Goal: Task Accomplishment & Management: Use online tool/utility

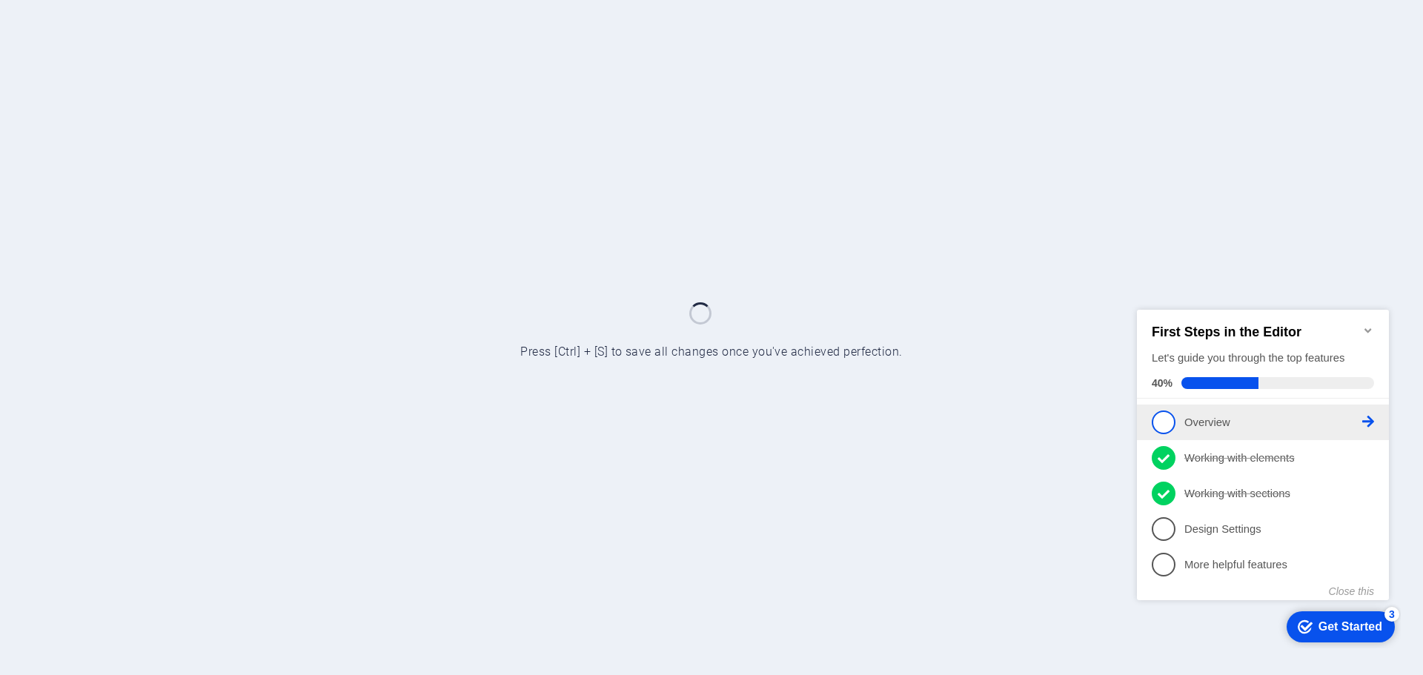
click at [1160, 420] on span "1" at bounding box center [1163, 422] width 24 height 24
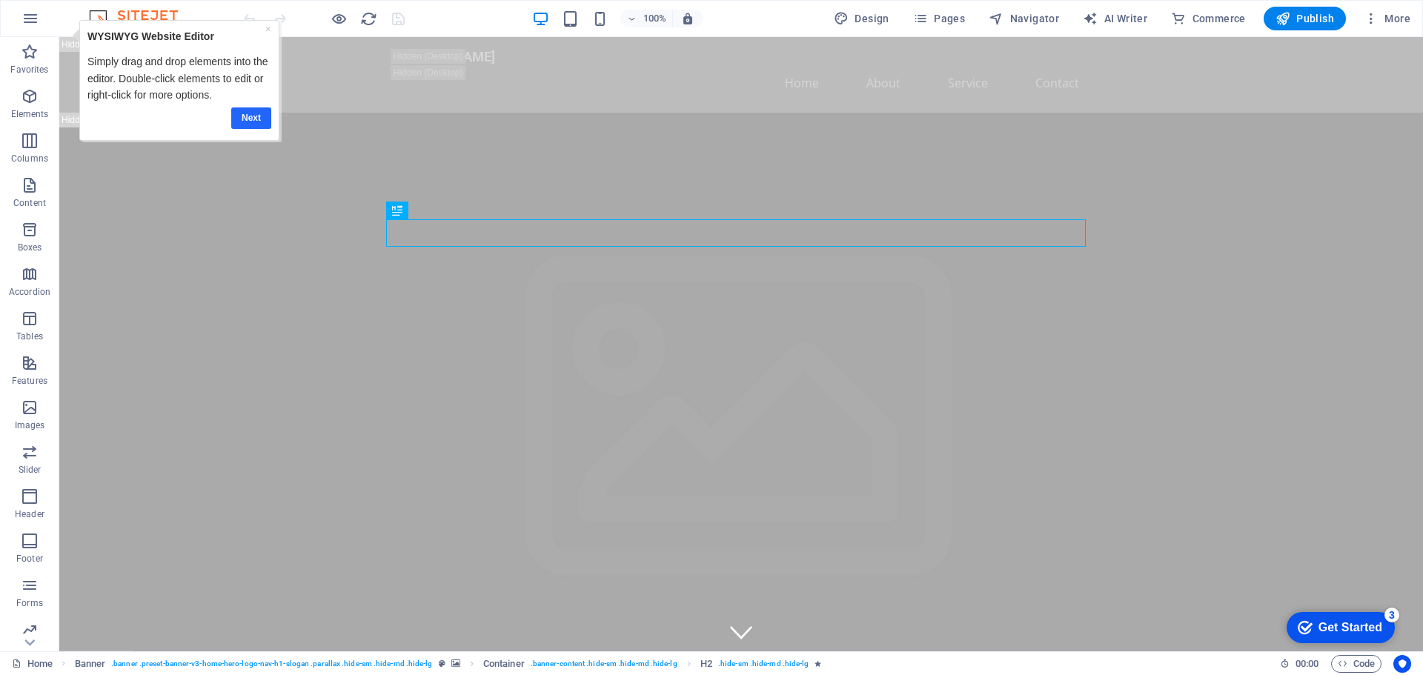
click at [247, 116] on link "Next" at bounding box center [251, 117] width 40 height 21
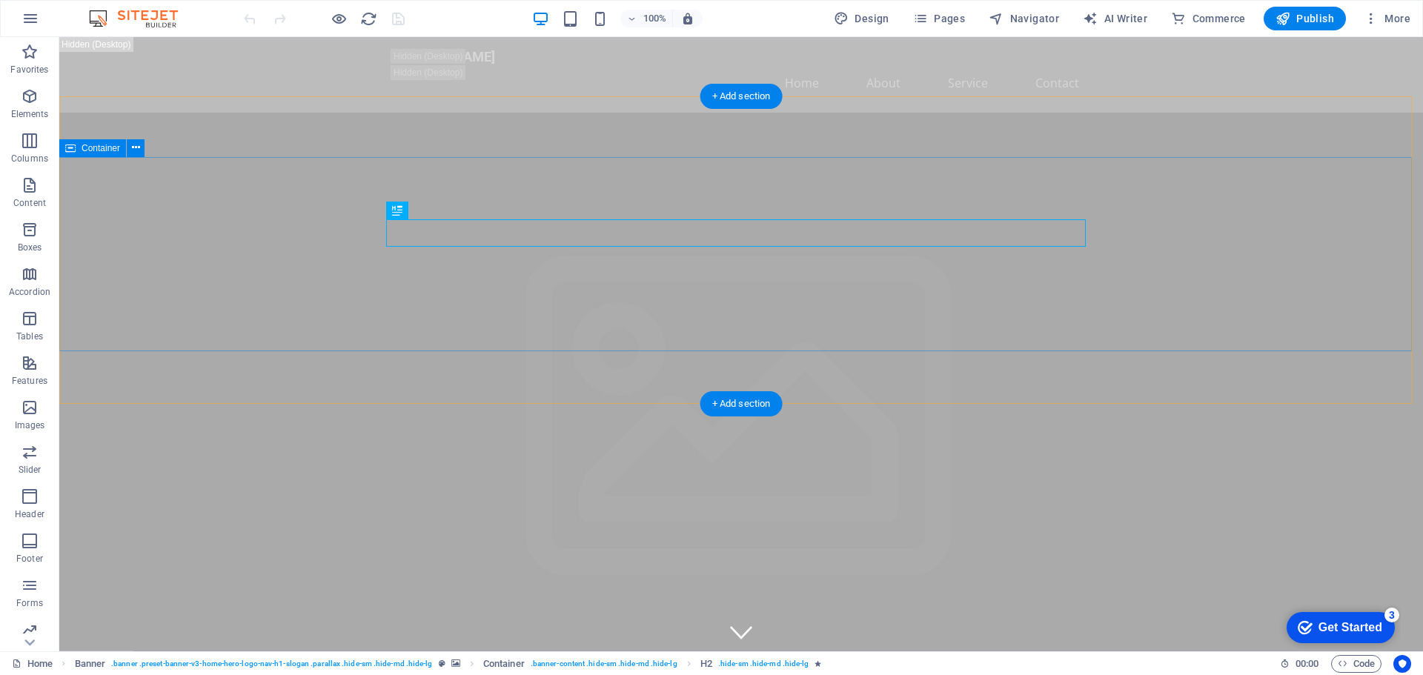
click at [748, 93] on div "+ Add section" at bounding box center [741, 96] width 82 height 25
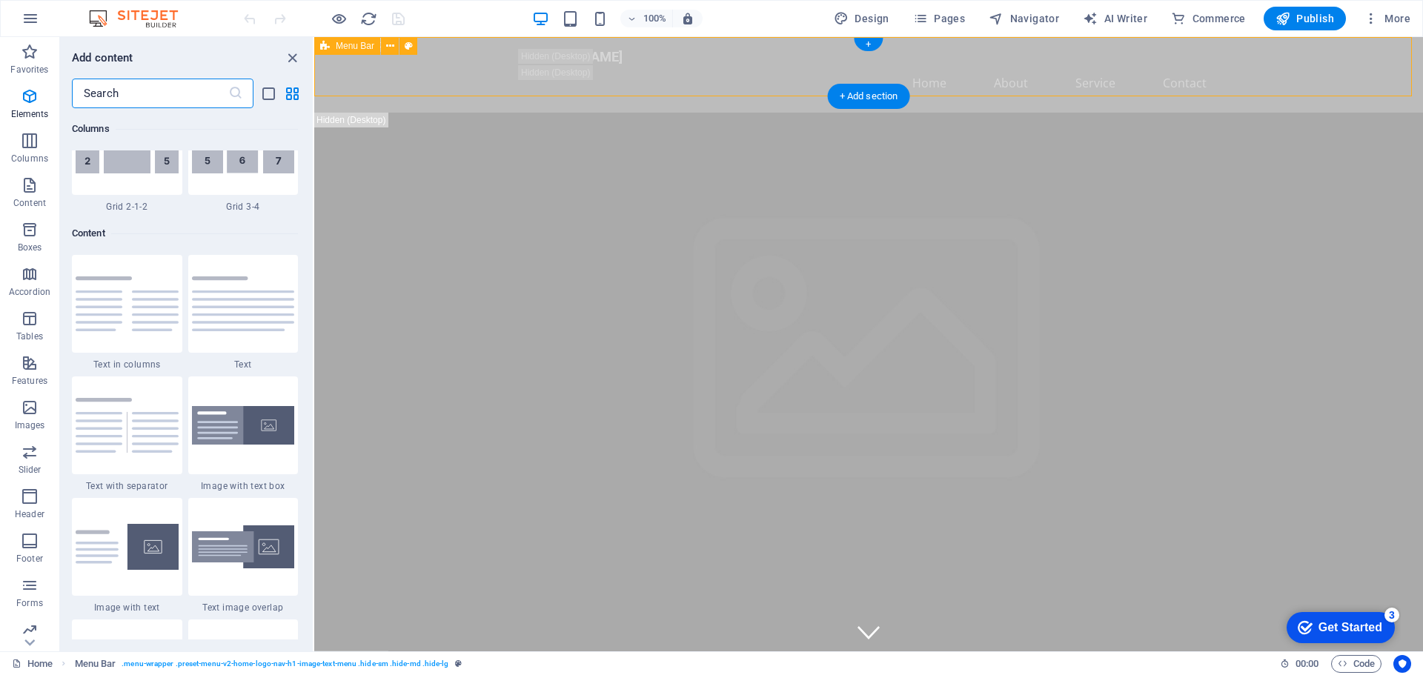
scroll to position [2593, 0]
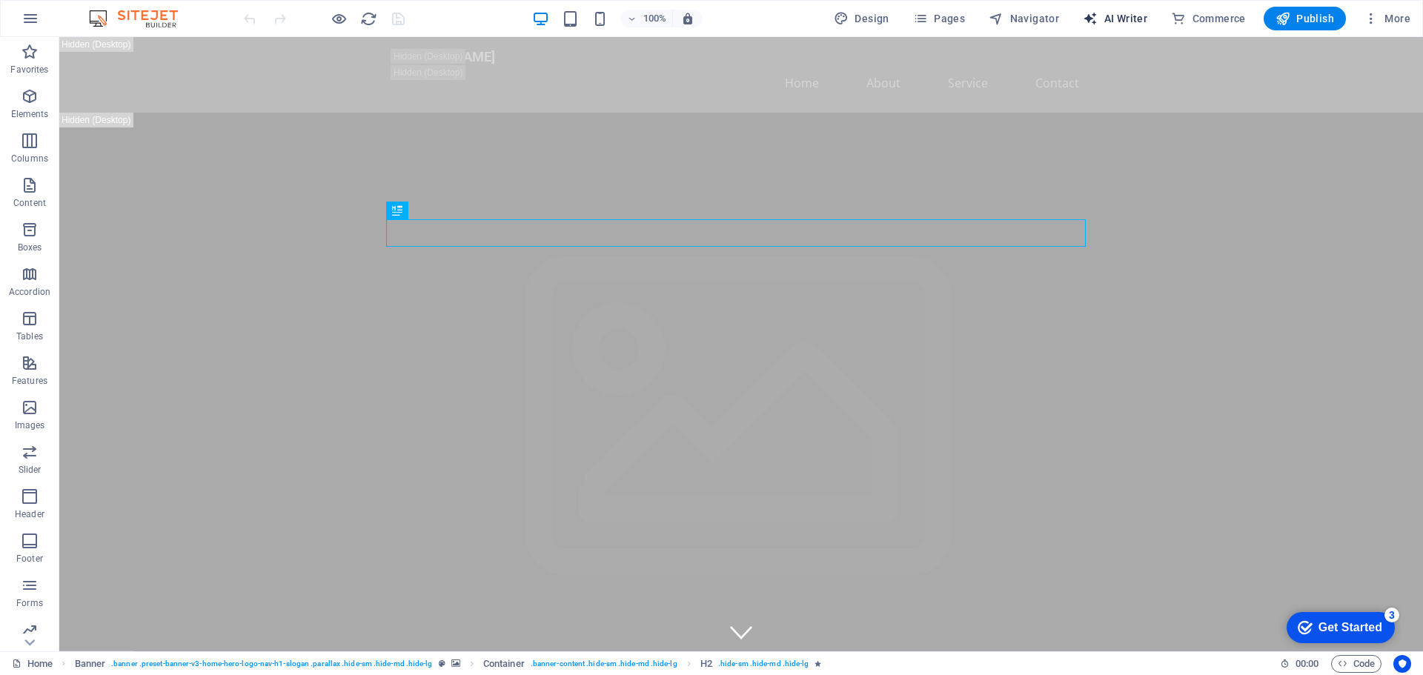
click at [1110, 13] on span "AI Writer" at bounding box center [1115, 18] width 64 height 15
select select "English"
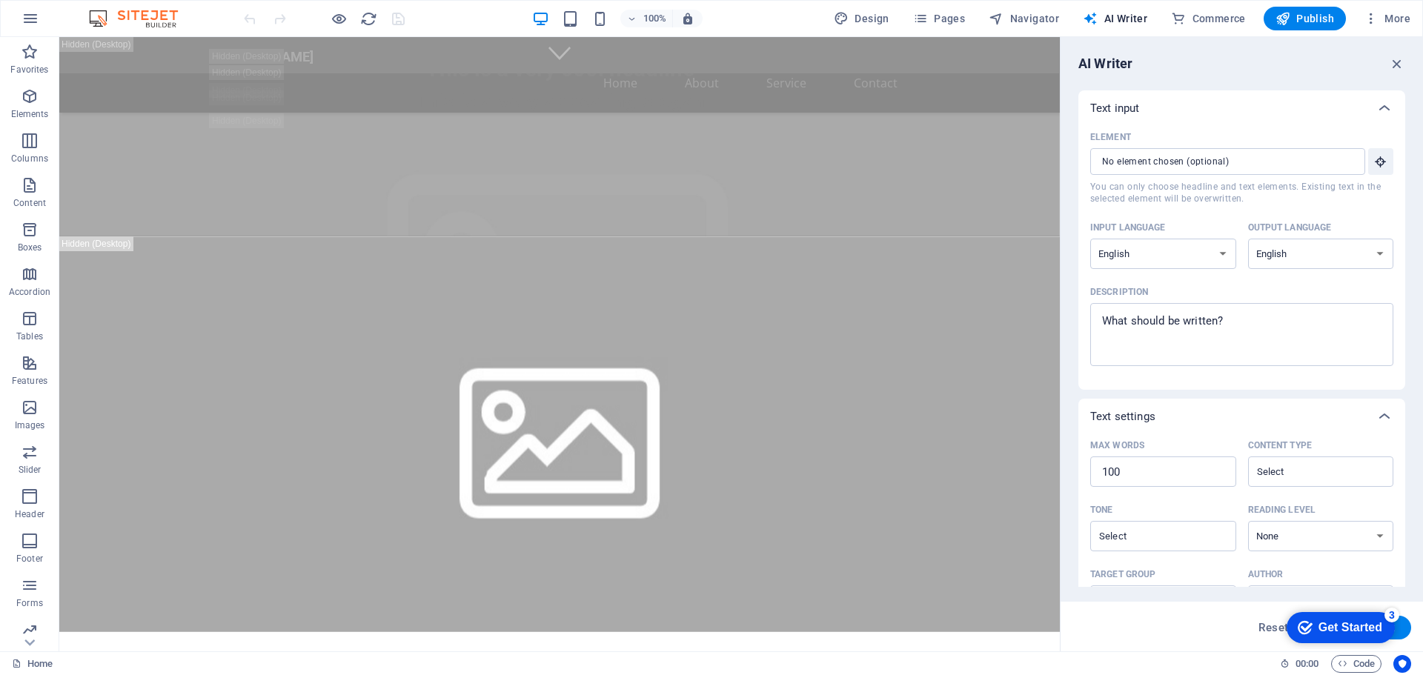
scroll to position [745, 0]
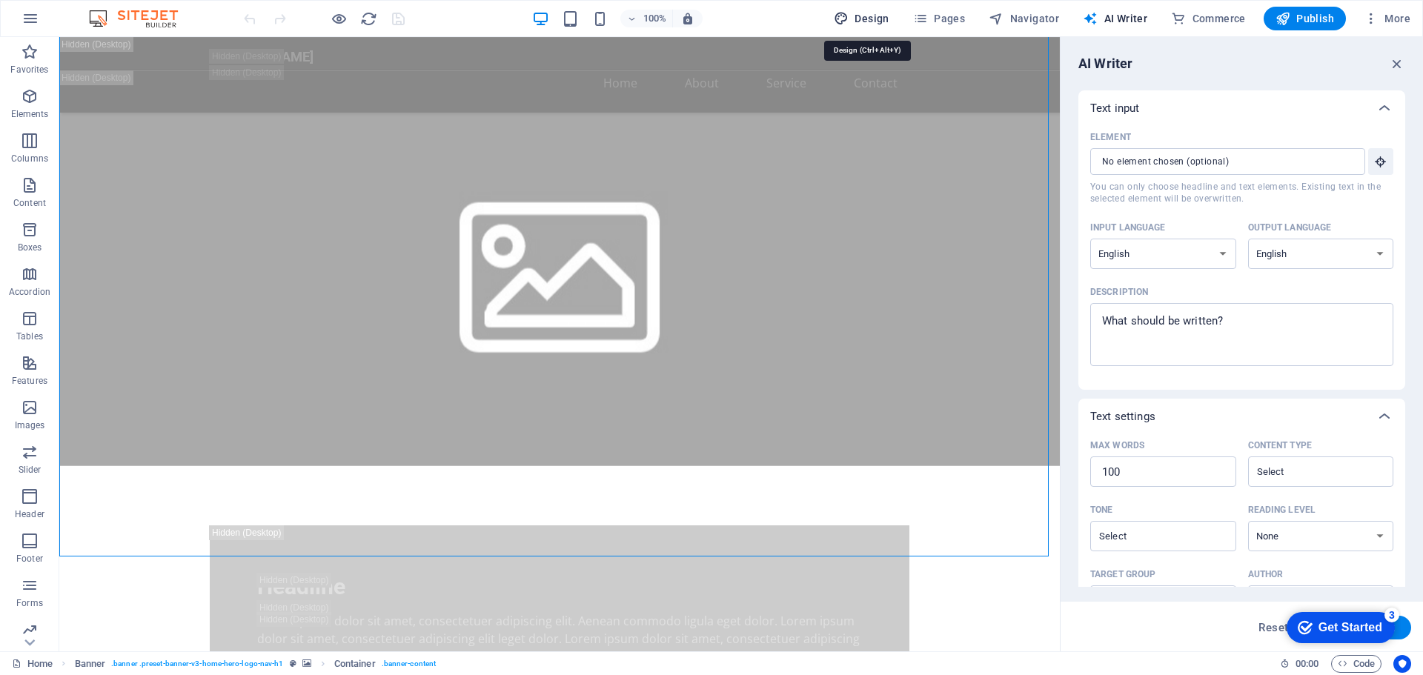
click at [873, 23] on span "Design" at bounding box center [862, 18] width 56 height 15
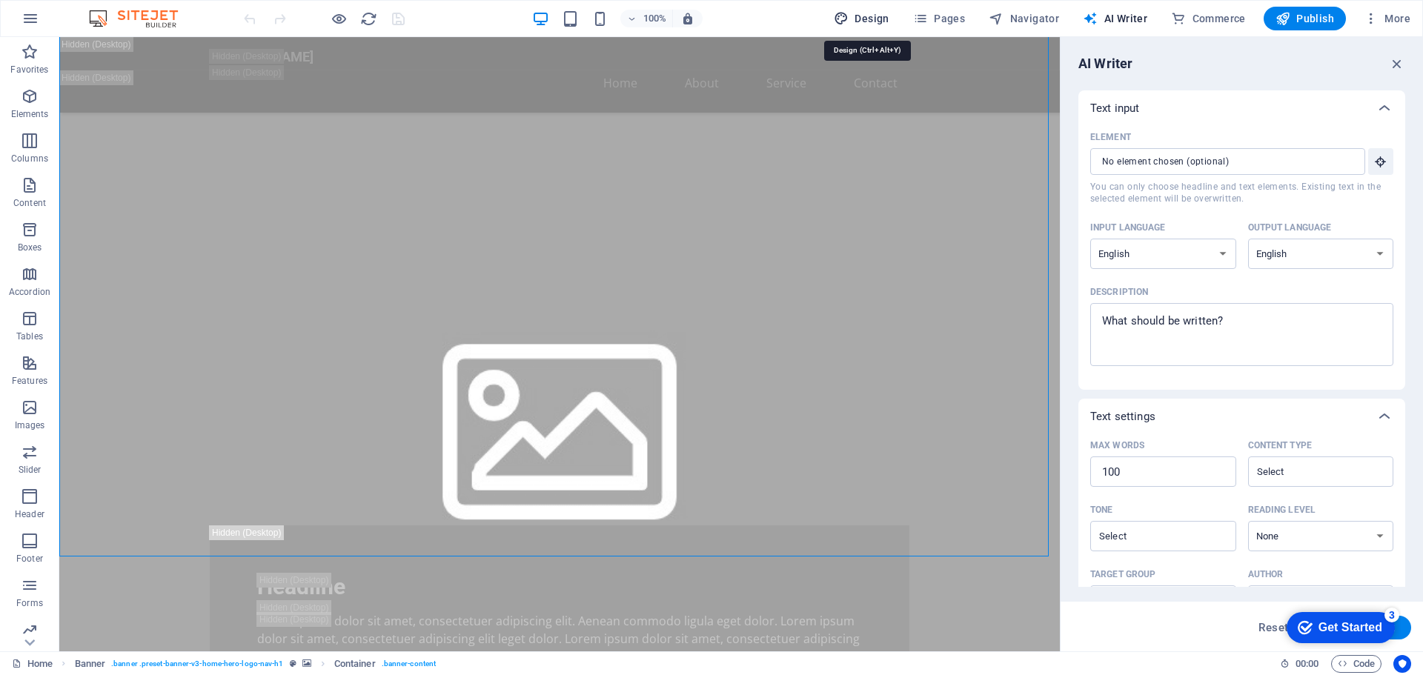
select select "px"
select select "200"
select select "px"
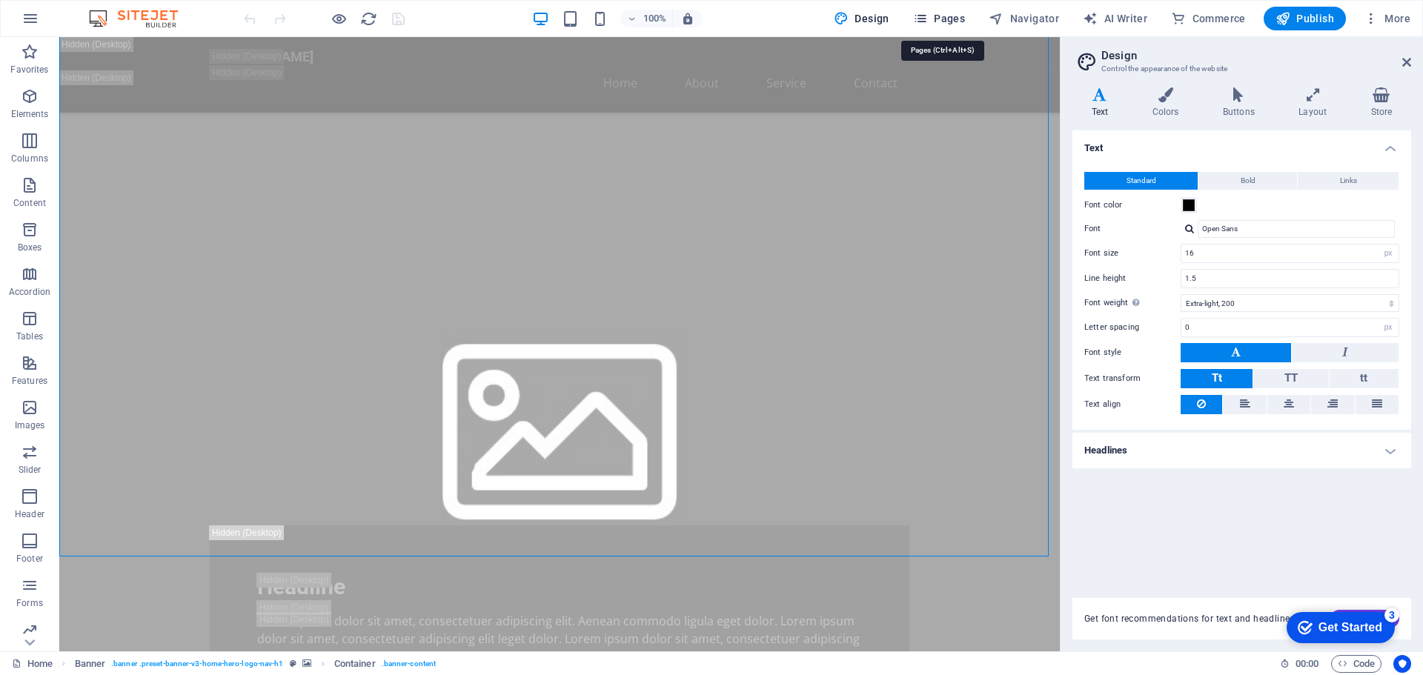
click at [951, 19] on span "Pages" at bounding box center [939, 18] width 52 height 15
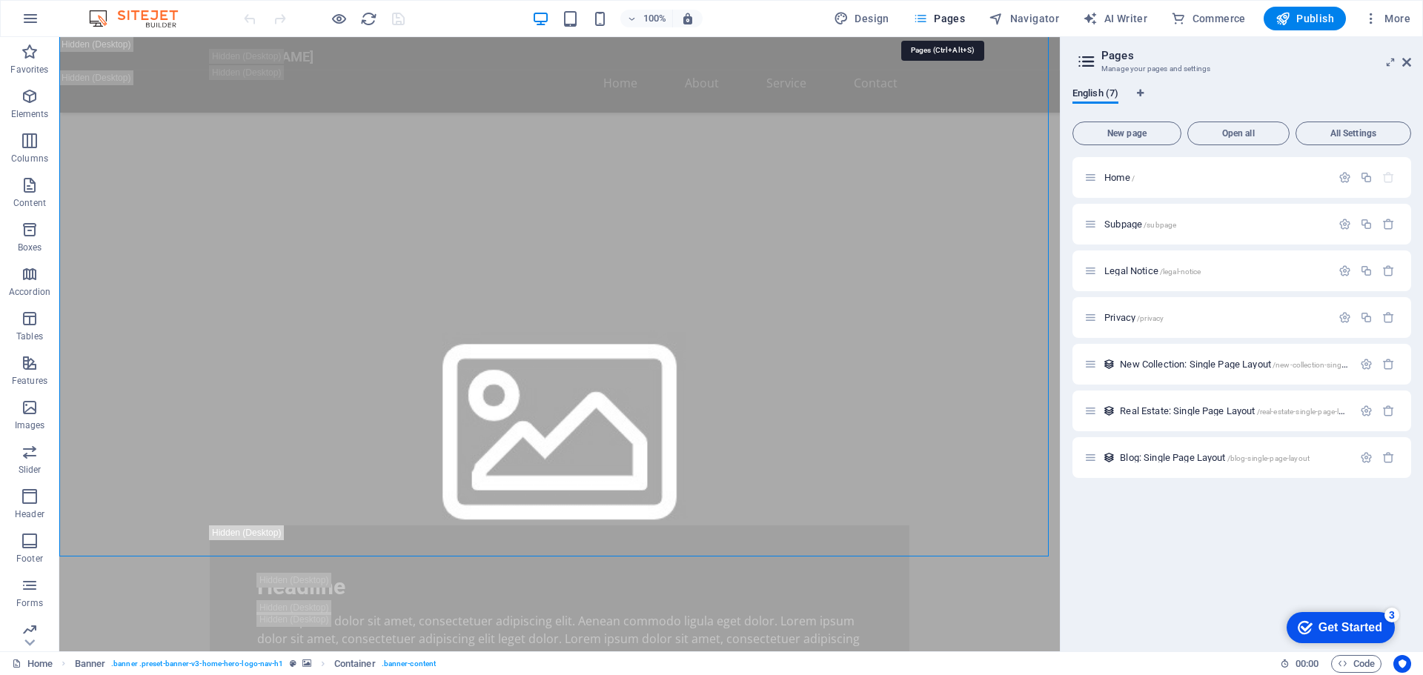
click at [951, 19] on span "Pages" at bounding box center [939, 18] width 52 height 15
click at [1114, 182] on span "Home /" at bounding box center [1119, 177] width 30 height 11
click at [1116, 176] on span "Home /" at bounding box center [1119, 177] width 30 height 11
click at [1084, 163] on icon at bounding box center [1082, 163] width 7 height 9
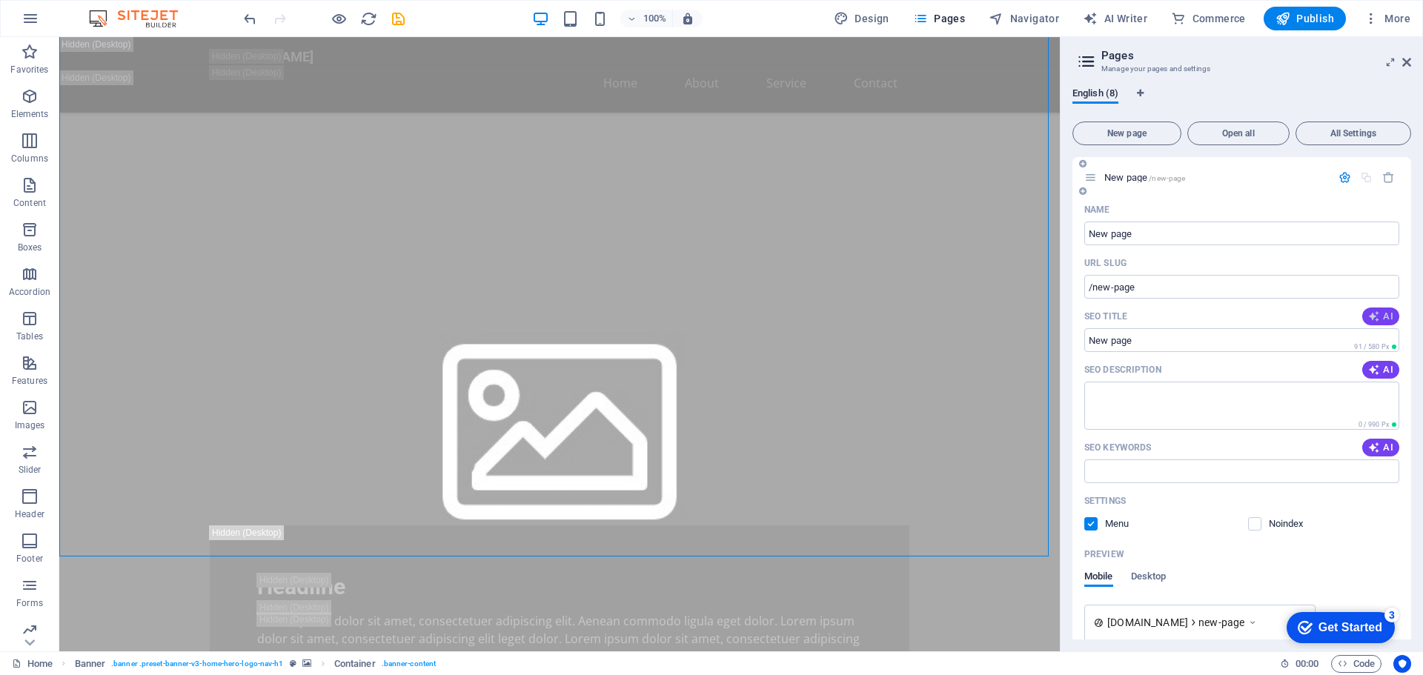
click at [1382, 316] on span "AI" at bounding box center [1380, 316] width 25 height 12
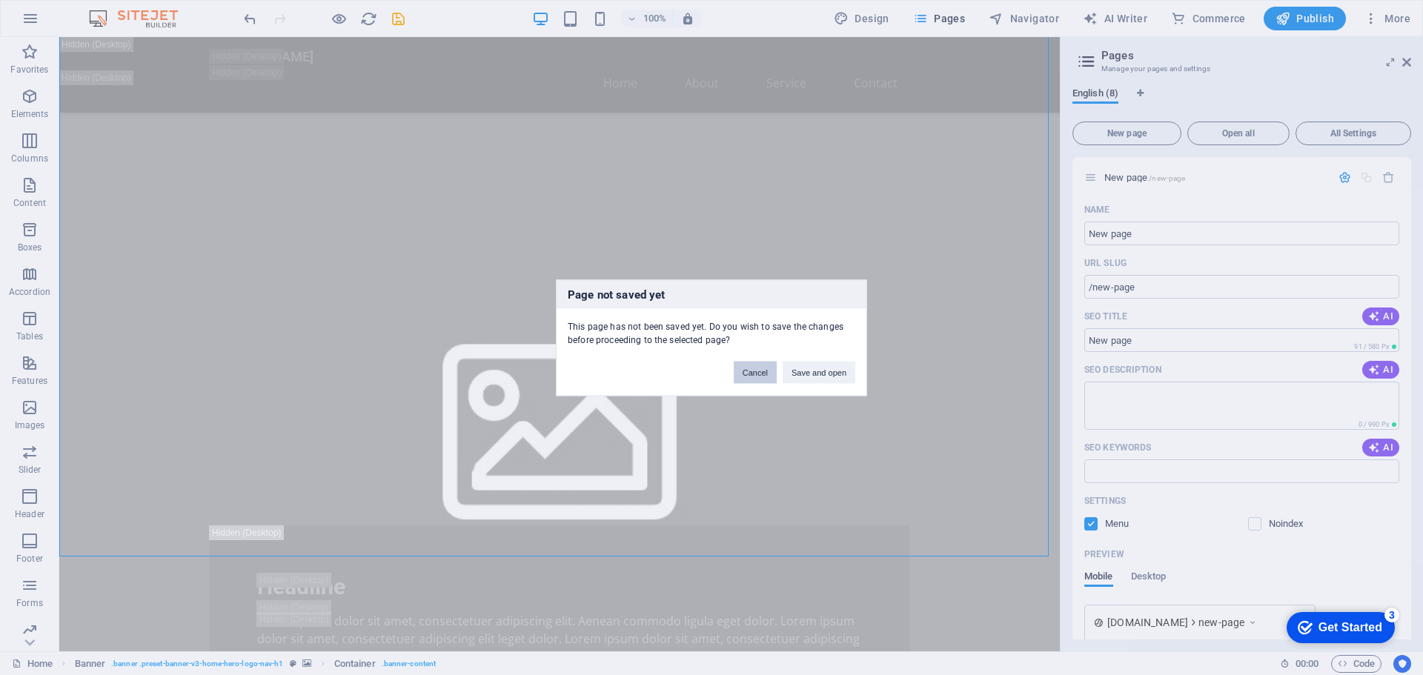
click at [754, 374] on button "Cancel" at bounding box center [755, 372] width 43 height 22
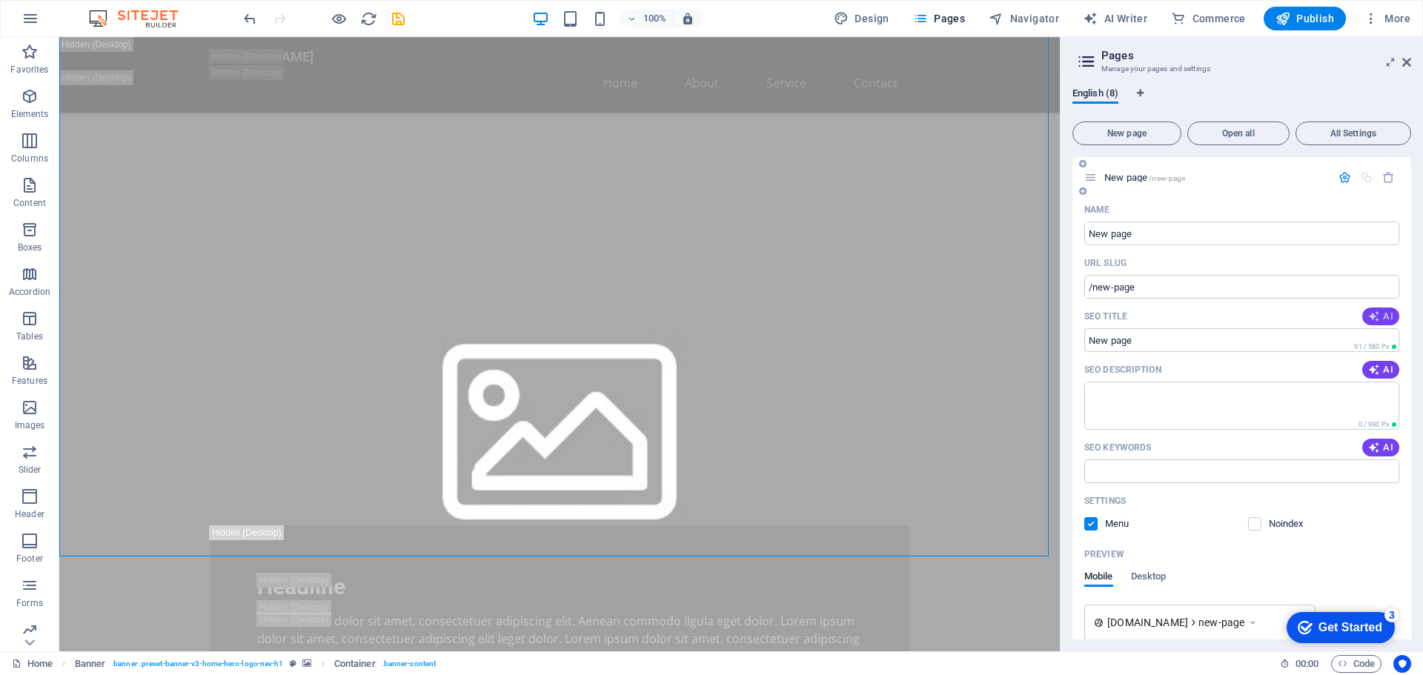
click at [1378, 315] on span "AI" at bounding box center [1380, 316] width 25 height 12
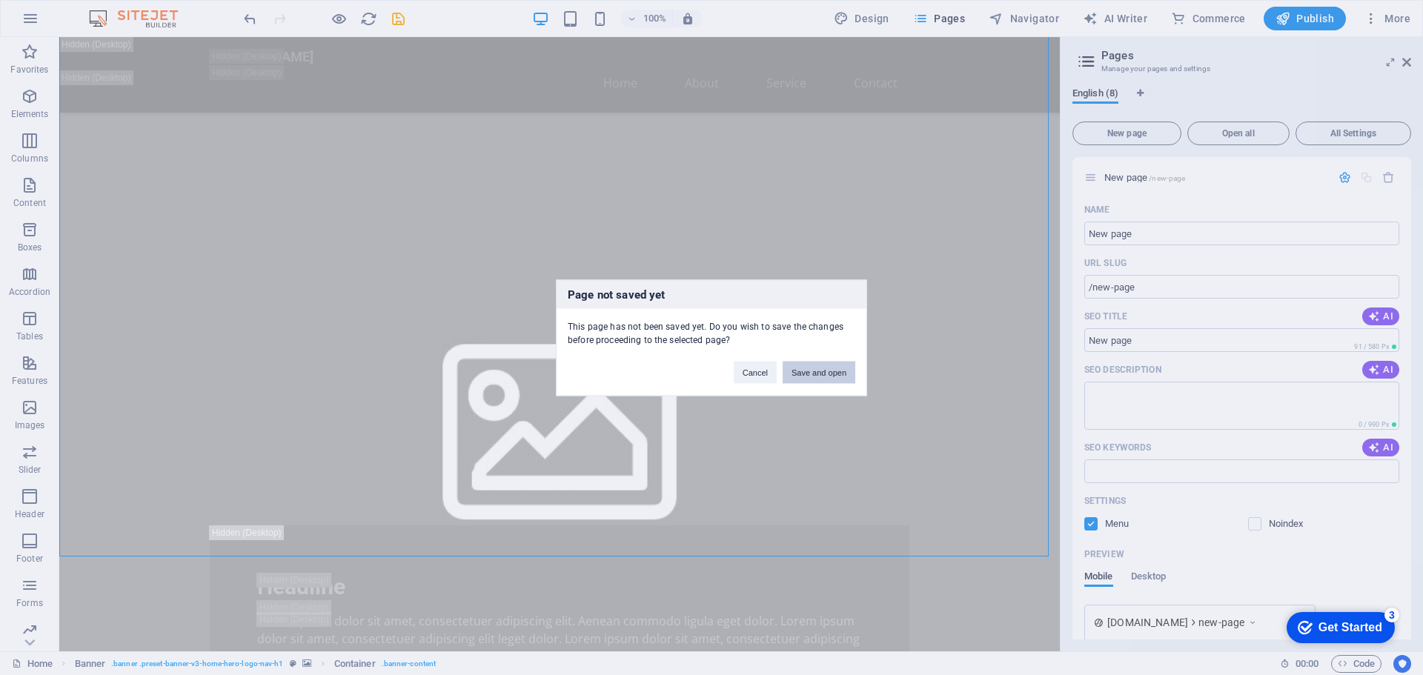
click at [819, 373] on button "Save and open" at bounding box center [818, 372] width 73 height 22
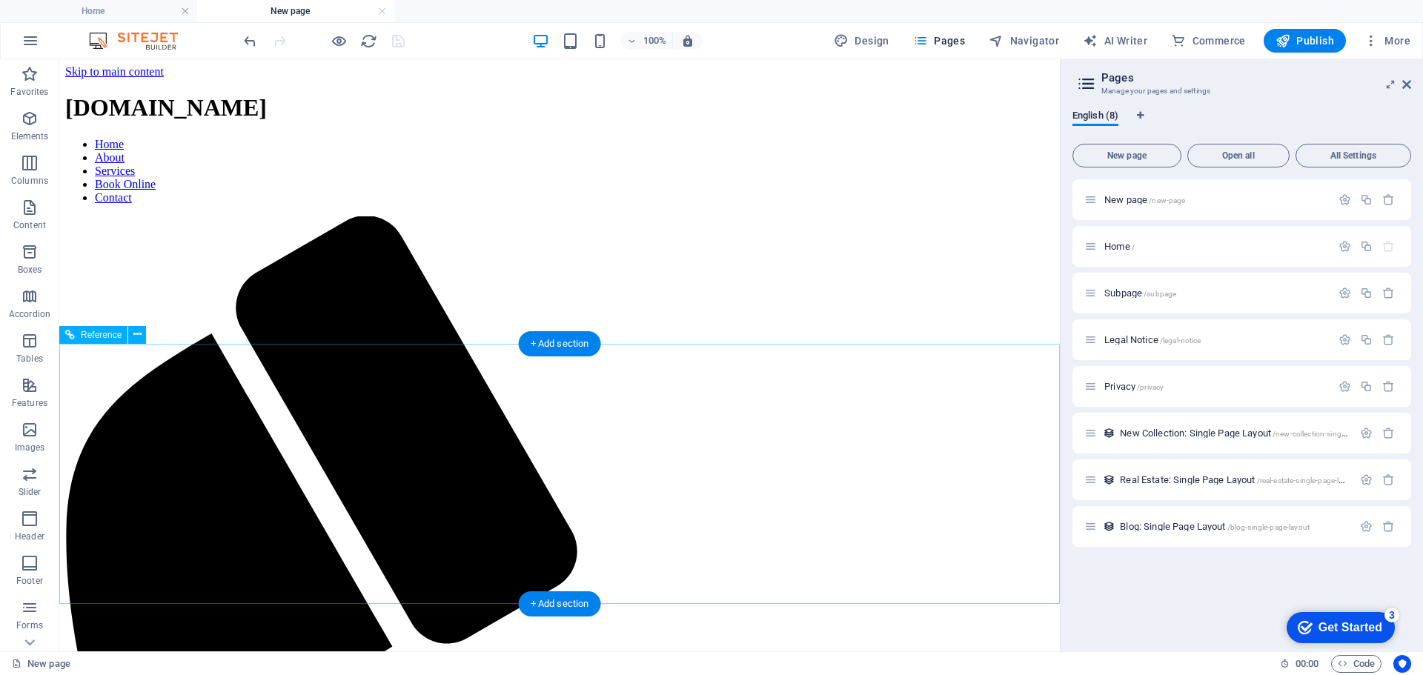
scroll to position [0, 0]
click at [1390, 200] on icon "button" at bounding box center [1388, 199] width 13 height 13
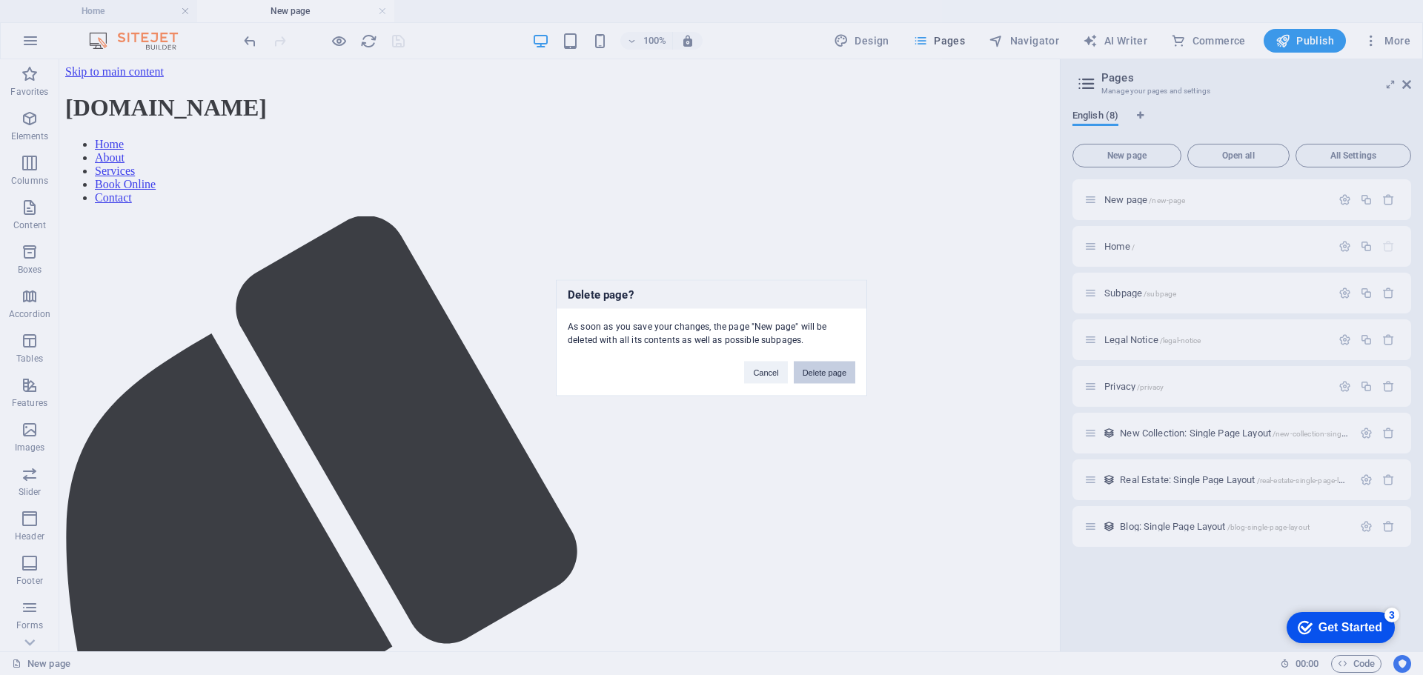
click at [820, 372] on button "Delete page" at bounding box center [824, 372] width 61 height 22
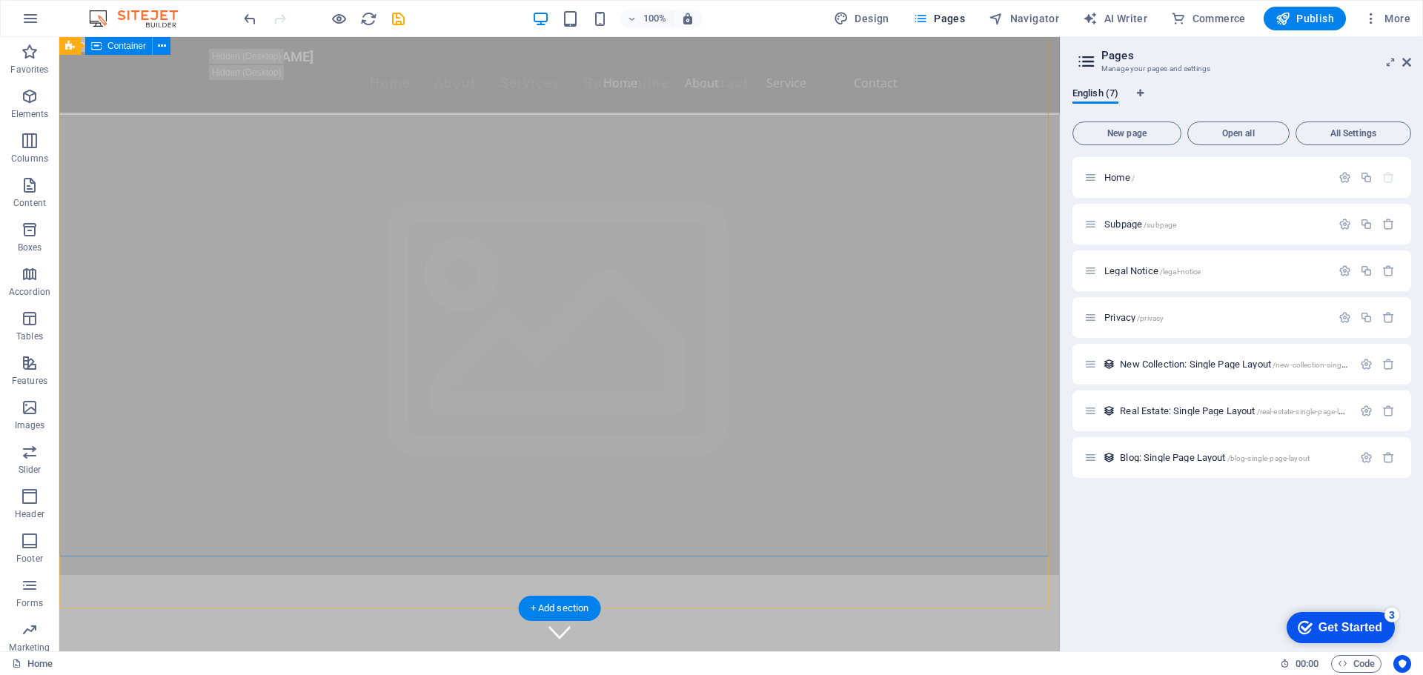
scroll to position [745, 0]
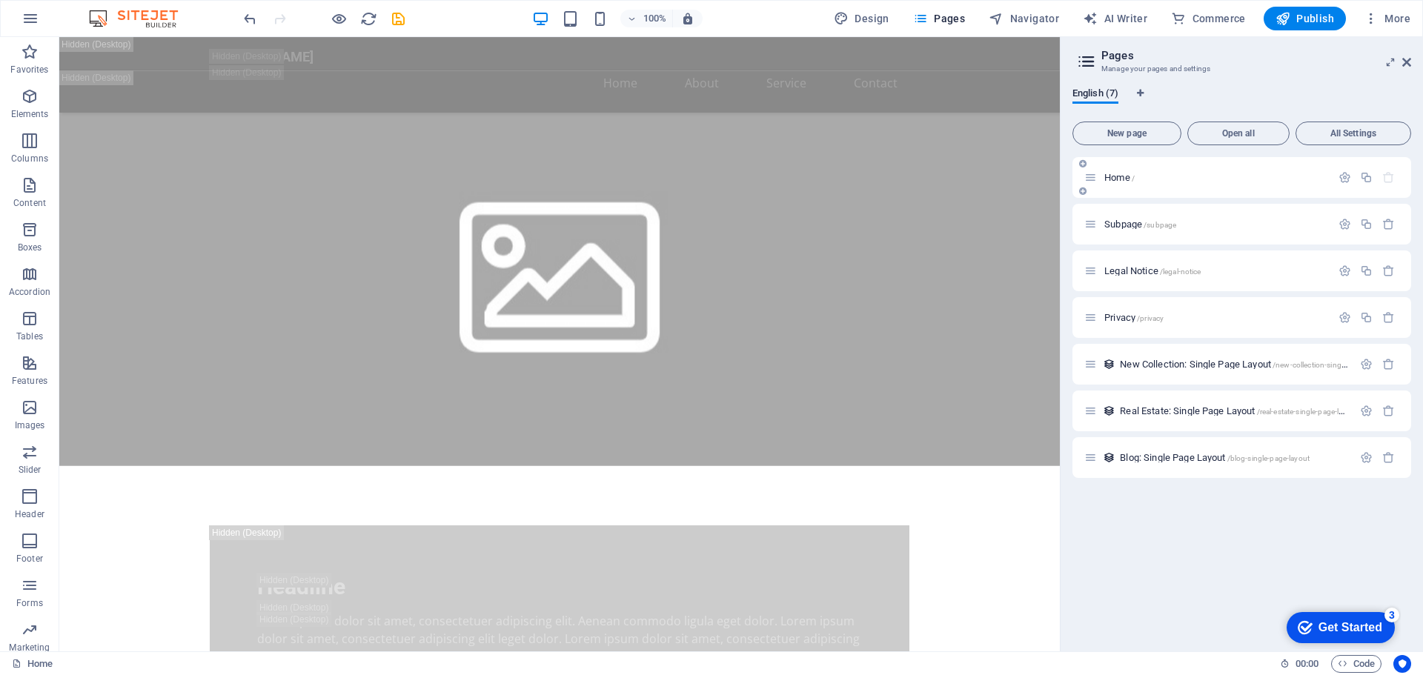
click at [1116, 184] on div "Home /" at bounding box center [1207, 177] width 247 height 17
click at [1346, 179] on icon "button" at bounding box center [1344, 177] width 13 height 13
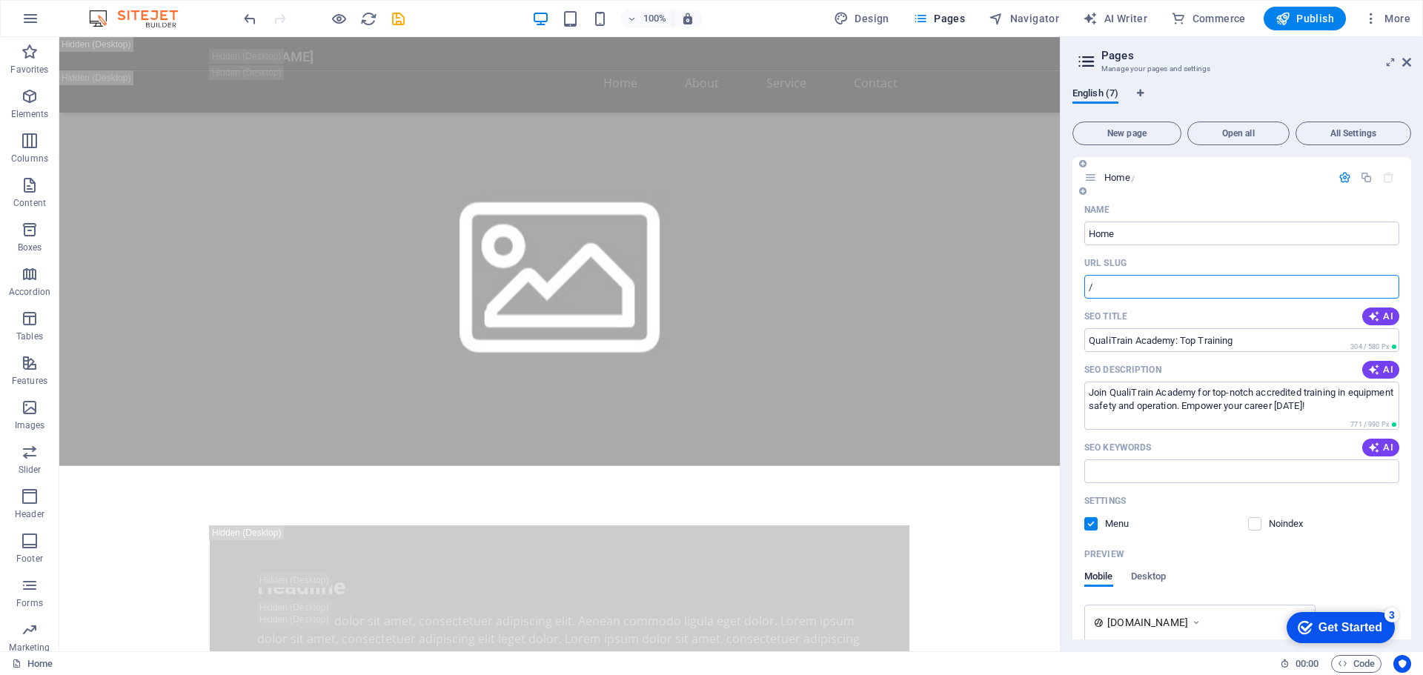
click at [1142, 282] on input "/" at bounding box center [1241, 287] width 315 height 24
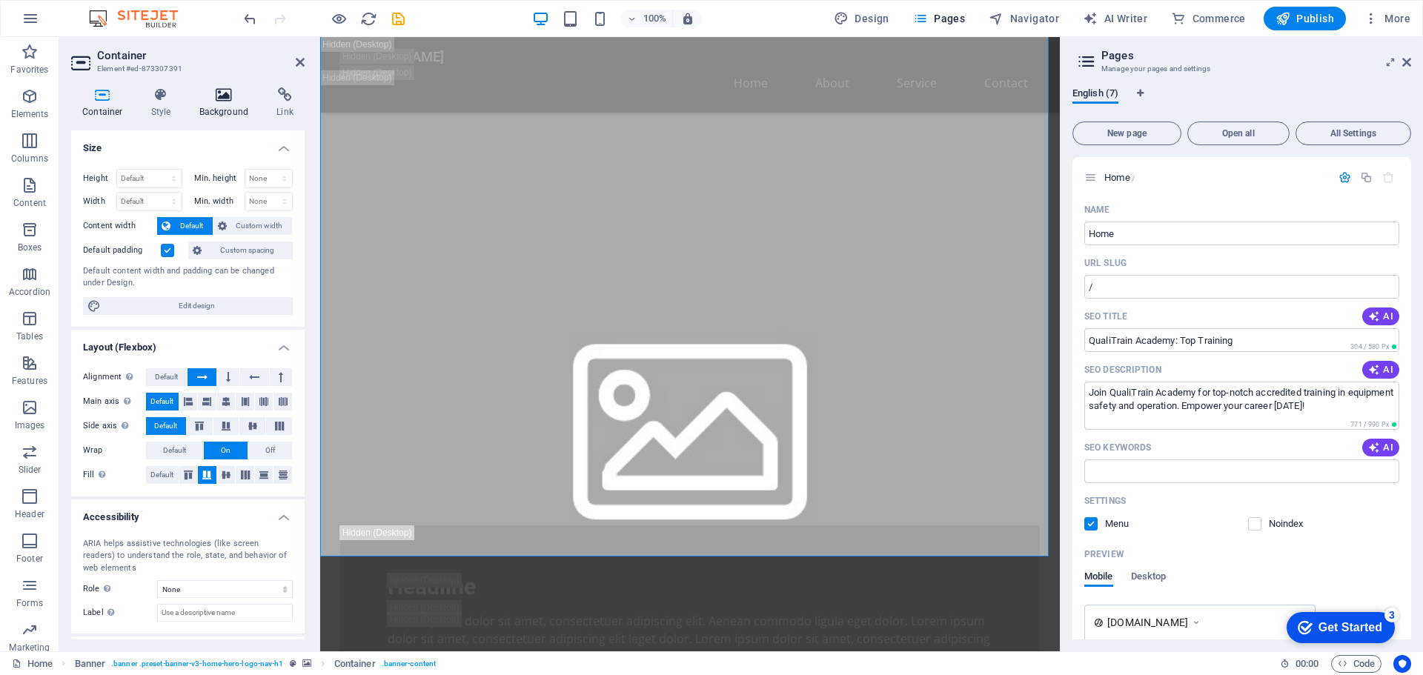
click at [217, 91] on icon at bounding box center [224, 94] width 72 height 15
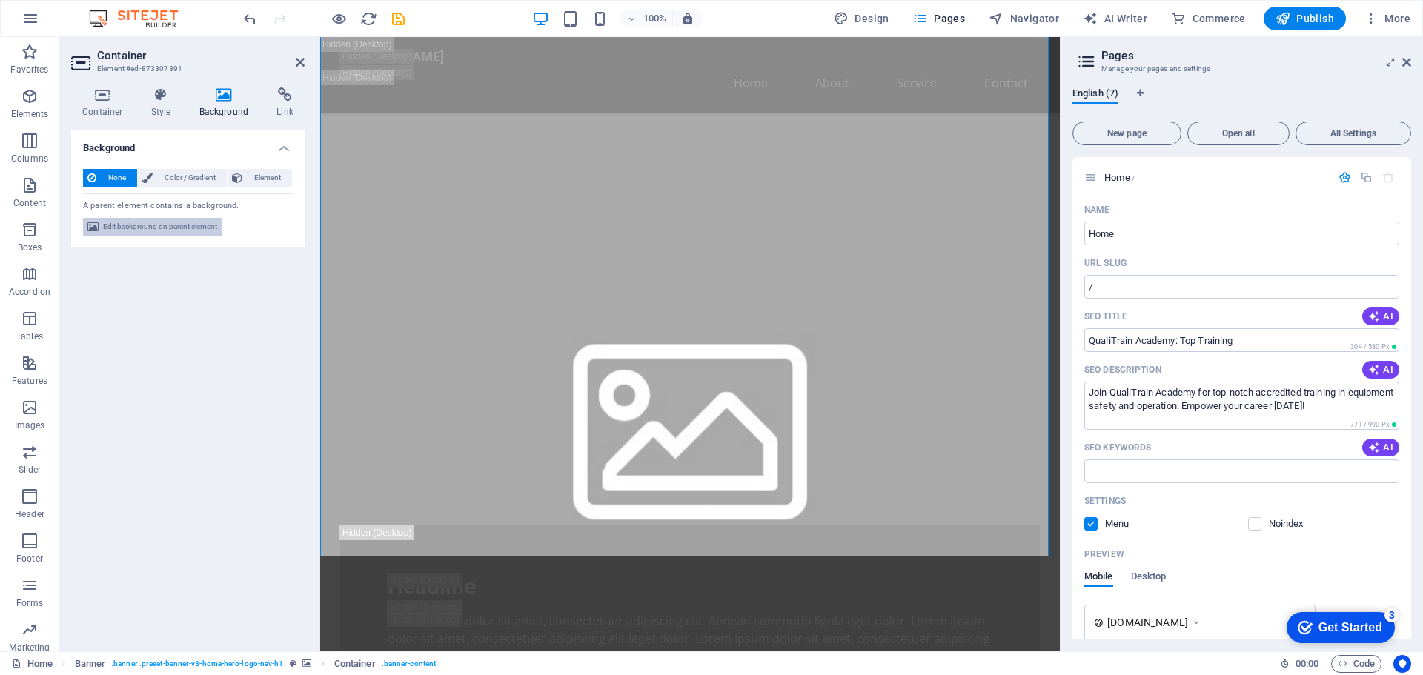
click at [190, 223] on span "Edit background on parent element" at bounding box center [160, 227] width 114 height 18
select select "ms"
select select "s"
select select "progressive"
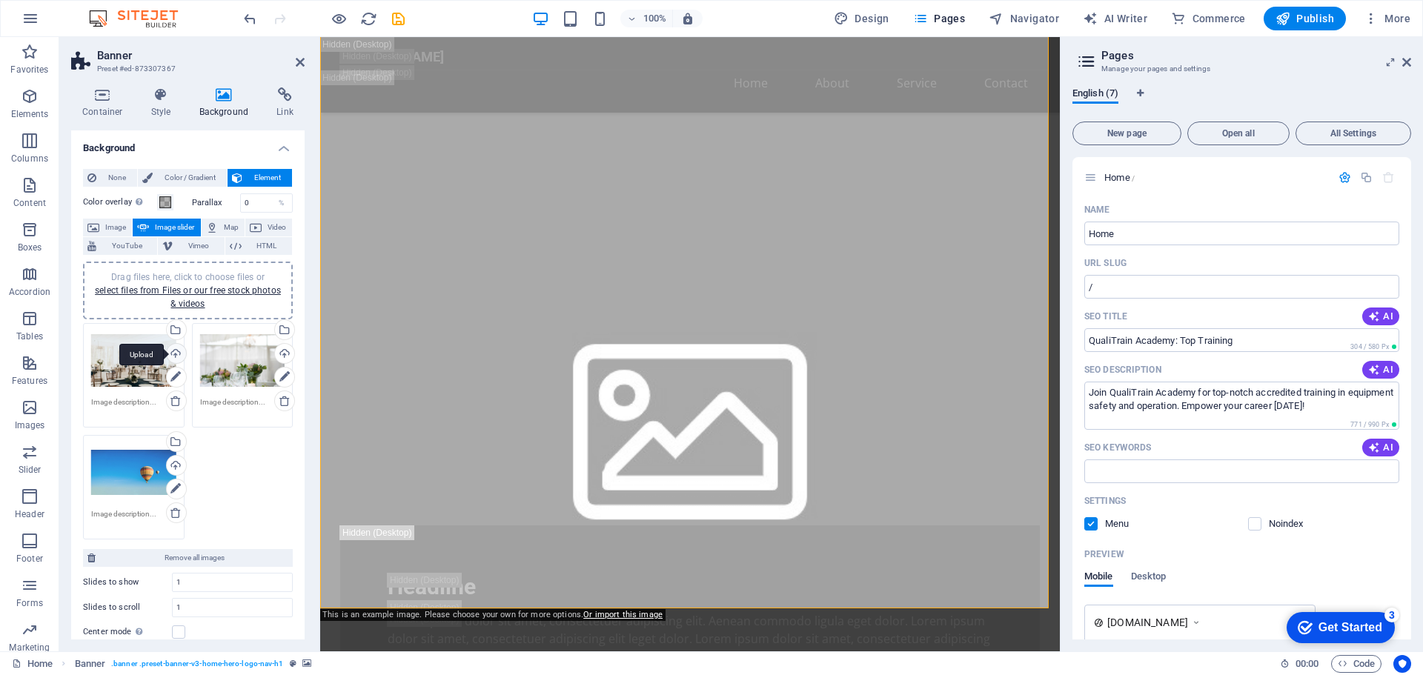
click at [174, 353] on div "Upload" at bounding box center [175, 355] width 22 height 22
click at [112, 359] on div "Drag files here, click to choose files or select files from Files or our free s…" at bounding box center [133, 360] width 85 height 59
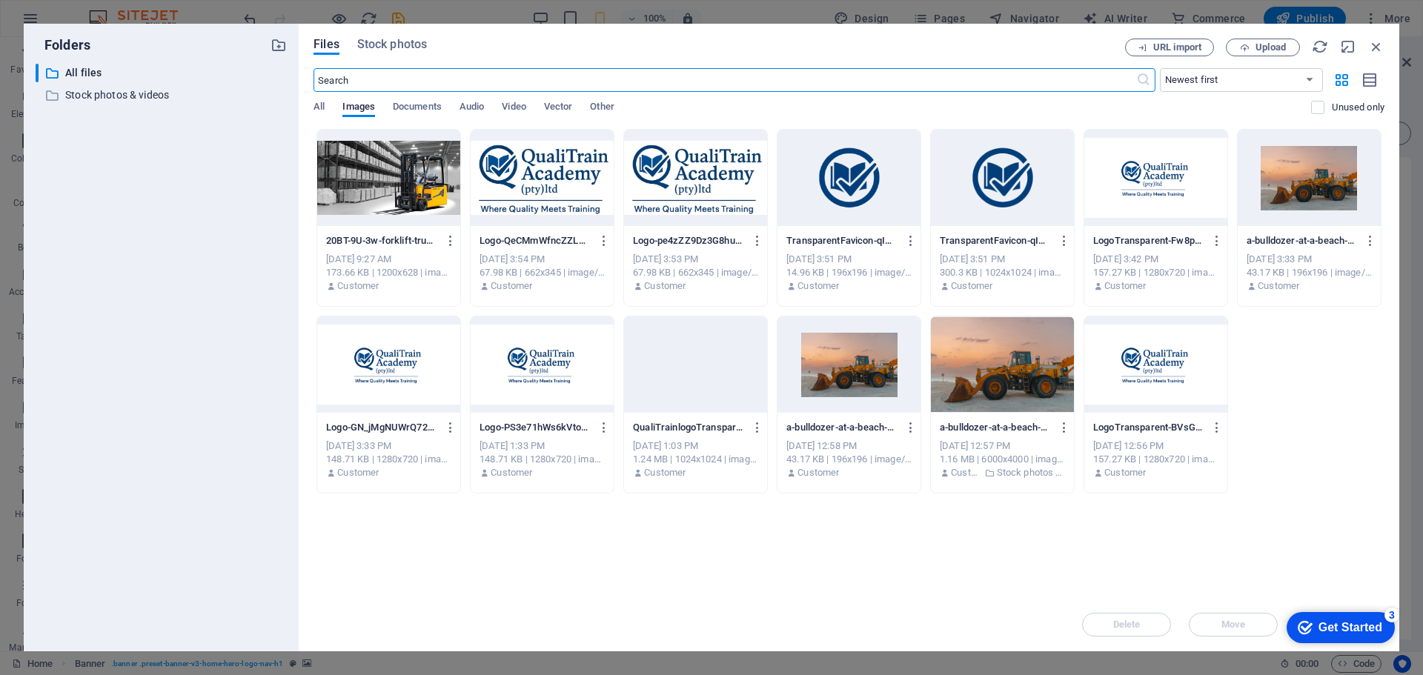
scroll to position [648, 0]
click at [992, 368] on div at bounding box center [1002, 364] width 143 height 96
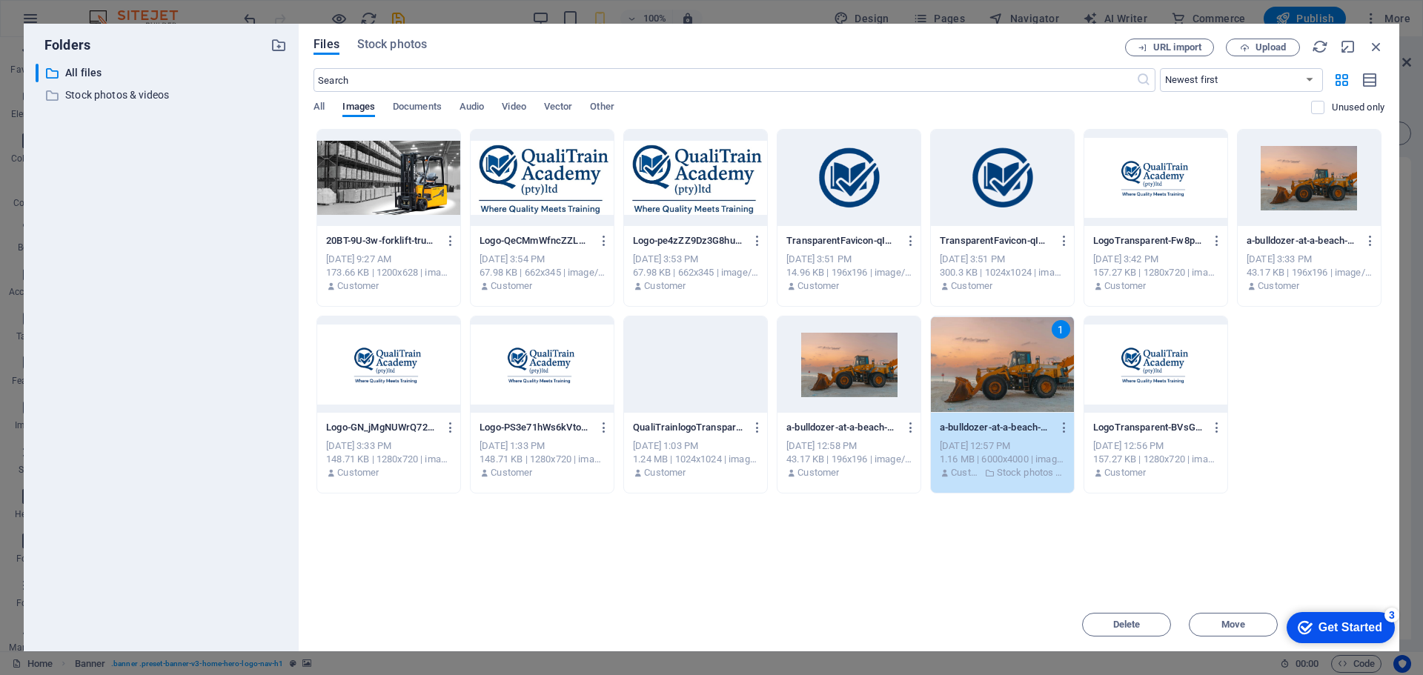
click at [1345, 629] on div "Get Started" at bounding box center [1350, 627] width 64 height 13
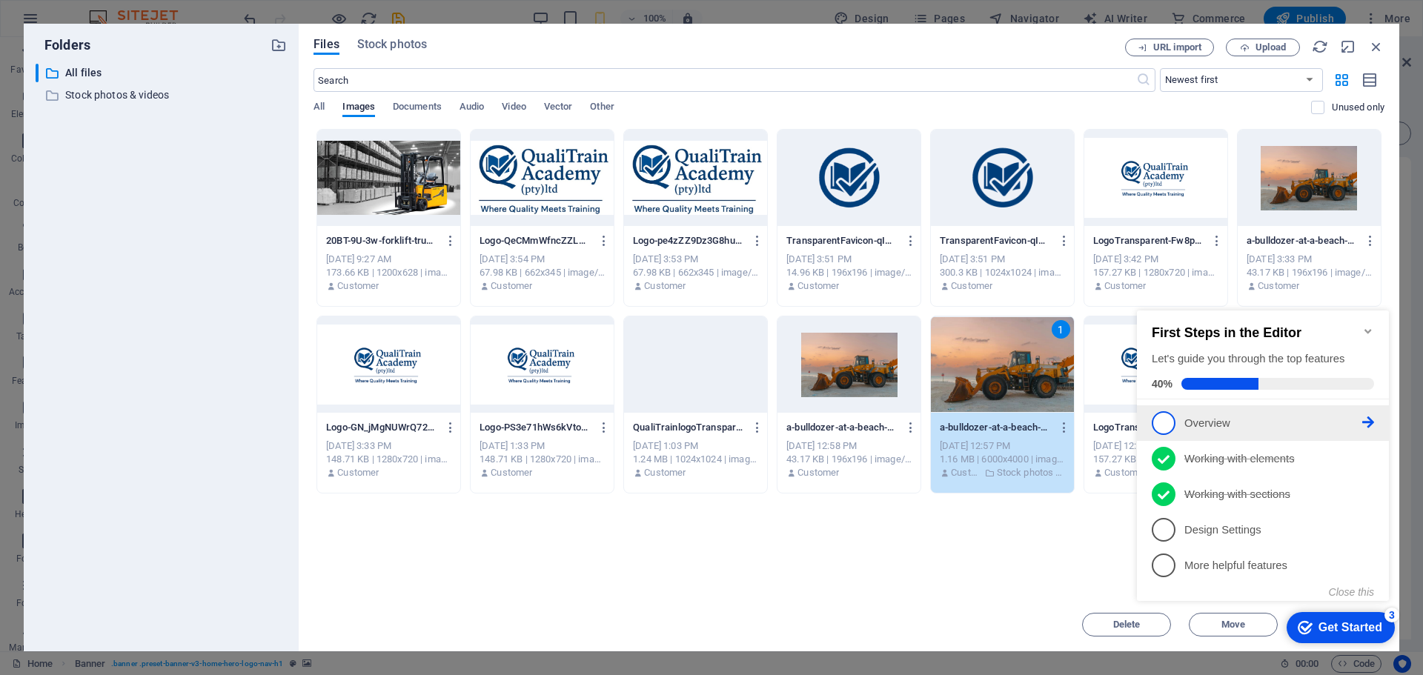
click at [1203, 419] on p "Overview - incomplete" at bounding box center [1273, 424] width 178 height 16
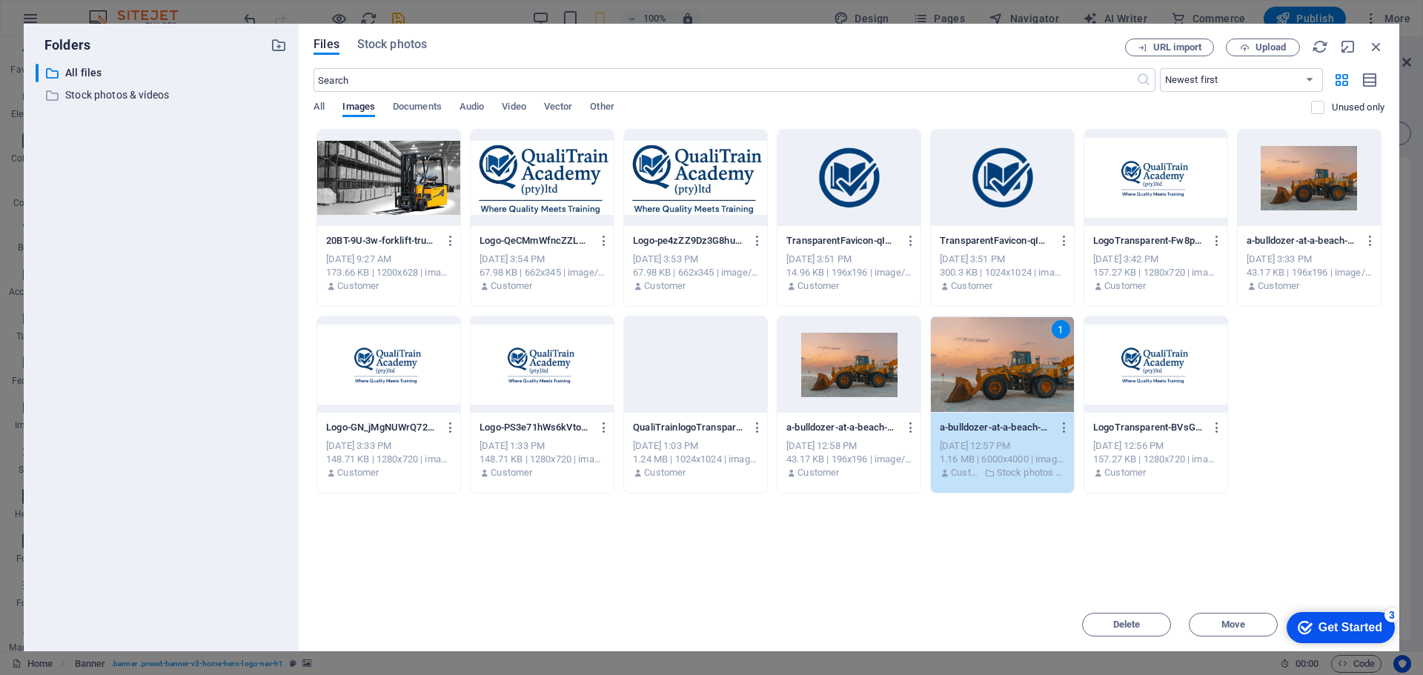
scroll to position [0, 0]
click at [1338, 630] on div "Get Started" at bounding box center [1350, 627] width 64 height 13
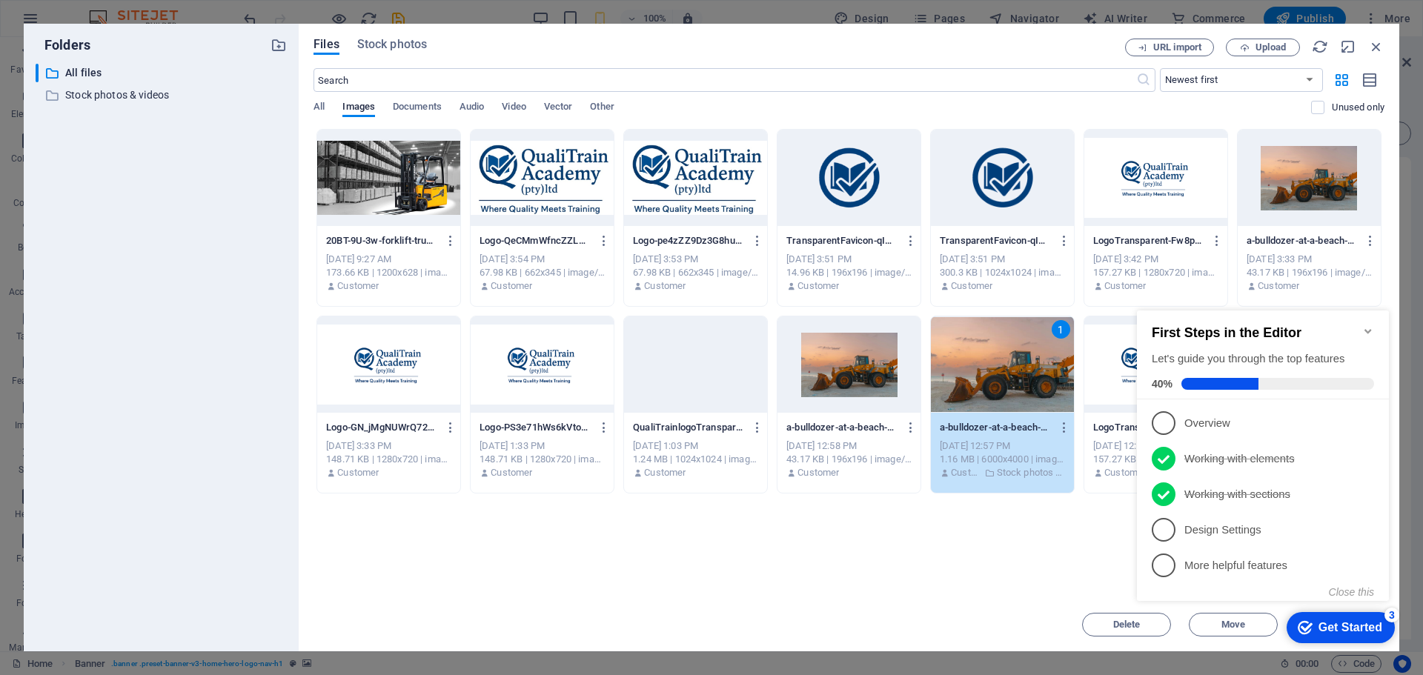
click div "checkmark Get Started 3 First Steps in the Editor Let's guide you through the t…"
click at [1379, 41] on icon "button" at bounding box center [1376, 47] width 16 height 16
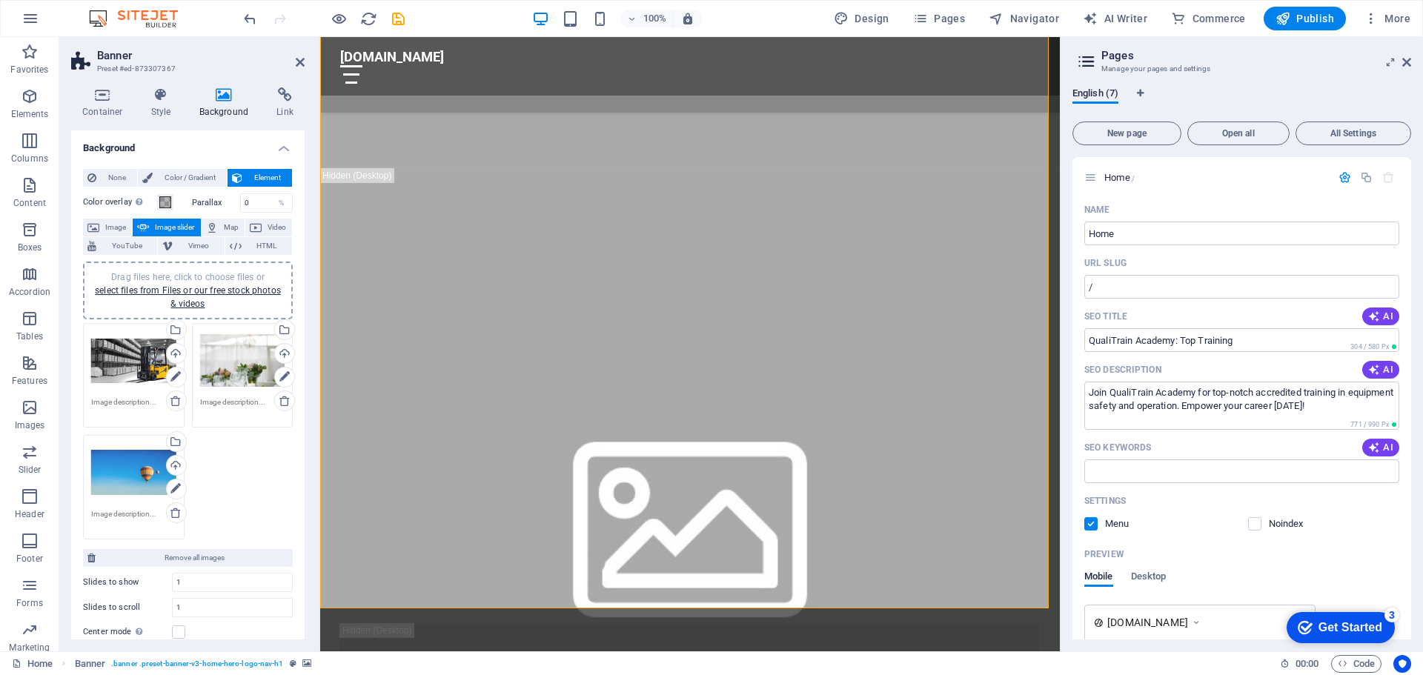
scroll to position [745, 0]
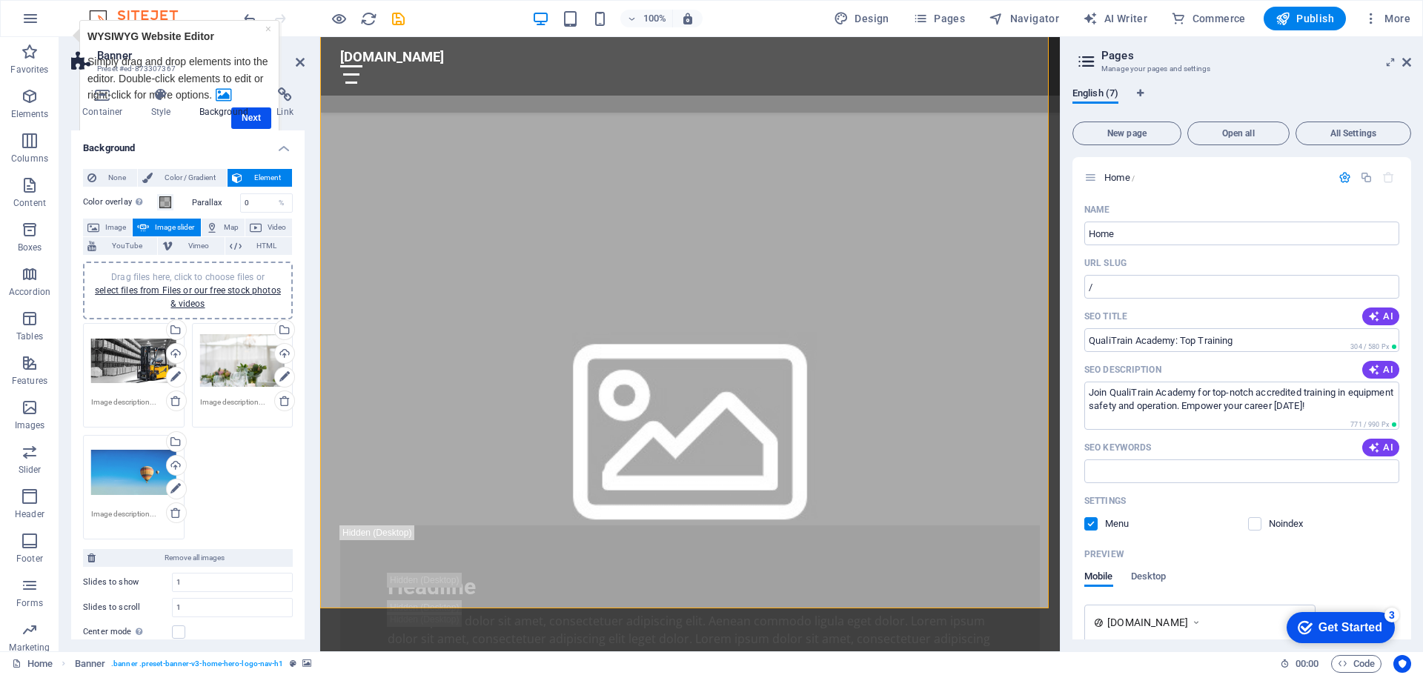
click at [119, 373] on div "Drag files here, click to choose files or select files from Files or our free s…" at bounding box center [133, 360] width 85 height 59
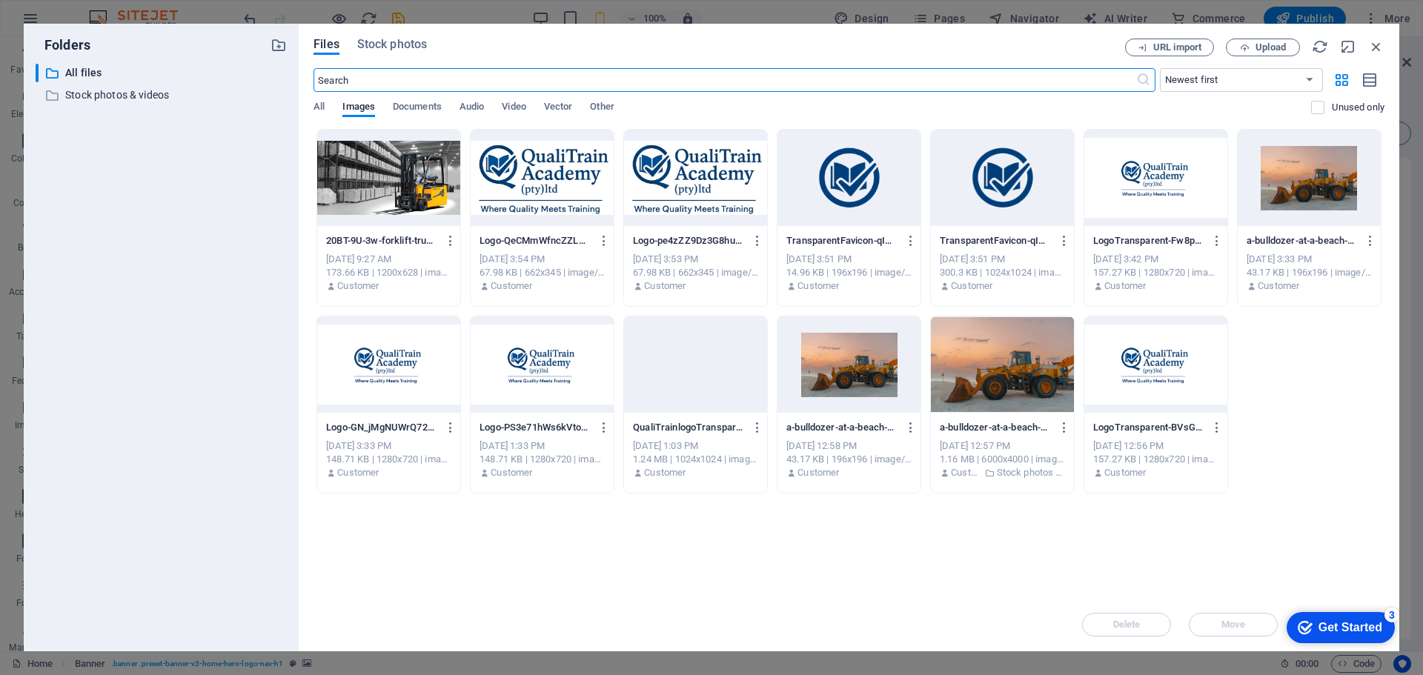
scroll to position [648, 0]
click at [1376, 47] on icon "button" at bounding box center [1376, 47] width 16 height 16
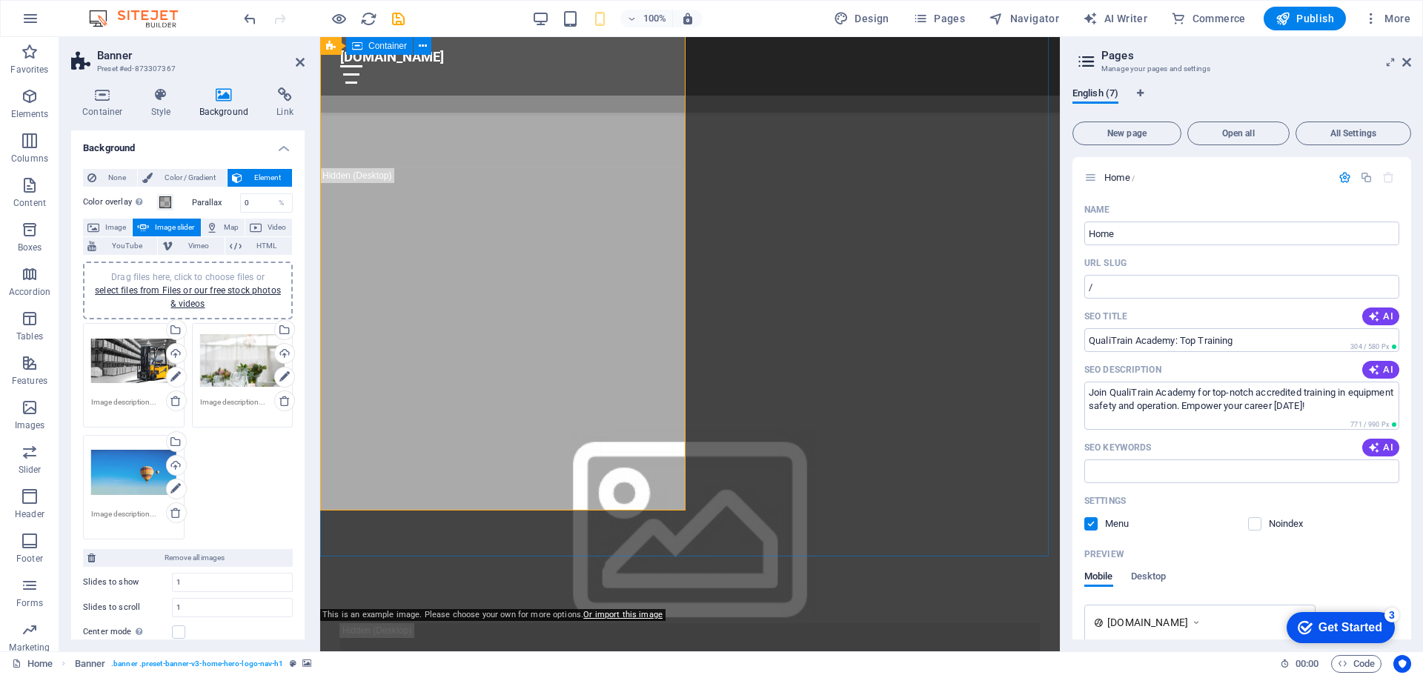
scroll to position [745, 0]
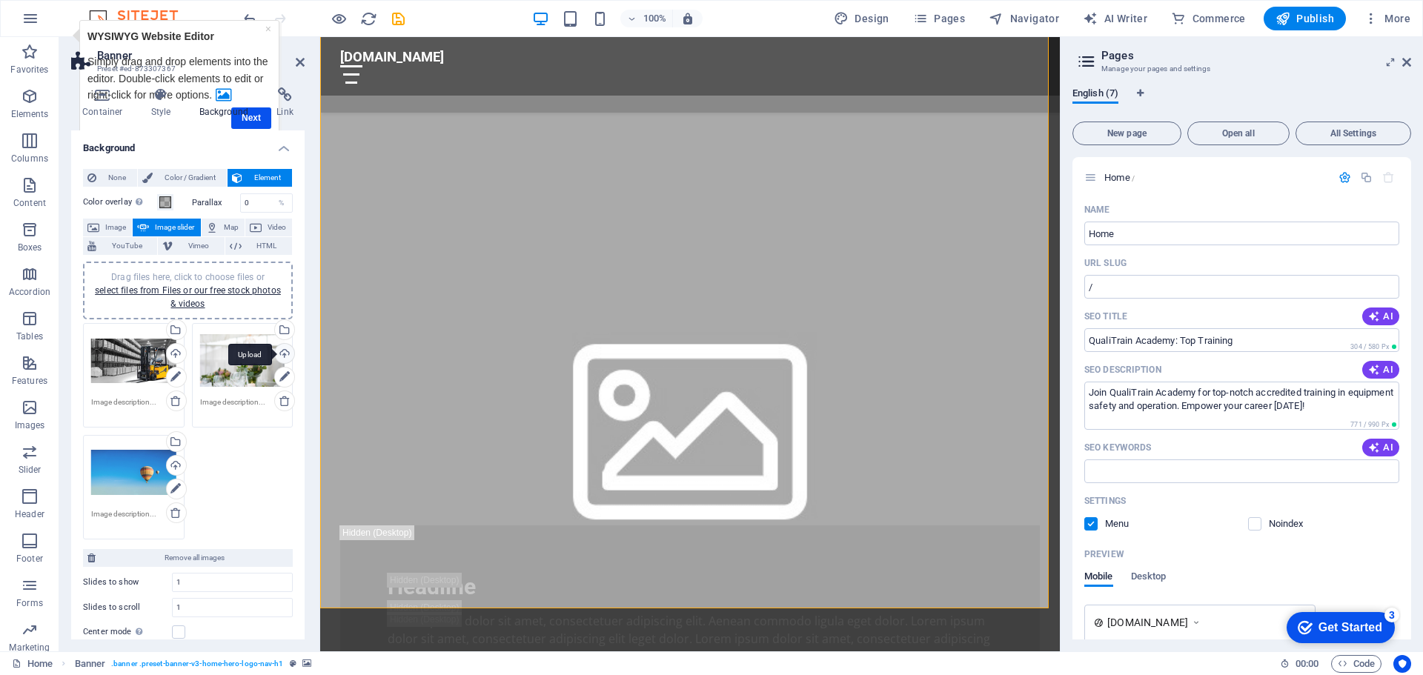
click at [279, 354] on div "Upload" at bounding box center [283, 355] width 22 height 22
click at [122, 482] on div "Drag files here, click to choose files or select files from Files or our free s…" at bounding box center [133, 472] width 85 height 59
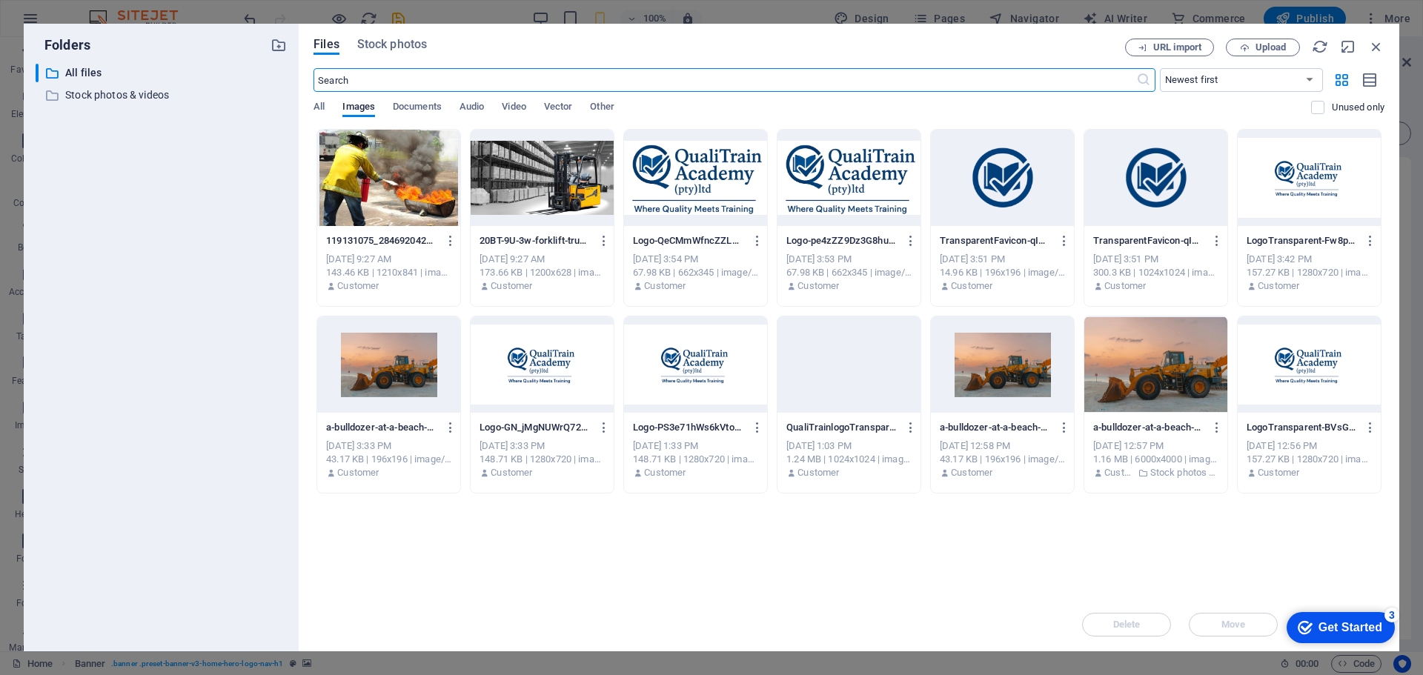
scroll to position [648, 0]
click at [1380, 41] on icon "button" at bounding box center [1376, 47] width 16 height 16
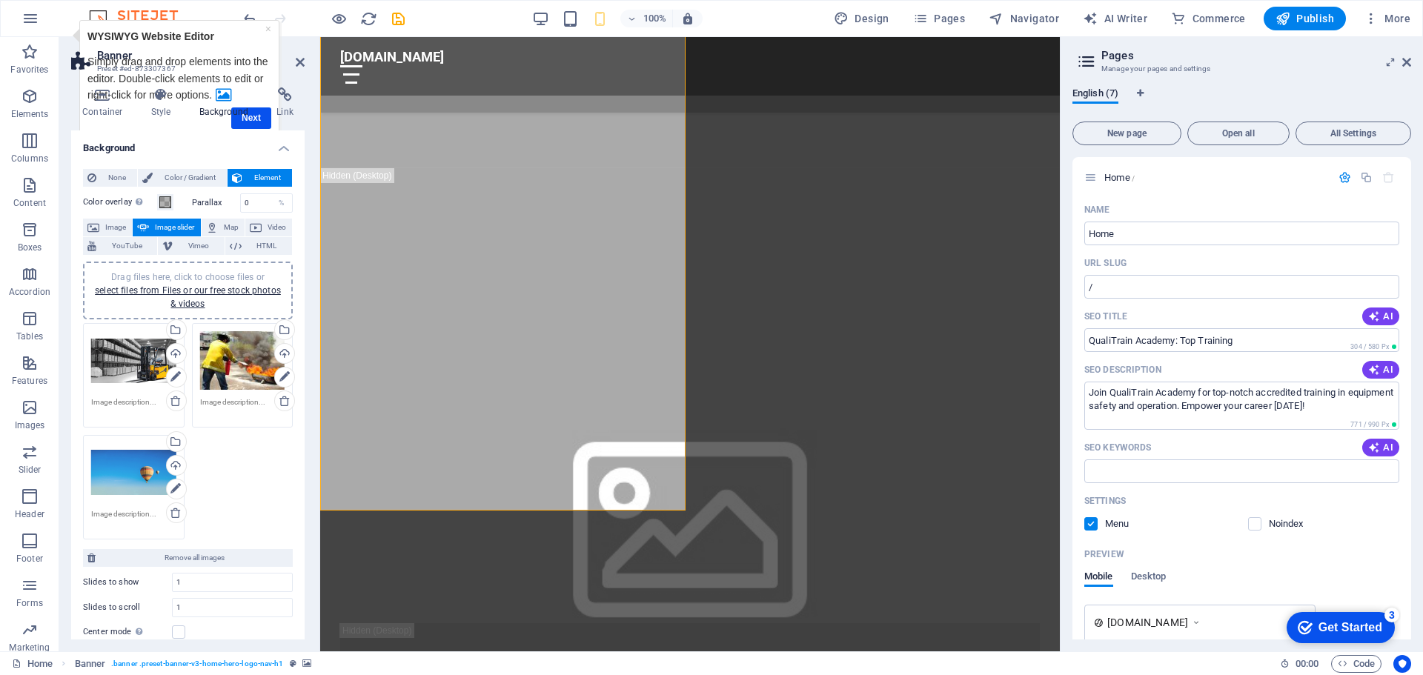
scroll to position [745, 0]
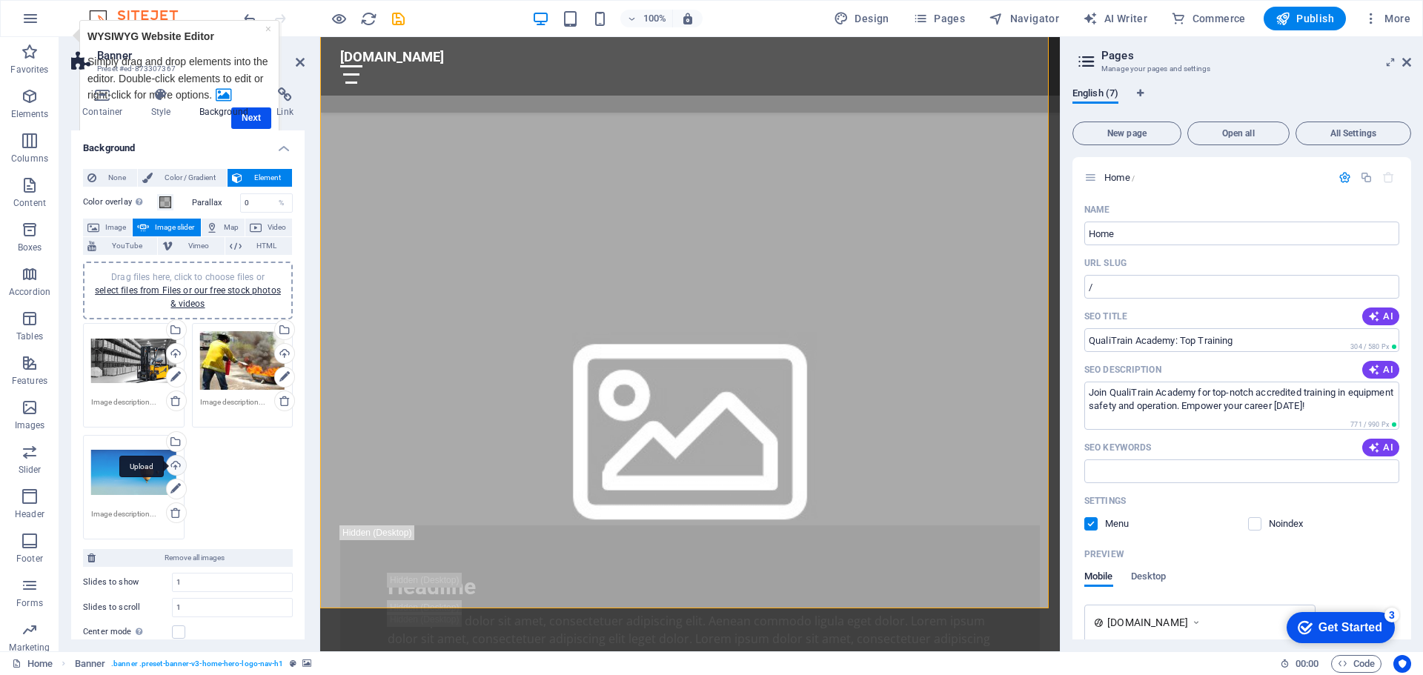
click at [176, 465] on div "Upload" at bounding box center [175, 467] width 22 height 22
click at [173, 353] on div "Upload" at bounding box center [175, 355] width 22 height 22
click at [174, 462] on div "Upload" at bounding box center [175, 467] width 22 height 22
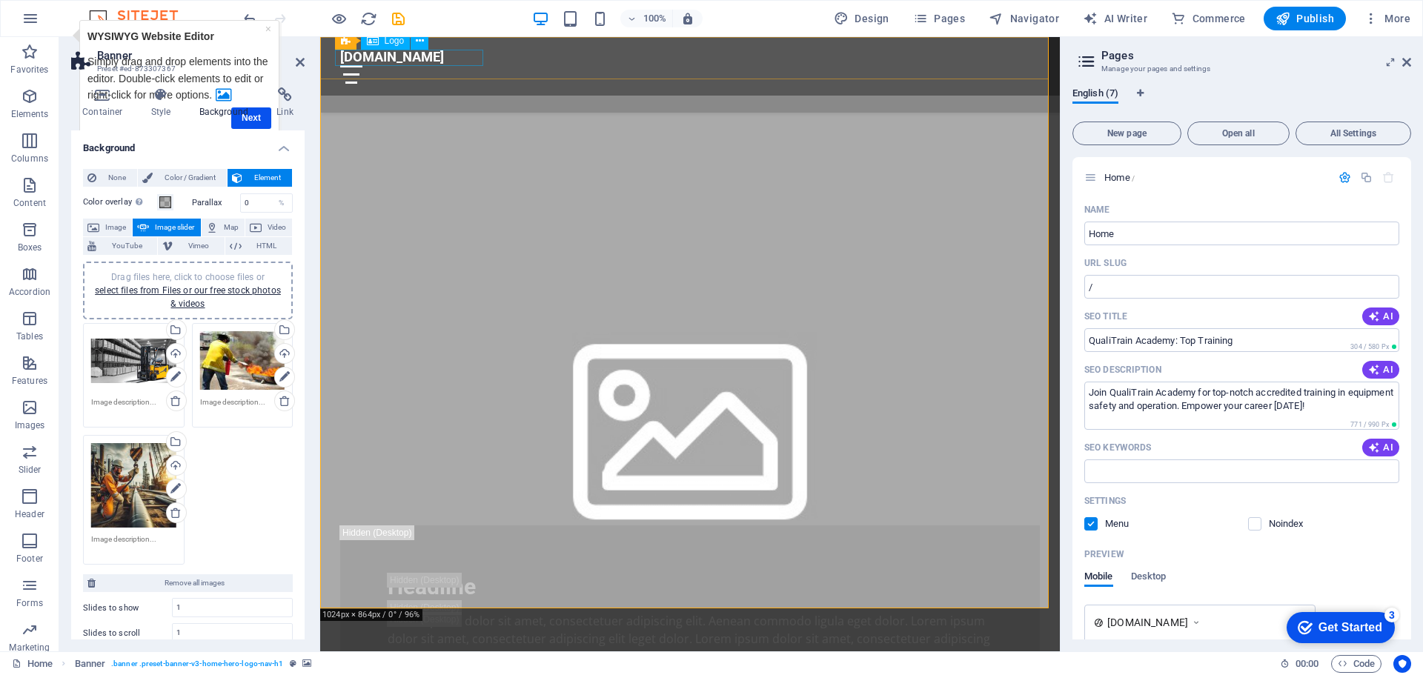
click at [373, 40] on icon at bounding box center [373, 41] width 12 height 18
click at [399, 44] on span "Logo" at bounding box center [395, 40] width 20 height 9
click at [124, 386] on div "Drag files here, click to choose files or select files from Files or our free s…" at bounding box center [133, 360] width 85 height 59
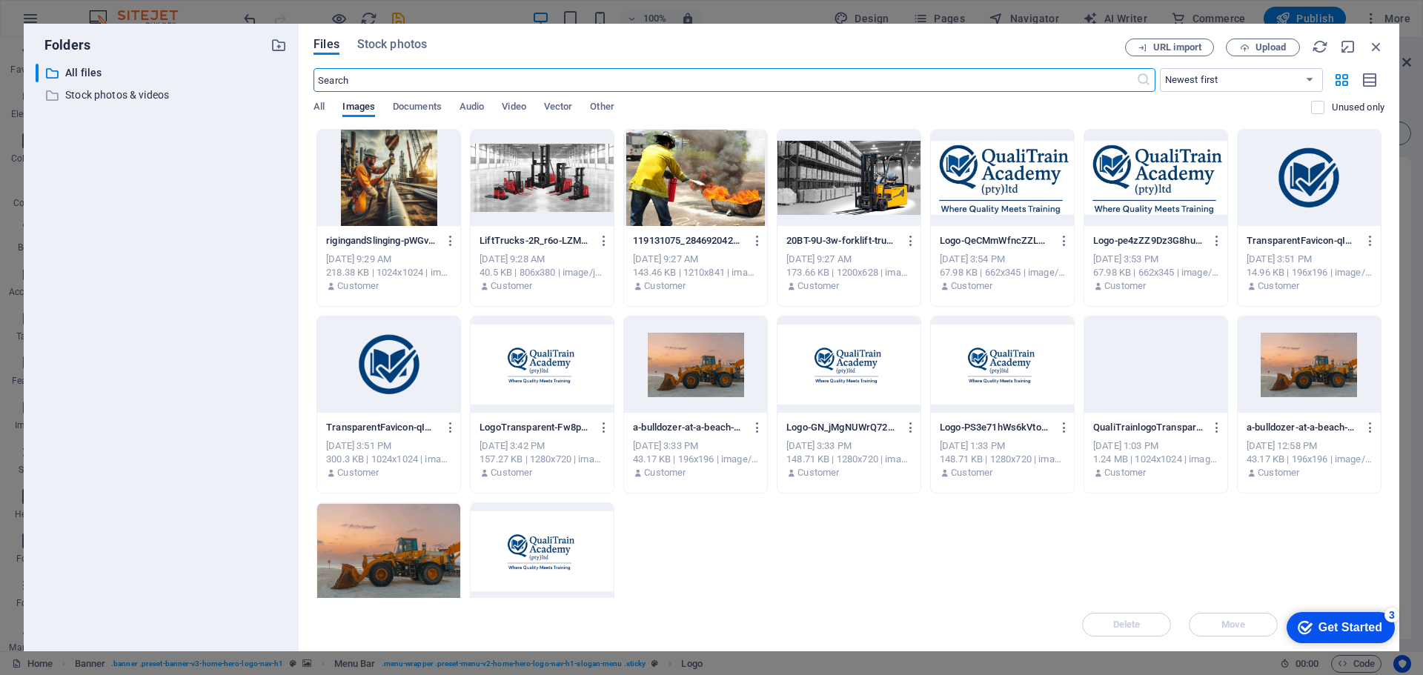
scroll to position [325, 0]
click at [1378, 37] on div "Files Stock photos URL import Upload ​ Newest first Oldest first Name (A-Z) Nam…" at bounding box center [849, 338] width 1100 height 628
click at [1376, 43] on icon "button" at bounding box center [1376, 47] width 16 height 16
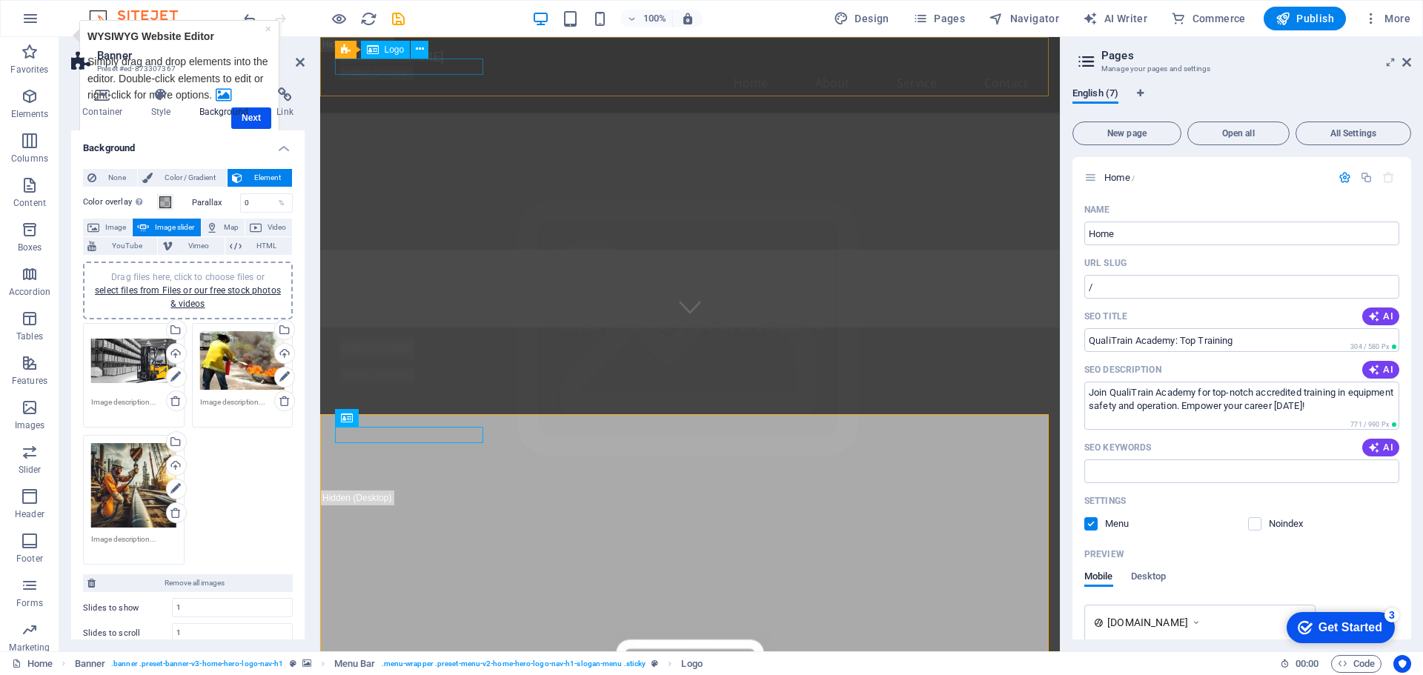
click at [394, 50] on span "Logo" at bounding box center [395, 49] width 20 height 9
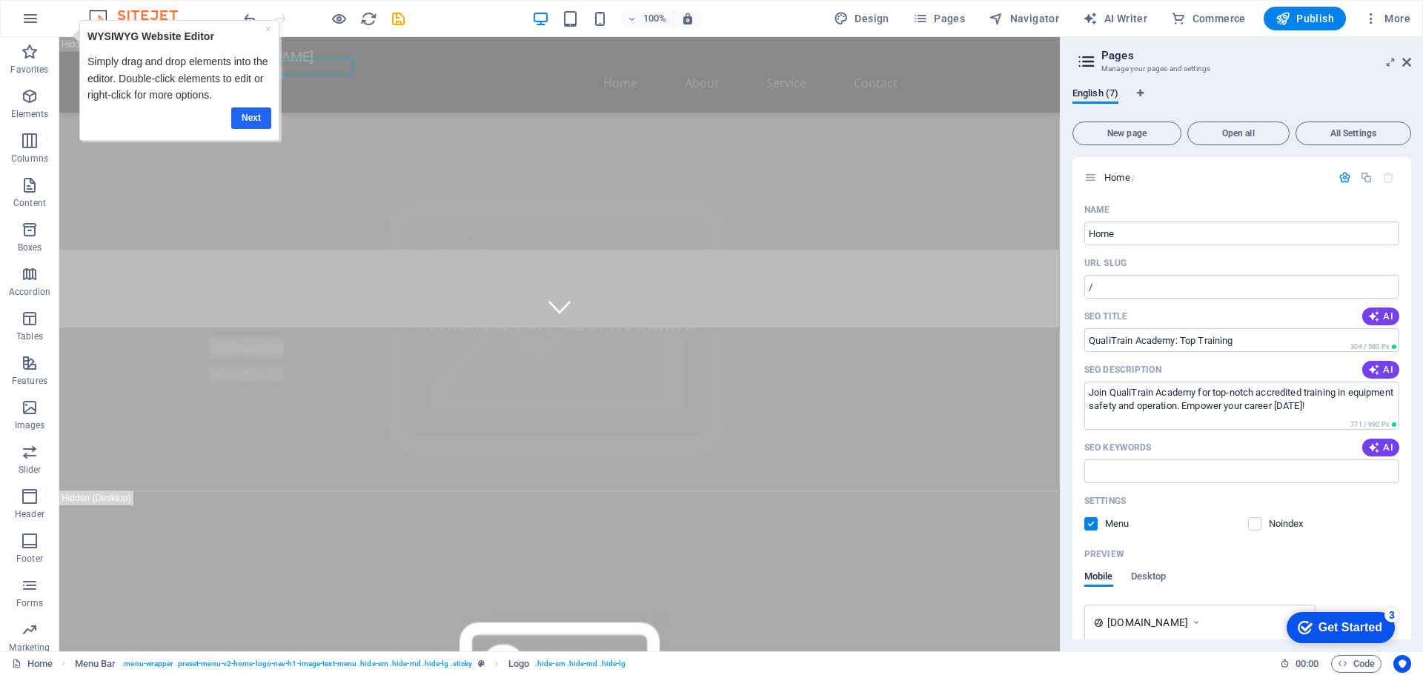
click at [253, 118] on link "Next" at bounding box center [251, 117] width 40 height 21
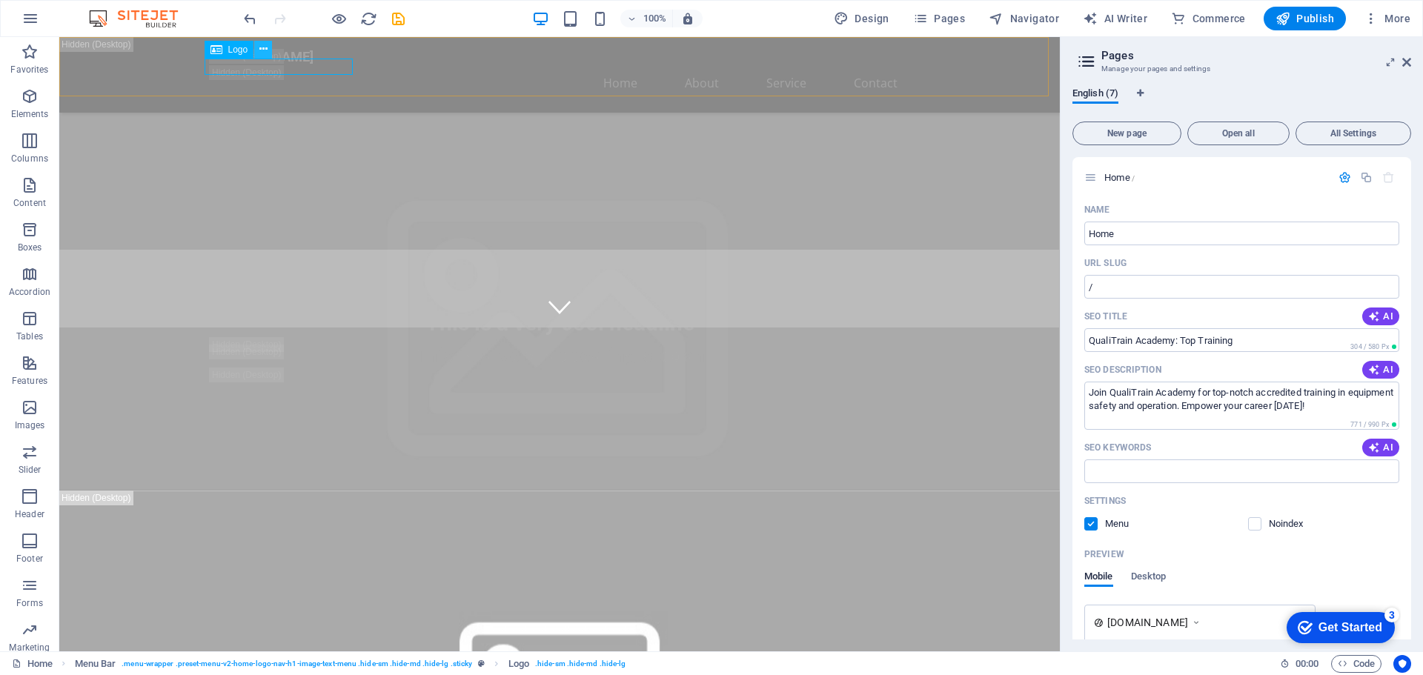
click at [263, 47] on icon at bounding box center [263, 49] width 8 height 16
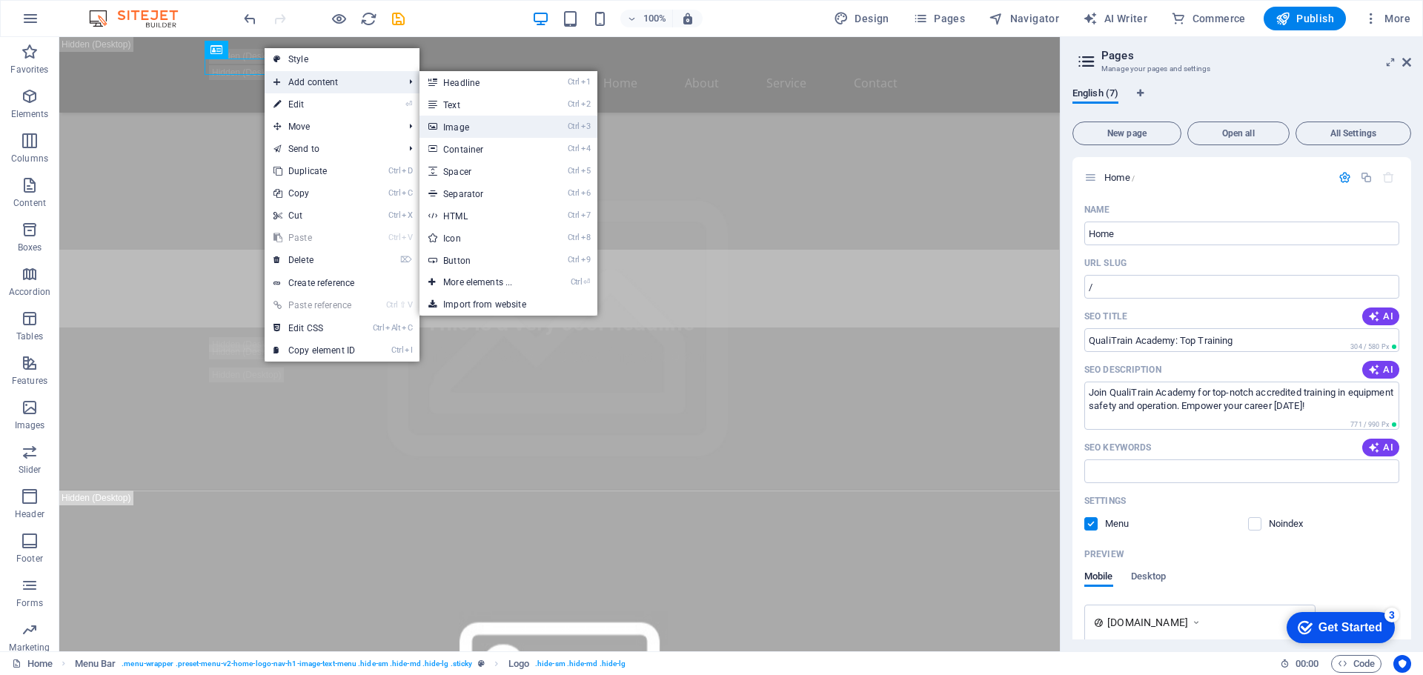
click at [468, 129] on link "Ctrl 3 Image" at bounding box center [480, 127] width 122 height 22
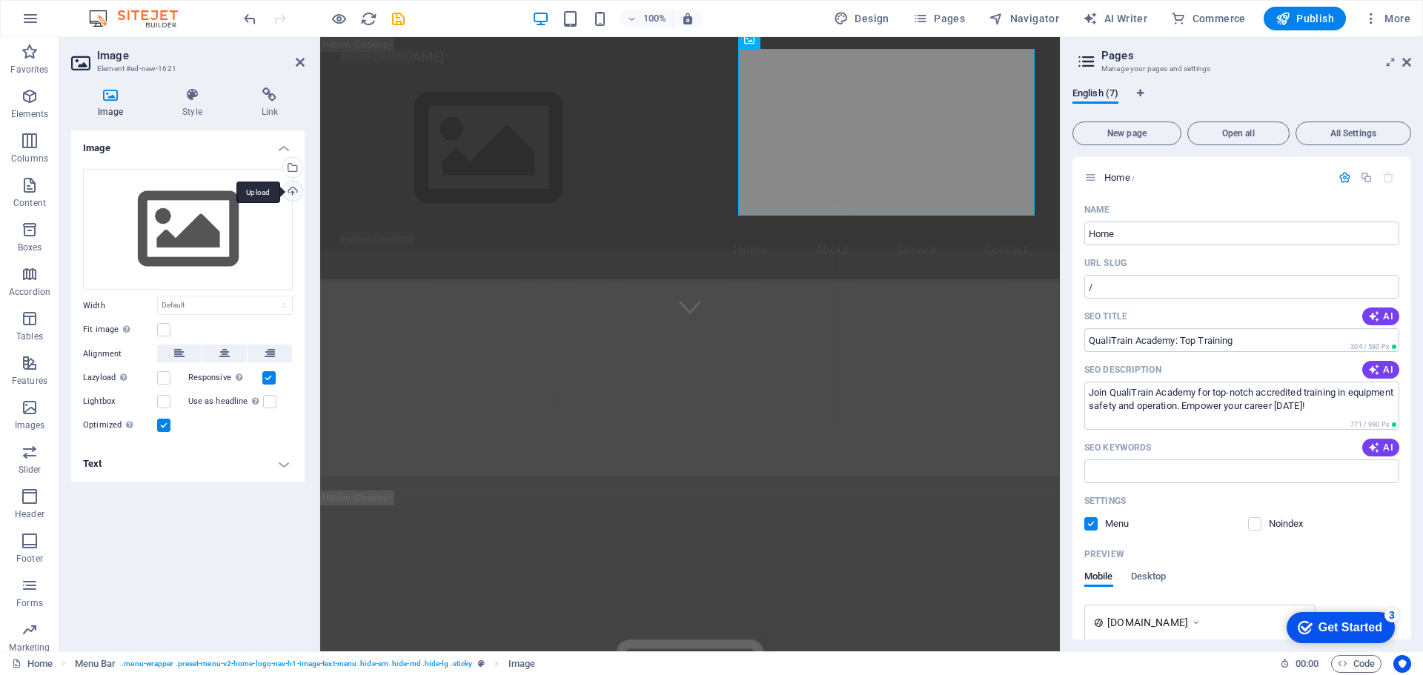
click at [293, 190] on div "Upload" at bounding box center [291, 193] width 22 height 22
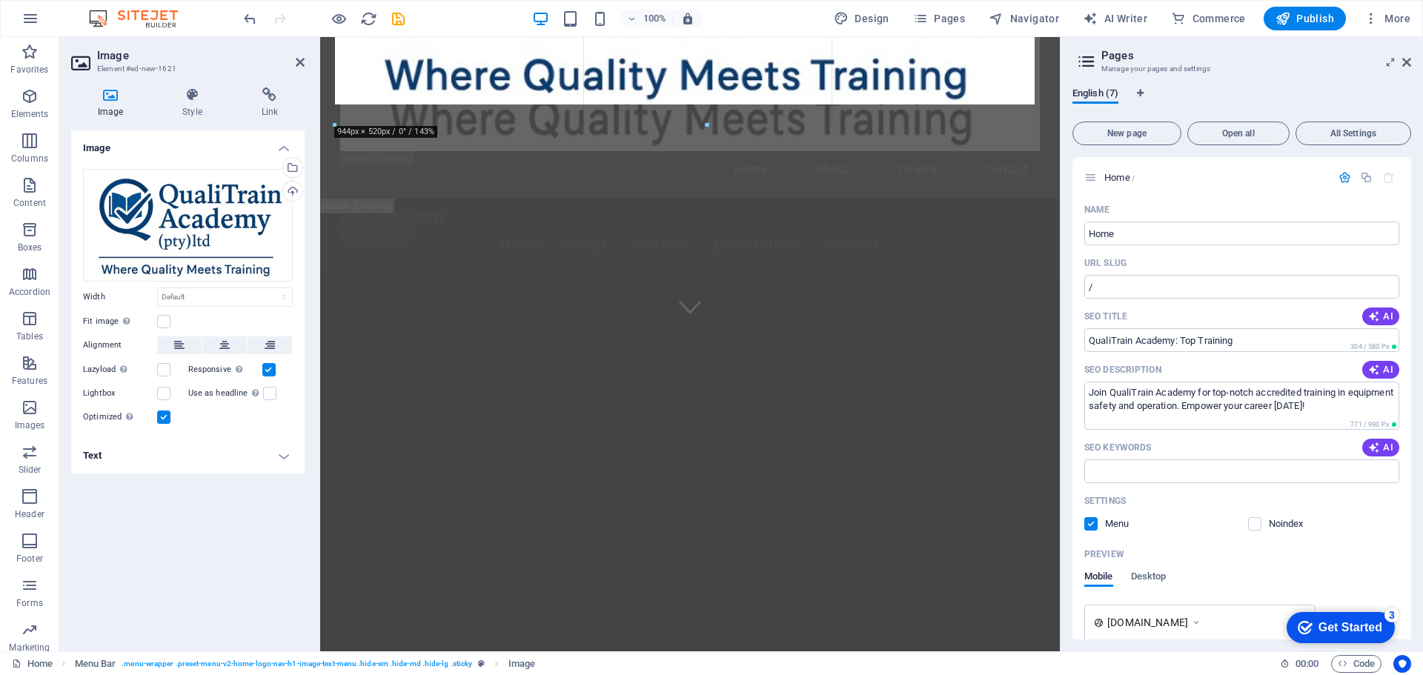
drag, startPoint x: 1054, startPoint y: 67, endPoint x: 1054, endPoint y: 41, distance: 25.9
type input "944"
select select "px"
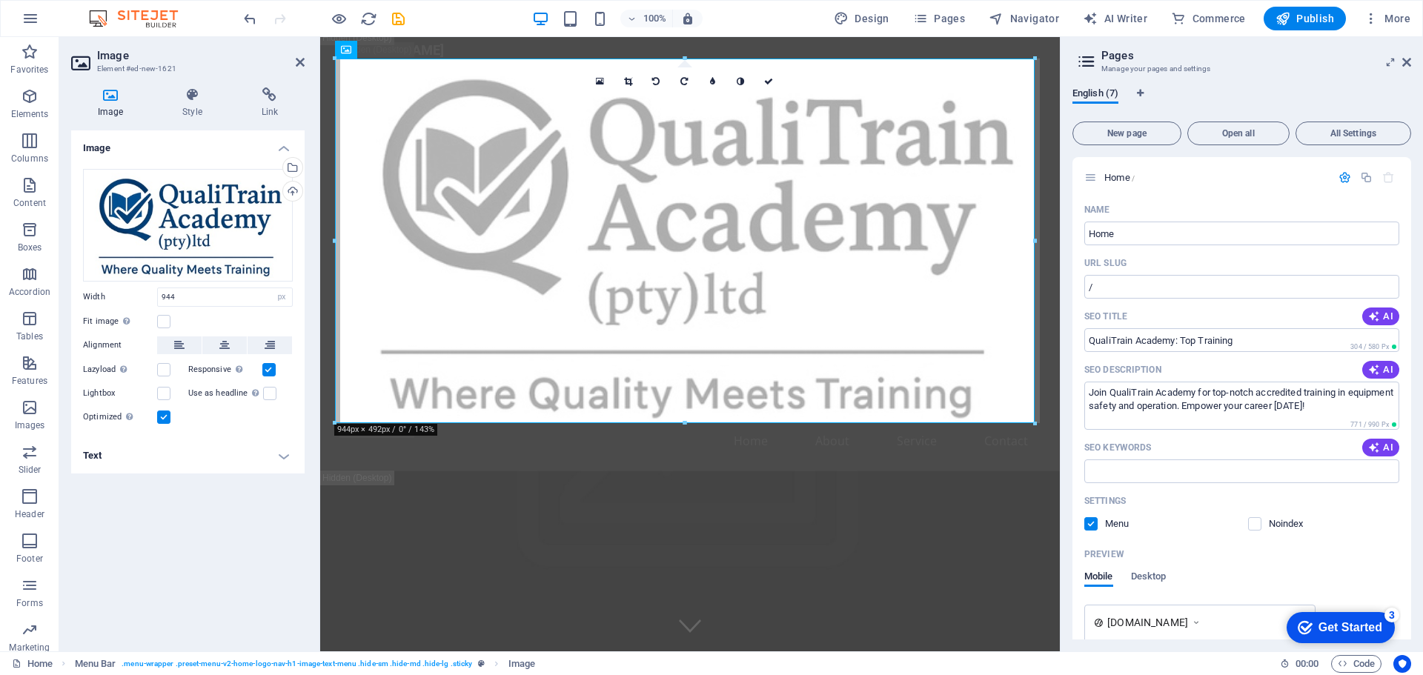
scroll to position [0, 0]
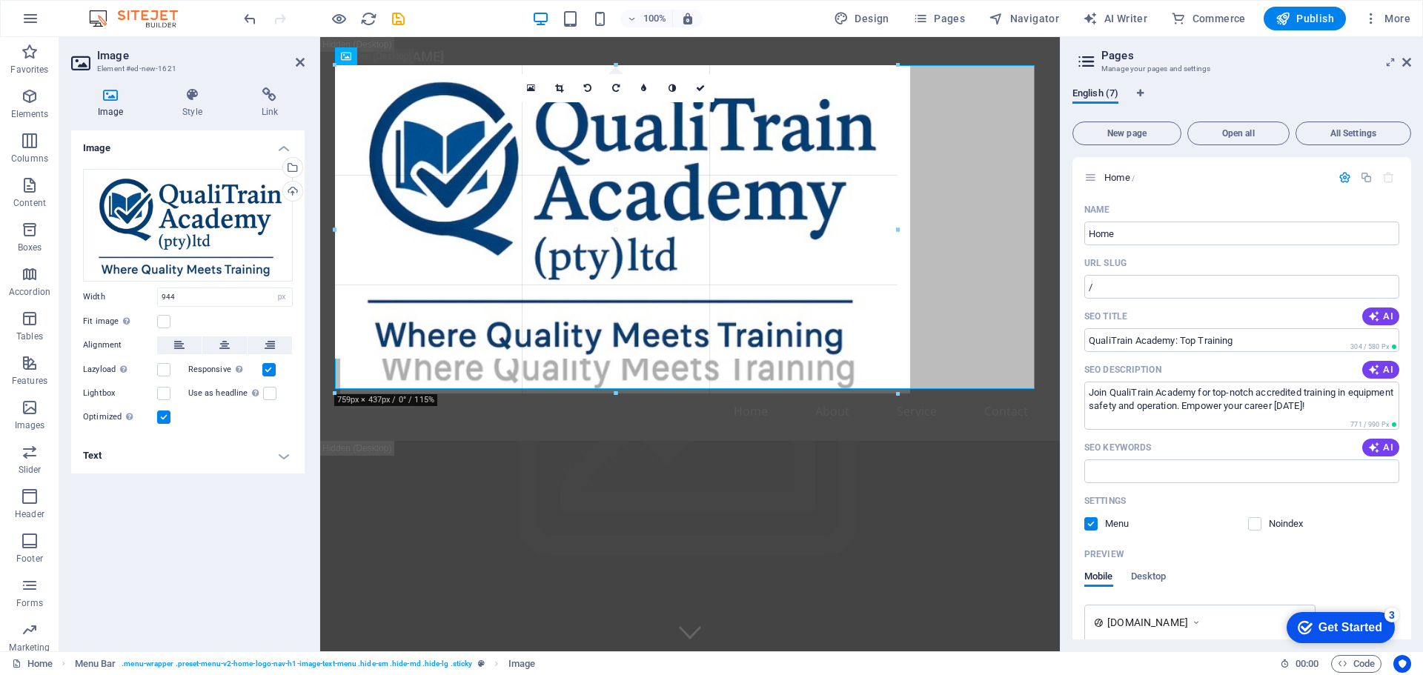
drag, startPoint x: 1035, startPoint y: 65, endPoint x: 905, endPoint y: 307, distance: 274.8
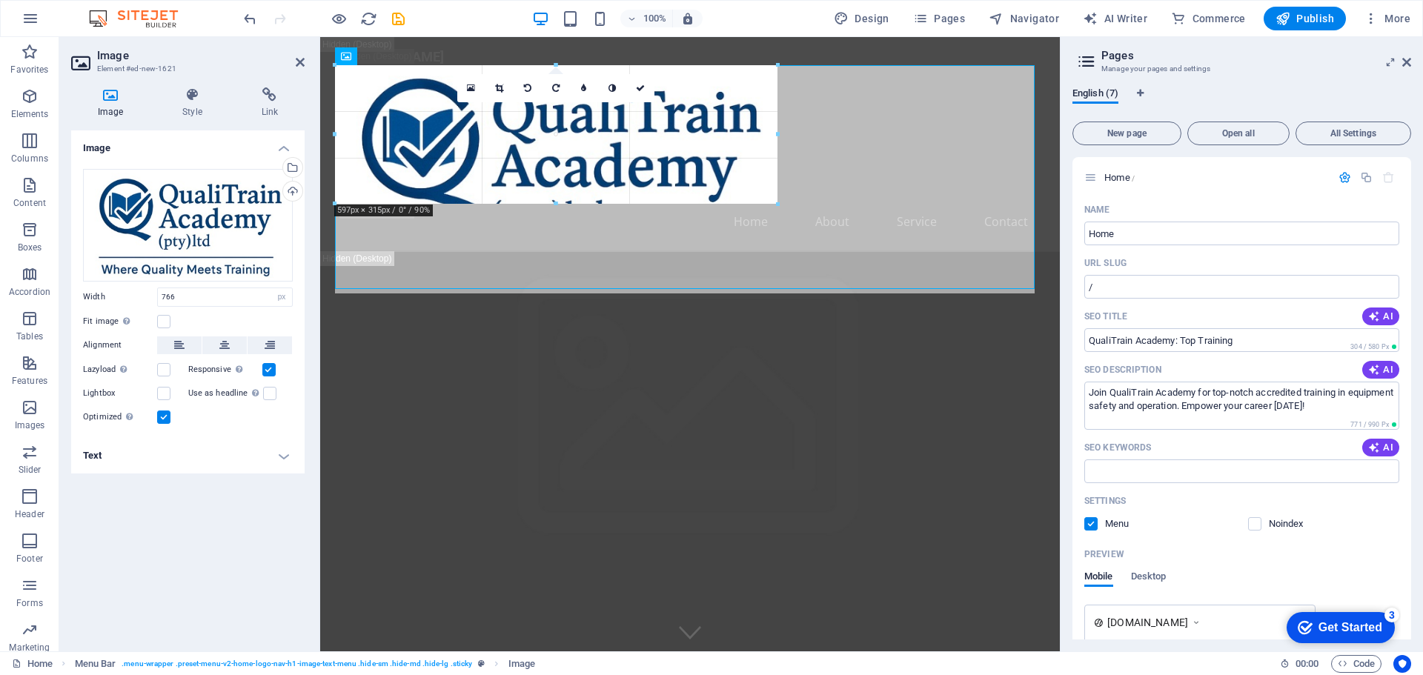
drag, startPoint x: 585, startPoint y: 330, endPoint x: 596, endPoint y: 165, distance: 164.8
type input "452"
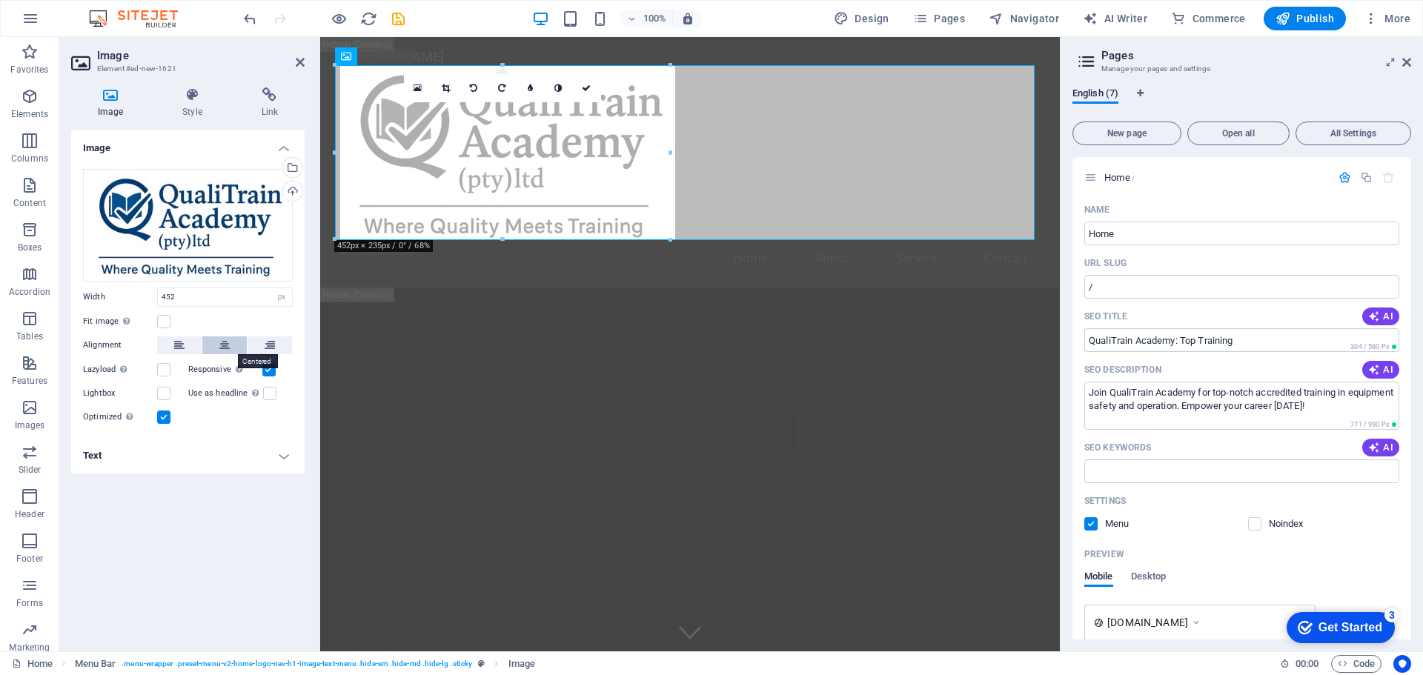
click at [213, 344] on button at bounding box center [224, 345] width 44 height 18
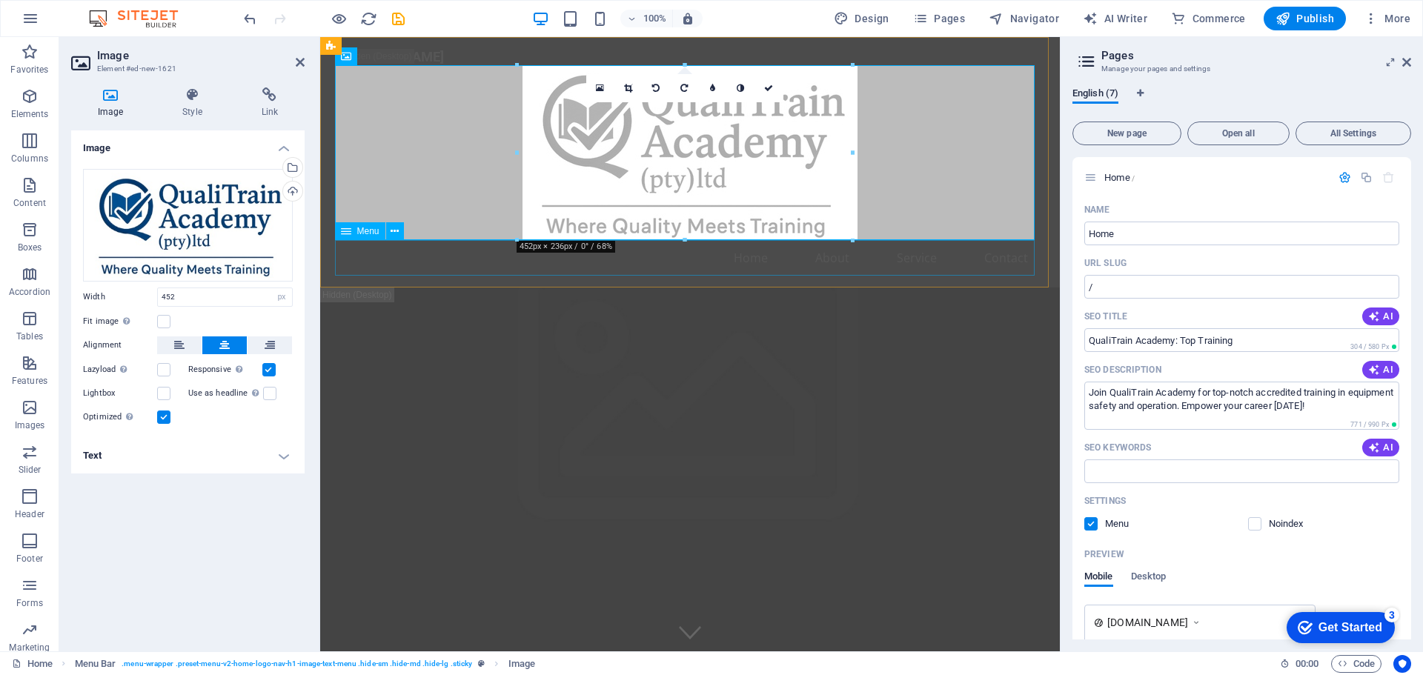
click at [638, 252] on nav "Home About Service Contact" at bounding box center [689, 258] width 699 height 36
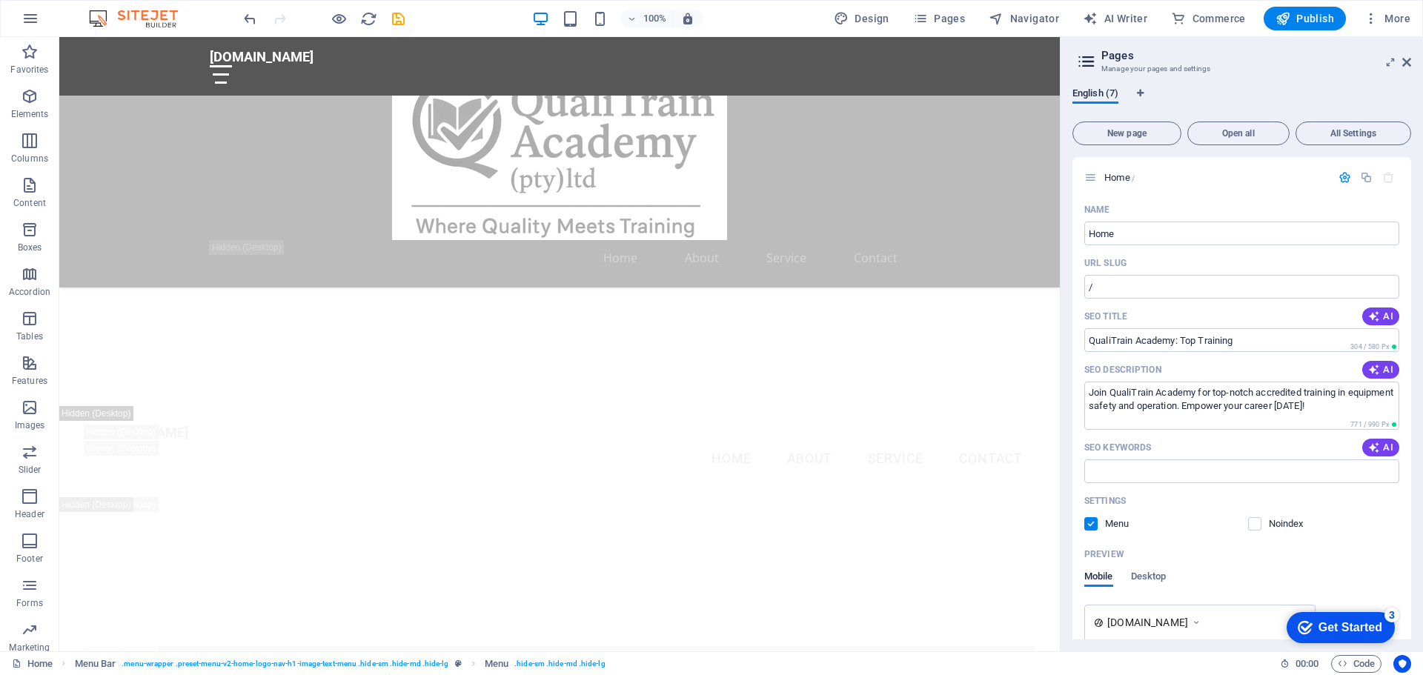
scroll to position [2290, 0]
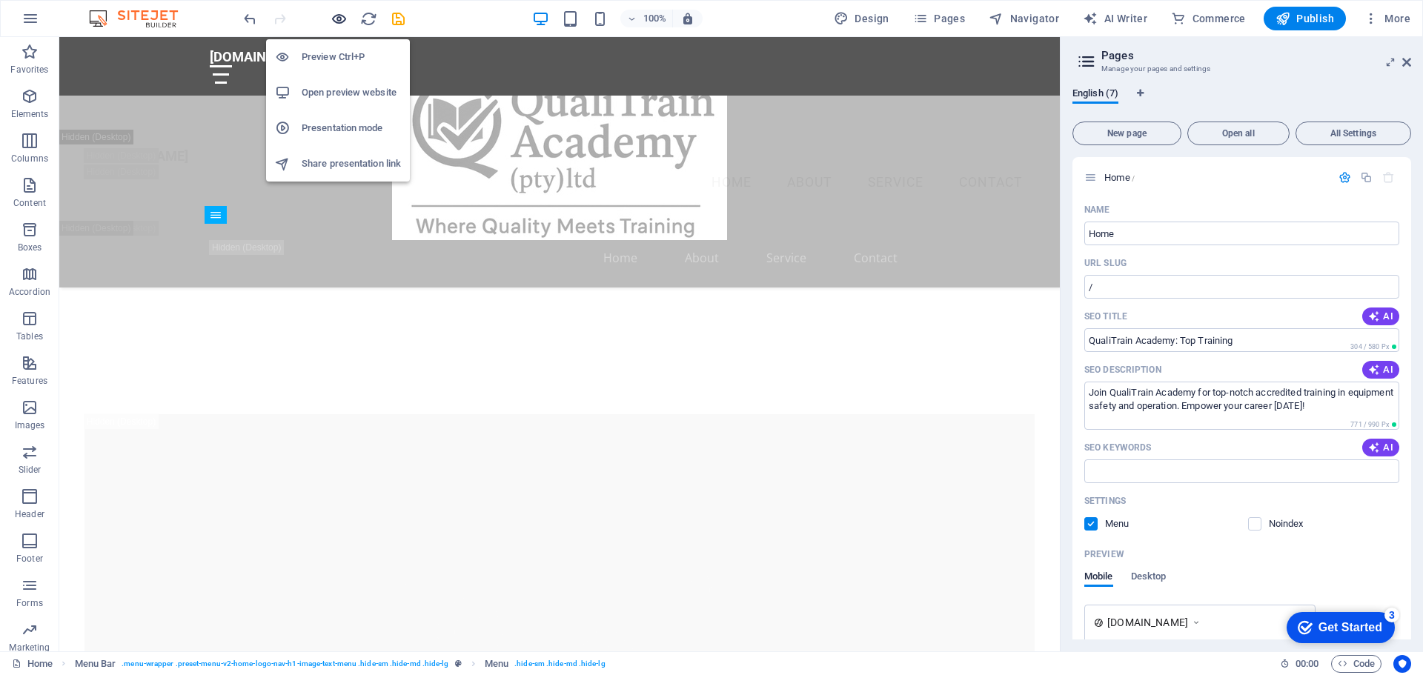
click at [339, 19] on icon "button" at bounding box center [338, 18] width 17 height 17
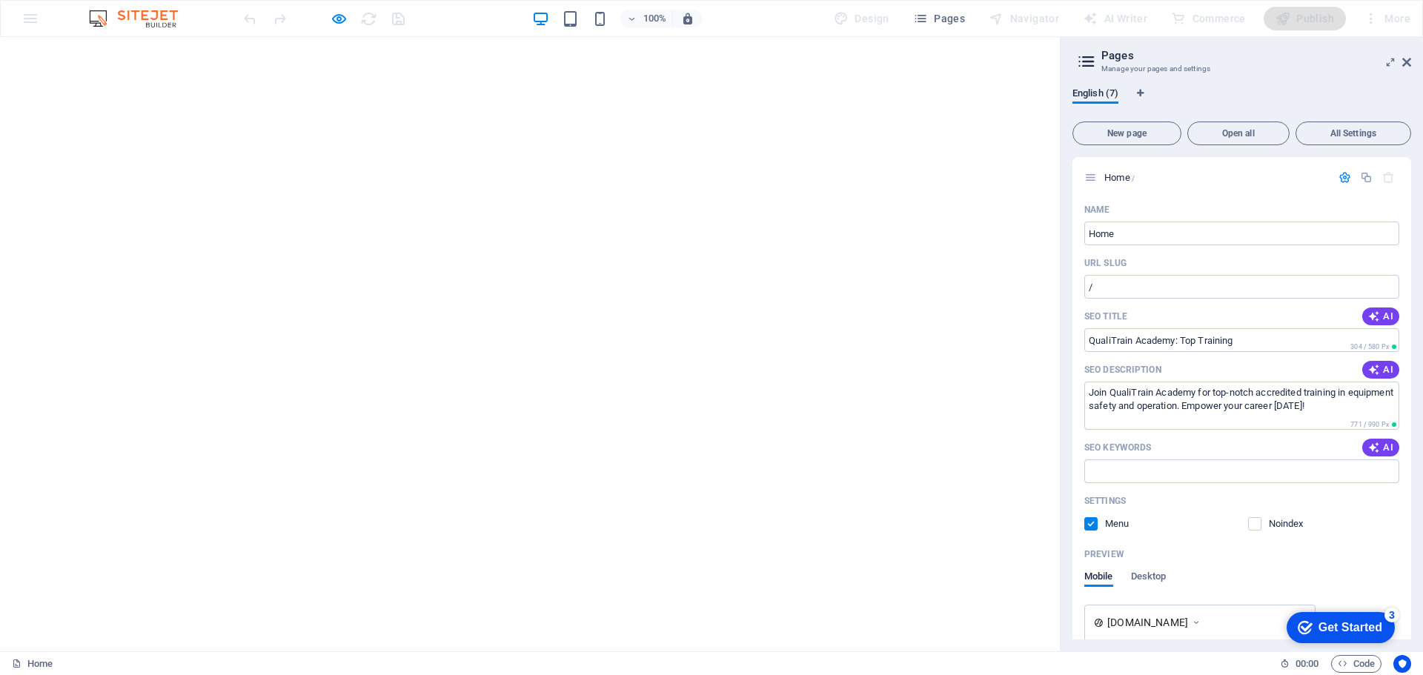
scroll to position [0, 0]
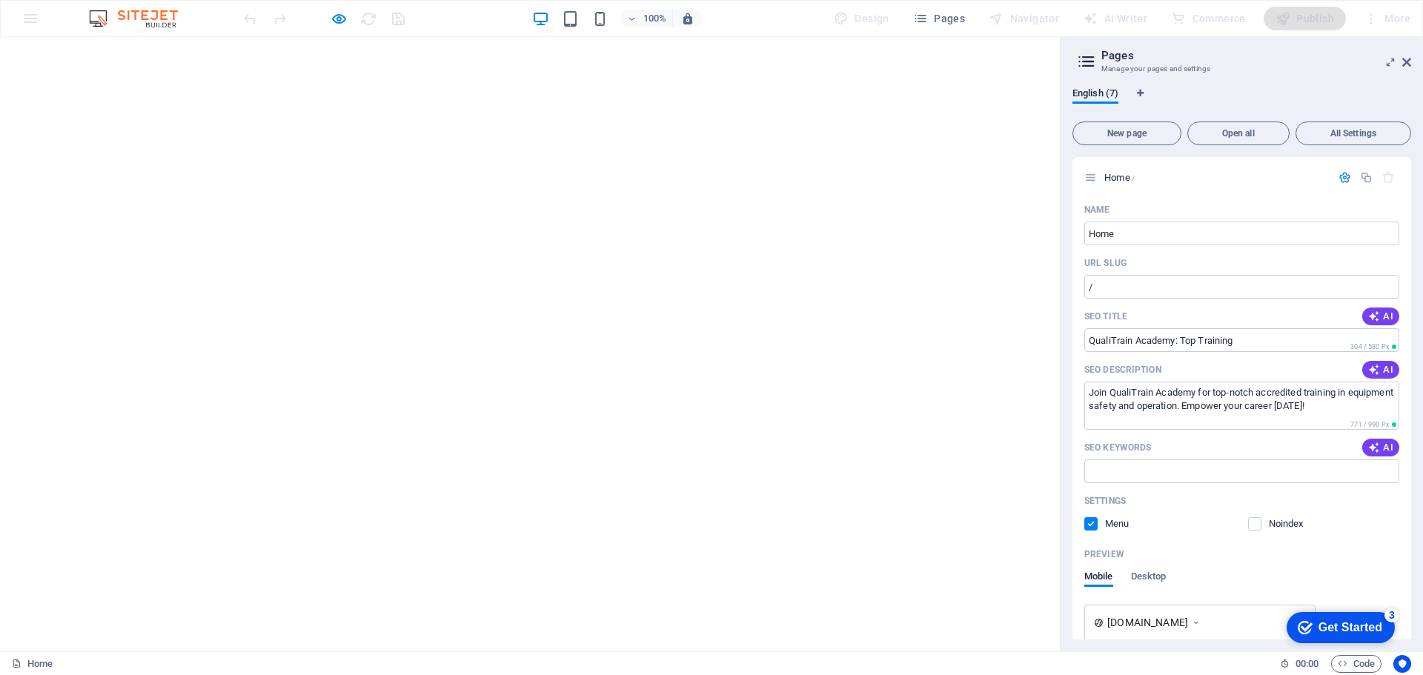
click at [525, 617] on icon at bounding box center [530, 628] width 22 height 22
click at [1261, 131] on span "Open all" at bounding box center [1238, 133] width 89 height 9
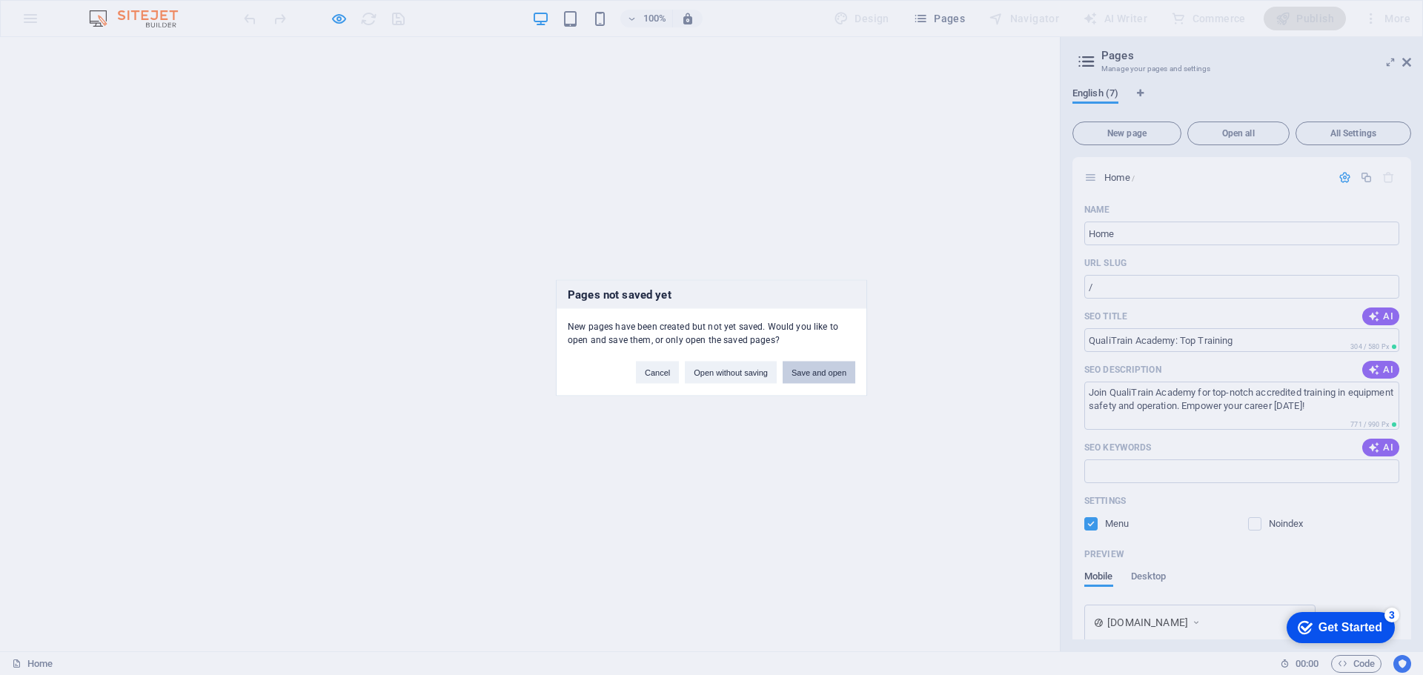
click at [819, 374] on button "Save and open" at bounding box center [818, 372] width 73 height 22
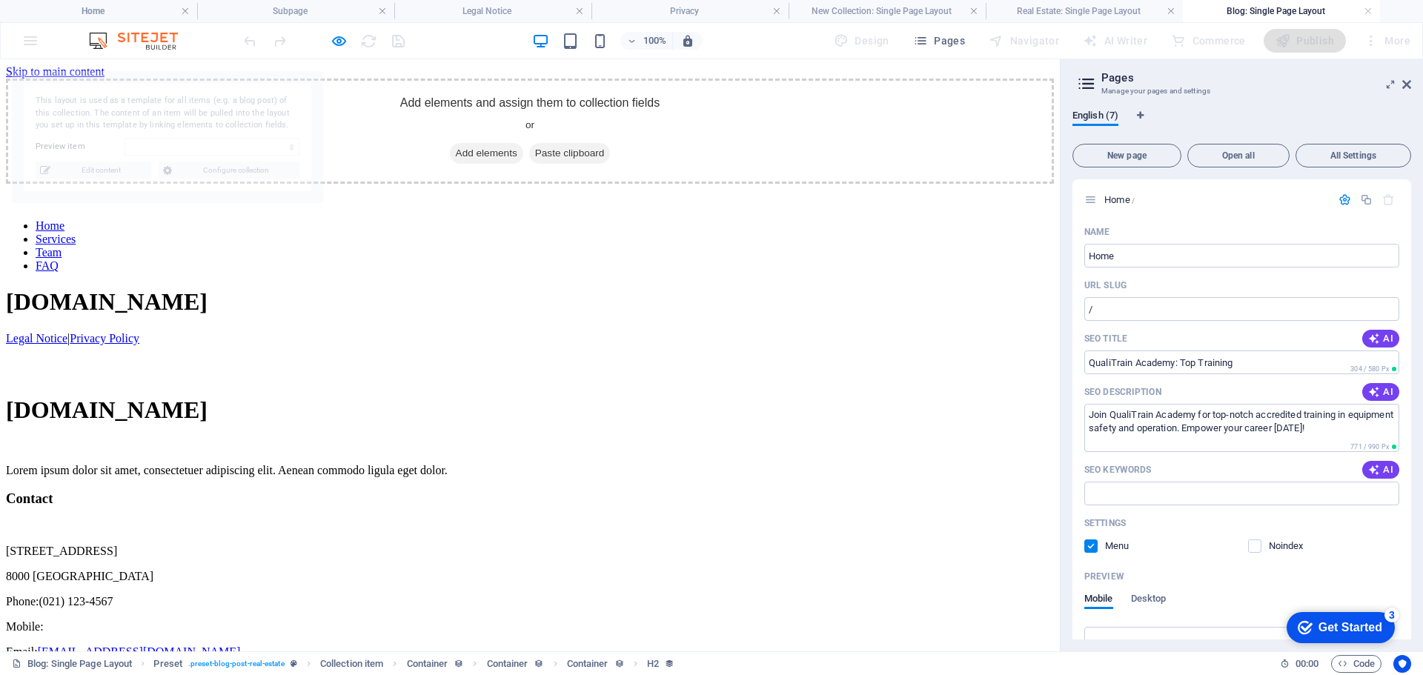
select select "68ac3c78687a95df5304b1be"
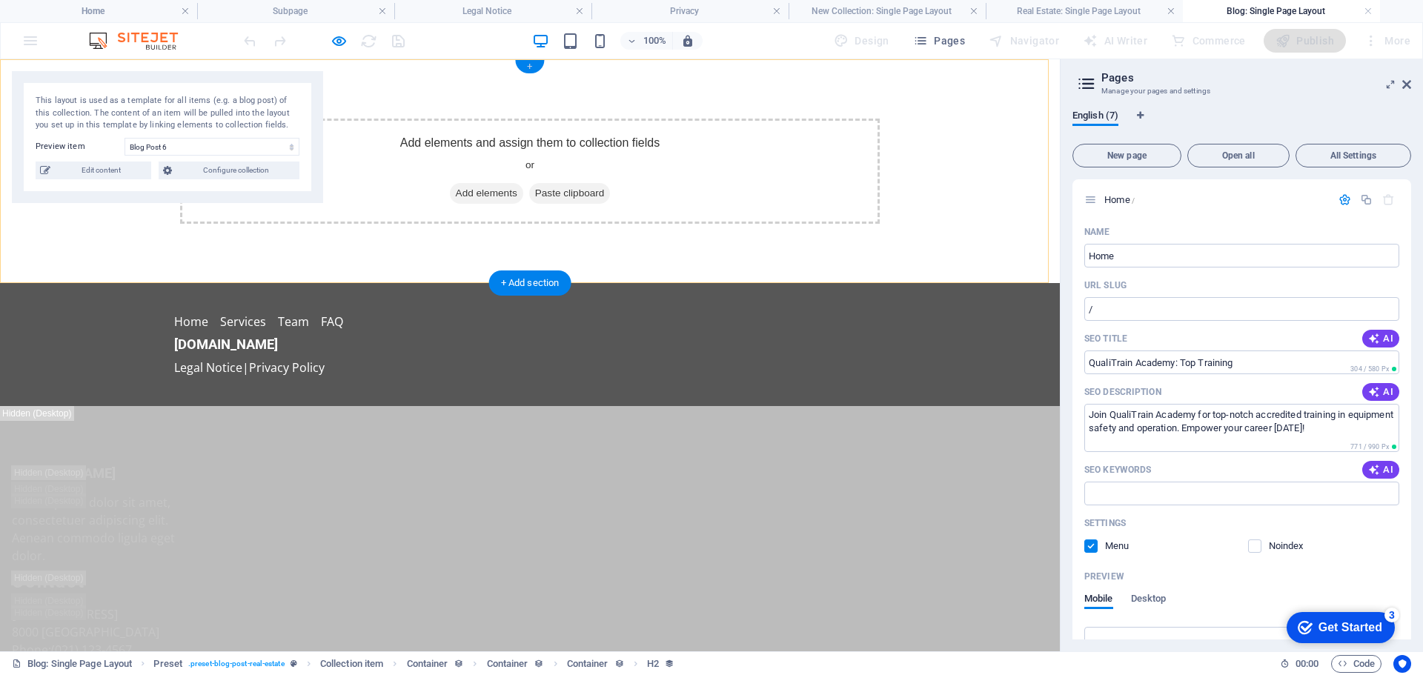
click at [527, 64] on div "+" at bounding box center [529, 66] width 29 height 13
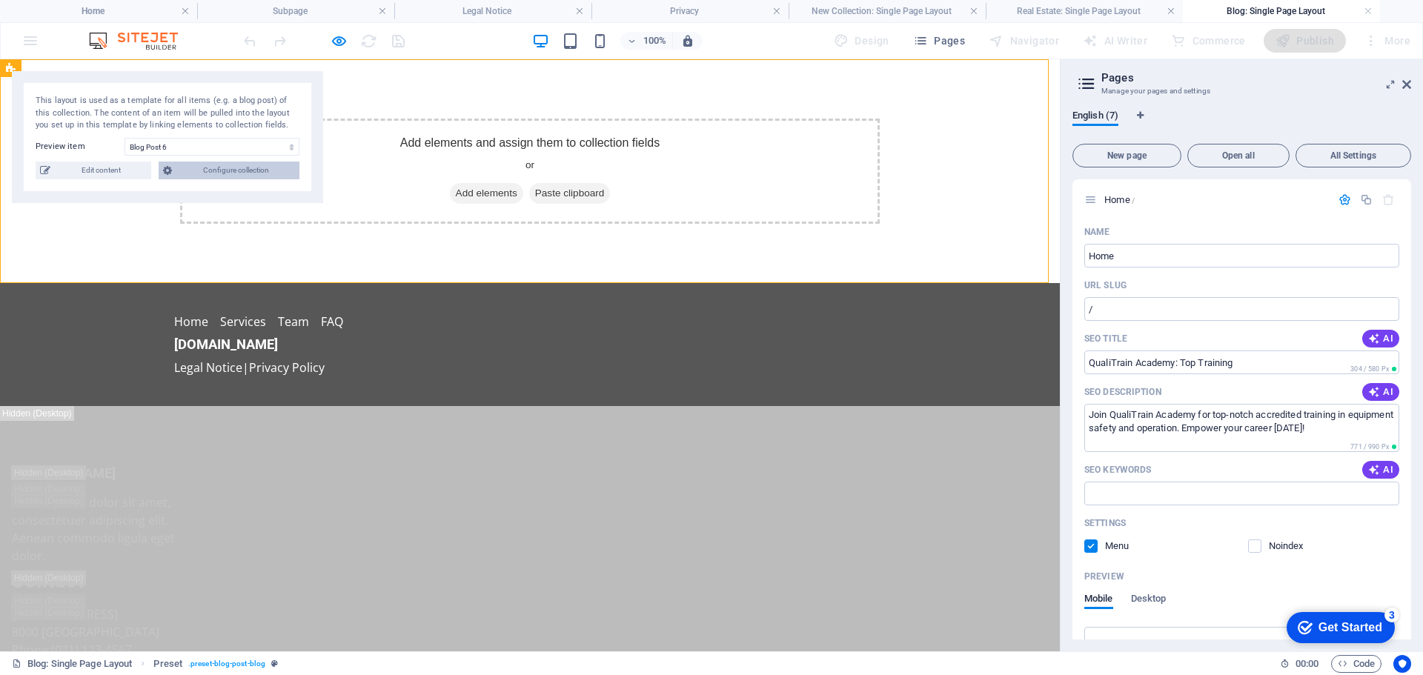
click at [227, 173] on span "Configure collection" at bounding box center [235, 171] width 119 height 18
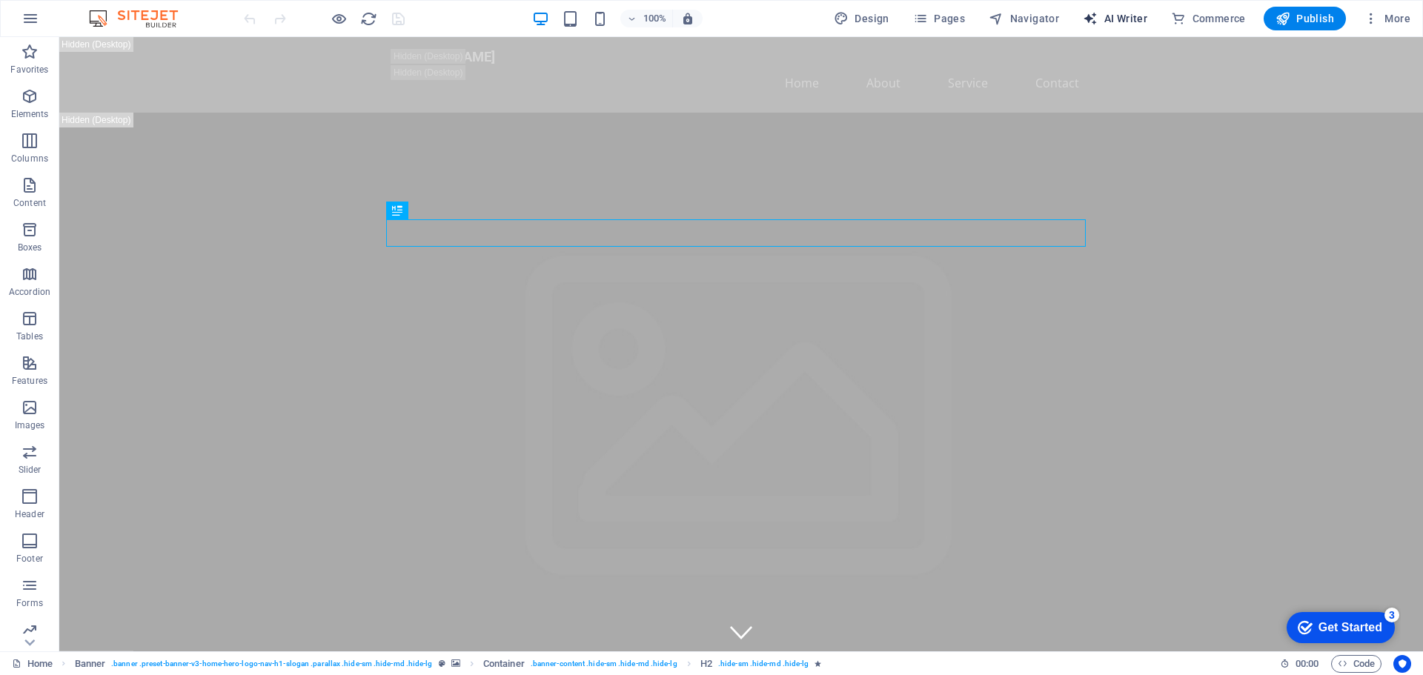
click at [1134, 16] on span "AI Writer" at bounding box center [1115, 18] width 64 height 15
select select "English"
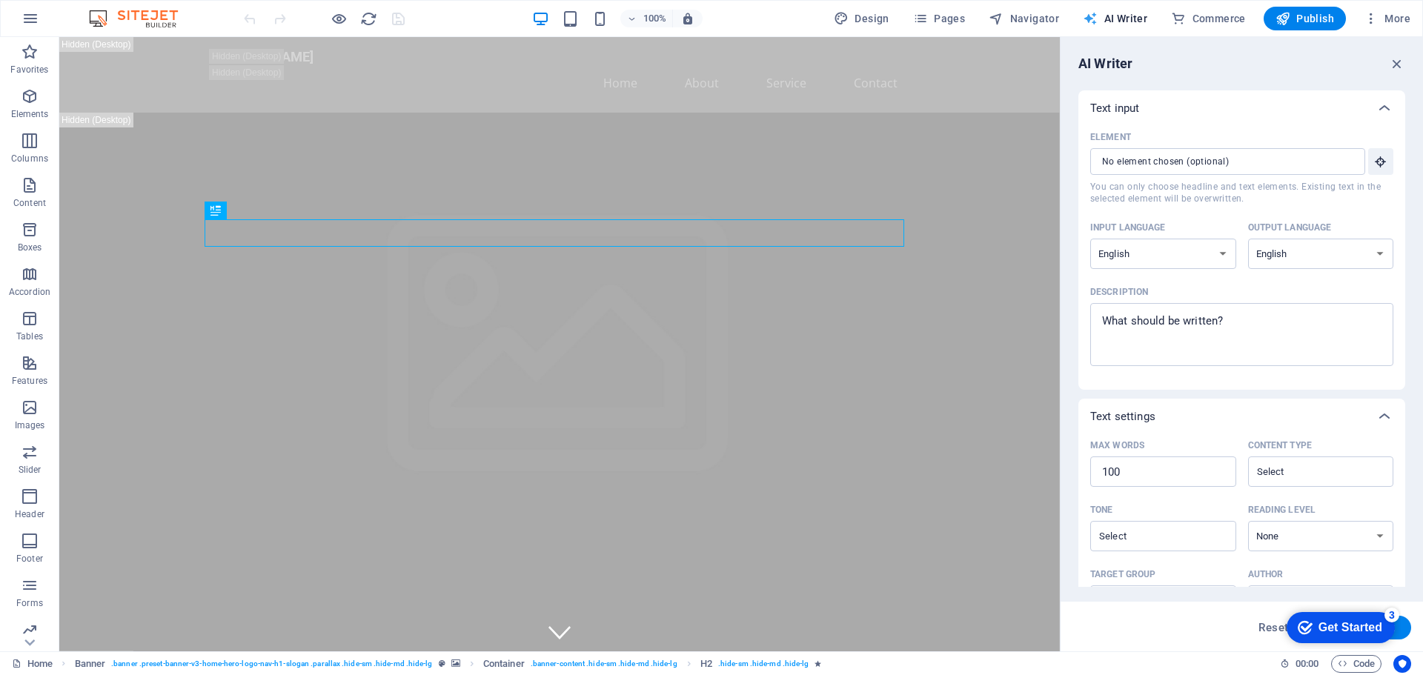
click at [1134, 17] on span "AI Writer" at bounding box center [1115, 18] width 64 height 15
click at [951, 22] on span "Pages" at bounding box center [939, 18] width 52 height 15
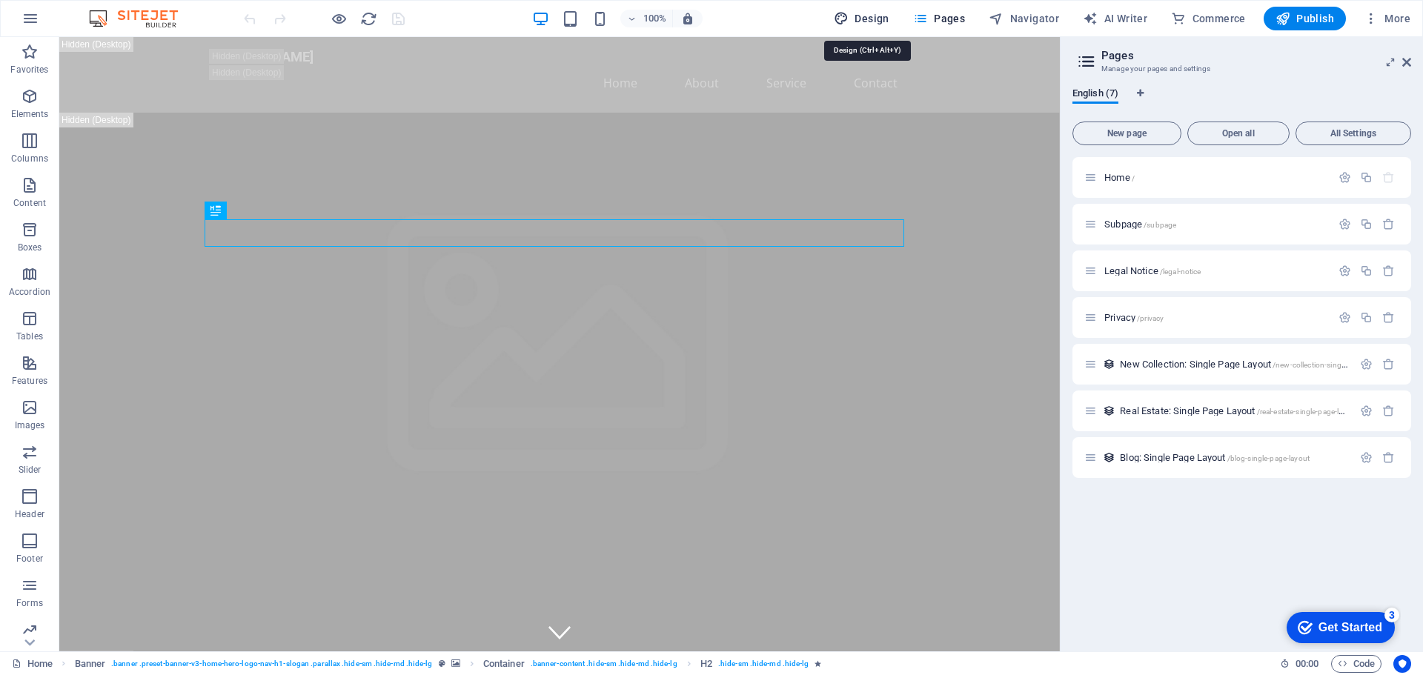
click at [877, 16] on span "Design" at bounding box center [862, 18] width 56 height 15
select select "px"
select select "200"
select select "px"
select select "rem"
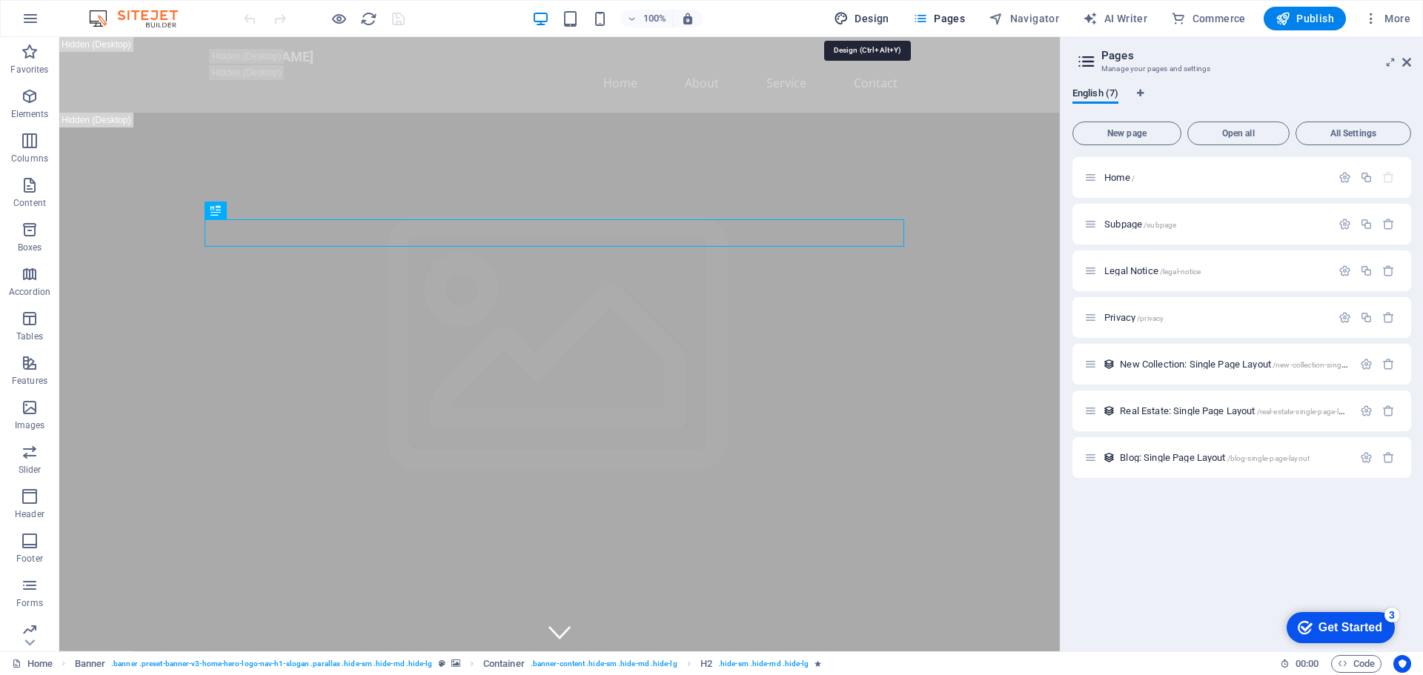
select select "px"
select select "600"
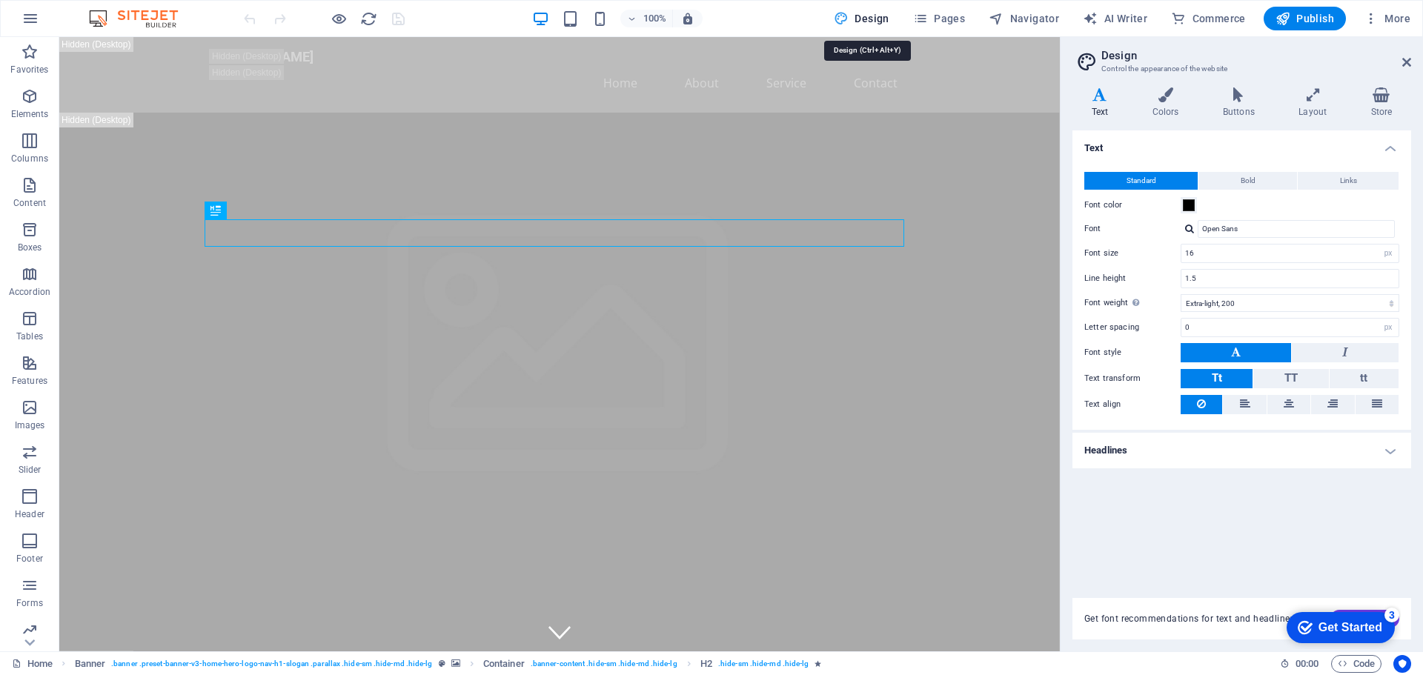
click at [876, 15] on span "Design" at bounding box center [862, 18] width 56 height 15
click at [1383, 99] on icon at bounding box center [1381, 94] width 59 height 15
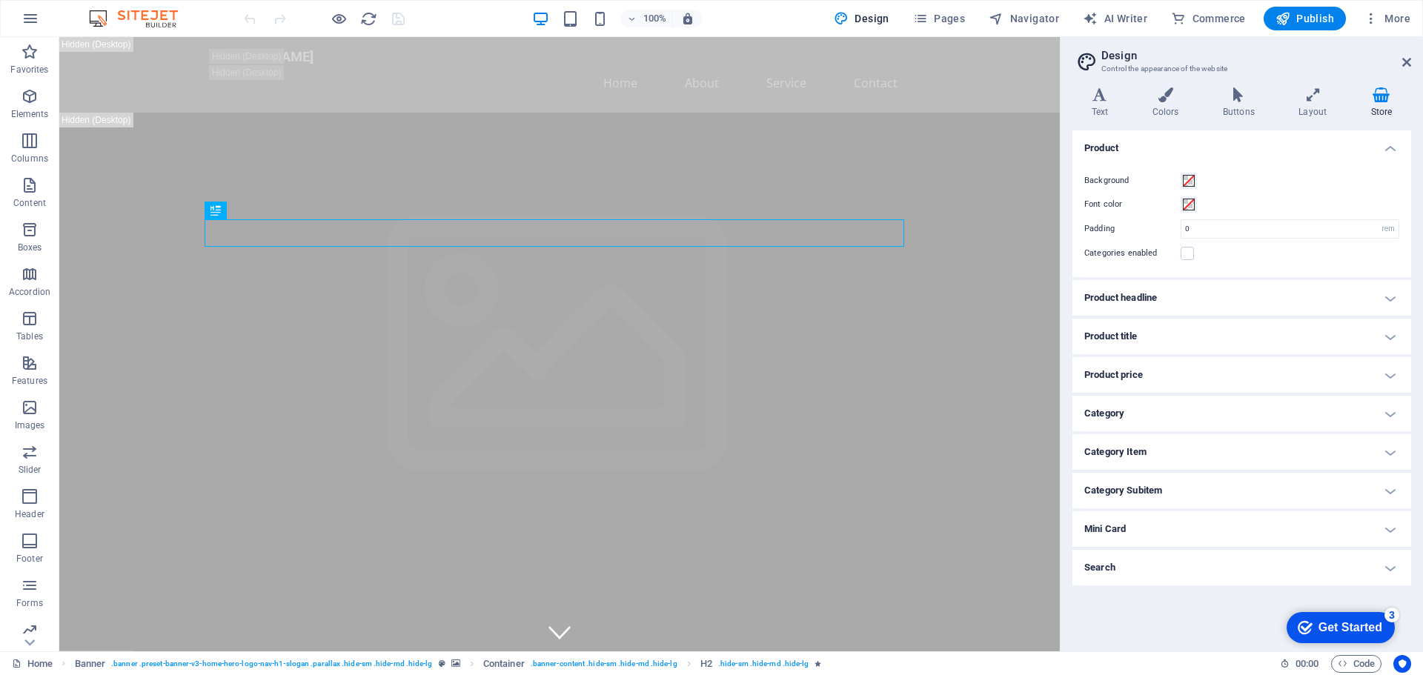
click at [1381, 99] on icon at bounding box center [1381, 94] width 59 height 15
click at [1172, 297] on h4 "Product headline" at bounding box center [1241, 298] width 339 height 36
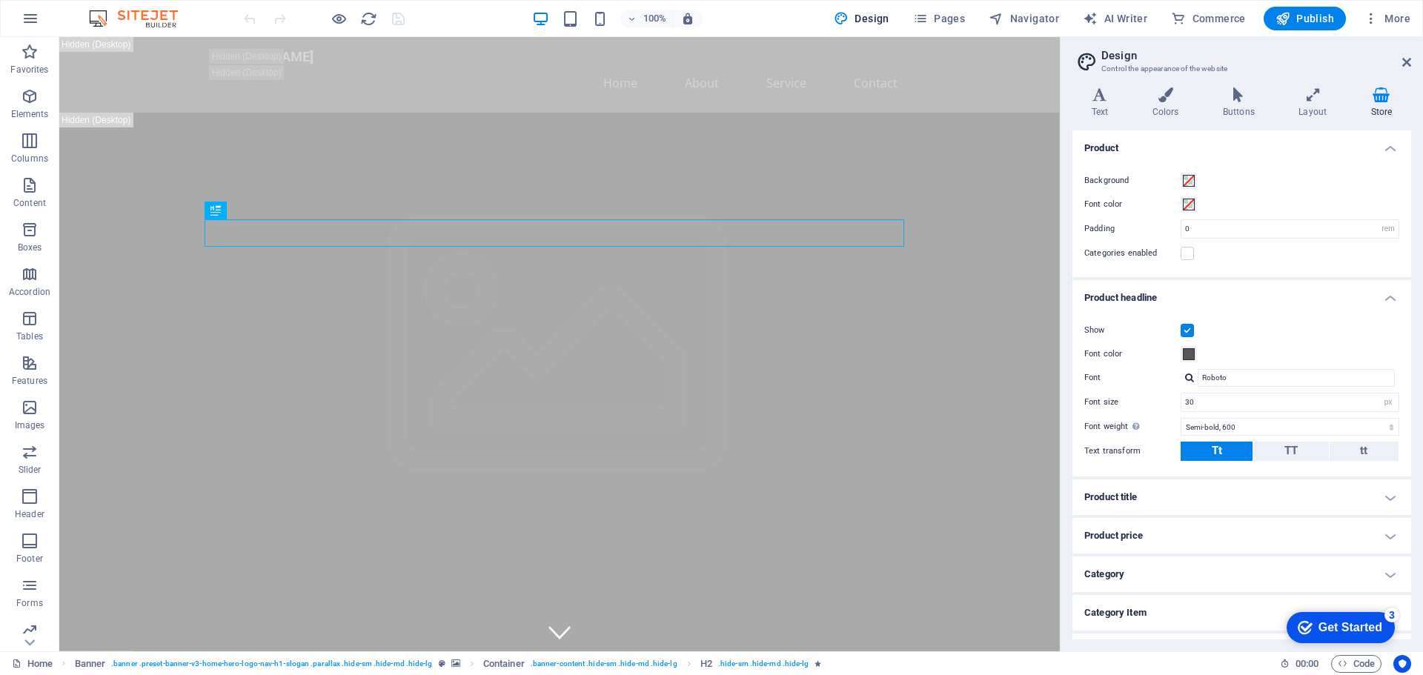
click at [1171, 297] on h4 "Product headline" at bounding box center [1241, 293] width 339 height 27
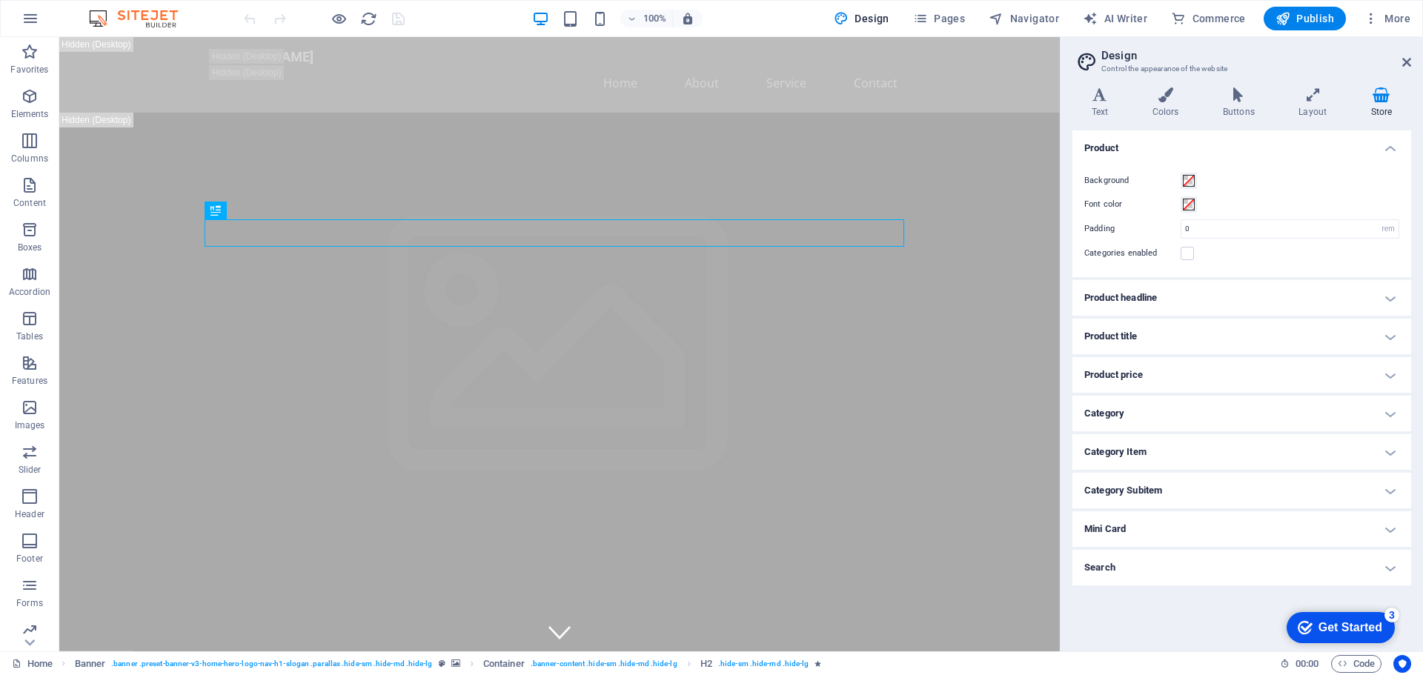
click at [1151, 336] on h4 "Product title" at bounding box center [1241, 337] width 339 height 36
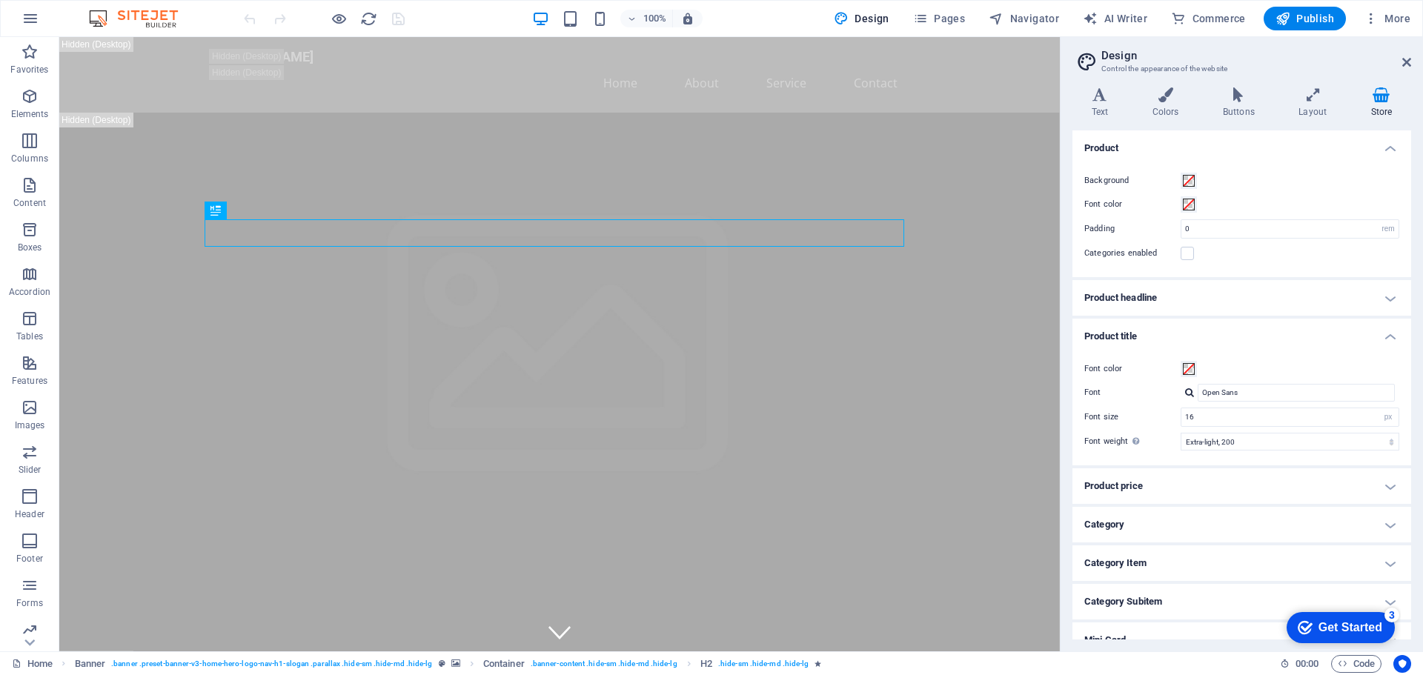
click at [1151, 336] on h4 "Product title" at bounding box center [1241, 332] width 339 height 27
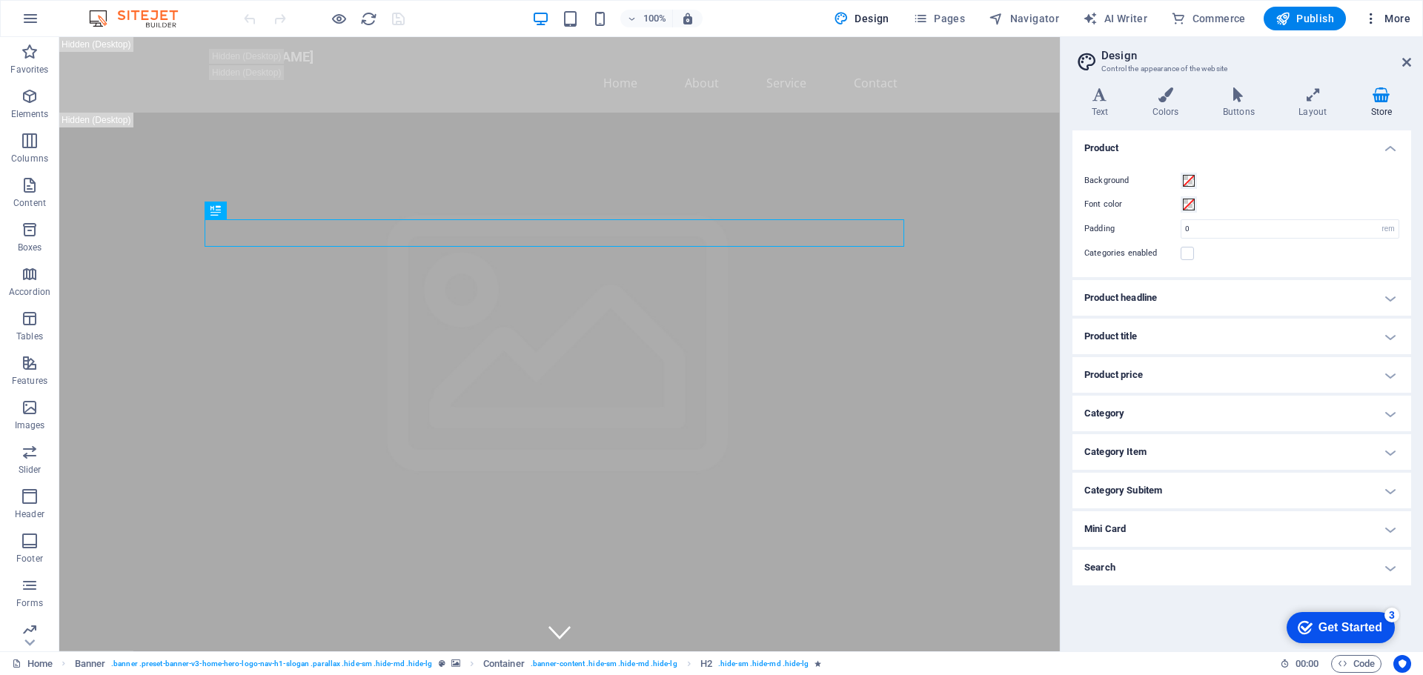
click at [1406, 13] on span "More" at bounding box center [1386, 18] width 47 height 15
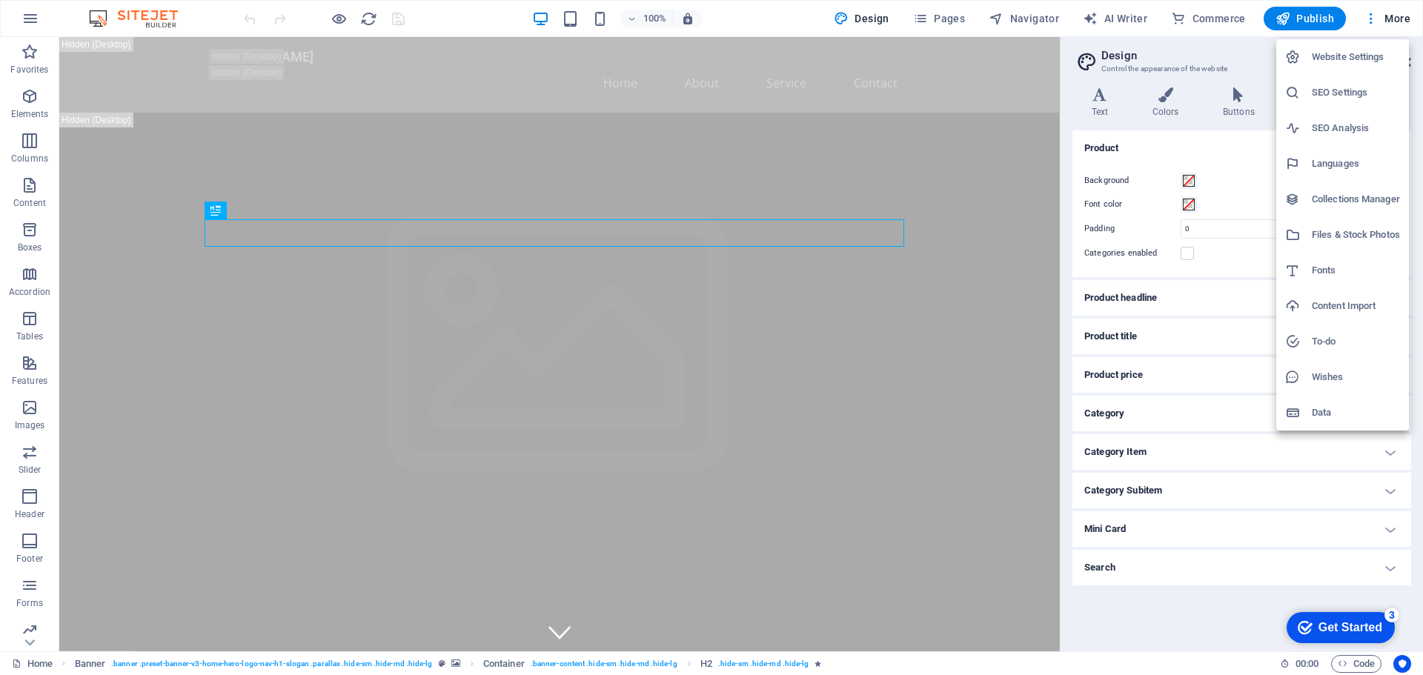
click at [1331, 196] on h6 "Collections Manager" at bounding box center [1356, 199] width 88 height 18
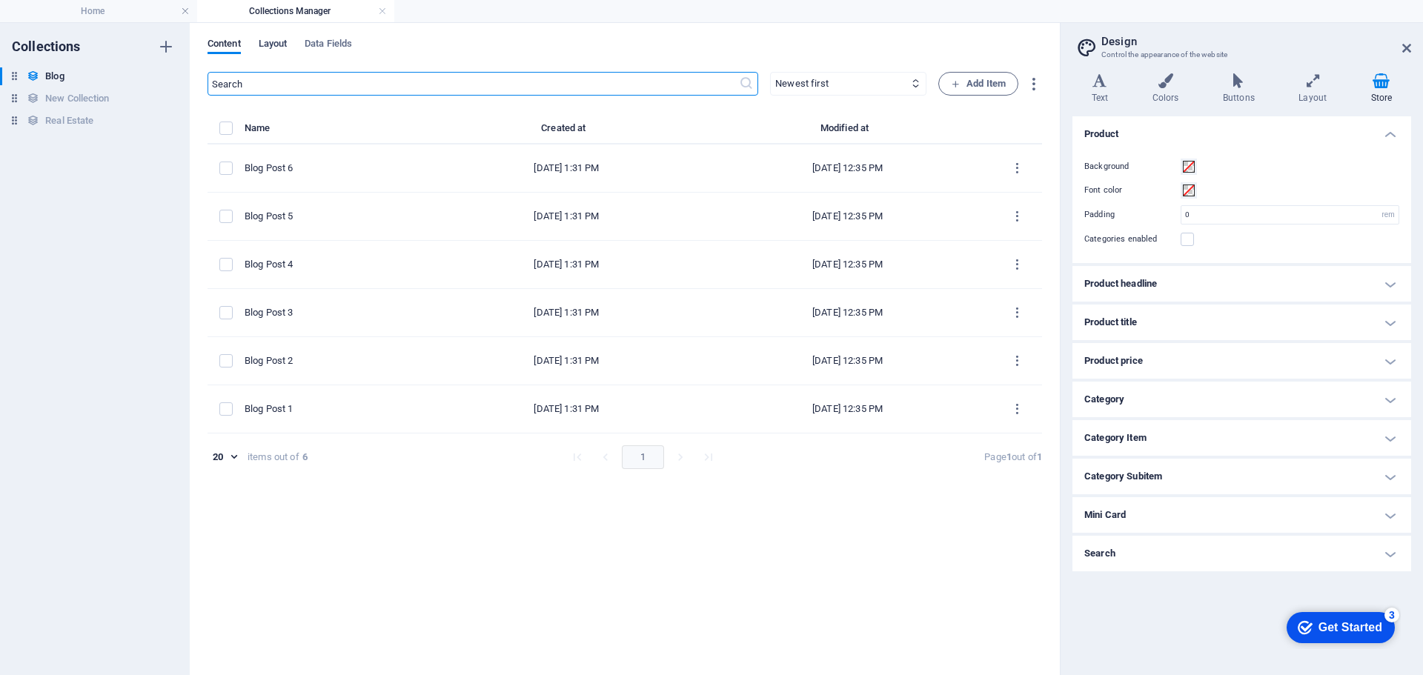
click at [272, 44] on span "Layout" at bounding box center [273, 45] width 29 height 21
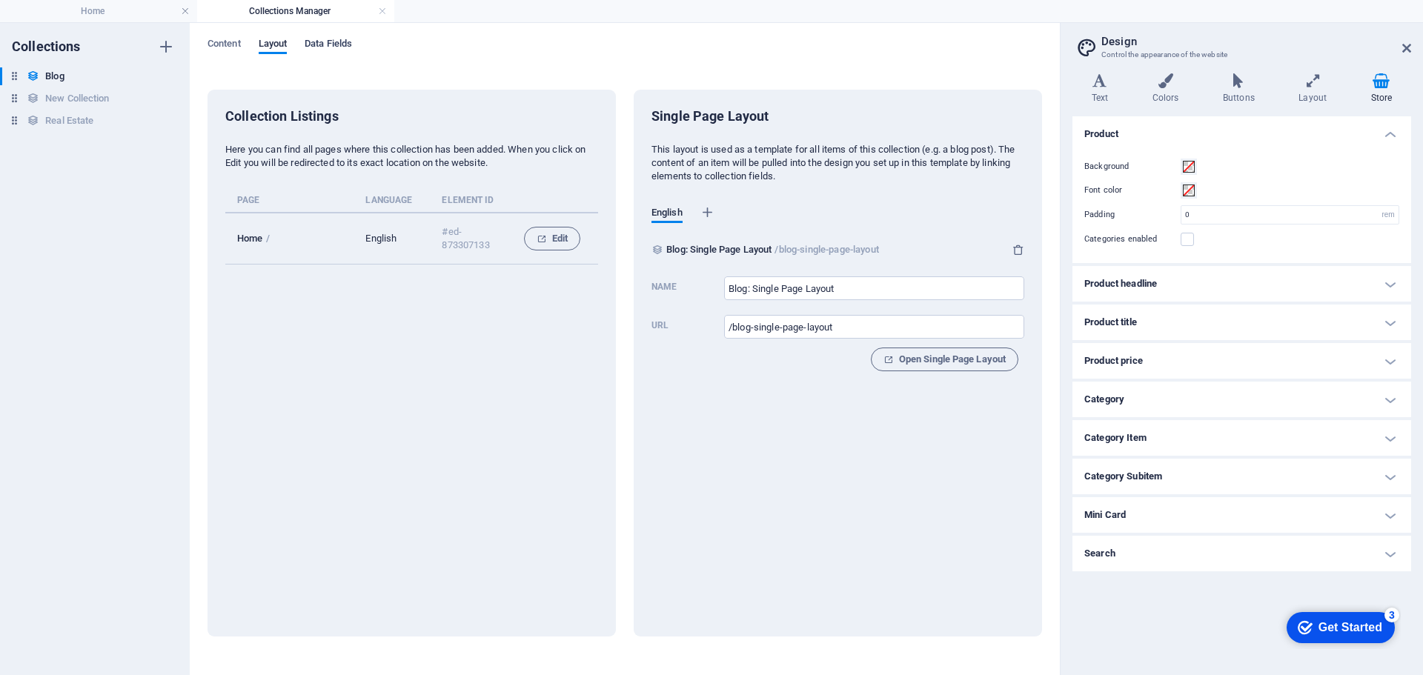
click at [328, 43] on span "Data Fields" at bounding box center [328, 45] width 47 height 21
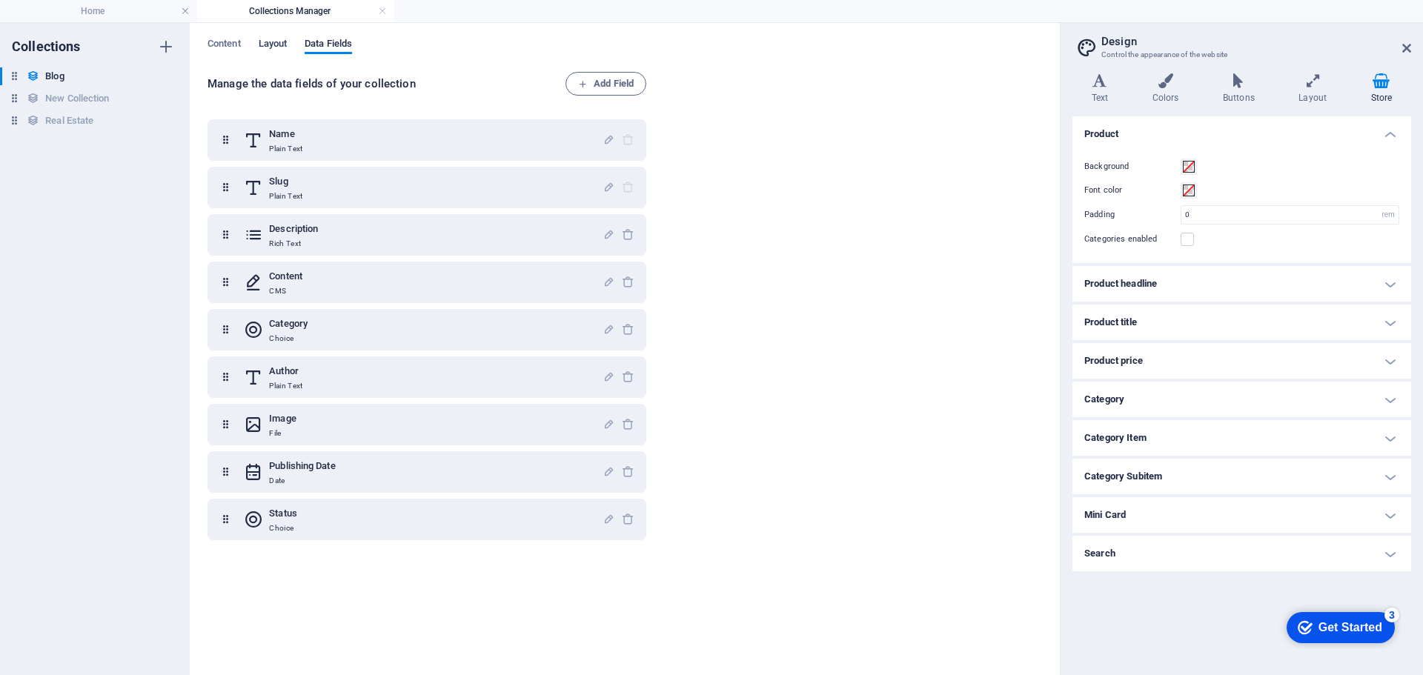
click at [277, 44] on span "Layout" at bounding box center [273, 45] width 29 height 21
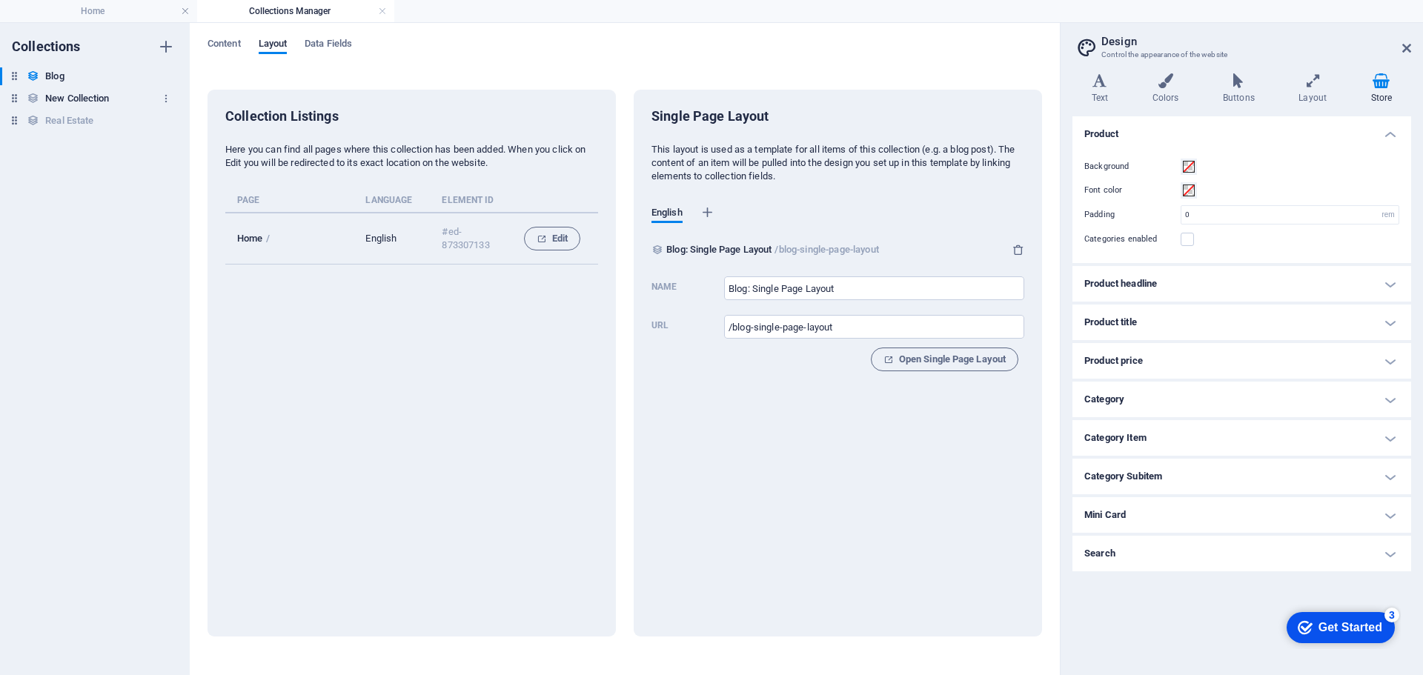
click at [53, 99] on h6 "New Collection" at bounding box center [77, 99] width 64 height 18
type input "New Collection: Single Page Layout"
type input "/new-collection-single-page-layout"
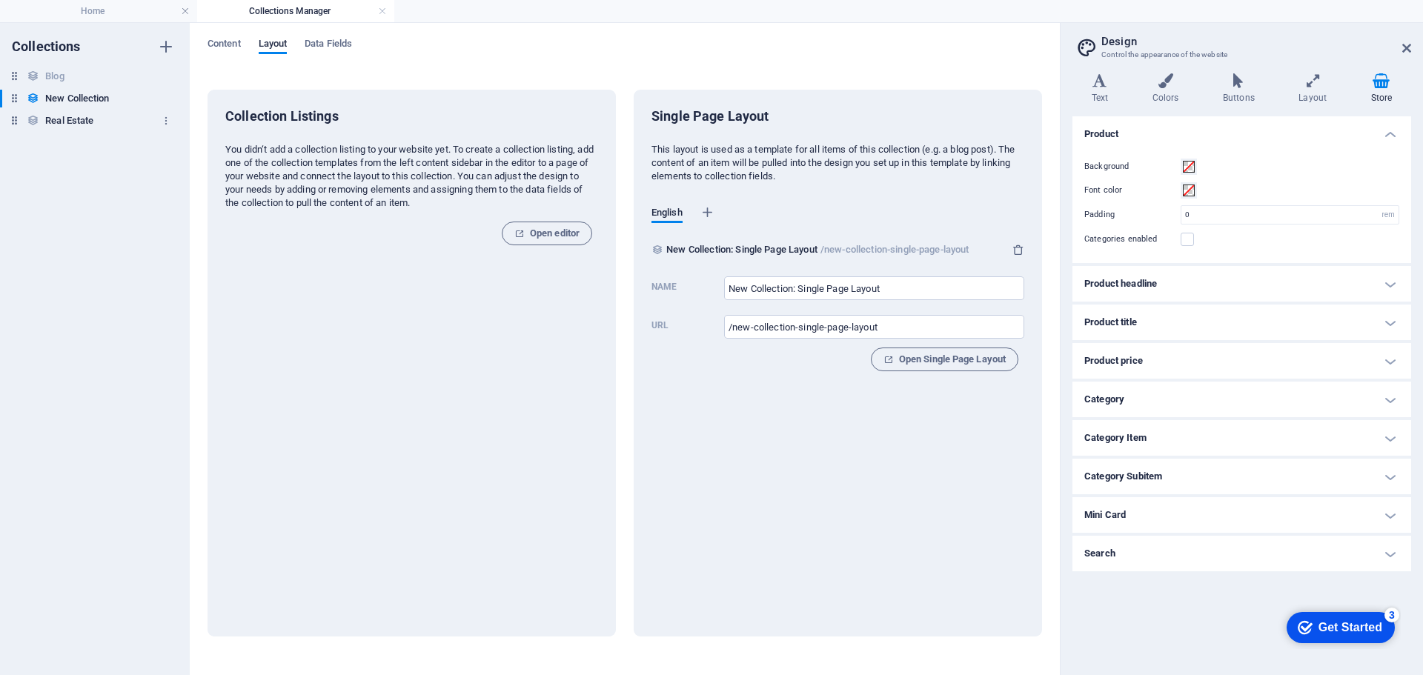
click at [73, 121] on h6 "Real Estate" at bounding box center [69, 121] width 48 height 18
type input "Real Estate: Single Page Layout"
type input "/real-estate-single-page-layout"
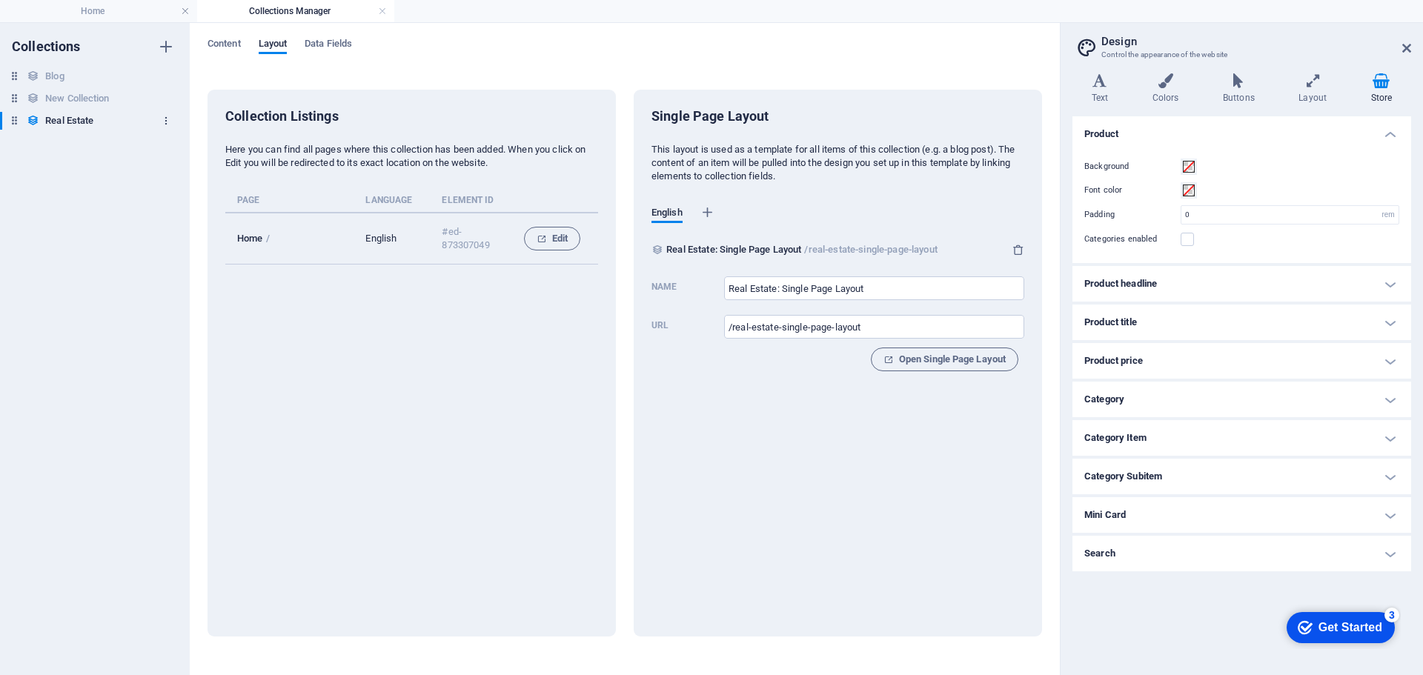
click at [165, 118] on icon "button" at bounding box center [166, 121] width 10 height 10
click at [165, 118] on div at bounding box center [711, 337] width 1423 height 675
click at [12, 117] on icon at bounding box center [14, 120] width 13 height 13
click at [51, 76] on h6 "Blog" at bounding box center [54, 76] width 19 height 18
type input "Blog: Single Page Layout"
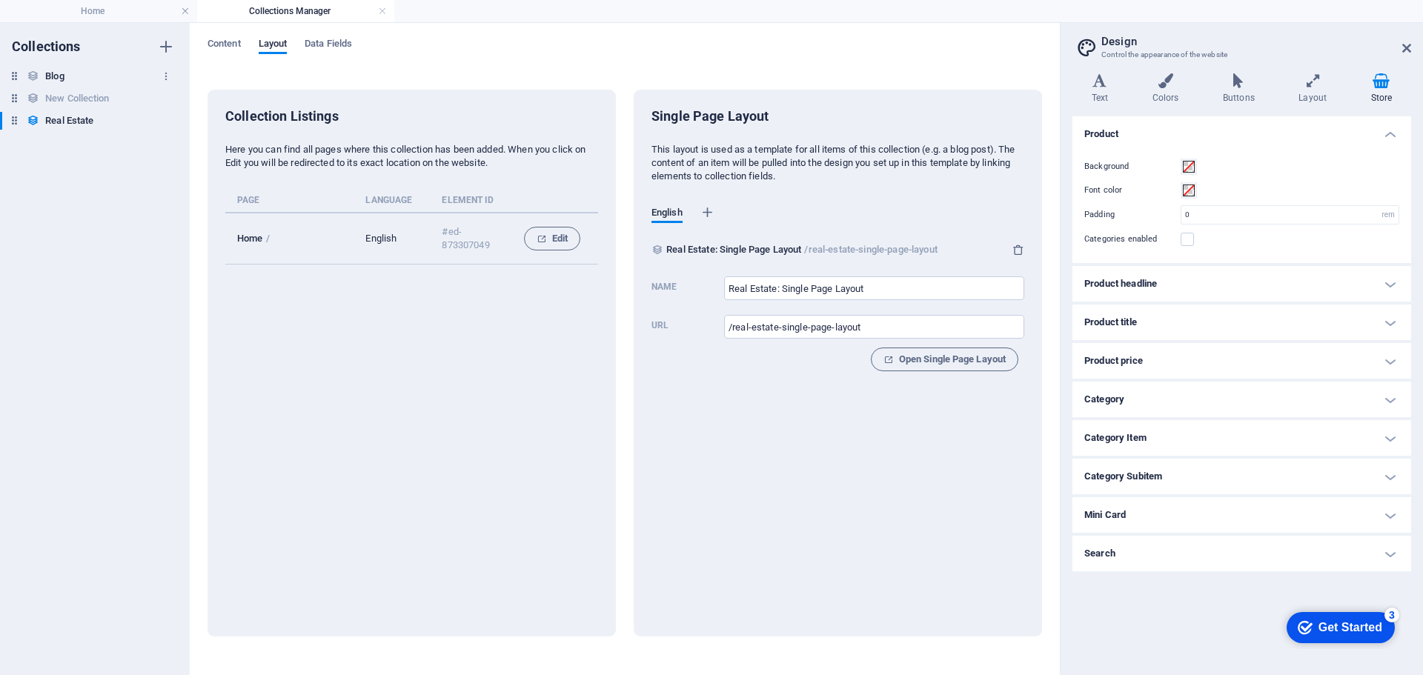
type input "/blog-single-page-layout"
click at [323, 41] on span "Data Fields" at bounding box center [328, 45] width 47 height 21
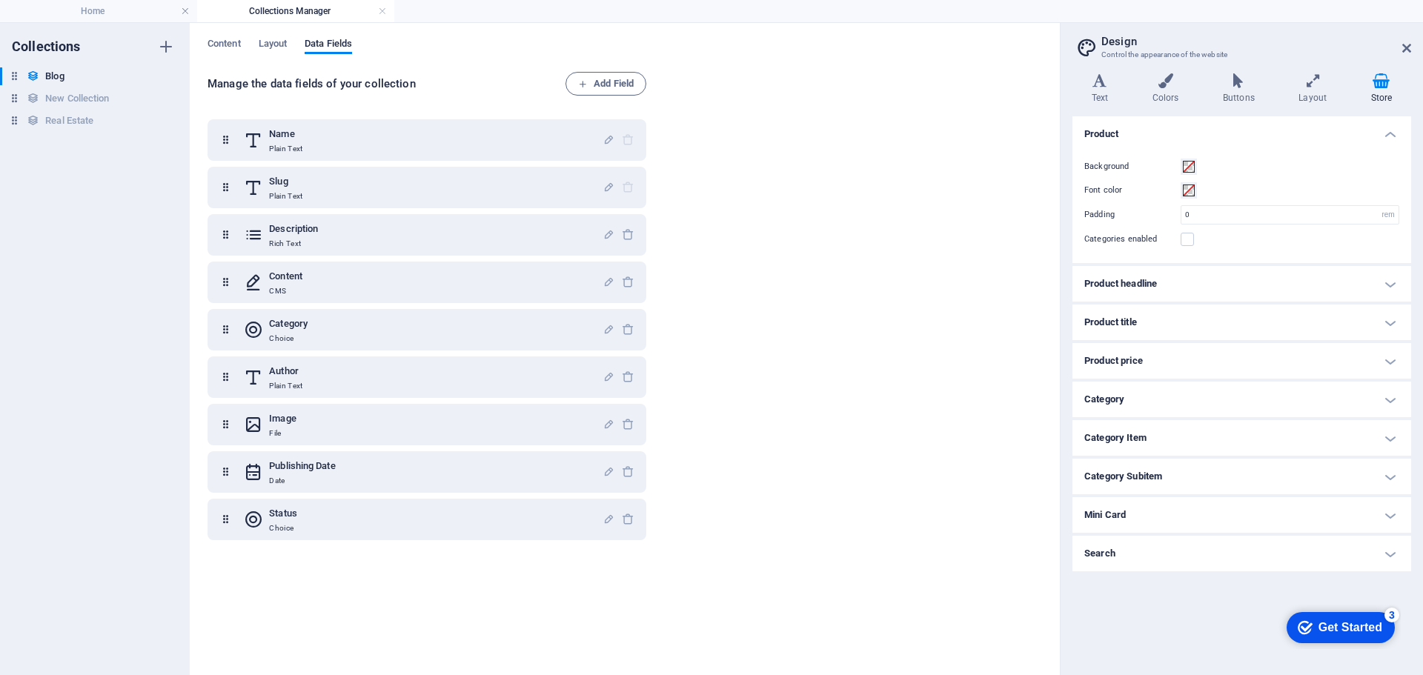
click at [246, 45] on div "Content Layout Data Fields" at bounding box center [624, 52] width 834 height 28
click at [227, 47] on span "Content" at bounding box center [223, 45] width 33 height 21
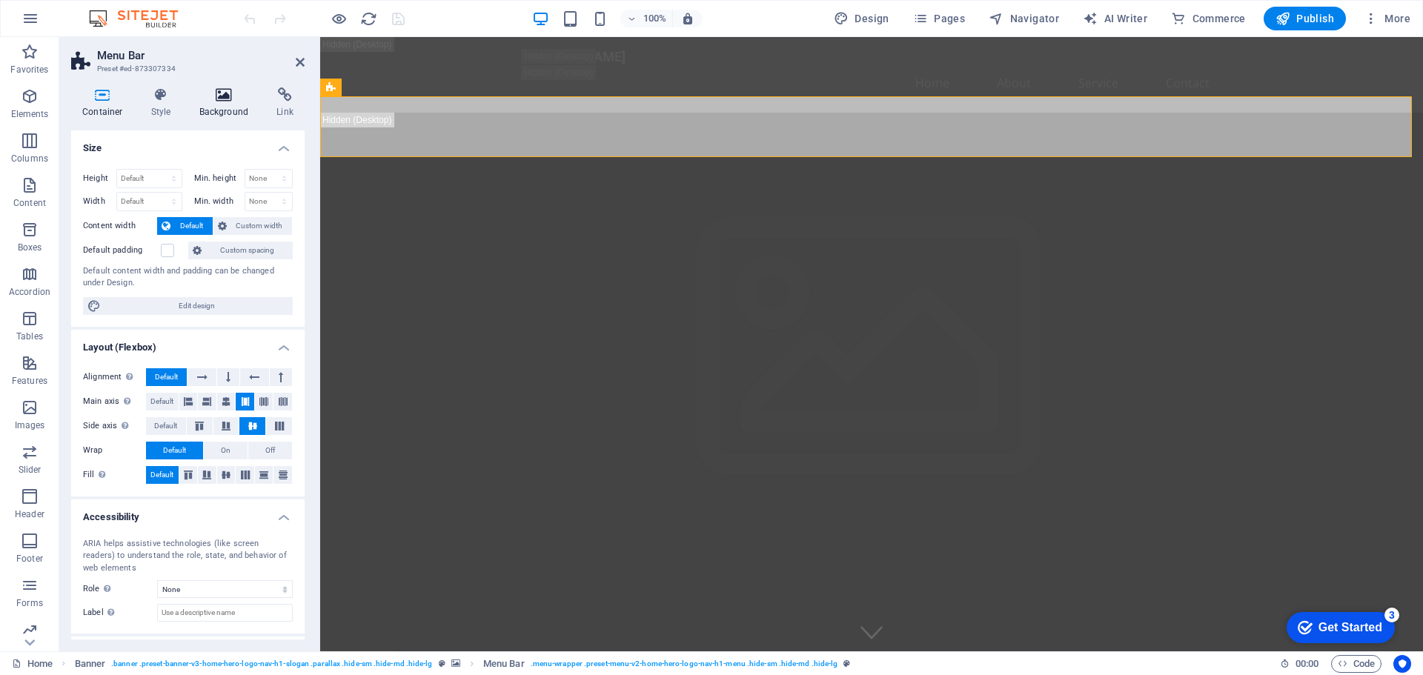
click at [222, 99] on icon at bounding box center [224, 94] width 72 height 15
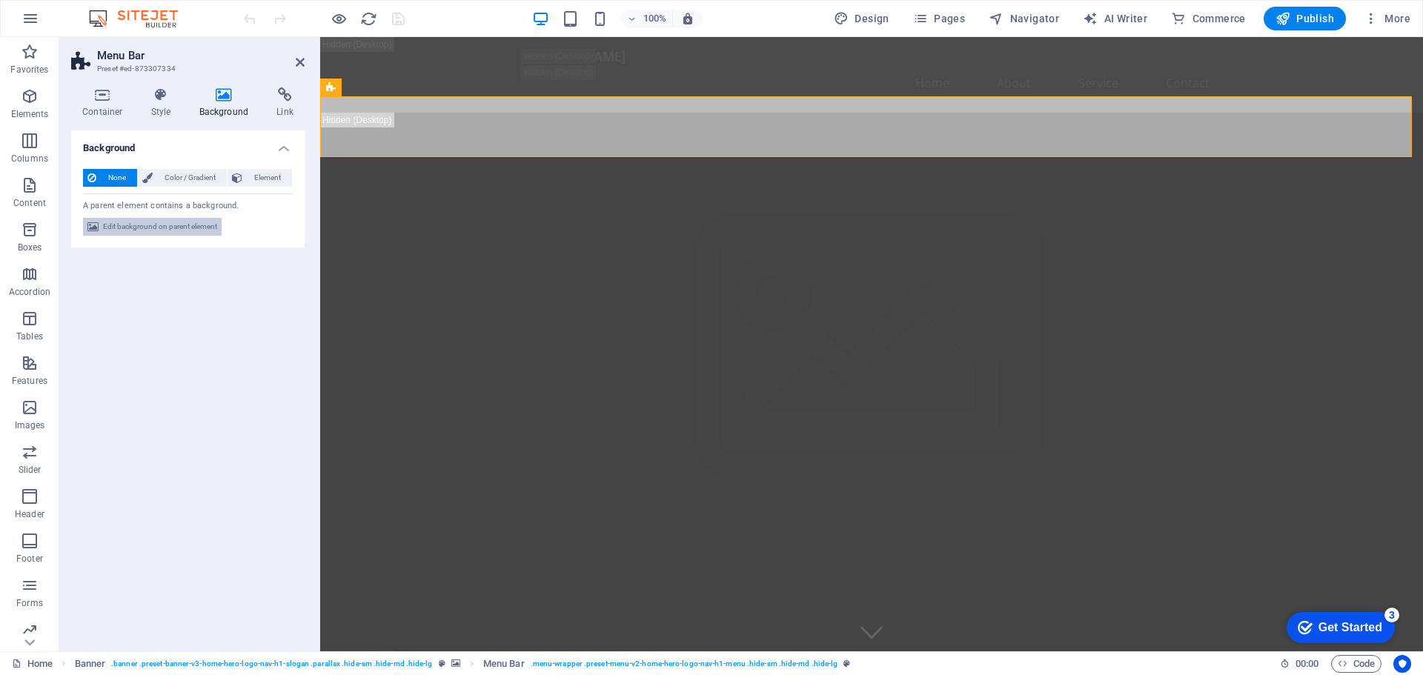
click at [193, 227] on span "Edit background on parent element" at bounding box center [160, 227] width 114 height 18
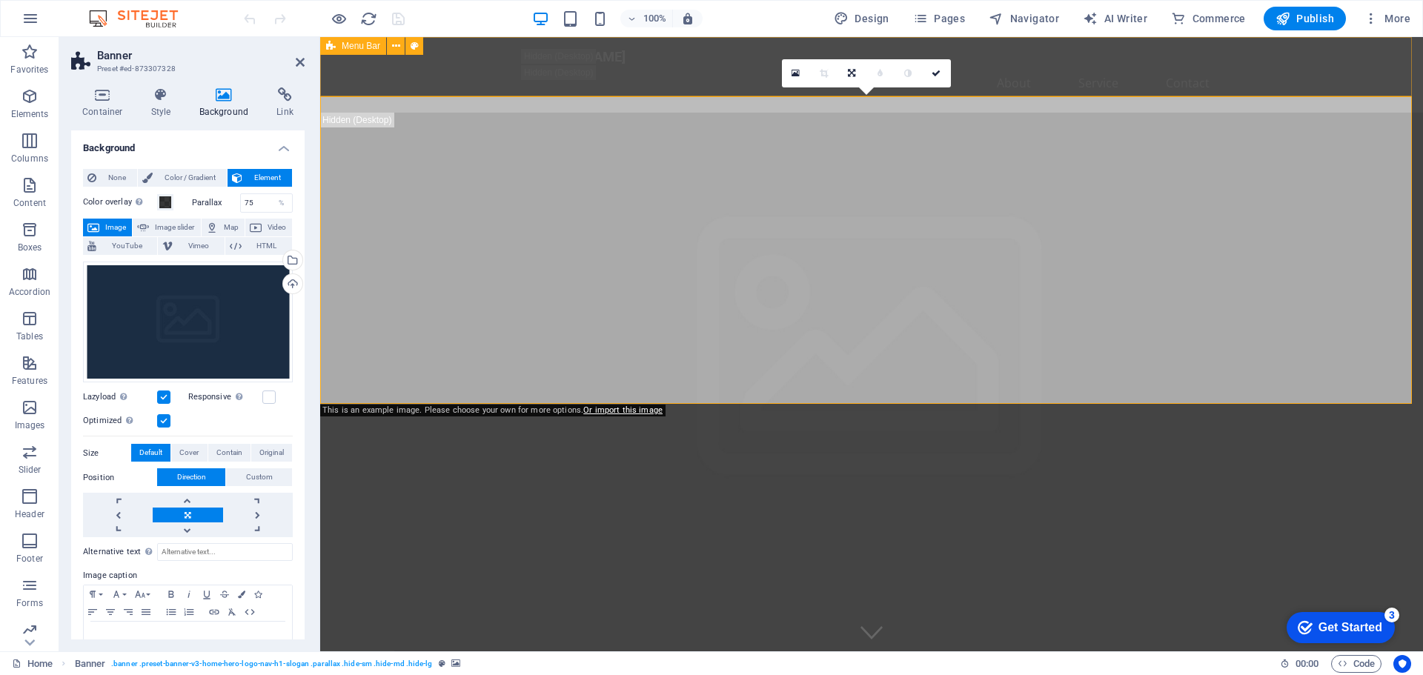
click at [472, 79] on div "qualitrainacademy.co.za Home About Service Contact" at bounding box center [871, 75] width 1103 height 76
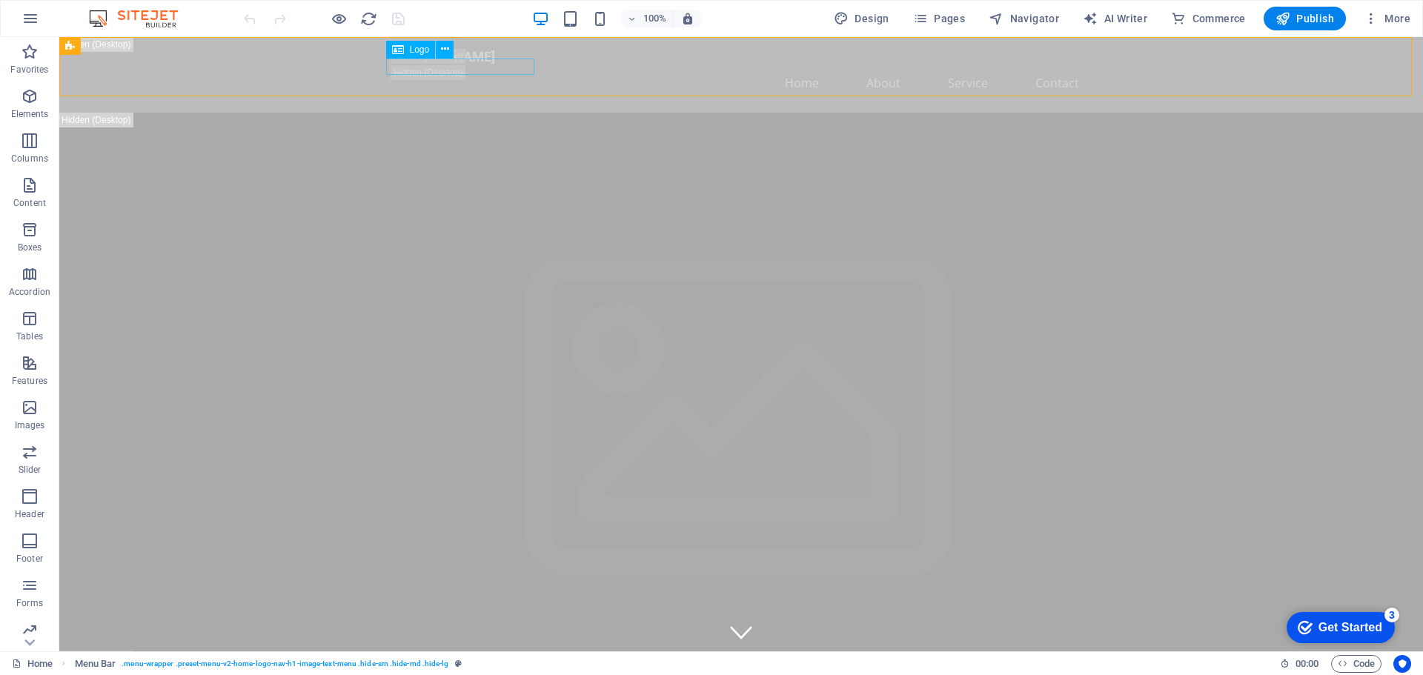
click at [420, 49] on span "Logo" at bounding box center [420, 49] width 20 height 9
click at [400, 53] on icon at bounding box center [398, 50] width 12 height 18
click at [153, 48] on icon at bounding box center [154, 47] width 8 height 16
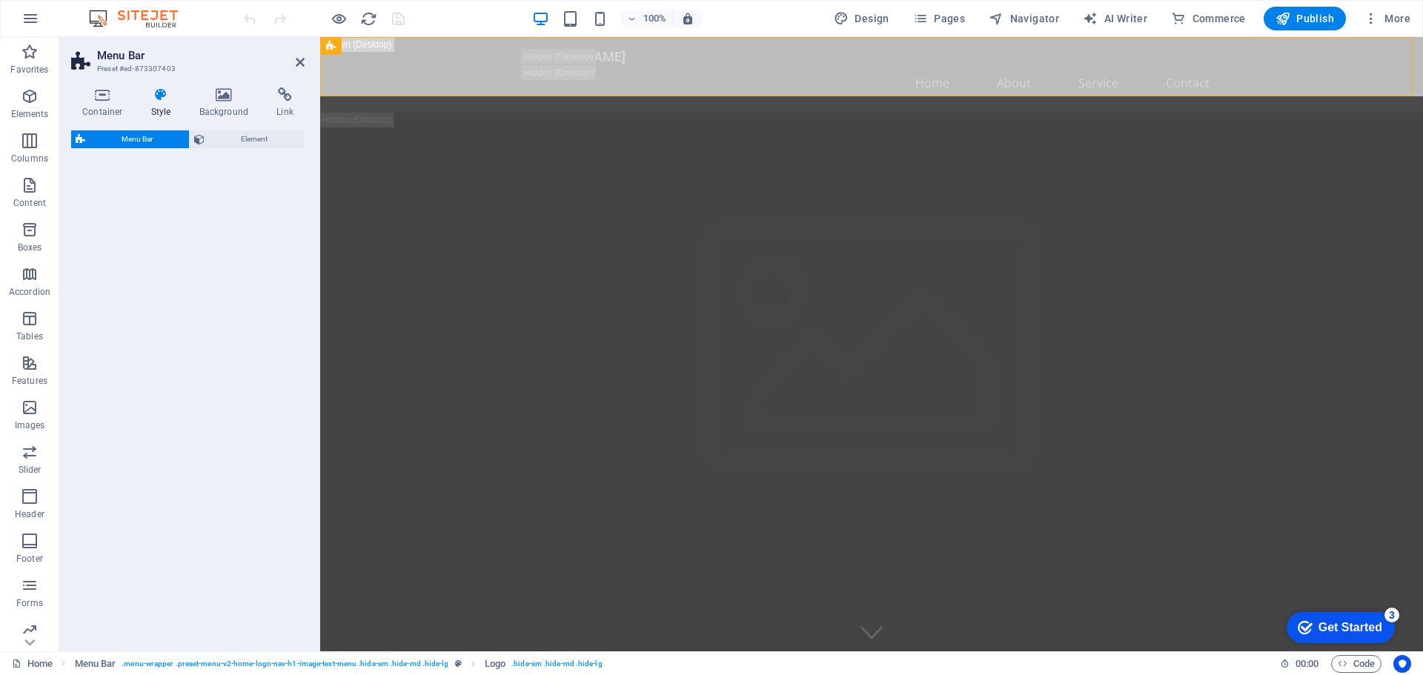
select select "rem"
select select "preset-menu-v2-home-logo-nav-h1-image-text-menu"
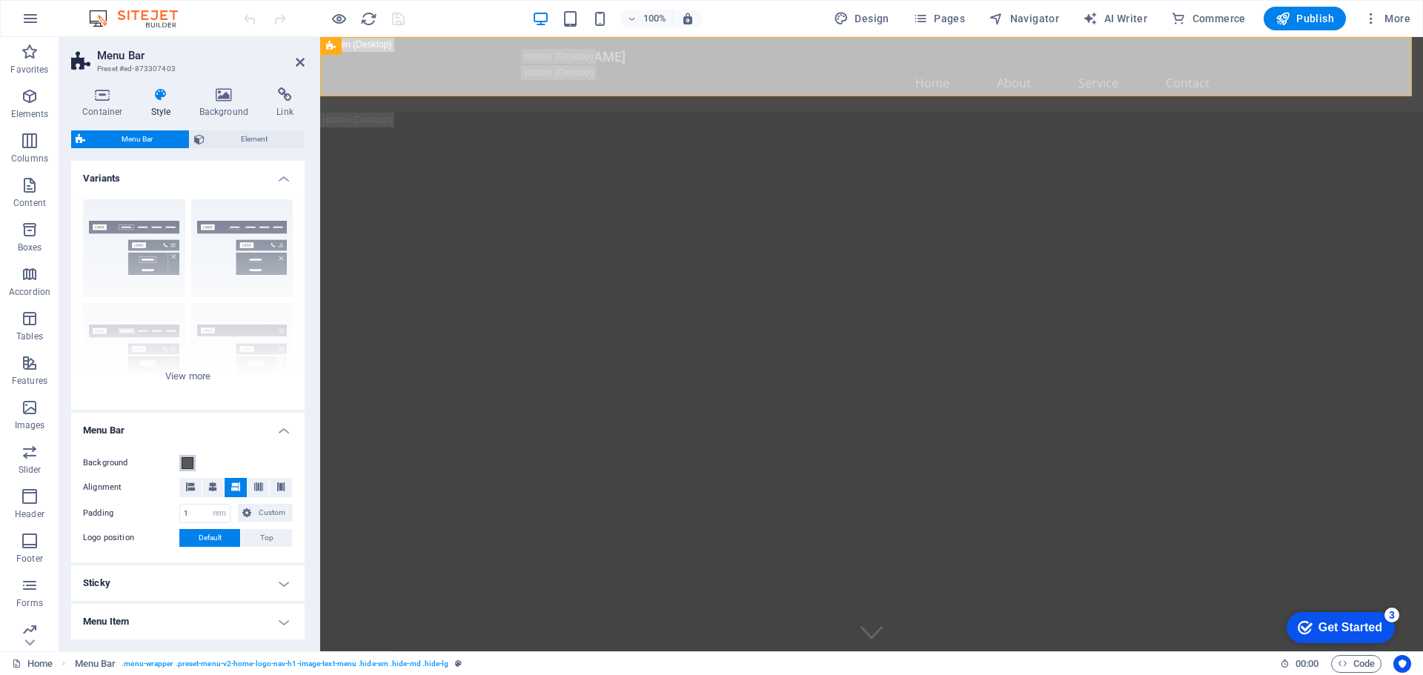
click at [184, 466] on span at bounding box center [188, 463] width 12 height 12
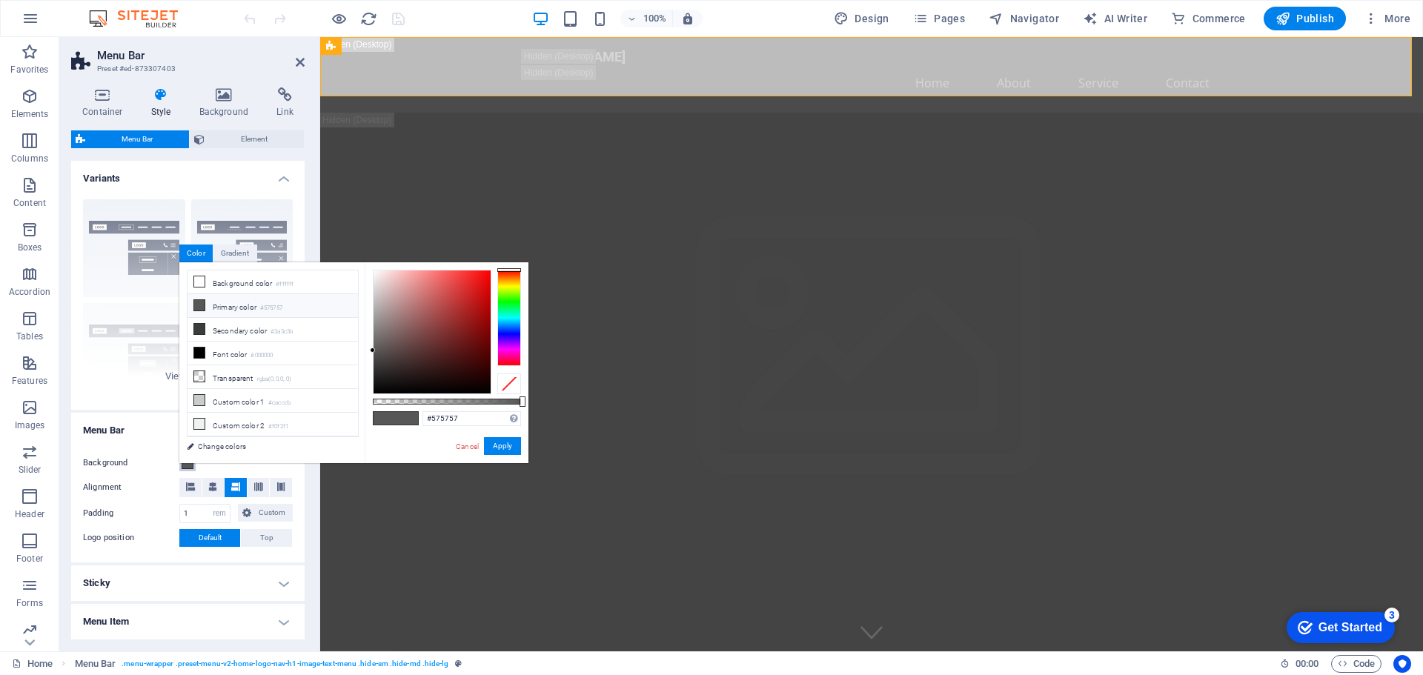
click at [508, 333] on div at bounding box center [509, 318] width 24 height 96
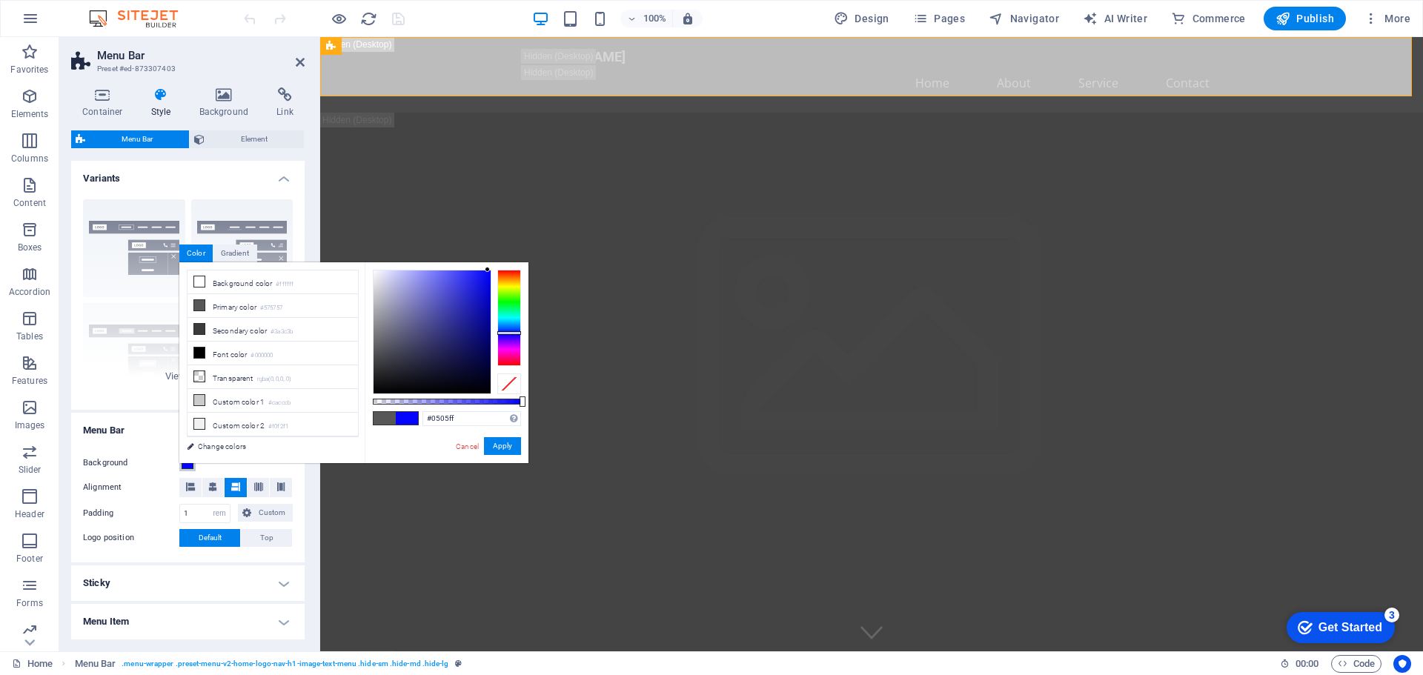
drag, startPoint x: 370, startPoint y: 348, endPoint x: 488, endPoint y: 269, distance: 142.0
click at [488, 269] on div at bounding box center [487, 269] width 5 height 5
click at [488, 275] on div at bounding box center [431, 331] width 117 height 123
type input "#0202fd"
click at [489, 270] on div at bounding box center [487, 272] width 5 height 5
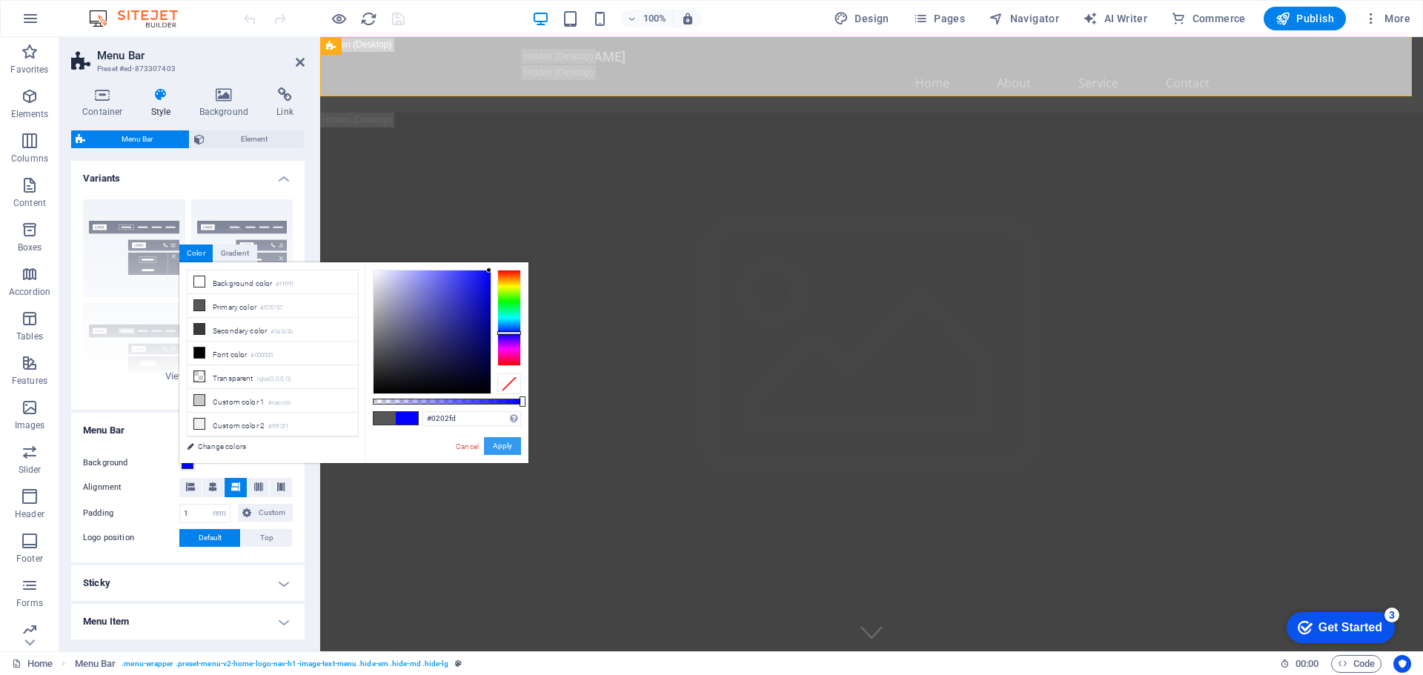
click at [505, 443] on button "Apply" at bounding box center [502, 446] width 37 height 18
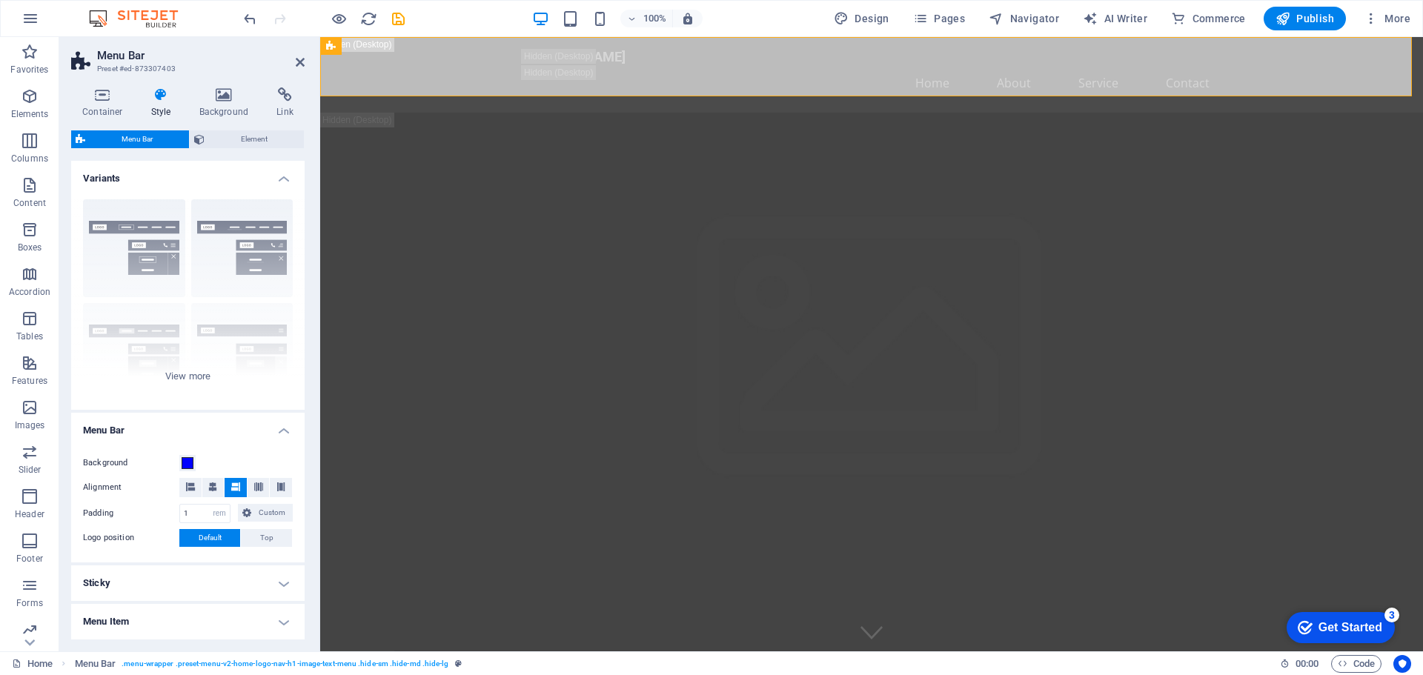
drag, startPoint x: 301, startPoint y: 457, endPoint x: 304, endPoint y: 543, distance: 86.0
click at [304, 543] on div "Variants Border Centered Default Fixed Loki Trigger Wide XXL Menu Bar Backgroun…" at bounding box center [187, 400] width 233 height 479
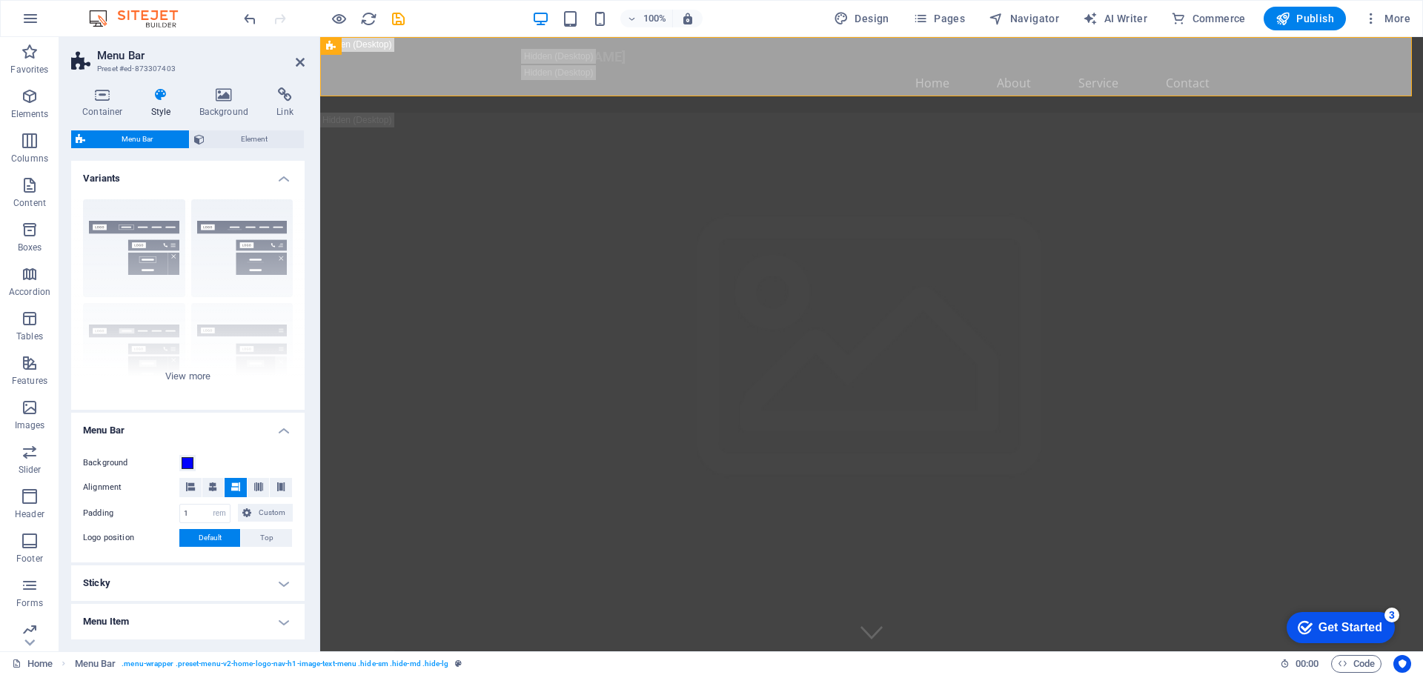
click at [260, 581] on h4 "Sticky" at bounding box center [187, 583] width 233 height 36
drag, startPoint x: 301, startPoint y: 397, endPoint x: 306, endPoint y: 478, distance: 80.9
click at [306, 478] on div "Container Style Background Link Size Height Default px rem % vh vw Min. height …" at bounding box center [187, 364] width 257 height 576
click at [308, 639] on div "Container Style Background Link Size Height Default px rem % vh vw Min. height …" at bounding box center [187, 364] width 257 height 576
click at [308, 642] on div "Container Style Background Link Size Height Default px rem % vh vw Min. height …" at bounding box center [187, 364] width 257 height 576
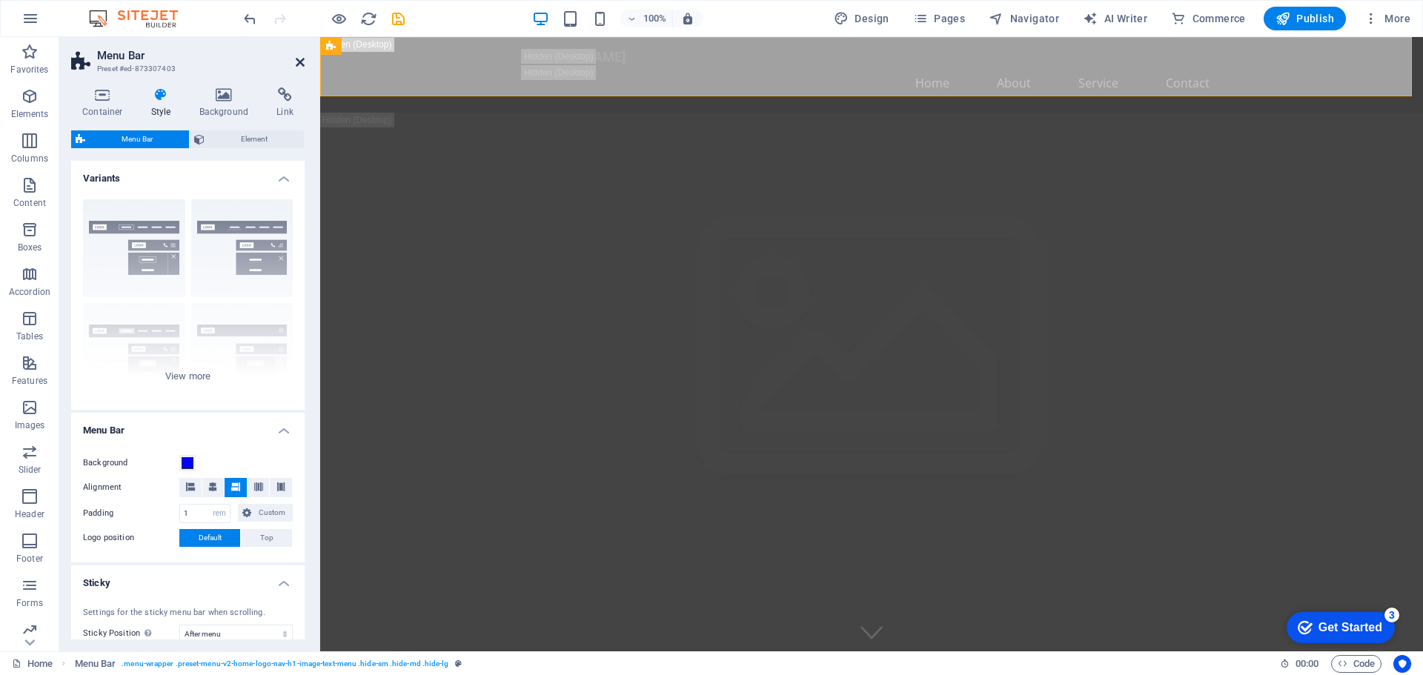
click at [297, 61] on icon at bounding box center [300, 62] width 9 height 12
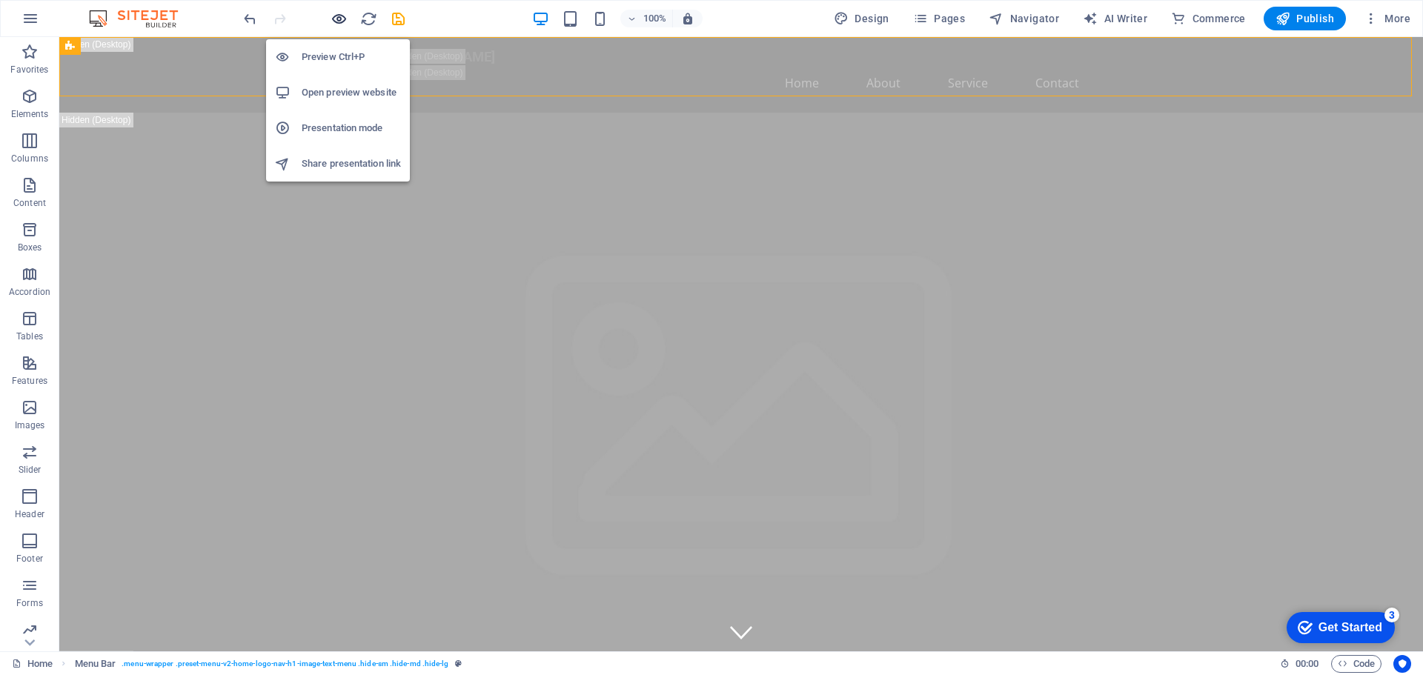
click at [336, 16] on icon "button" at bounding box center [338, 18] width 17 height 17
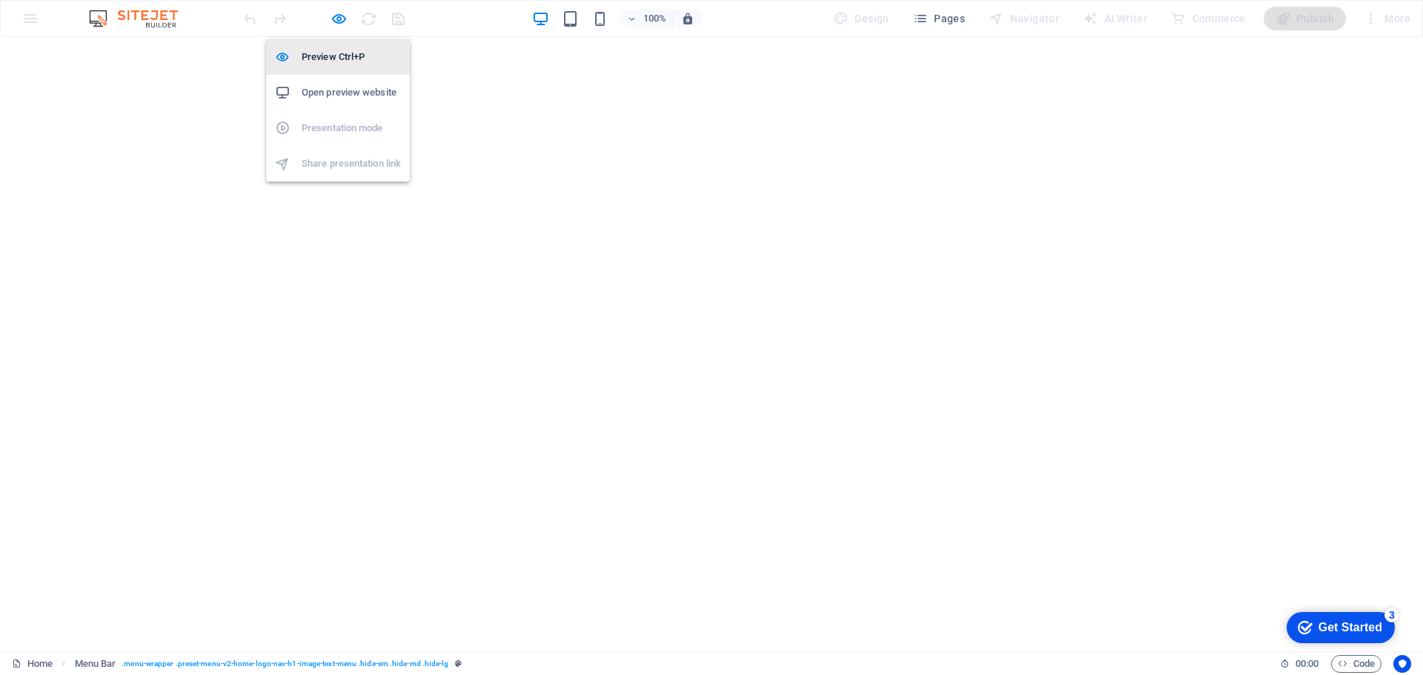
click at [322, 59] on h6 "Preview Ctrl+P" at bounding box center [351, 57] width 99 height 18
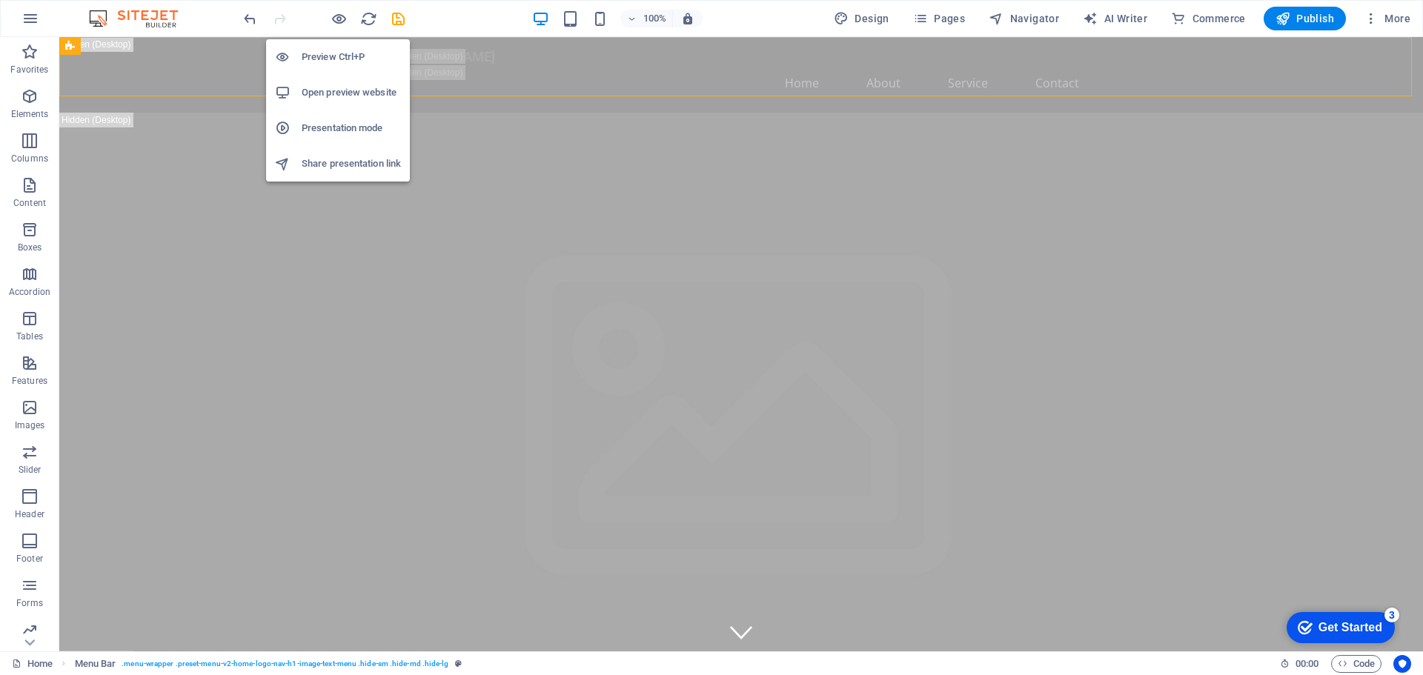
click at [322, 59] on h6 "Preview Ctrl+P" at bounding box center [351, 57] width 99 height 18
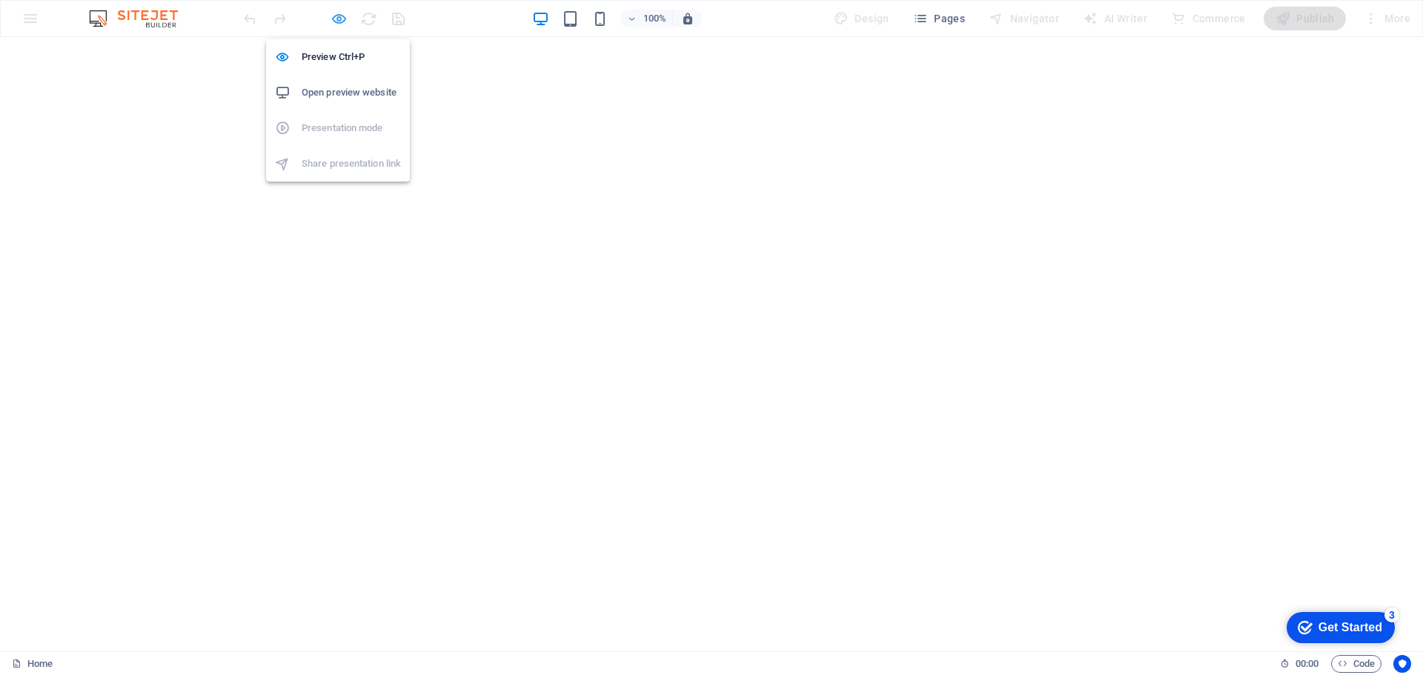
click at [336, 19] on icon "button" at bounding box center [338, 18] width 17 height 17
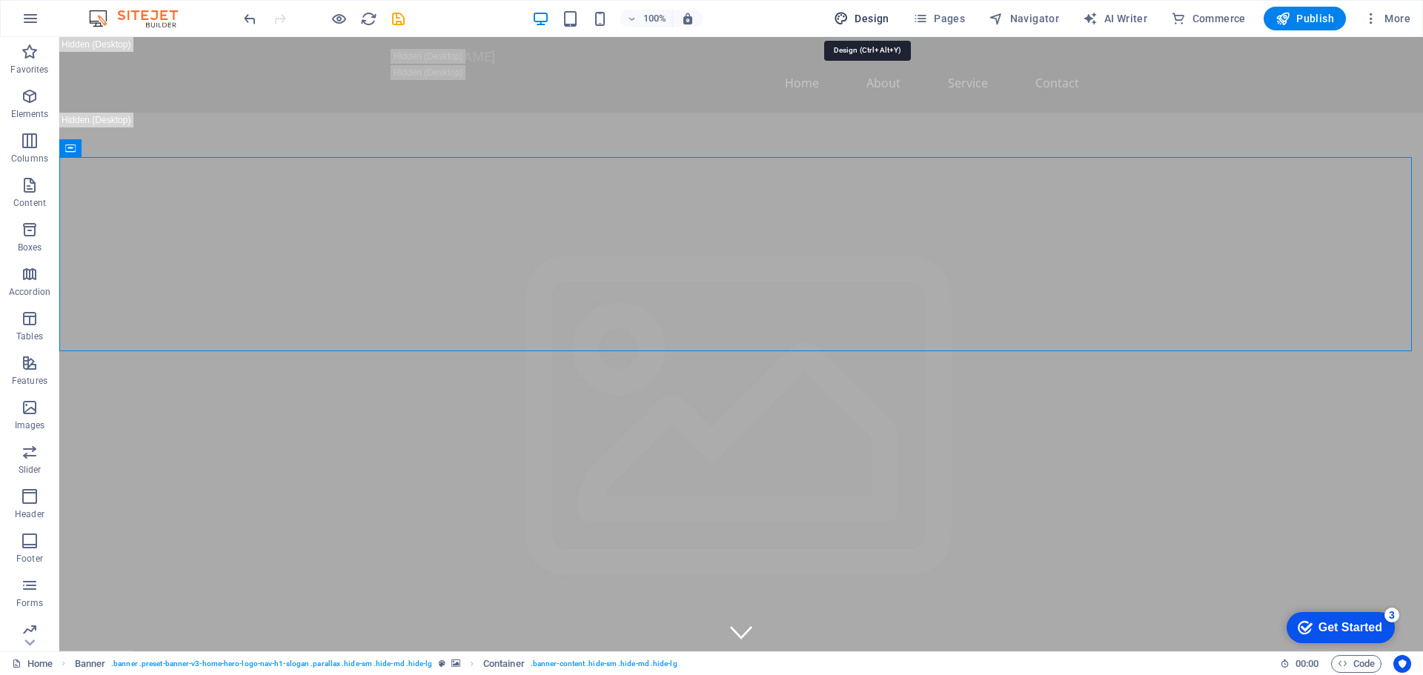
drag, startPoint x: 862, startPoint y: 17, endPoint x: 965, endPoint y: 77, distance: 119.2
click at [862, 17] on span "Design" at bounding box center [862, 18] width 56 height 15
select select "px"
select select "200"
select select "px"
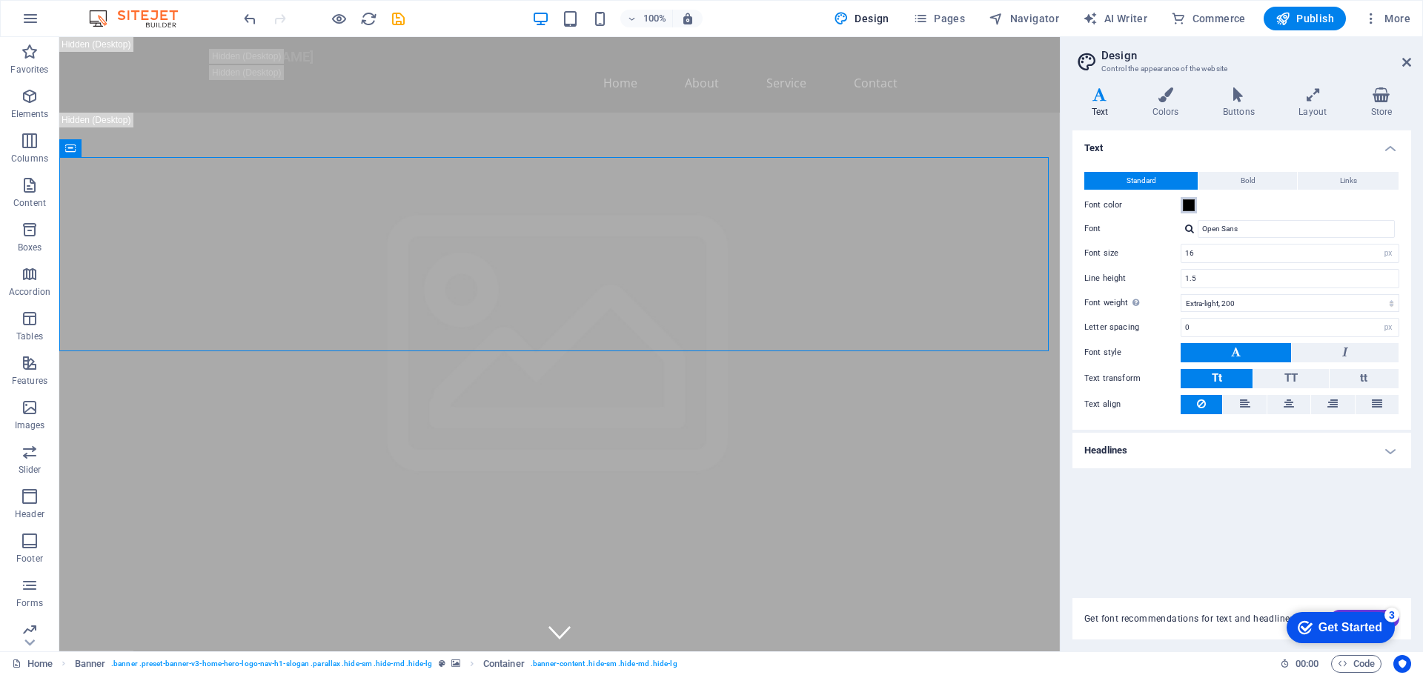
click at [1187, 207] on span at bounding box center [1189, 205] width 12 height 12
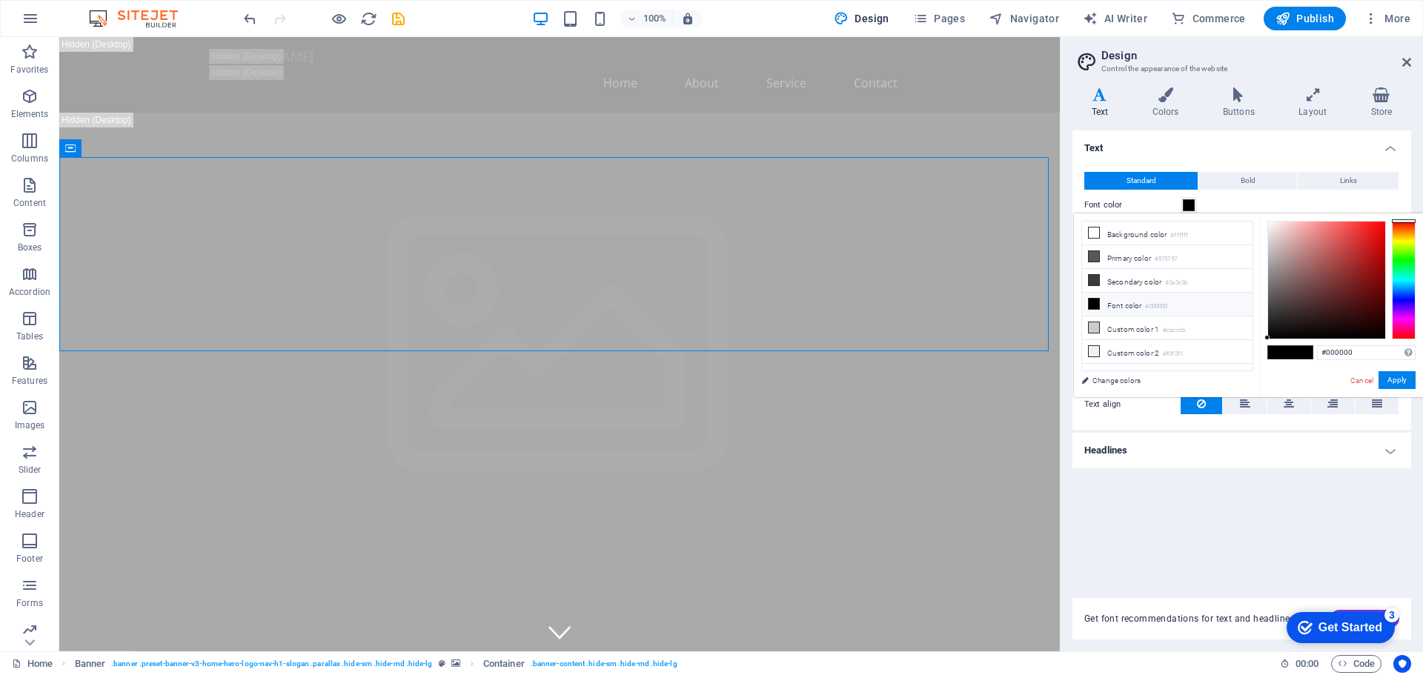
click at [1136, 477] on div "Text Standard Bold Links Font color Font Open Sans Font size 16 rem px Line hei…" at bounding box center [1241, 355] width 339 height 450
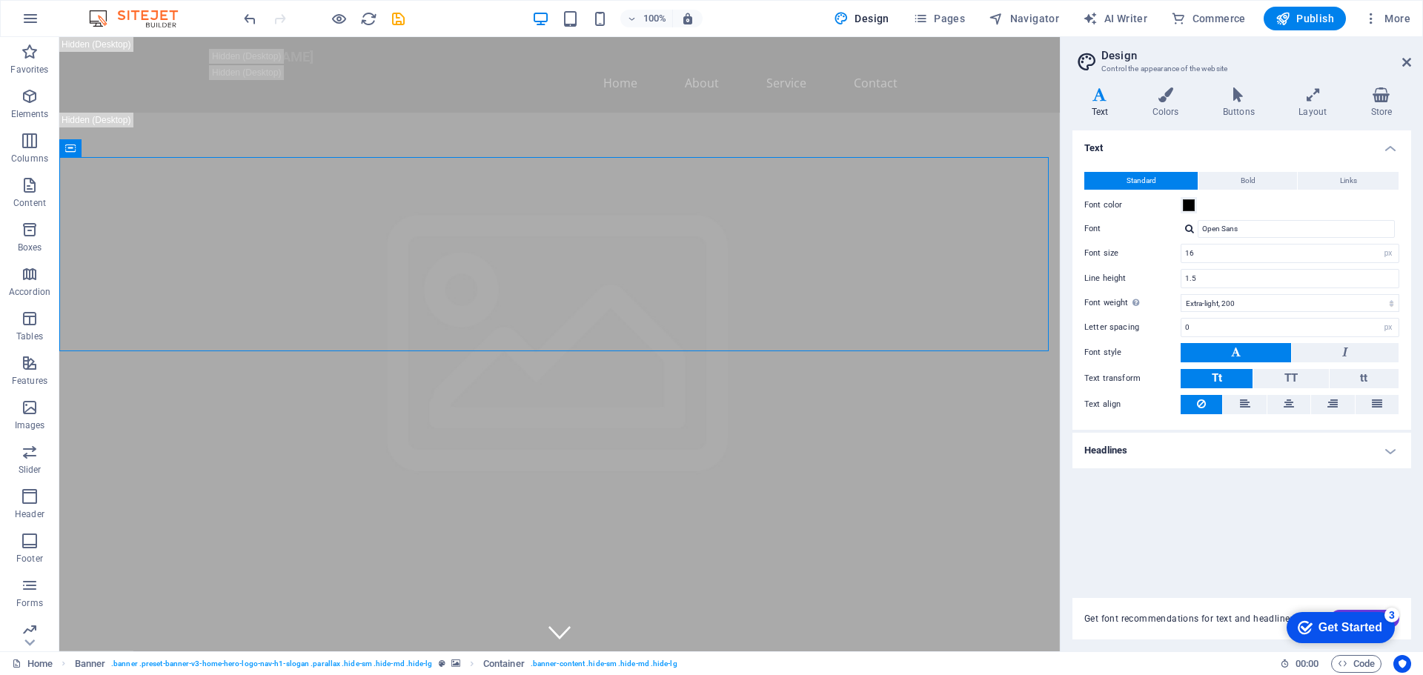
click at [1151, 446] on h4 "Headlines" at bounding box center [1241, 451] width 339 height 36
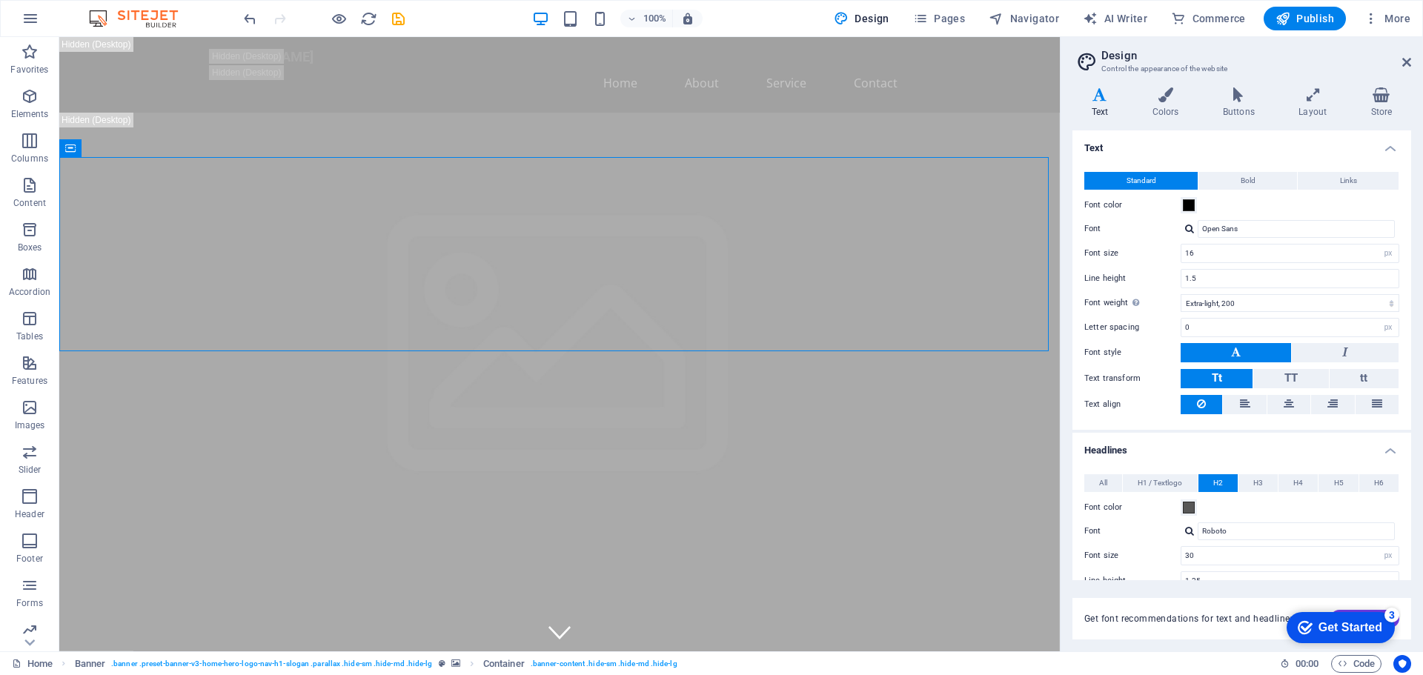
click at [1151, 446] on h4 "Headlines" at bounding box center [1241, 446] width 339 height 27
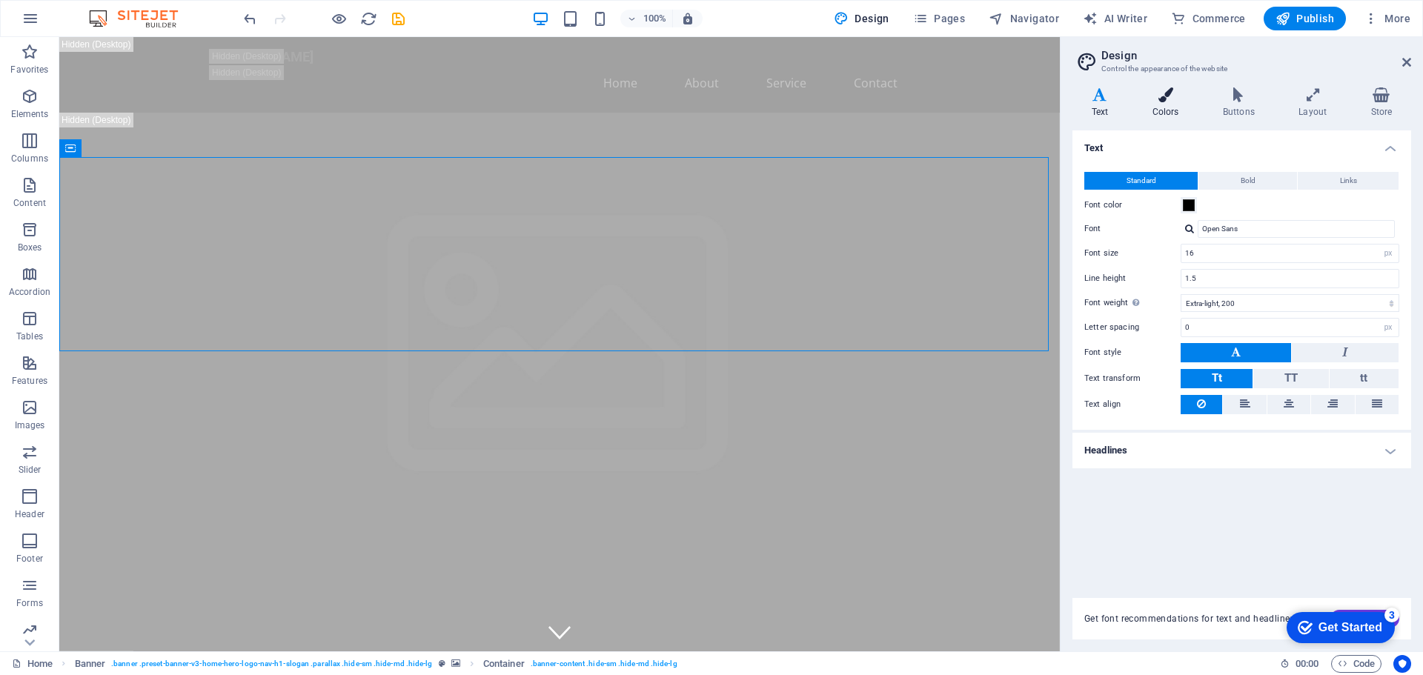
click at [1166, 99] on icon at bounding box center [1165, 94] width 64 height 15
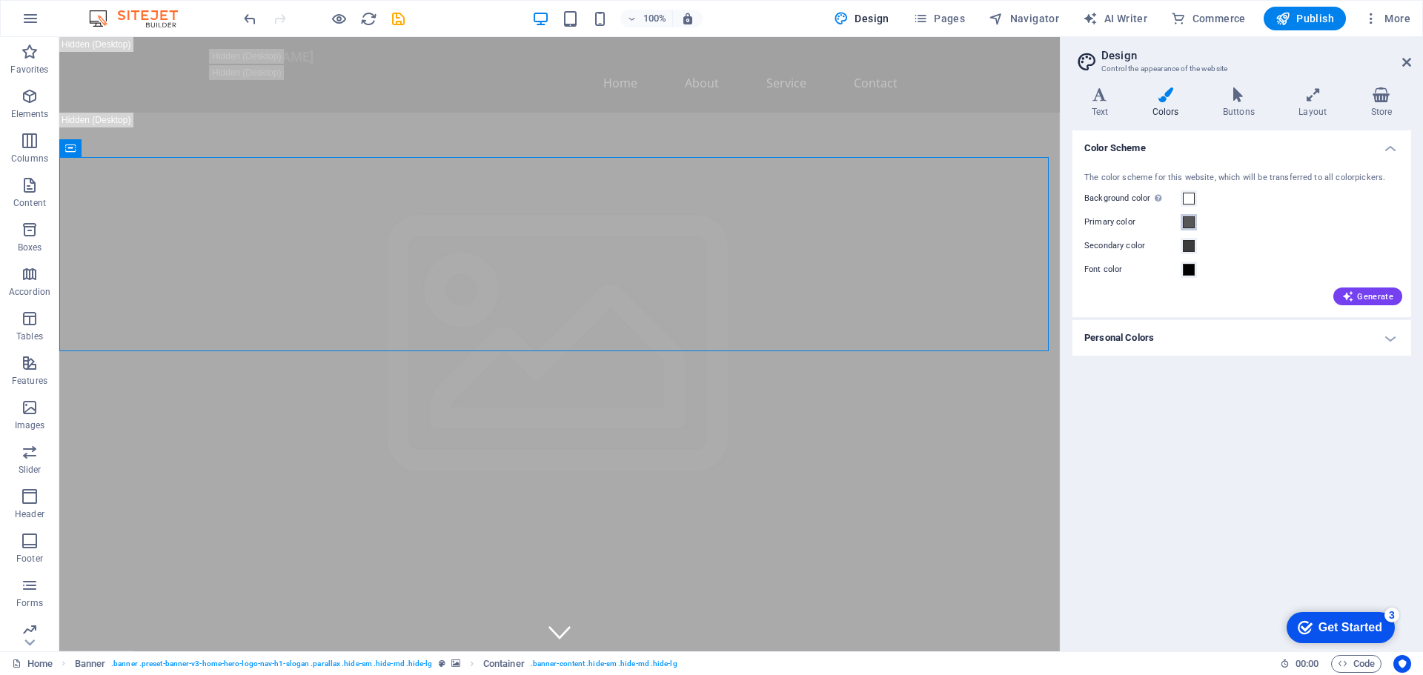
click at [1191, 225] on span at bounding box center [1189, 222] width 12 height 12
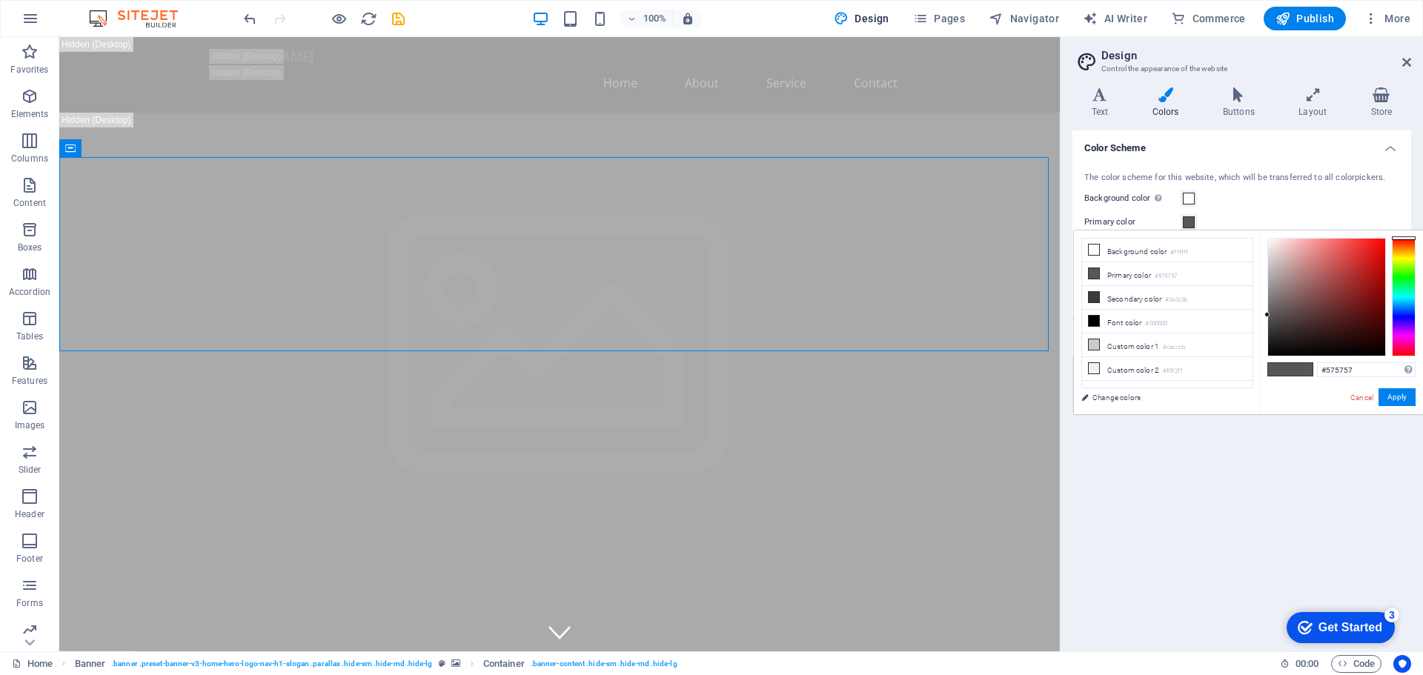
click at [1407, 309] on div at bounding box center [1404, 297] width 24 height 119
click at [1401, 316] on div at bounding box center [1404, 297] width 24 height 119
click at [1401, 307] on div at bounding box center [1404, 297] width 24 height 119
click at [1404, 309] on div at bounding box center [1404, 297] width 24 height 119
click at [1406, 309] on div at bounding box center [1404, 309] width 24 height 4
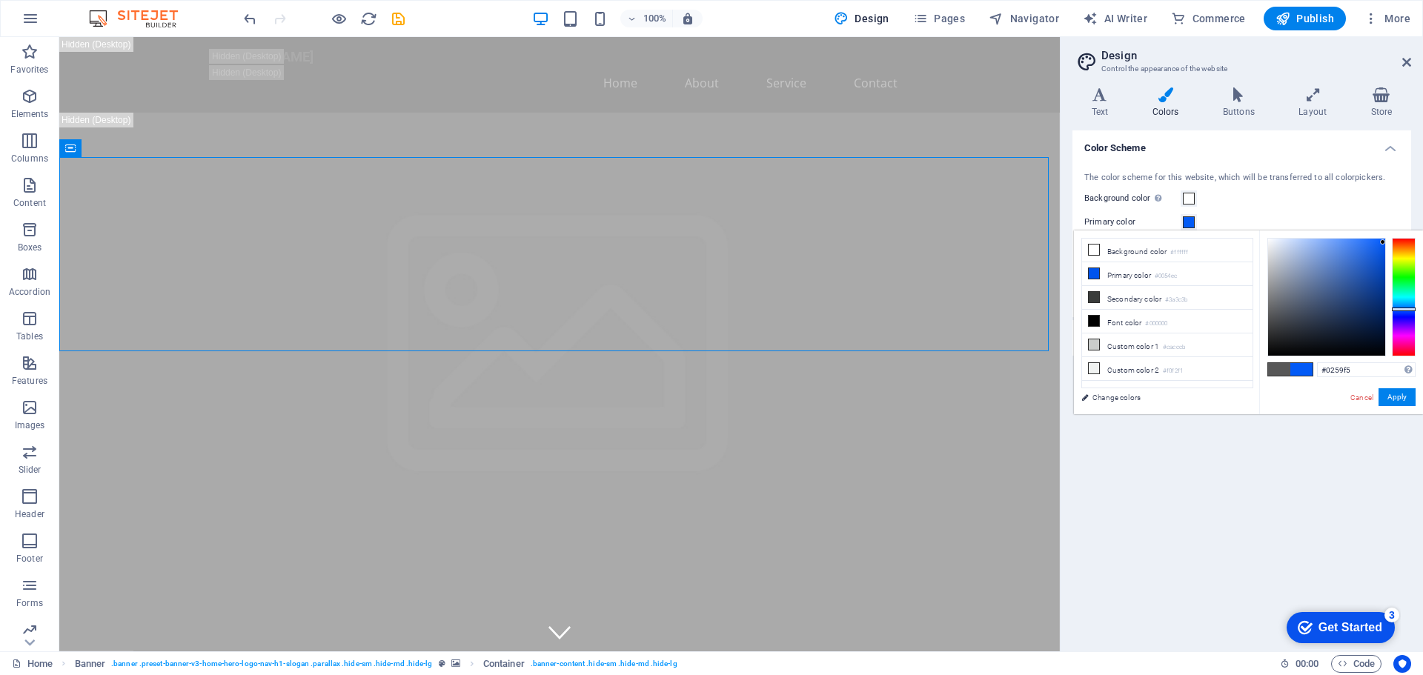
type input "#0058f5"
drag, startPoint x: 1267, startPoint y: 314, endPoint x: 1386, endPoint y: 242, distance: 138.6
click at [1386, 242] on div at bounding box center [1383, 241] width 5 height 5
click at [1397, 399] on button "Apply" at bounding box center [1396, 397] width 37 height 18
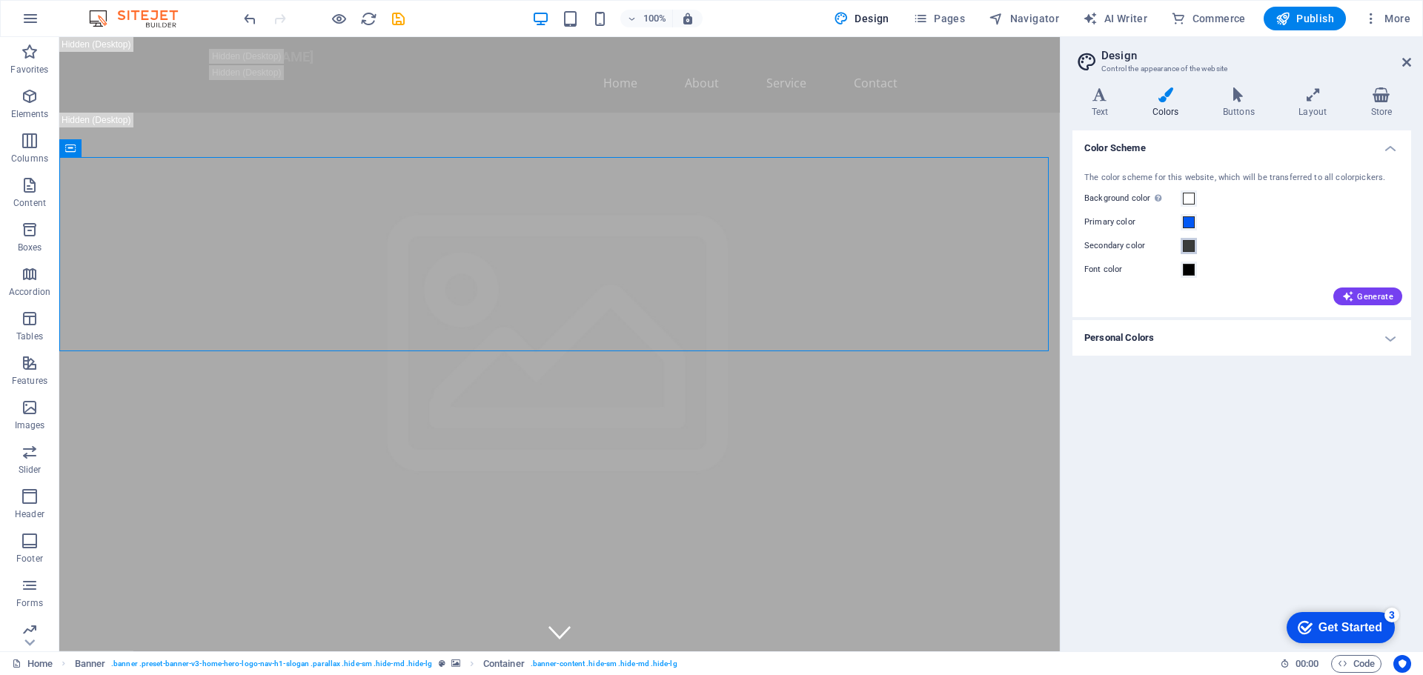
click at [1186, 250] on span at bounding box center [1189, 246] width 12 height 12
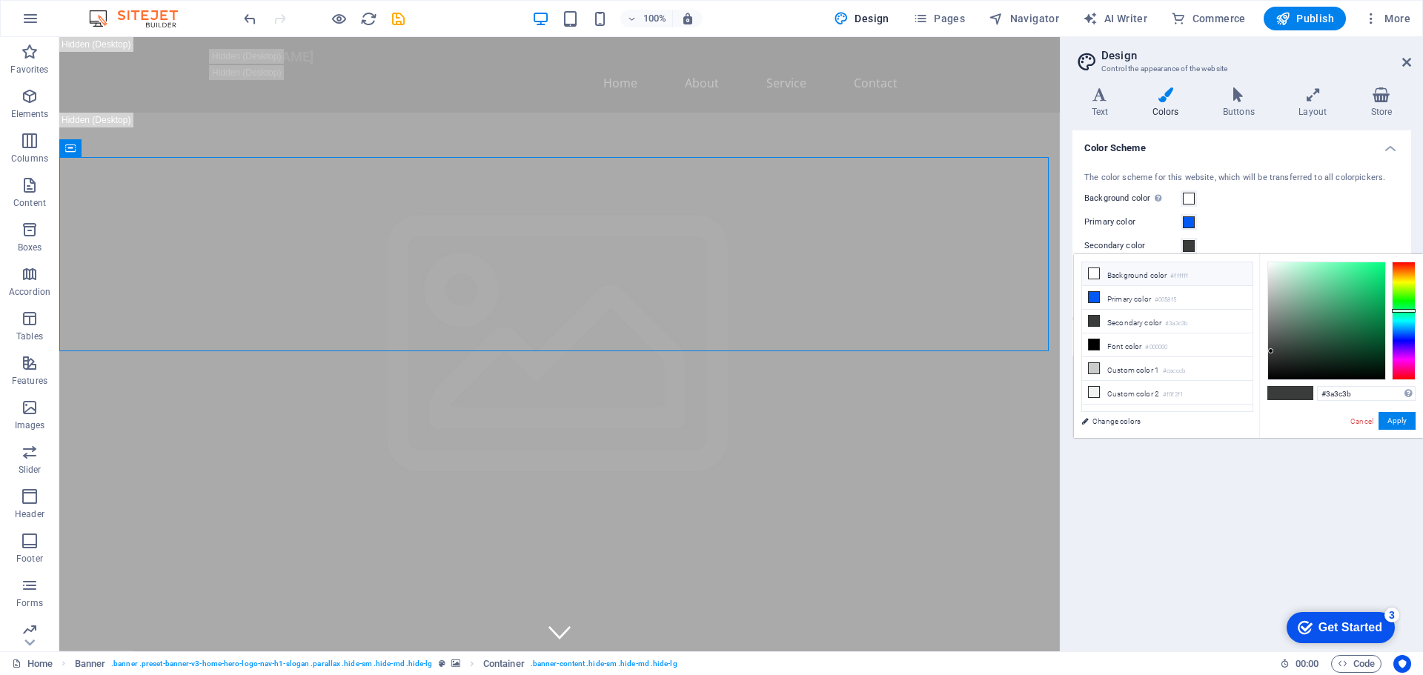
click at [1094, 273] on icon at bounding box center [1093, 273] width 10 height 10
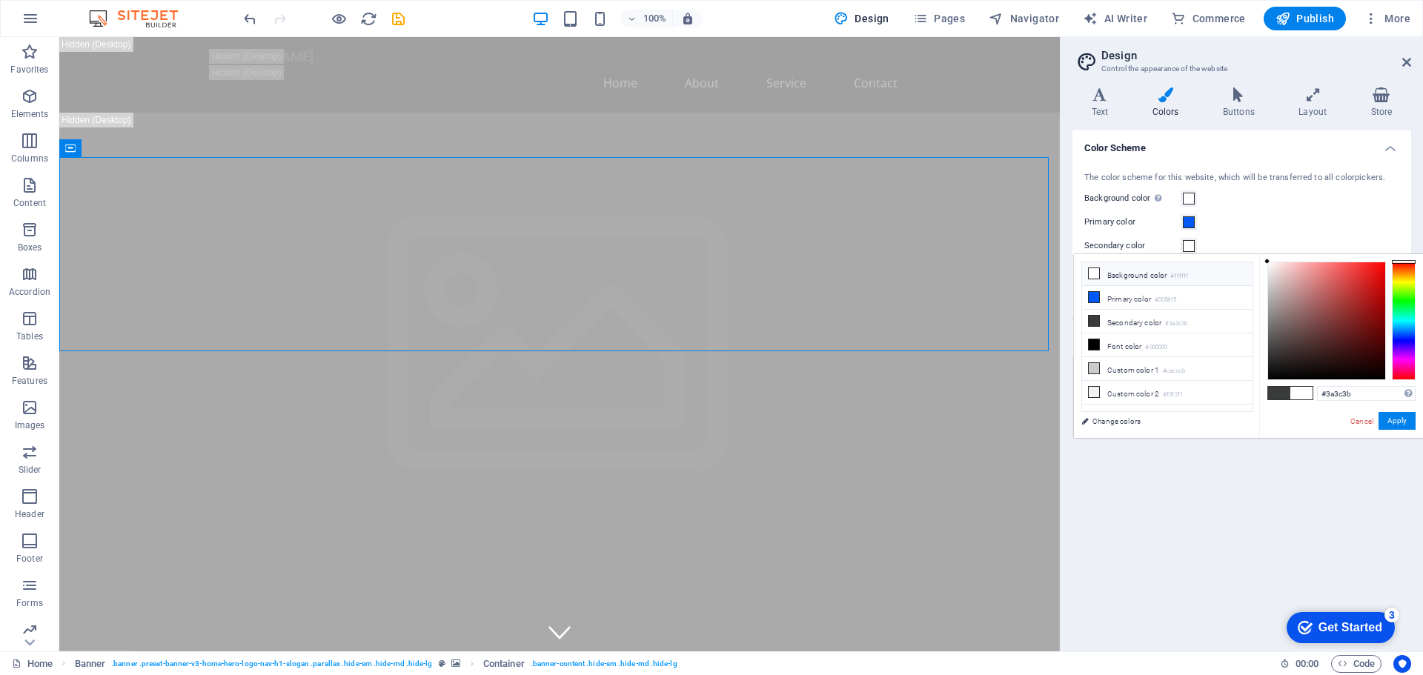
type input "#ffffff"
click at [1092, 276] on icon at bounding box center [1093, 273] width 10 height 10
click at [1392, 420] on button "Apply" at bounding box center [1396, 421] width 37 height 18
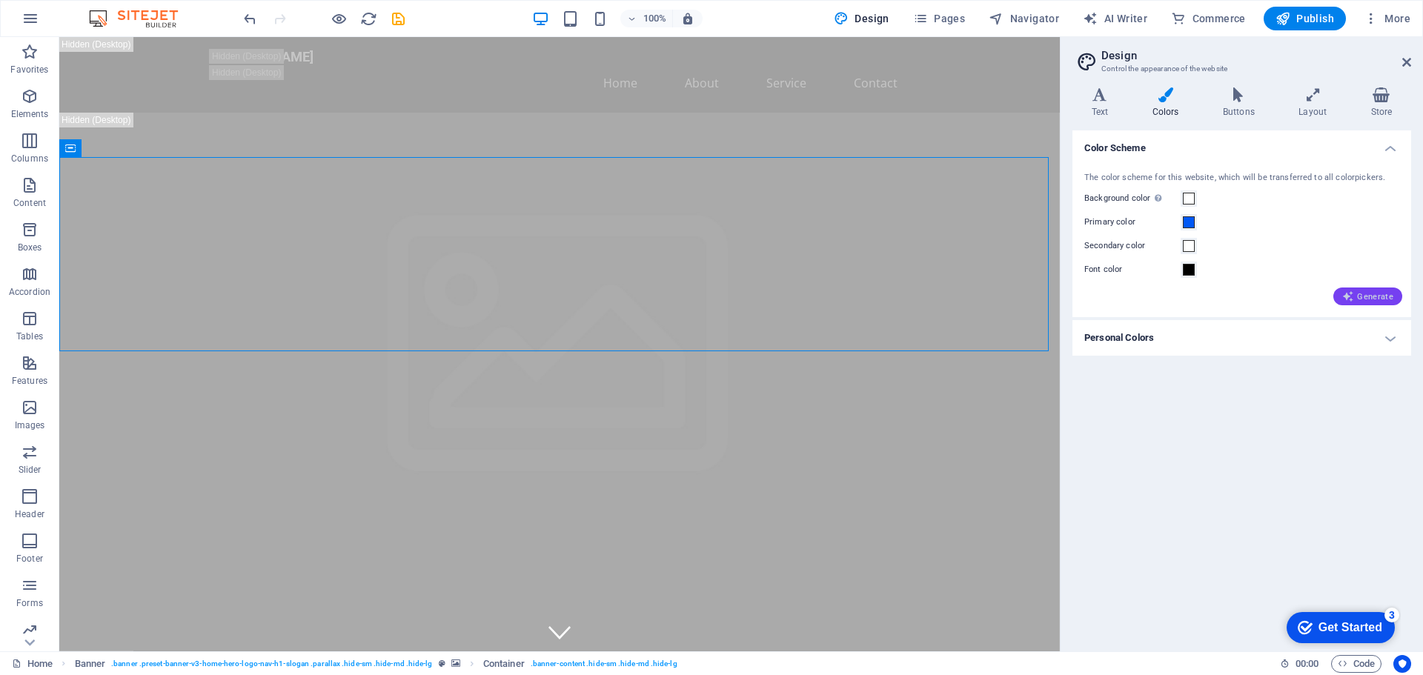
click at [1378, 296] on span "Generate" at bounding box center [1367, 296] width 51 height 12
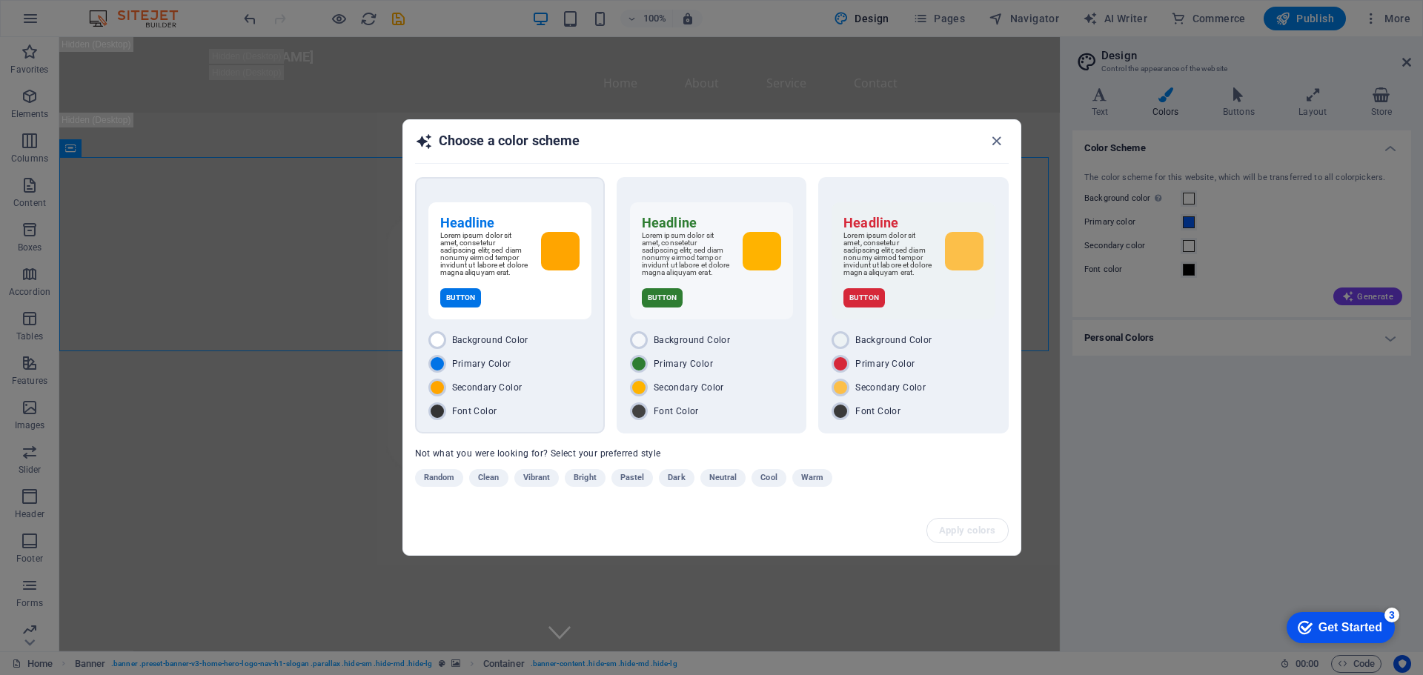
click at [580, 281] on div "Headline Lorem ipsum dolor sit amet, consetetur sadipscing elitr, sed diam nonu…" at bounding box center [509, 260] width 163 height 117
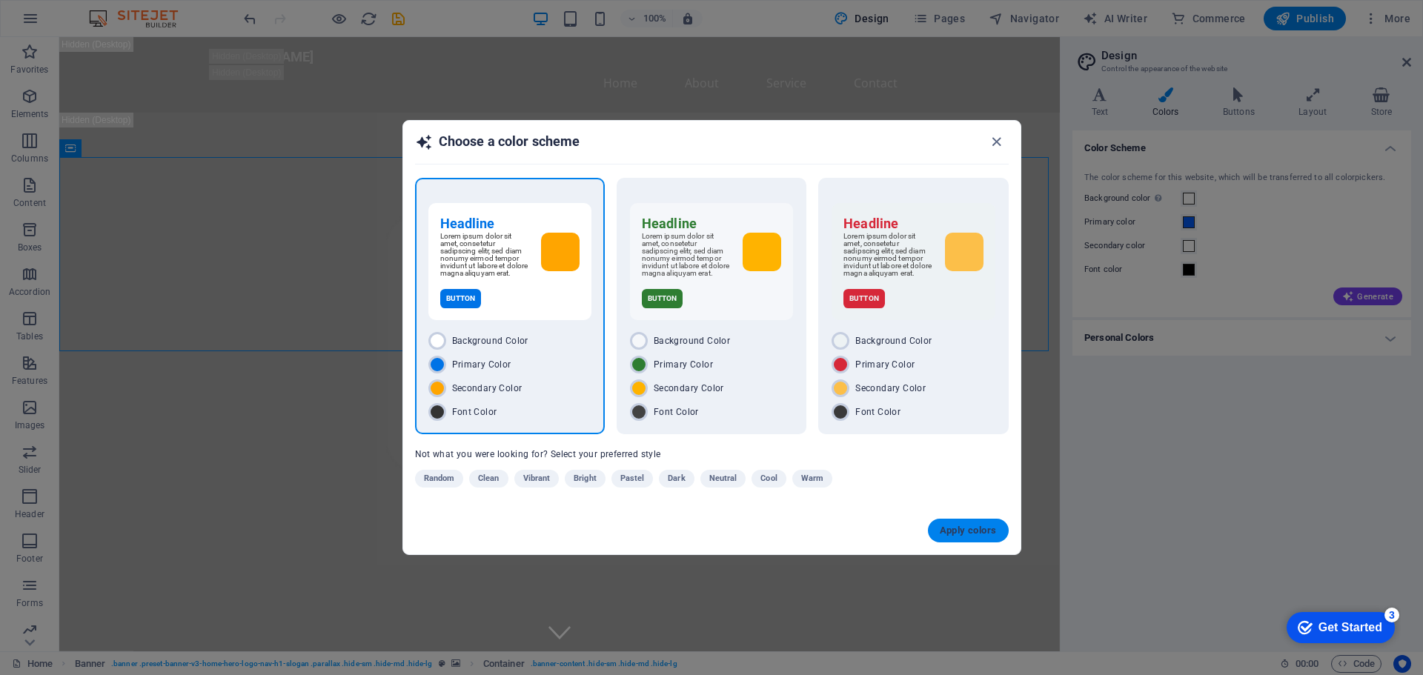
click at [971, 541] on button "Apply colors" at bounding box center [968, 531] width 81 height 24
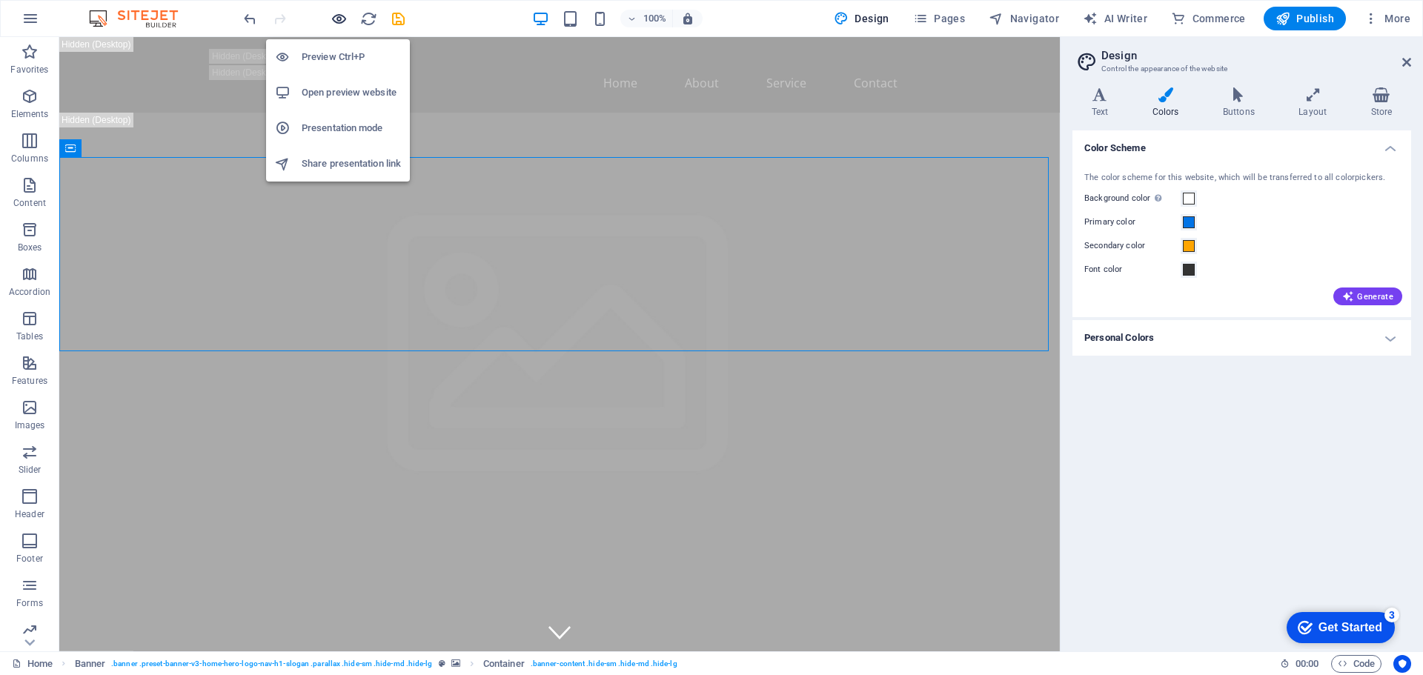
click at [337, 19] on icon "button" at bounding box center [338, 18] width 17 height 17
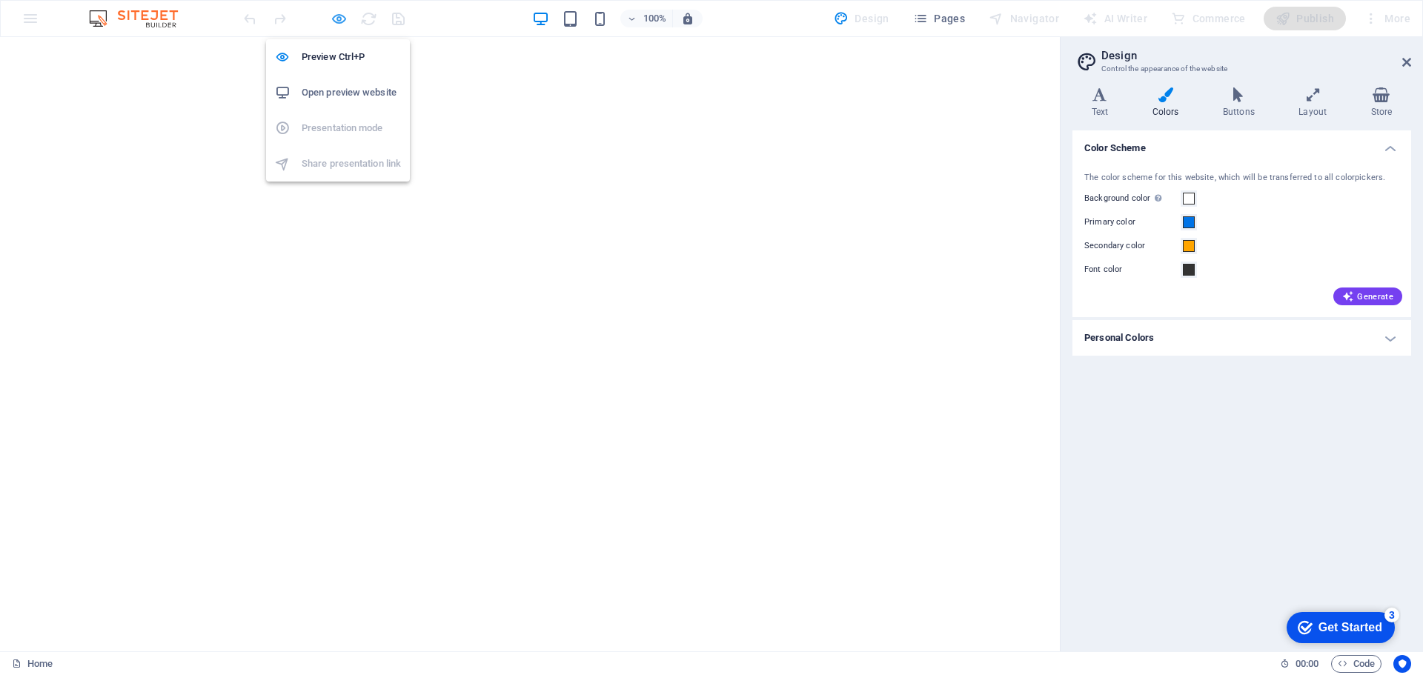
click at [342, 20] on icon "button" at bounding box center [338, 18] width 17 height 17
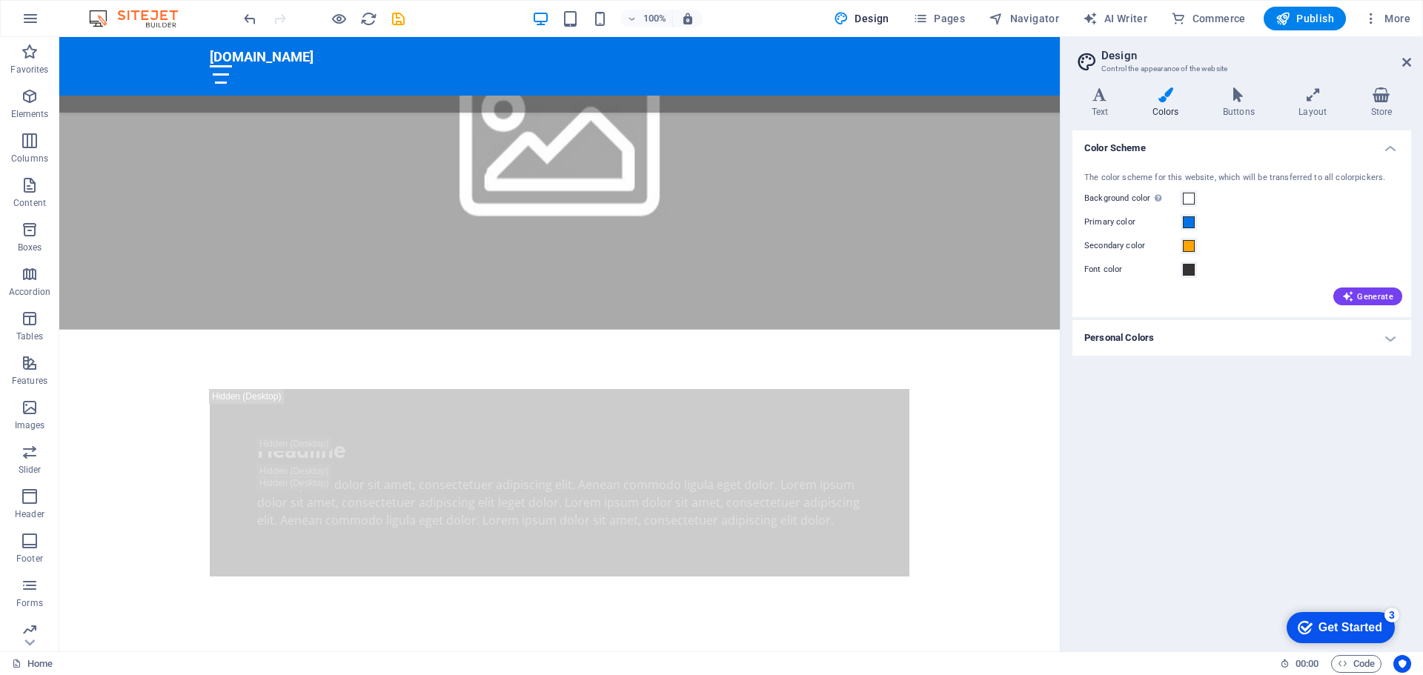
scroll to position [690, 0]
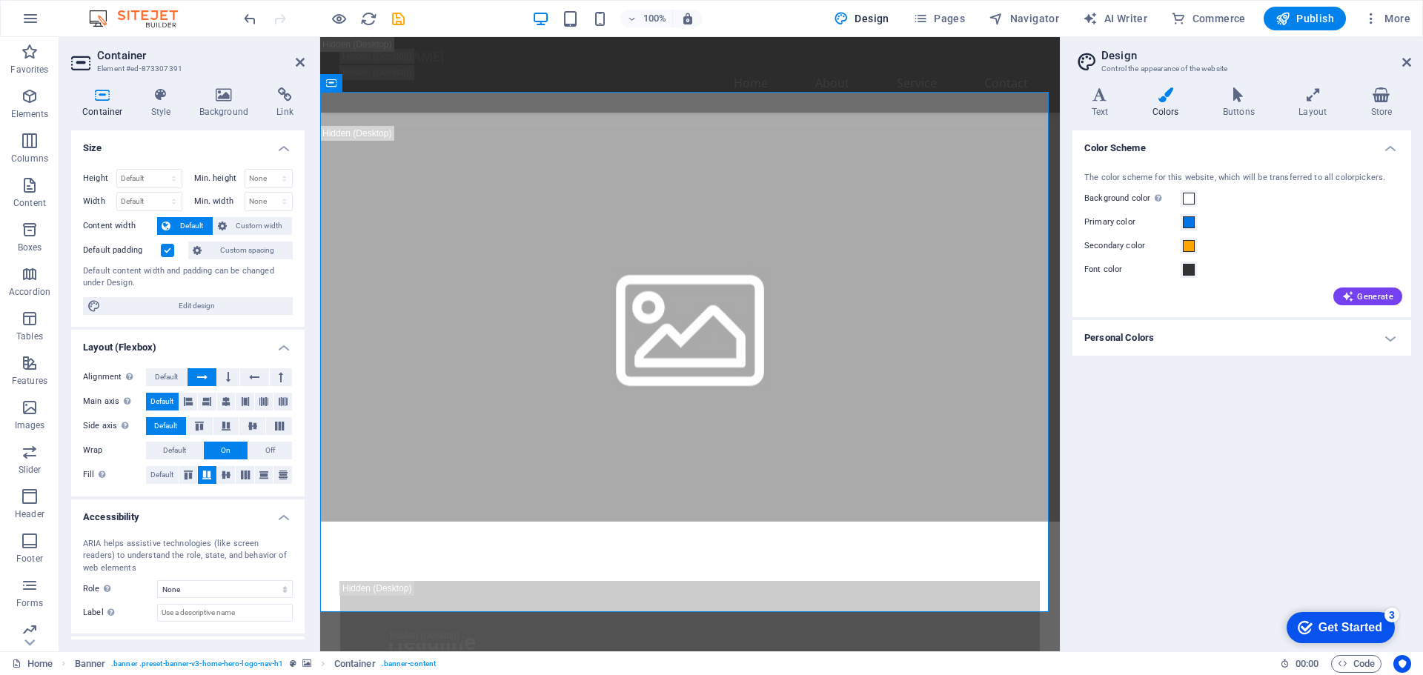
drag, startPoint x: 301, startPoint y: 188, endPoint x: 298, endPoint y: 338, distance: 149.7
click at [298, 338] on ul "Size Height Default px rem % vh vw Min. height None px rem % vh vw Width Defaul…" at bounding box center [187, 417] width 233 height 575
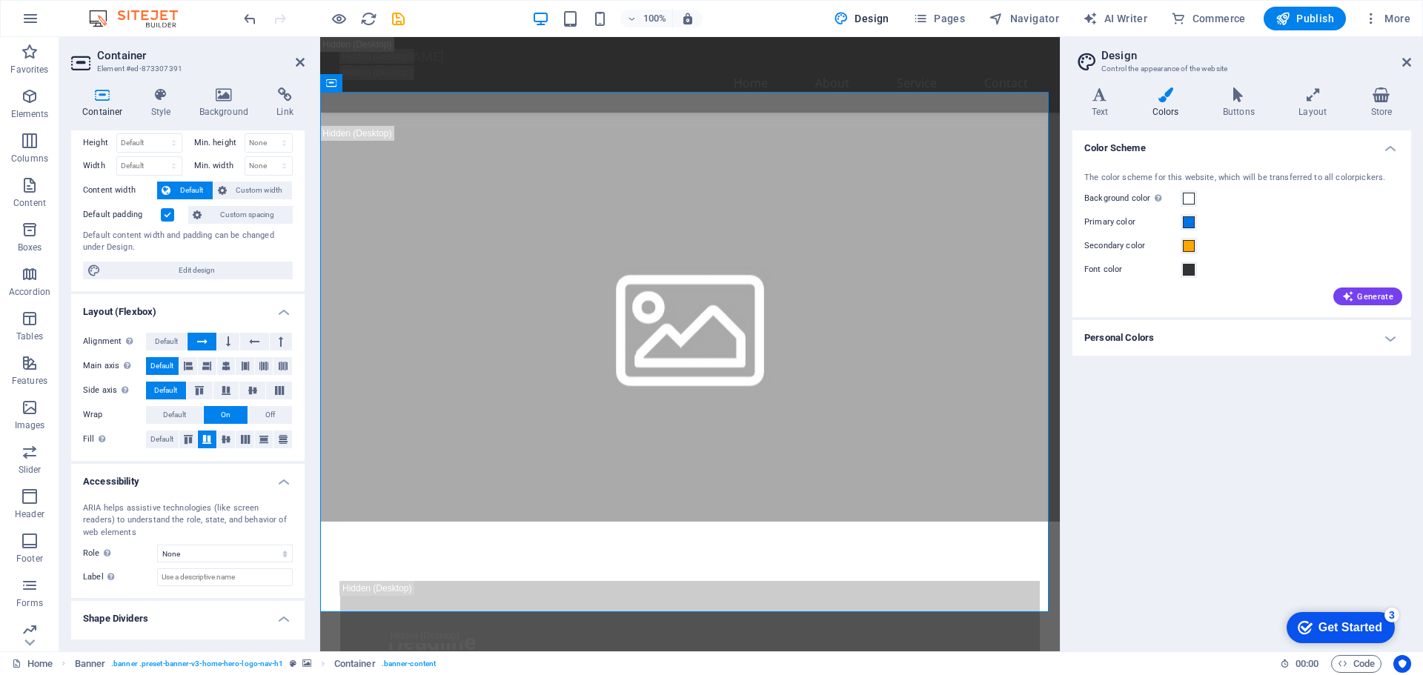
scroll to position [65, 0]
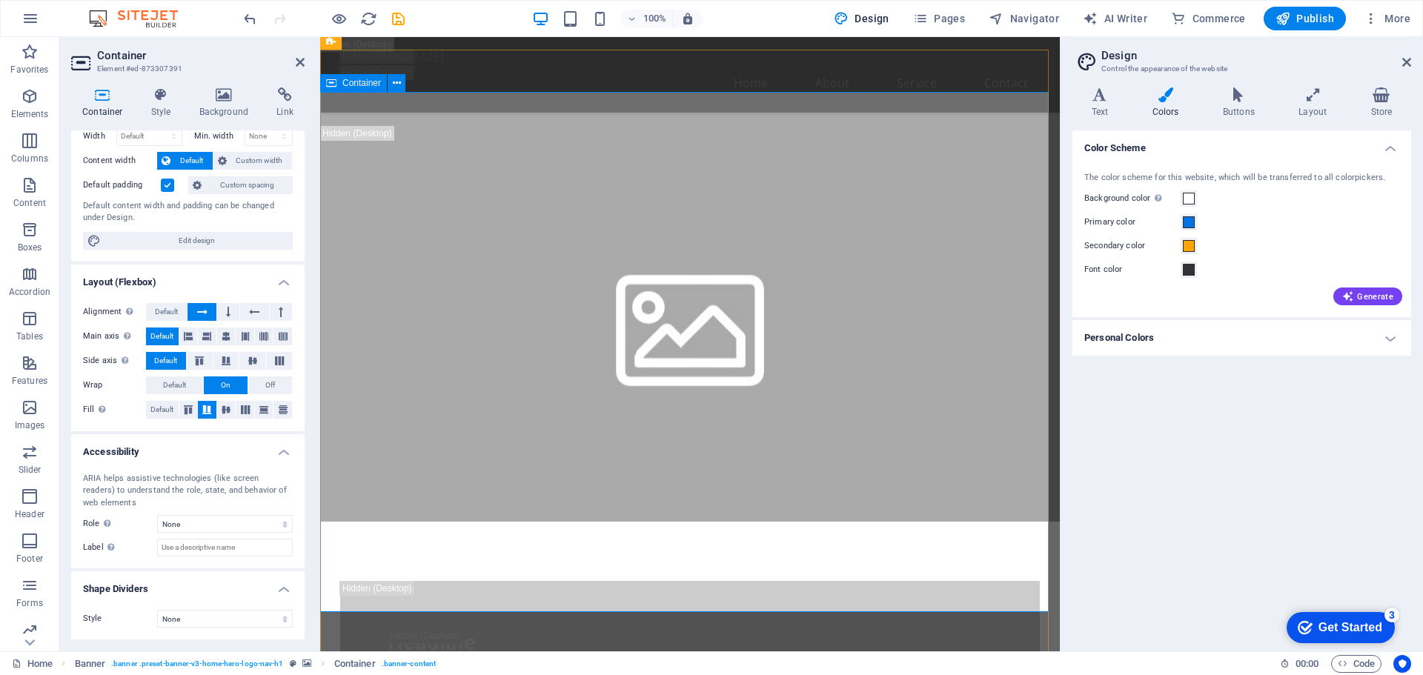
click at [29, 97] on icon "button" at bounding box center [30, 96] width 18 height 18
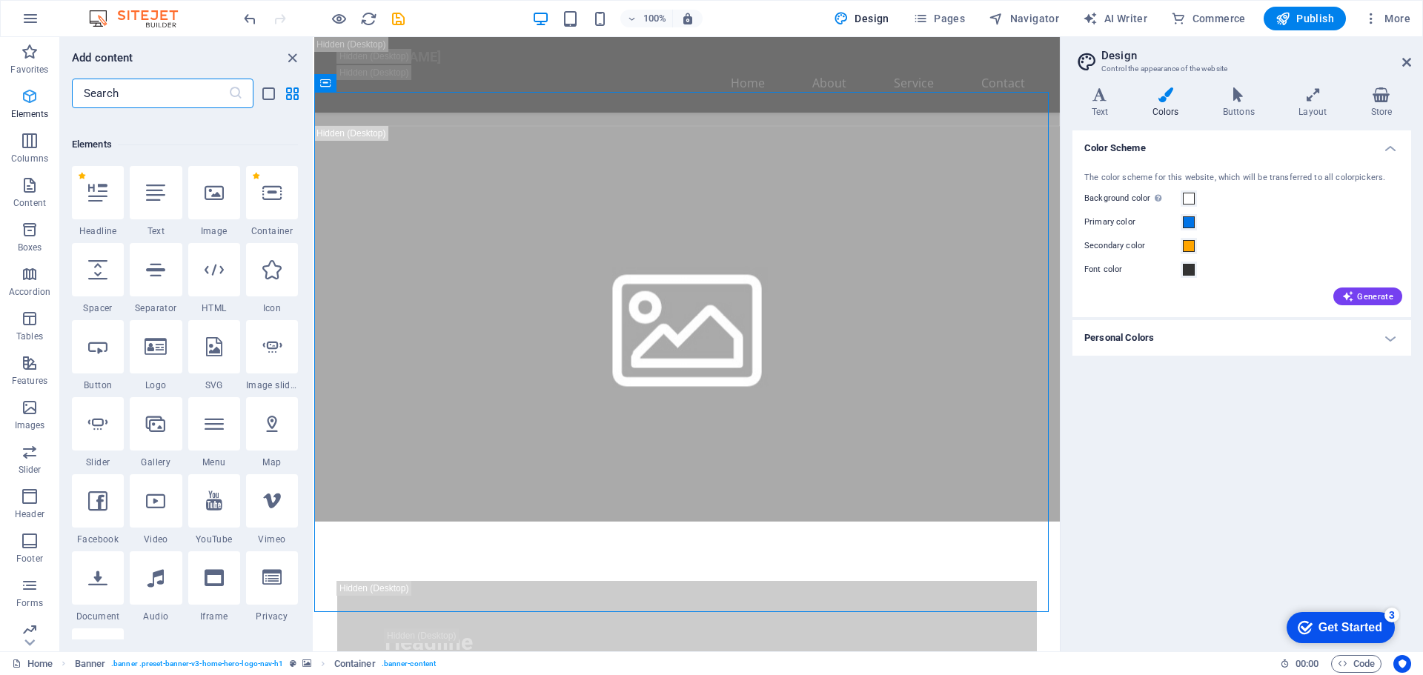
scroll to position [158, 0]
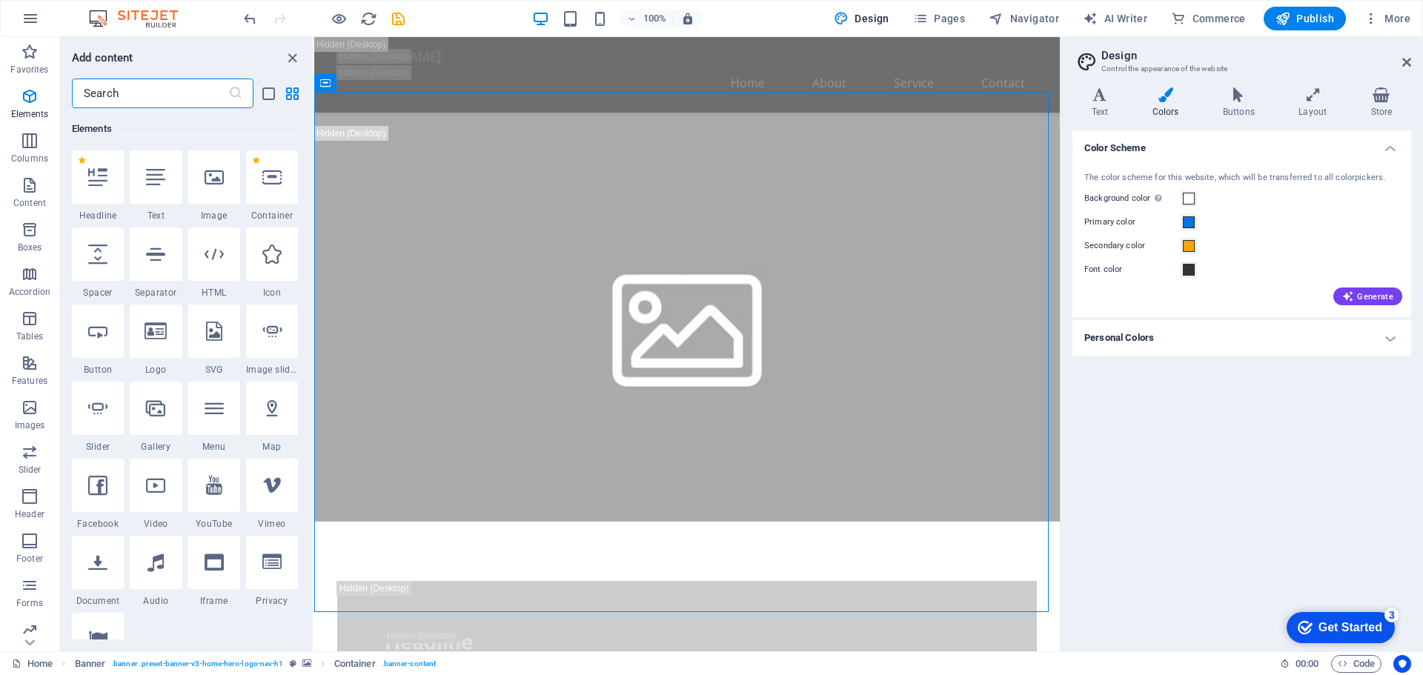
click at [218, 196] on div at bounding box center [214, 176] width 52 height 53
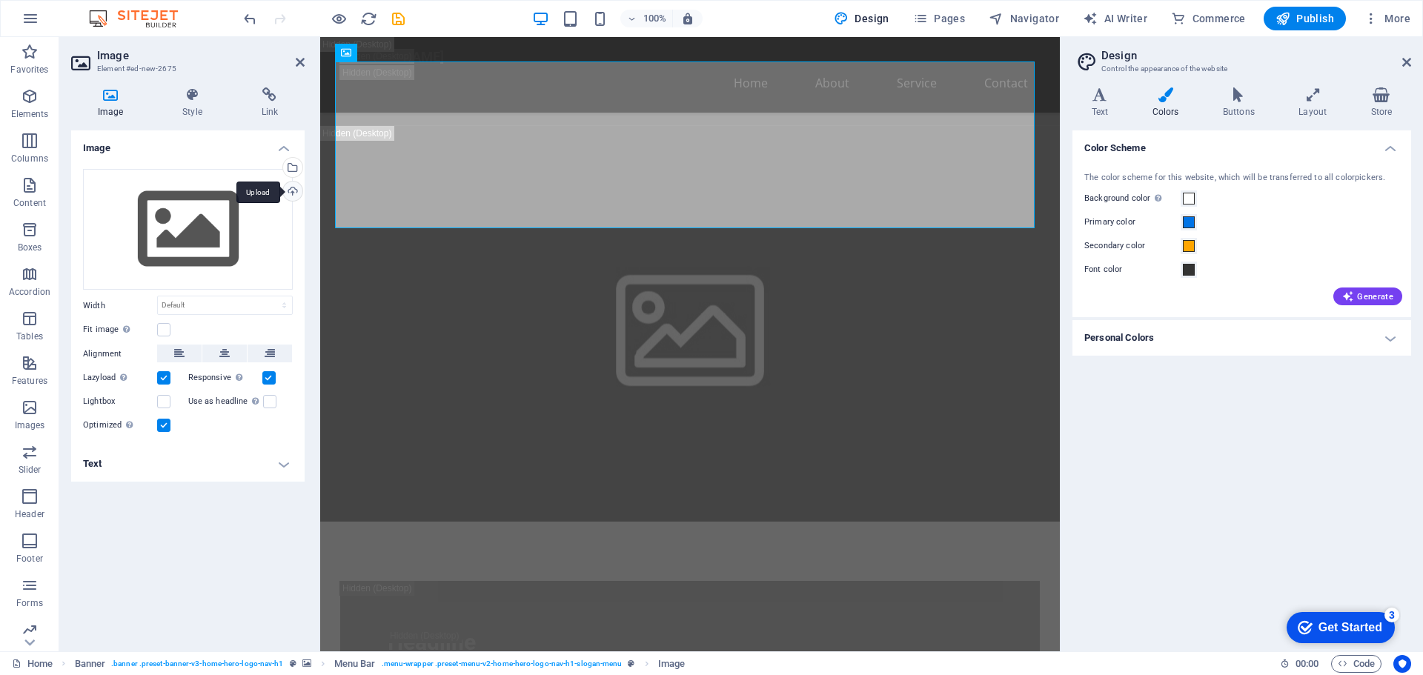
click at [294, 190] on div "Upload" at bounding box center [291, 193] width 22 height 22
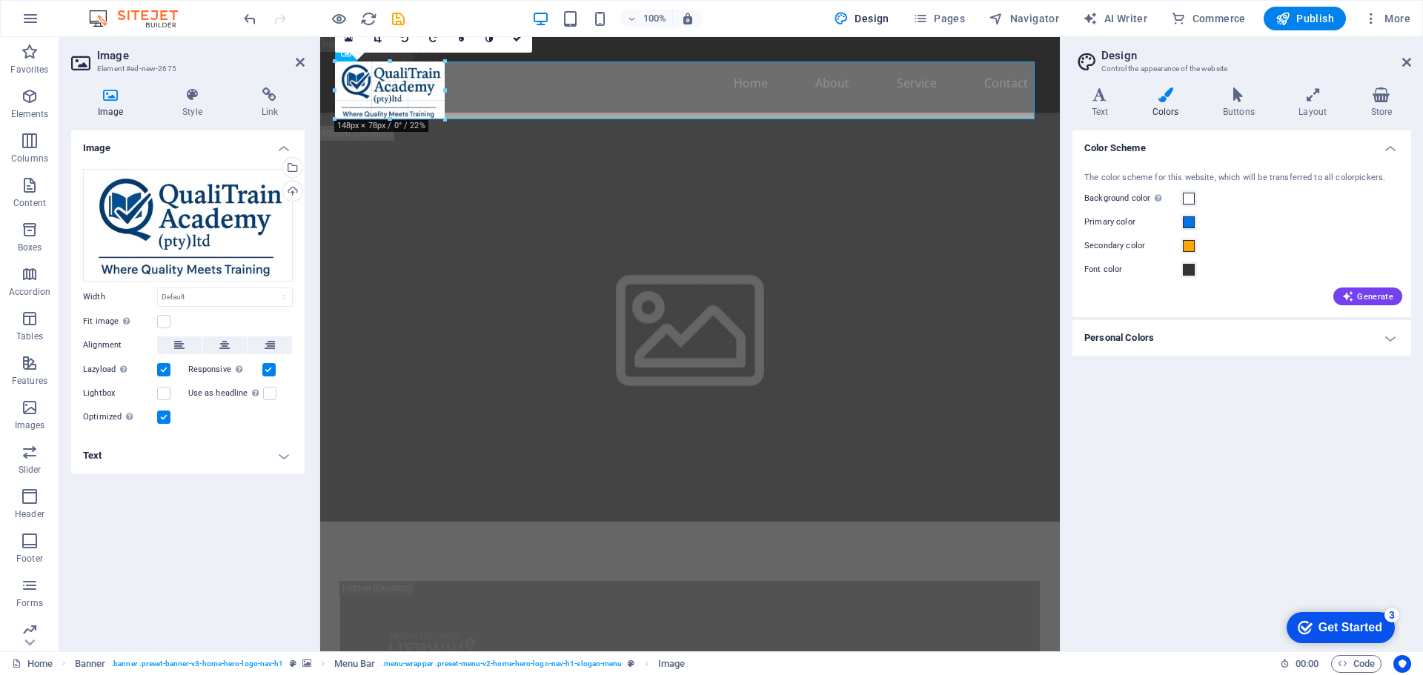
drag, startPoint x: 1034, startPoint y: 423, endPoint x: 441, endPoint y: 60, distance: 695.8
type input "148"
select select "px"
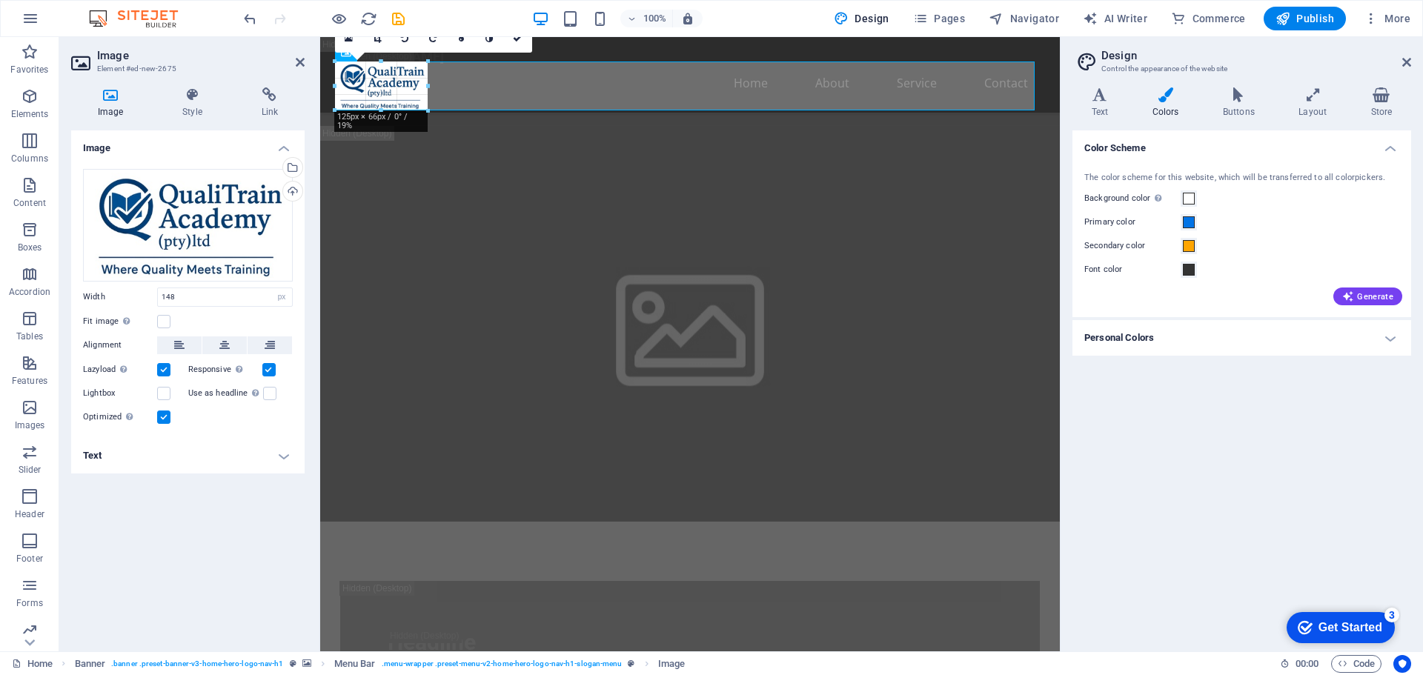
drag, startPoint x: 444, startPoint y: 117, endPoint x: 60, endPoint y: 61, distance: 387.9
type input "125"
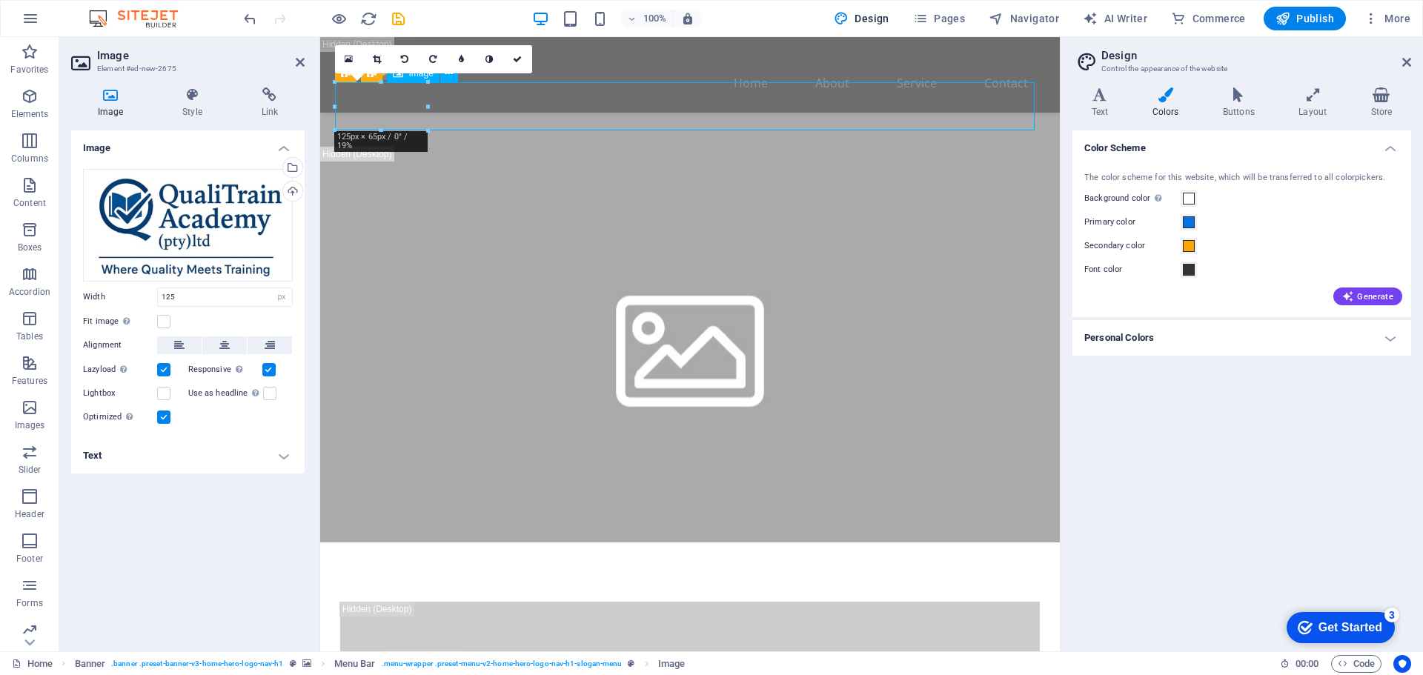
drag, startPoint x: 378, startPoint y: 87, endPoint x: 456, endPoint y: 87, distance: 78.5
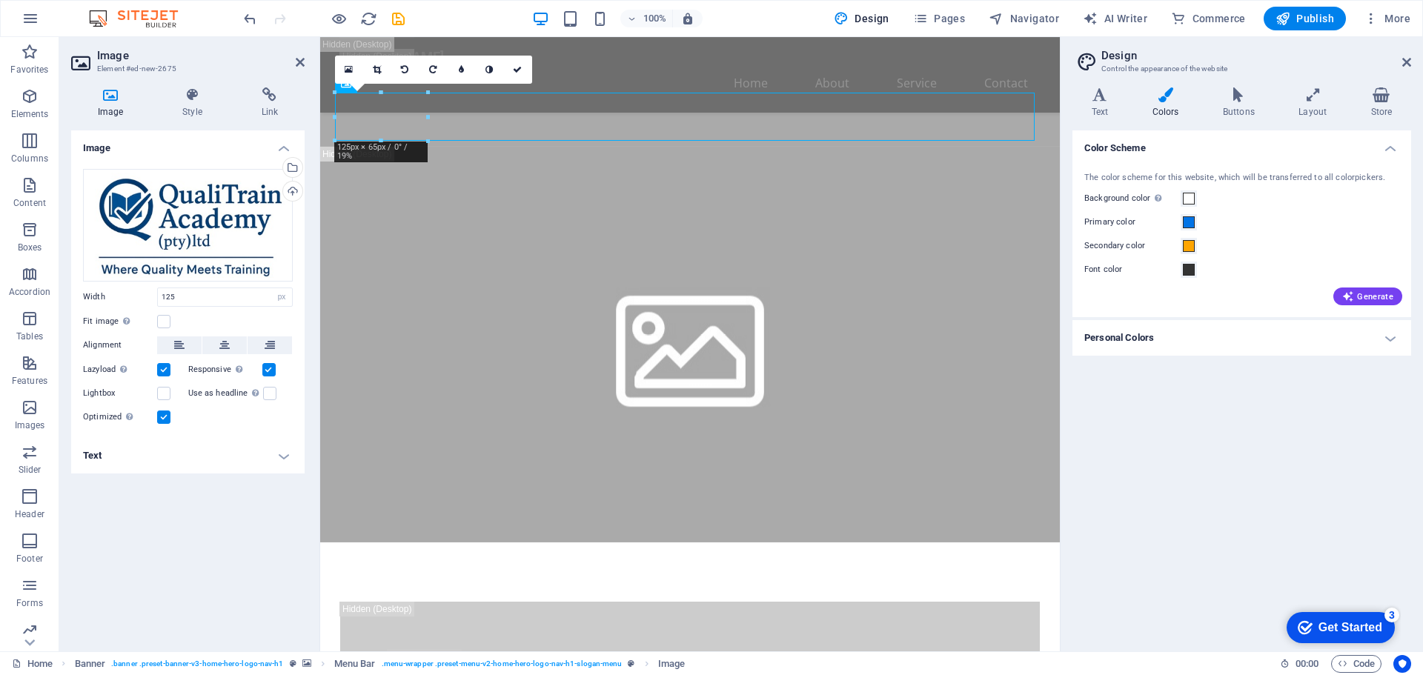
scroll to position [659, 0]
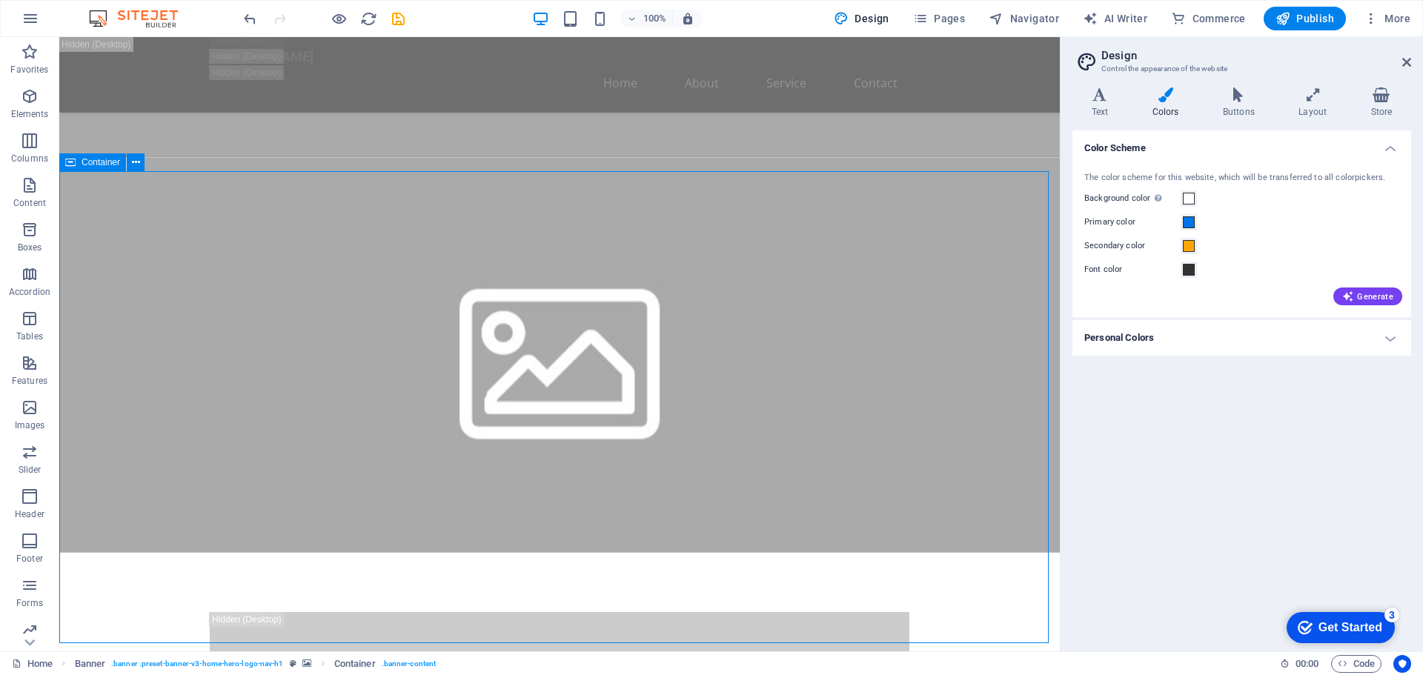
select select "px"
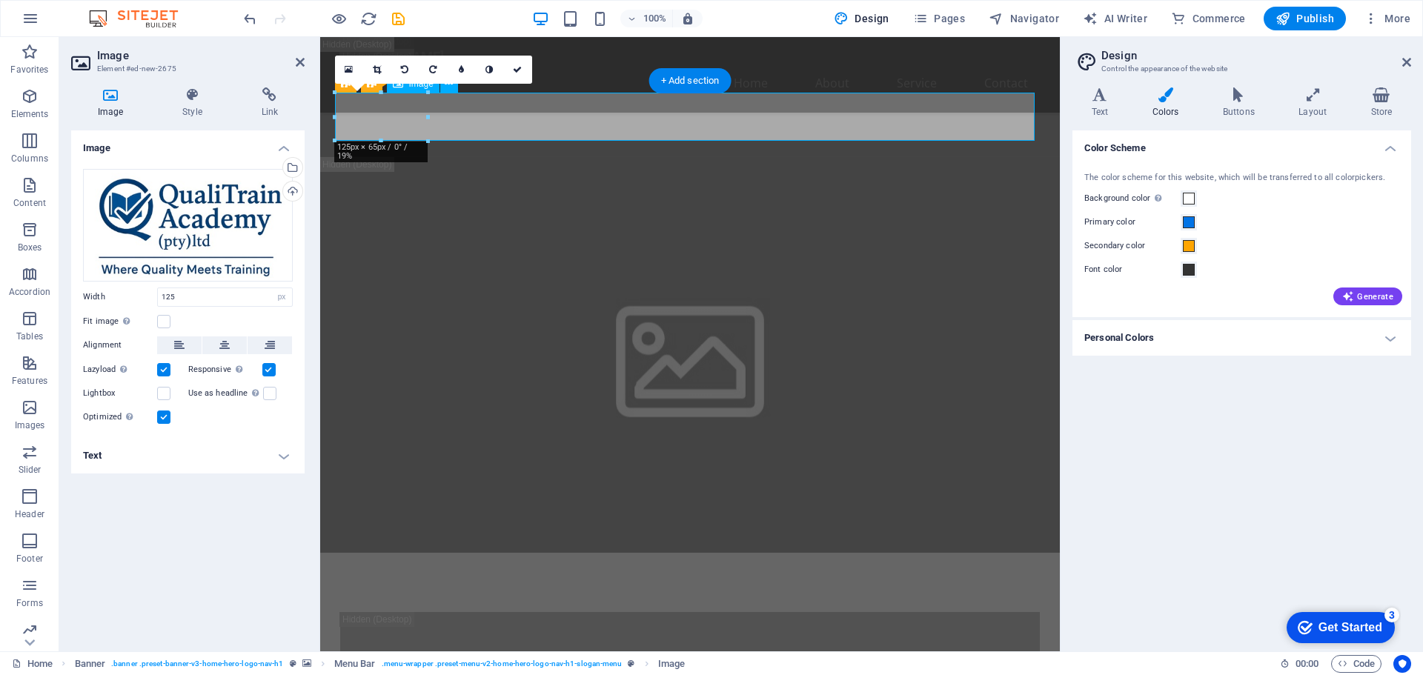
click at [188, 101] on icon at bounding box center [192, 94] width 73 height 15
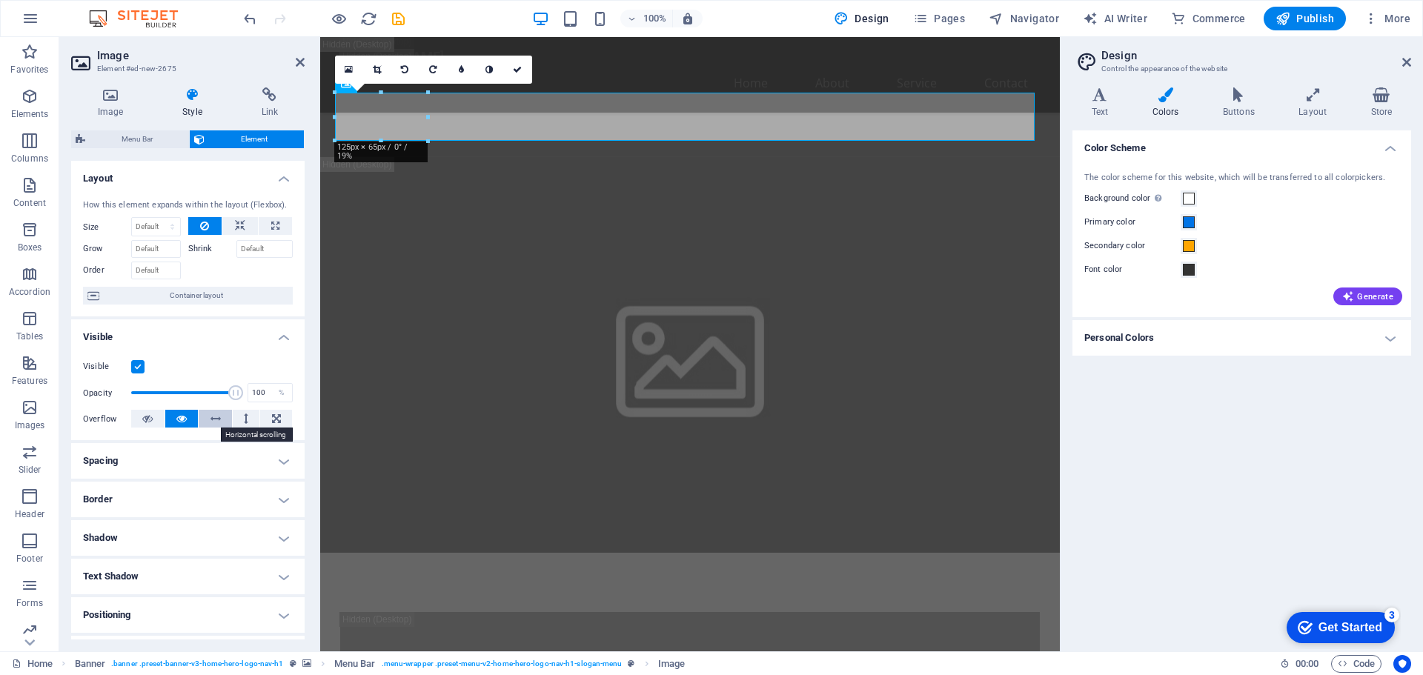
click at [210, 424] on icon at bounding box center [215, 419] width 10 height 18
click at [240, 419] on button at bounding box center [246, 419] width 27 height 18
click at [210, 419] on icon at bounding box center [215, 419] width 10 height 18
click at [279, 467] on h4 "Spacing" at bounding box center [187, 461] width 233 height 36
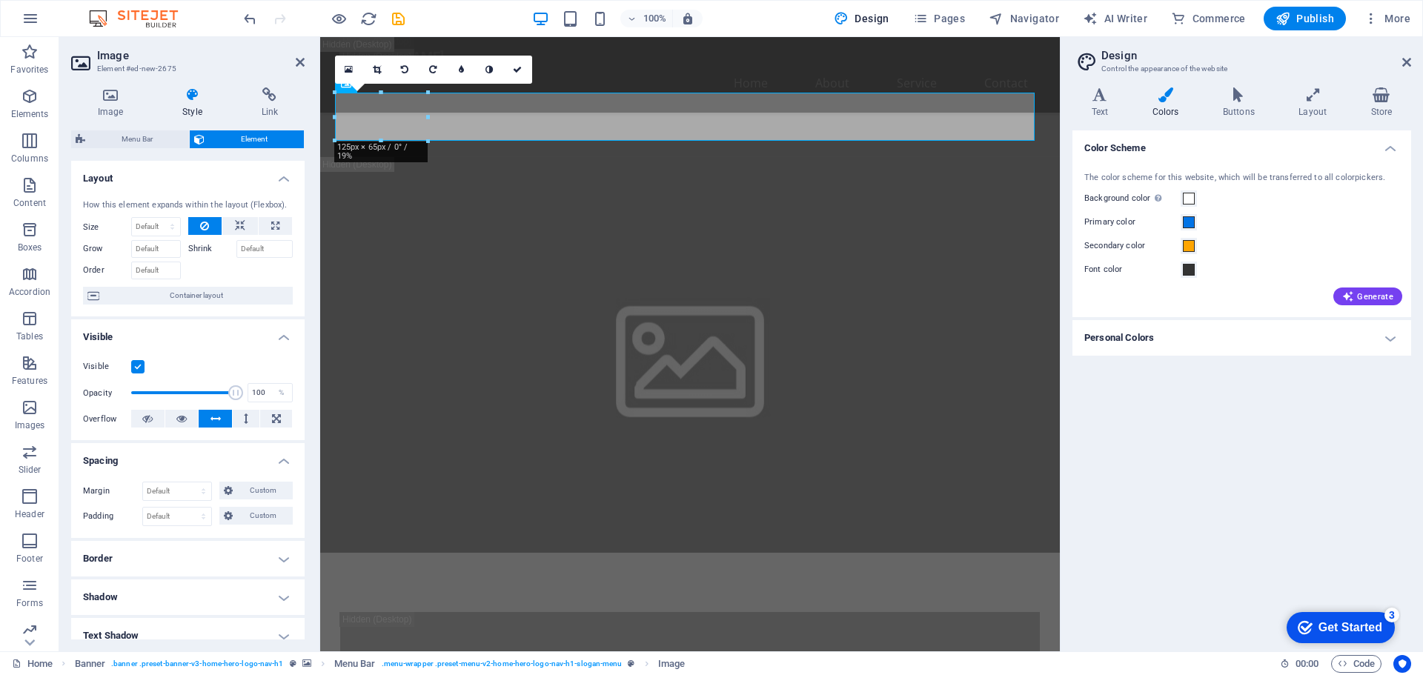
click at [279, 467] on h4 "Spacing" at bounding box center [187, 456] width 233 height 27
click at [236, 225] on icon at bounding box center [240, 226] width 10 height 18
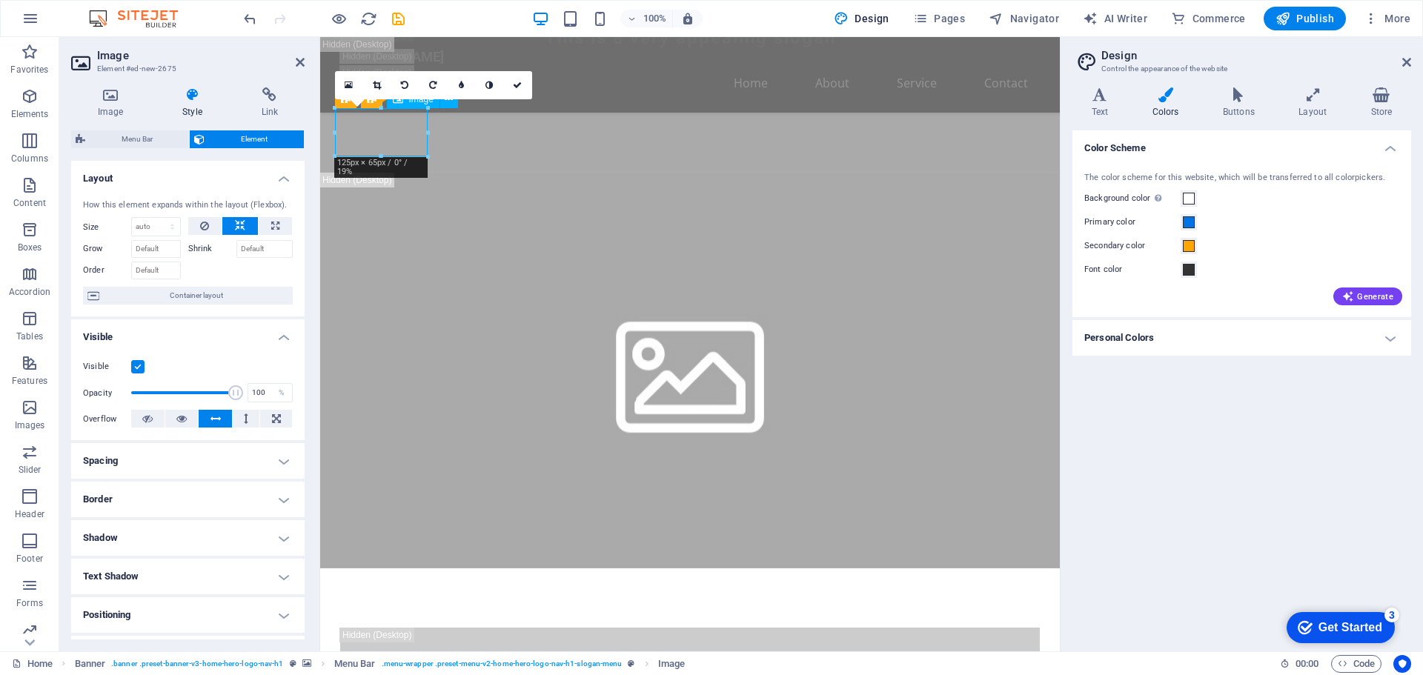
drag, startPoint x: 409, startPoint y: 111, endPoint x: 376, endPoint y: 110, distance: 33.4
drag, startPoint x: 385, startPoint y: 133, endPoint x: 342, endPoint y: 128, distance: 44.0
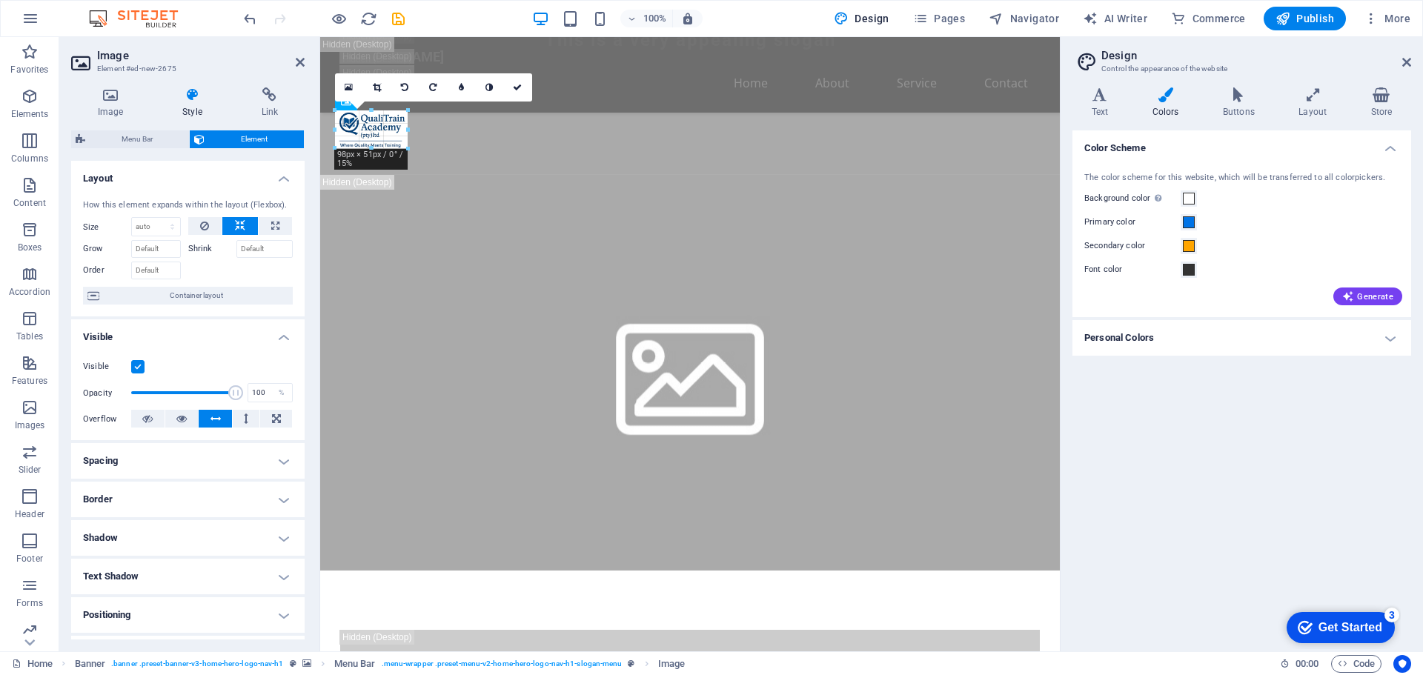
drag, startPoint x: 428, startPoint y: 134, endPoint x: 81, endPoint y: 97, distance: 348.7
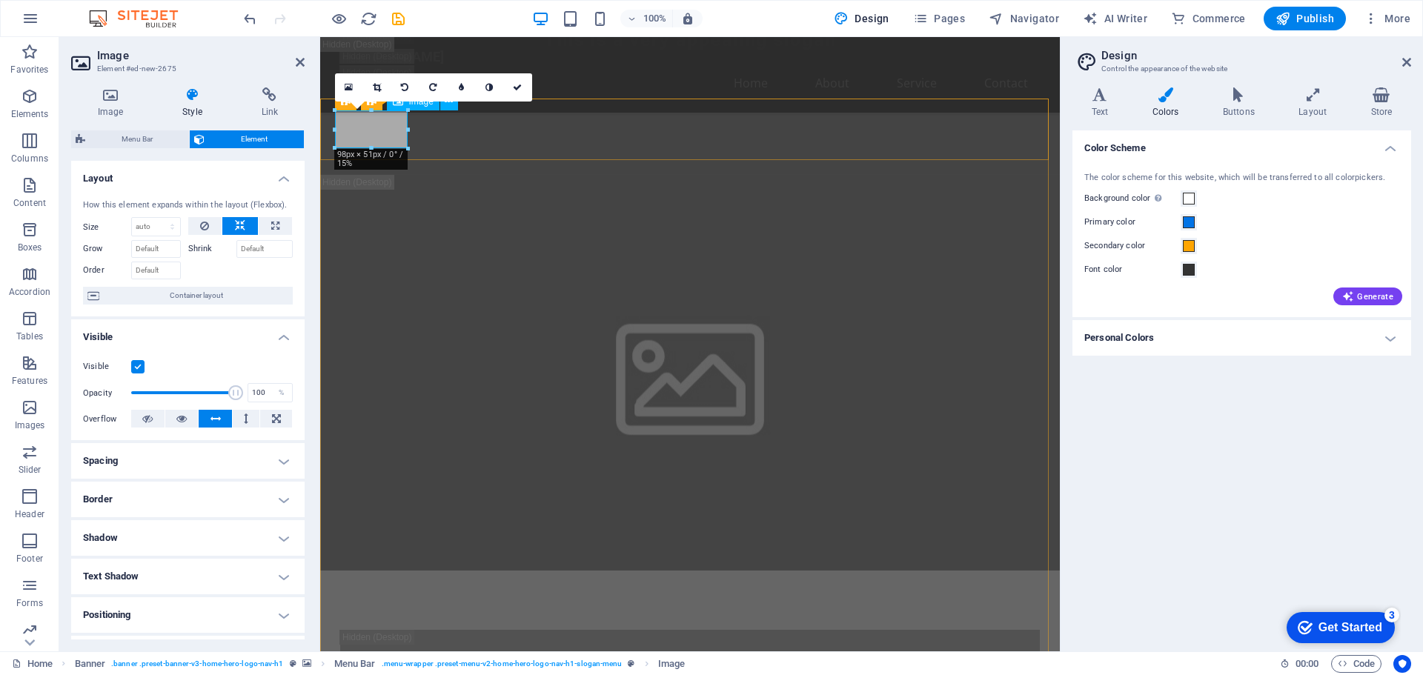
click at [349, 88] on icon at bounding box center [349, 87] width 8 height 10
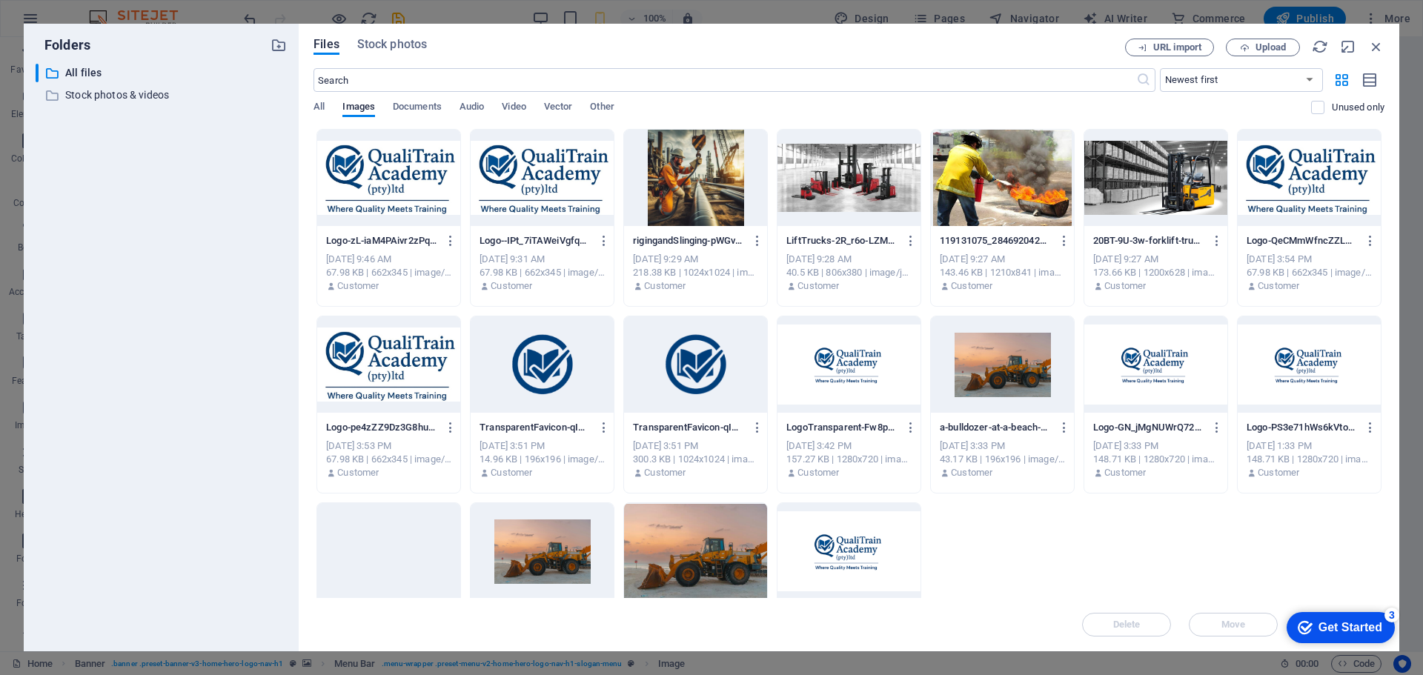
click at [827, 366] on div at bounding box center [848, 364] width 143 height 96
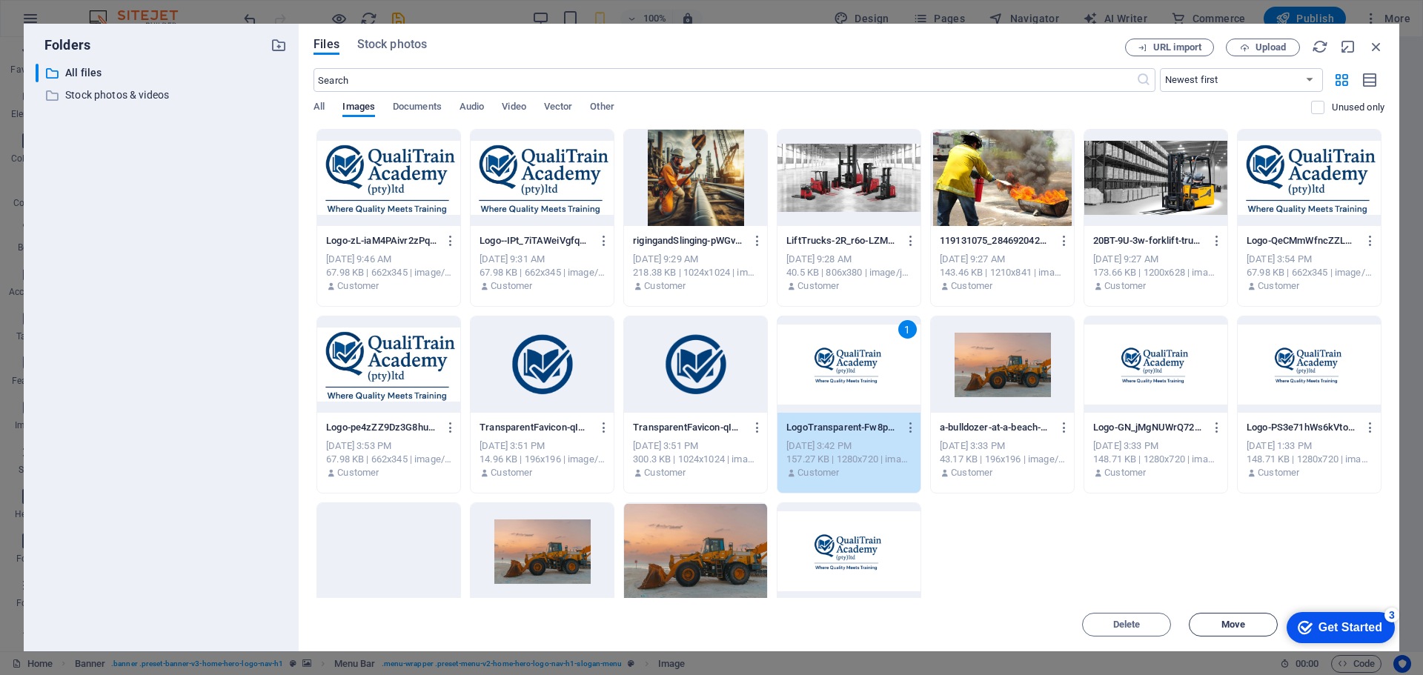
click at [1252, 623] on span "Move" at bounding box center [1233, 624] width 76 height 9
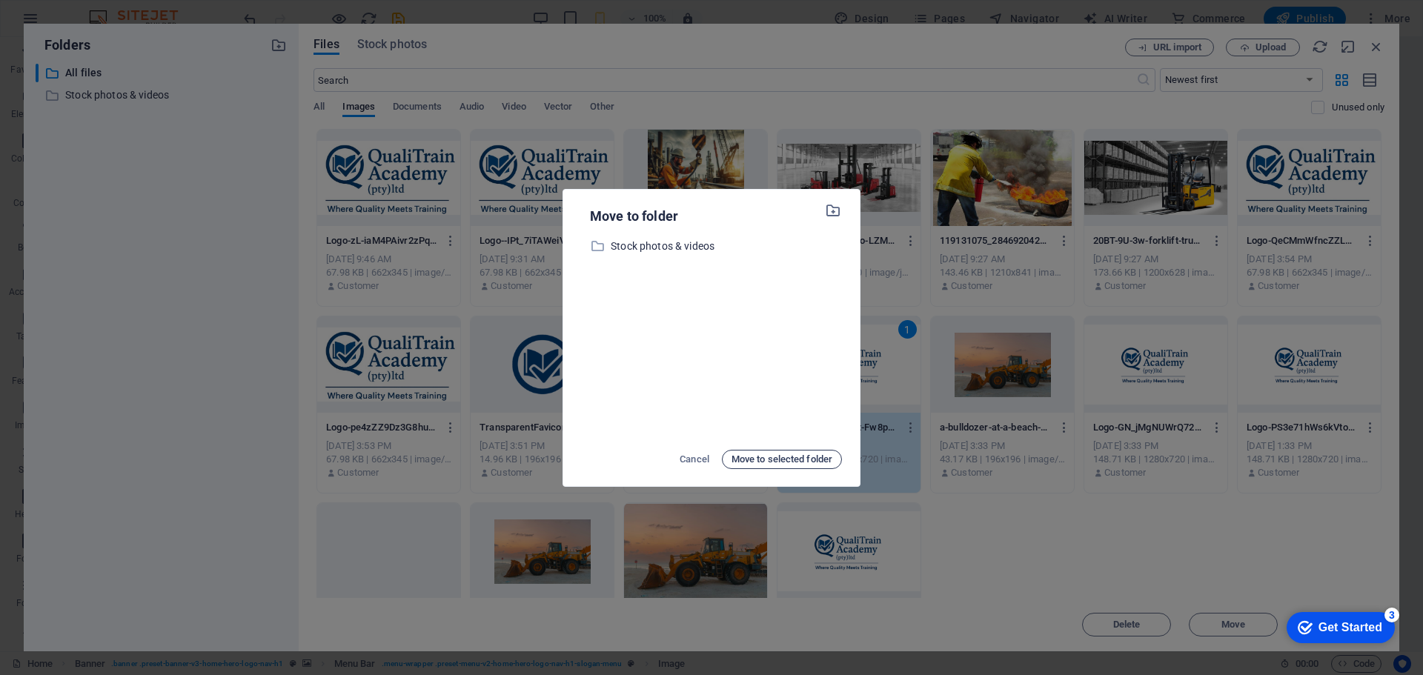
click at [790, 458] on span "Move to selected folder" at bounding box center [781, 460] width 101 height 18
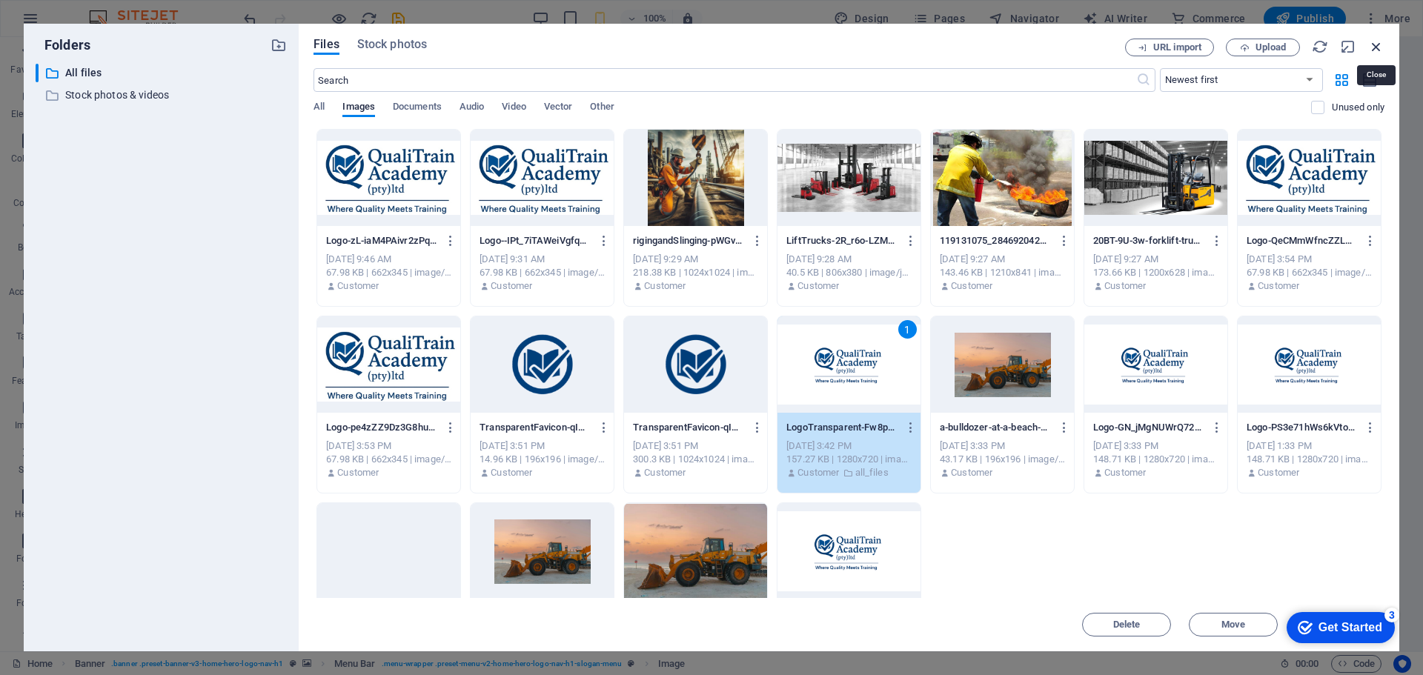
click at [1372, 49] on icon "button" at bounding box center [1376, 47] width 16 height 16
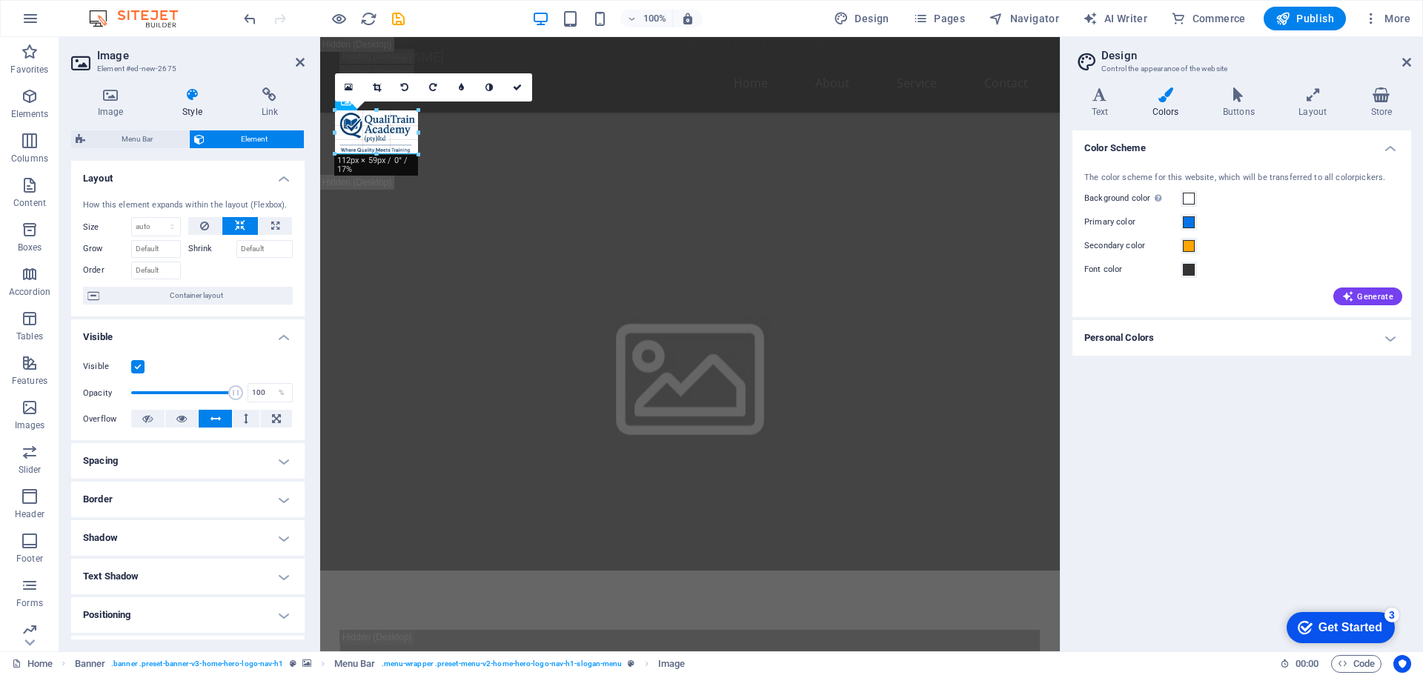
drag, startPoint x: 408, startPoint y: 150, endPoint x: 420, endPoint y: 157, distance: 14.0
click at [348, 89] on icon at bounding box center [349, 87] width 8 height 10
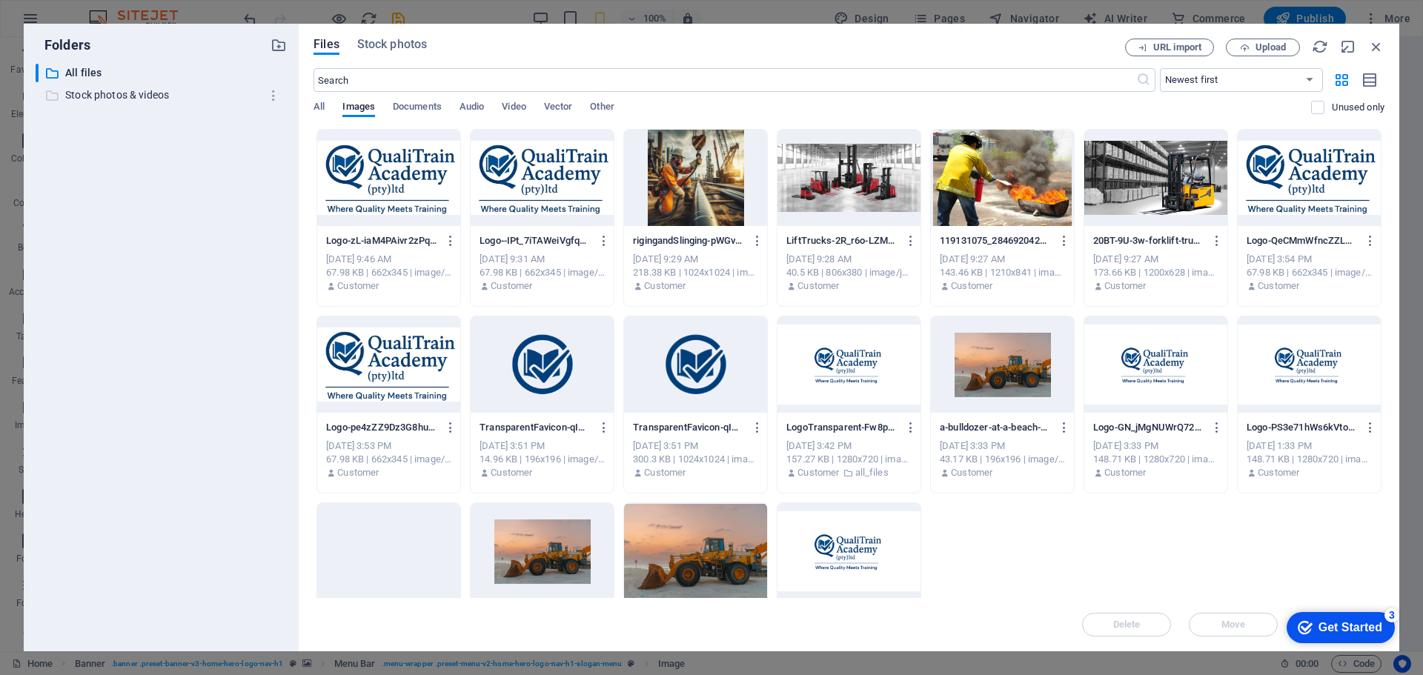
click at [129, 89] on p "Stock photos & videos" at bounding box center [162, 95] width 194 height 17
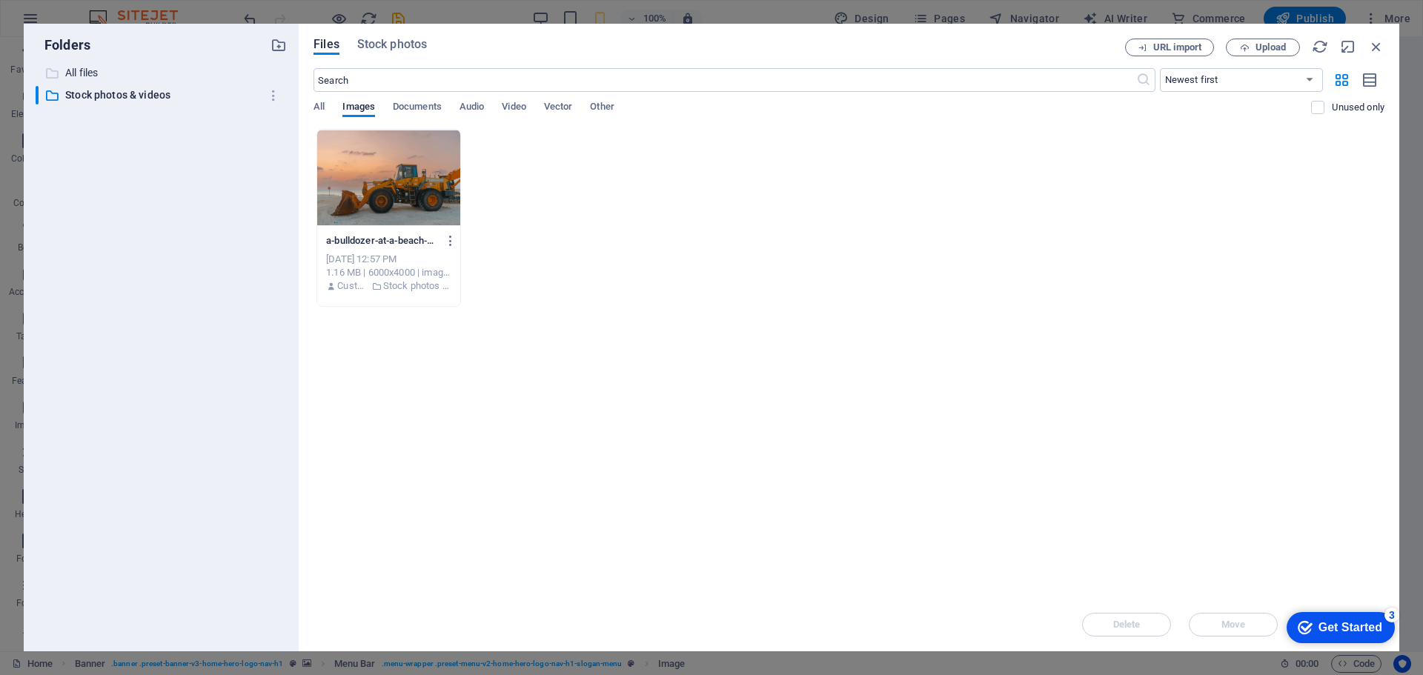
click at [120, 75] on p "All files" at bounding box center [162, 72] width 194 height 17
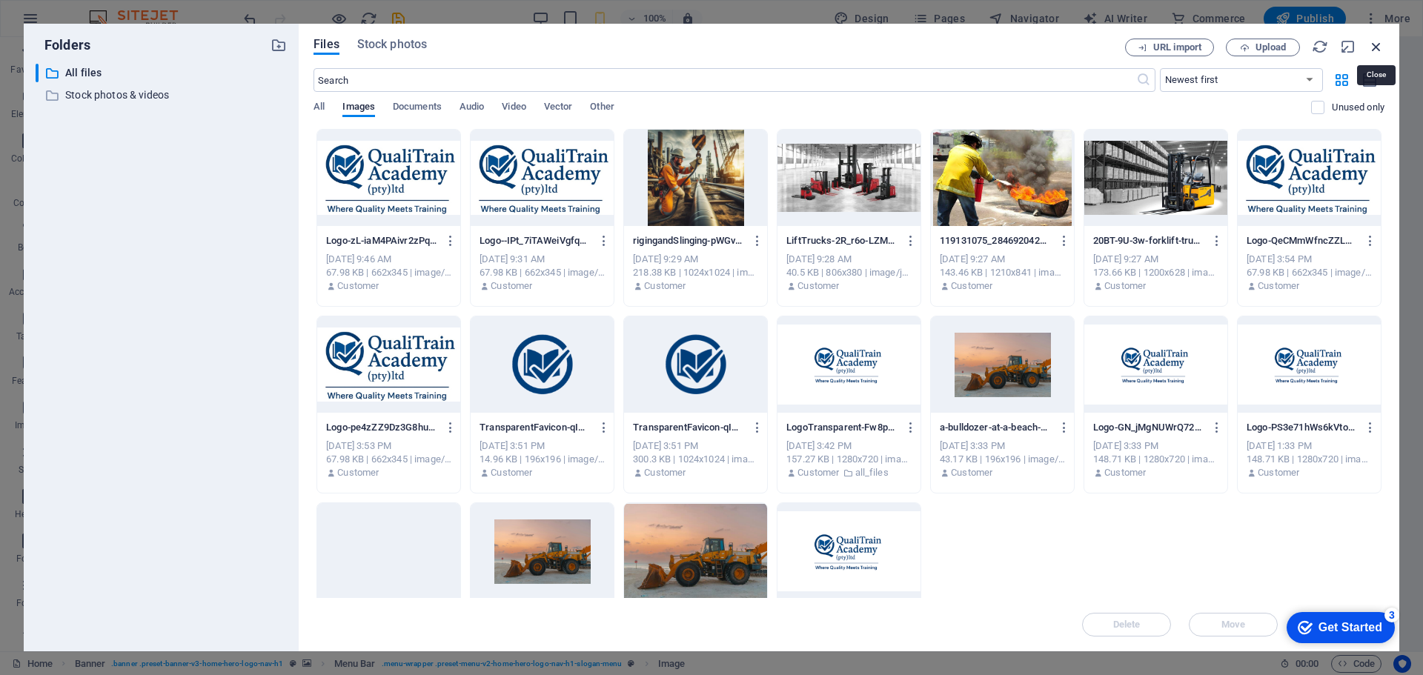
click at [1372, 45] on icon "button" at bounding box center [1376, 47] width 16 height 16
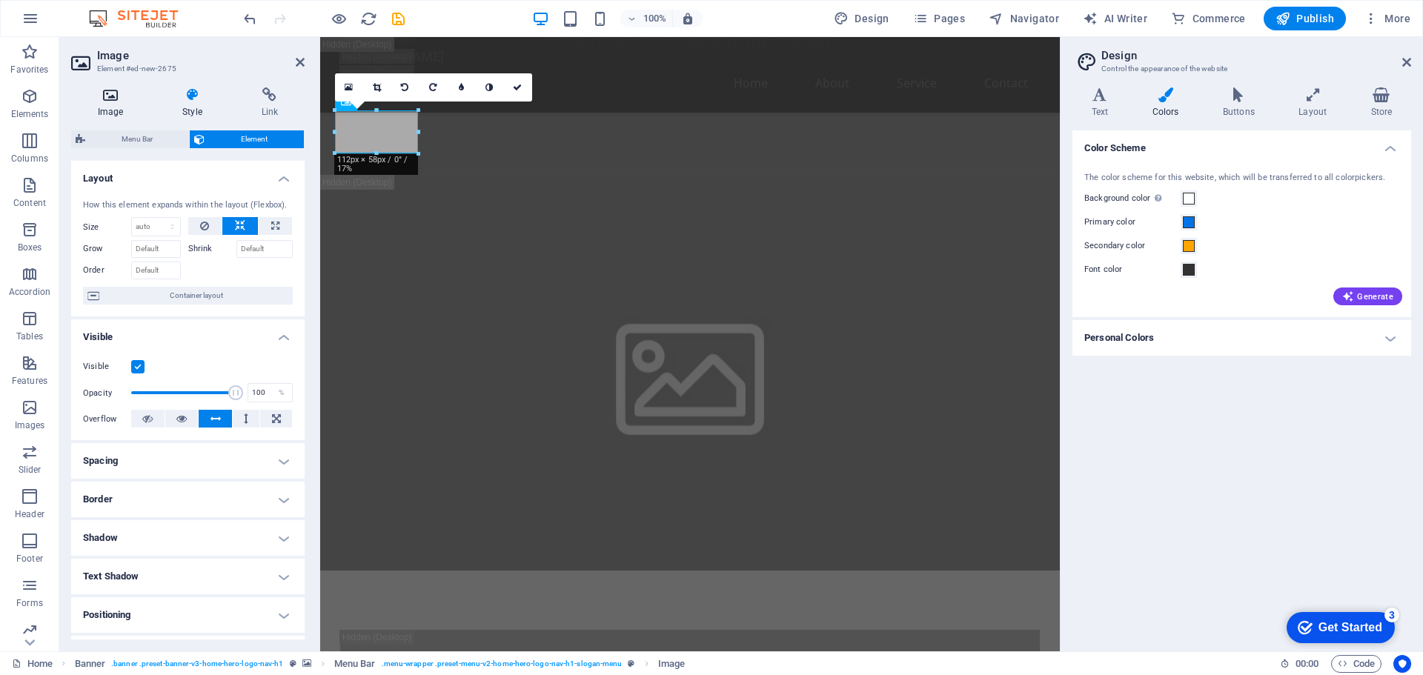
click at [113, 100] on icon at bounding box center [110, 94] width 79 height 15
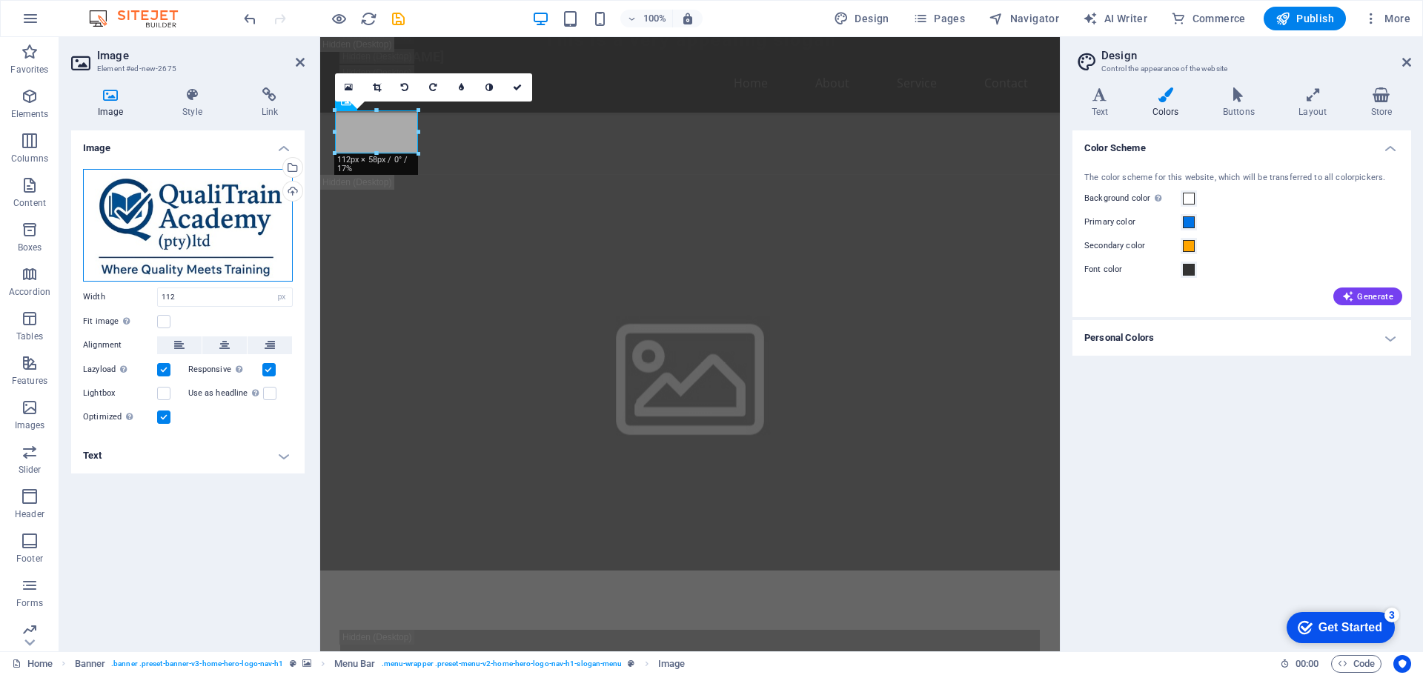
click at [227, 222] on div "Drag files here, click to choose files or select files from Files or our free s…" at bounding box center [188, 225] width 210 height 113
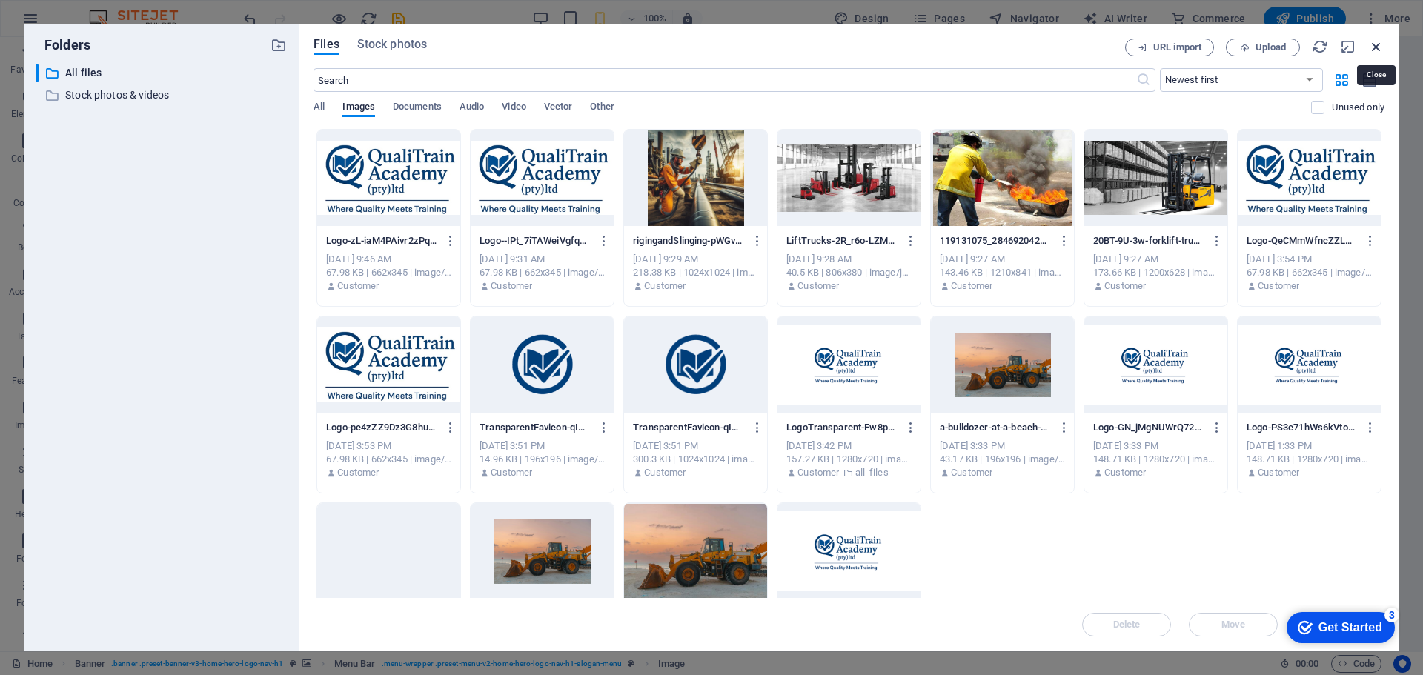
click at [1373, 46] on icon "button" at bounding box center [1376, 47] width 16 height 16
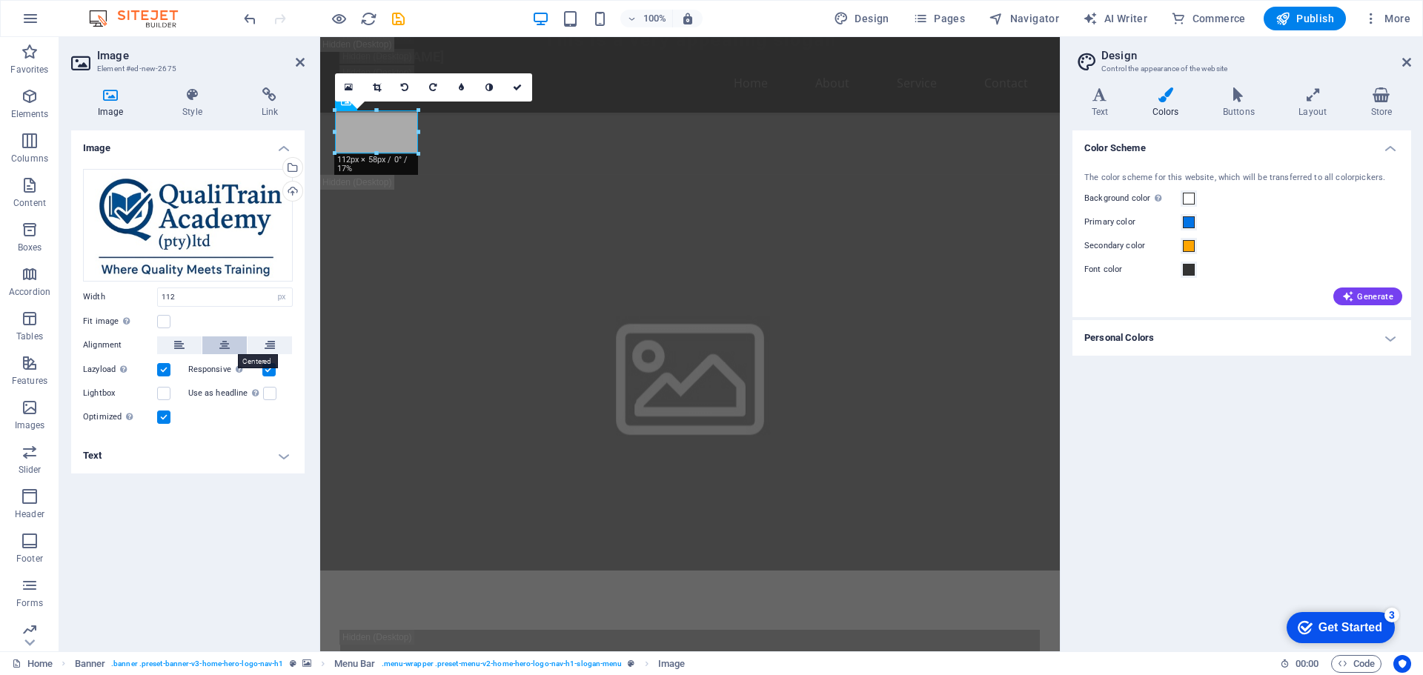
click at [219, 345] on button at bounding box center [224, 345] width 44 height 18
click at [261, 345] on button at bounding box center [269, 345] width 44 height 18
click at [176, 348] on icon at bounding box center [179, 345] width 10 height 18
click at [166, 390] on label at bounding box center [163, 393] width 13 height 13
click at [0, 0] on input "Lightbox" at bounding box center [0, 0] width 0 height 0
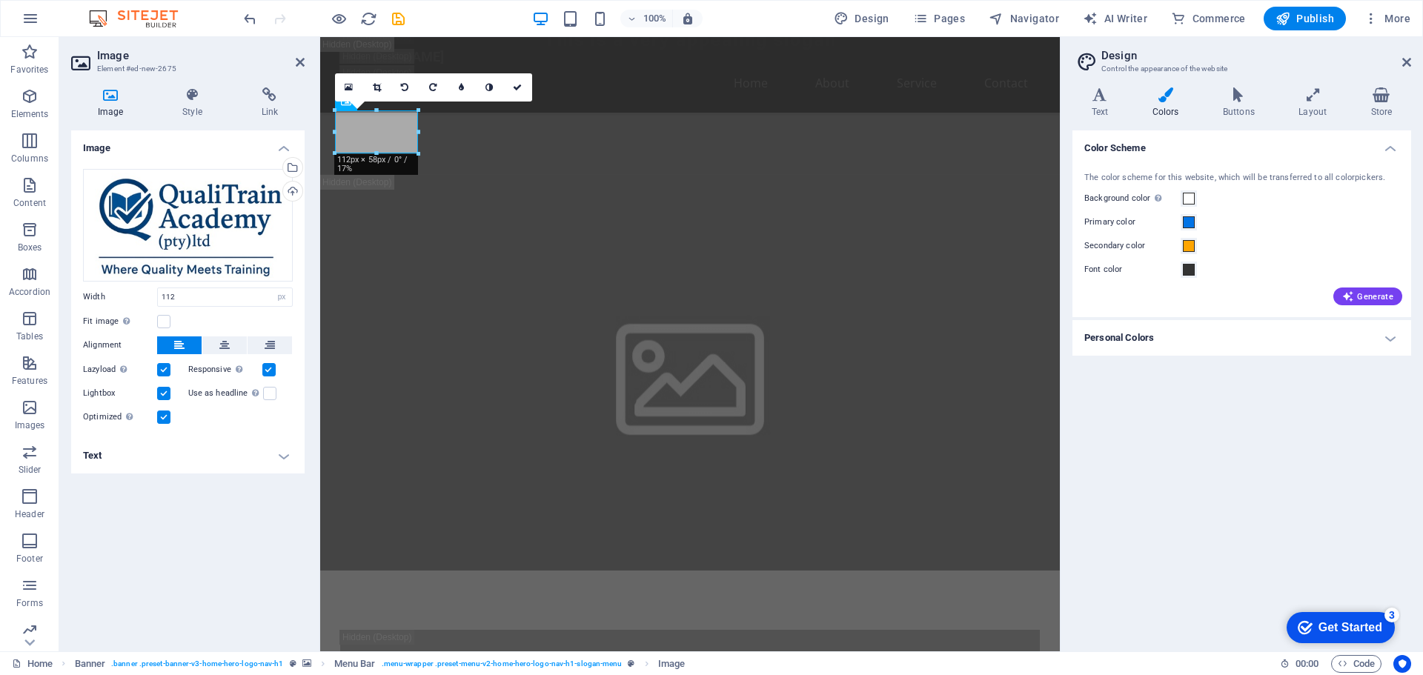
click at [164, 390] on label at bounding box center [163, 393] width 13 height 13
click at [0, 0] on input "Lightbox" at bounding box center [0, 0] width 0 height 0
click at [273, 393] on label at bounding box center [269, 393] width 13 height 13
click at [0, 0] on input "Use as headline The image will be wrapped in an H1 headline tag. Useful for giv…" at bounding box center [0, 0] width 0 height 0
click at [196, 107] on h4 "Style" at bounding box center [195, 102] width 79 height 31
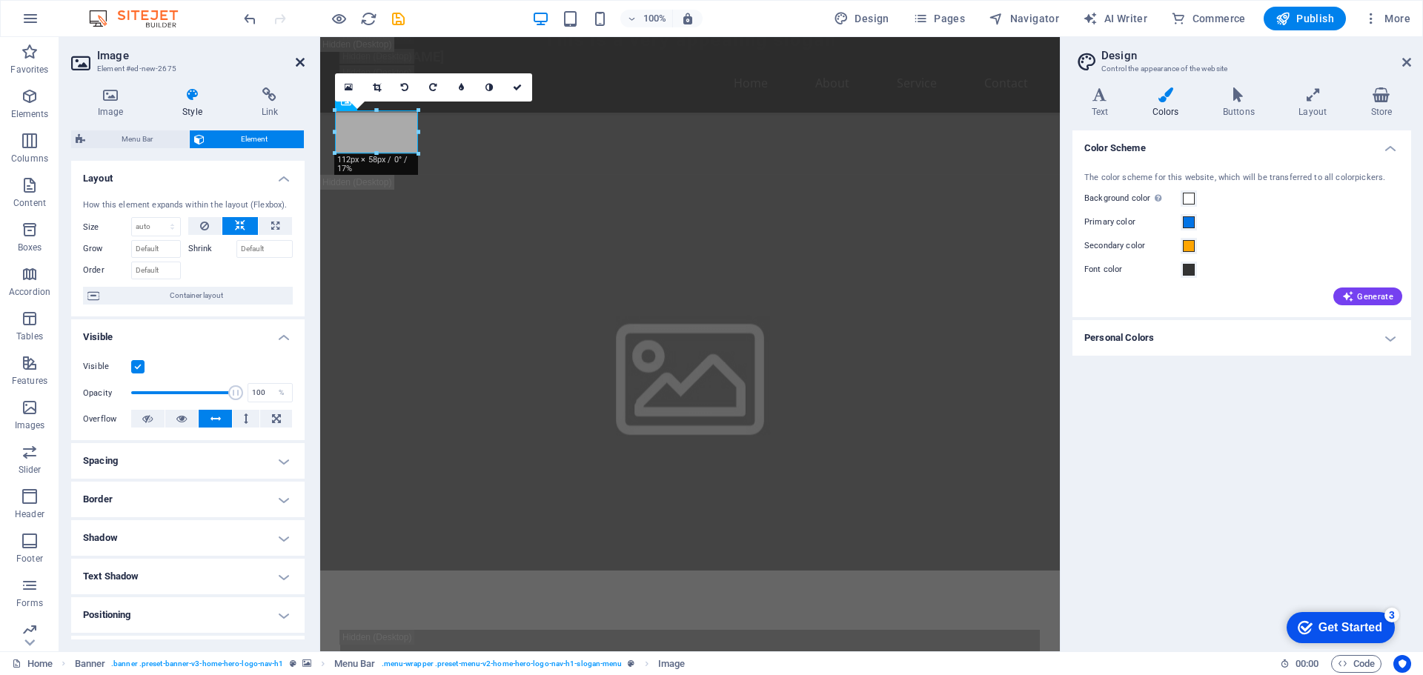
click at [300, 60] on icon at bounding box center [300, 62] width 9 height 12
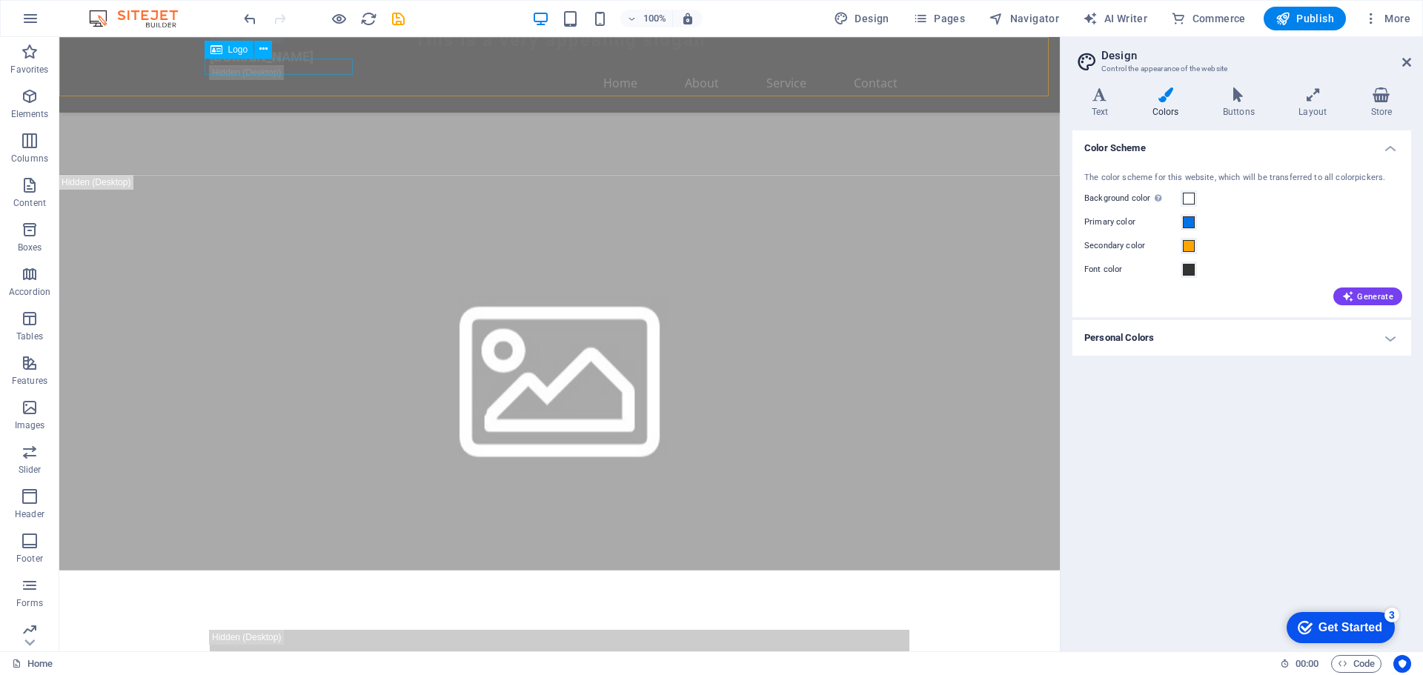
click at [299, 62] on div "[DOMAIN_NAME]" at bounding box center [559, 57] width 699 height 16
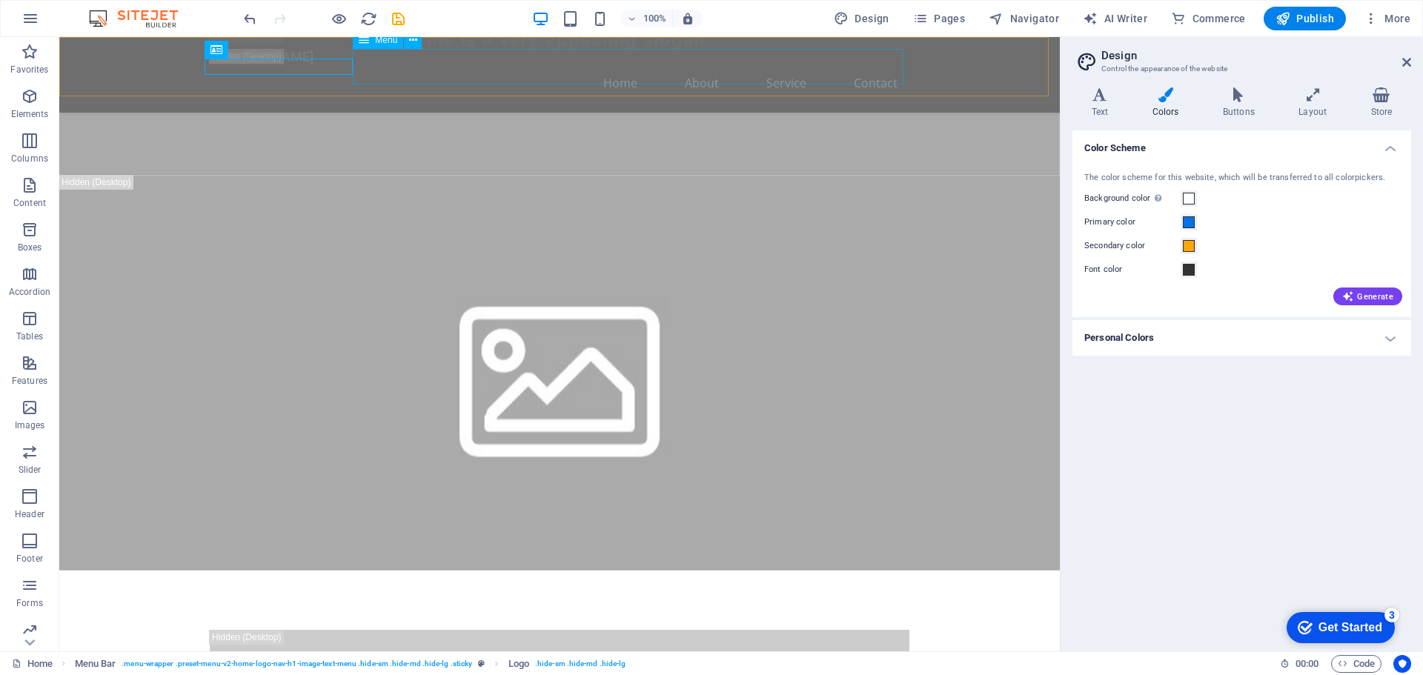
click at [485, 73] on nav "Home About Service Contact" at bounding box center [559, 83] width 699 height 36
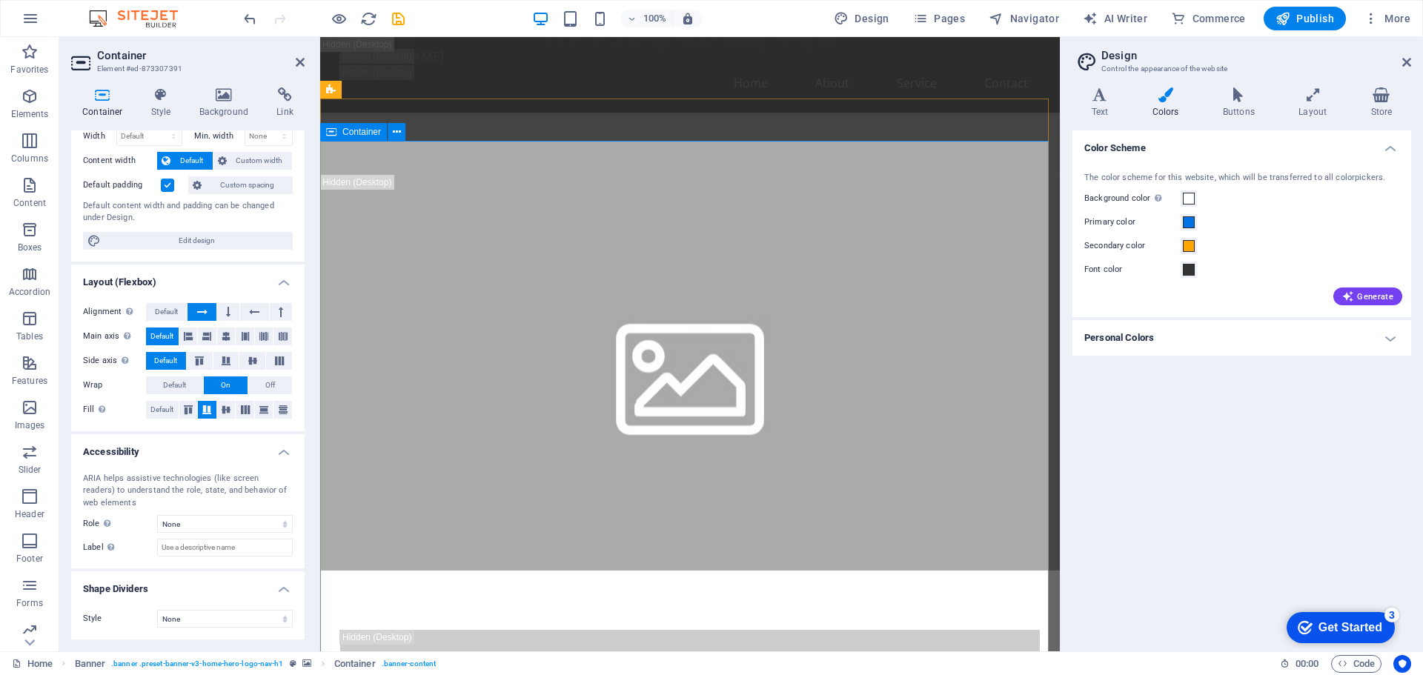
click at [871, 18] on span "Design" at bounding box center [862, 18] width 56 height 15
click at [950, 13] on span "Pages" at bounding box center [939, 18] width 52 height 15
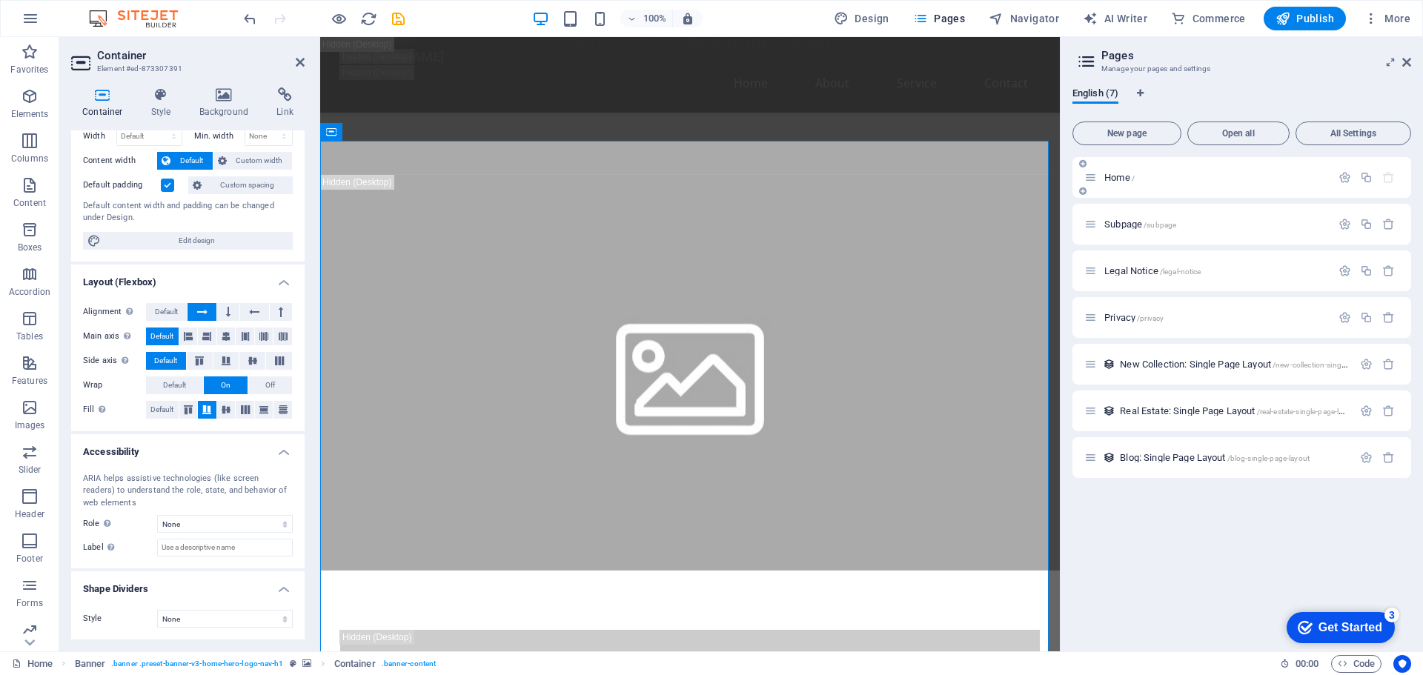
click at [1109, 176] on span "Home /" at bounding box center [1119, 177] width 30 height 11
click at [1338, 179] on icon "button" at bounding box center [1344, 177] width 13 height 13
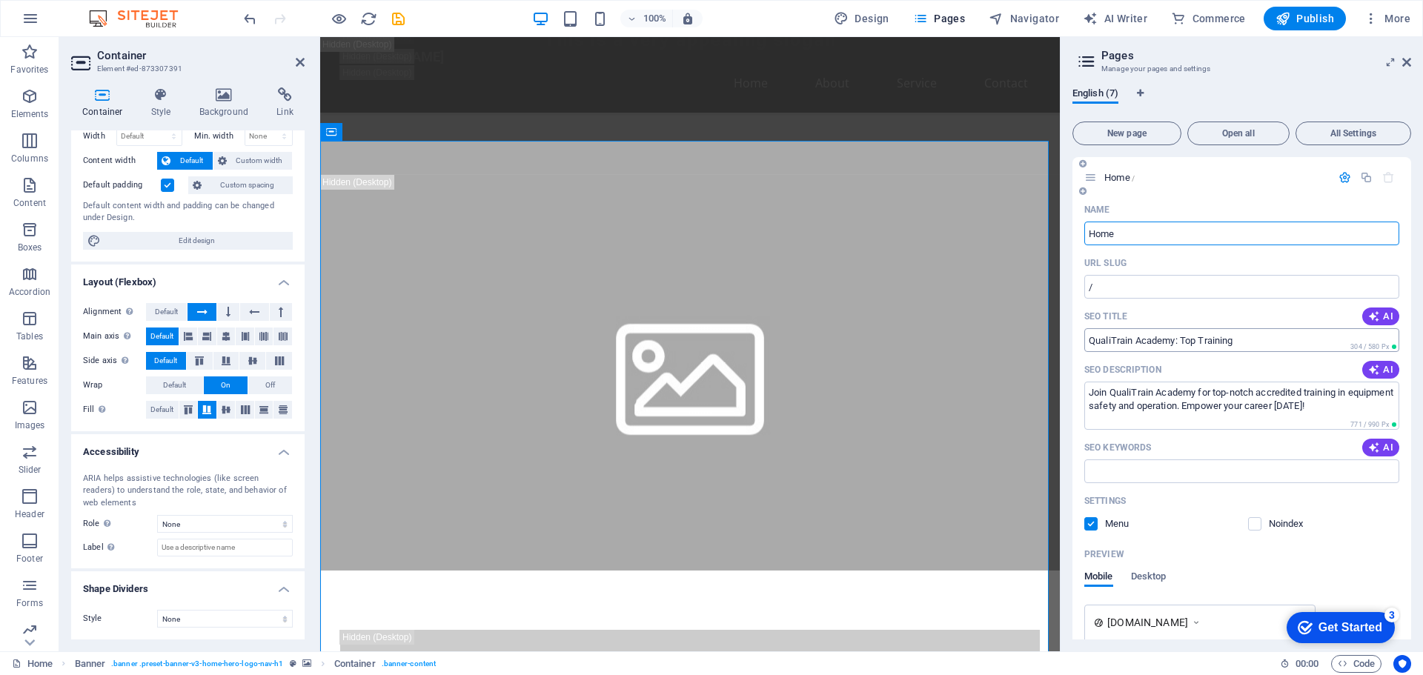
click at [1268, 337] on input "QualiTrain Academy: Top Training" at bounding box center [1241, 340] width 315 height 24
drag, startPoint x: 1263, startPoint y: 342, endPoint x: 1179, endPoint y: 343, distance: 84.5
click at [1179, 343] on input "QualiTrain Academy: Top Training" at bounding box center [1241, 340] width 315 height 24
type input "QualiTrain Academy:Where quality meets training"
click at [1377, 407] on textarea "Join QualiTrain Academy for top-notch accredited training in equipment safety a…" at bounding box center [1241, 406] width 315 height 48
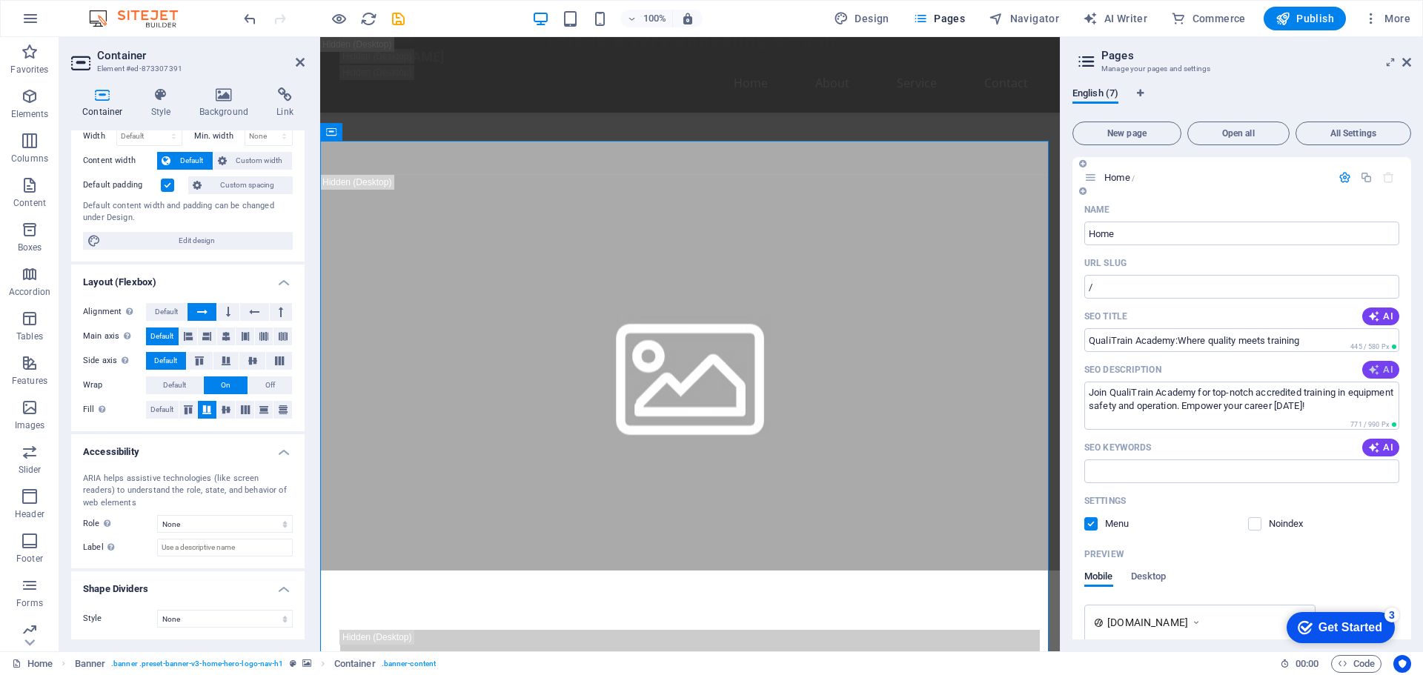
click at [1377, 369] on icon "button" at bounding box center [1374, 370] width 12 height 12
type textarea "Unlock your potential at QualiTrain Academy with accredited training in lift tr…"
click at [1382, 449] on span "AI" at bounding box center [1380, 448] width 25 height 12
type input "QualiTrain Academy, training programmes, crane operations training, safety trai…"
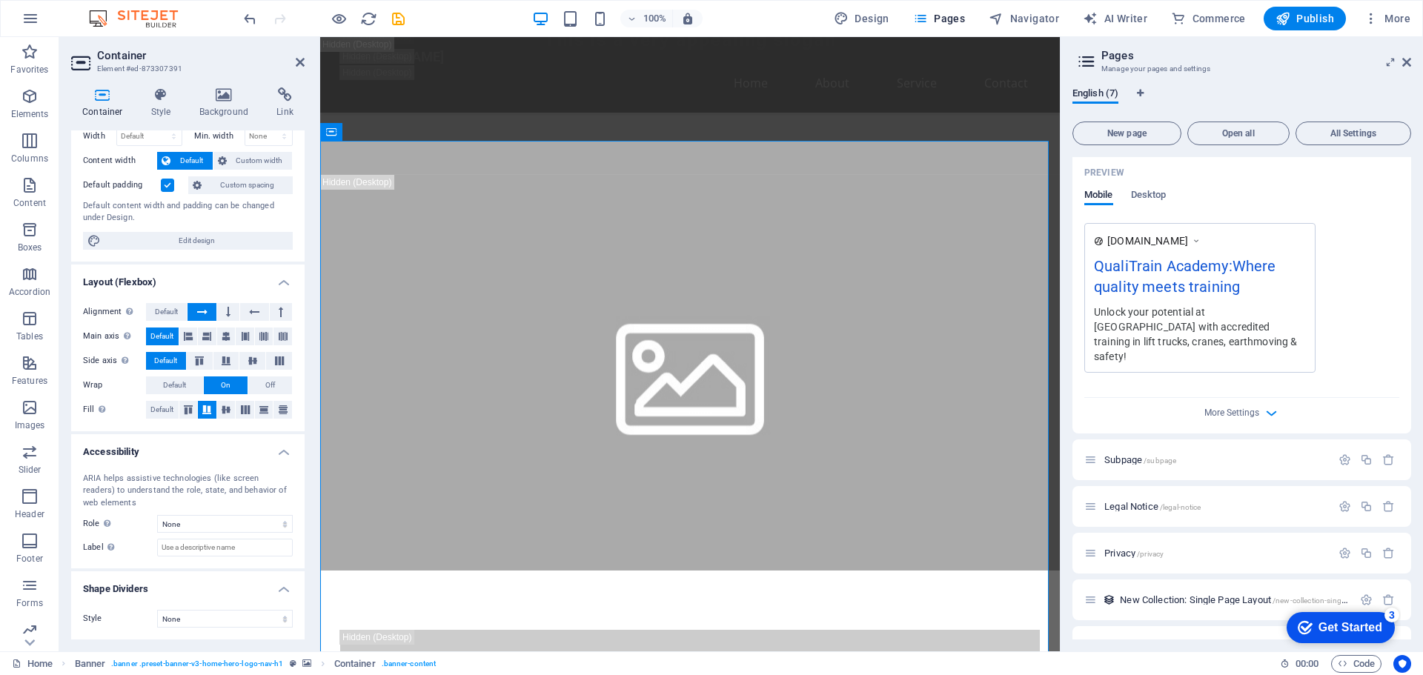
scroll to position [352, 0]
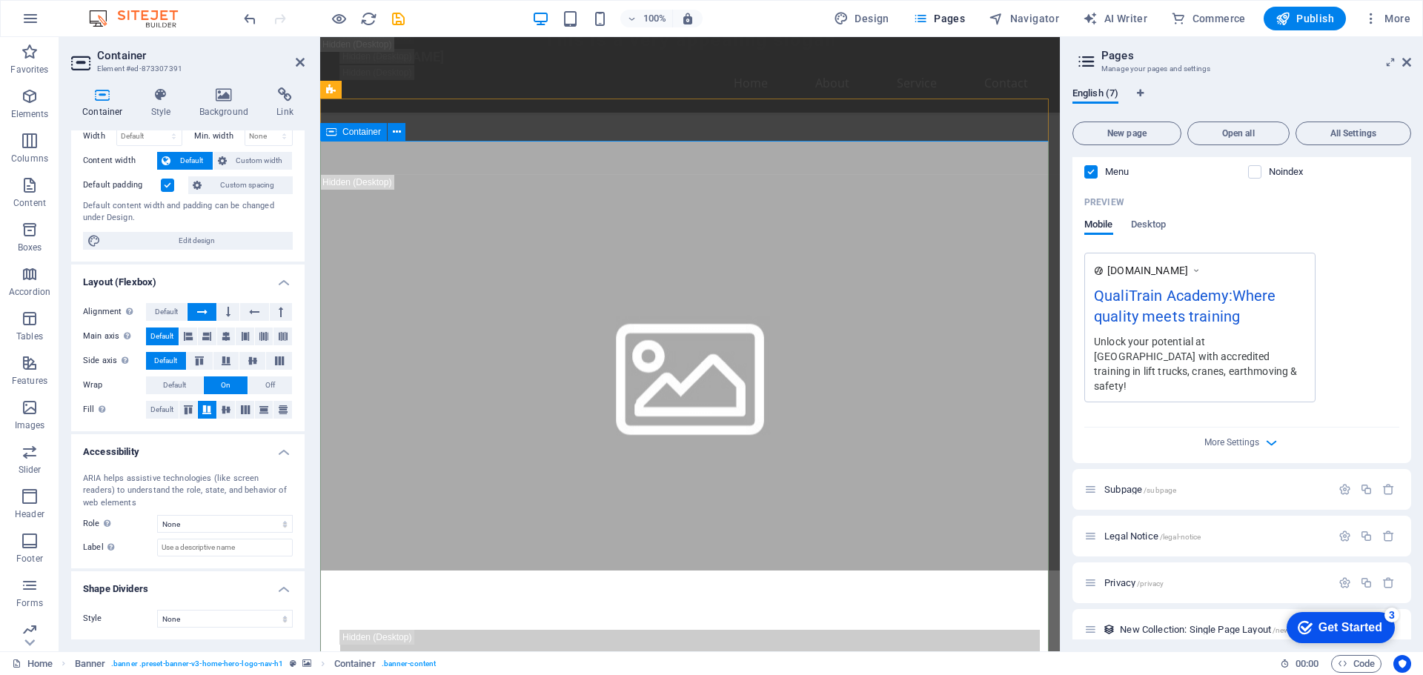
click at [396, 127] on icon at bounding box center [397, 132] width 8 height 16
click at [361, 134] on span "Container" at bounding box center [361, 131] width 39 height 9
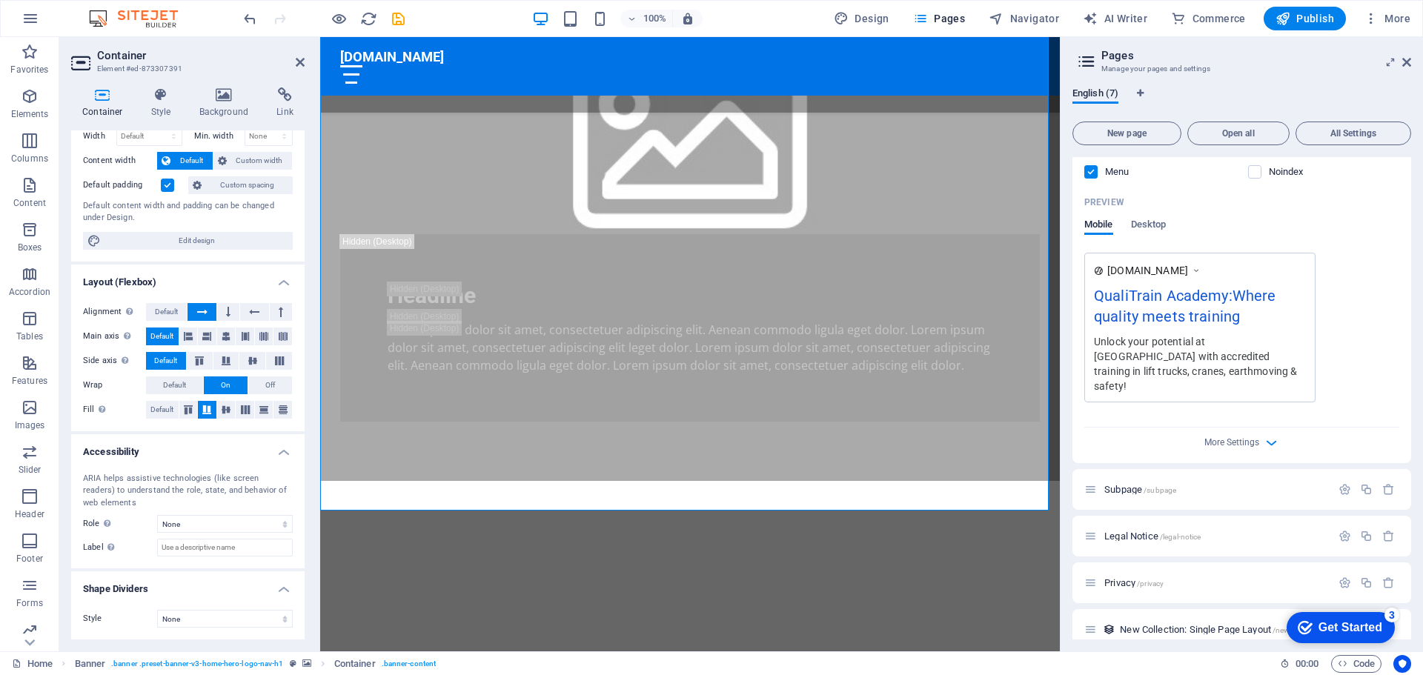
scroll to position [791, 0]
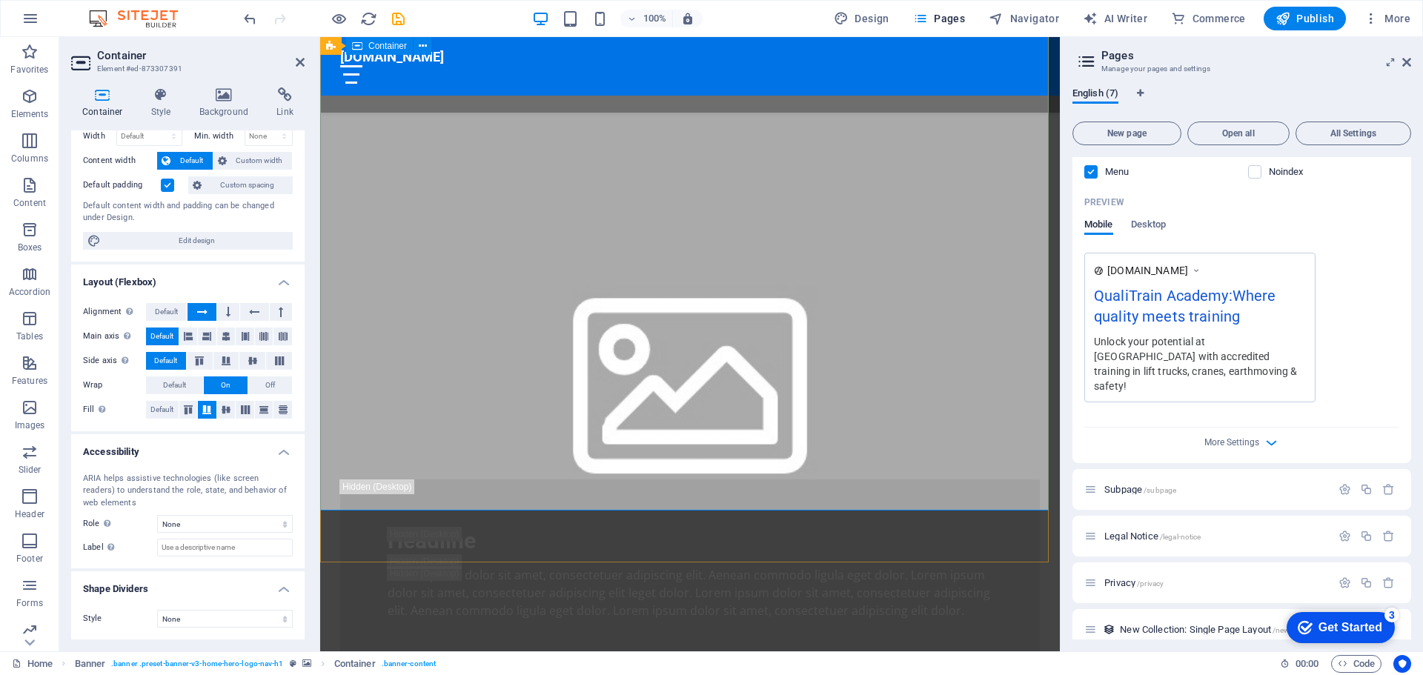
click at [181, 239] on span "Edit design" at bounding box center [196, 241] width 183 height 18
select select "rem"
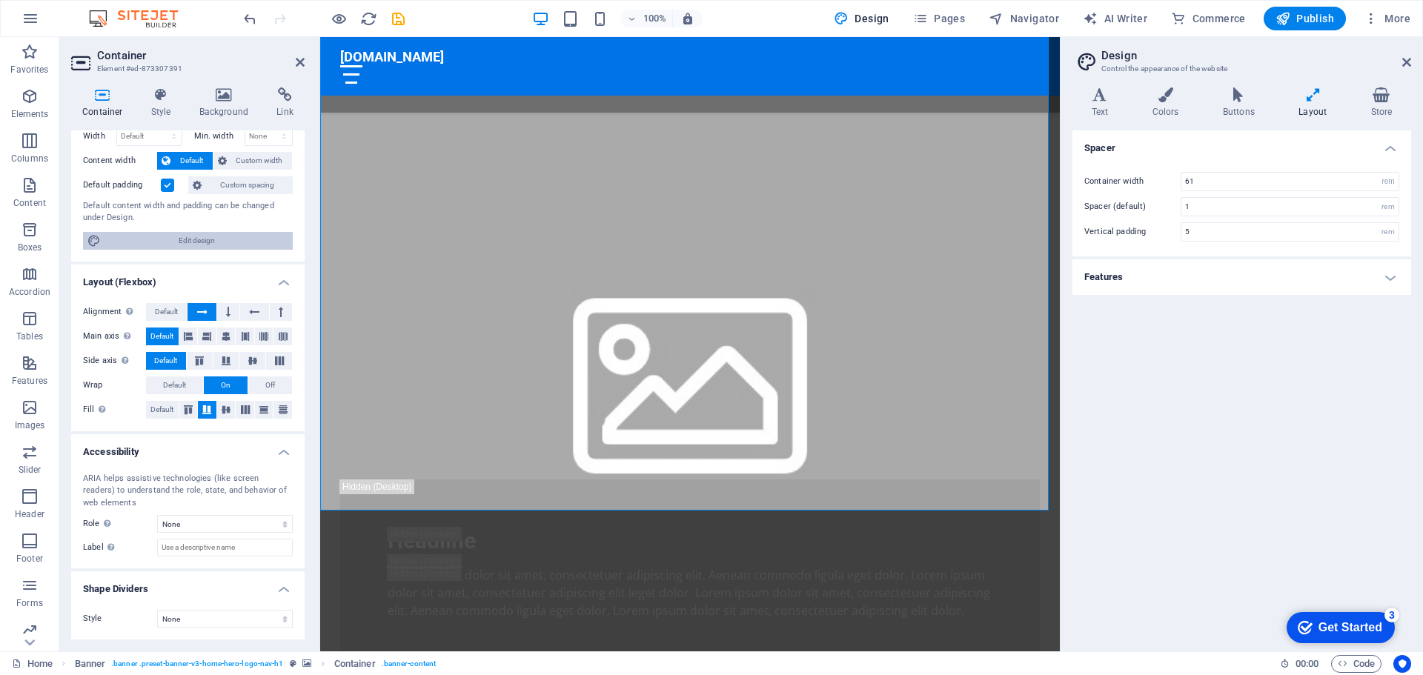
click at [181, 239] on span "Edit design" at bounding box center [196, 241] width 183 height 18
click at [101, 139] on label "Width" at bounding box center [99, 136] width 33 height 8
click at [227, 105] on h4 "Background" at bounding box center [227, 102] width 78 height 31
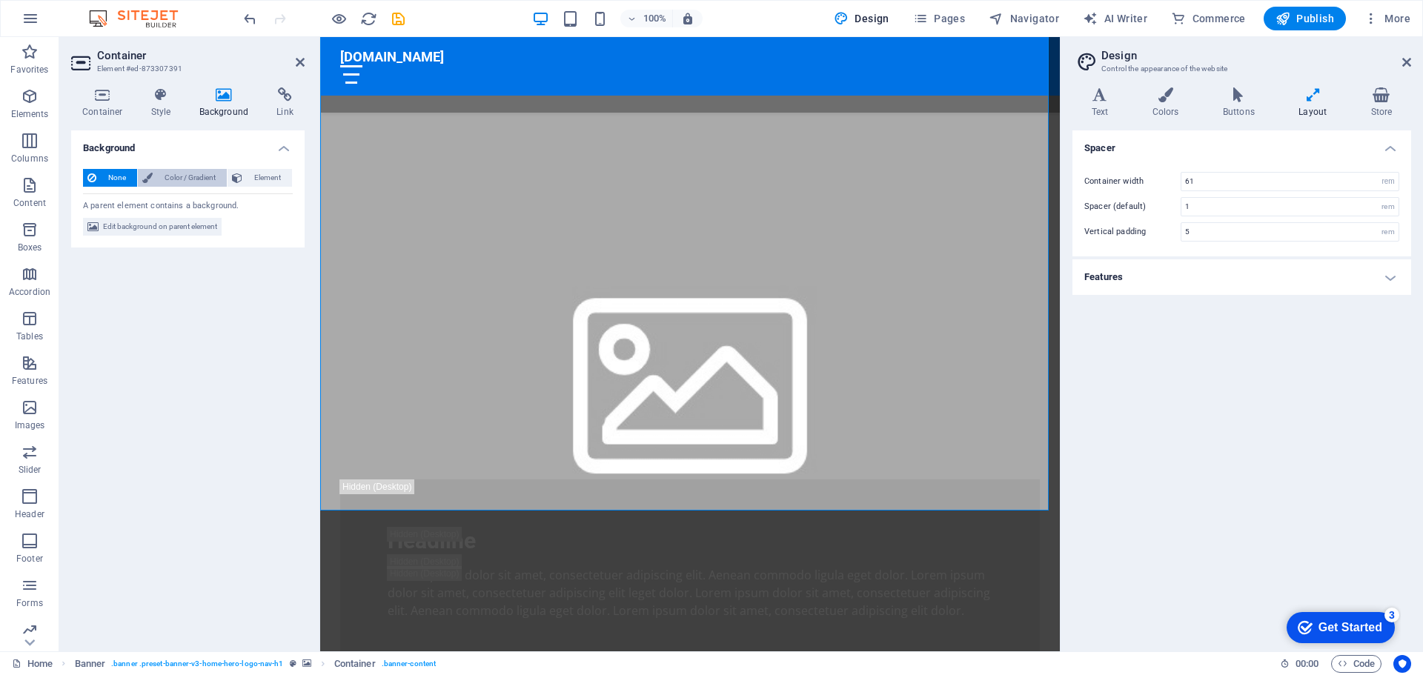
click at [192, 174] on span "Color / Gradient" at bounding box center [189, 178] width 65 height 18
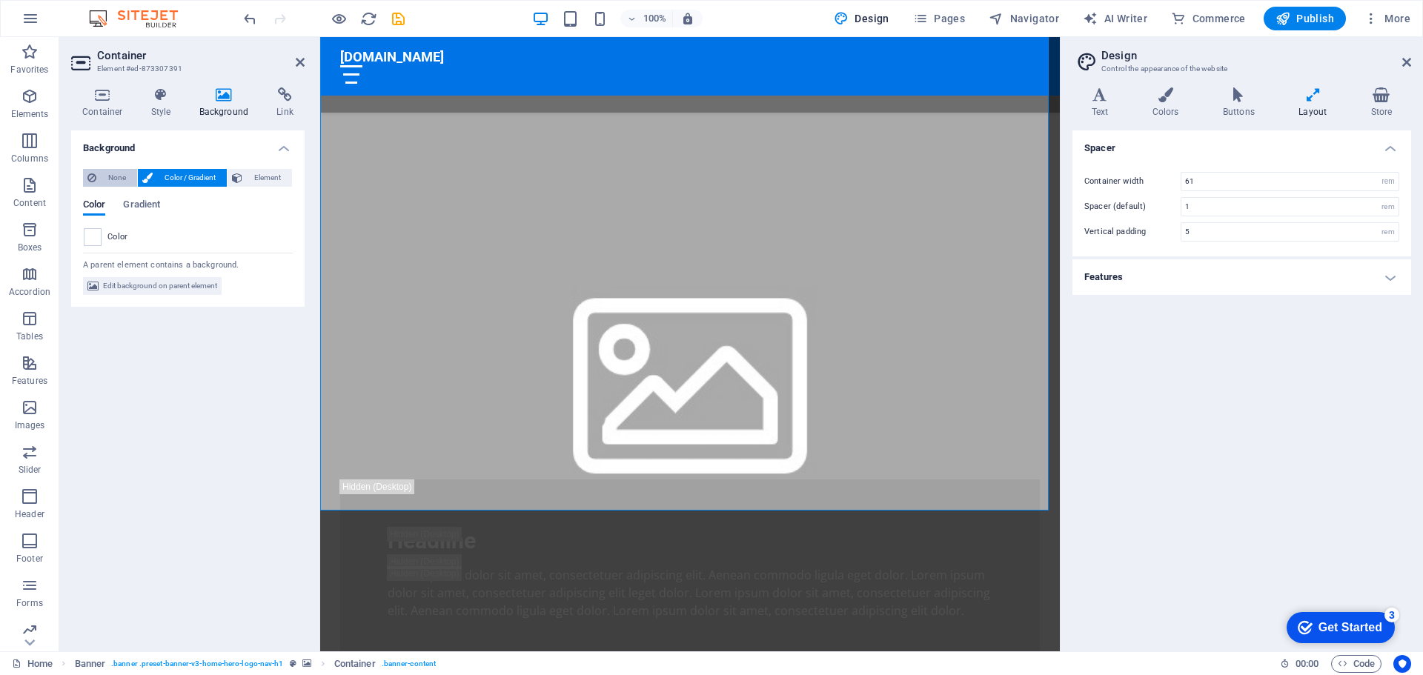
click at [109, 179] on span "None" at bounding box center [117, 178] width 32 height 18
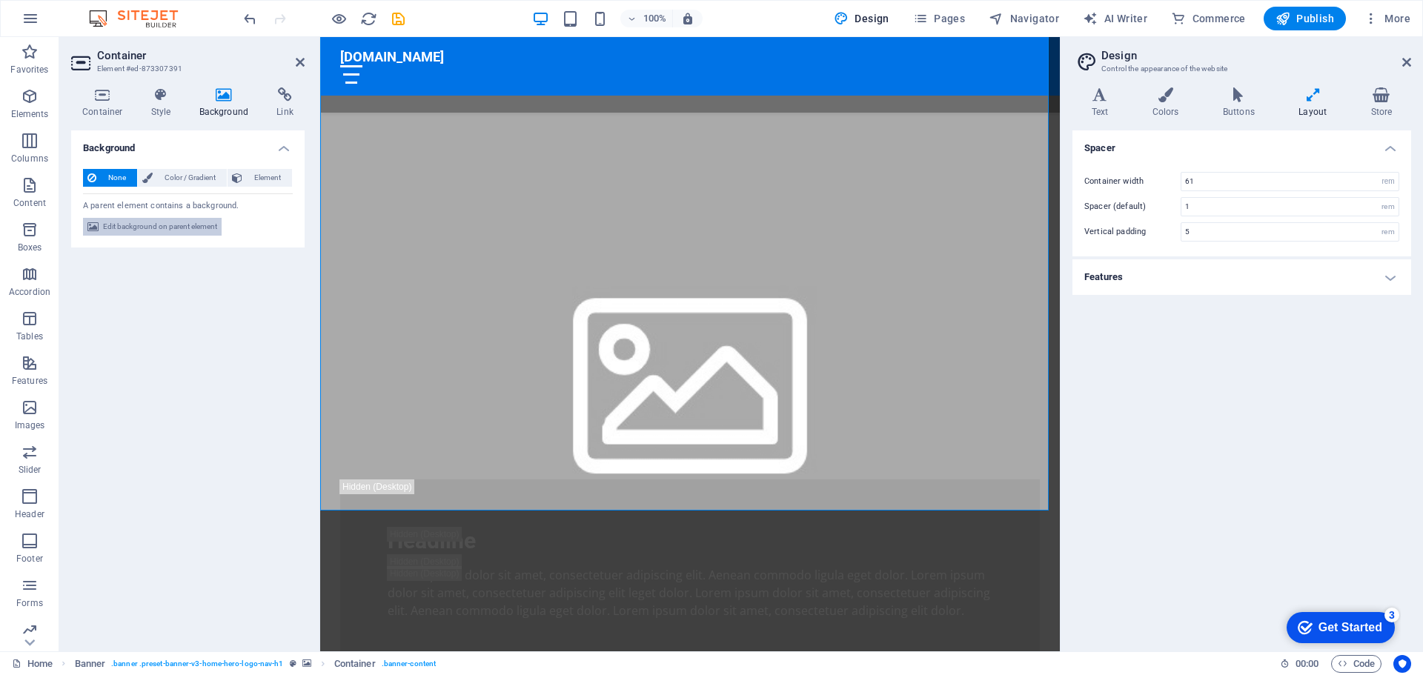
click at [150, 227] on span "Edit background on parent element" at bounding box center [160, 227] width 114 height 18
select select "ms"
select select "s"
select select "progressive"
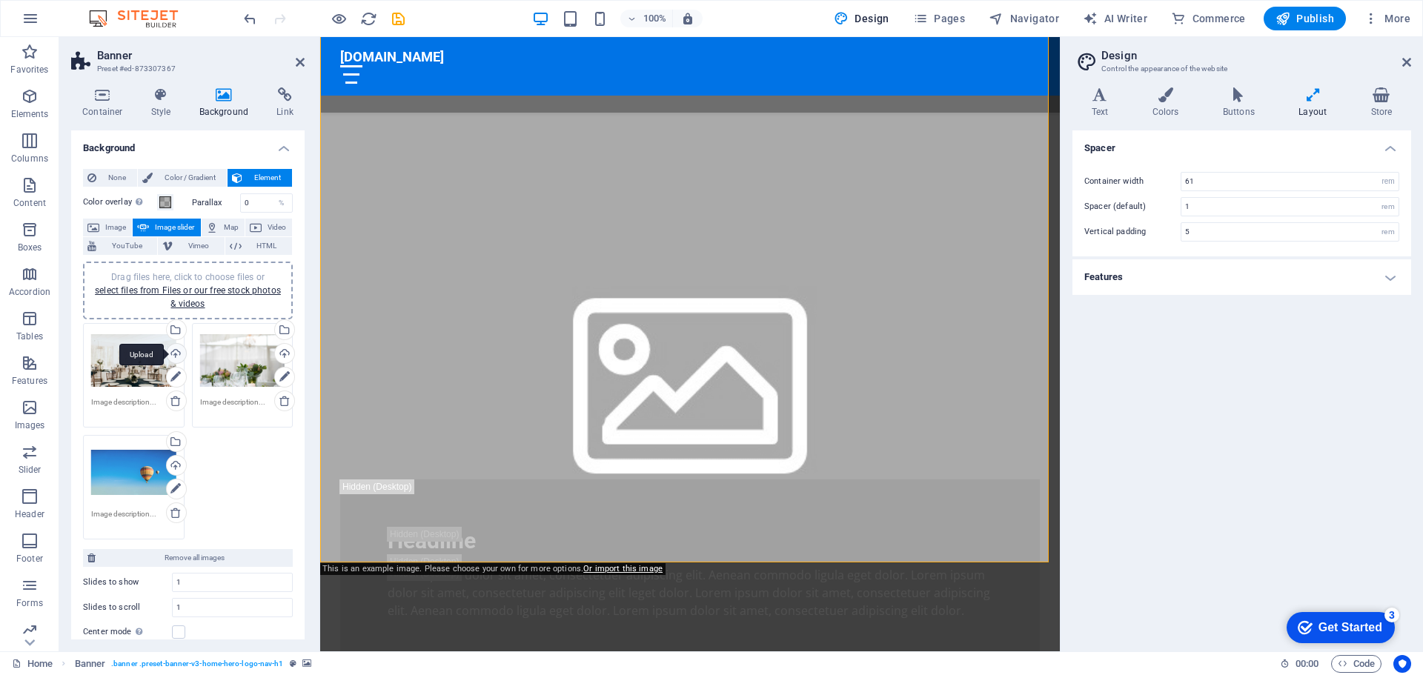
drag, startPoint x: 136, startPoint y: 369, endPoint x: 164, endPoint y: 358, distance: 30.3
click at [136, 369] on div "Drag files here, click to choose files or select files from Files or our free s…" at bounding box center [133, 360] width 85 height 59
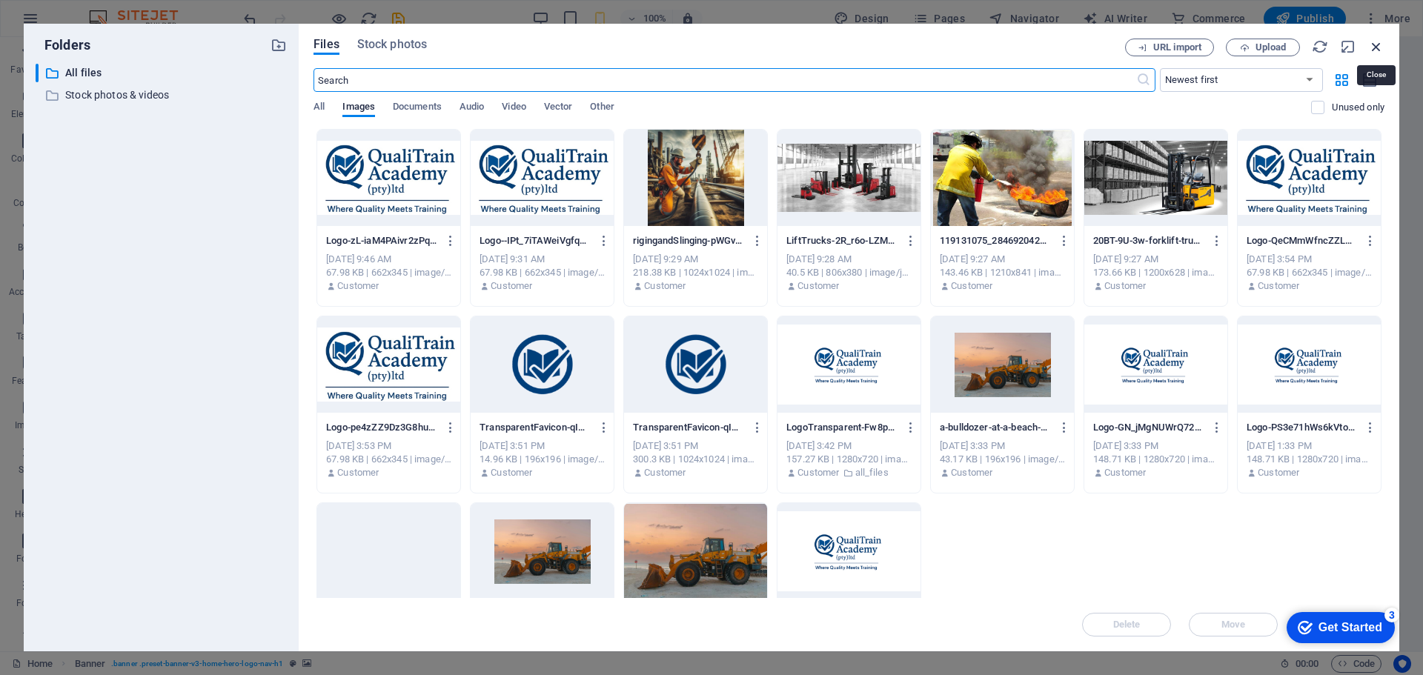
click at [1379, 44] on icon "button" at bounding box center [1376, 47] width 16 height 16
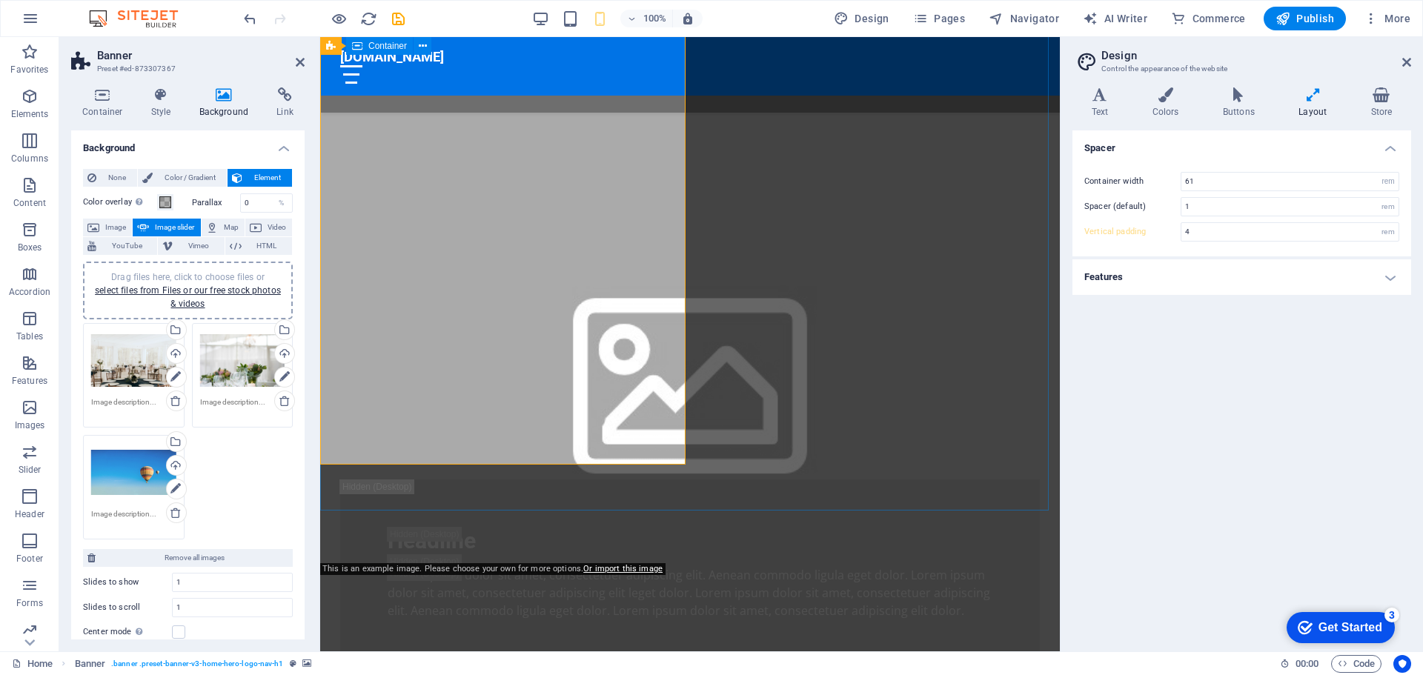
type input "5"
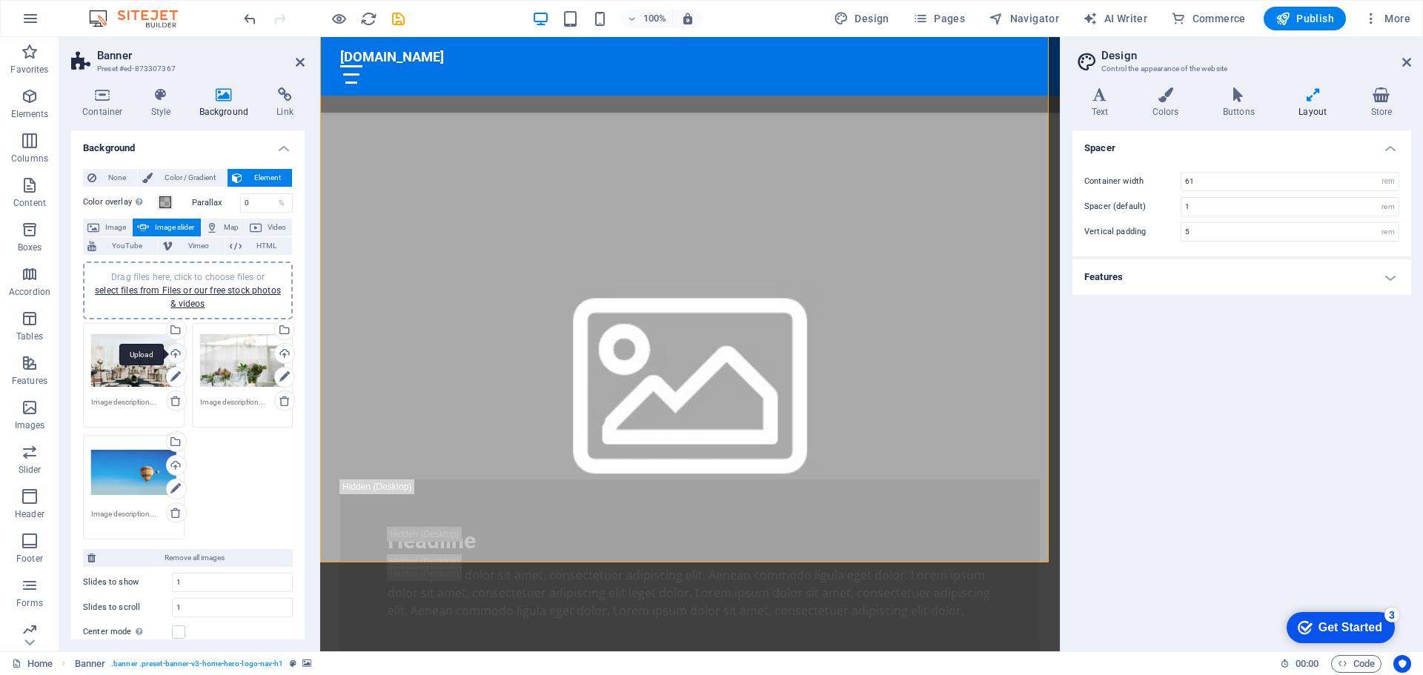
click at [177, 354] on div "Upload" at bounding box center [175, 355] width 22 height 22
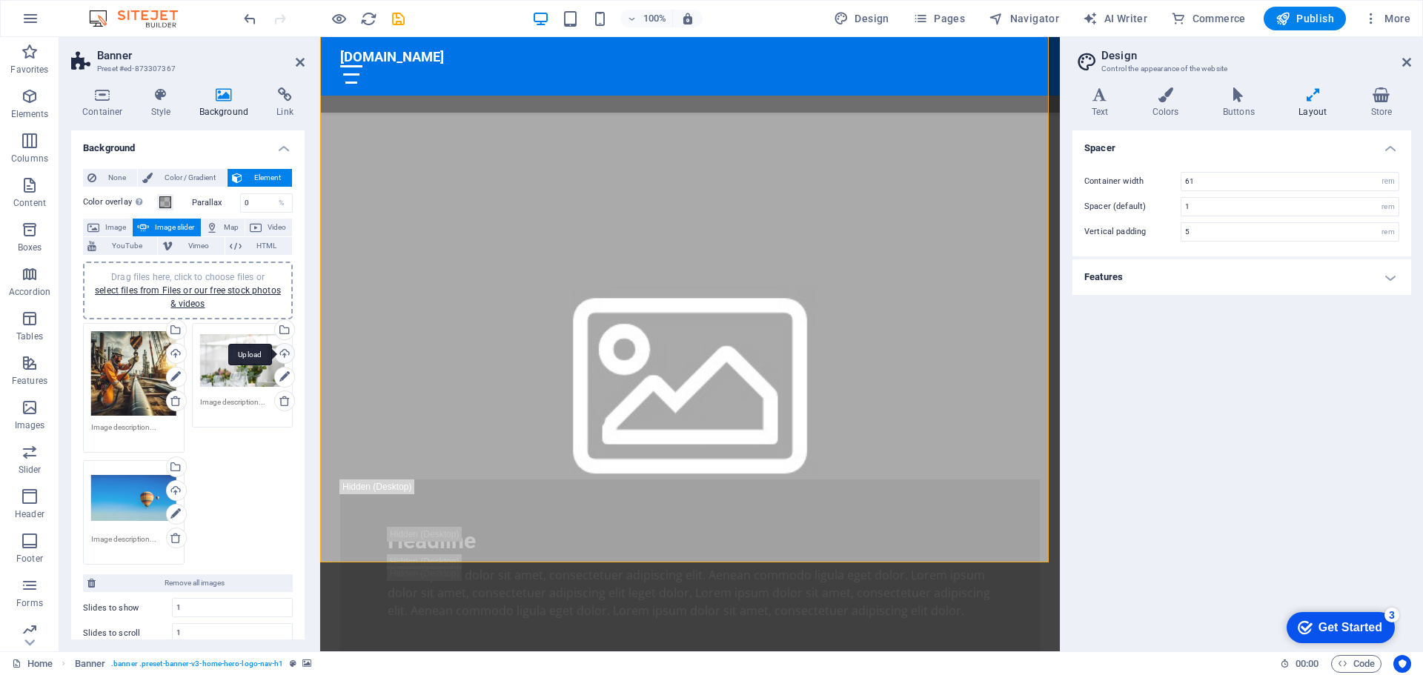
click at [282, 355] on div "Upload" at bounding box center [283, 355] width 22 height 22
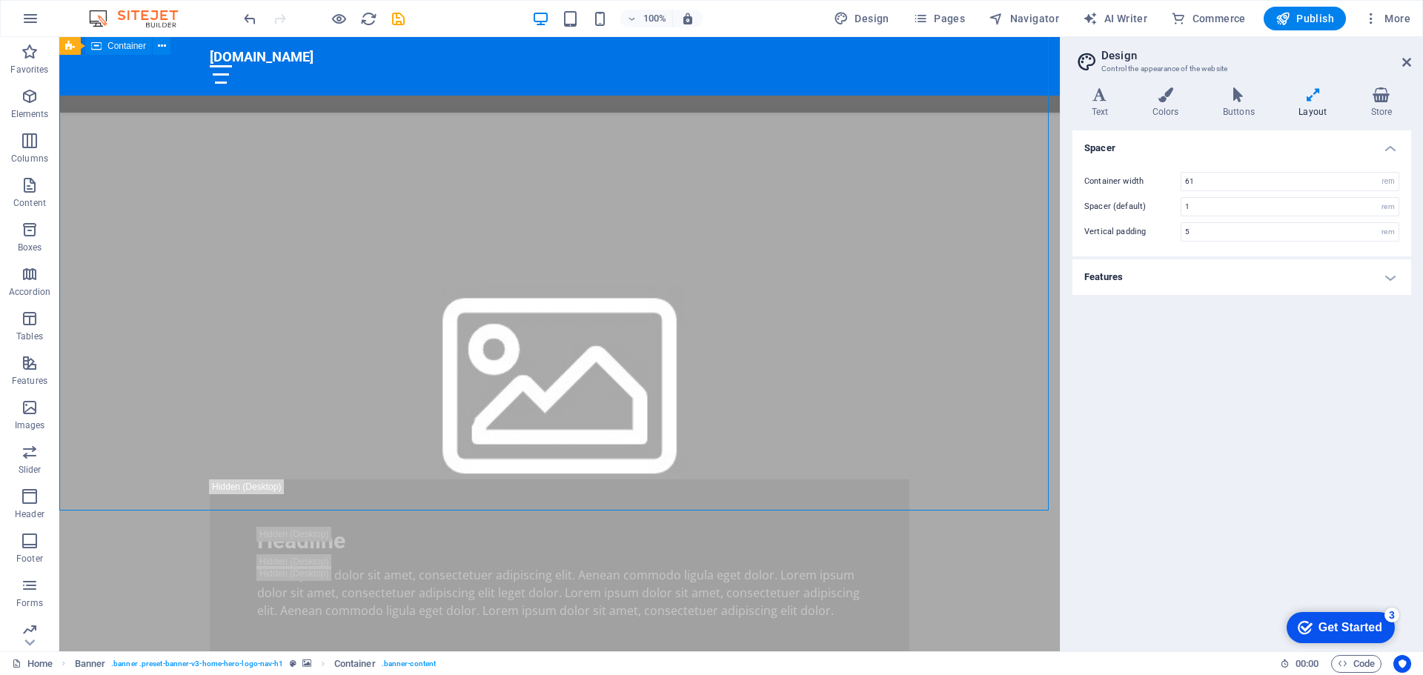
drag, startPoint x: 535, startPoint y: 308, endPoint x: 798, endPoint y: 367, distance: 269.5
drag, startPoint x: 607, startPoint y: 342, endPoint x: 614, endPoint y: 392, distance: 50.2
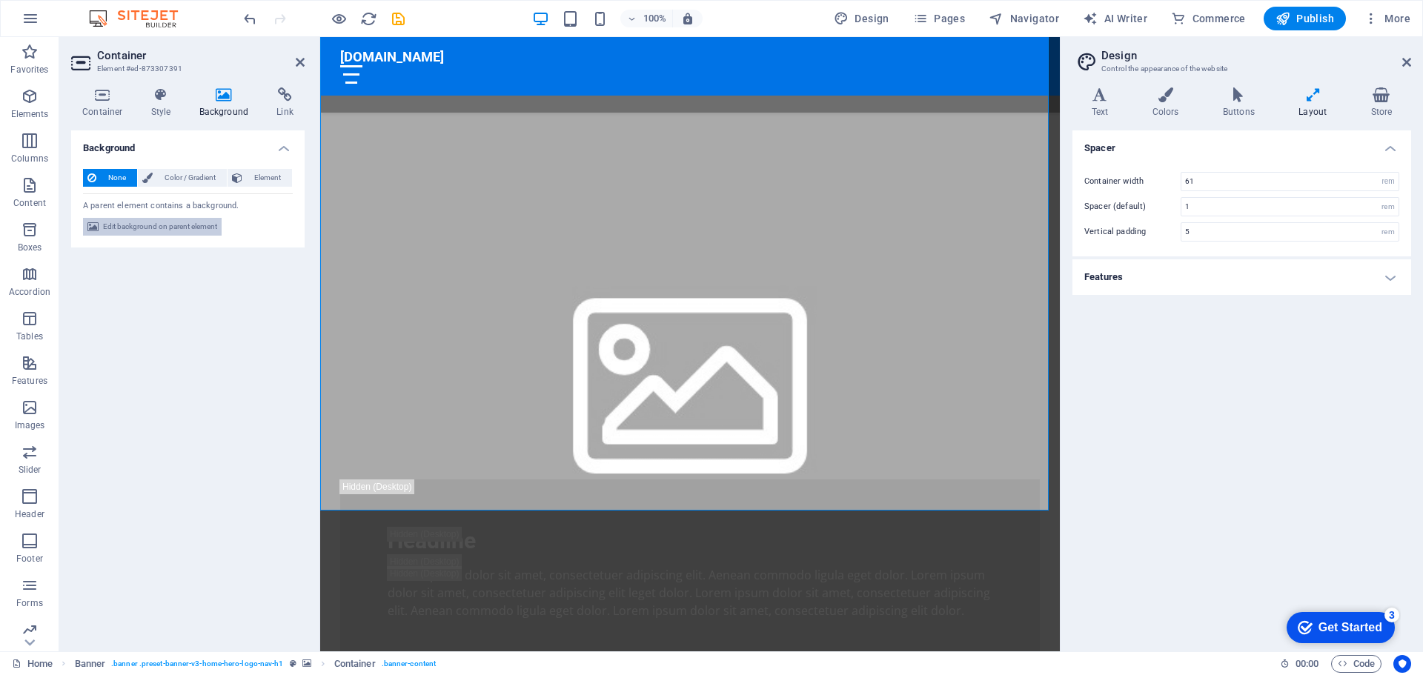
click at [178, 228] on span "Edit background on parent element" at bounding box center [160, 227] width 114 height 18
select select "ms"
select select "s"
select select "progressive"
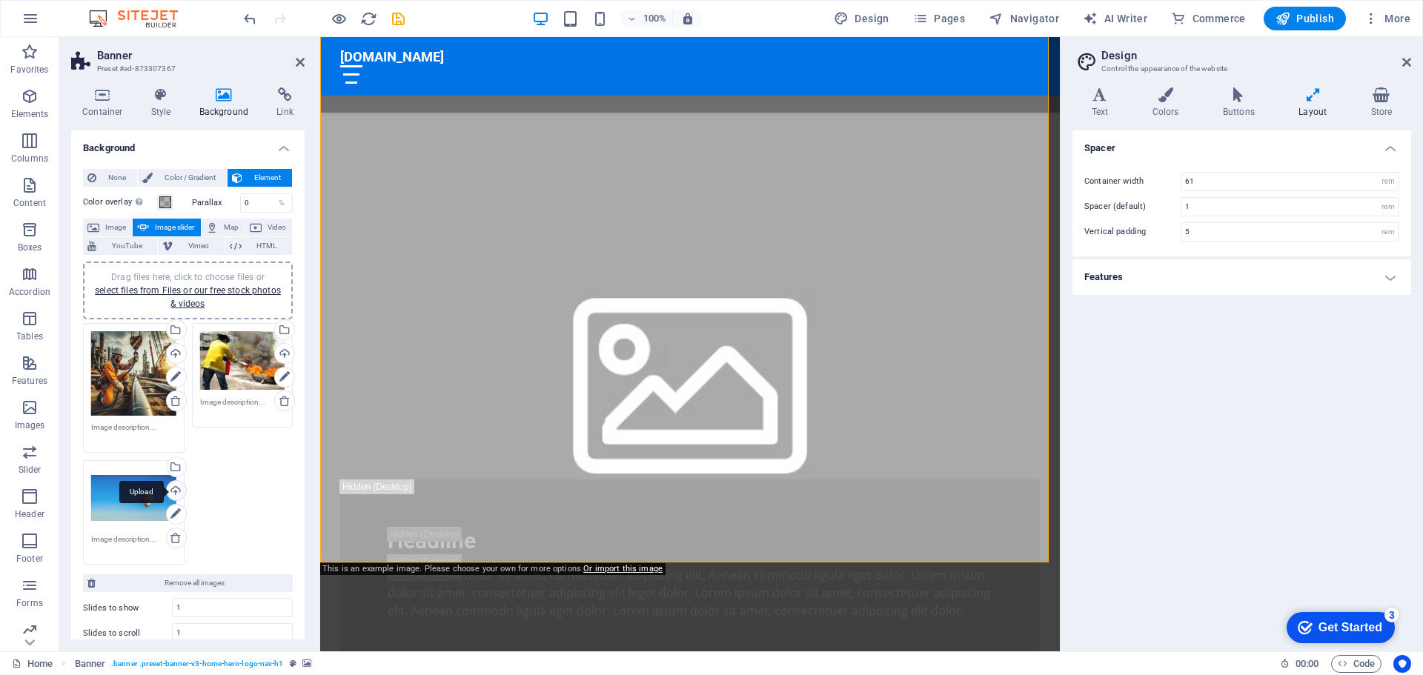
click at [175, 491] on div "Upload" at bounding box center [175, 492] width 22 height 22
click at [171, 488] on div "Upload" at bounding box center [175, 492] width 22 height 22
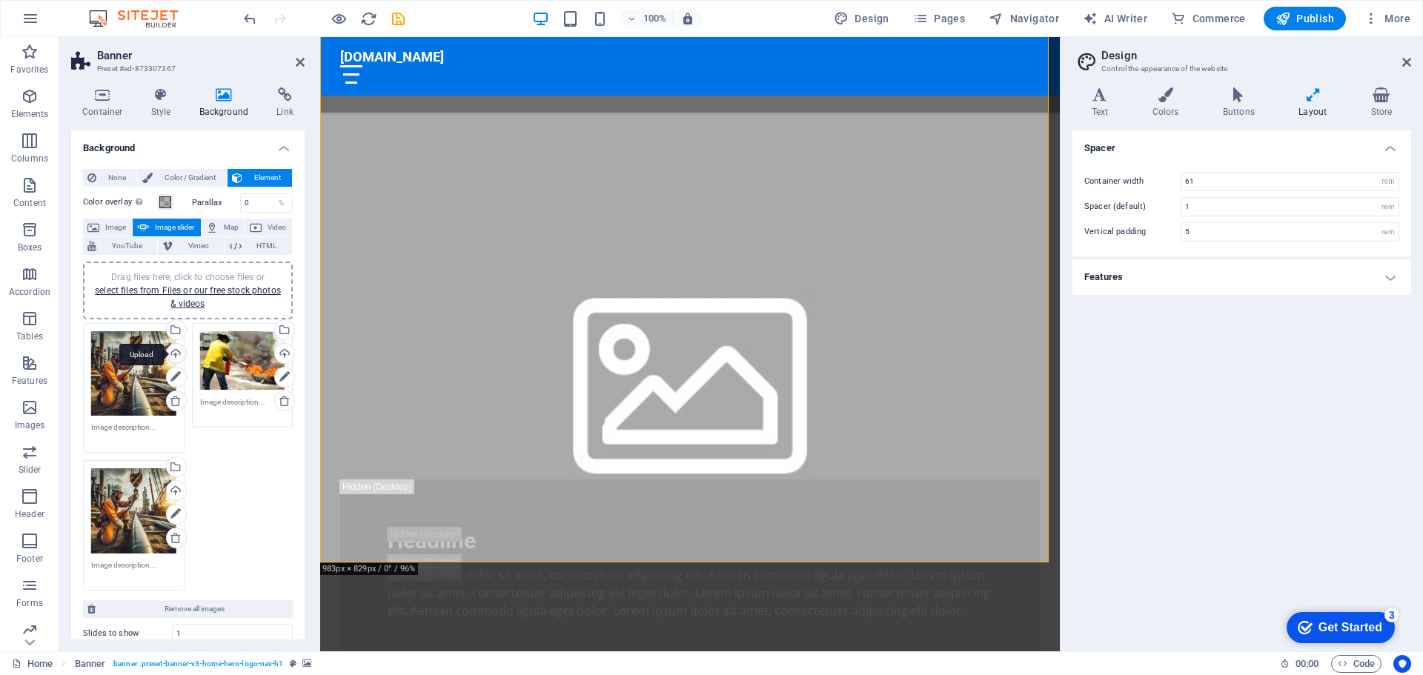
click at [173, 354] on div "Upload" at bounding box center [175, 355] width 22 height 22
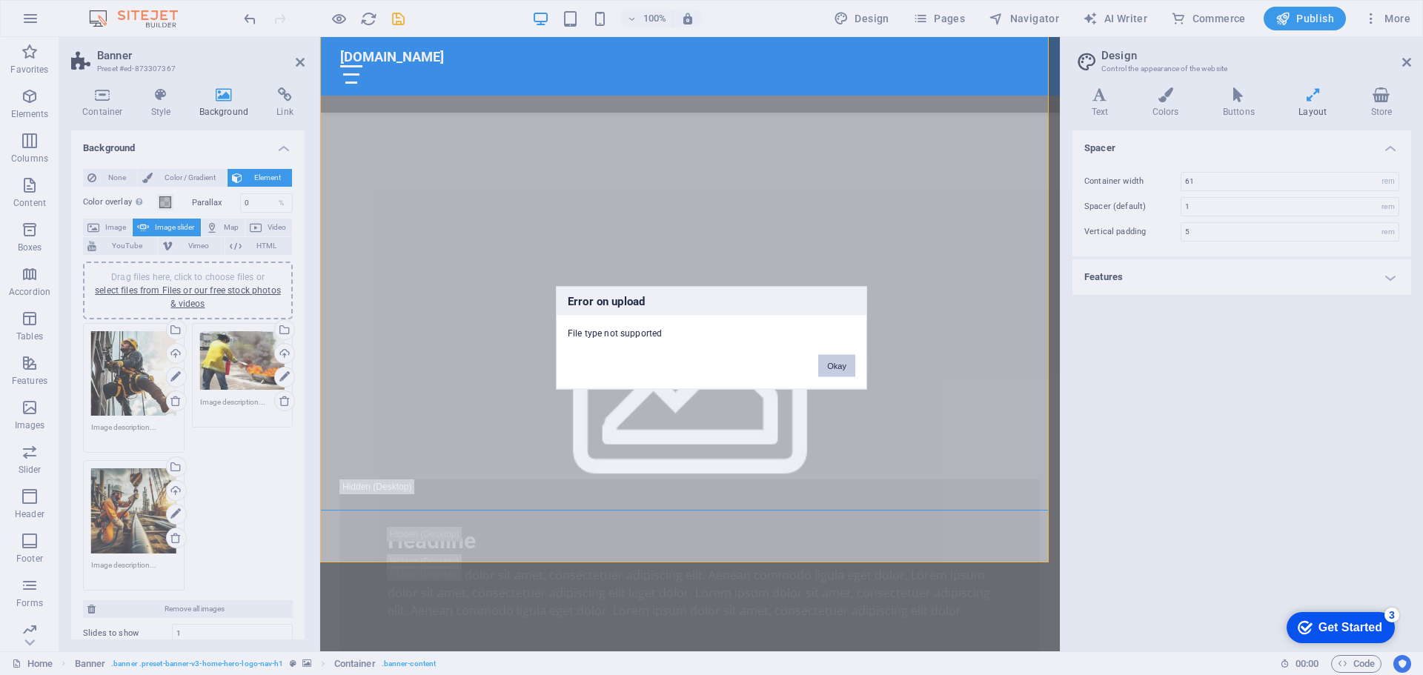
click at [837, 365] on button "Okay" at bounding box center [836, 365] width 37 height 22
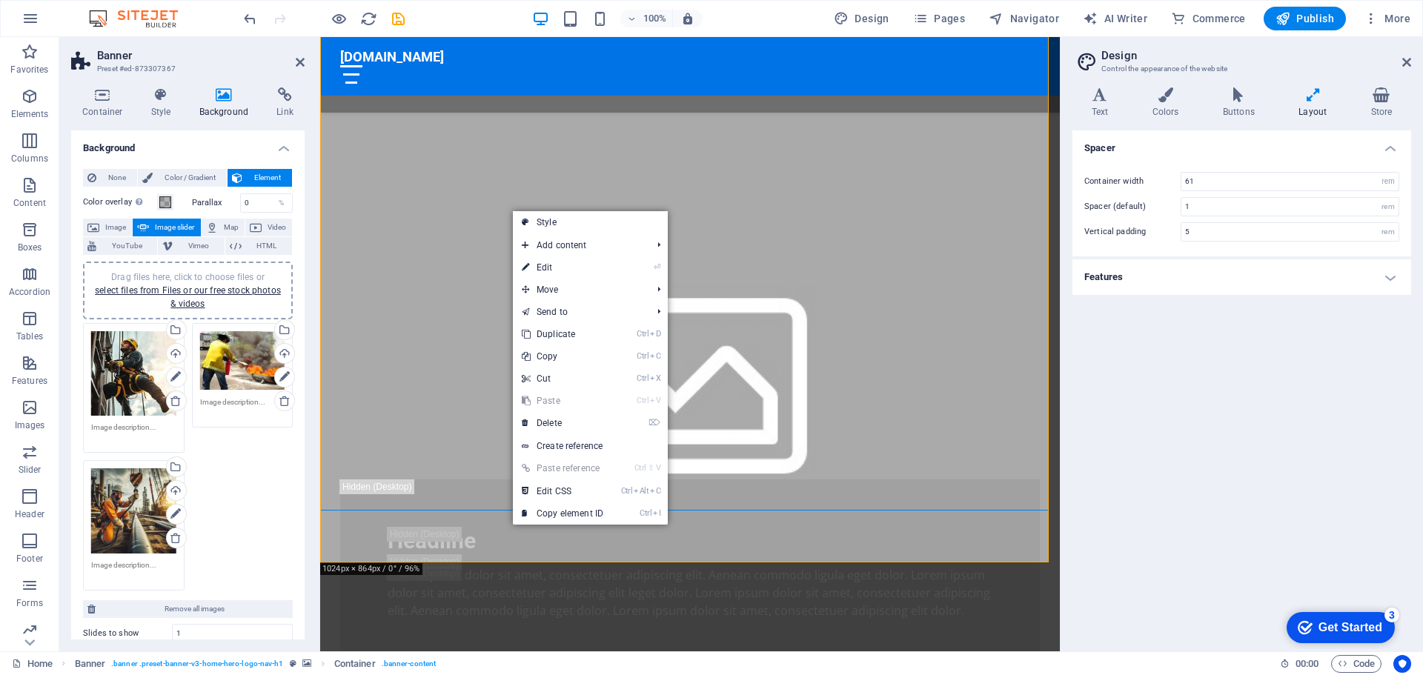
click at [551, 401] on link "Ctrl V Paste" at bounding box center [562, 401] width 99 height 22
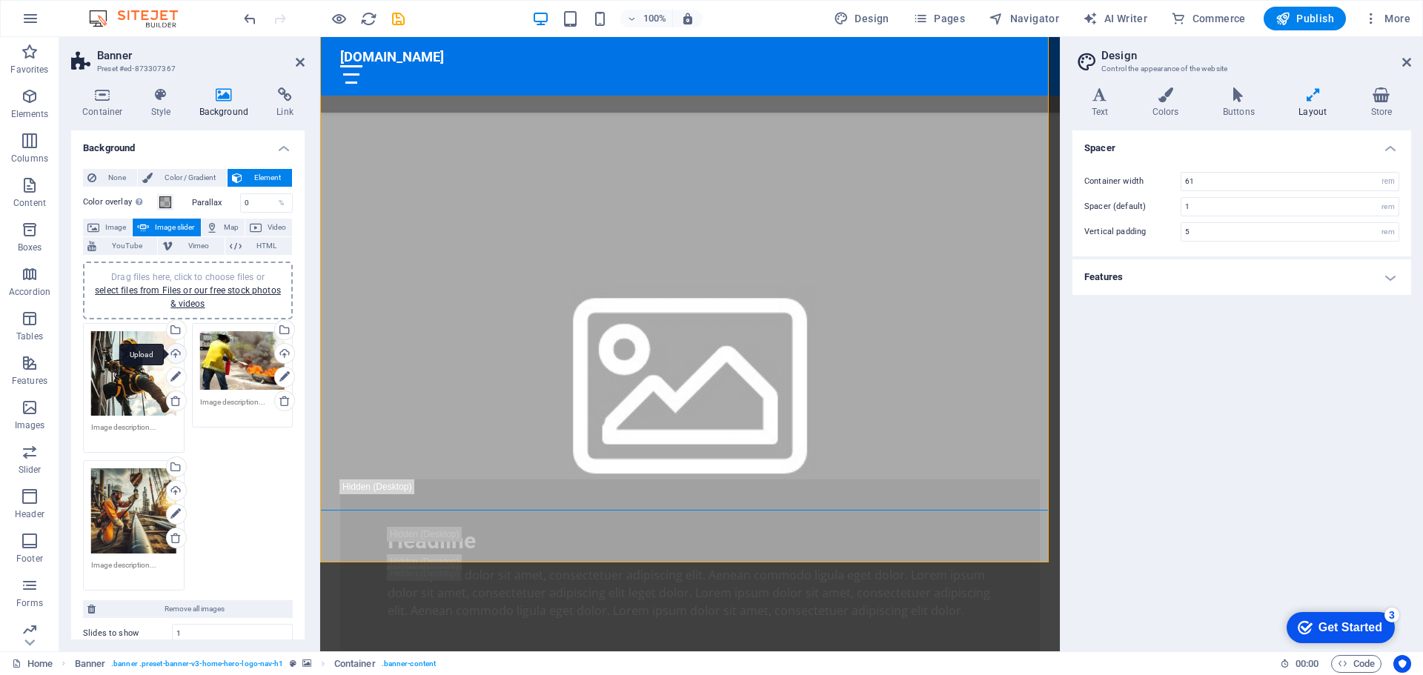
click at [173, 353] on div "Upload" at bounding box center [175, 355] width 22 height 22
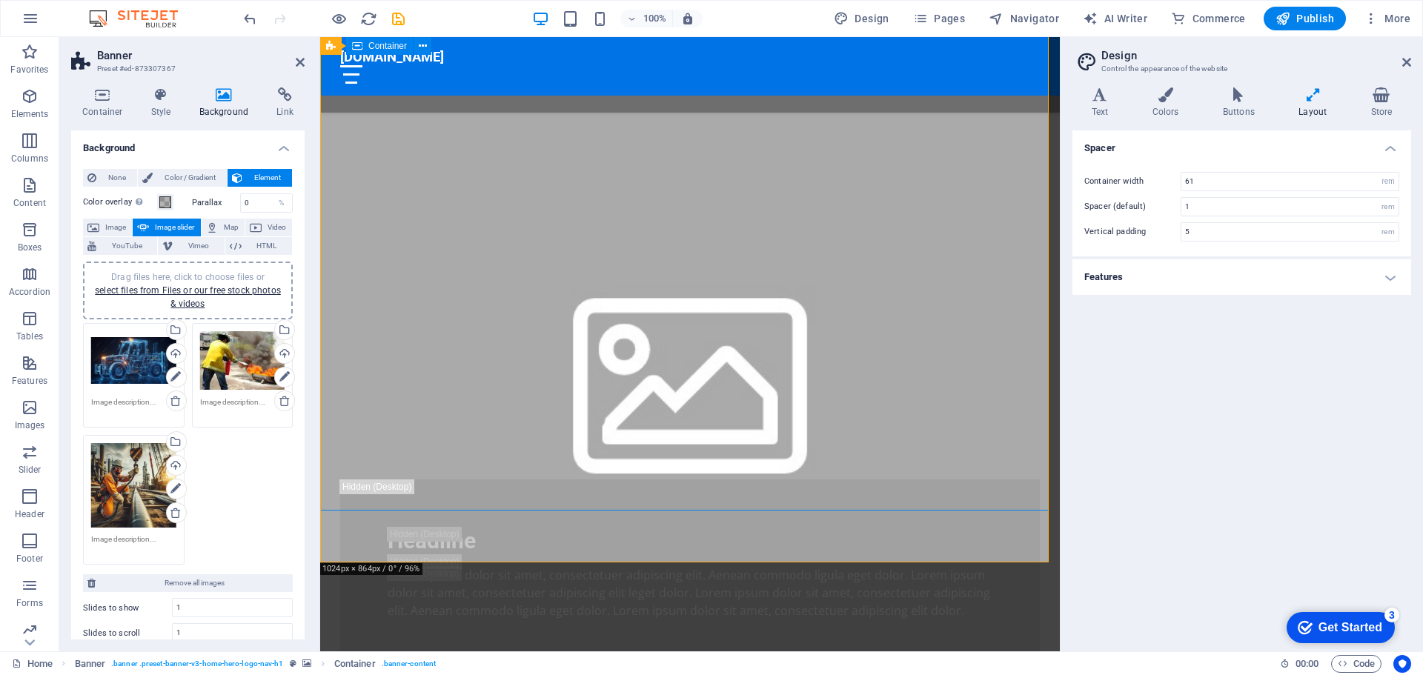
click at [280, 355] on div "Upload" at bounding box center [283, 355] width 22 height 22
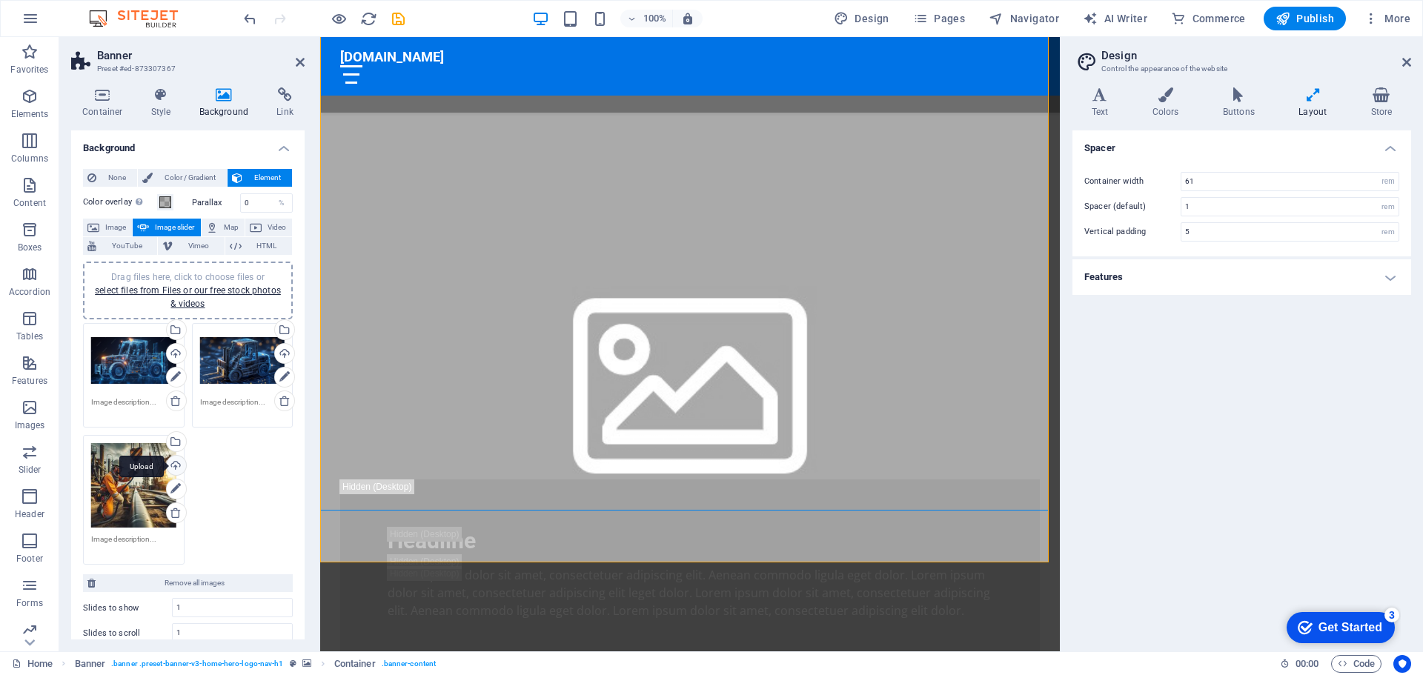
click at [172, 468] on div "Upload" at bounding box center [175, 467] width 22 height 22
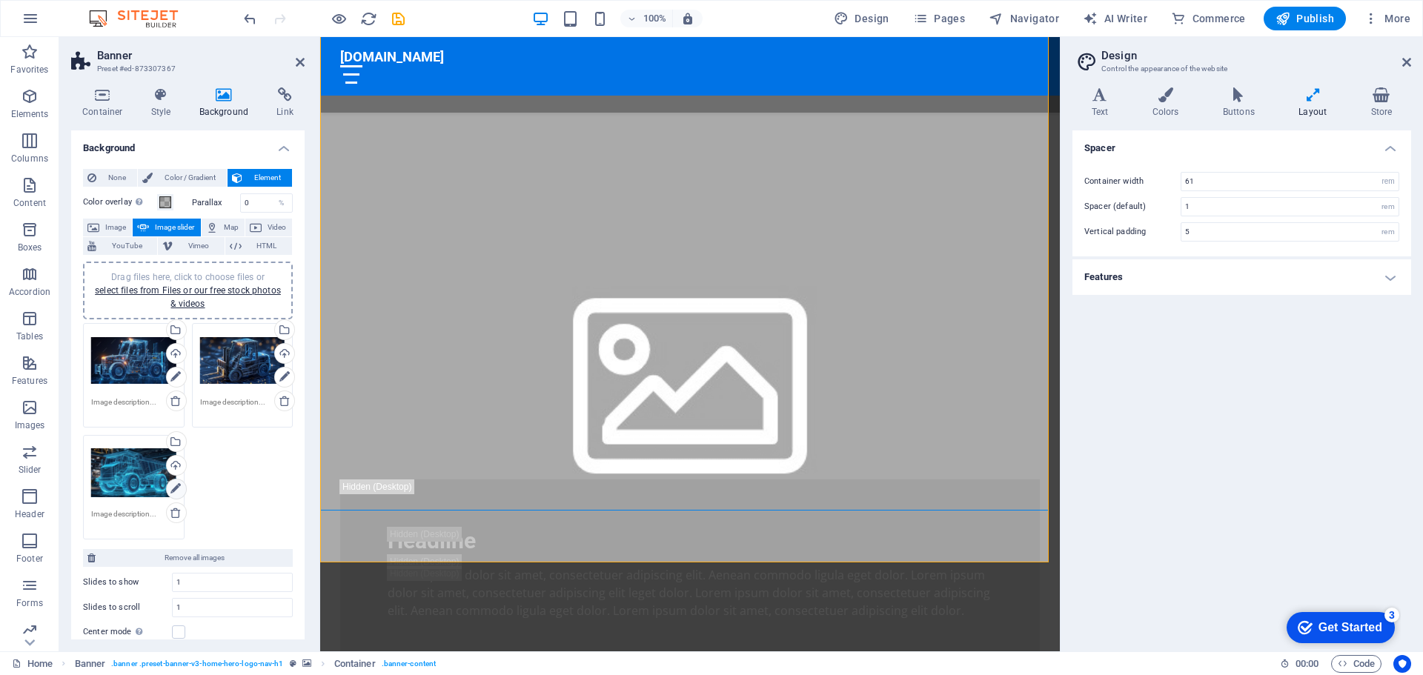
click at [172, 488] on icon at bounding box center [175, 489] width 10 height 18
click at [174, 487] on icon at bounding box center [175, 489] width 10 height 18
click at [139, 480] on div "Drag files here, click to choose files or select files from Files or our free s…" at bounding box center [133, 472] width 85 height 59
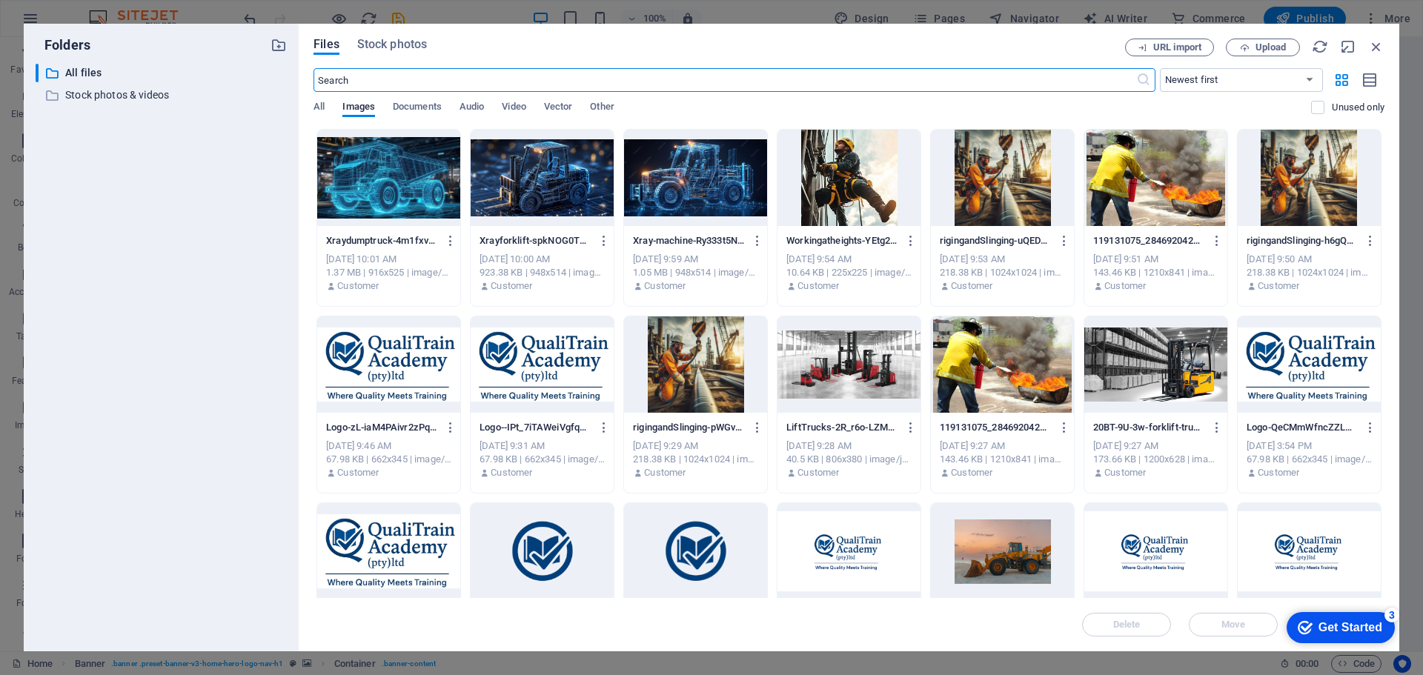
scroll to position [694, 0]
click at [1379, 45] on icon "button" at bounding box center [1376, 47] width 16 height 16
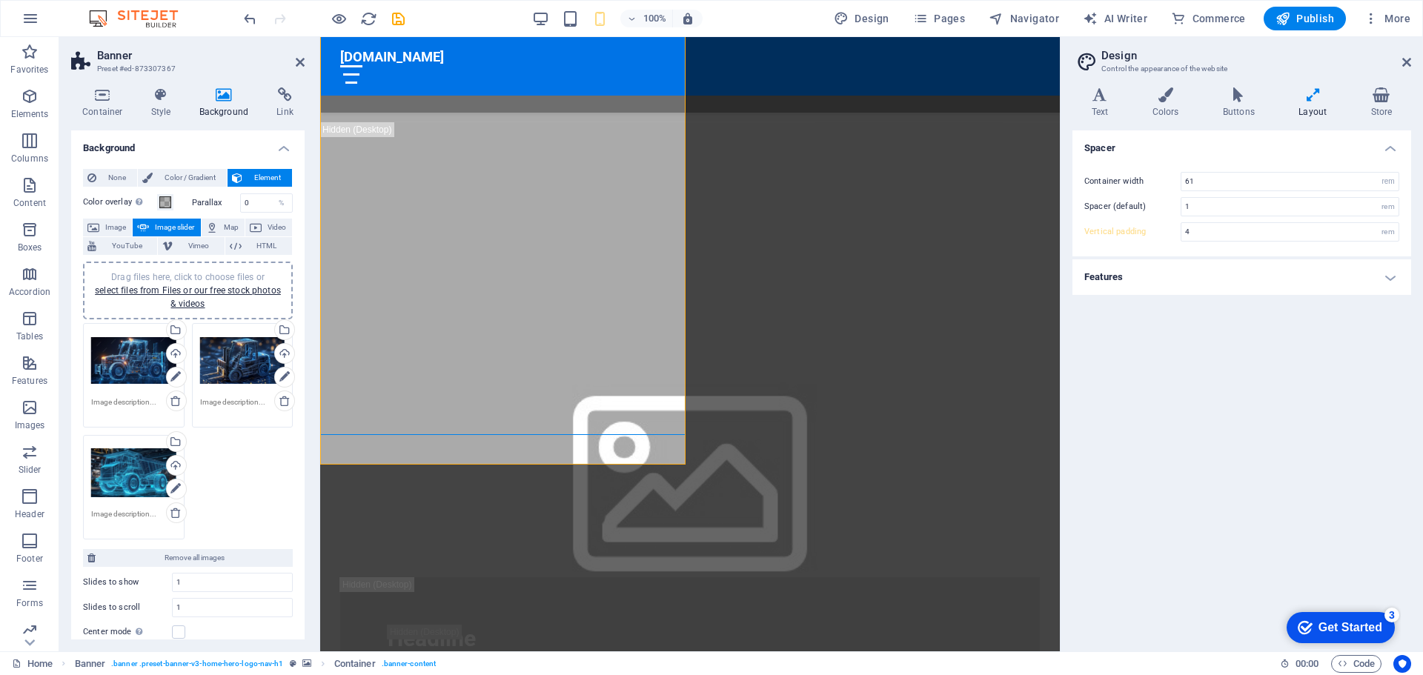
type input "5"
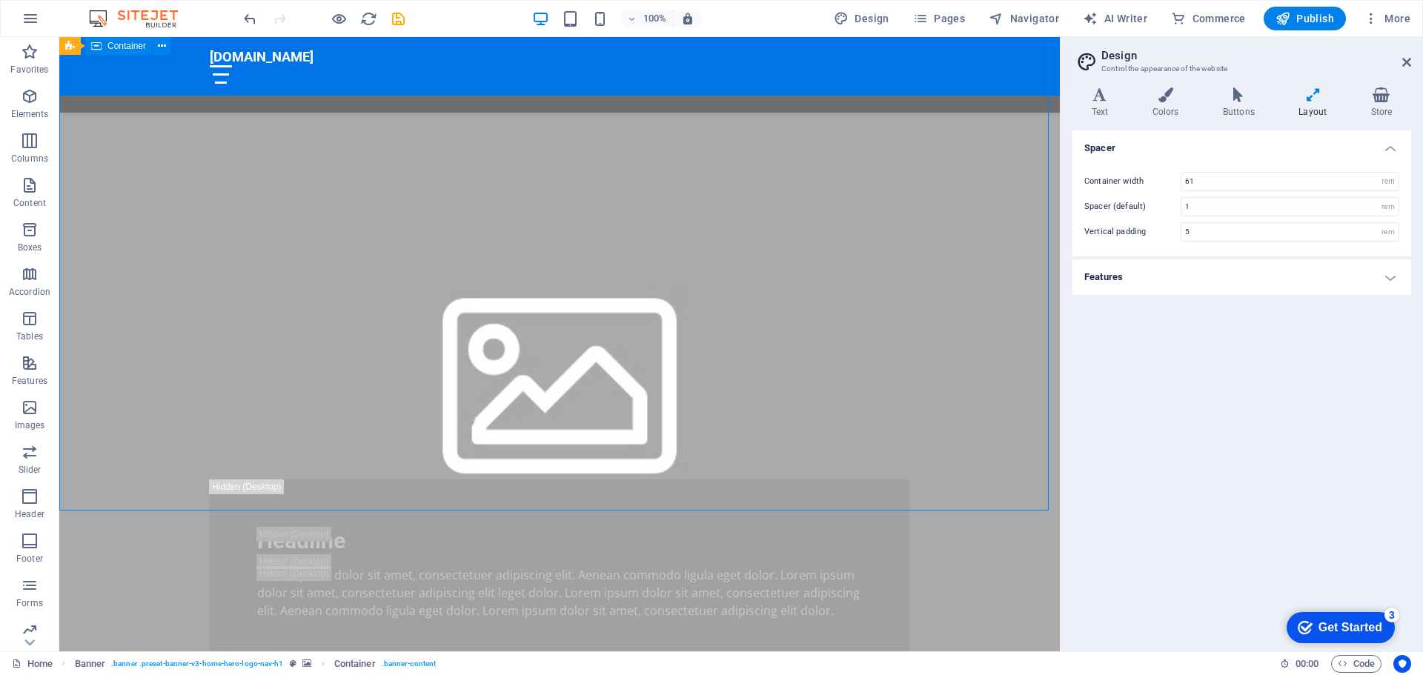
drag, startPoint x: 634, startPoint y: 197, endPoint x: 856, endPoint y: 227, distance: 224.4
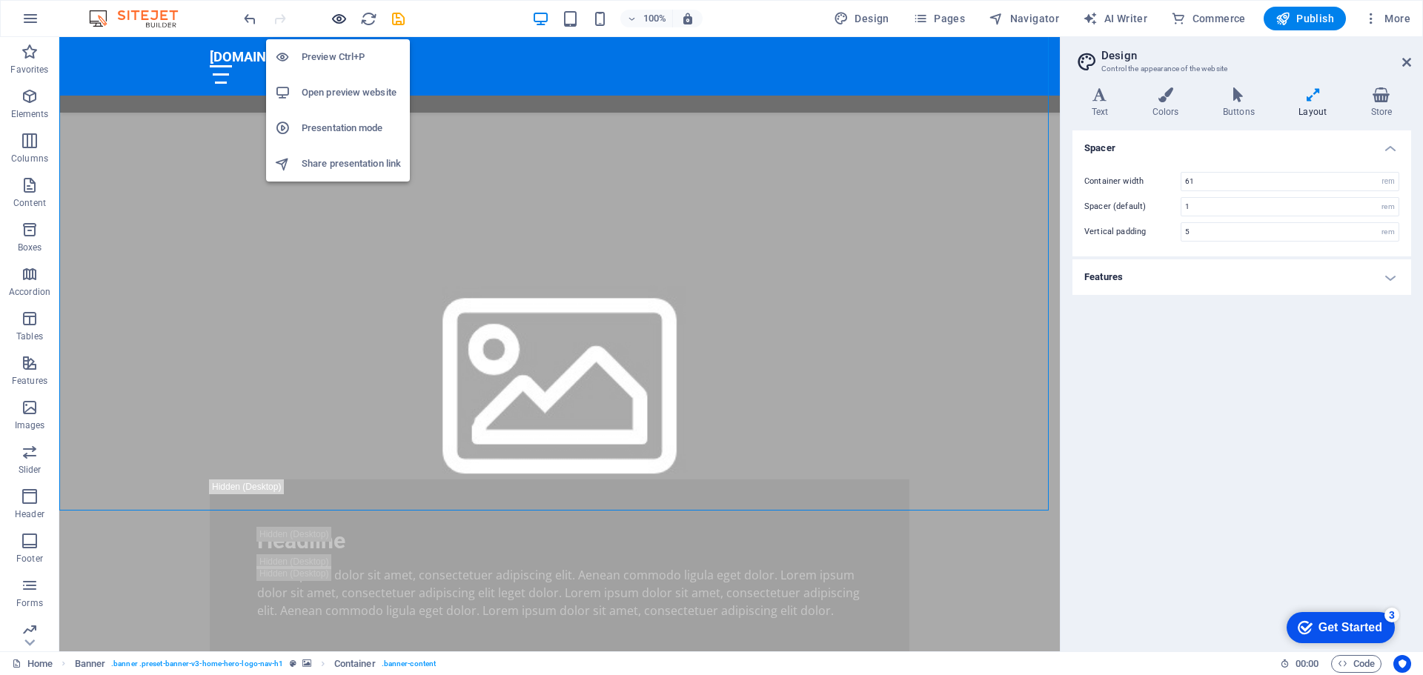
click at [336, 18] on icon "button" at bounding box center [338, 18] width 17 height 17
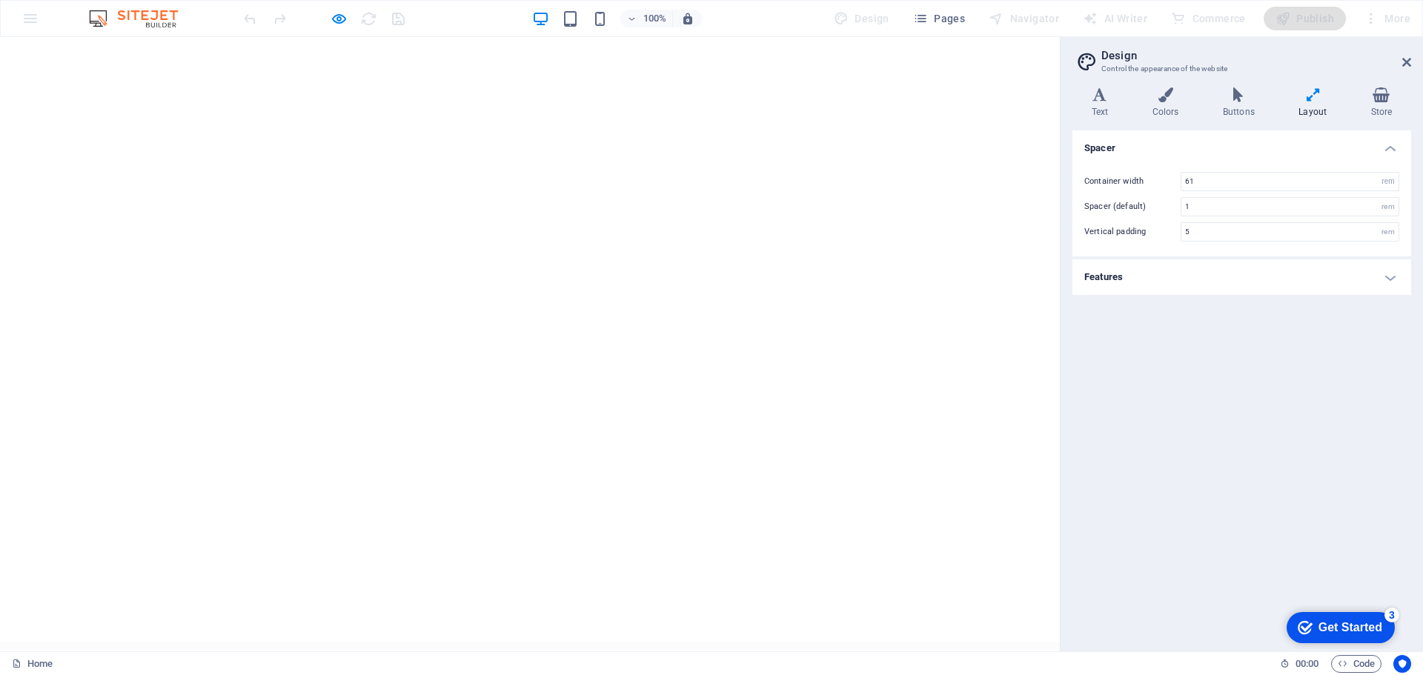
scroll to position [0, 0]
drag, startPoint x: 1055, startPoint y: 65, endPoint x: 1060, endPoint y: 94, distance: 29.4
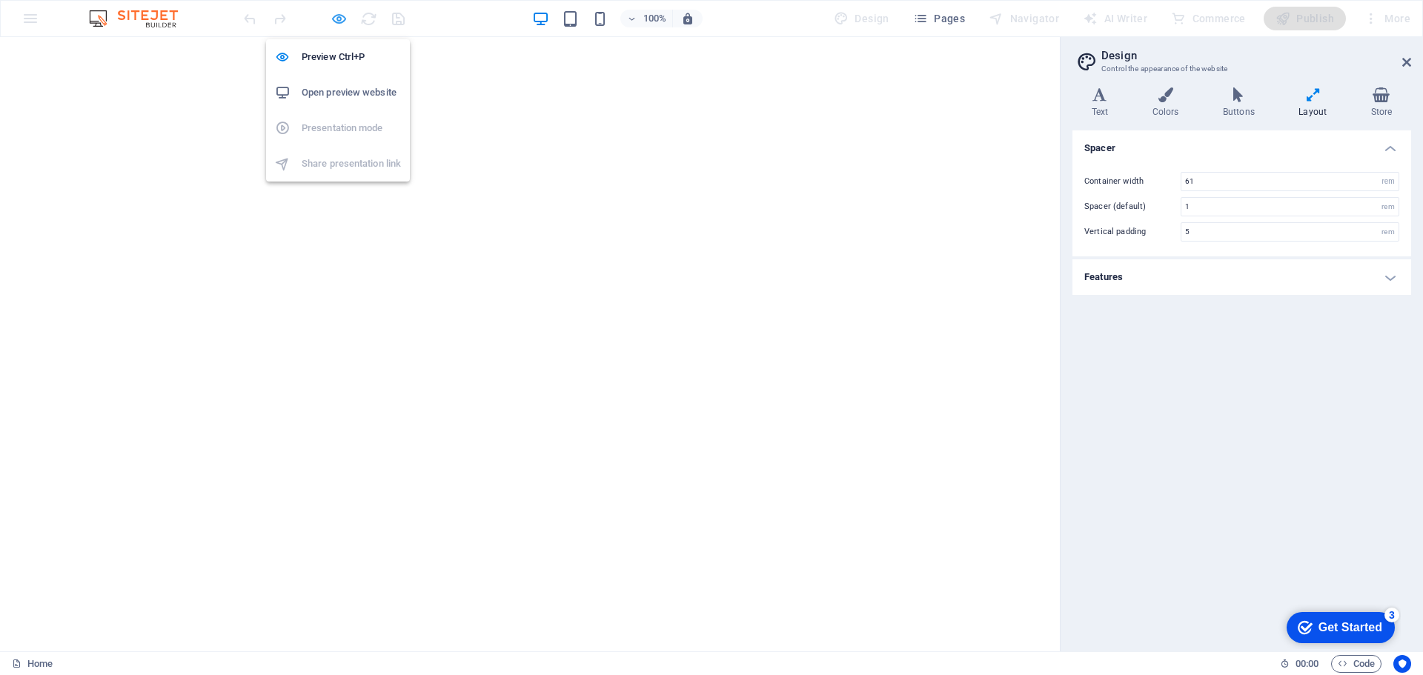
click at [336, 21] on icon "button" at bounding box center [338, 18] width 17 height 17
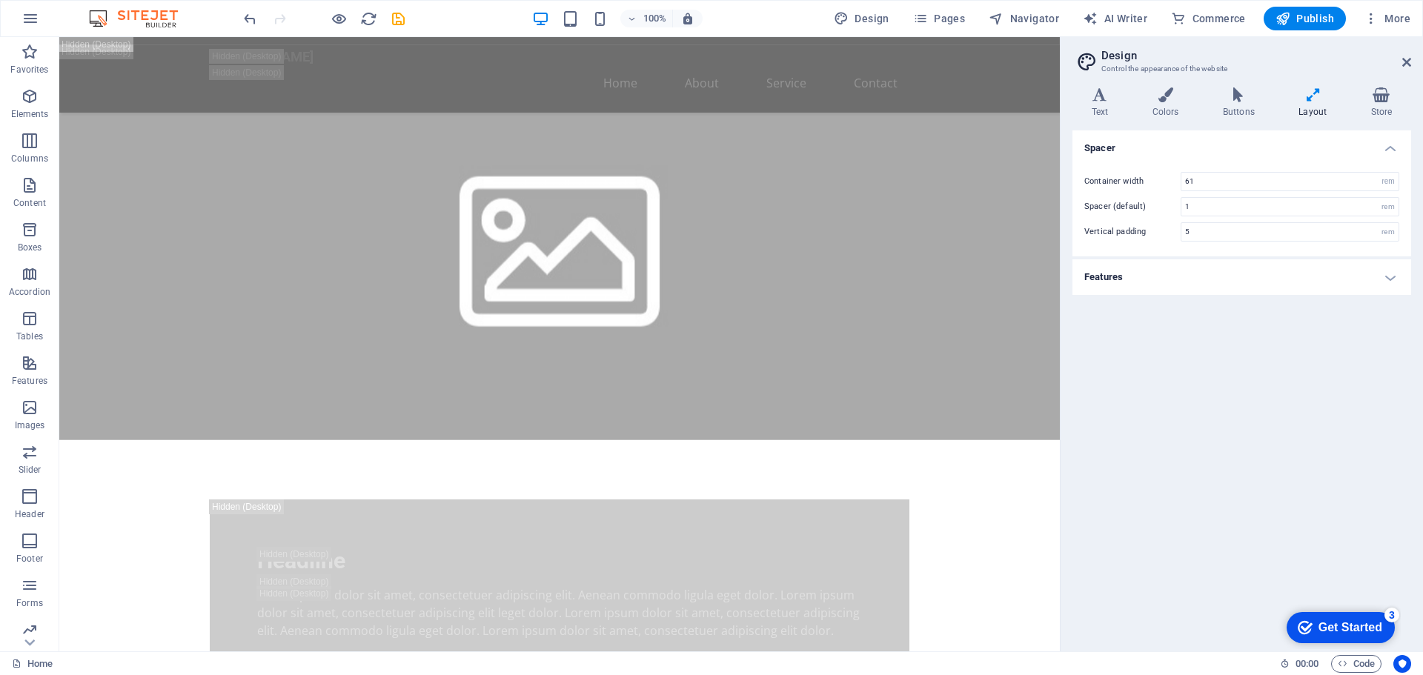
scroll to position [717, 0]
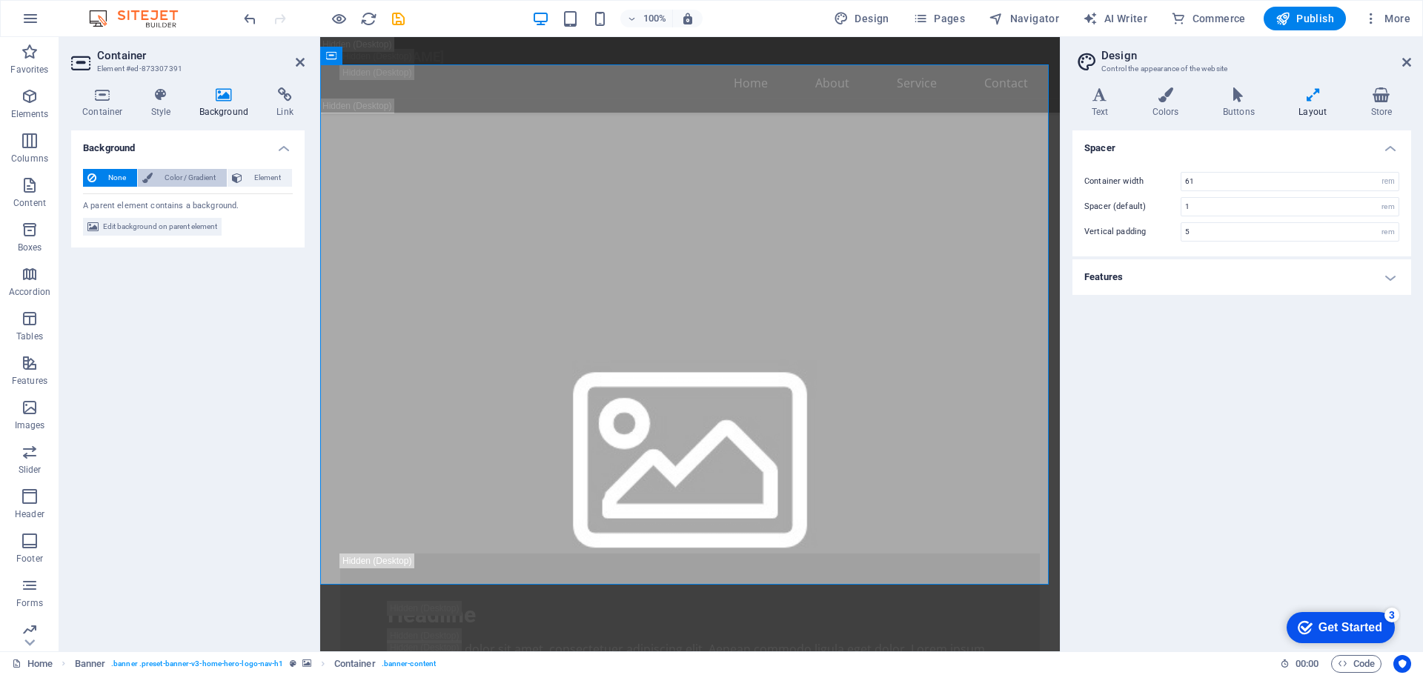
click at [196, 176] on span "Color / Gradient" at bounding box center [189, 178] width 65 height 18
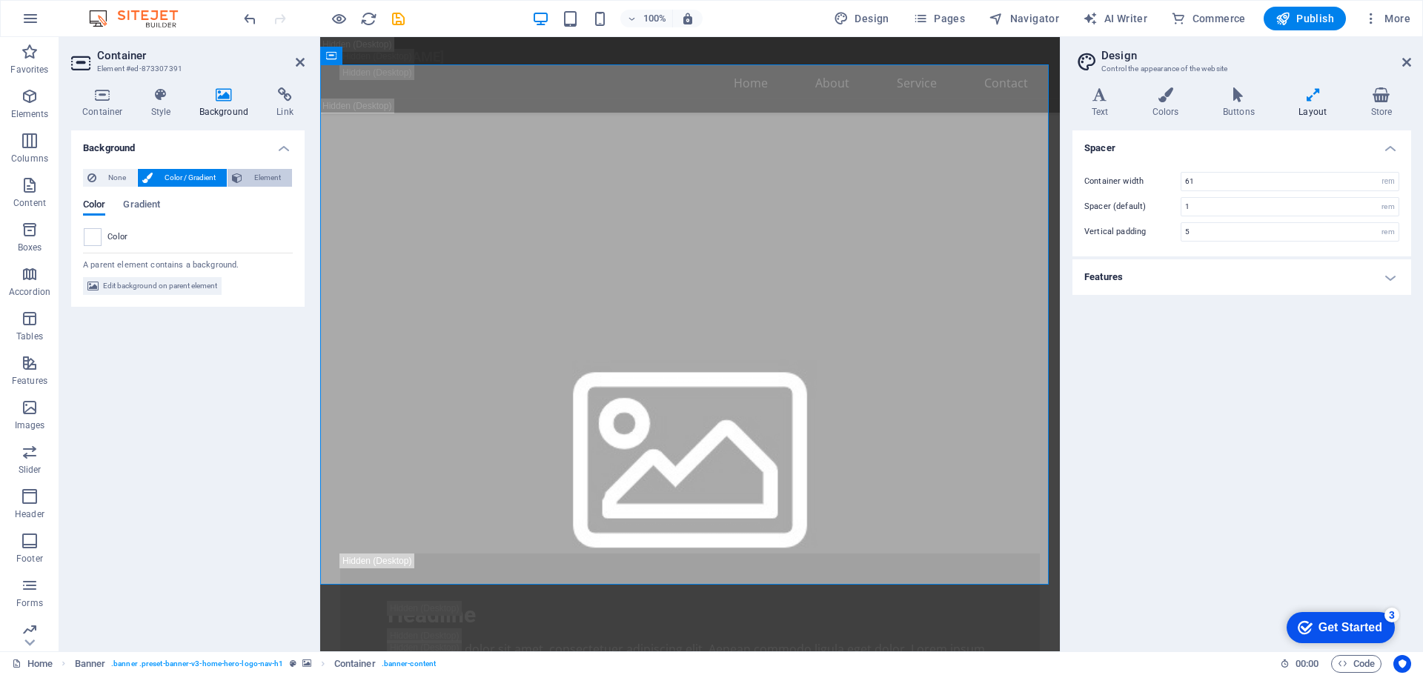
click at [260, 176] on span "Element" at bounding box center [267, 178] width 41 height 18
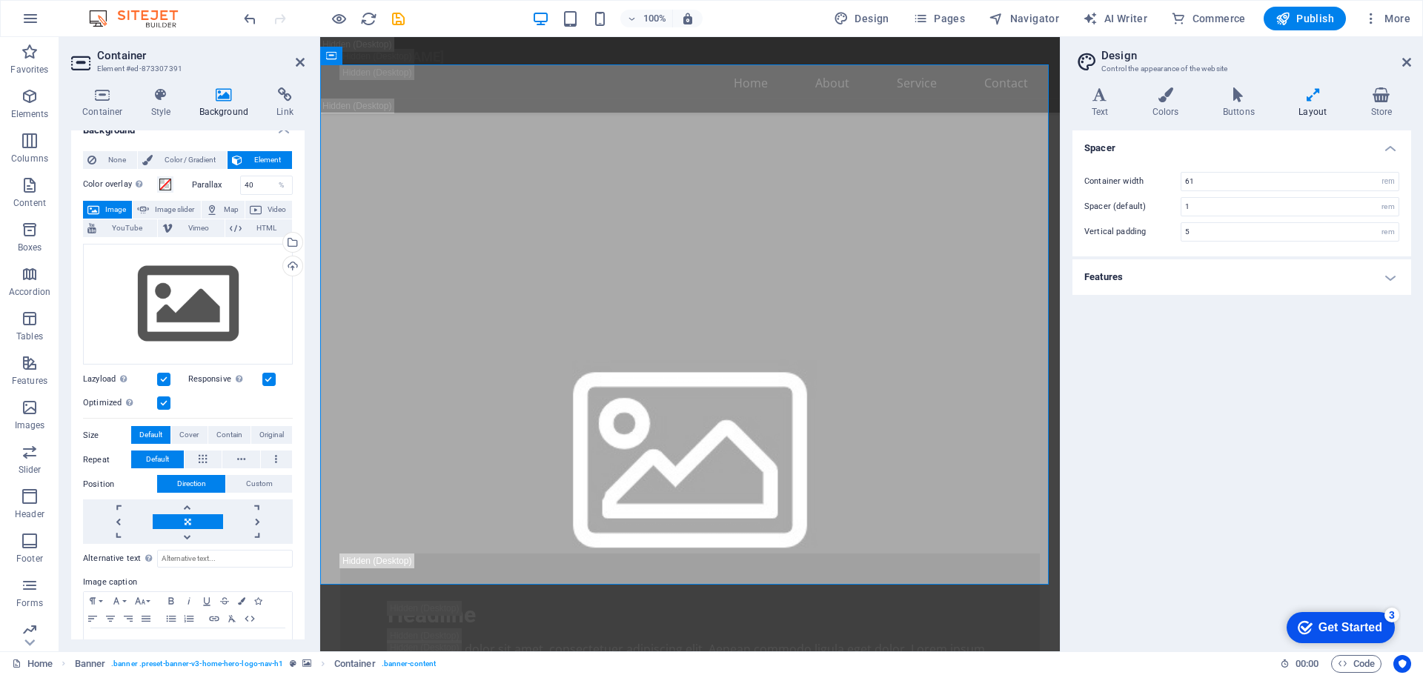
scroll to position [11, 0]
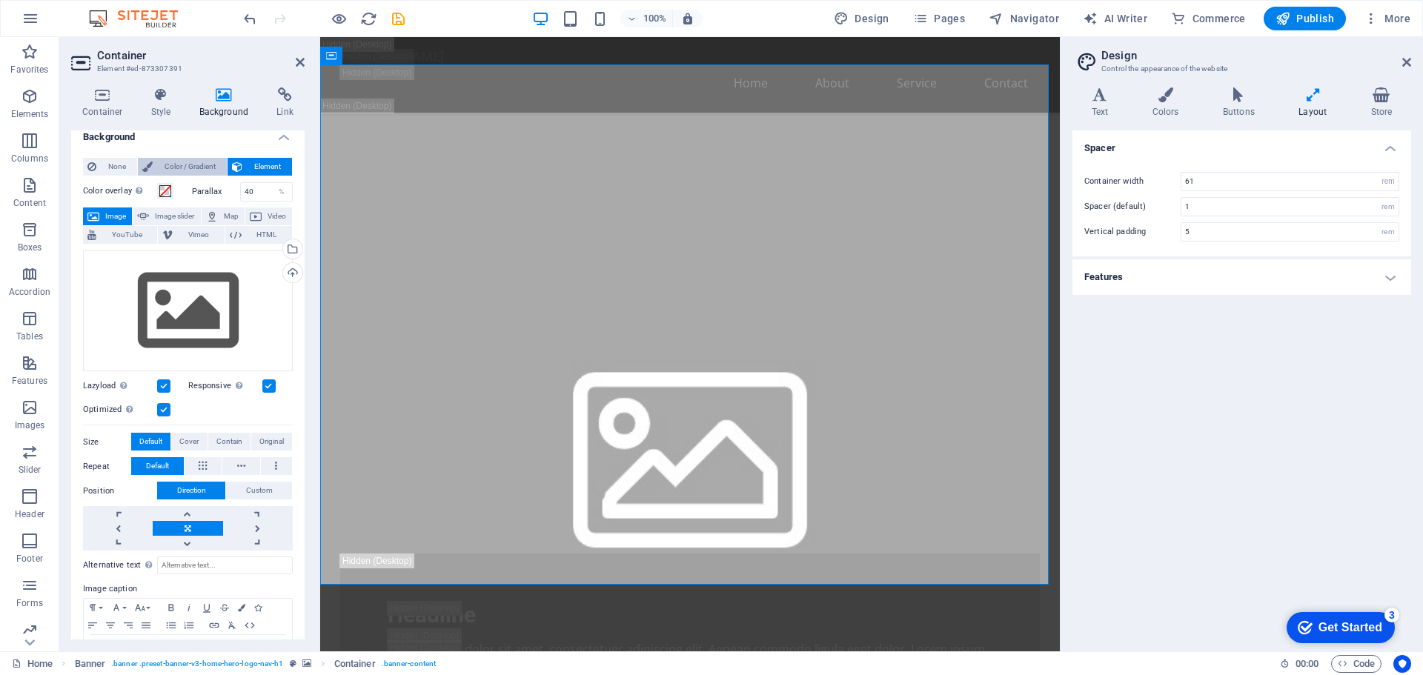
click at [173, 166] on span "Color / Gradient" at bounding box center [189, 167] width 65 height 18
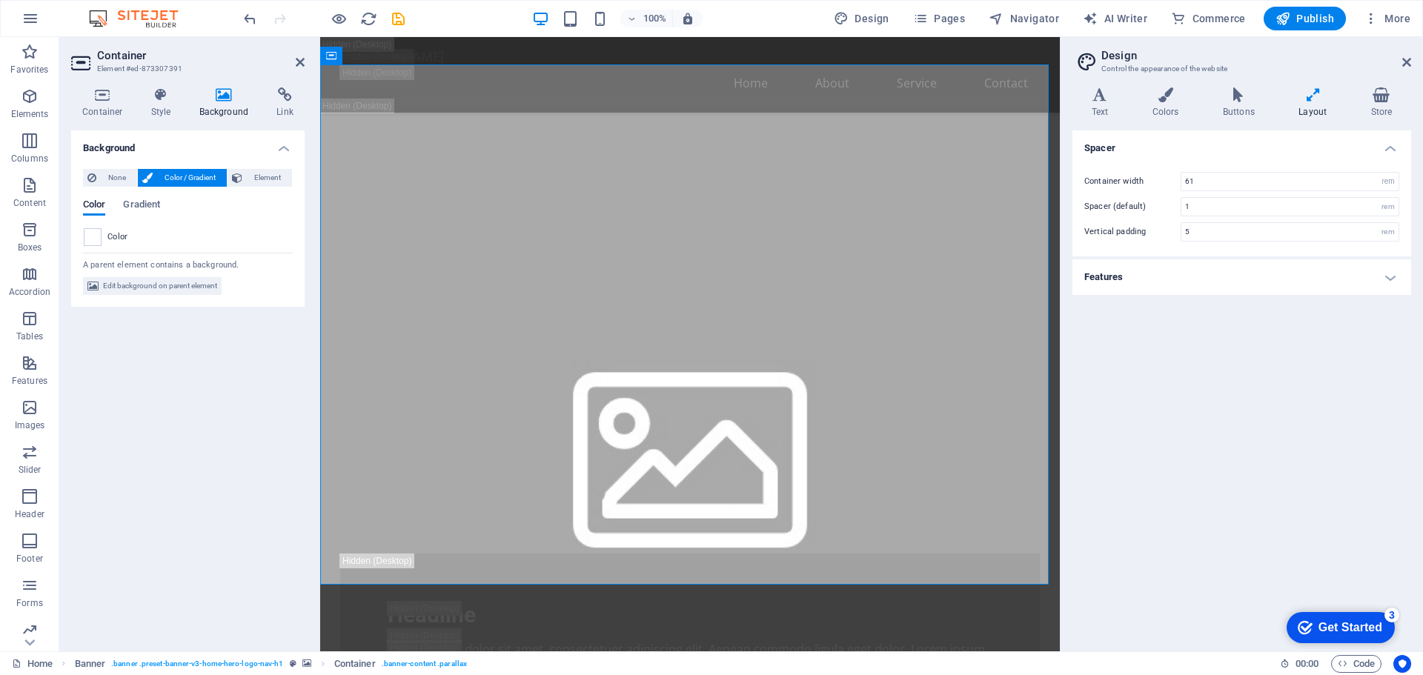
click at [227, 98] on icon at bounding box center [224, 94] width 72 height 15
click at [119, 179] on span "None" at bounding box center [117, 178] width 32 height 18
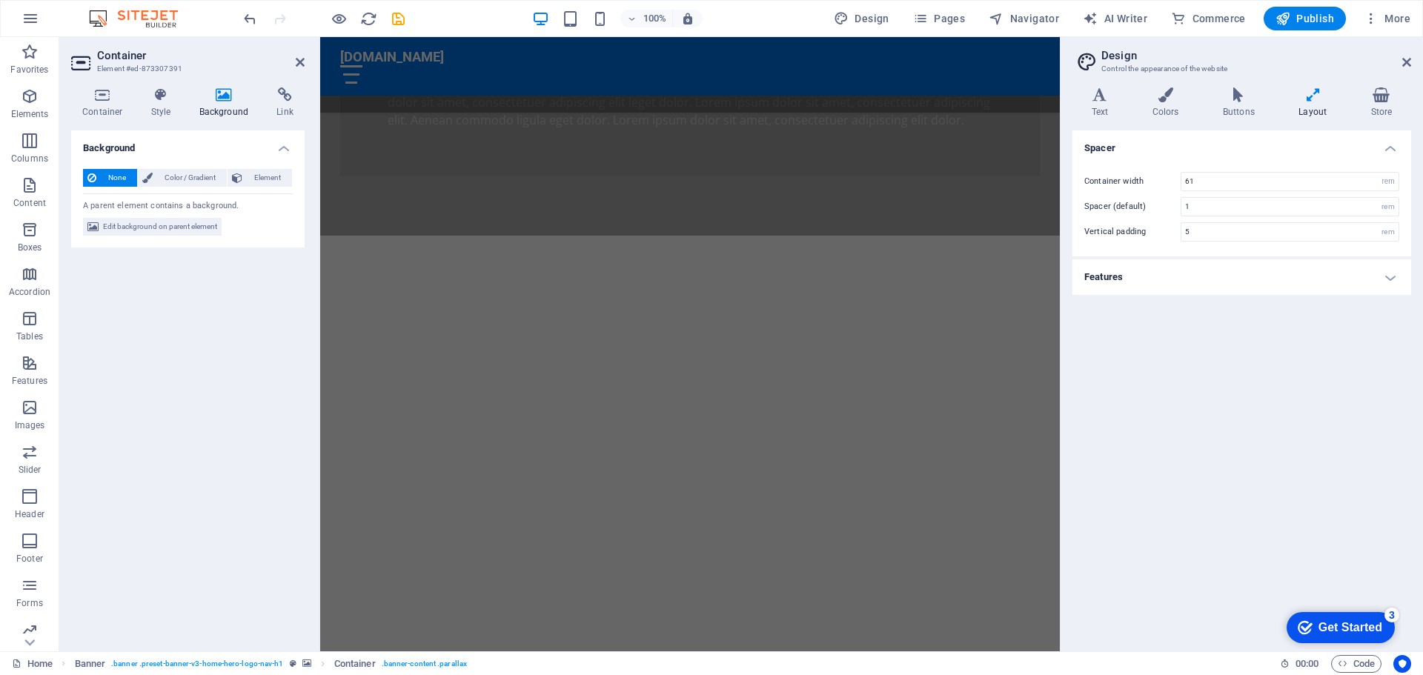
scroll to position [1637, 0]
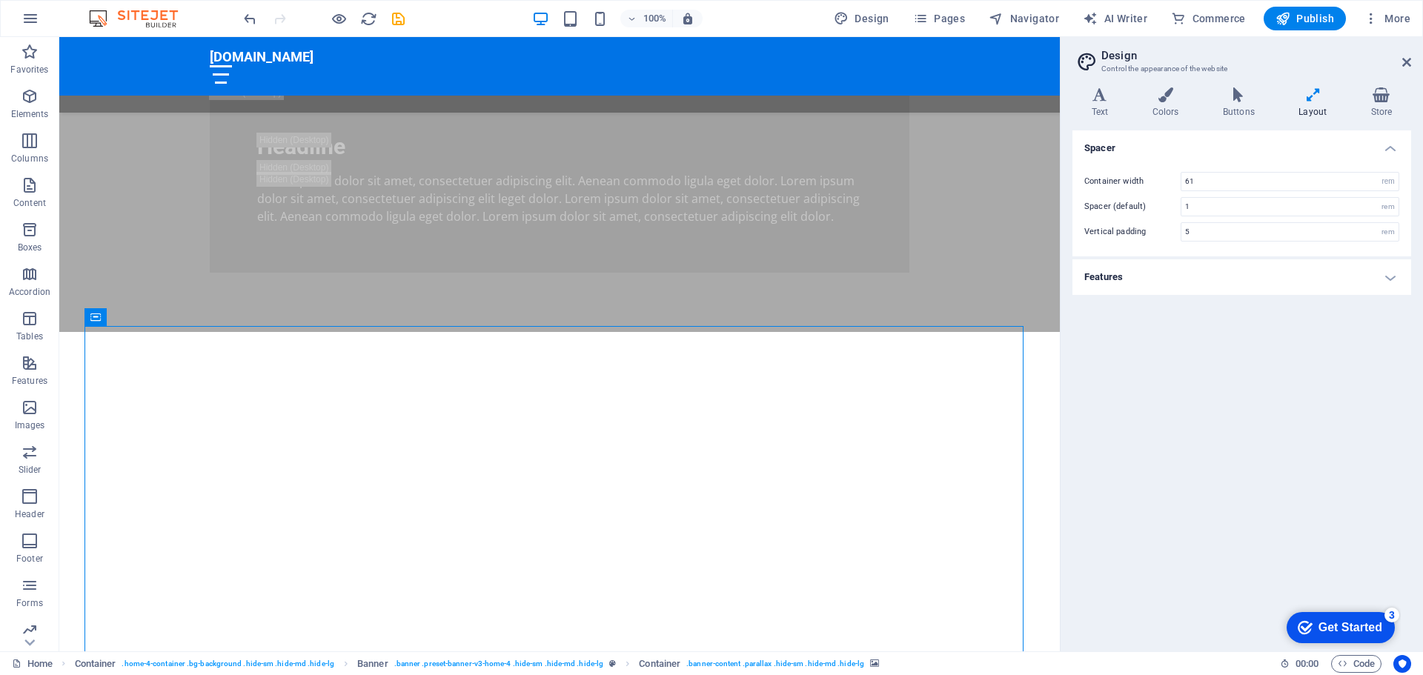
scroll to position [1103, 0]
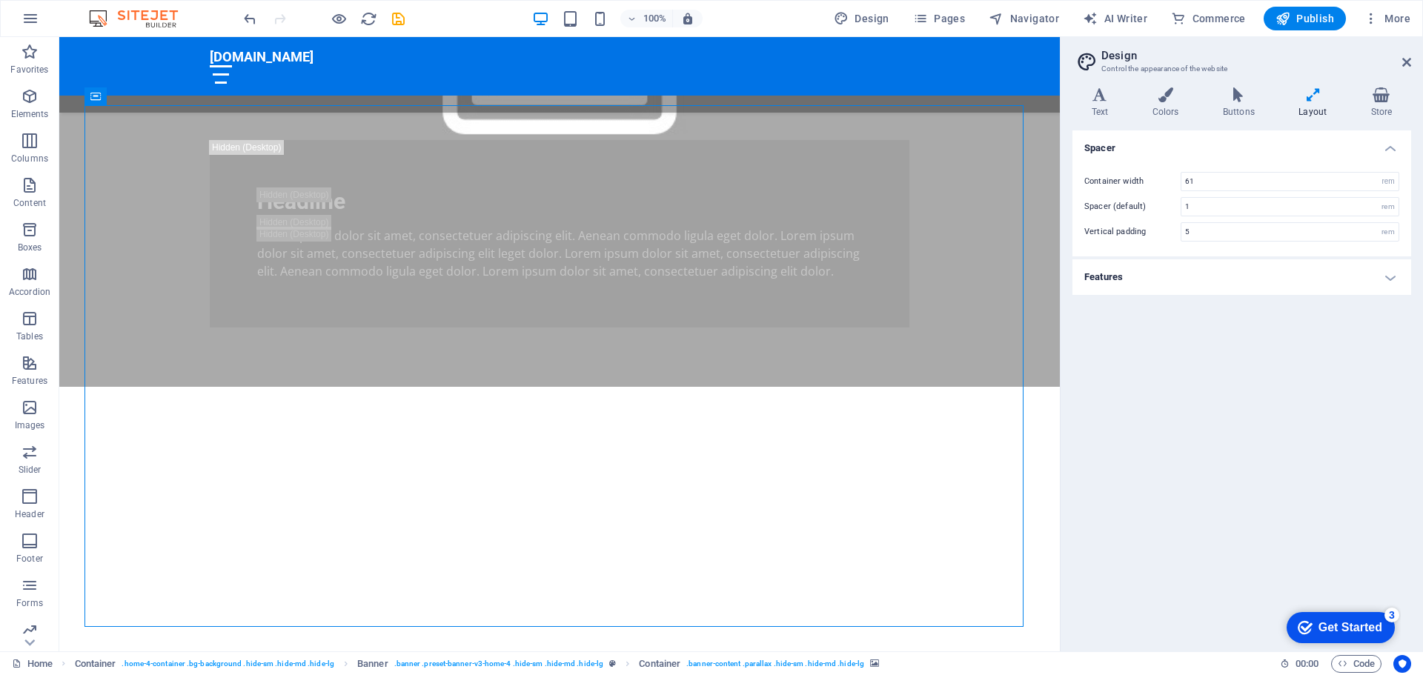
scroll to position [1378, 0]
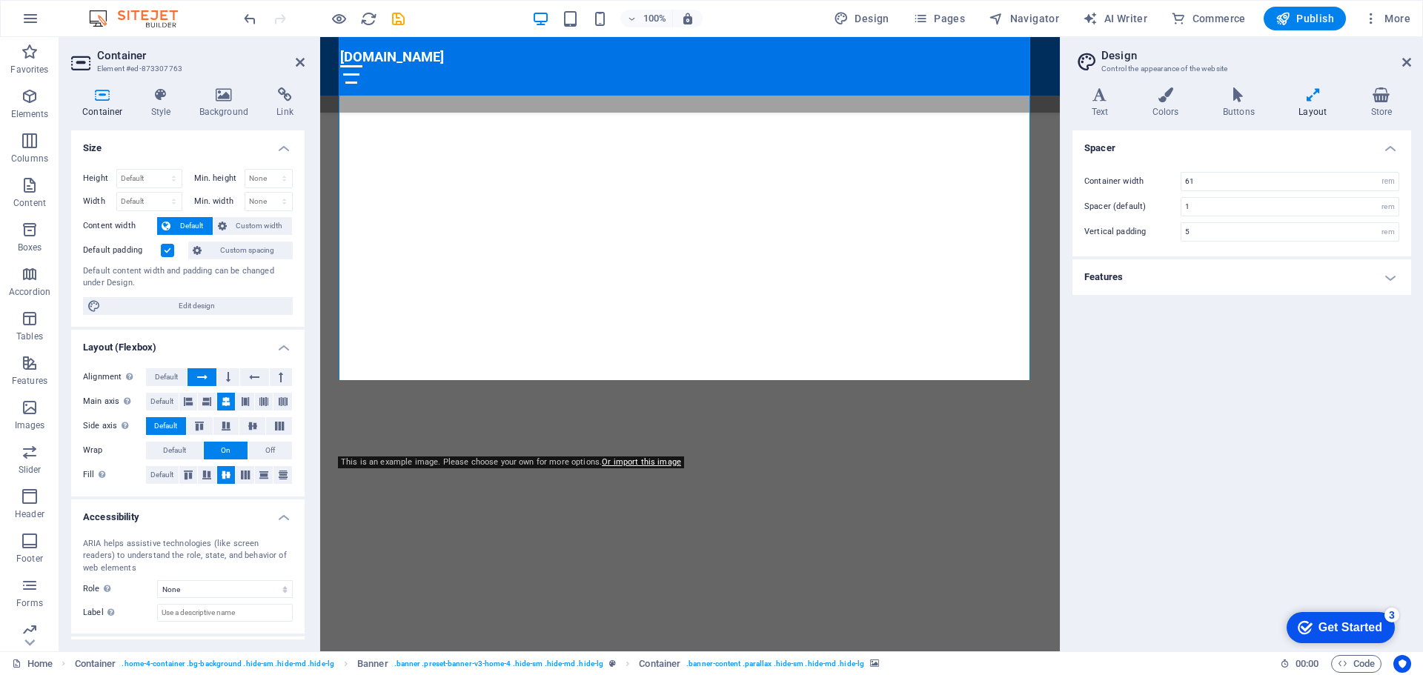
scroll to position [1386, 0]
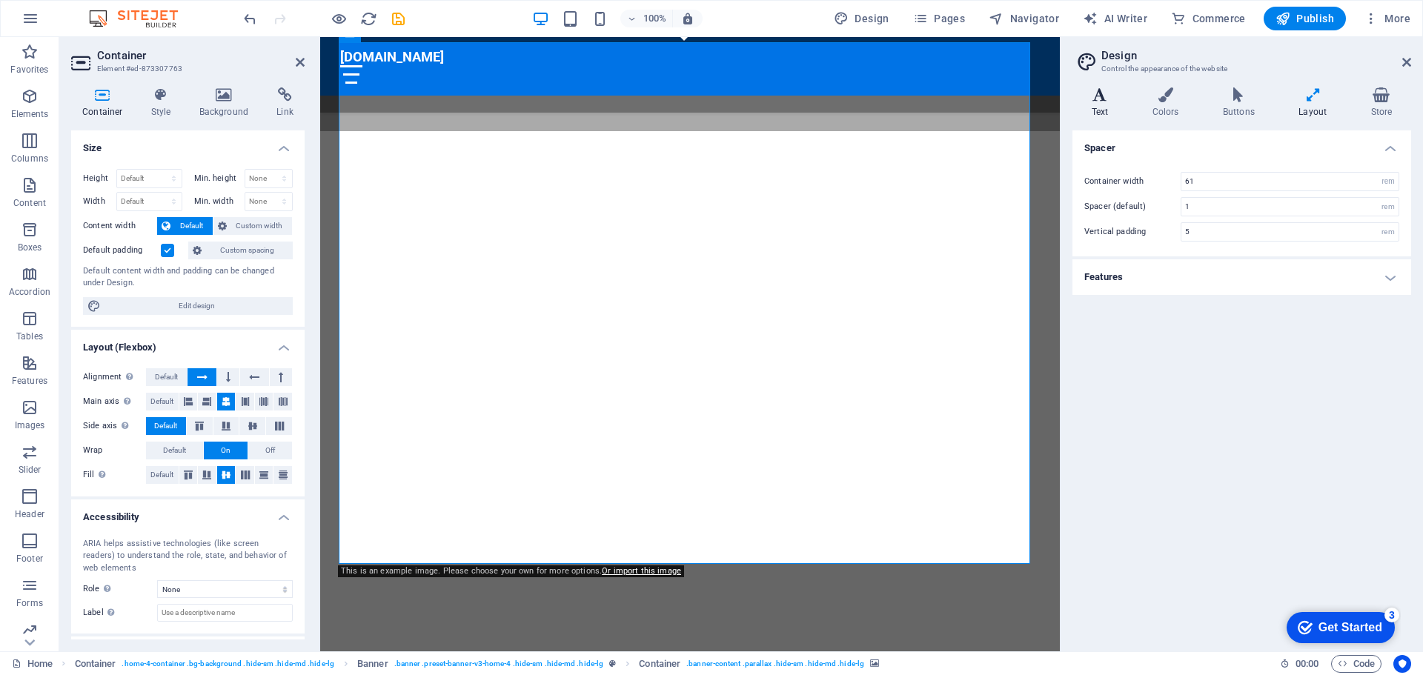
click at [1104, 107] on h4 "Text" at bounding box center [1102, 102] width 61 height 31
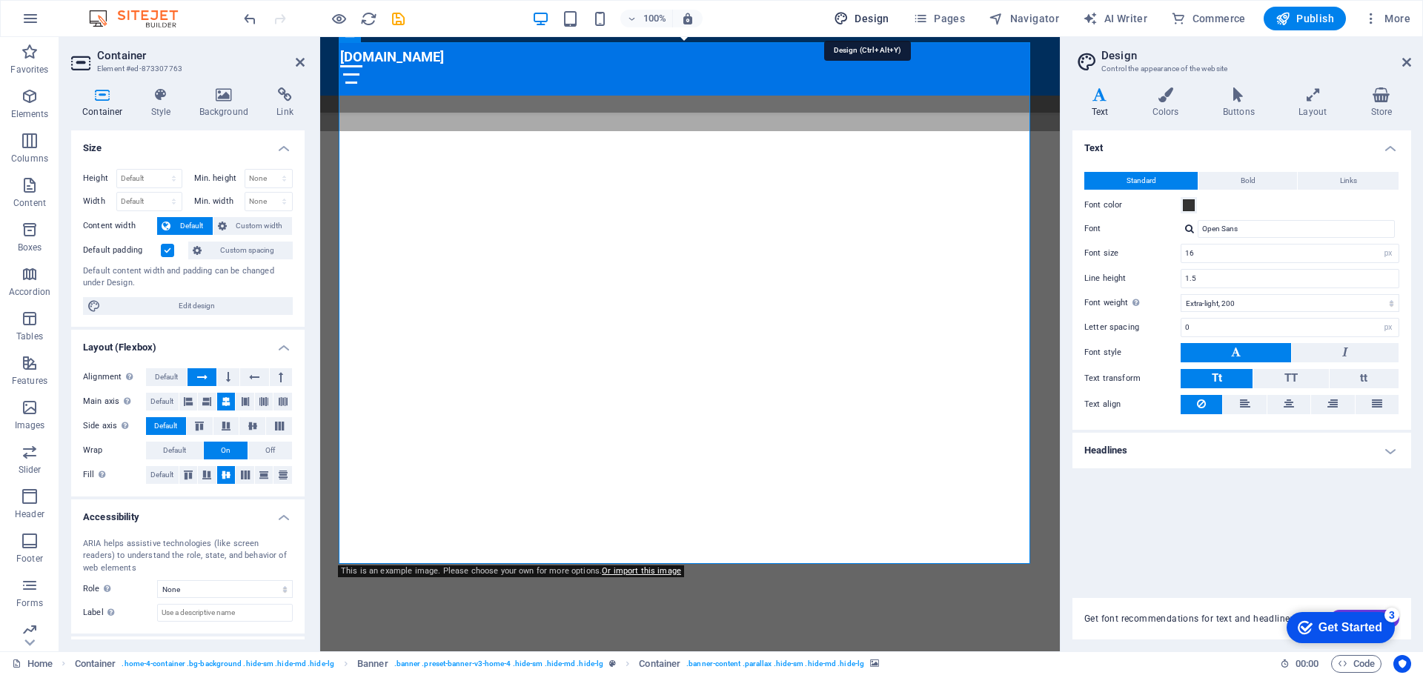
click at [877, 17] on span "Design" at bounding box center [862, 18] width 56 height 15
click at [948, 19] on span "Pages" at bounding box center [939, 18] width 52 height 15
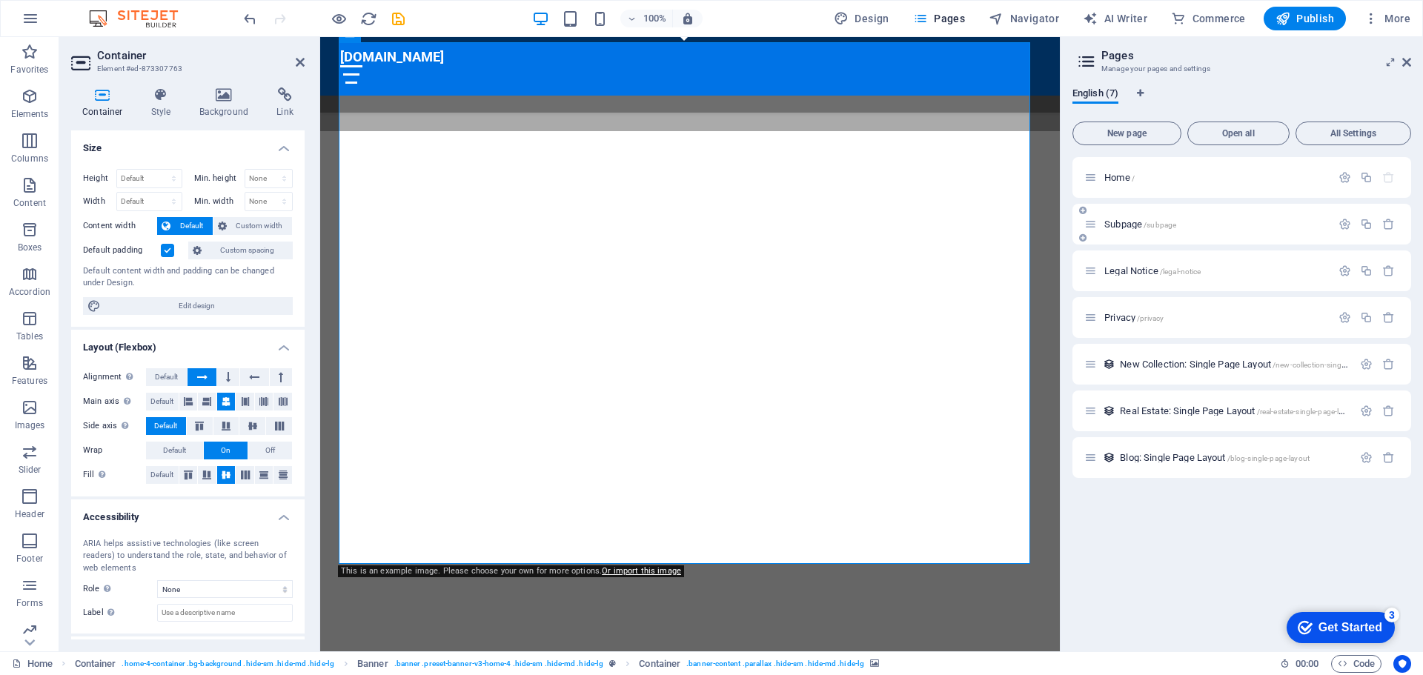
click at [1120, 217] on div "Subpage /subpage" at bounding box center [1207, 224] width 247 height 17
click at [1340, 225] on icon "button" at bounding box center [1344, 224] width 13 height 13
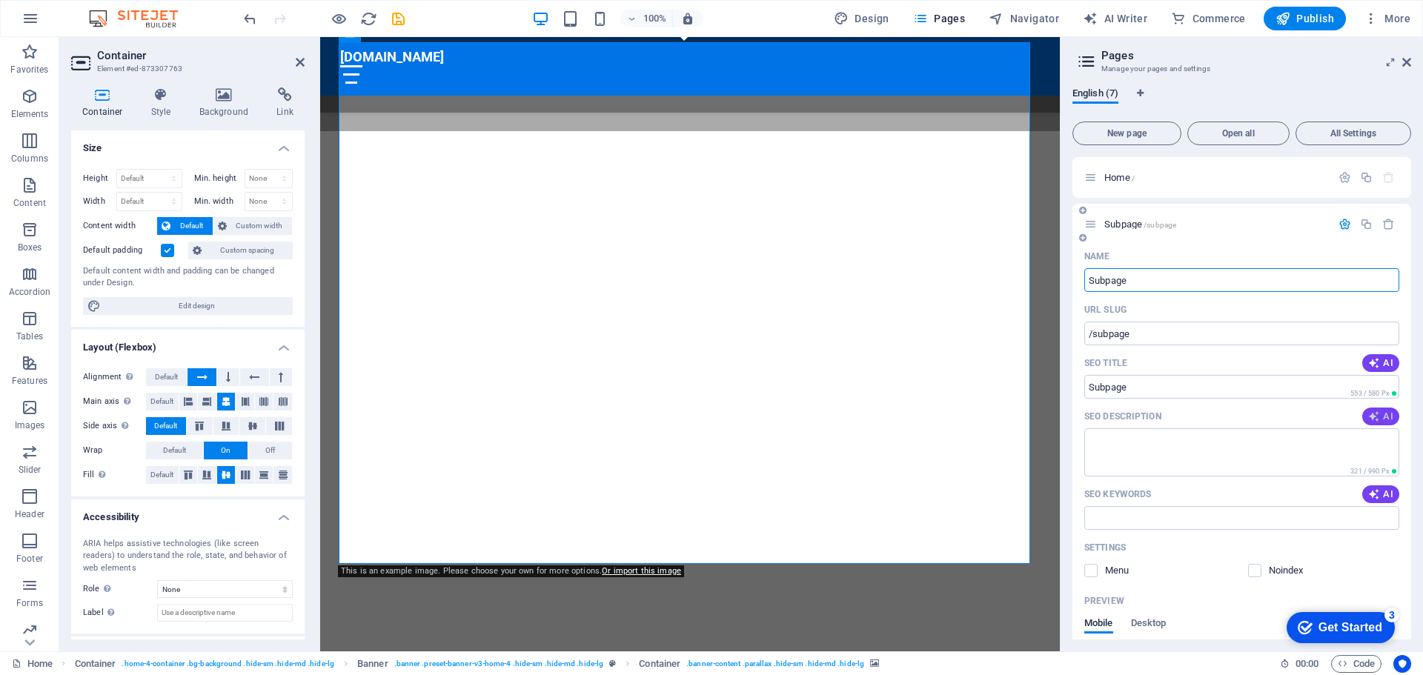
click at [1379, 415] on span "AI" at bounding box center [1380, 416] width 25 height 12
click at [1374, 359] on icon "button" at bounding box center [1374, 363] width 12 height 12
click at [1373, 488] on icon "button" at bounding box center [1374, 494] width 12 height 12
type textarea "Discover professional styles and cuts in Cape Town. Enhance your look with our …"
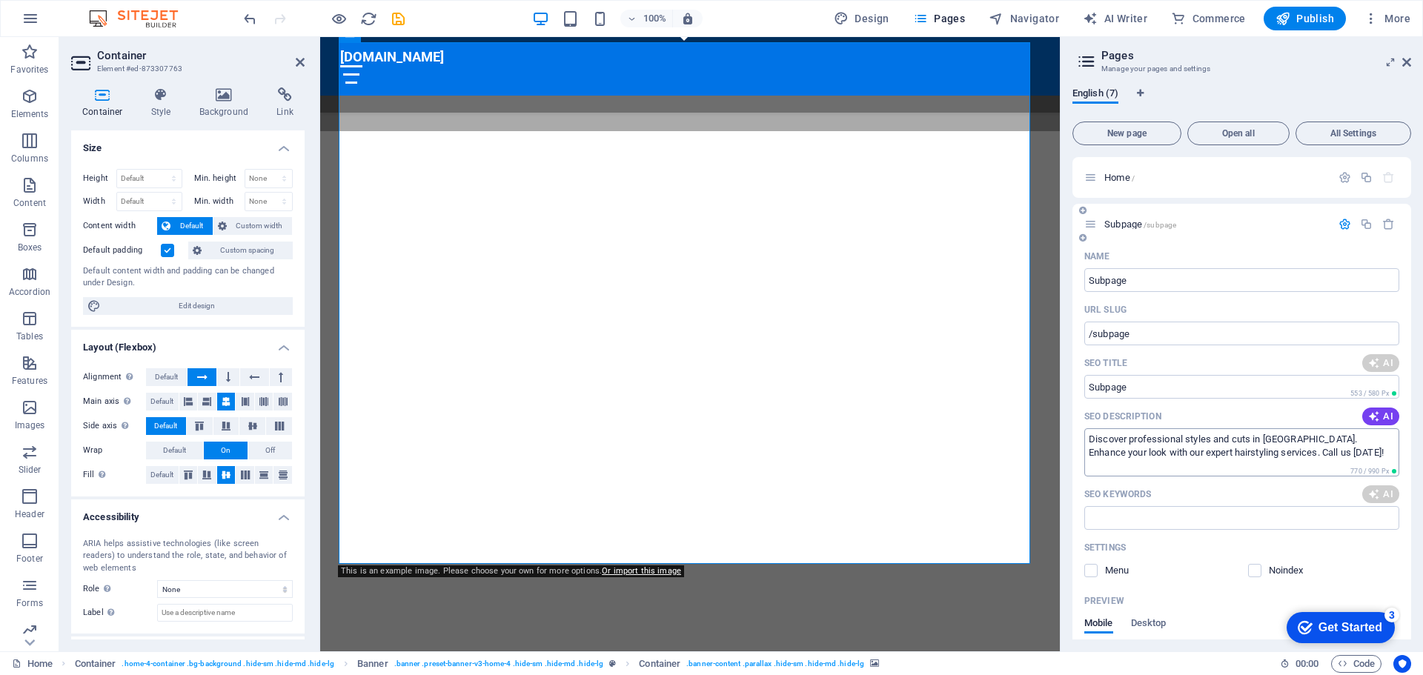
type input "Stylish Cuts in Cape Town"
type textarea "Discover professional styles and cuts in Cape Town. Enhance your look with our …"
type input "Stylish Cuts in Cape Town"
type textarea "Discover professional styles and cuts in Cape Town. Enhance your look with our …"
type input "professional hairstyles, haircuts Cape Town, hair styling services, best haircu…"
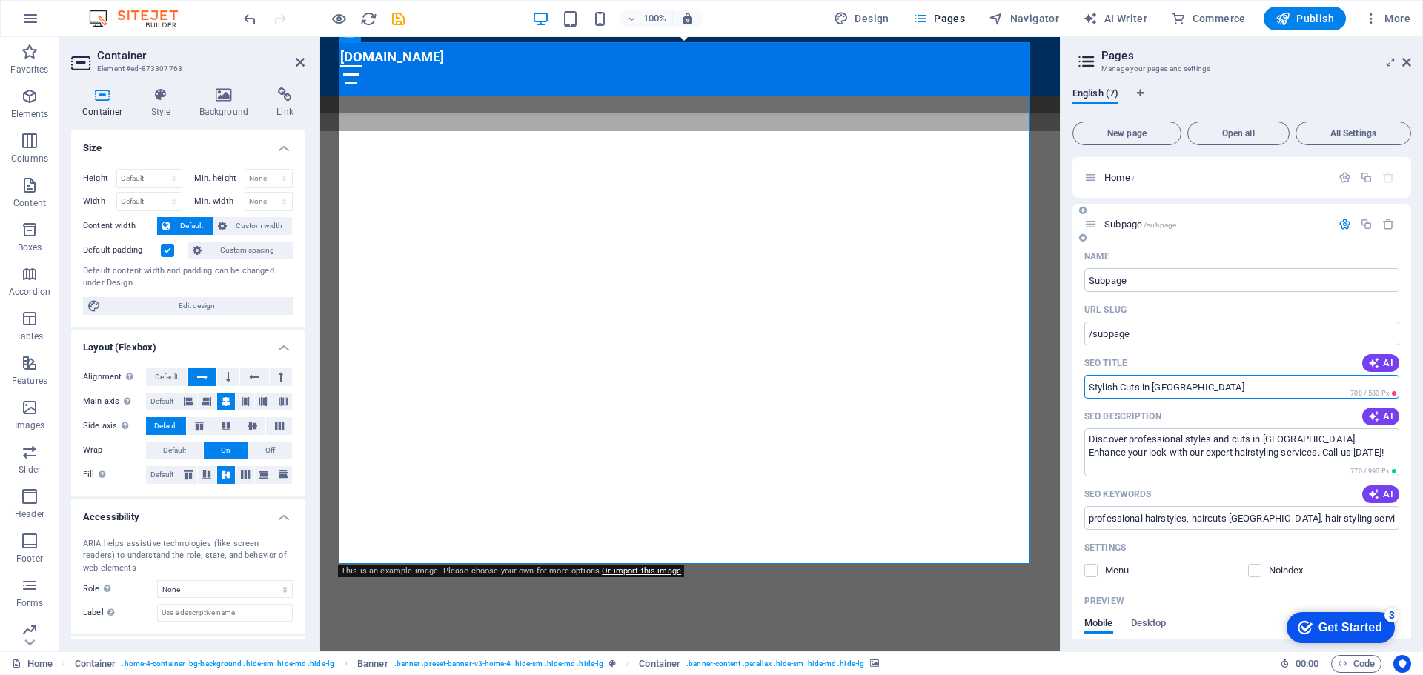
drag, startPoint x: 1217, startPoint y: 385, endPoint x: 1078, endPoint y: 388, distance: 138.6
click at [1078, 388] on div "Name Subpage ​ URL SLUG /subpage ​ SEO Title AI Stylish Cuts in Cape Town ​ 708…" at bounding box center [1241, 574] width 339 height 659
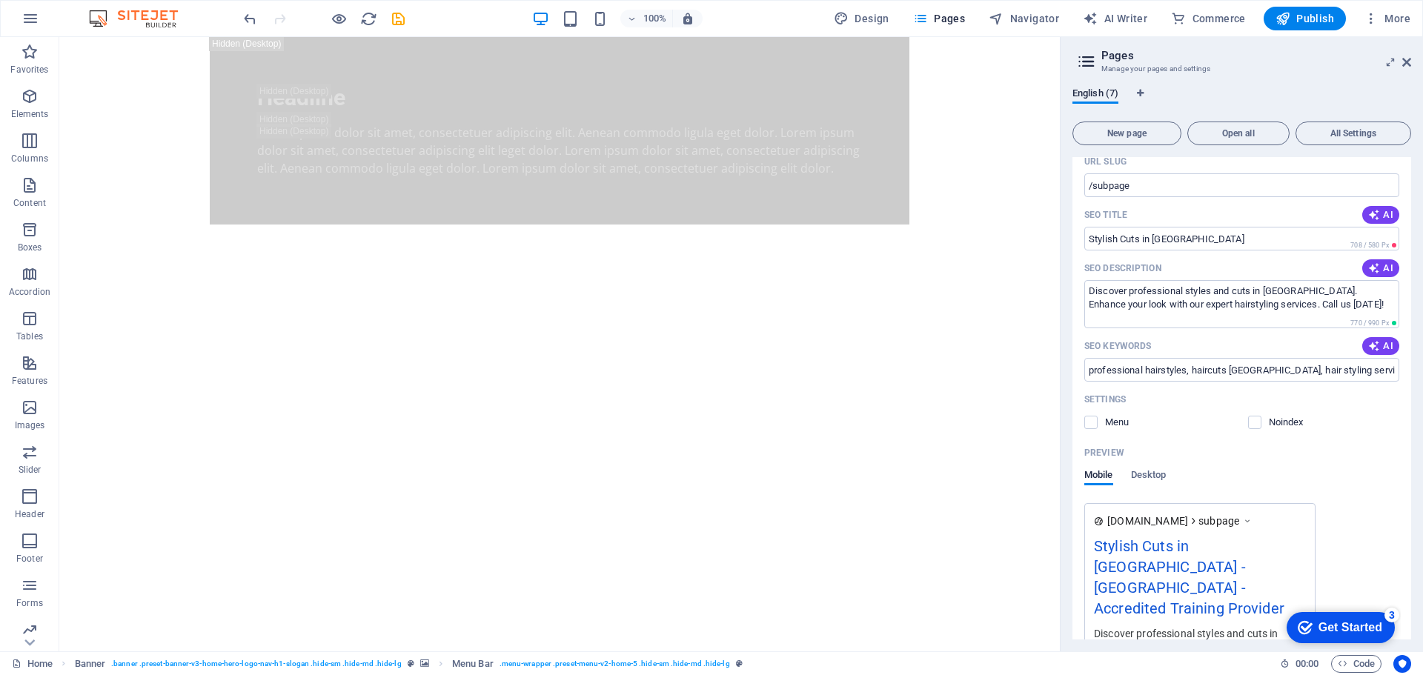
scroll to position [0, 0]
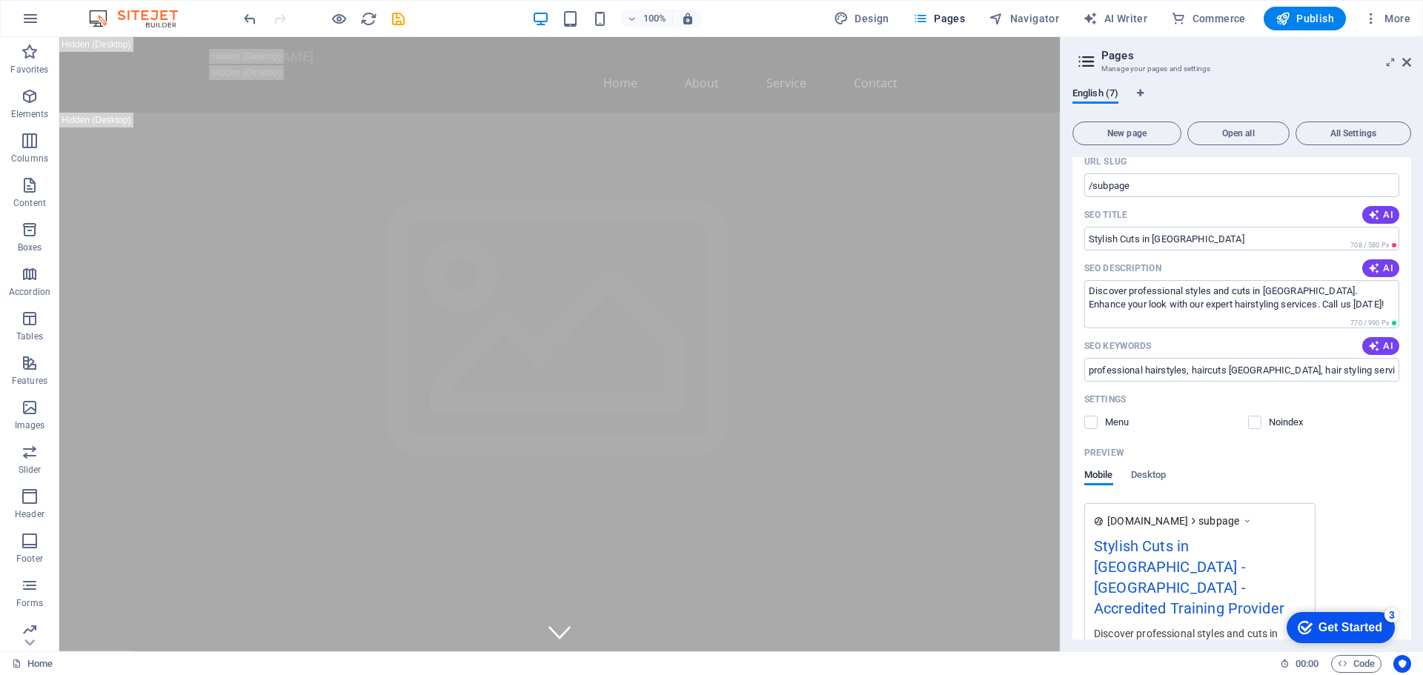
drag, startPoint x: 1054, startPoint y: 93, endPoint x: 1120, endPoint y: 88, distance: 65.4
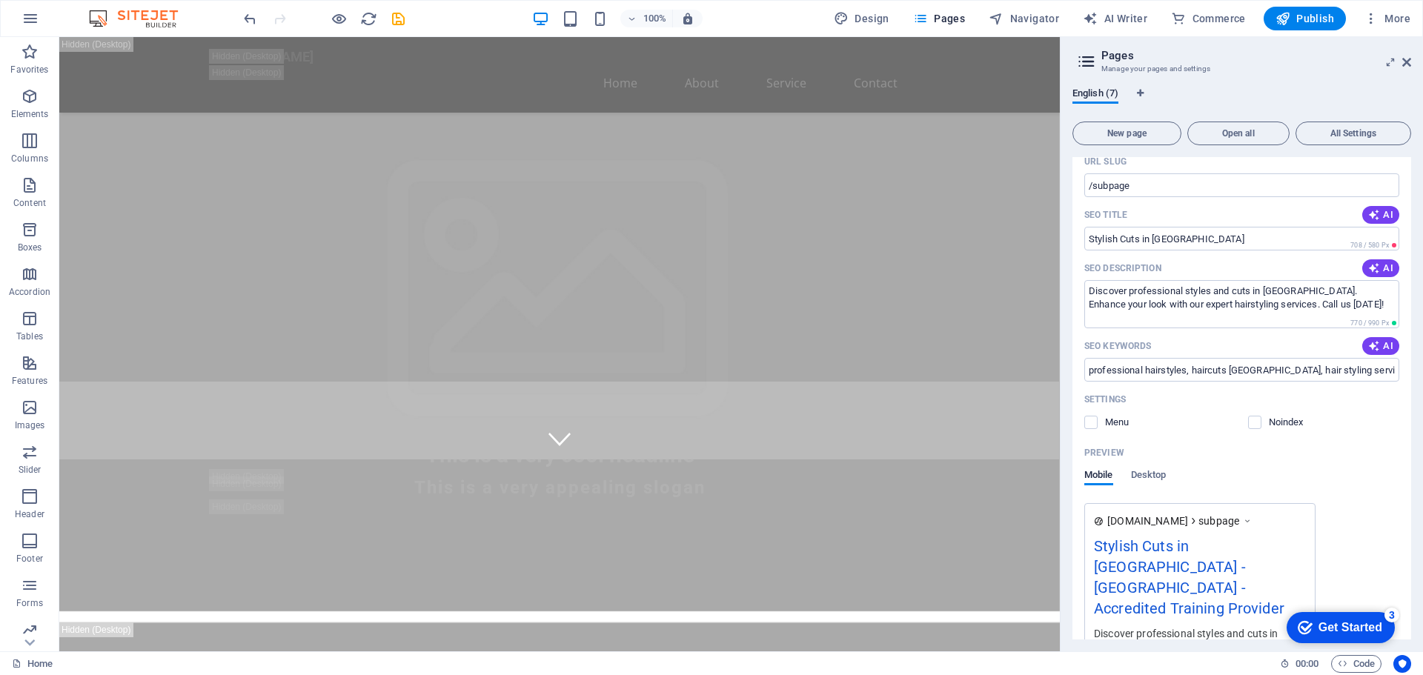
scroll to position [276, 0]
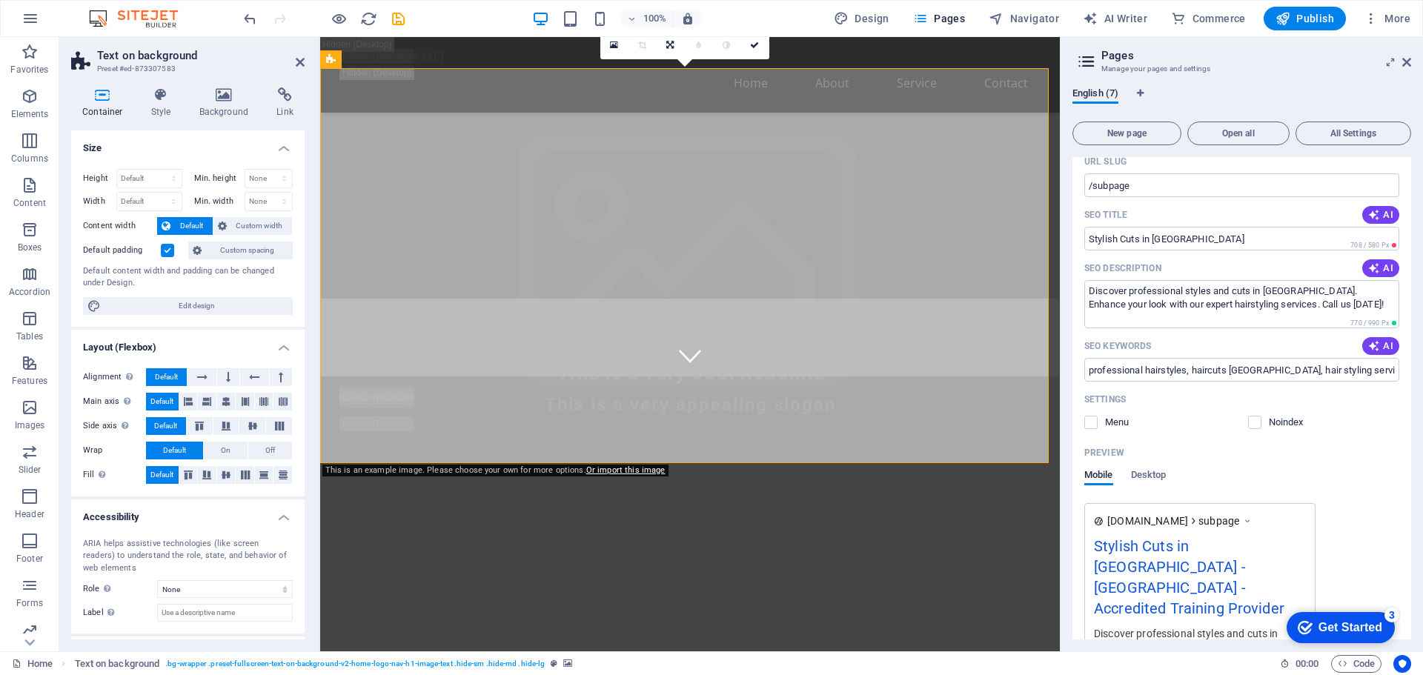
click at [222, 96] on icon at bounding box center [224, 94] width 72 height 15
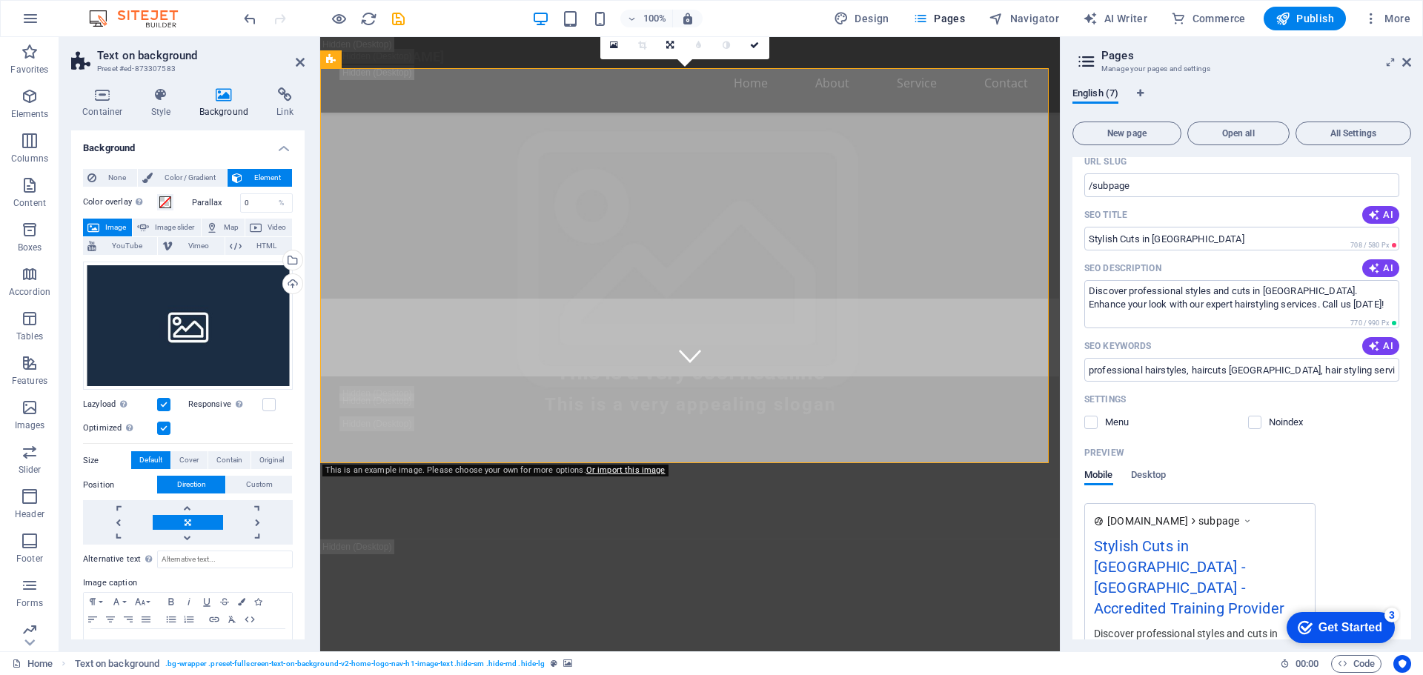
click at [222, 96] on icon at bounding box center [224, 94] width 72 height 15
click at [167, 96] on icon at bounding box center [161, 94] width 42 height 15
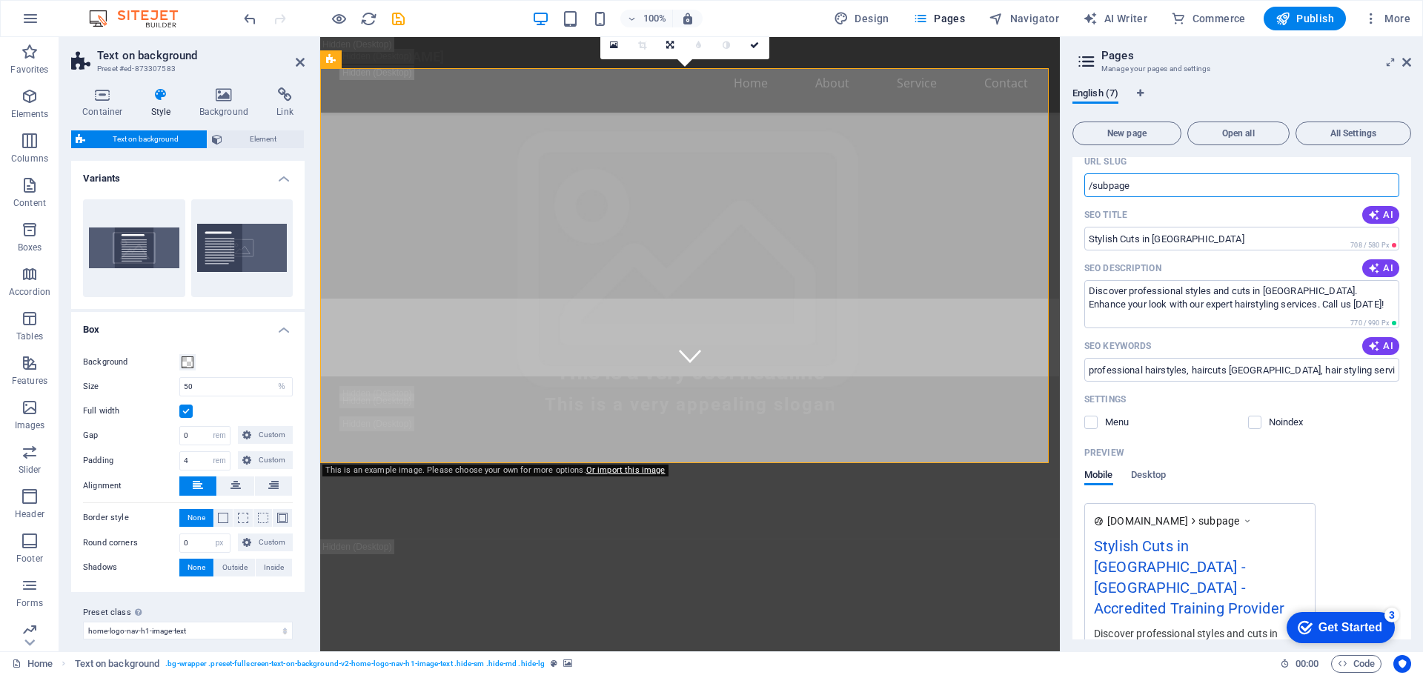
click at [1123, 193] on input "/subpage" at bounding box center [1241, 185] width 315 height 24
drag, startPoint x: 1530, startPoint y: 279, endPoint x: 1054, endPoint y: 242, distance: 477.1
paste input "QualiTrain Academy (Pty) Ltd offers accredited training across South Africa. Fr…"
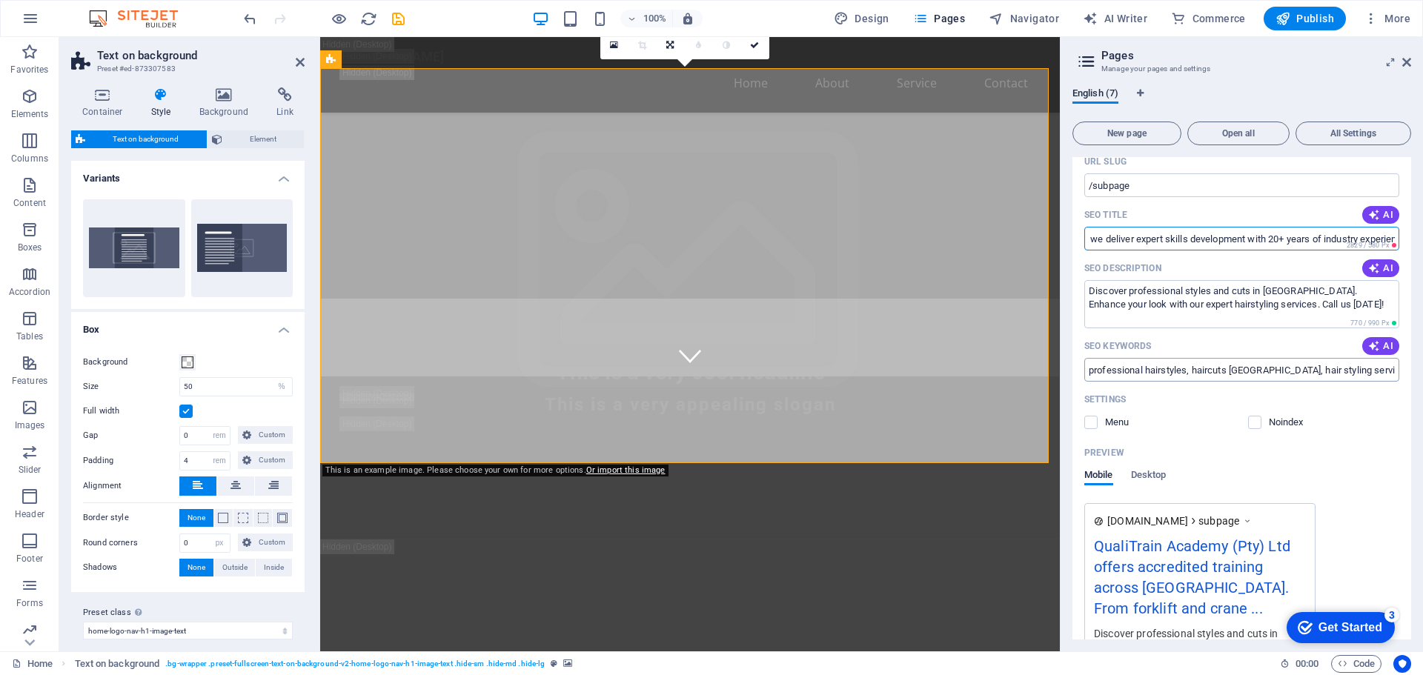
scroll to position [0, 0]
type input "QualiTrain Academy (Pty) Ltd offers accredited training across South Africa. Fr…"
click at [1186, 309] on textarea "Discover professional styles and cuts in Cape Town. Enhance your look with our …" at bounding box center [1241, 304] width 315 height 48
drag, startPoint x: 1337, startPoint y: 304, endPoint x: 1079, endPoint y: 279, distance: 259.8
click at [1079, 279] on div "Name Subpage ​ URL SLUG /subpage ​ SEO Title AI QualiTrain Academy (Pty) Ltd of…" at bounding box center [1241, 425] width 339 height 659
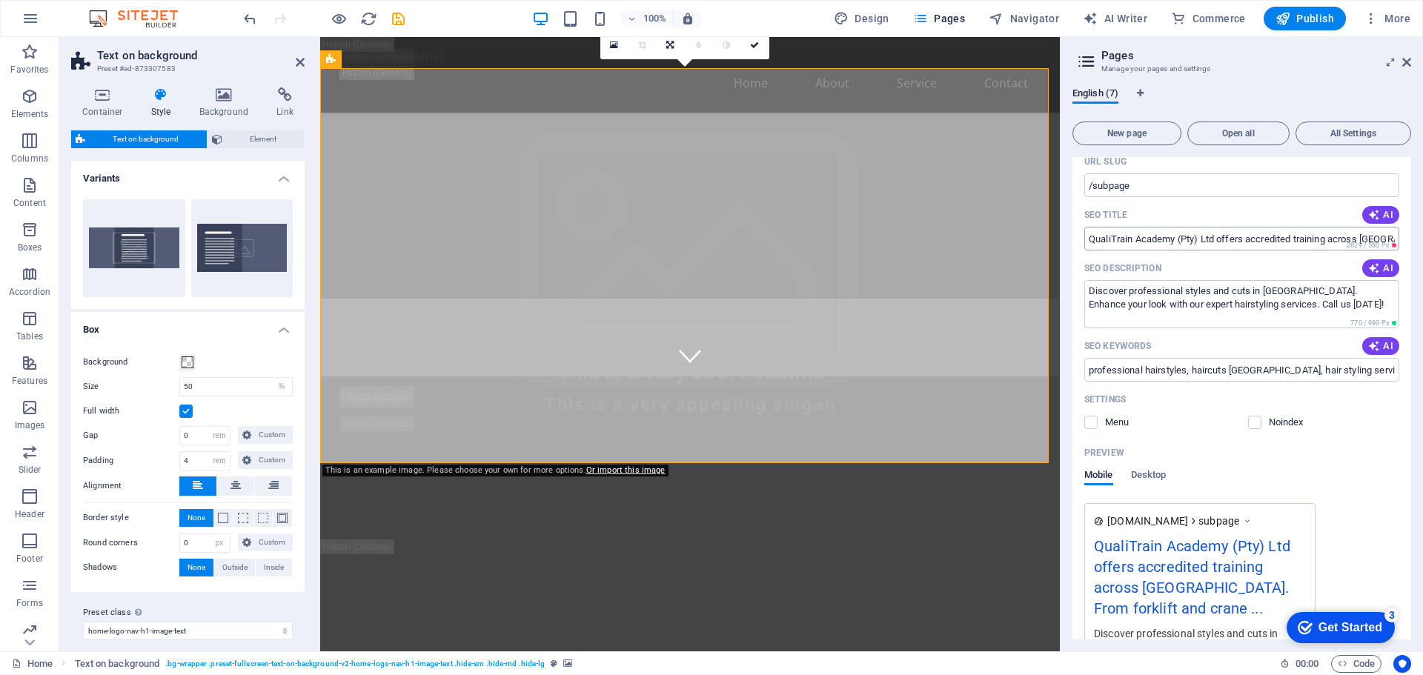
click at [1224, 238] on input "QualiTrain Academy (Pty) Ltd offers accredited training across South Africa. Fr…" at bounding box center [1241, 239] width 315 height 24
drag, startPoint x: 1085, startPoint y: 241, endPoint x: 1422, endPoint y: 242, distance: 337.1
click at [1422, 242] on div "English (7) New page Open all All Settings Home / Subpage /subpage Name Subpage…" at bounding box center [1241, 364] width 362 height 576
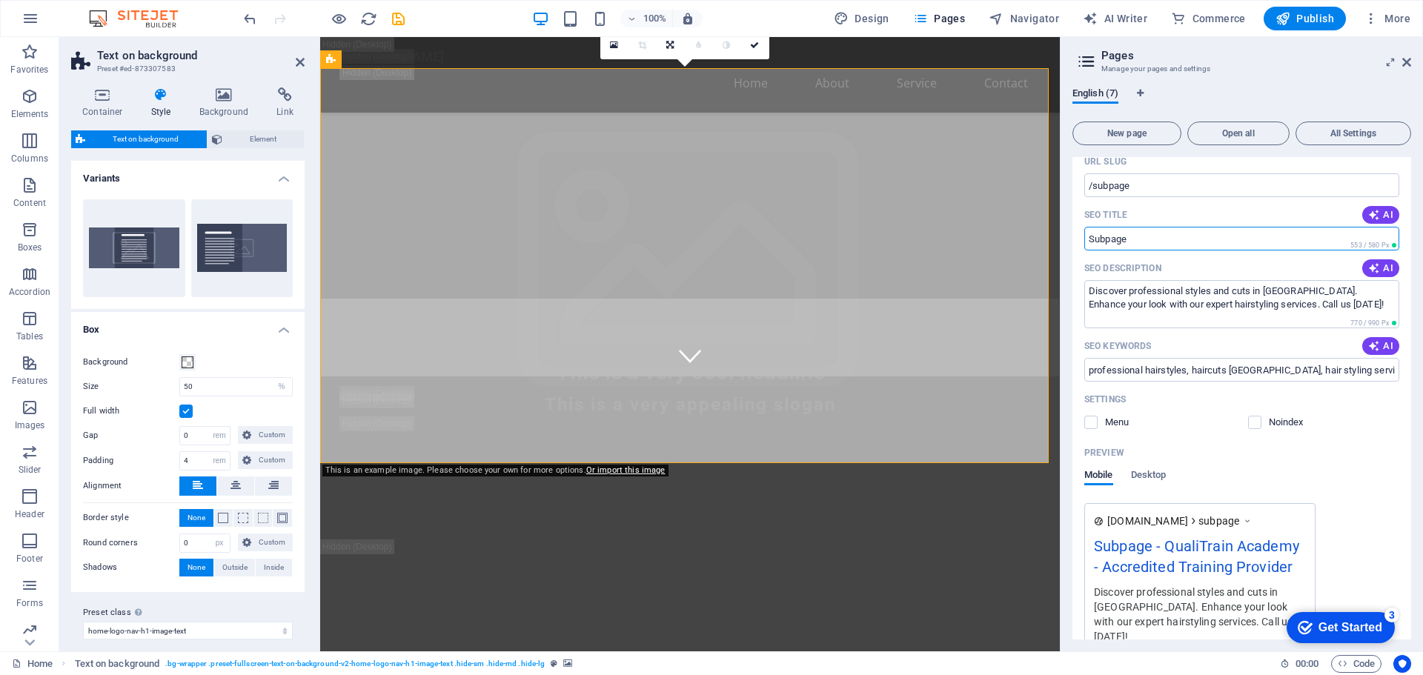
drag, startPoint x: 1476, startPoint y: 276, endPoint x: 1381, endPoint y: 276, distance: 94.8
paste input "Accredited Training Provider | QualiTrain Academy South Africa"
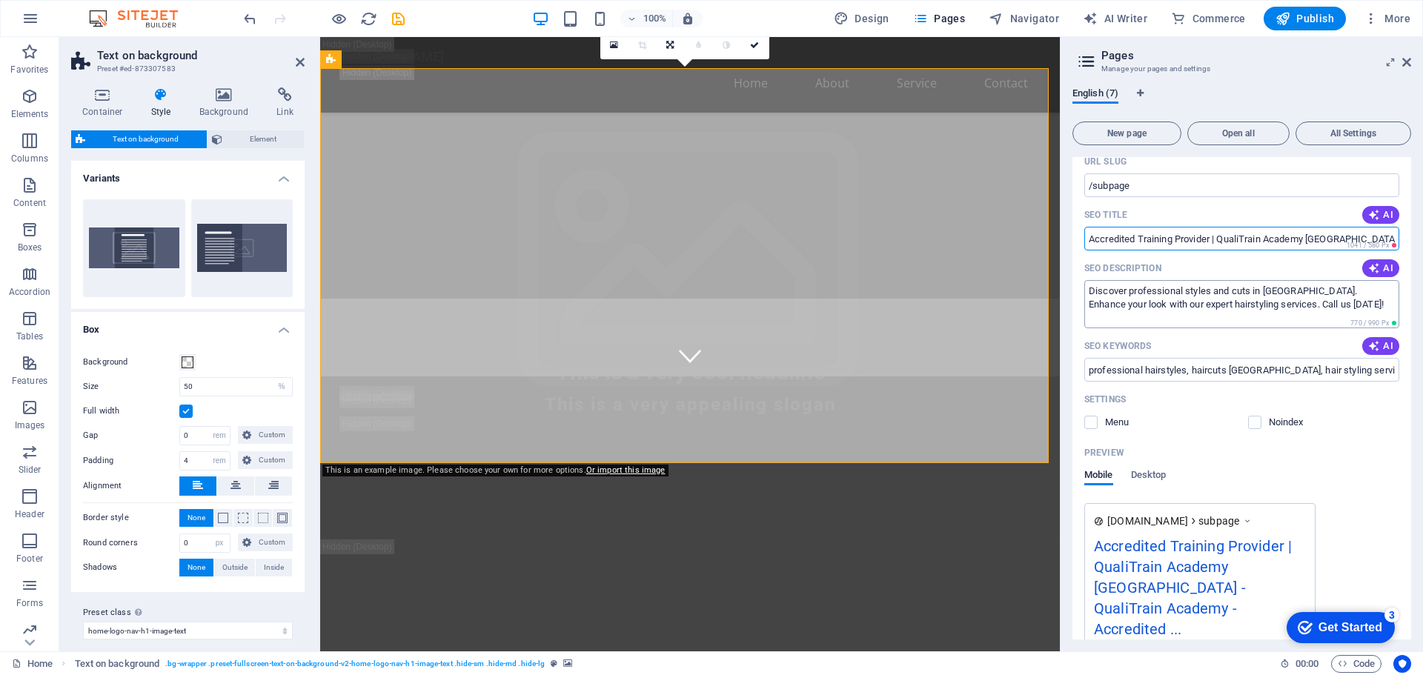
type input "Accredited Training Provider | QualiTrain Academy South Africa"
drag, startPoint x: 1346, startPoint y: 310, endPoint x: 1071, endPoint y: 278, distance: 277.5
click at [1071, 278] on div "English (7) New page Open all All Settings Home / Subpage /subpage Name Subpage…" at bounding box center [1241, 364] width 362 height 576
paste textarea "QualiTrain Academy (Pty) Ltd offers accredited training across South Africa. Fr…"
type textarea "QualiTrain Academy (Pty) Ltd offers accredited training across South Africa. Fr…"
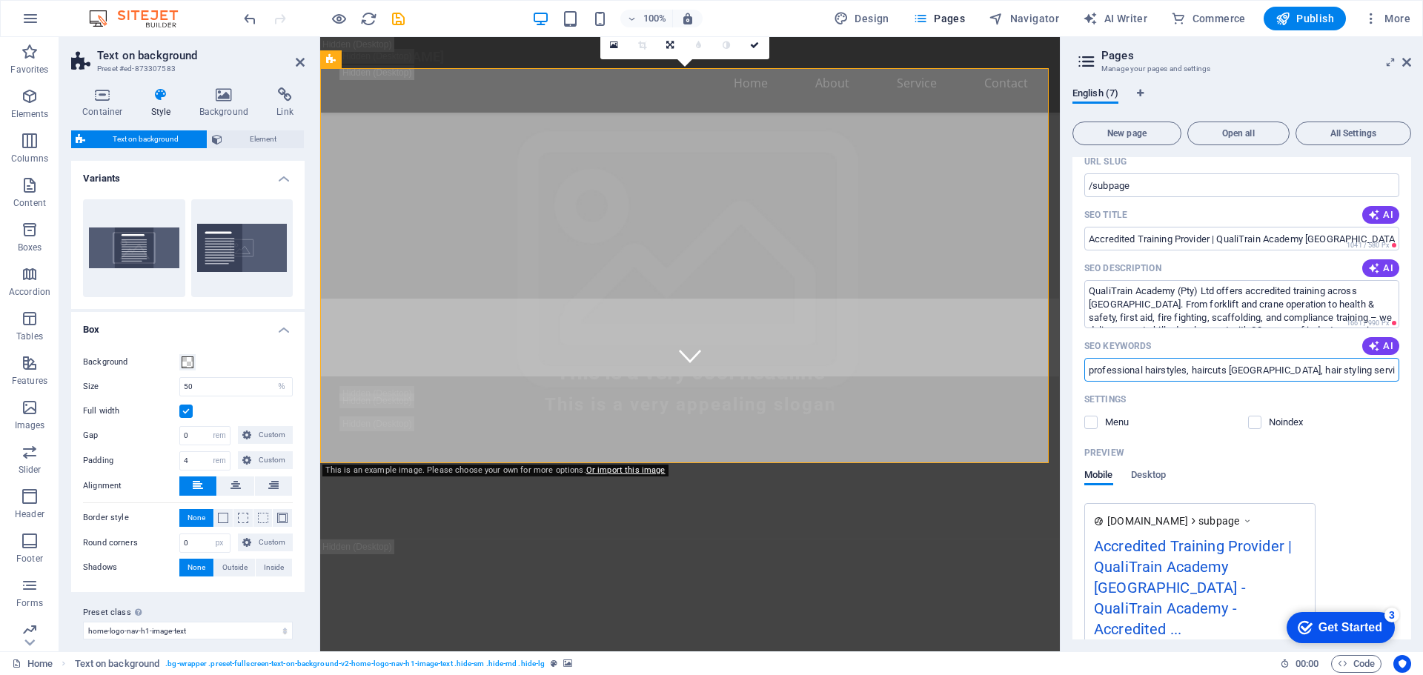
click at [1202, 370] on input "professional hairstyles, haircuts Cape Town, hair styling services, best haircu…" at bounding box center [1241, 370] width 315 height 24
drag, startPoint x: 1698, startPoint y: 408, endPoint x: 983, endPoint y: 371, distance: 715.2
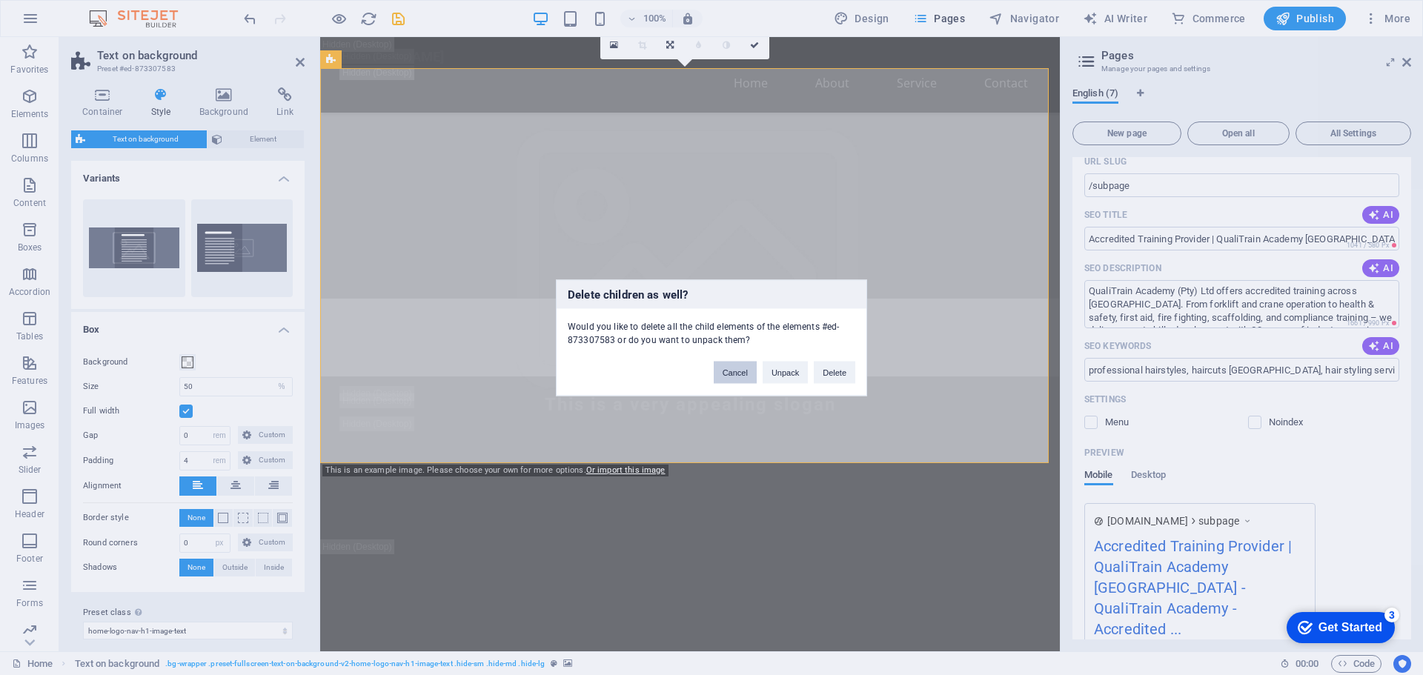
click at [737, 371] on button "Cancel" at bounding box center [735, 372] width 43 height 22
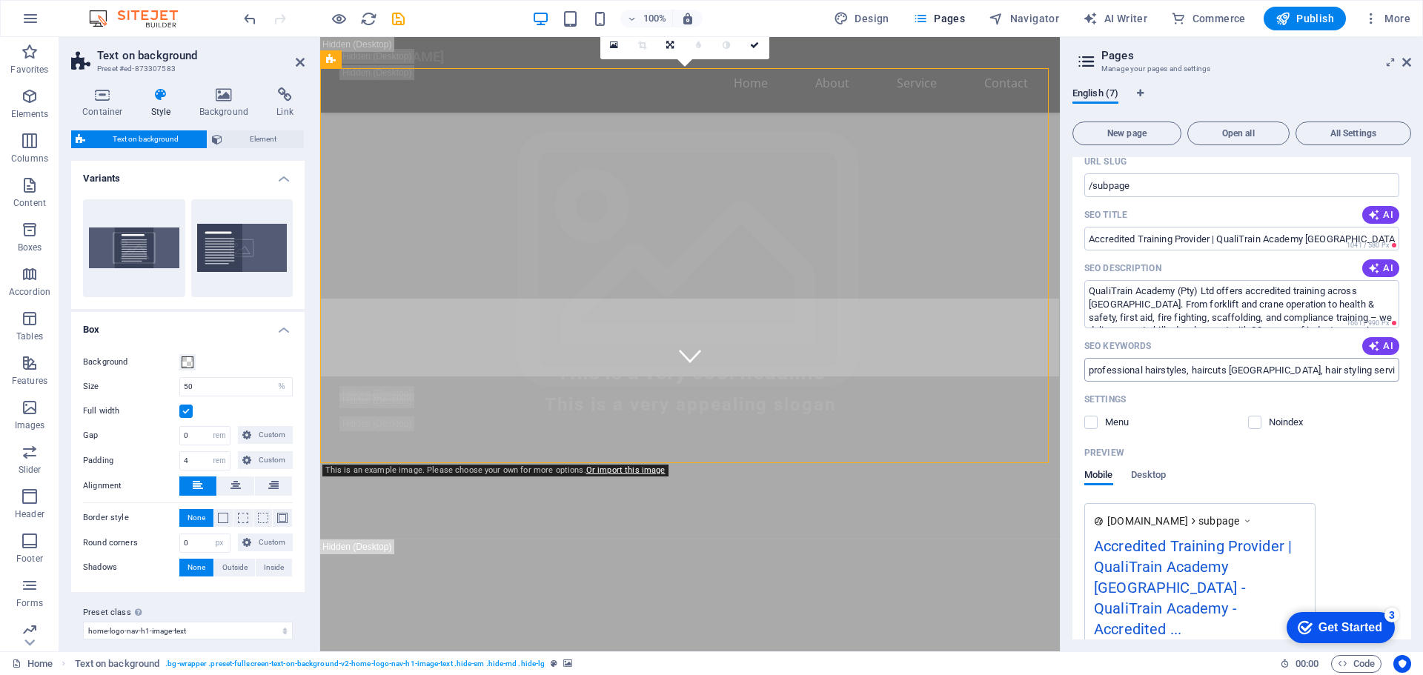
click at [1295, 359] on input "professional hairstyles, haircuts Cape Town, hair styling services, best haircu…" at bounding box center [1241, 370] width 315 height 24
click at [1356, 368] on input "professional hairstyles, haircuts Cape Town, hair styling services, best haircu…" at bounding box center [1241, 370] width 315 height 24
drag, startPoint x: 1383, startPoint y: 376, endPoint x: 1060, endPoint y: 376, distance: 323.1
click at [1060, 376] on aside "Pages Manage your pages and settings English (7) New page Open all All Settings…" at bounding box center [1241, 344] width 363 height 614
drag, startPoint x: 1625, startPoint y: 408, endPoint x: 1042, endPoint y: 372, distance: 584.3
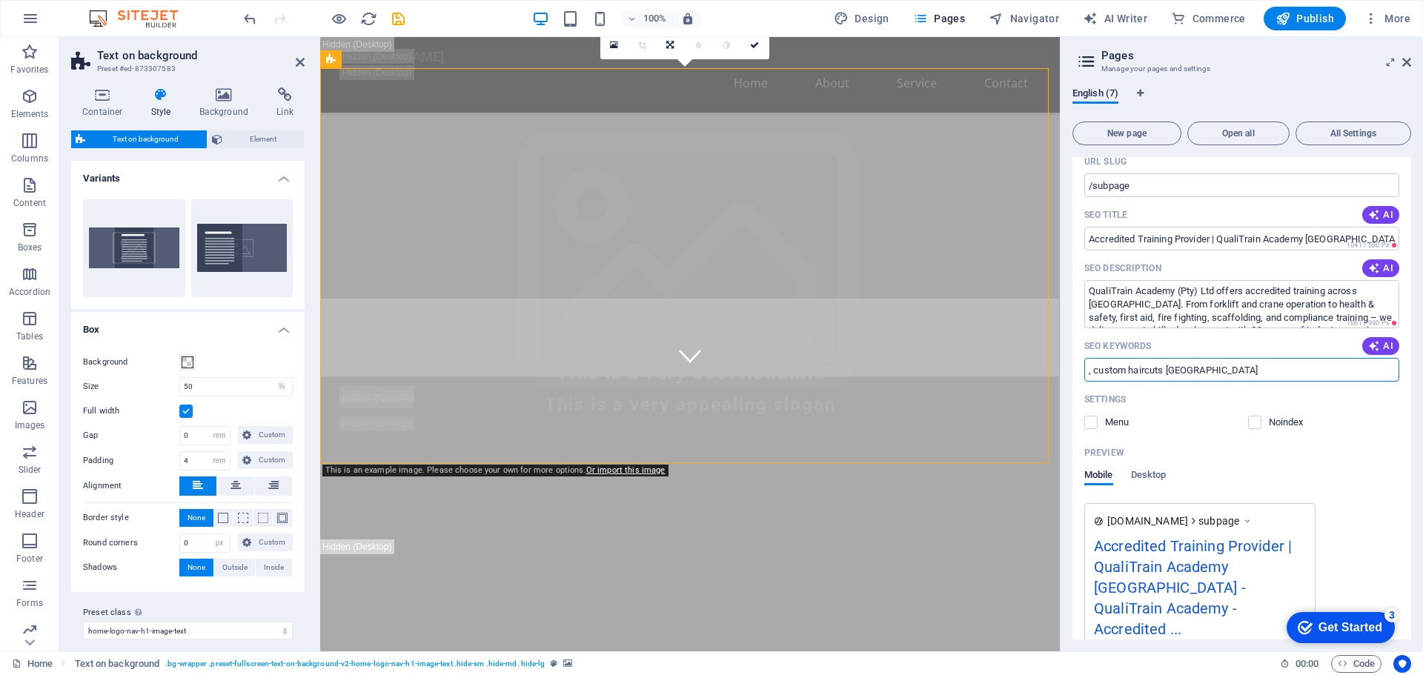
type input ", custom haircuts Cape Town"
drag, startPoint x: 1297, startPoint y: 371, endPoint x: 1080, endPoint y: 368, distance: 217.1
click at [1080, 368] on div "Name Subpage ​ URL SLUG /subpage ​ SEO Title AI Accredited Training Provider | …" at bounding box center [1241, 450] width 339 height 709
drag, startPoint x: 1217, startPoint y: 373, endPoint x: 1082, endPoint y: 371, distance: 134.9
click at [1082, 371] on div "Name Subpage ​ URL SLUG /subpage ​ SEO Title AI Accredited Training Provider | …" at bounding box center [1241, 450] width 339 height 709
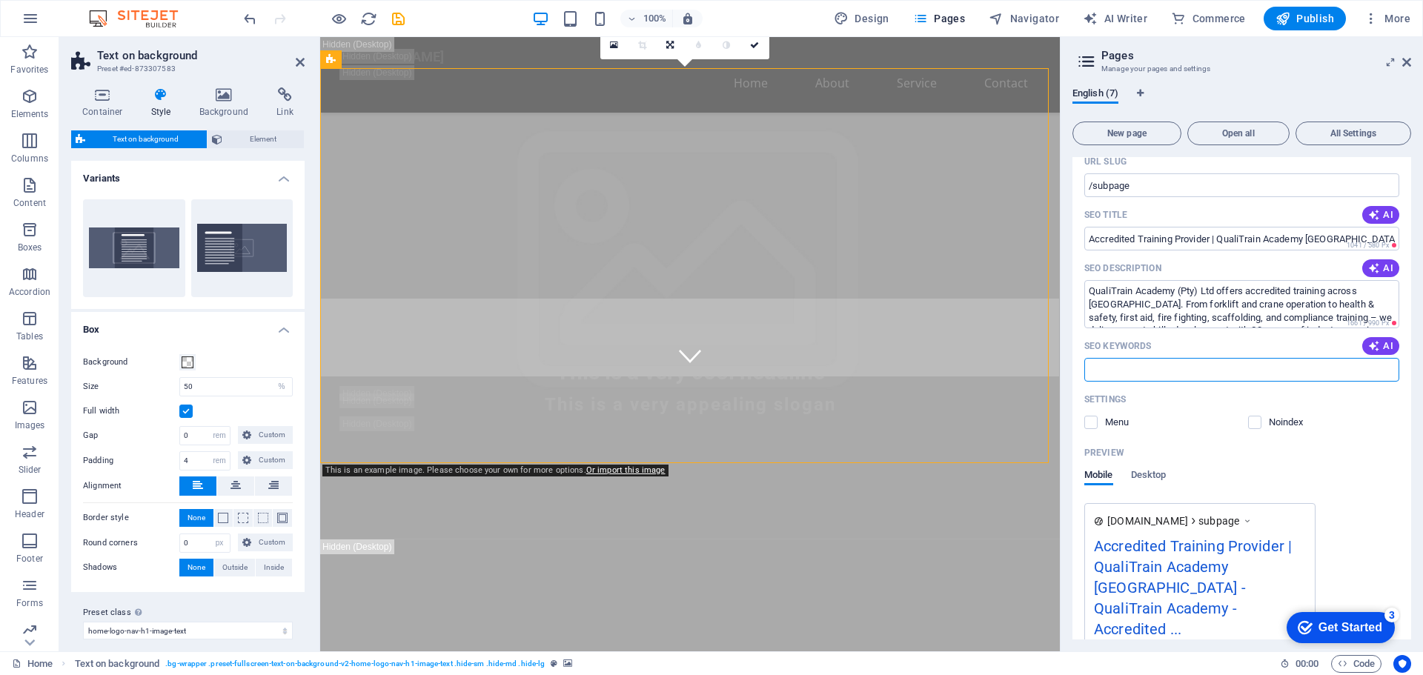
paste input "forklift training South Africa accredited training provider working at heights …"
type input "forklift training South Africa accredited training provider working at heights …"
click at [1091, 423] on label at bounding box center [1090, 422] width 13 height 13
click at [0, 0] on input "checkbox" at bounding box center [0, 0] width 0 height 0
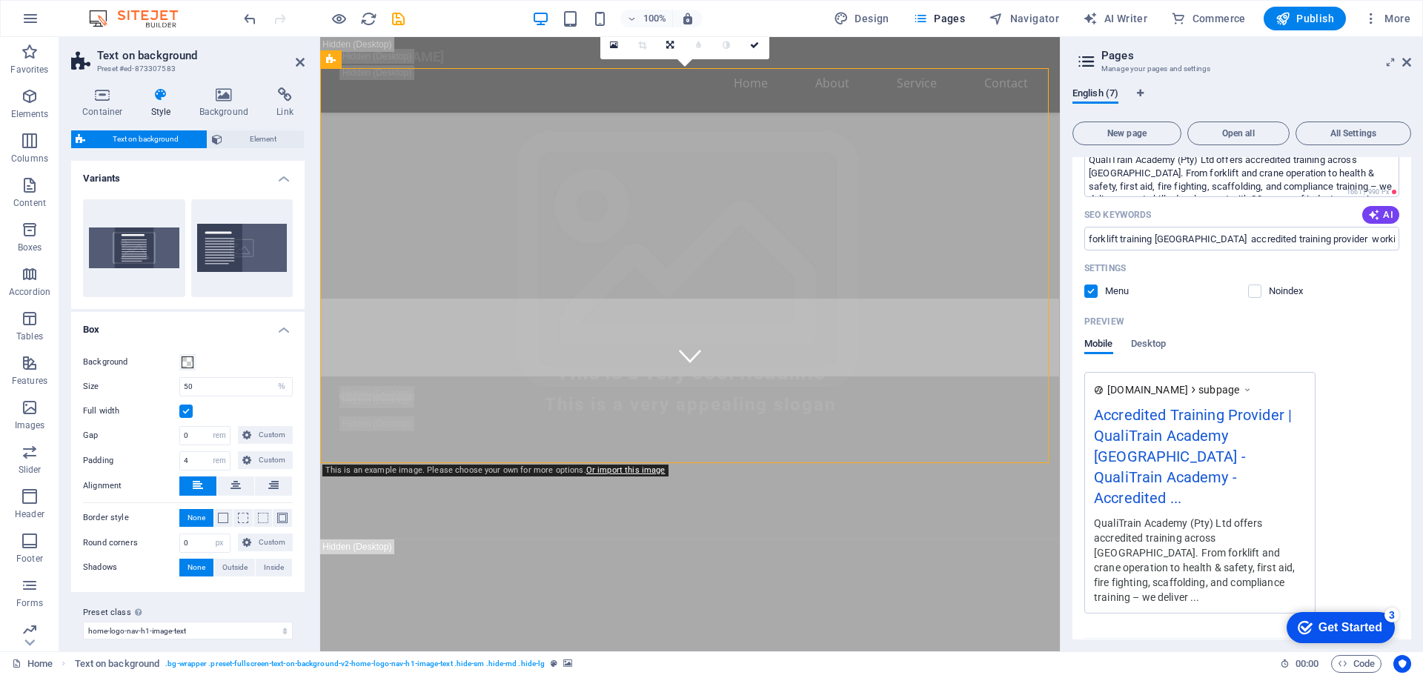
scroll to position [290, 0]
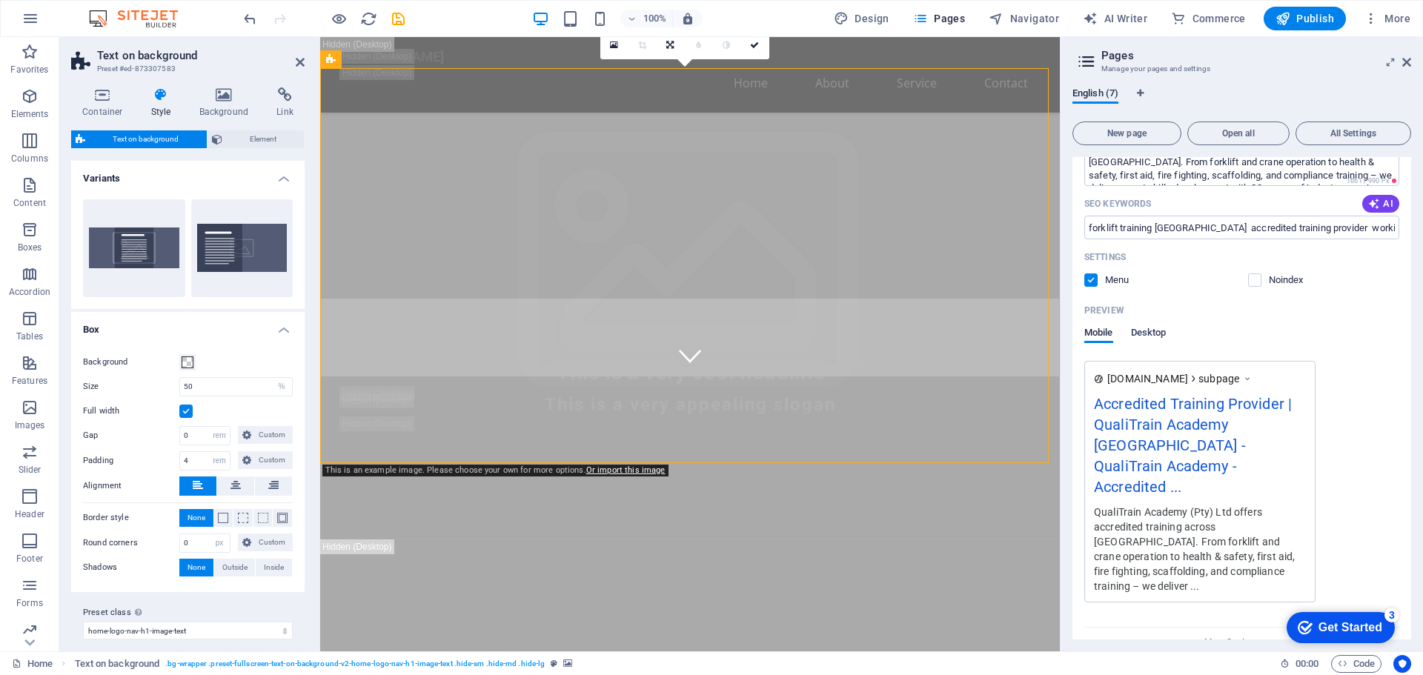
click at [1154, 331] on span "Desktop" at bounding box center [1149, 334] width 36 height 21
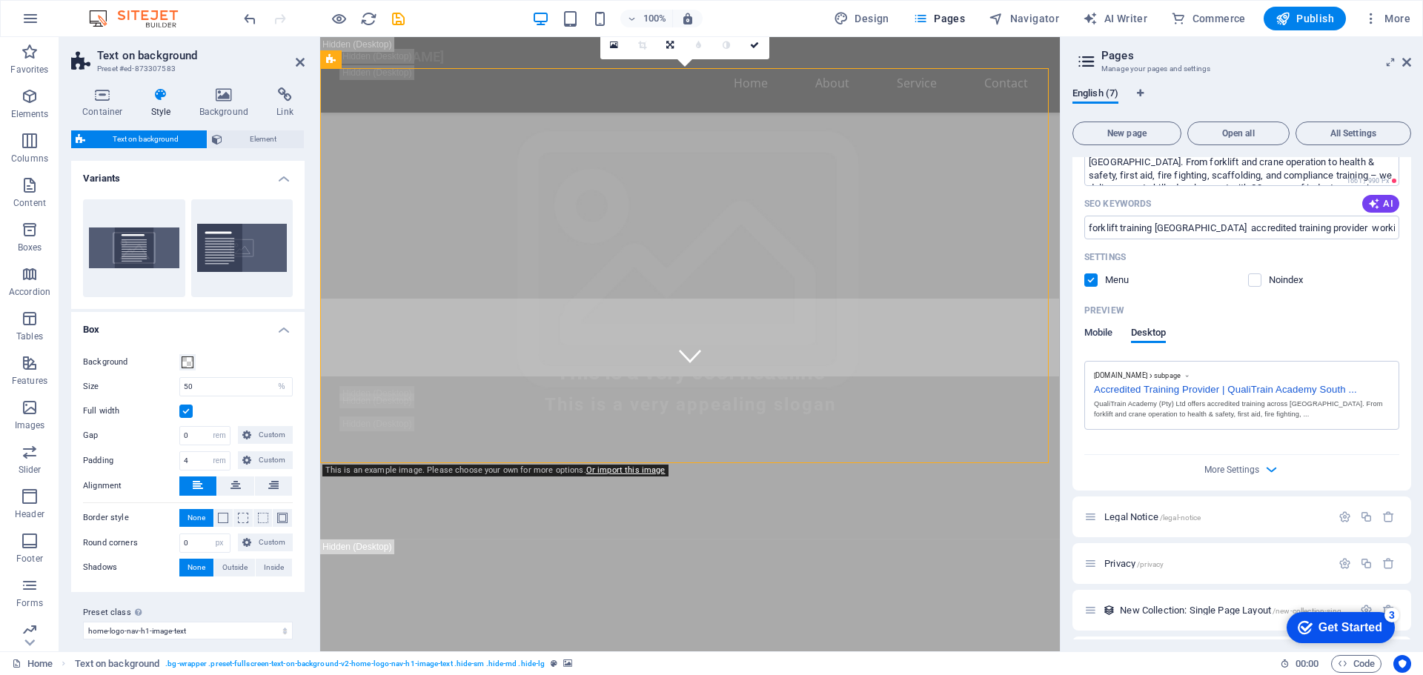
click at [1100, 330] on span "Mobile" at bounding box center [1098, 334] width 29 height 21
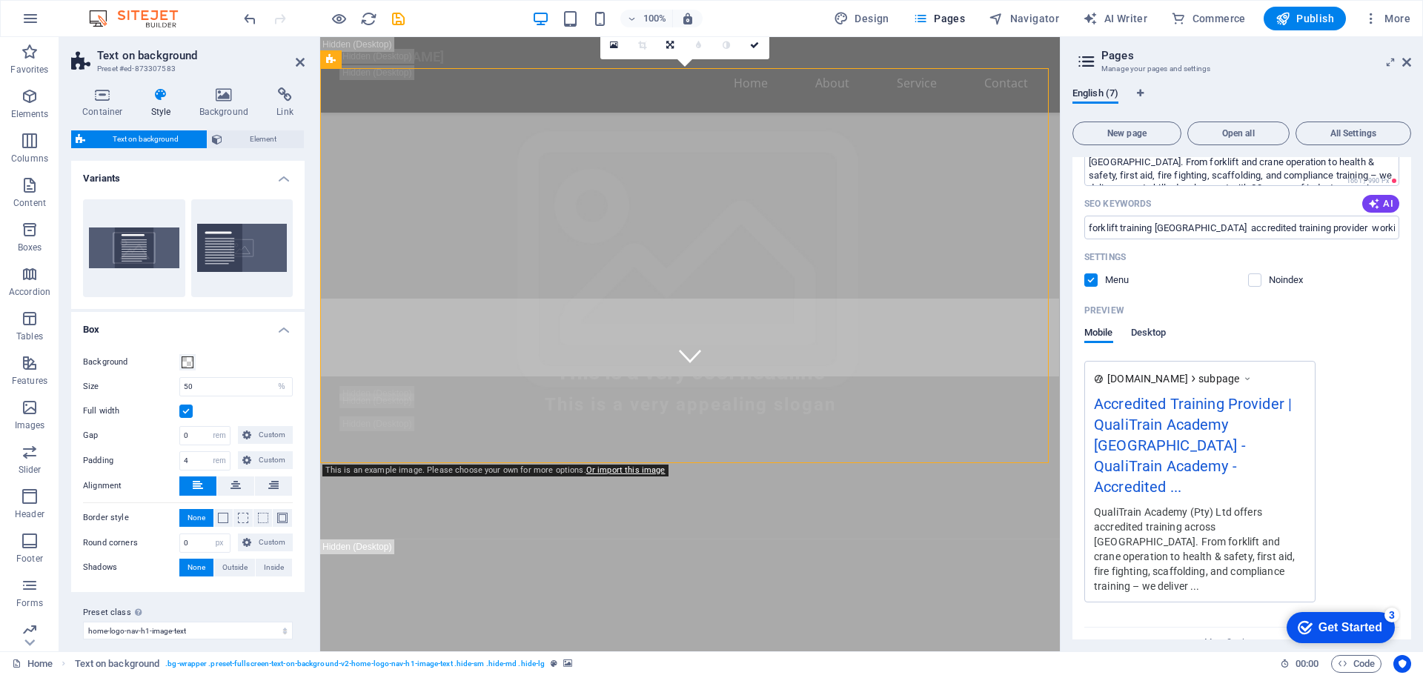
click at [1151, 333] on span "Desktop" at bounding box center [1149, 334] width 36 height 21
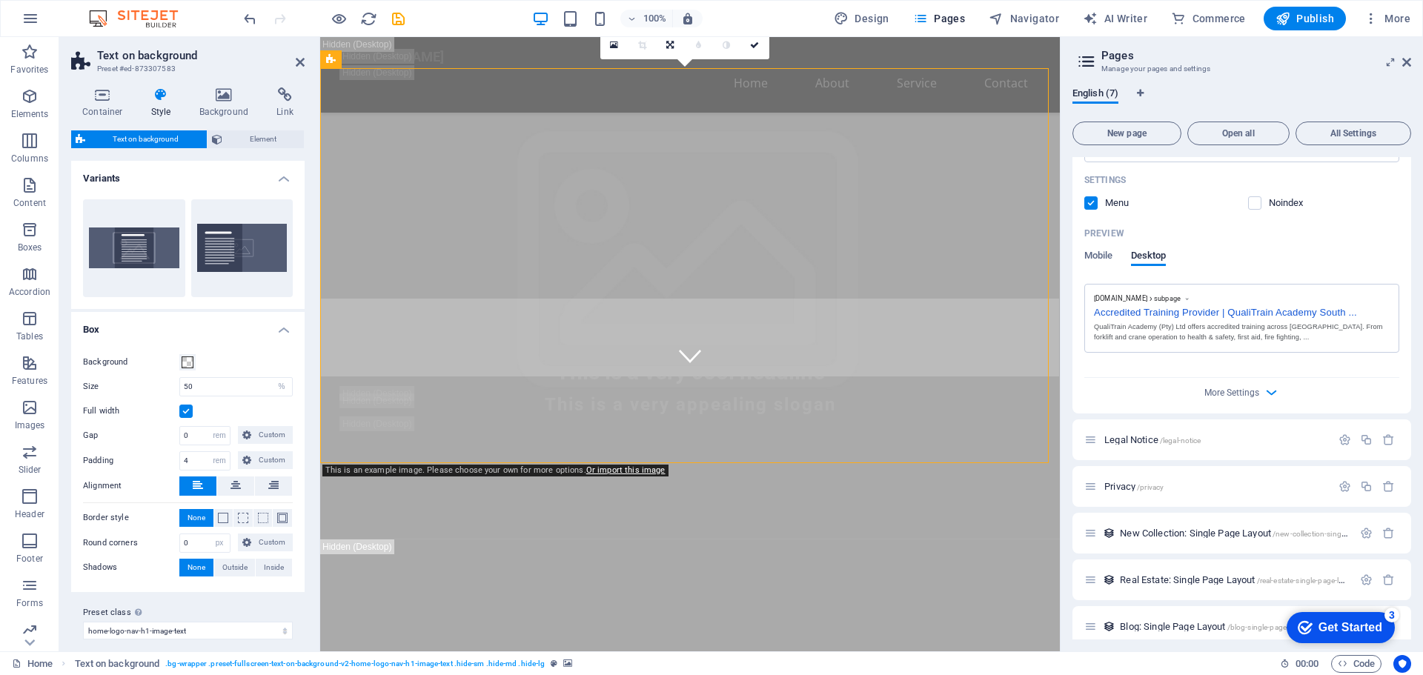
scroll to position [381, 0]
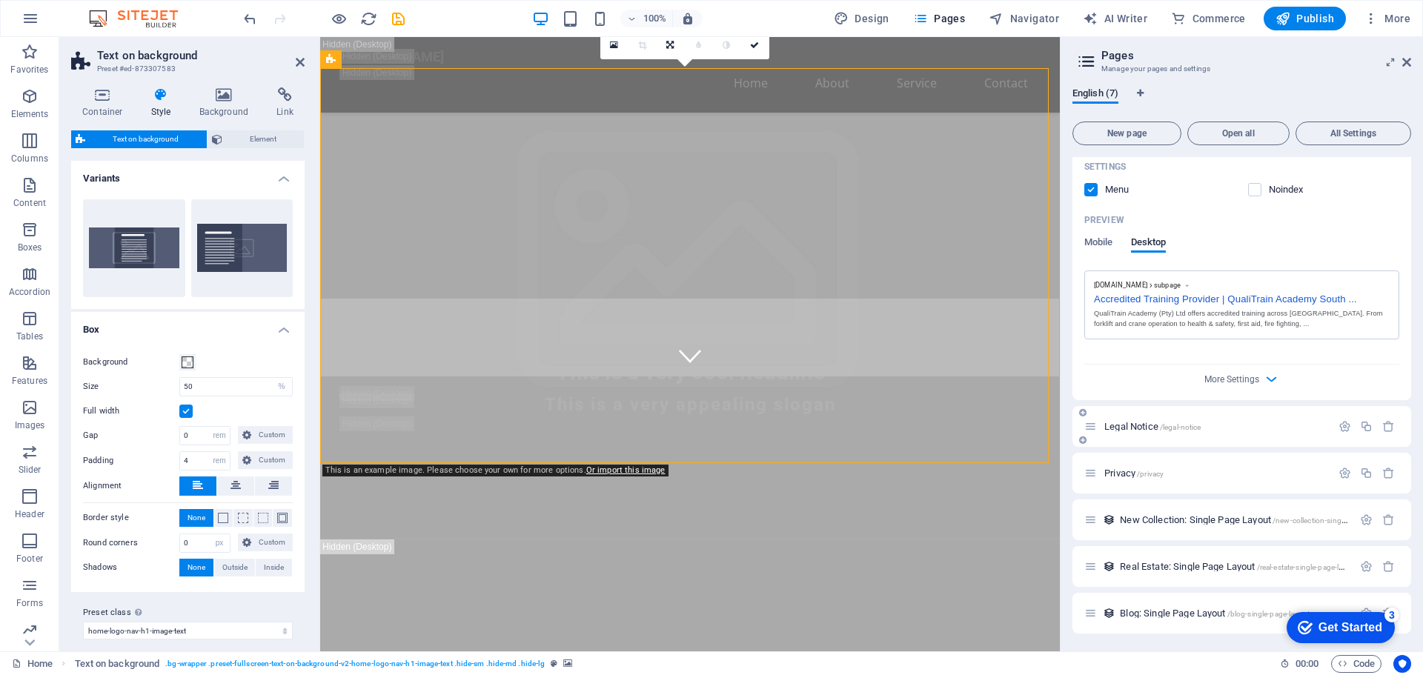
click at [1297, 428] on p "Legal Notice /legal-notice" at bounding box center [1215, 427] width 222 height 10
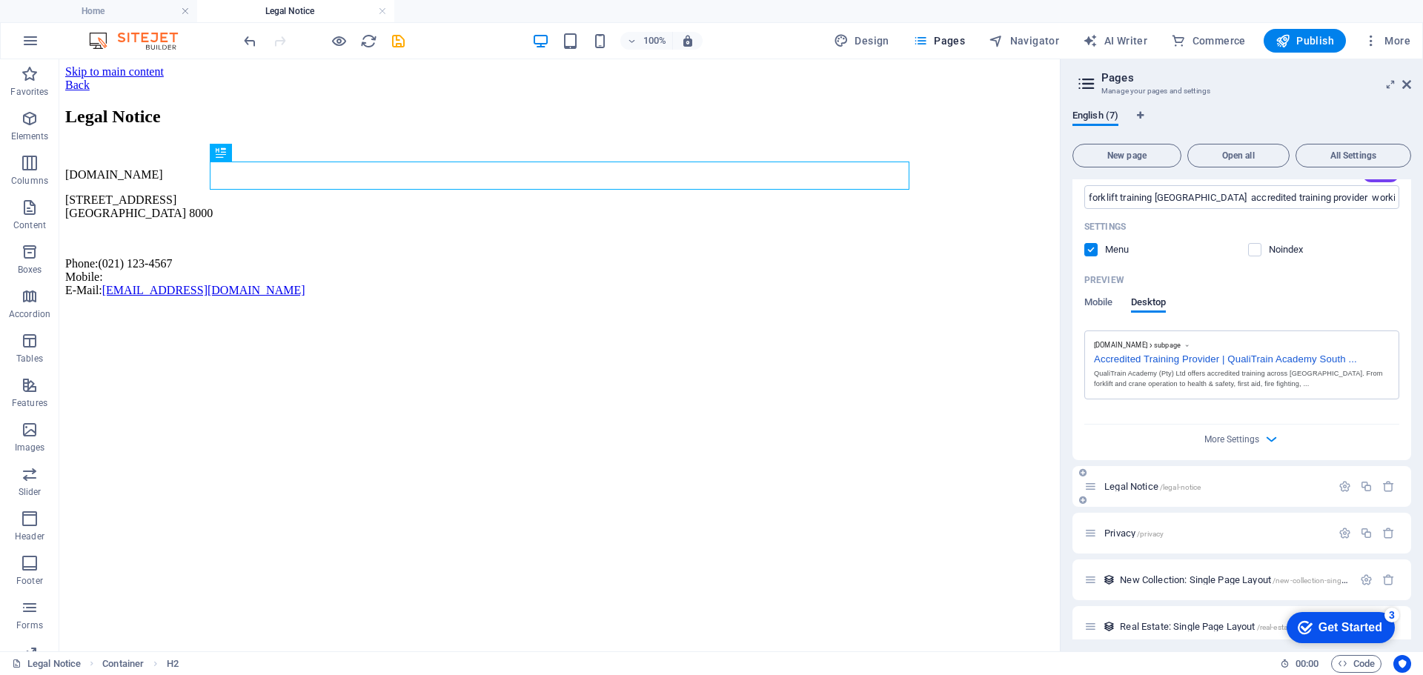
scroll to position [0, 0]
click at [276, 234] on div "qualitrainacademy.co.za 123 Training Lane Cape Town 8000 Phone: (021) 123-4567 …" at bounding box center [559, 232] width 988 height 129
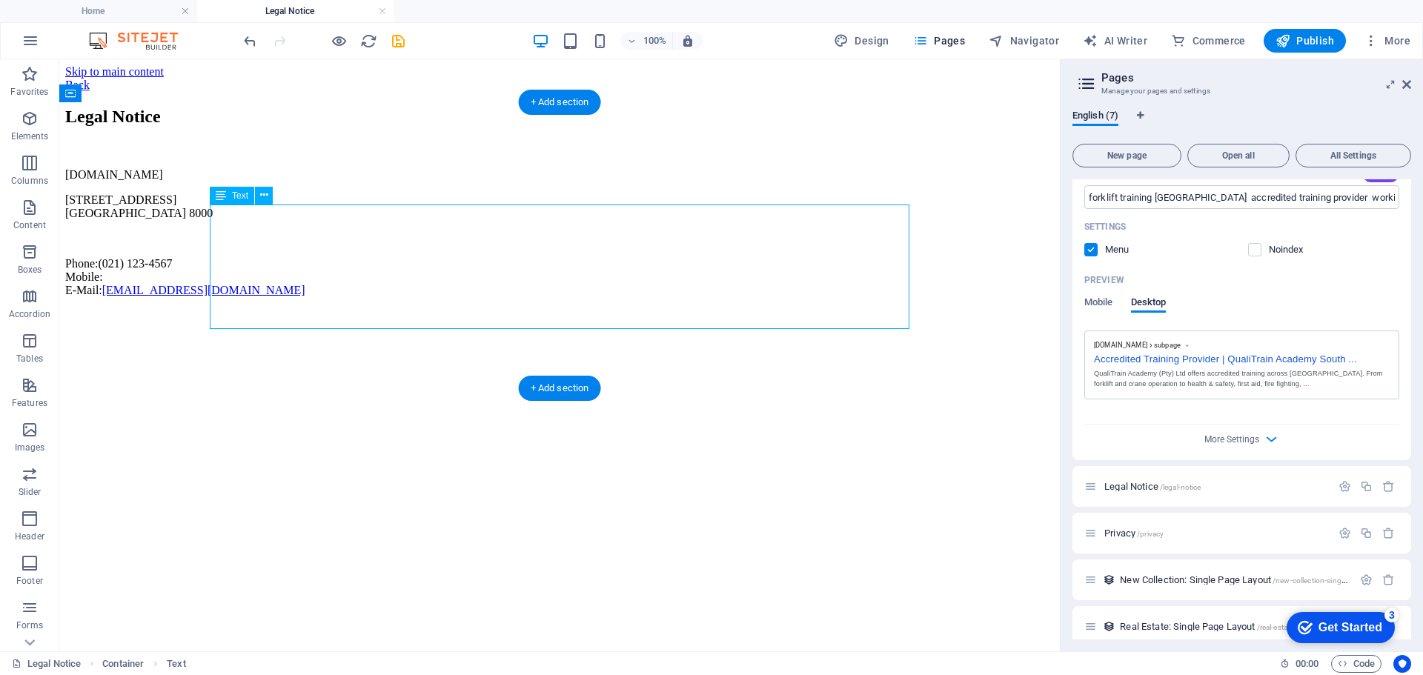
click at [276, 234] on div "qualitrainacademy.co.za 123 Training Lane Cape Town 8000 Phone: (021) 123-4567 …" at bounding box center [559, 232] width 988 height 129
click at [293, 231] on div "qualitrainacademy.co.za 123 Training Lane Cape Town 8000 Phone: (021) 123-4567 …" at bounding box center [559, 232] width 988 height 129
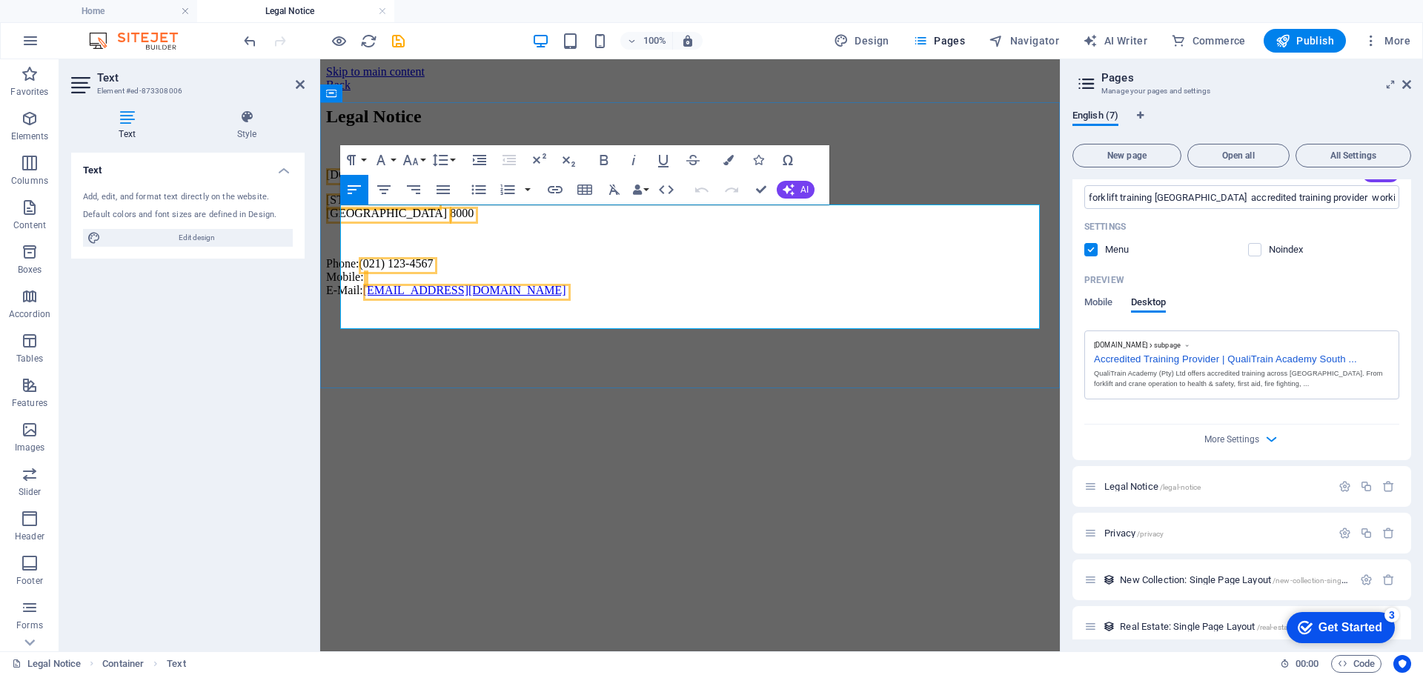
click at [389, 206] on span "123 Training Lane" at bounding box center [381, 199] width 111 height 13
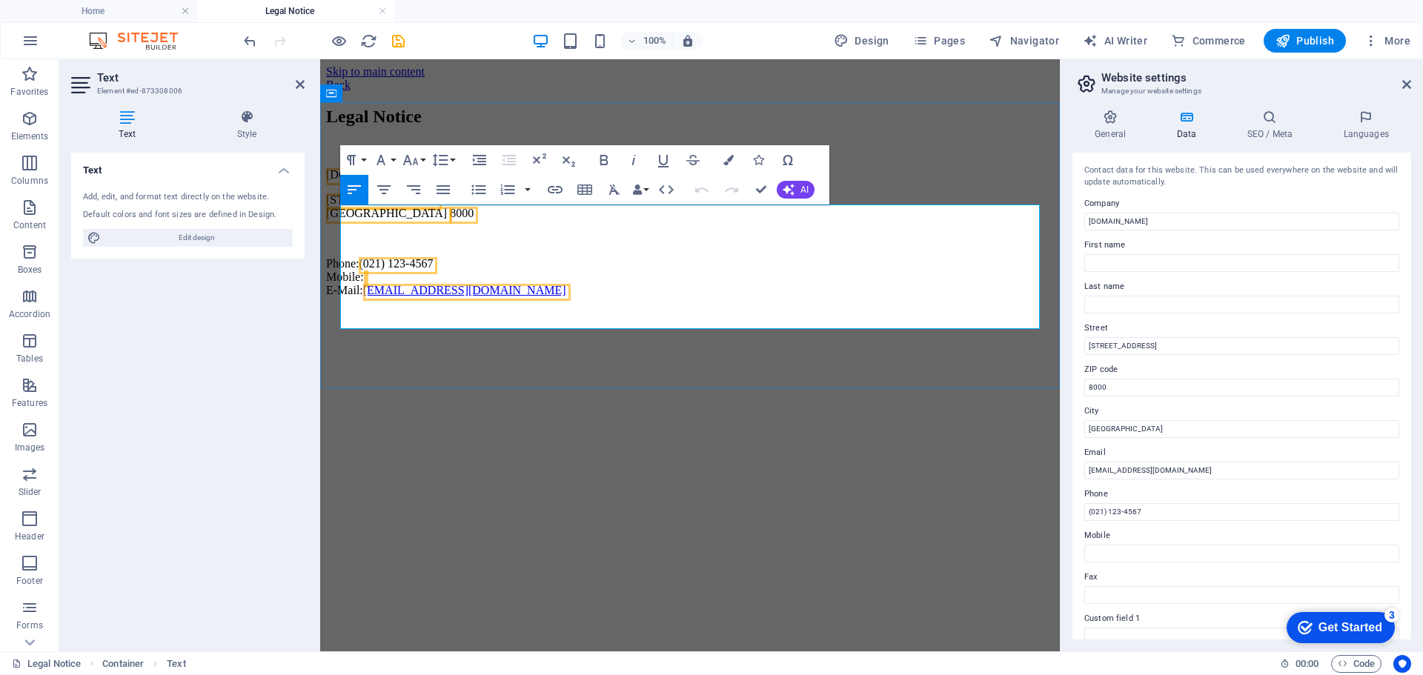
click at [425, 206] on span "123 Training Lane" at bounding box center [381, 199] width 111 height 13
click at [432, 206] on span "123 Training Lane" at bounding box center [381, 199] width 111 height 13
click at [1120, 263] on input "First name" at bounding box center [1241, 263] width 315 height 18
type input "Veronica"
type input "Dercksen"
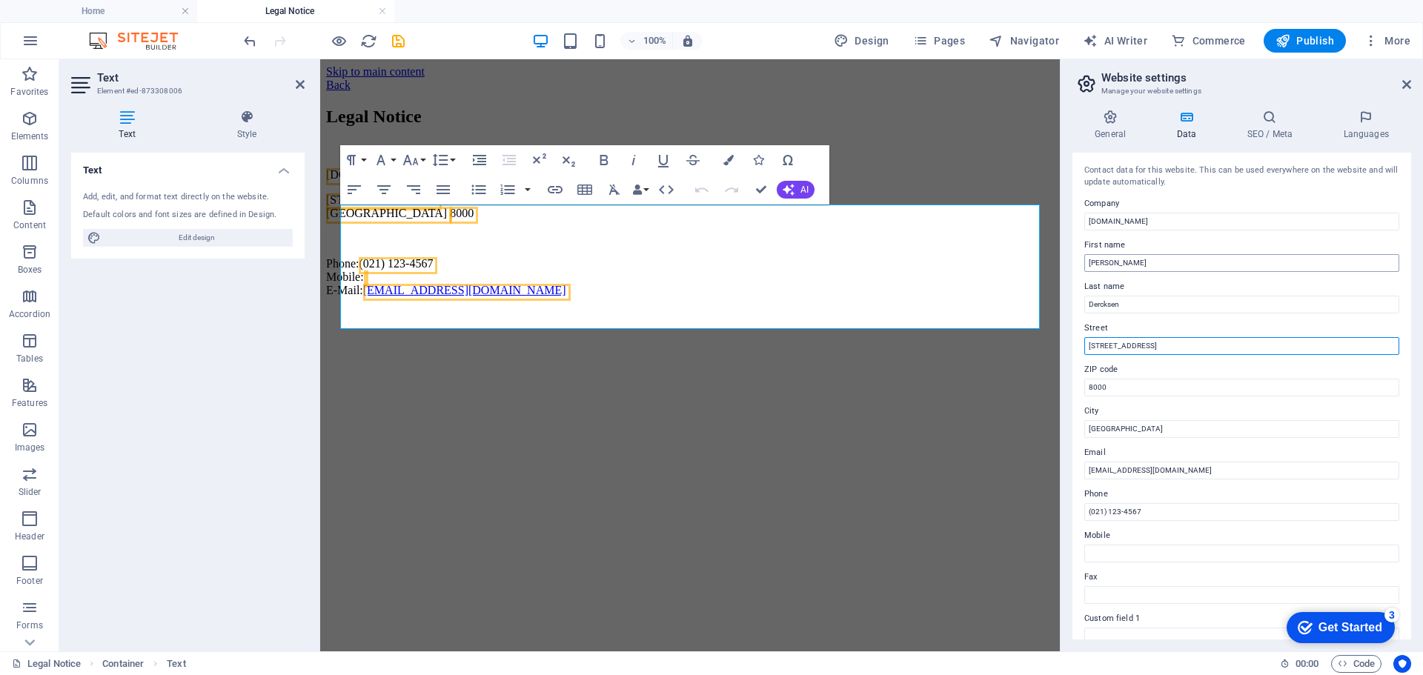
type input "[STREET_ADDRESS]"
type input "1541"
type input "[GEOGRAPHIC_DATA]"
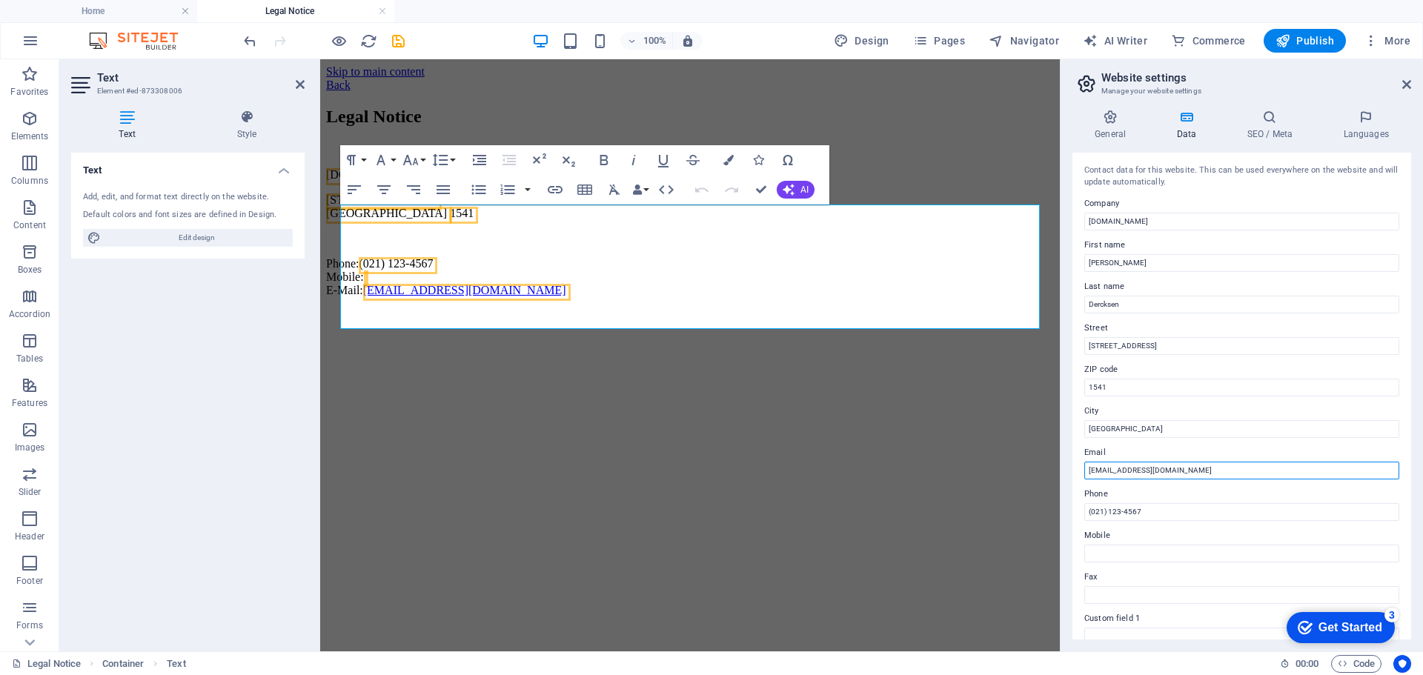
click at [1096, 471] on input "info@qualitrainacademy.co.za" at bounding box center [1241, 471] width 315 height 18
drag, startPoint x: 1101, startPoint y: 471, endPoint x: 1083, endPoint y: 467, distance: 18.2
click at [1083, 467] on div "Contact data for this website. This can be used everywhere on the website and w…" at bounding box center [1241, 396] width 339 height 487
type input "[EMAIL_ADDRESS][DOMAIN_NAME]"
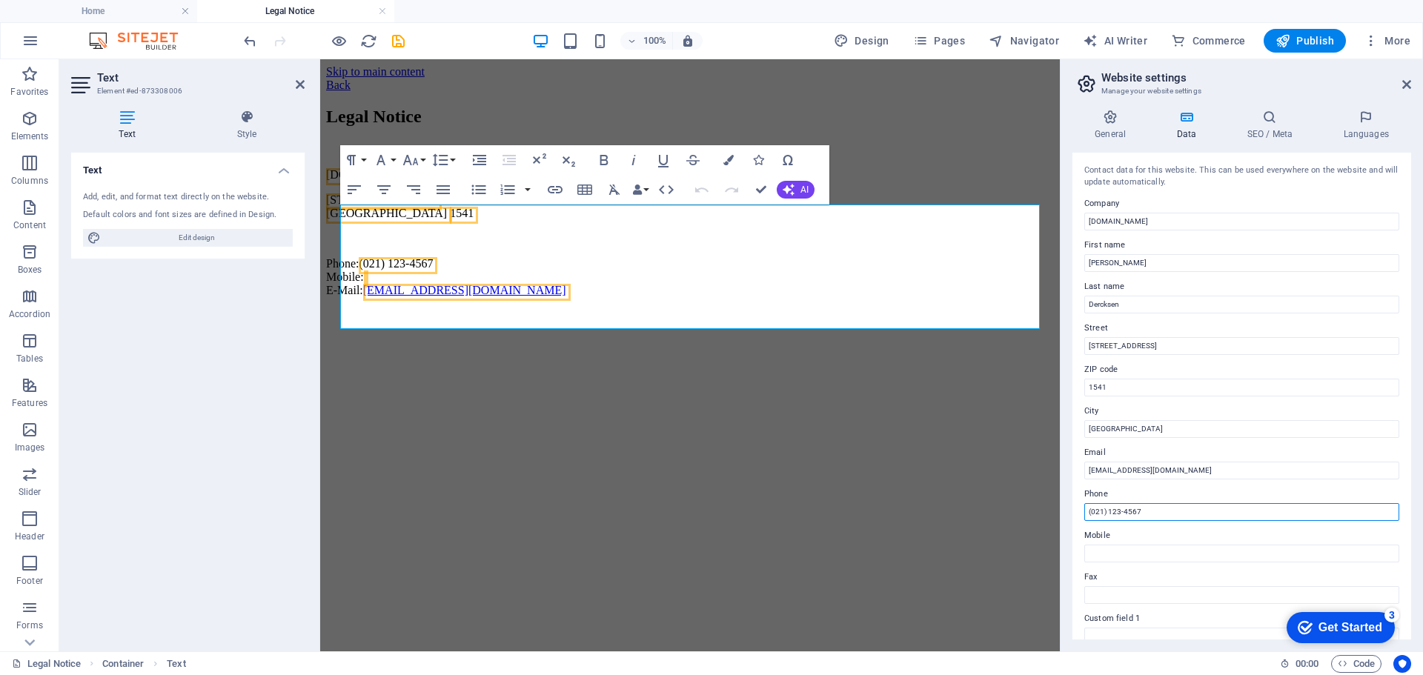
click at [1147, 515] on input "(021) 123-4567" at bounding box center [1241, 512] width 315 height 18
drag, startPoint x: 1146, startPoint y: 511, endPoint x: 1071, endPoint y: 503, distance: 75.2
click at [1071, 503] on div "General Data SEO / Meta Languages Website name qualitrainacademy.co.za Logo Dra…" at bounding box center [1241, 374] width 362 height 553
type input "074 907 8105"
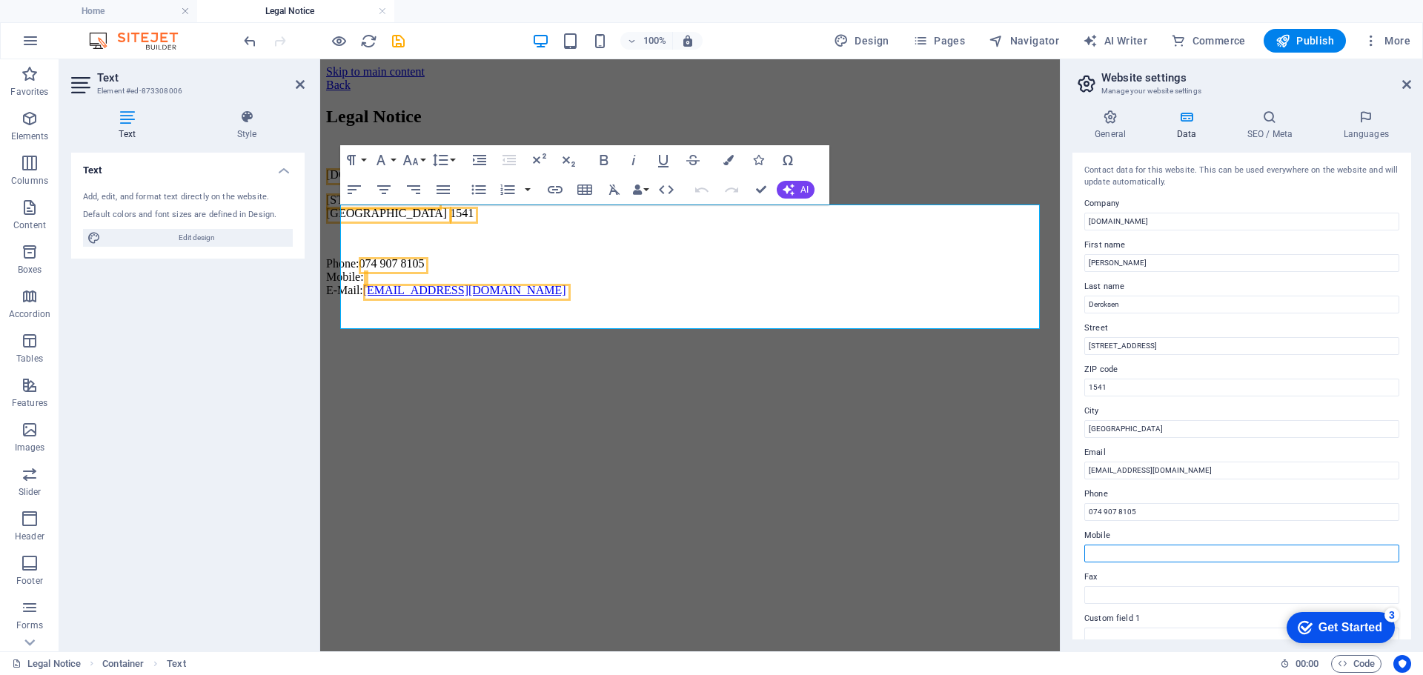
click at [1098, 549] on input "Mobile" at bounding box center [1241, 554] width 315 height 18
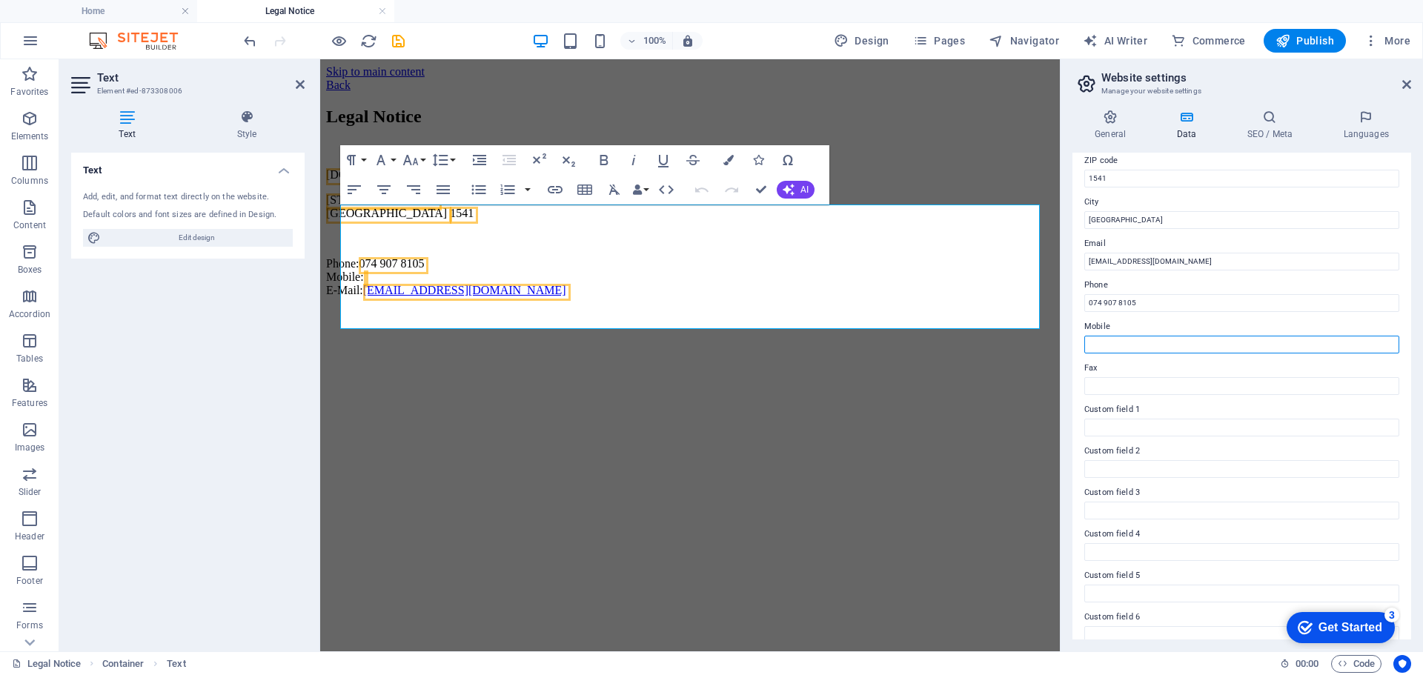
scroll to position [225, 0]
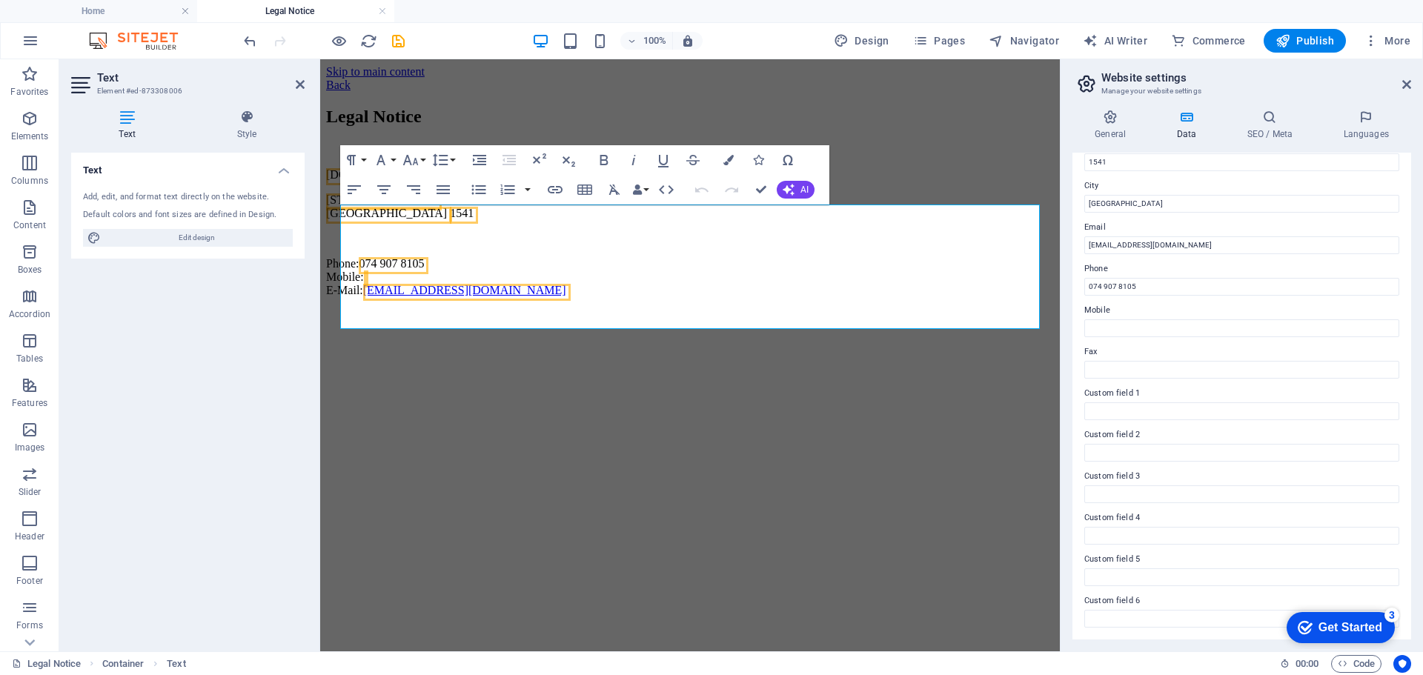
click at [839, 309] on html "Skip to main content Back Legal Notice qualitrainacademy.co.za 11 Skamel Rd, Da…" at bounding box center [689, 184] width 739 height 250
click at [832, 297] on div "Legal Notice qualitrainacademy.co.za 11 Skamel Rd, Dalpark Ext 1, Brakpan Johan…" at bounding box center [690, 202] width 728 height 190
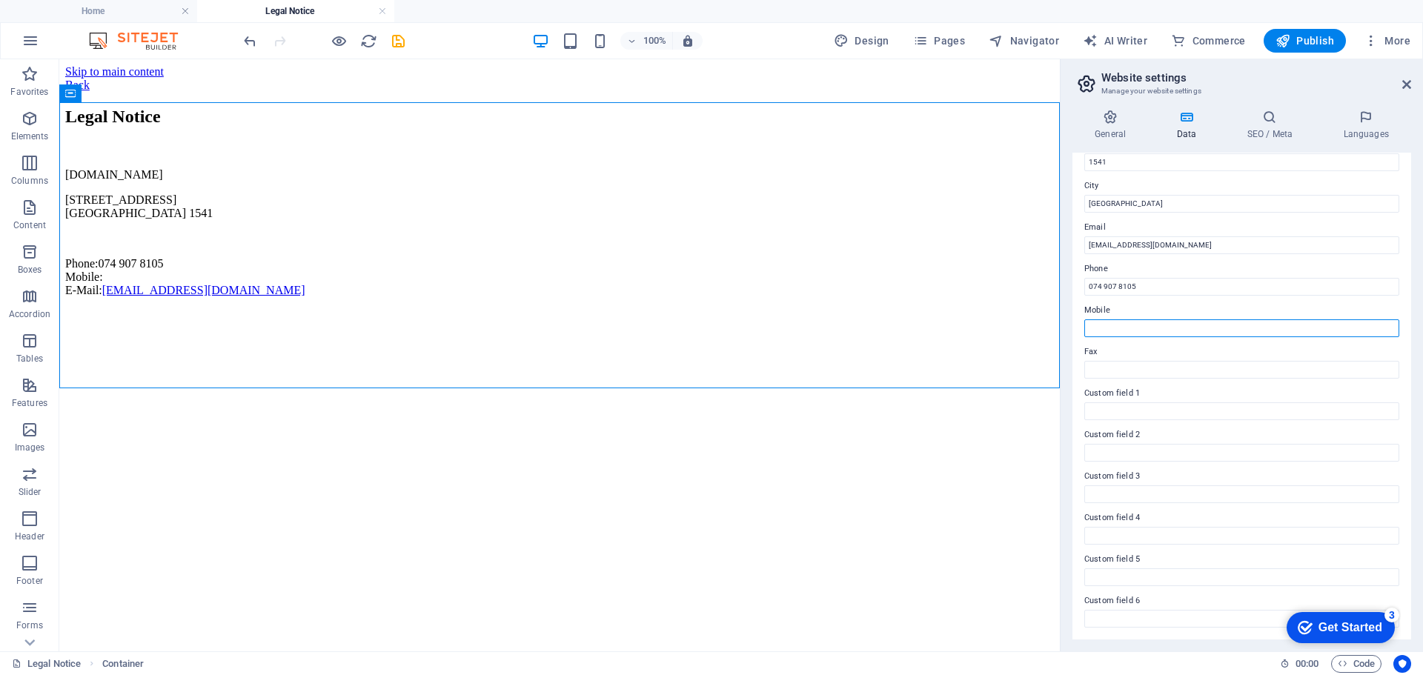
click at [1141, 319] on input "Mobile" at bounding box center [1241, 328] width 315 height 18
type input "074 907 8105"
click at [721, 309] on html "Skip to main content Back Legal Notice qualitrainacademy.co.za 11 Skamel Rd, Da…" at bounding box center [559, 184] width 1000 height 250
click at [1405, 86] on icon at bounding box center [1406, 85] width 9 height 12
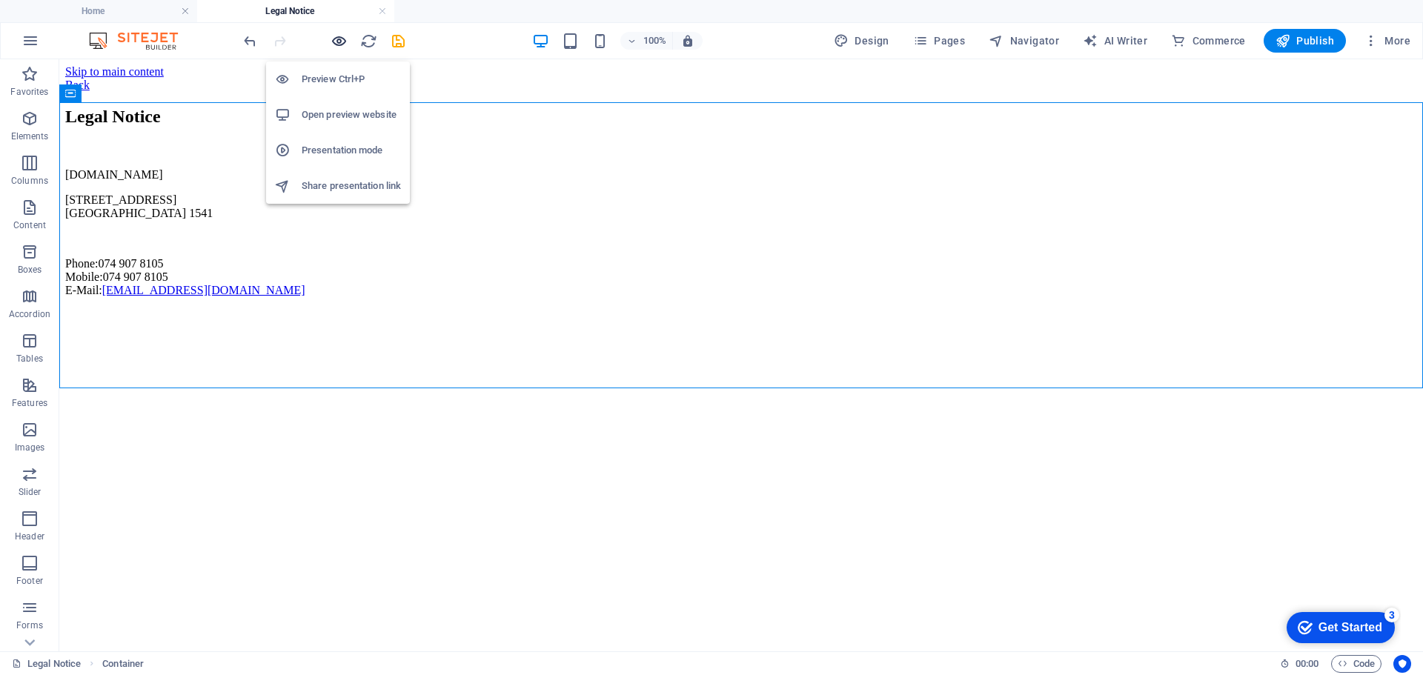
click at [339, 38] on icon "button" at bounding box center [338, 41] width 17 height 17
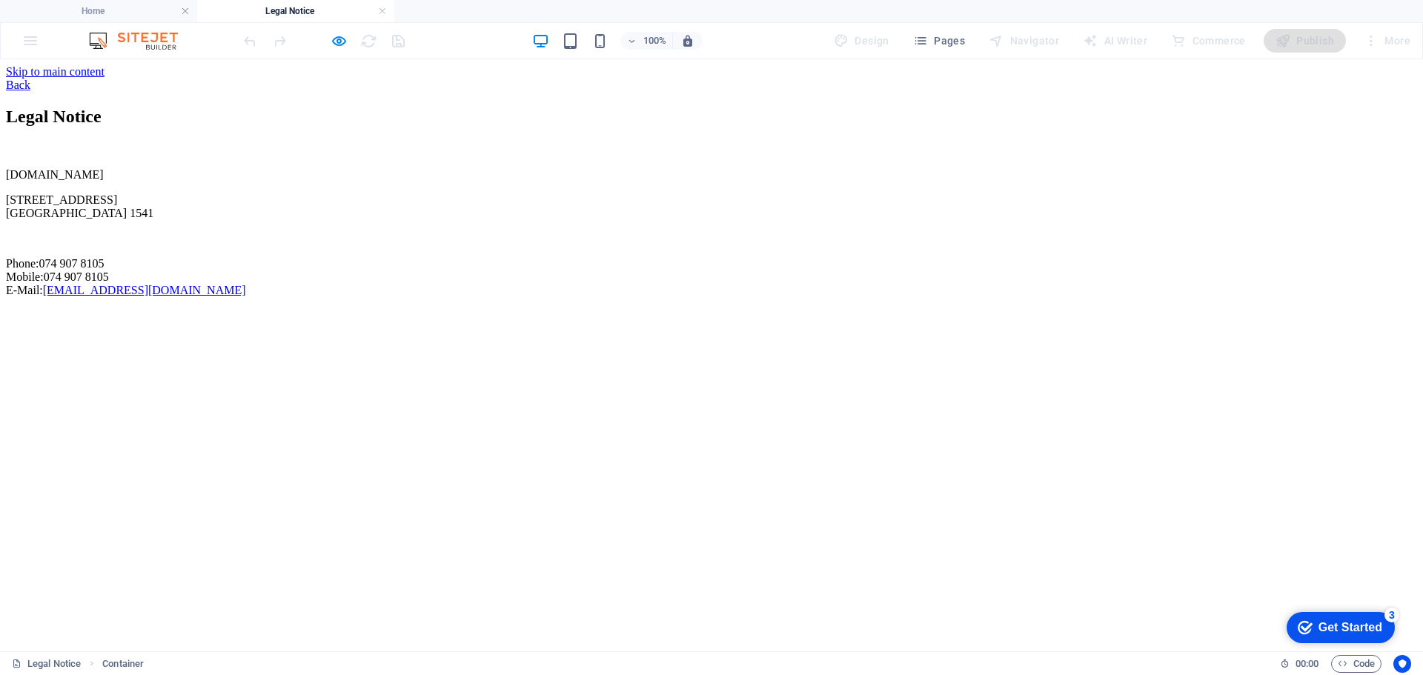
click at [30, 80] on link "Back" at bounding box center [18, 85] width 24 height 13
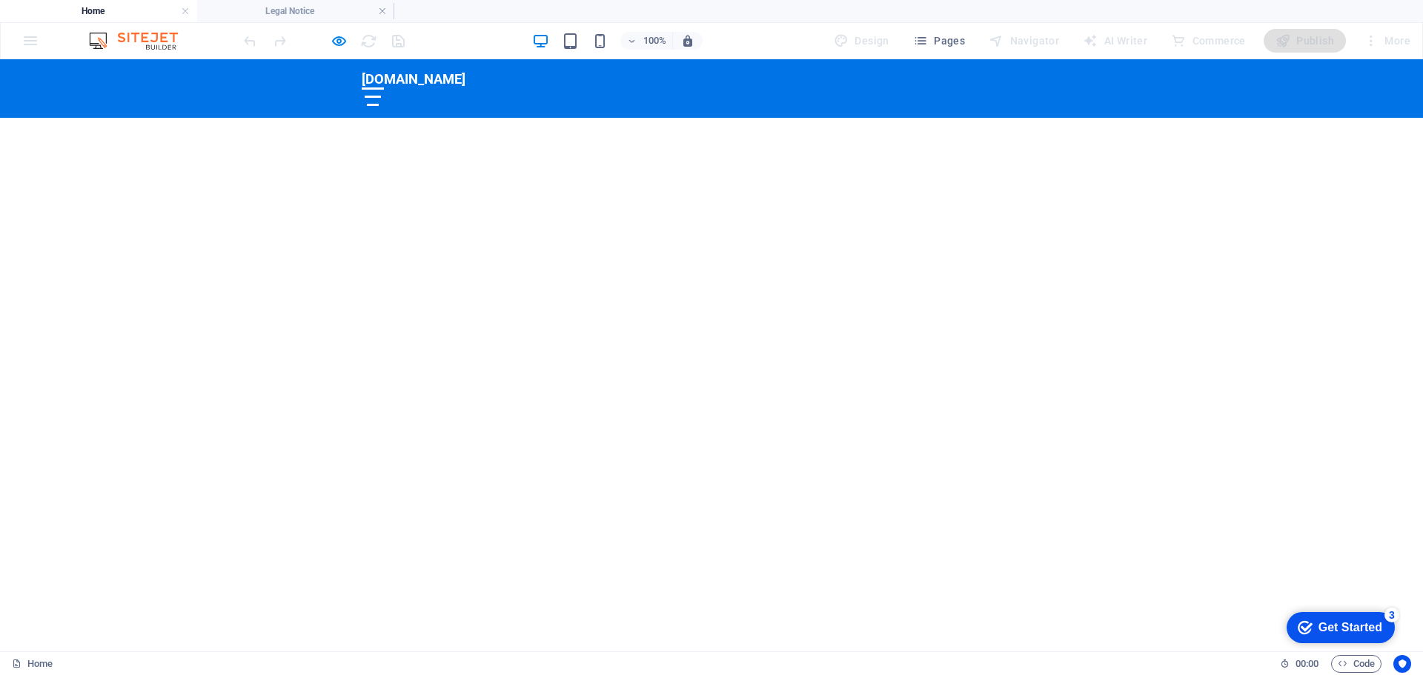
scroll to position [127, 0]
click at [768, 662] on span "Welcome to QualiTrain Academy" at bounding box center [711, 675] width 338 height 26
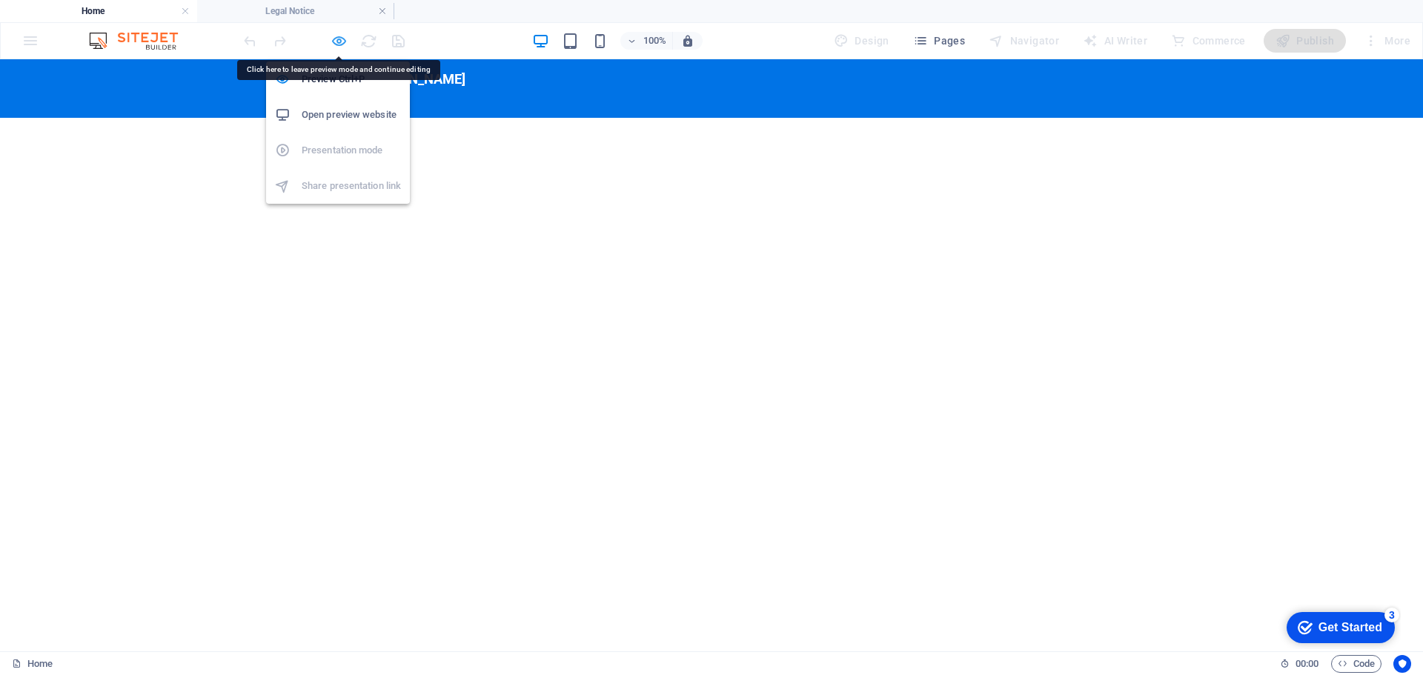
click at [334, 44] on icon "button" at bounding box center [338, 41] width 17 height 17
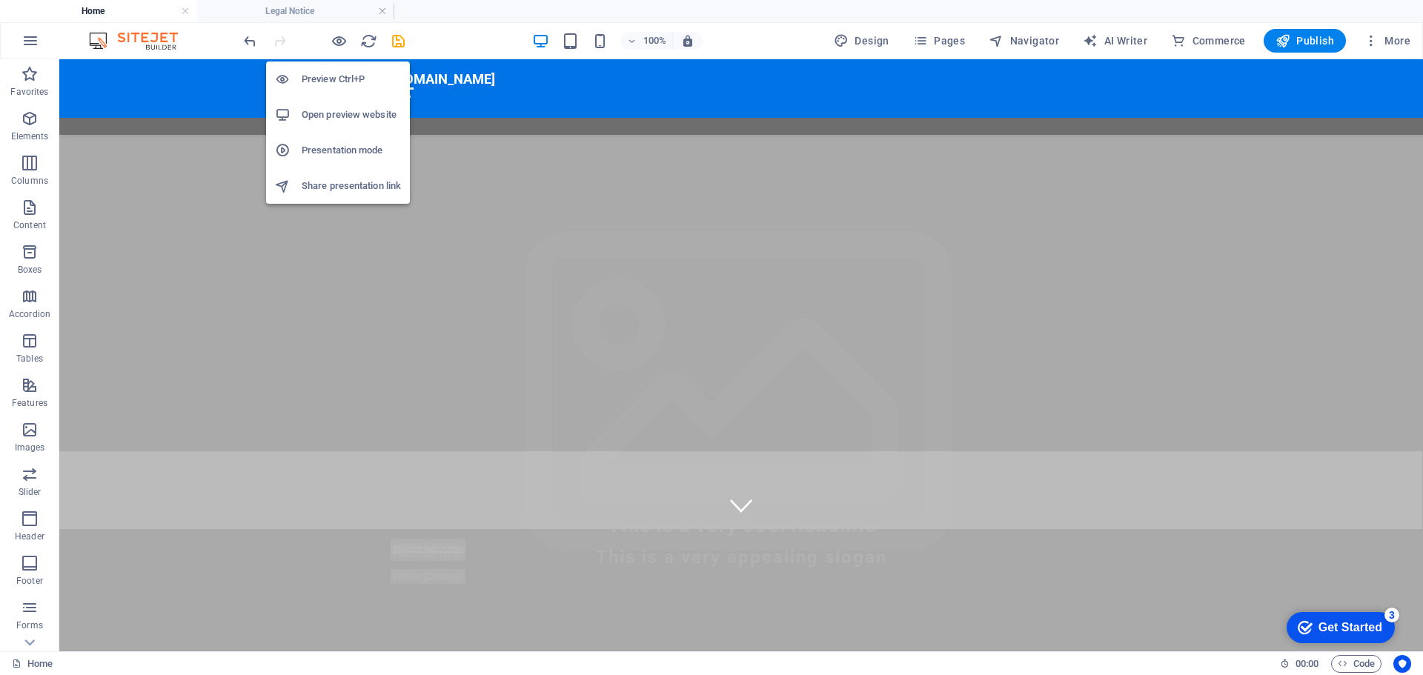
click at [340, 148] on h6 "Presentation mode" at bounding box center [351, 151] width 99 height 18
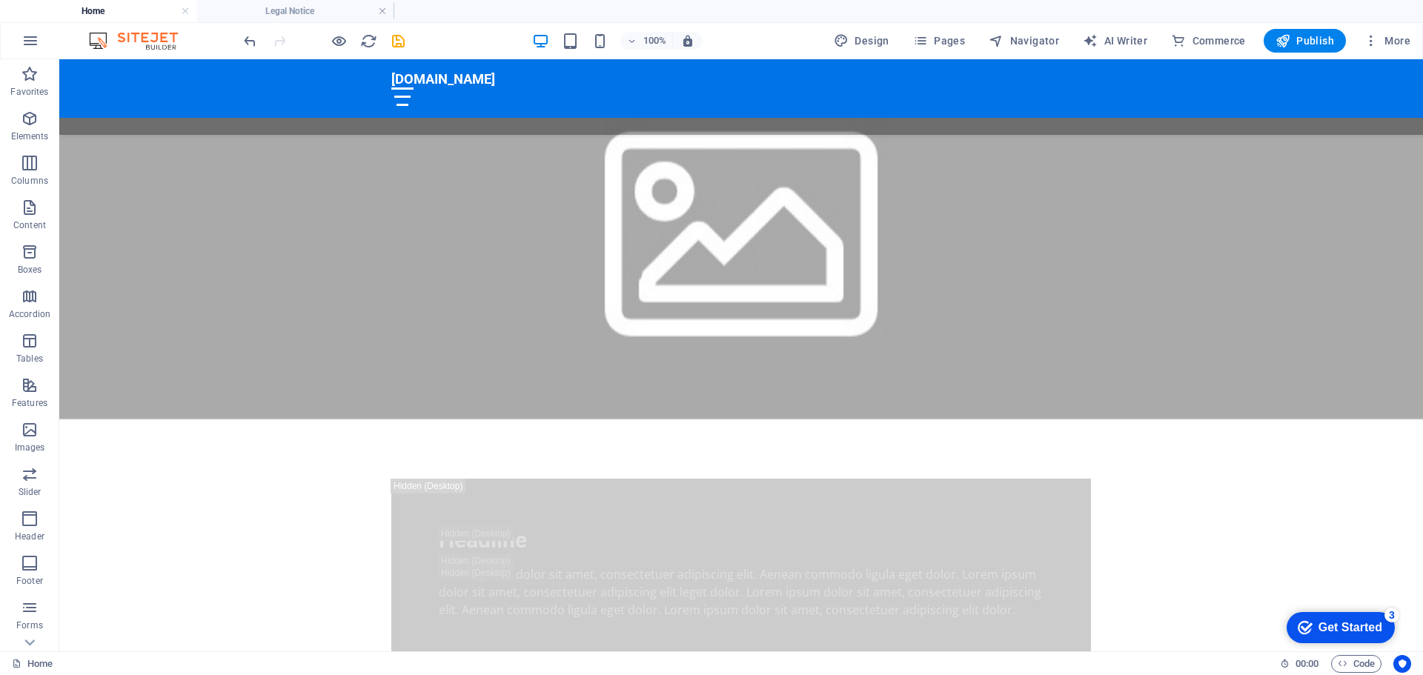
scroll to position [1057, 0]
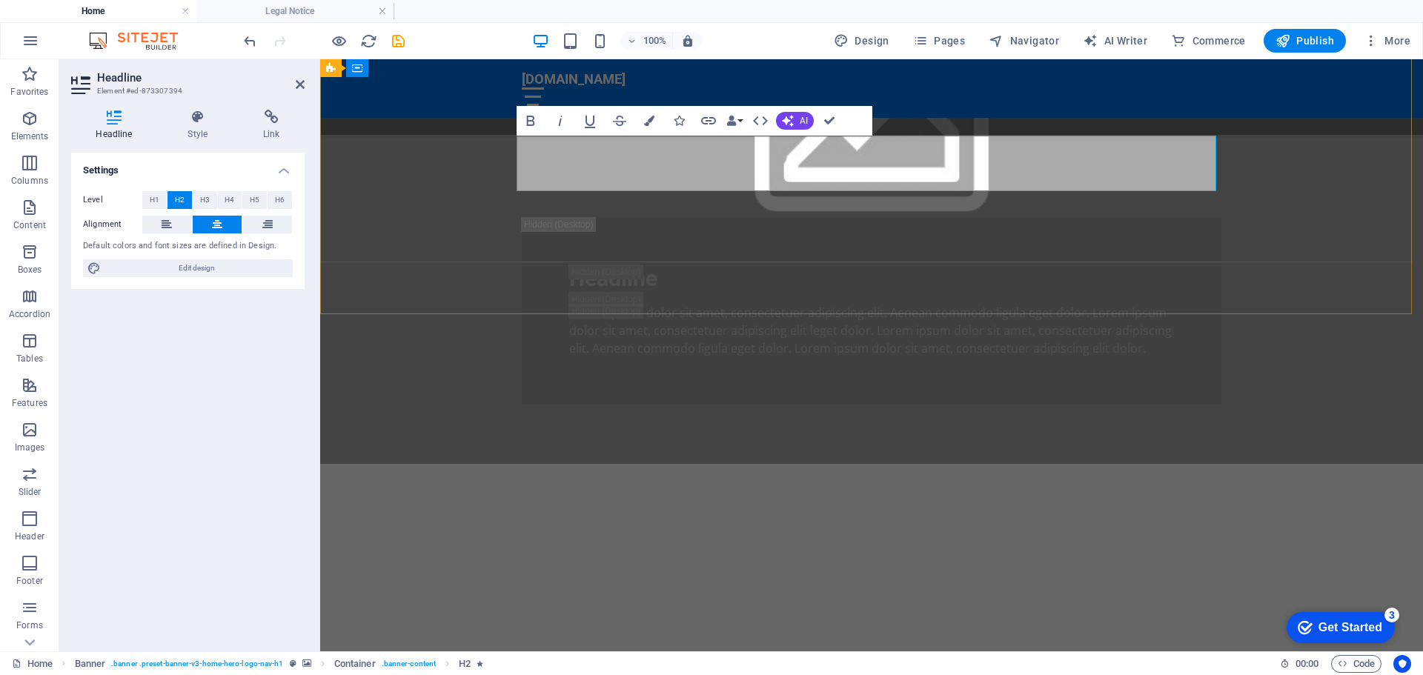
scroll to position [1028, 0]
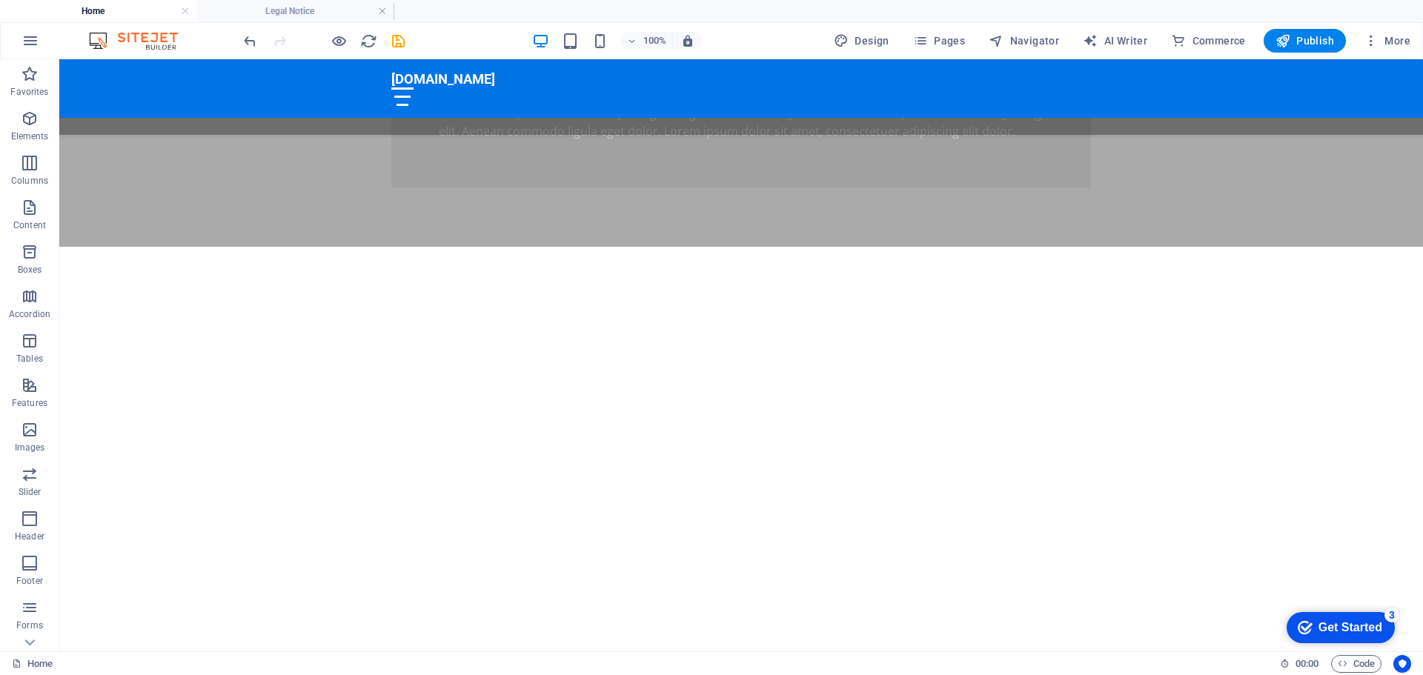
scroll to position [1278, 0]
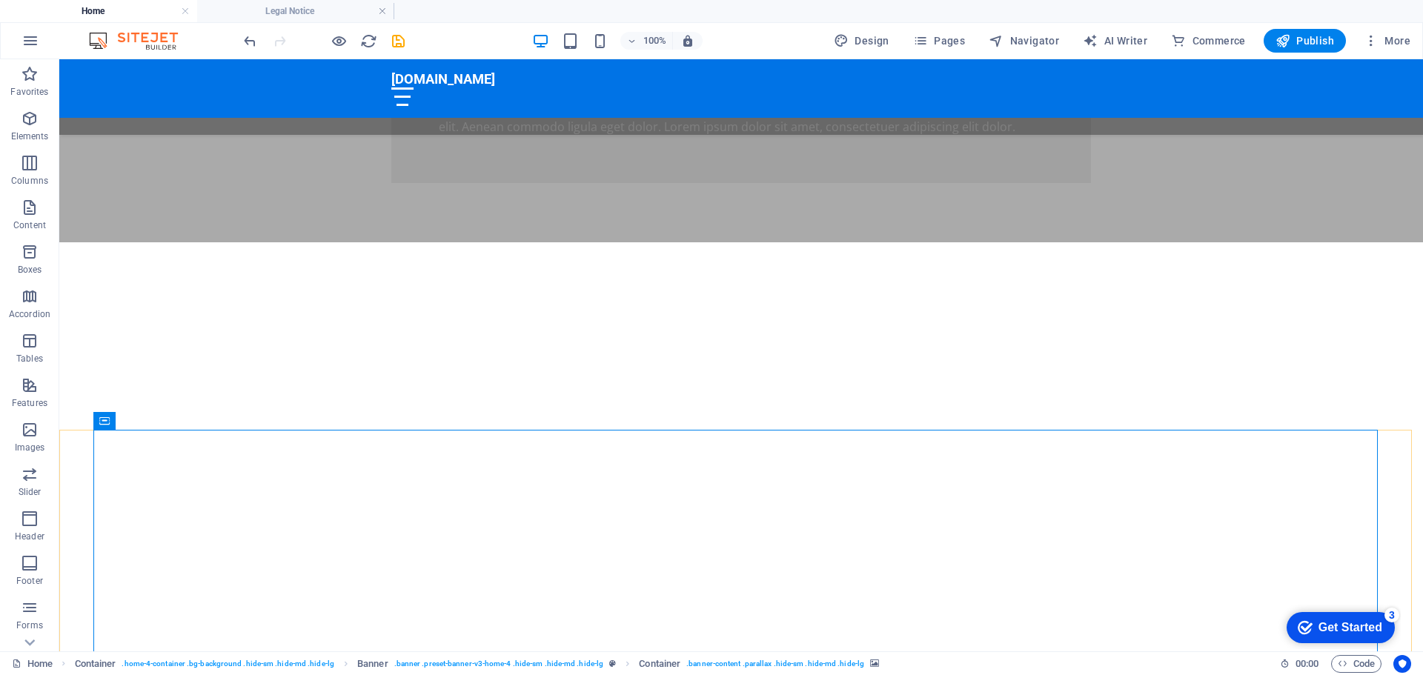
scroll to position [262, 0]
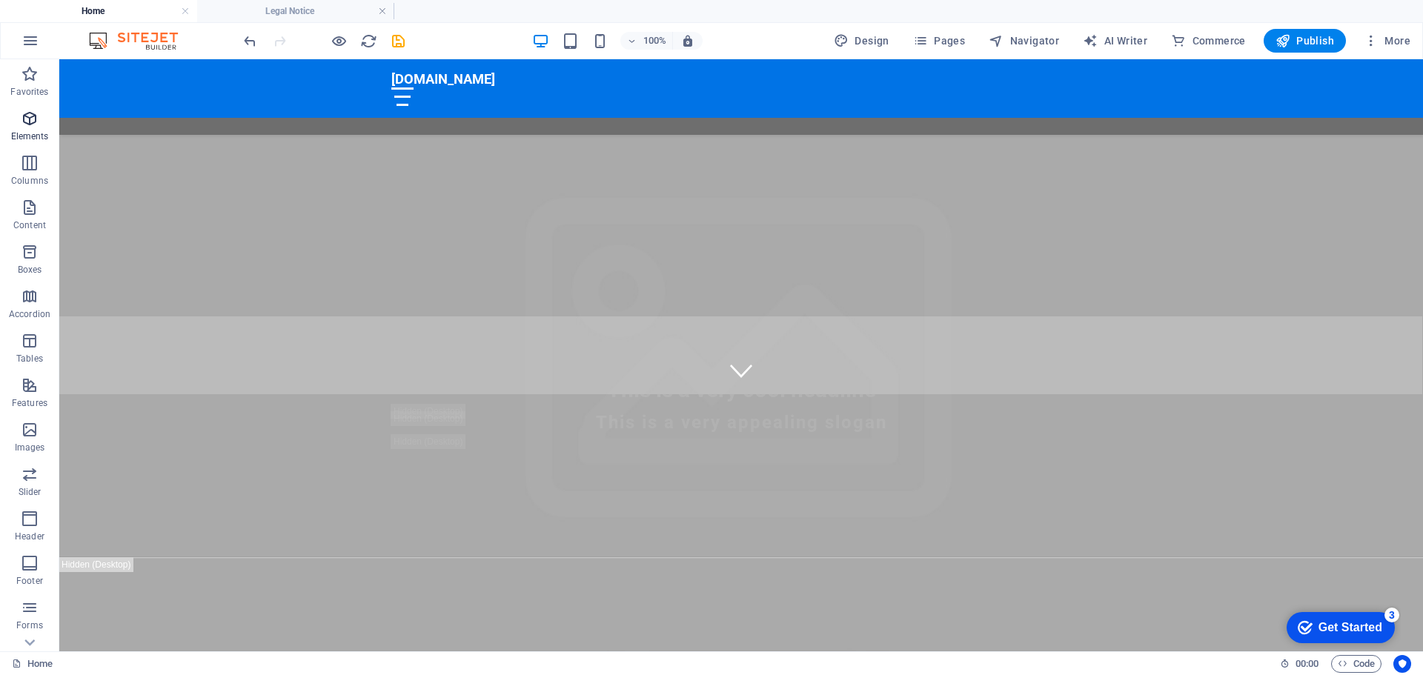
click at [27, 122] on icon "button" at bounding box center [30, 119] width 18 height 18
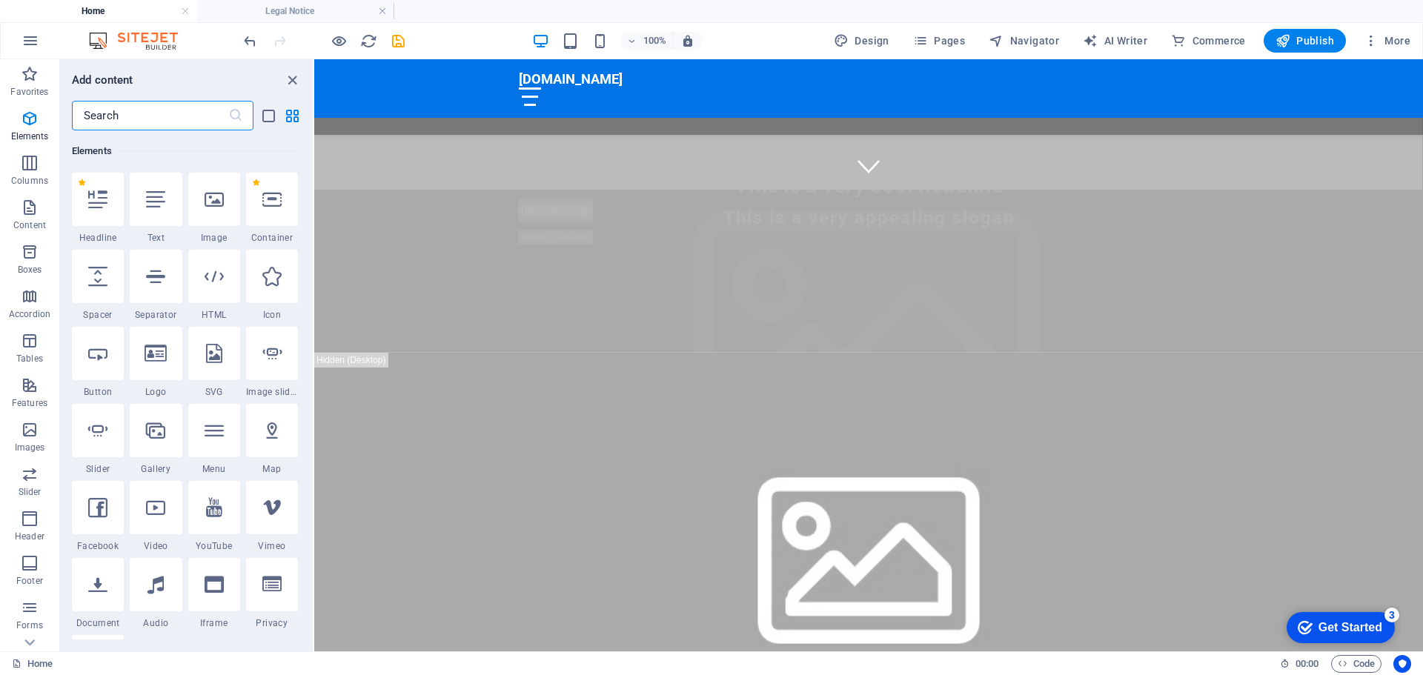
scroll to position [322, 0]
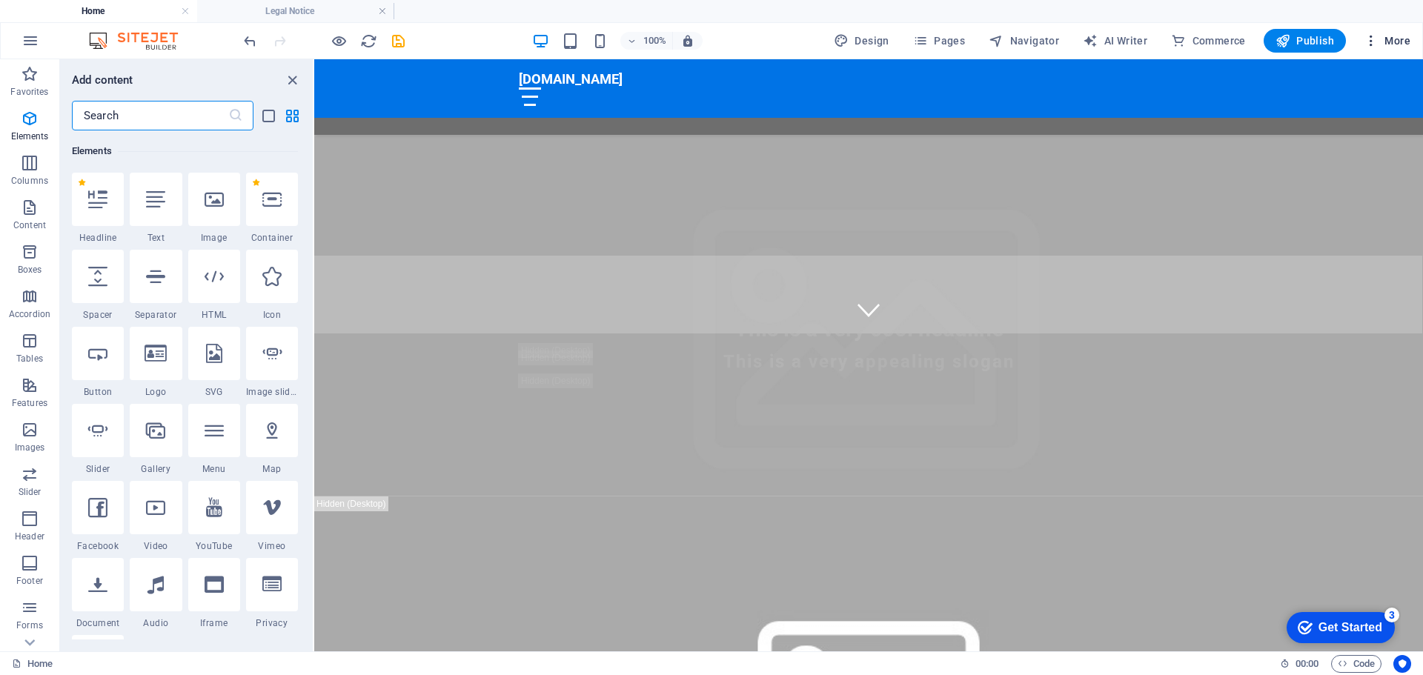
click at [1397, 44] on span "More" at bounding box center [1386, 40] width 47 height 15
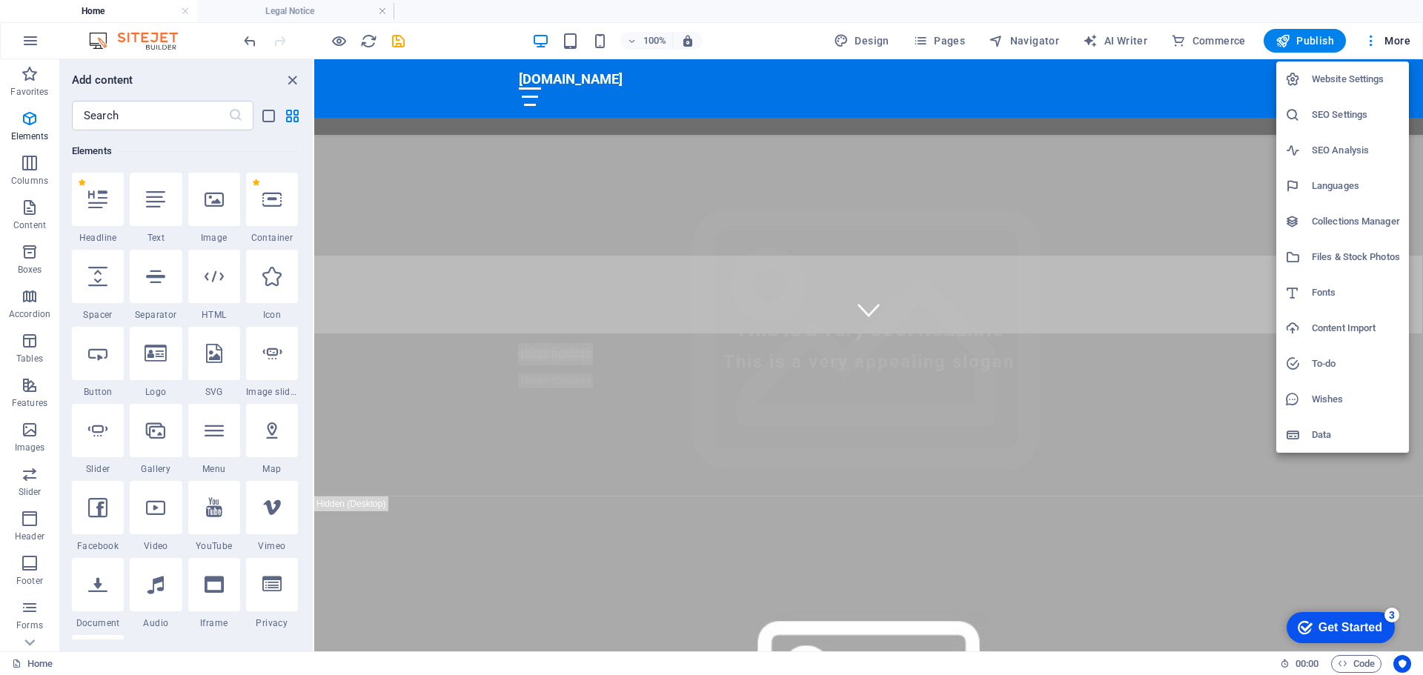
click at [1333, 77] on h6 "Website Settings" at bounding box center [1356, 79] width 88 height 18
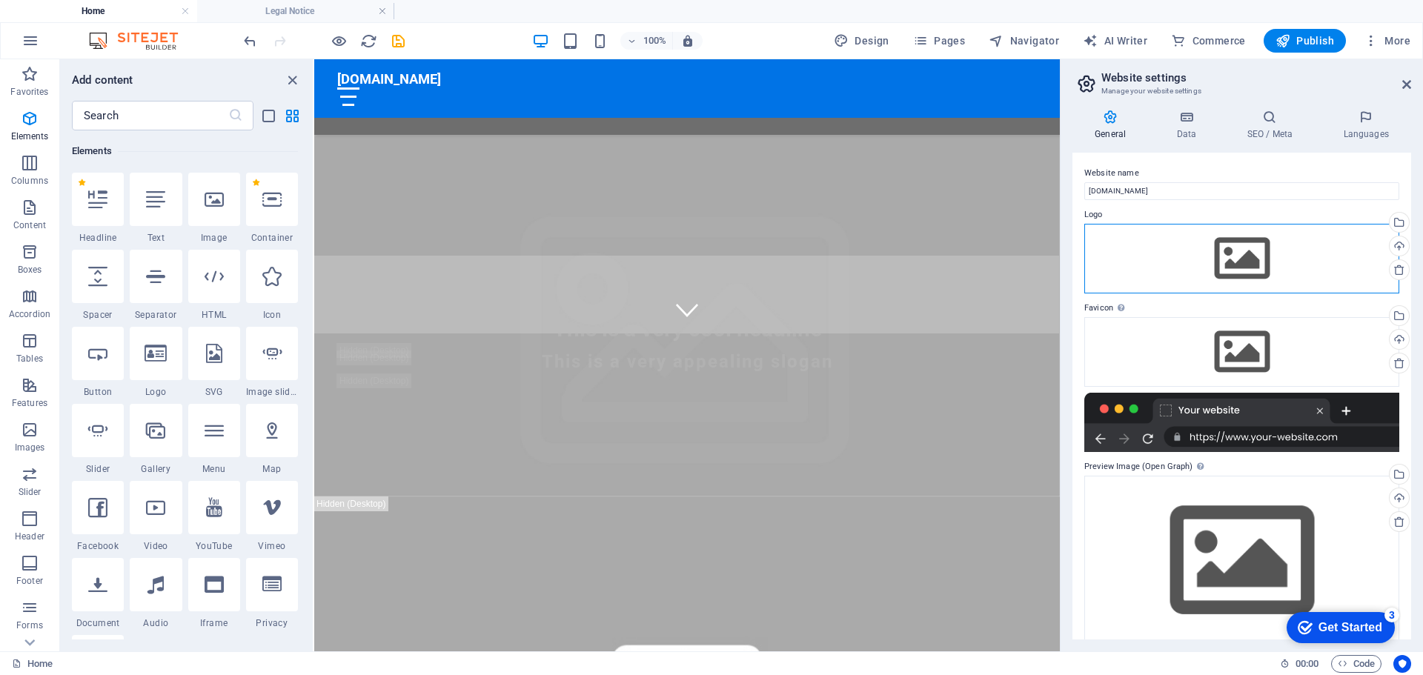
click at [1252, 273] on div "Drag files here, click to choose files or select files from Files or our free s…" at bounding box center [1241, 259] width 315 height 70
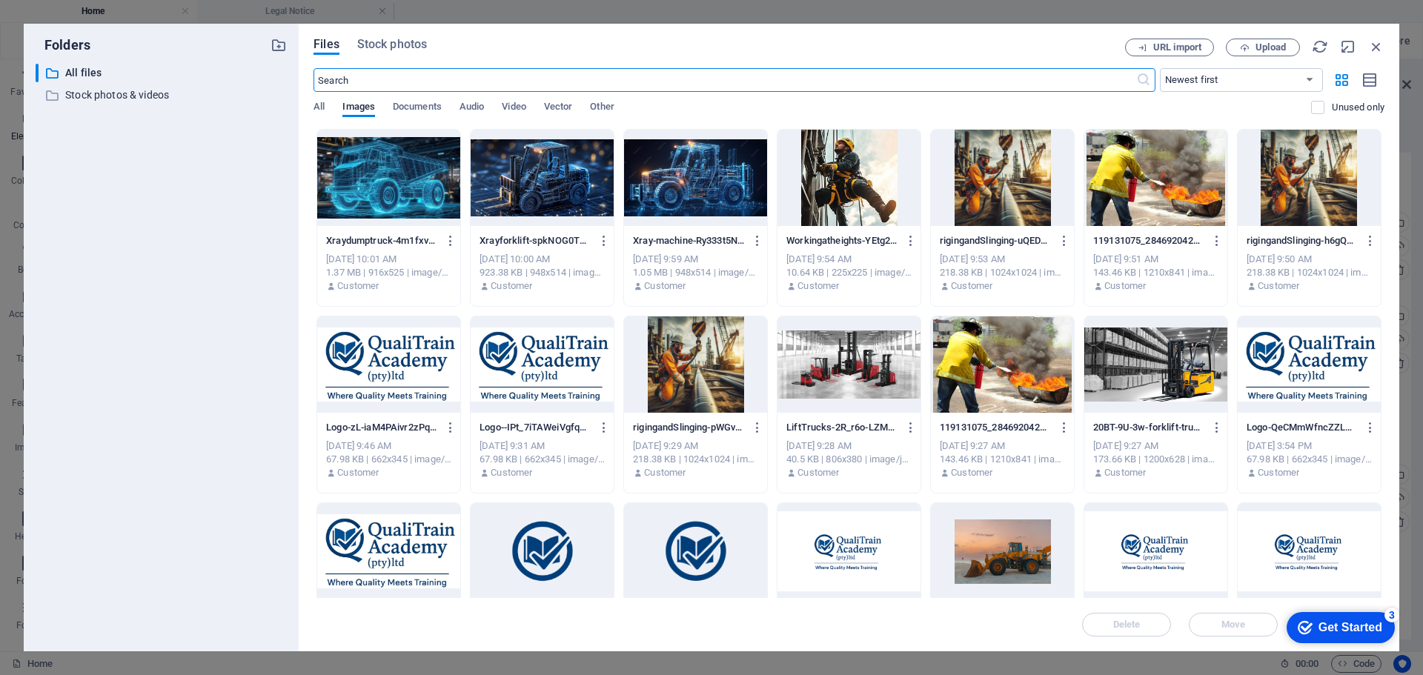
click at [554, 361] on div at bounding box center [542, 364] width 143 height 96
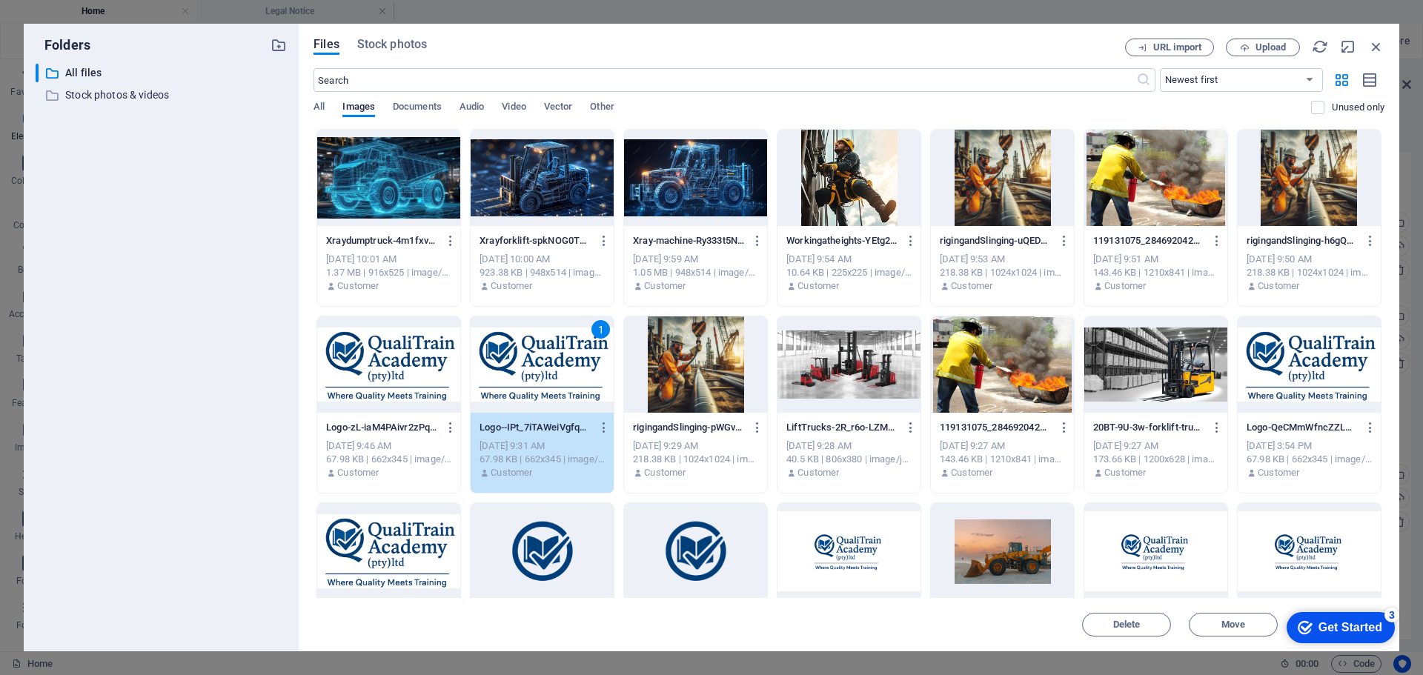
click at [554, 361] on div "1" at bounding box center [542, 364] width 143 height 96
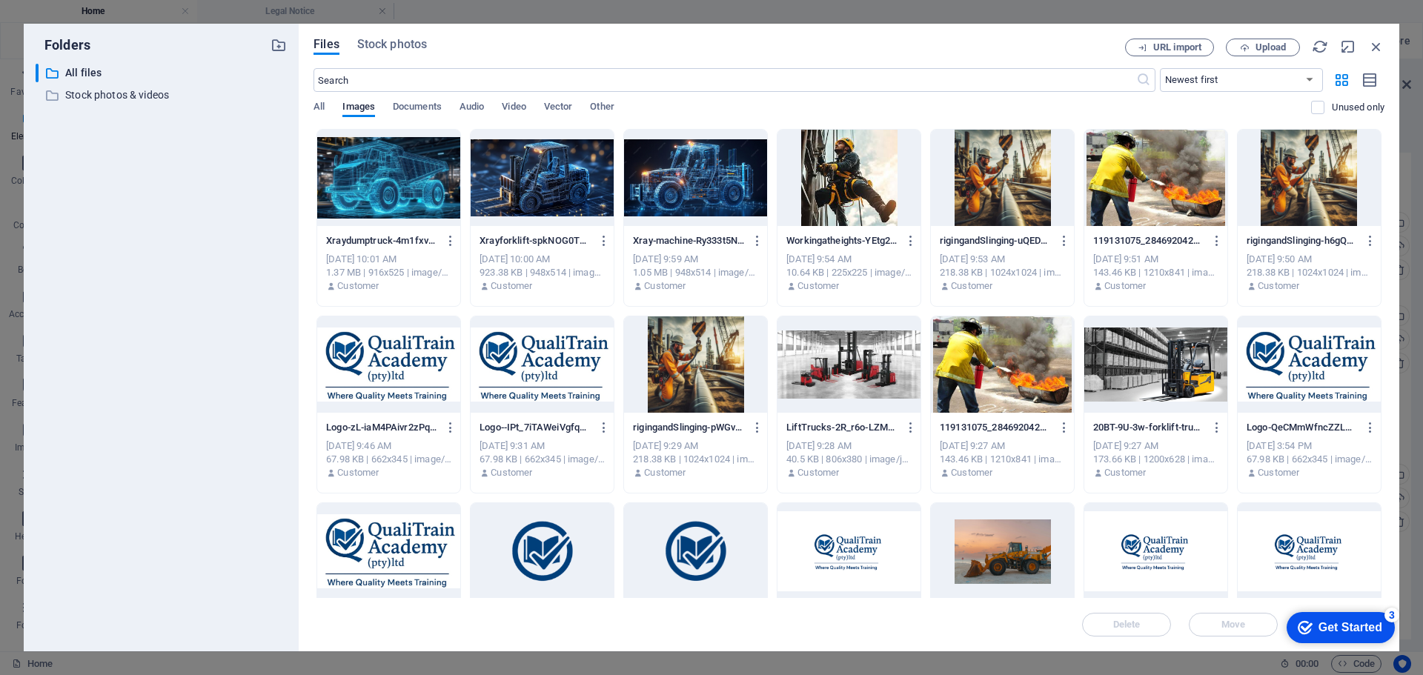
drag, startPoint x: 406, startPoint y: 556, endPoint x: 614, endPoint y: 426, distance: 245.3
click at [406, 556] on div at bounding box center [388, 551] width 143 height 96
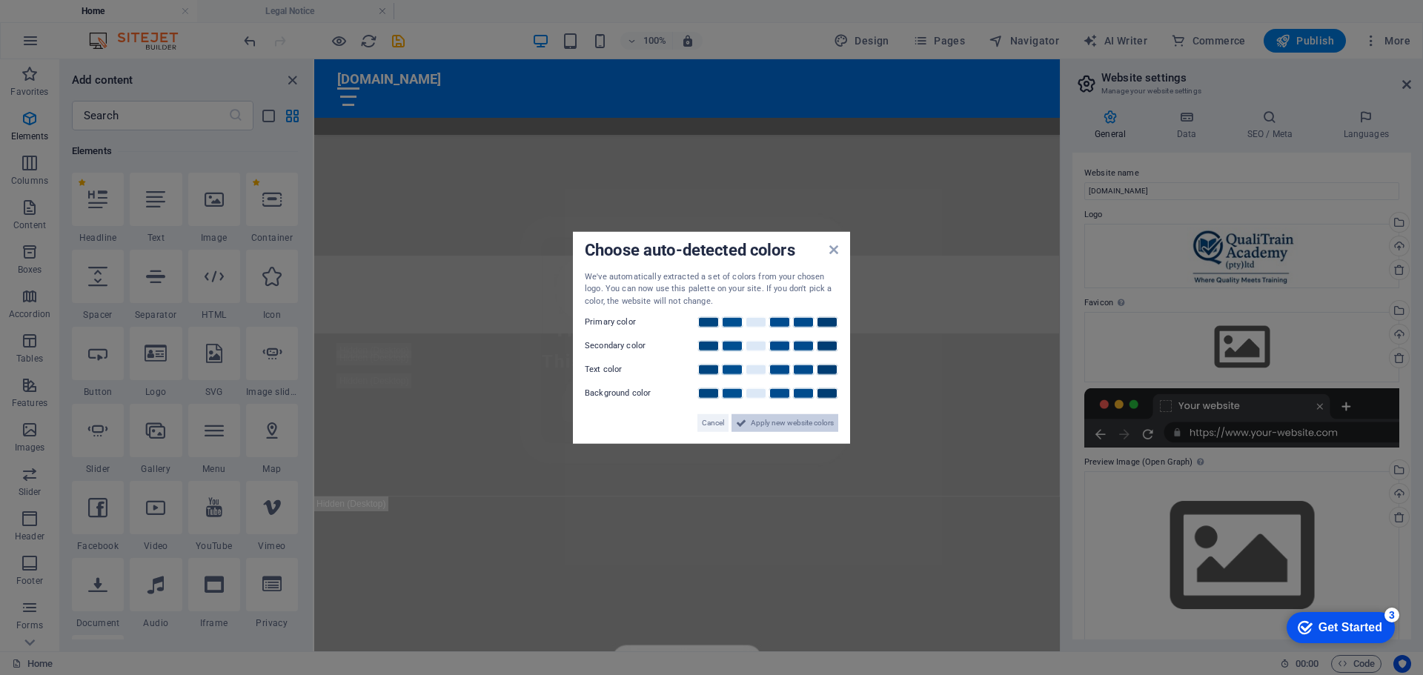
click at [786, 421] on span "Apply new website colors" at bounding box center [792, 423] width 83 height 18
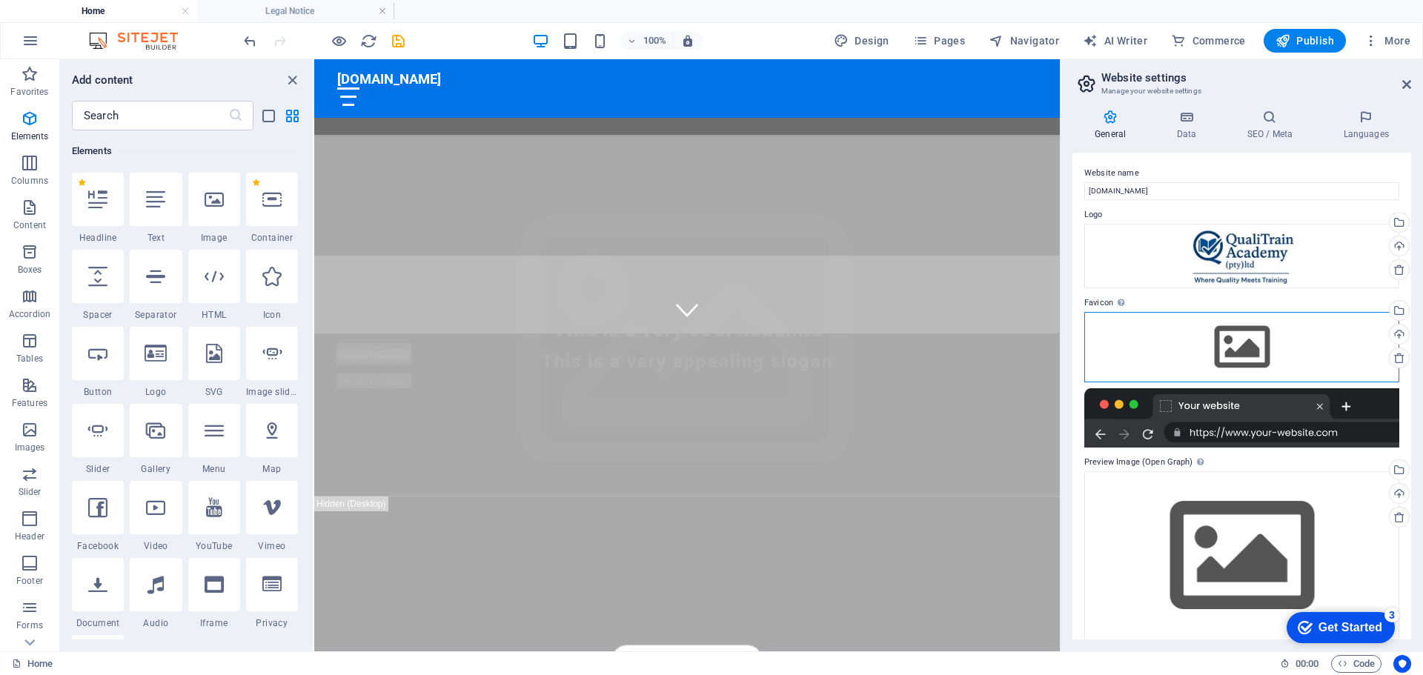
click at [1249, 348] on div "Drag files here, click to choose files or select files from Files or our free s…" at bounding box center [1241, 347] width 315 height 70
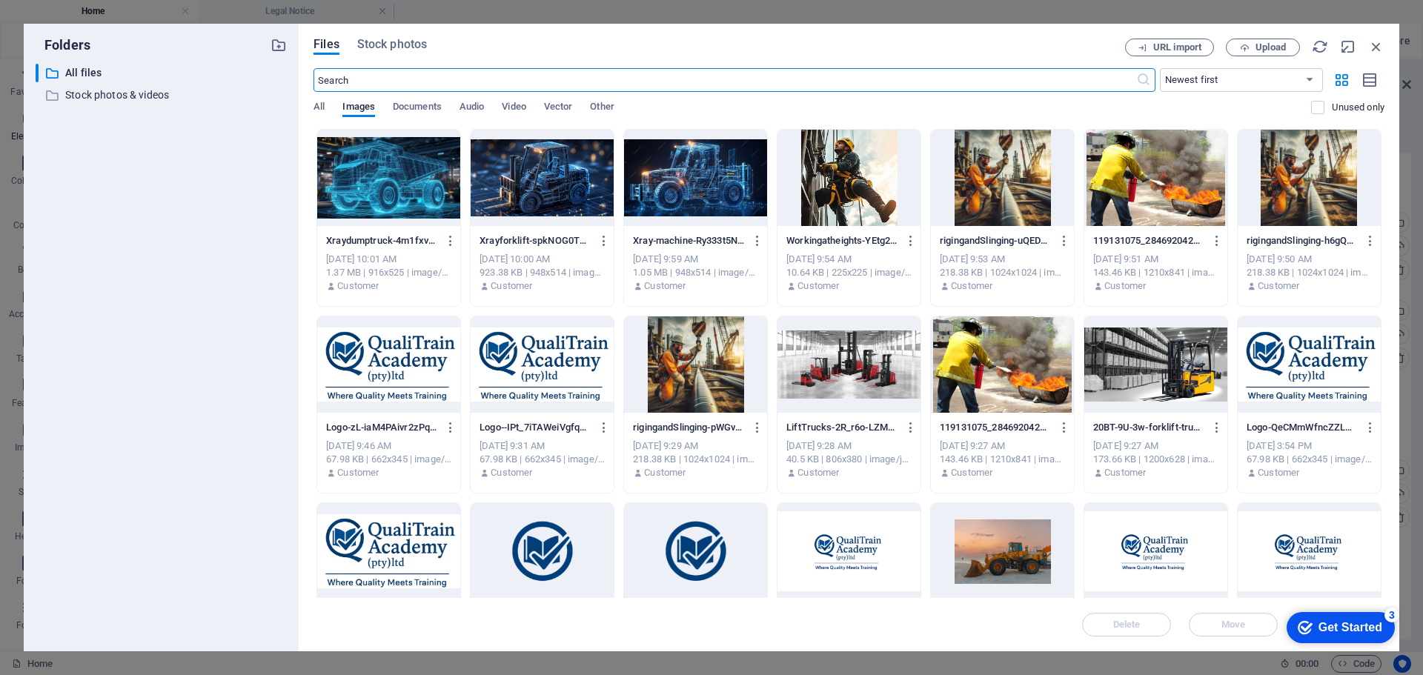
click at [691, 556] on div at bounding box center [695, 551] width 143 height 96
click at [1330, 626] on div "Get Started" at bounding box center [1350, 627] width 64 height 13
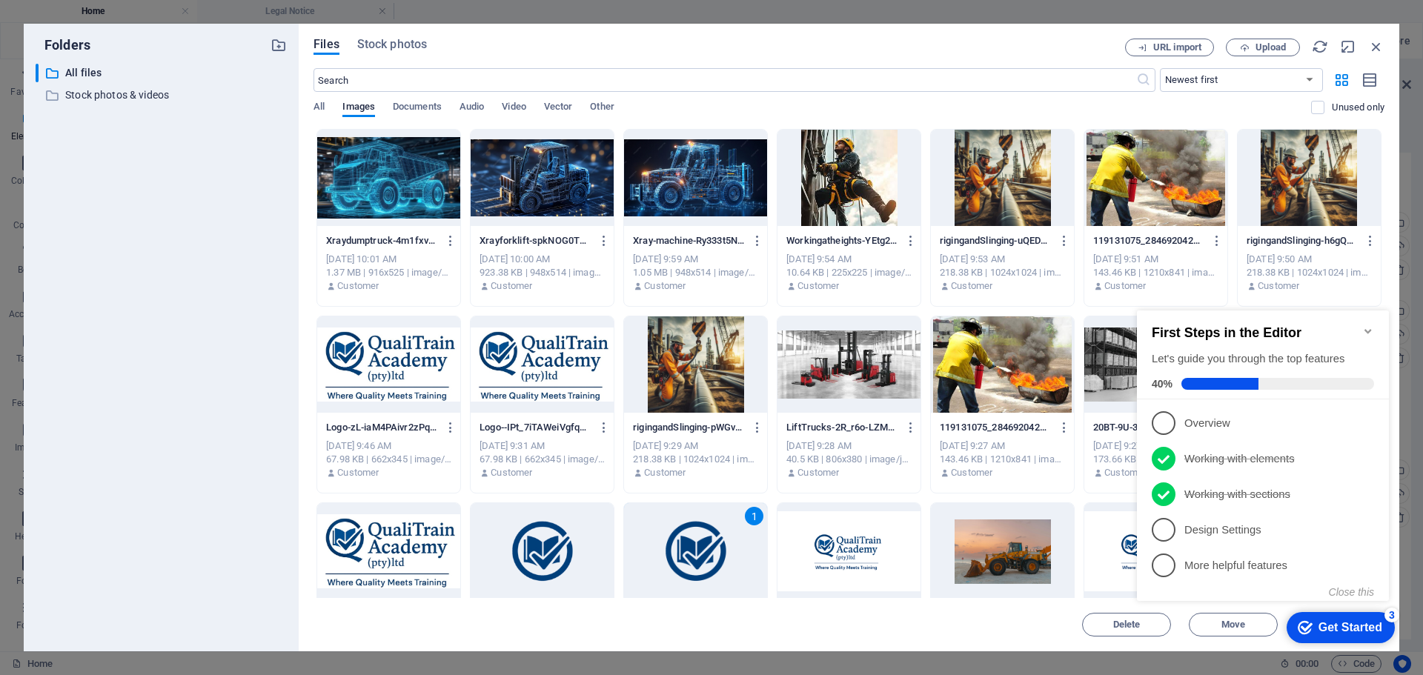
click at [1330, 626] on div "Get Started" at bounding box center [1350, 627] width 64 height 13
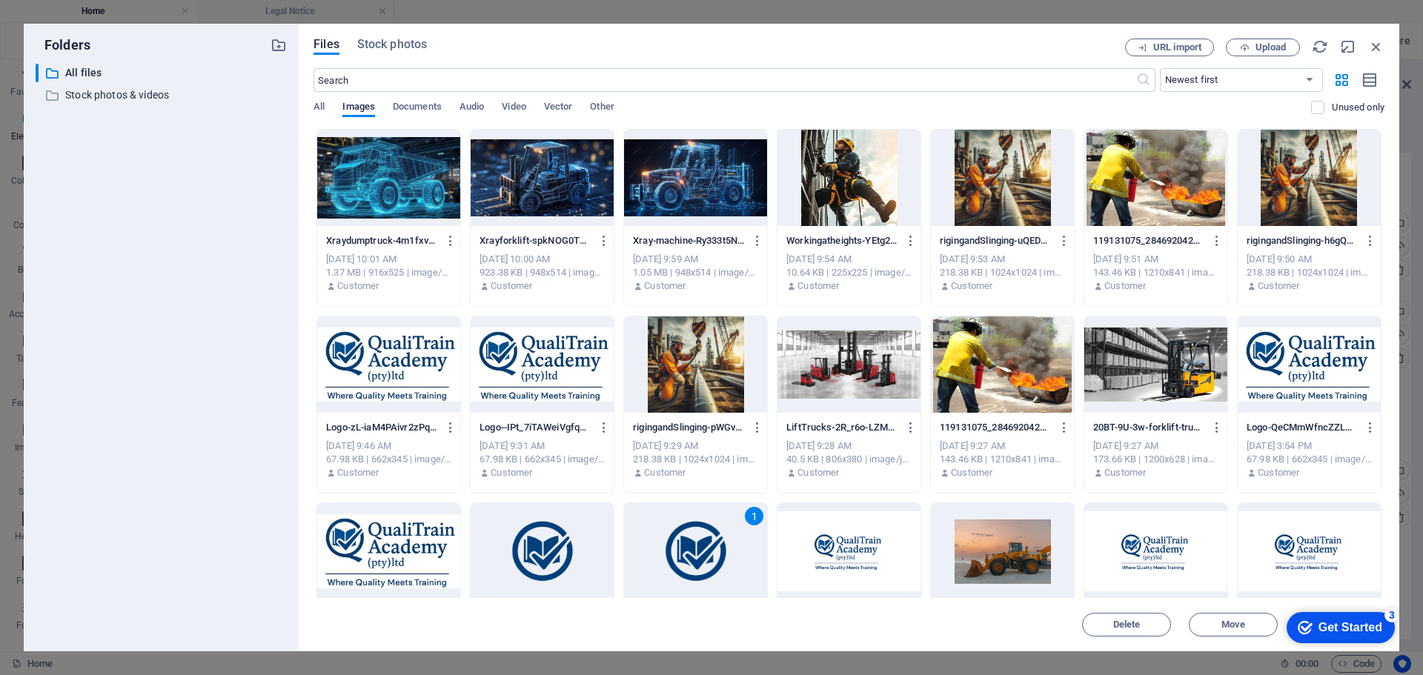
click at [705, 541] on div "1" at bounding box center [695, 551] width 143 height 96
click at [705, 541] on div at bounding box center [695, 551] width 143 height 96
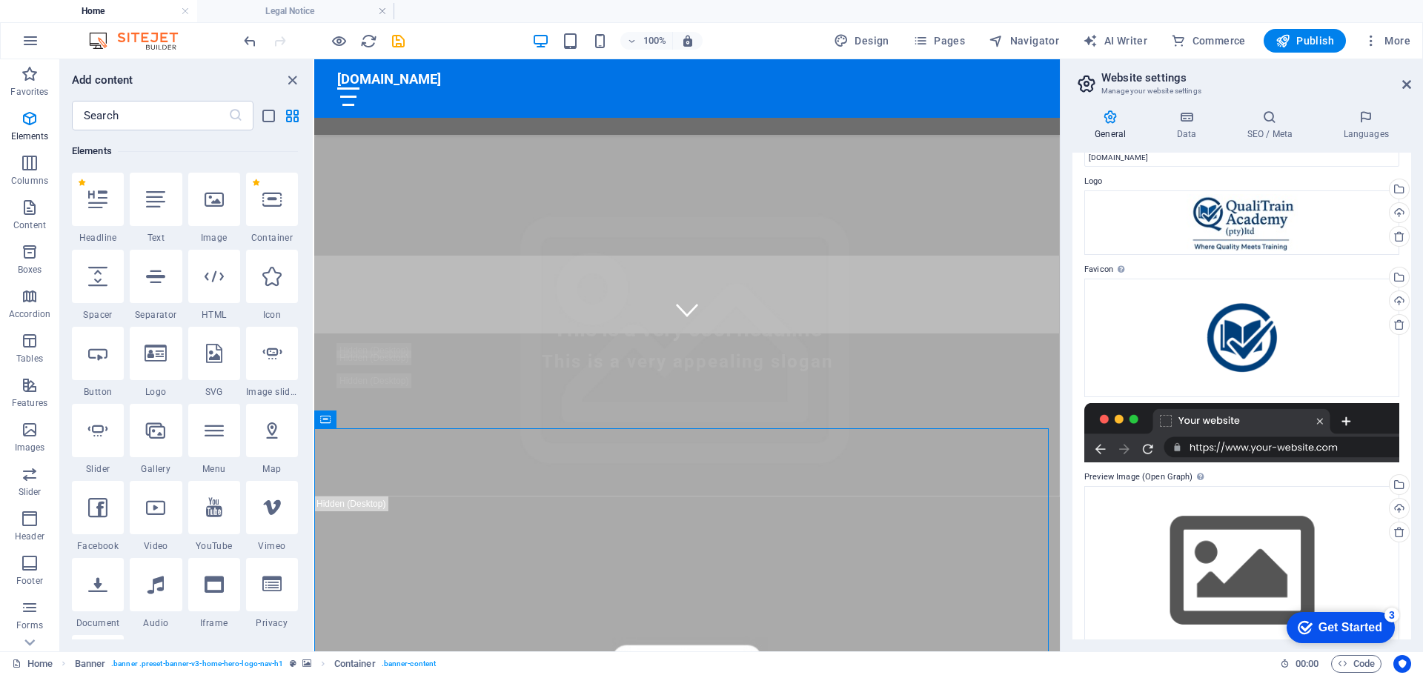
scroll to position [62, 0]
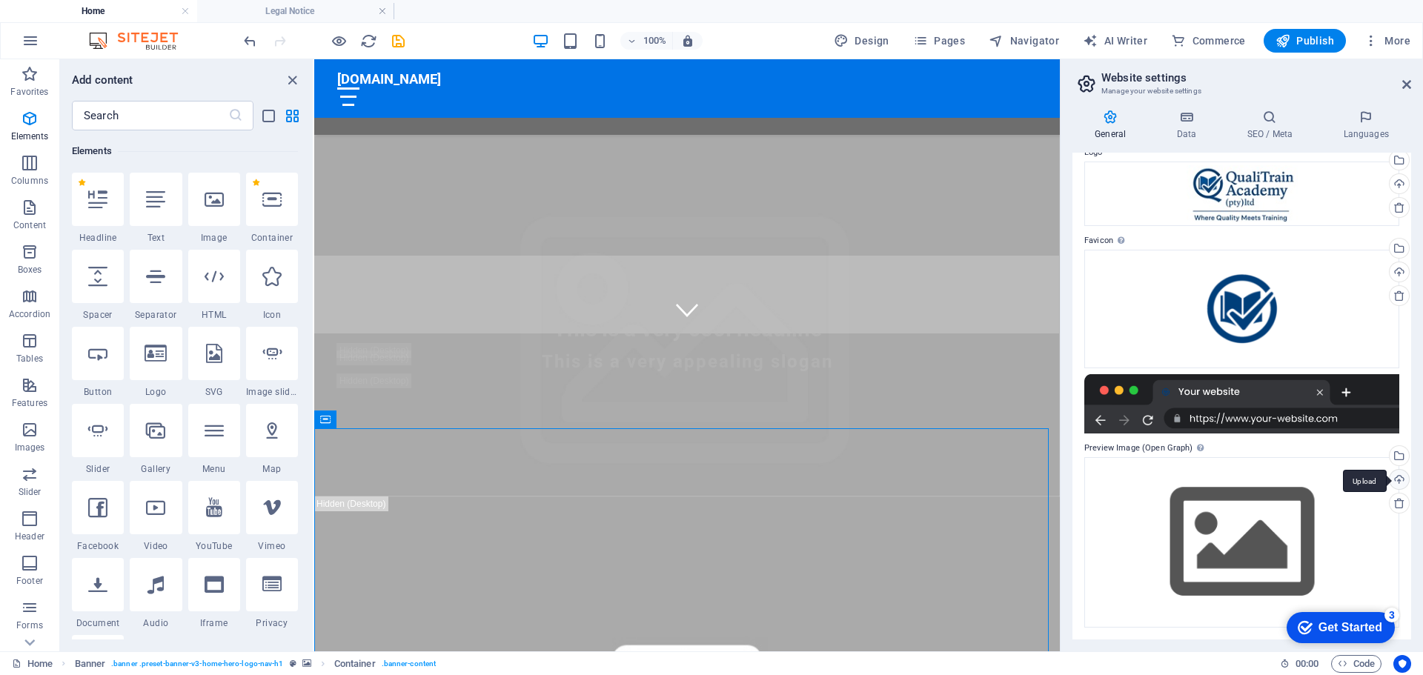
click at [1394, 479] on div "Upload" at bounding box center [1397, 481] width 22 height 22
click at [1228, 544] on div "Drag files here, click to choose files or select files from Files or our free s…" at bounding box center [1241, 542] width 315 height 170
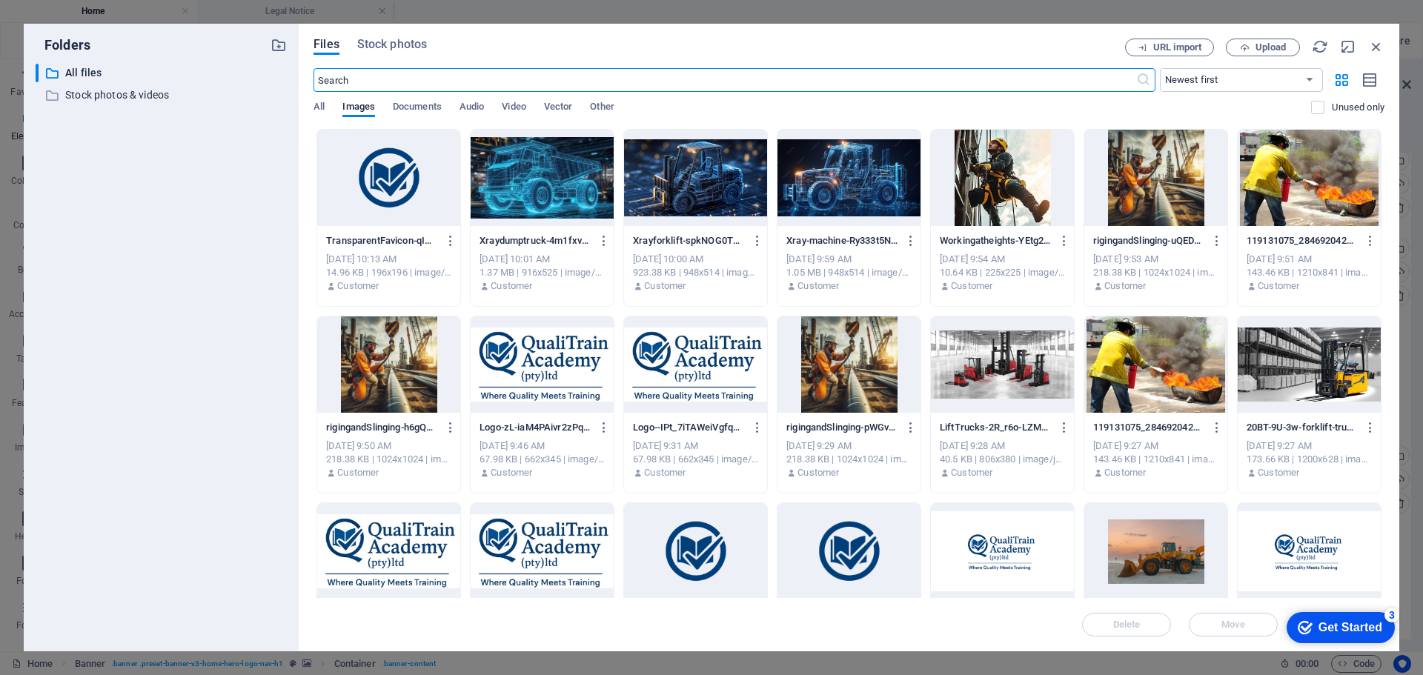
click at [565, 180] on div at bounding box center [542, 178] width 143 height 96
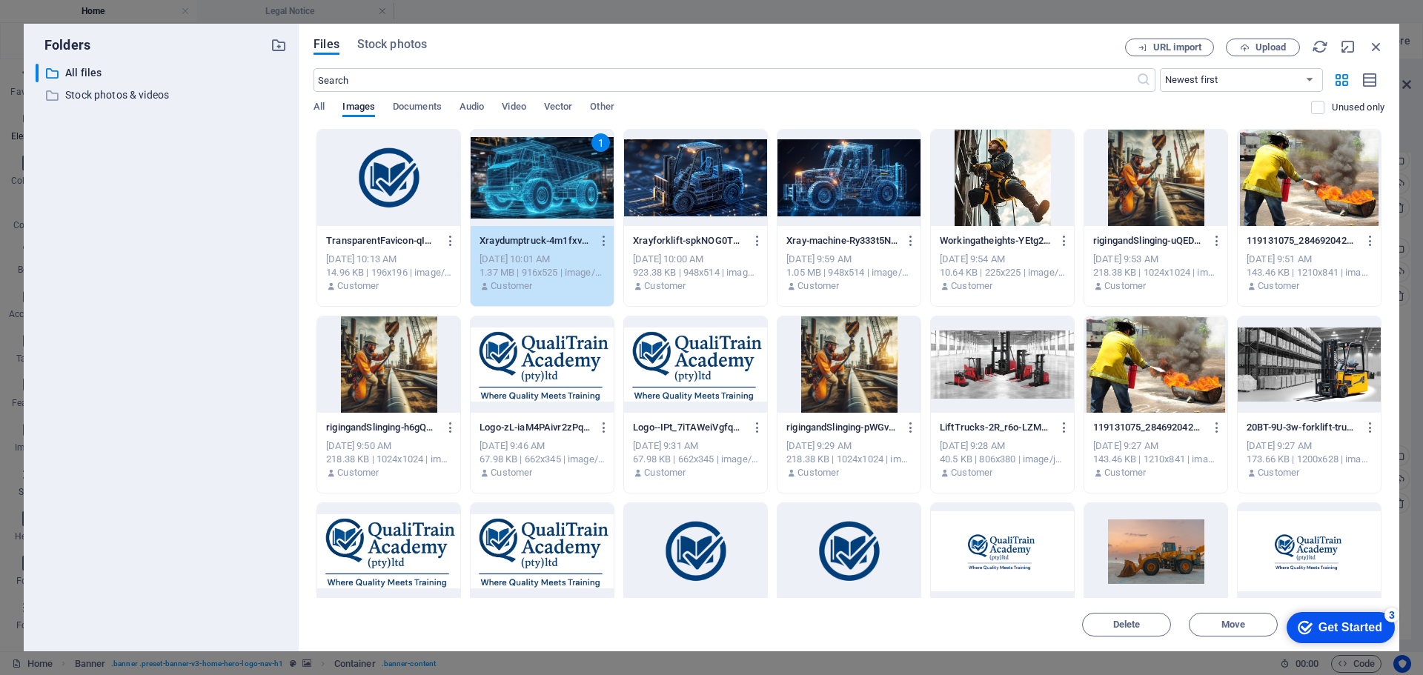
click at [694, 179] on div at bounding box center [695, 178] width 143 height 96
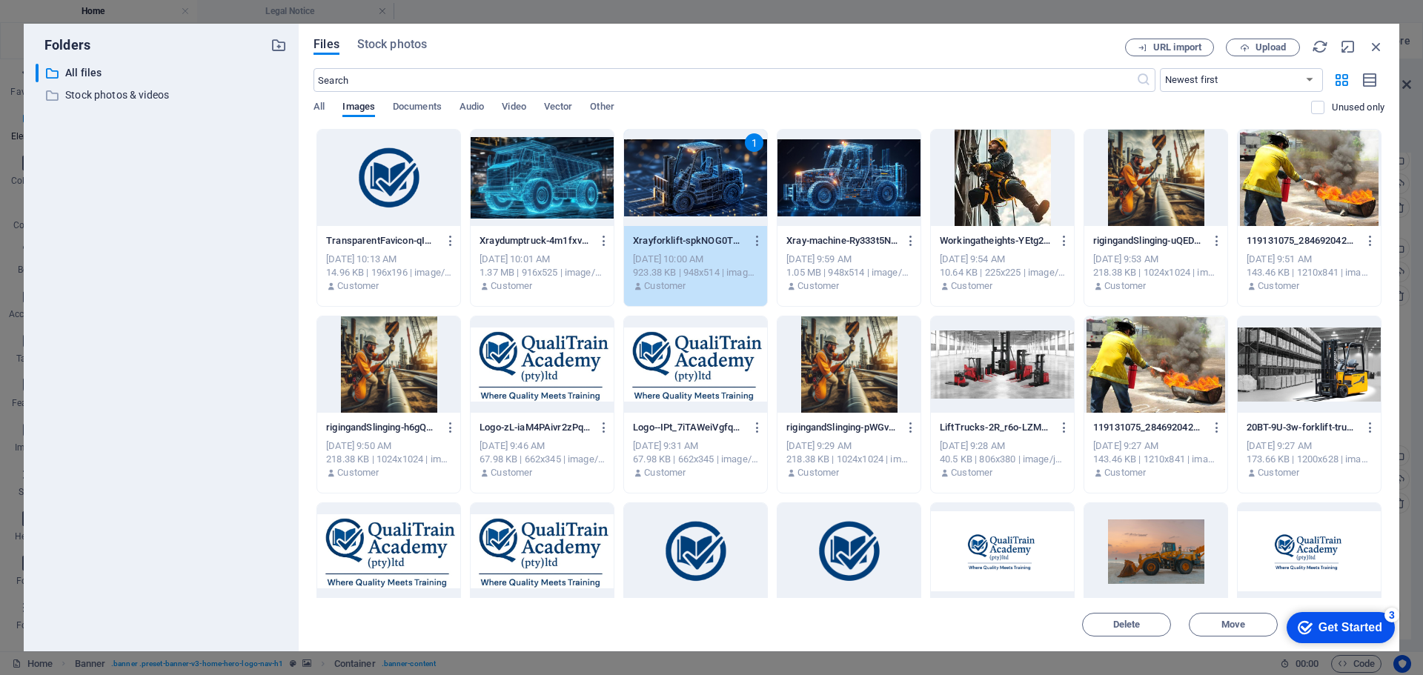
click at [681, 191] on div "1" at bounding box center [695, 178] width 143 height 96
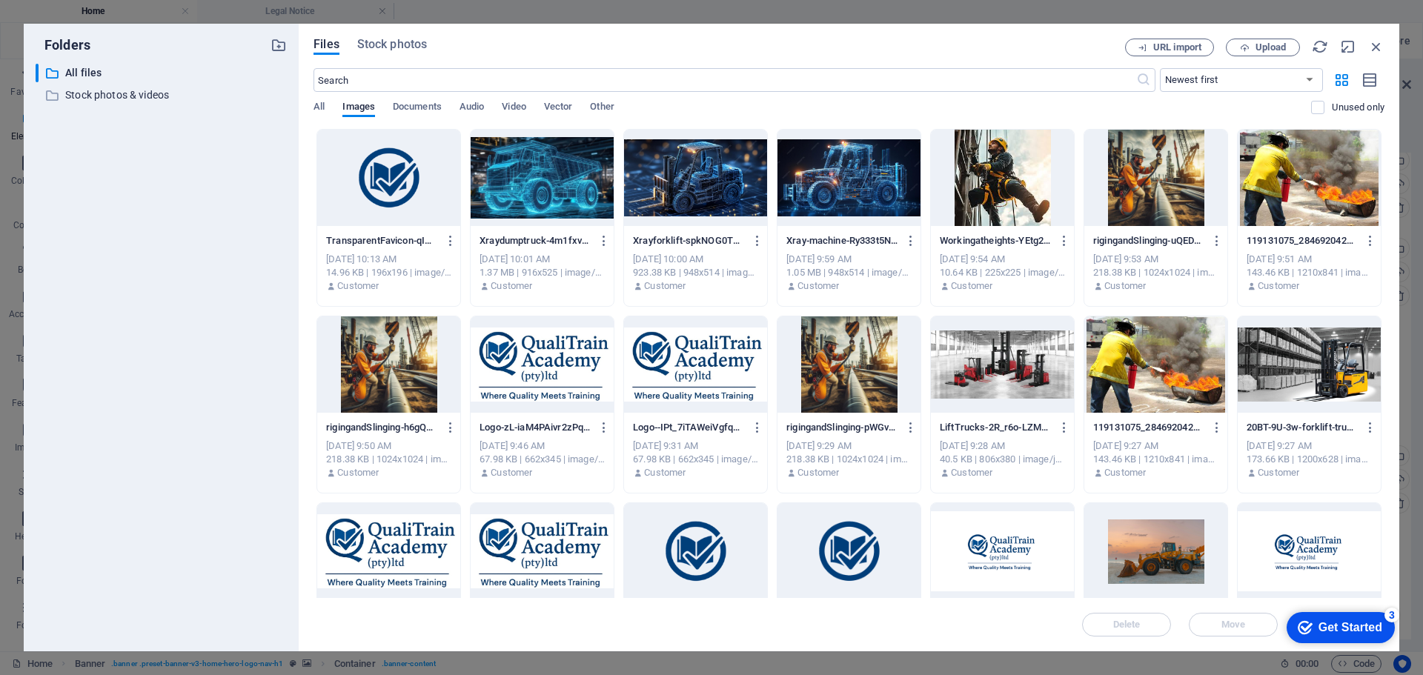
click at [681, 190] on div at bounding box center [695, 178] width 143 height 96
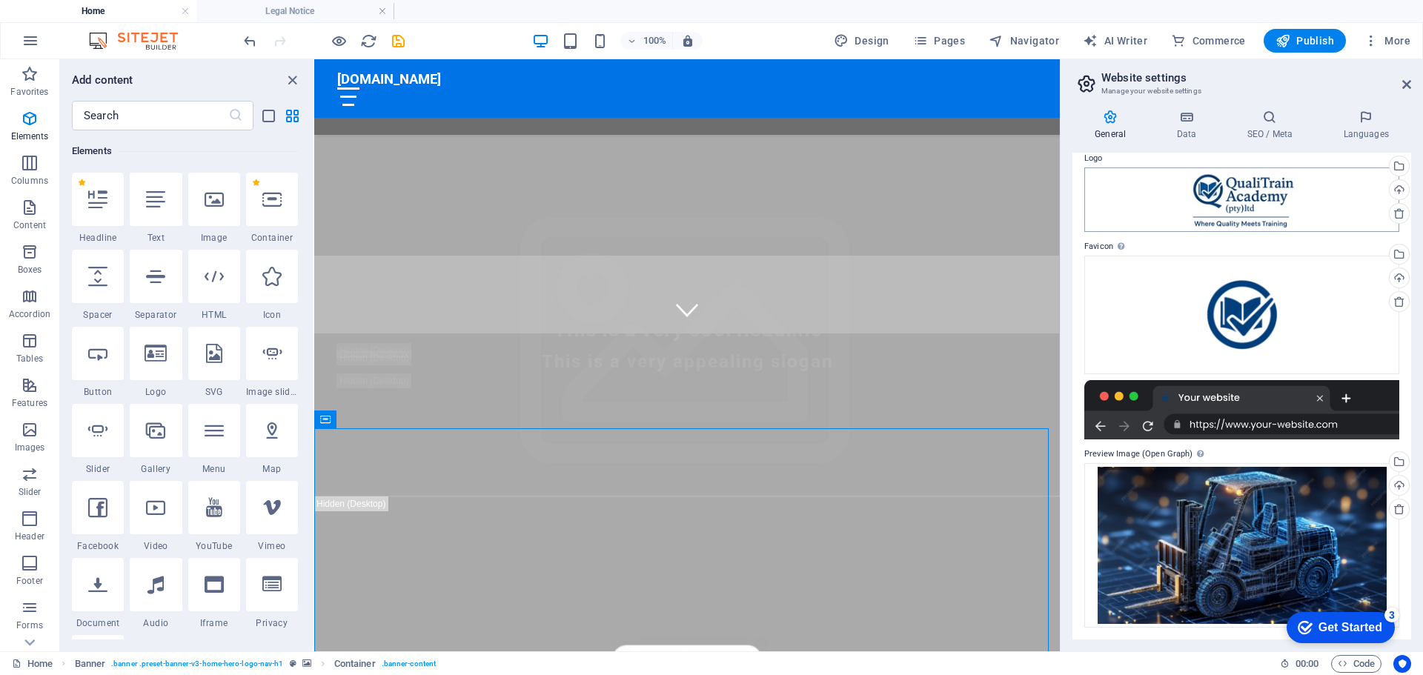
scroll to position [56, 0]
click at [1186, 122] on icon at bounding box center [1186, 117] width 64 height 15
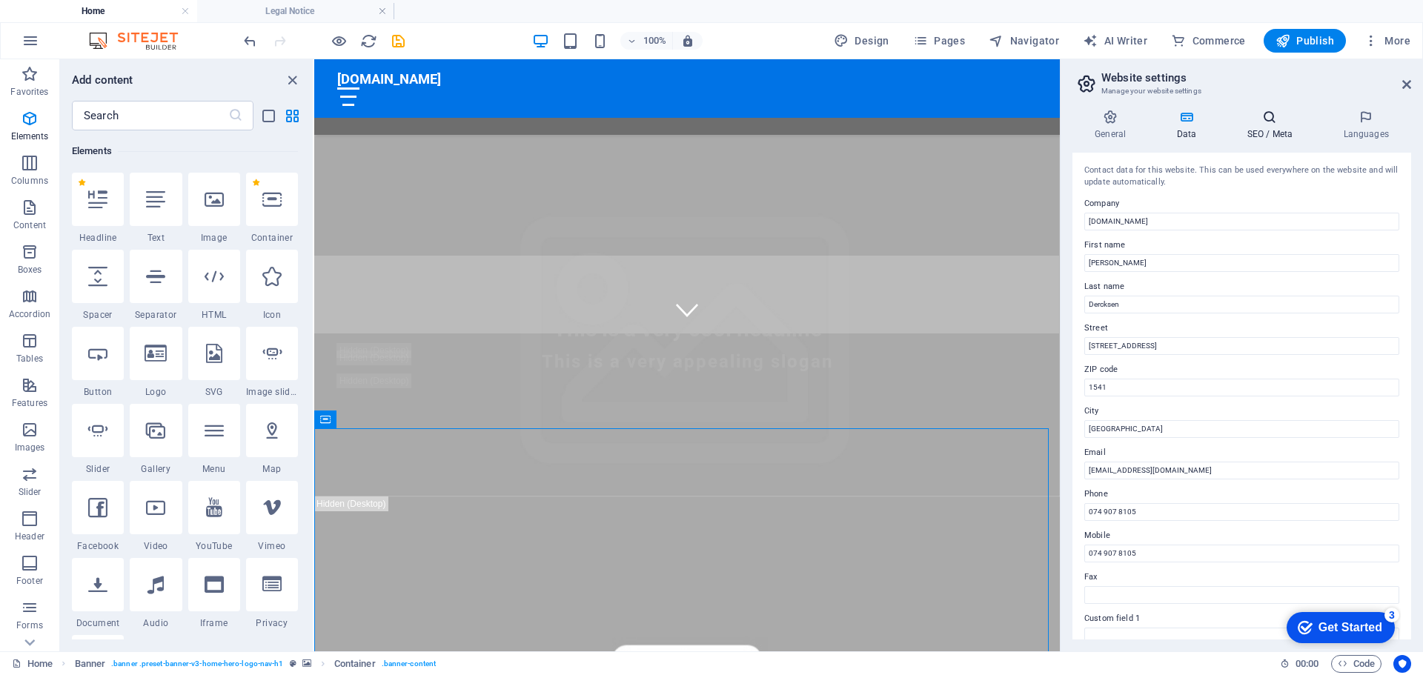
click at [1274, 126] on h4 "SEO / Meta" at bounding box center [1272, 125] width 96 height 31
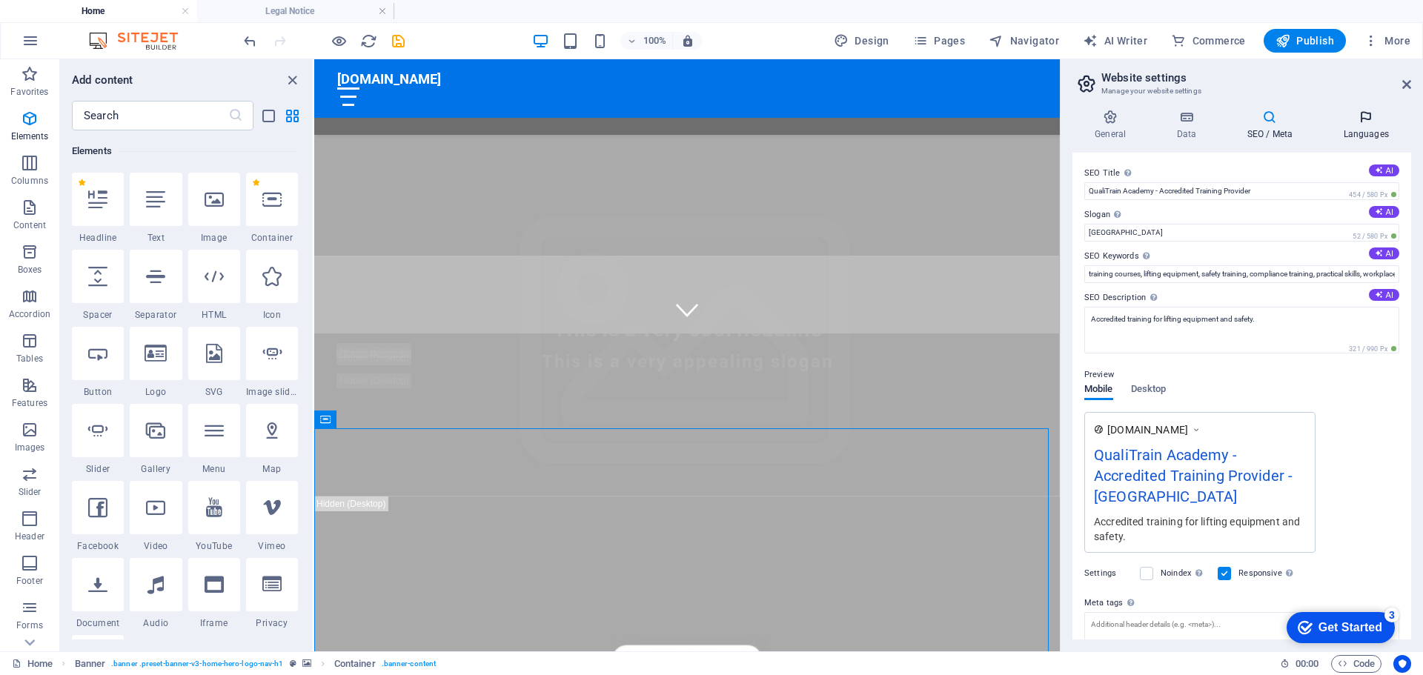
click at [1365, 125] on h4 "Languages" at bounding box center [1365, 125] width 90 height 31
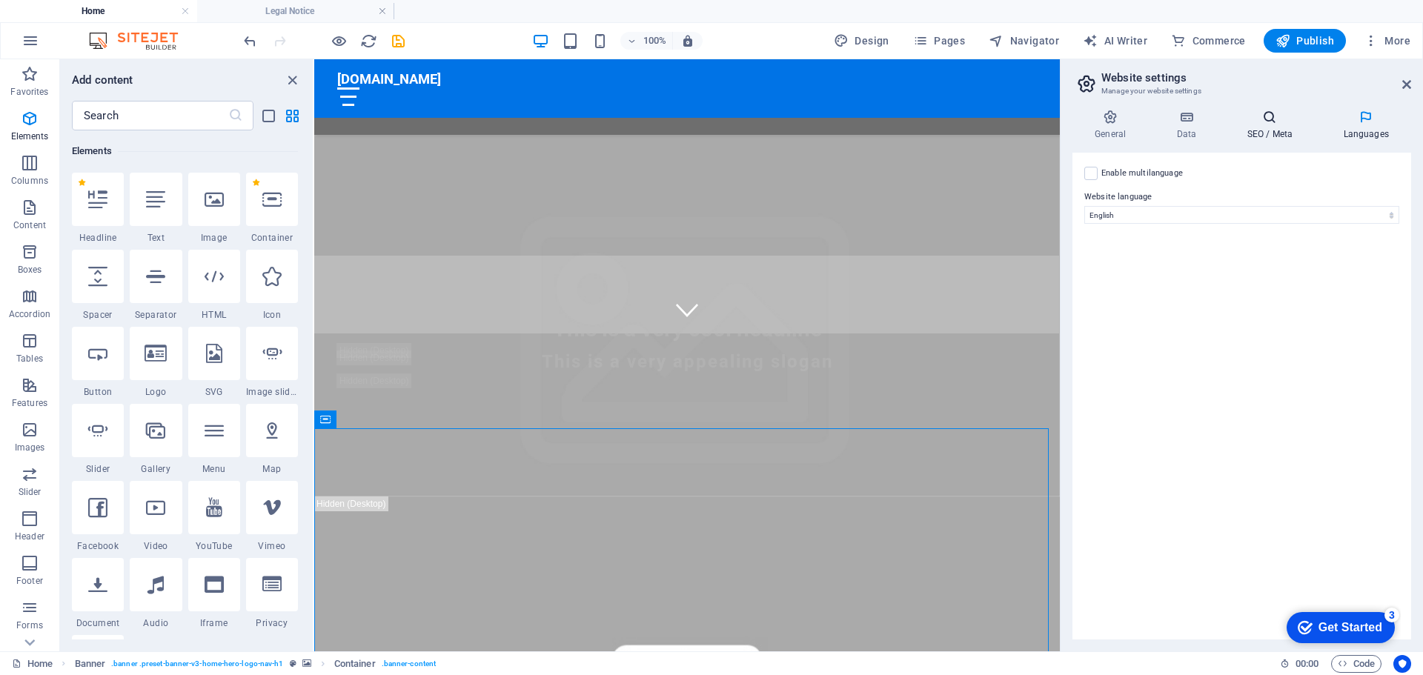
click at [1256, 127] on h4 "SEO / Meta" at bounding box center [1272, 125] width 96 height 31
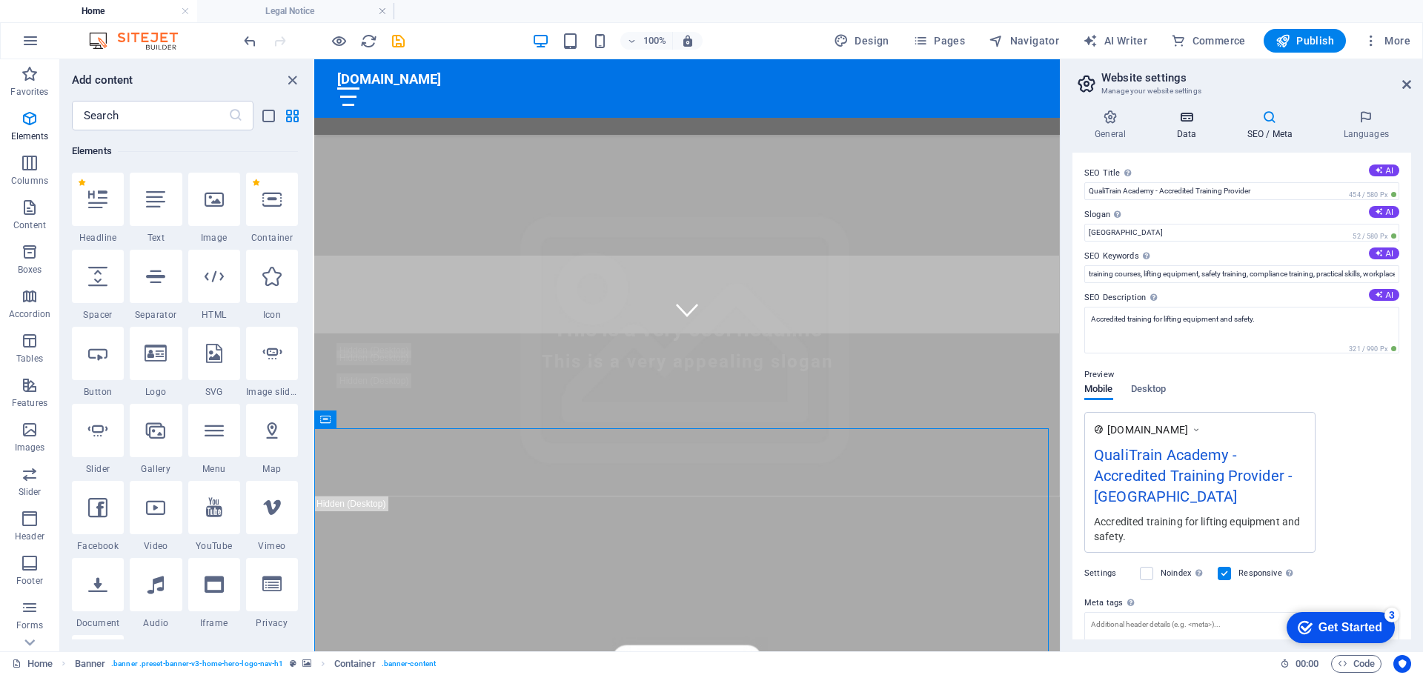
click at [1200, 127] on h4 "Data" at bounding box center [1189, 125] width 70 height 31
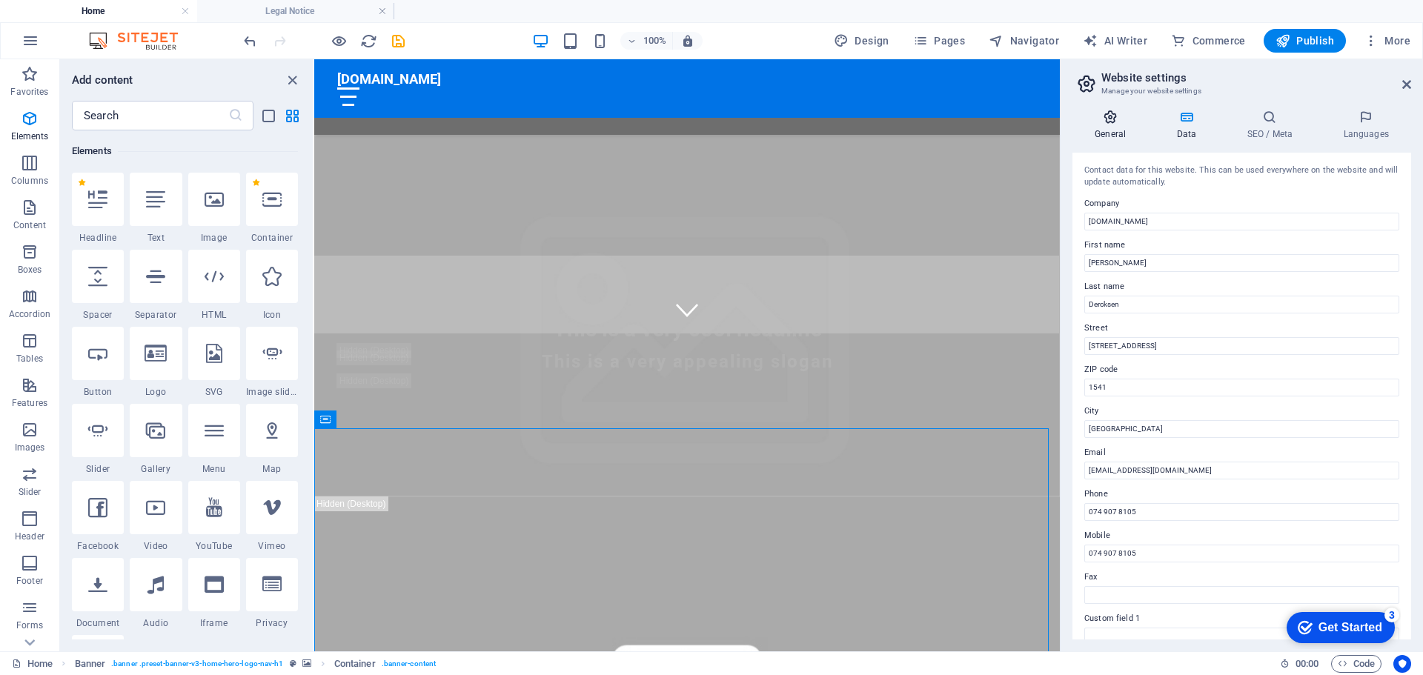
click at [1102, 124] on icon at bounding box center [1110, 117] width 76 height 15
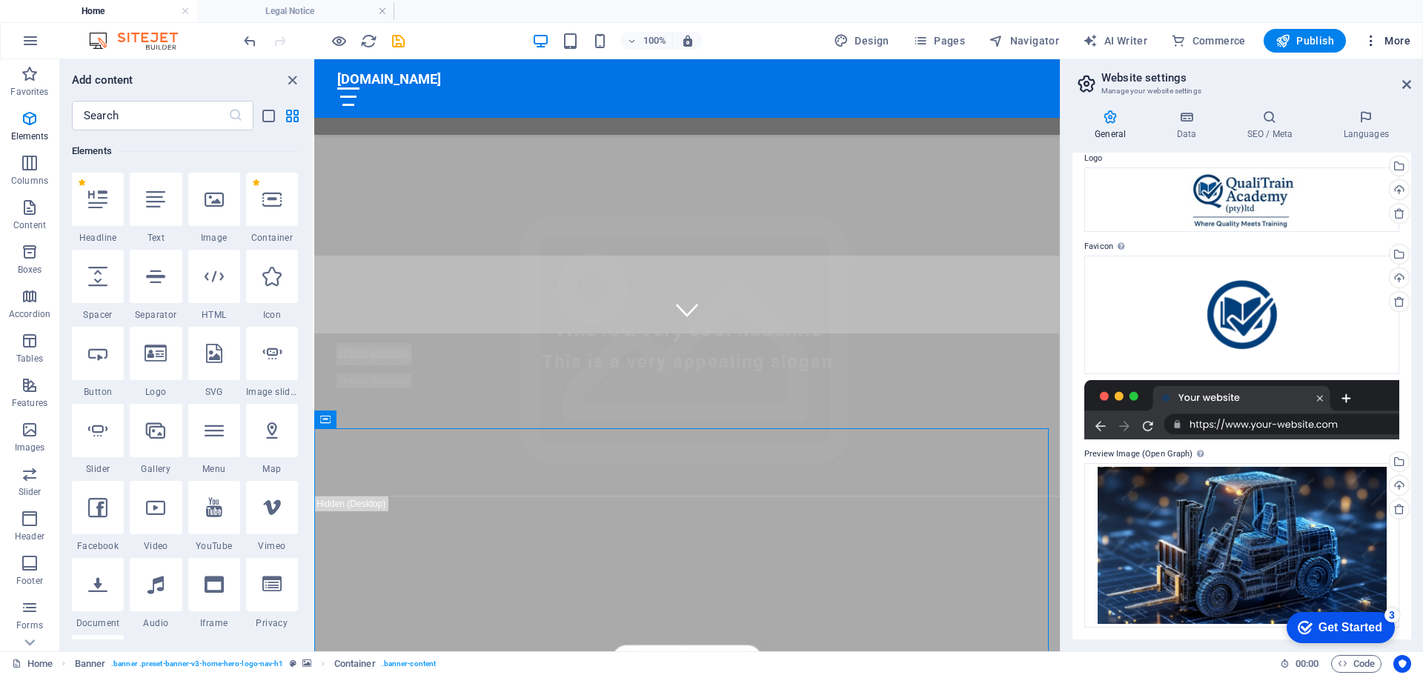
click at [1391, 47] on span "More" at bounding box center [1386, 40] width 47 height 15
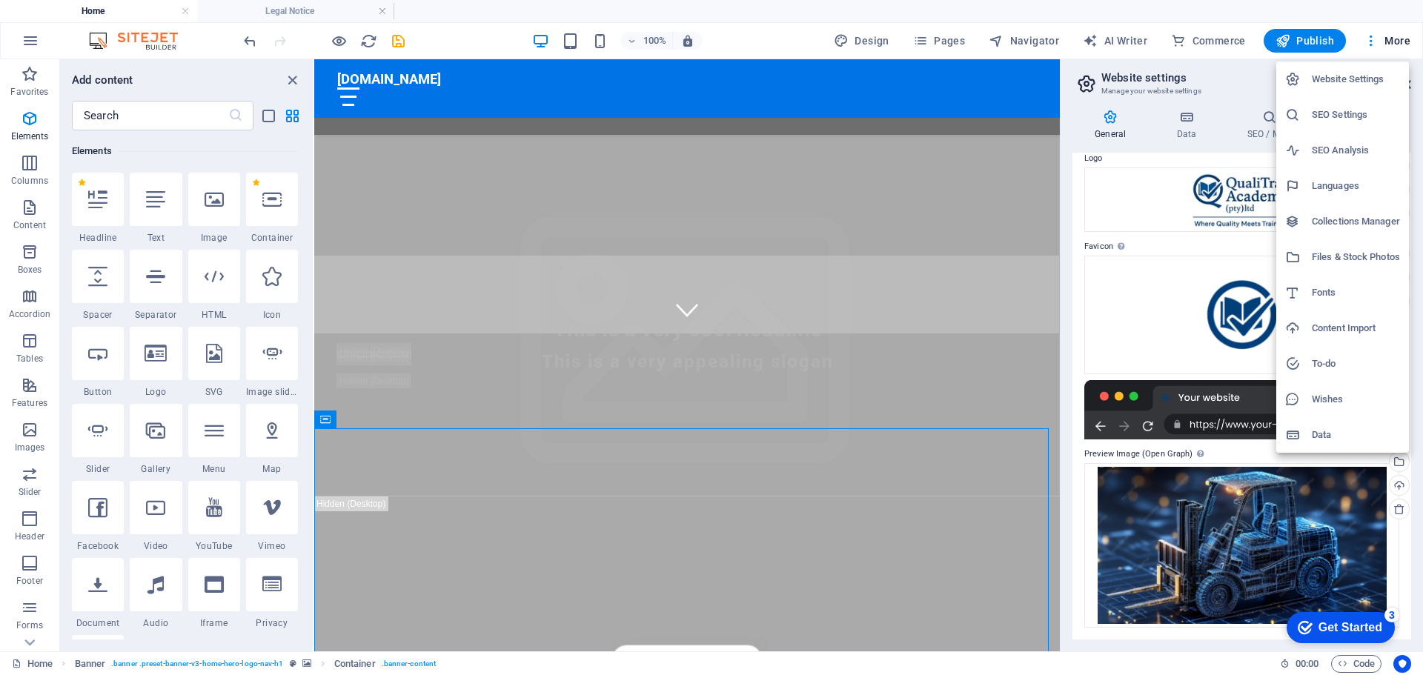
click at [1350, 116] on h6 "SEO Settings" at bounding box center [1356, 115] width 88 height 18
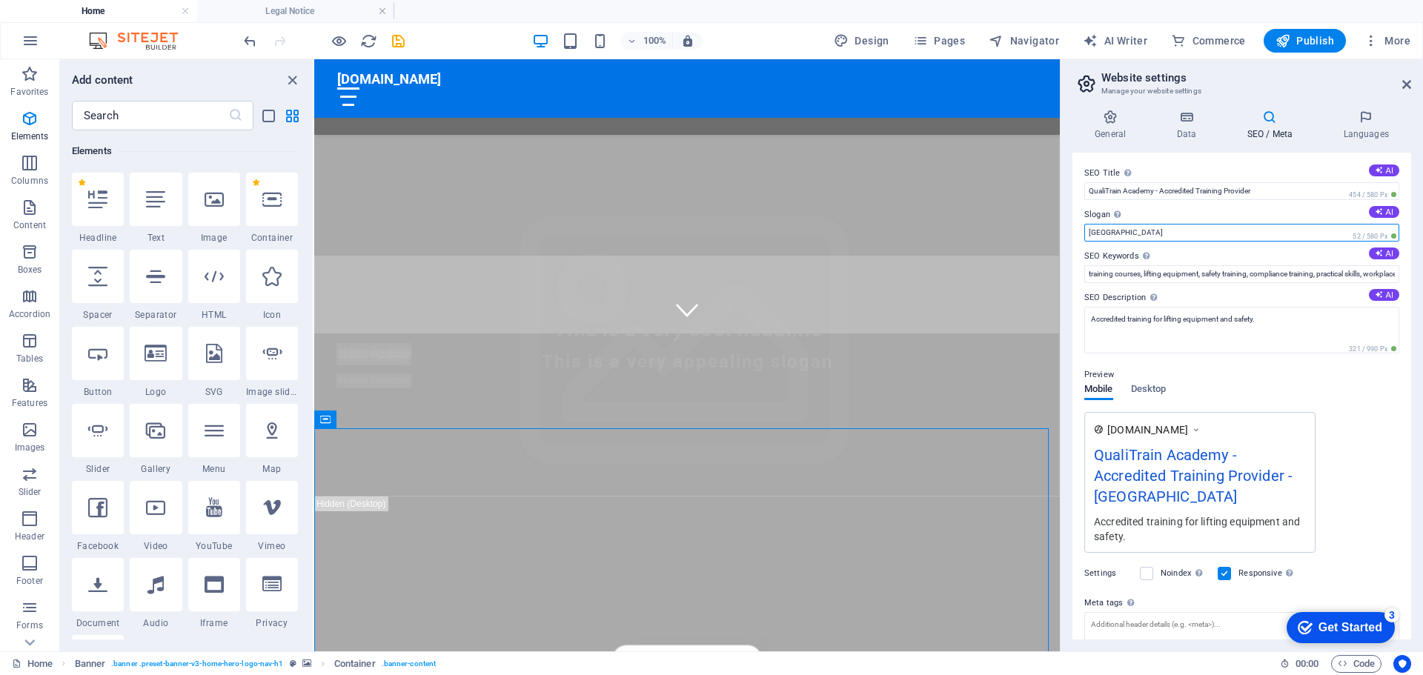
click at [1134, 230] on input "[GEOGRAPHIC_DATA]" at bounding box center [1241, 233] width 315 height 18
drag, startPoint x: 1122, startPoint y: 230, endPoint x: 1061, endPoint y: 230, distance: 60.8
click at [1061, 230] on aside "Website settings Manage your website settings General Data SEO / Meta Languages…" at bounding box center [1241, 355] width 363 height 592
click at [1121, 235] on input "Where quility meets training" at bounding box center [1241, 233] width 315 height 18
type input "Where quality meets training"
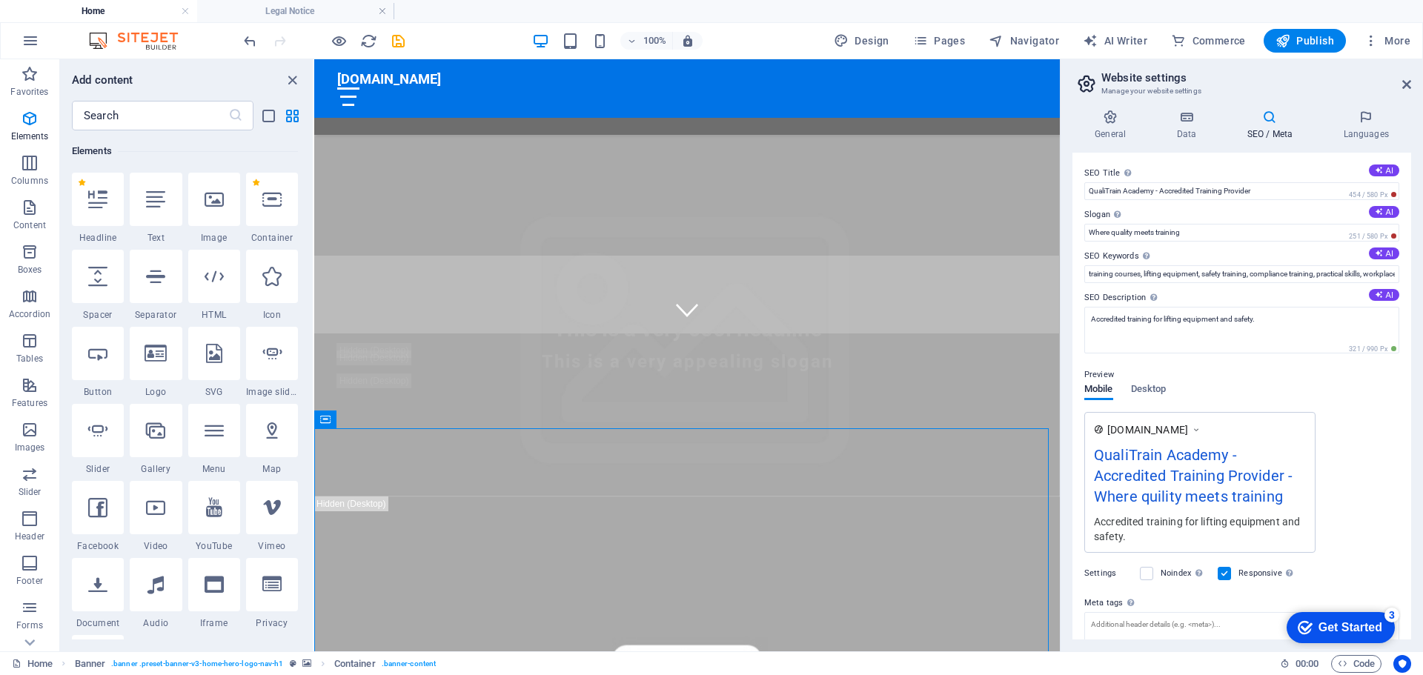
click at [1218, 253] on label "SEO Keywords Comma-separated list of keywords representing your website. AI" at bounding box center [1241, 256] width 315 height 18
click at [1218, 265] on input "training courses, lifting equipment, safety training, compliance training, prac…" at bounding box center [1241, 274] width 315 height 18
click at [1155, 190] on input "QualiTrain Academy - Accredited Training Provider" at bounding box center [1241, 191] width 315 height 18
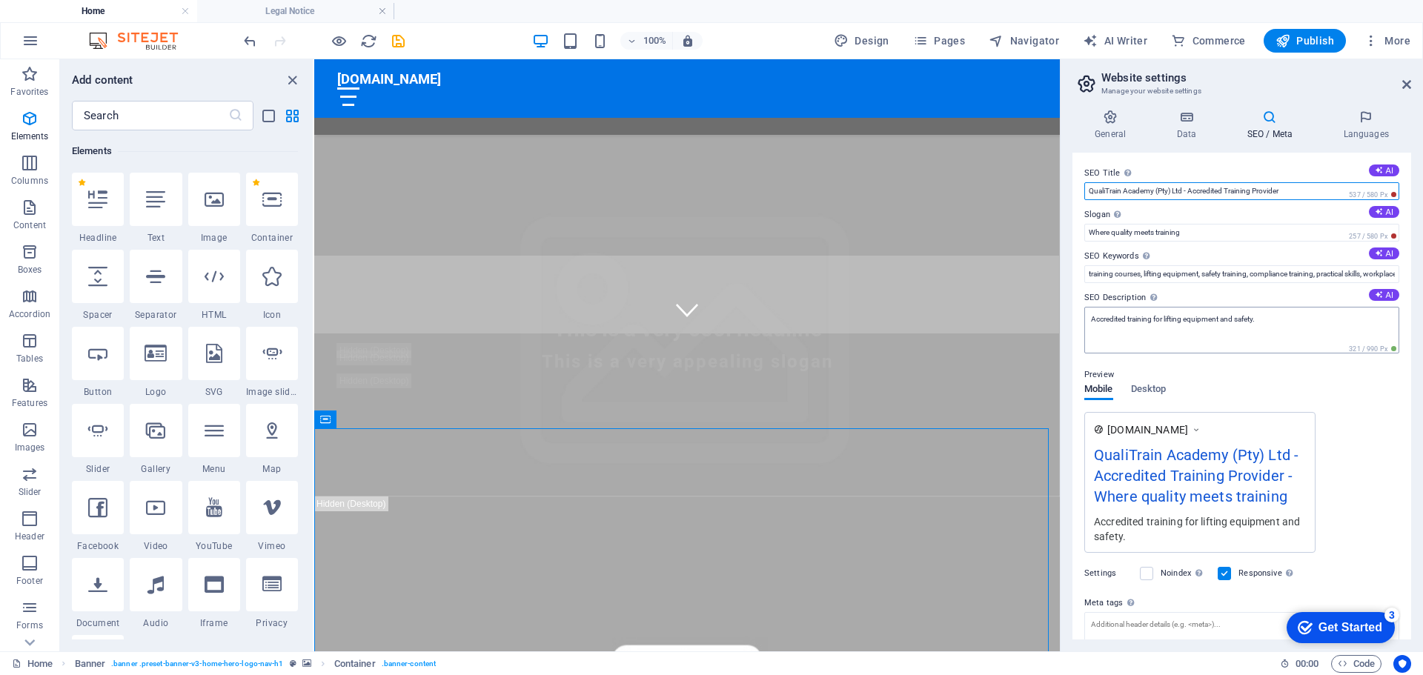
type input "QualiTrain Academy (Pty) Ltd - Accredited Training Provider"
click at [1223, 319] on textarea "Accredited training for lifting equipment and safety." at bounding box center [1241, 330] width 315 height 47
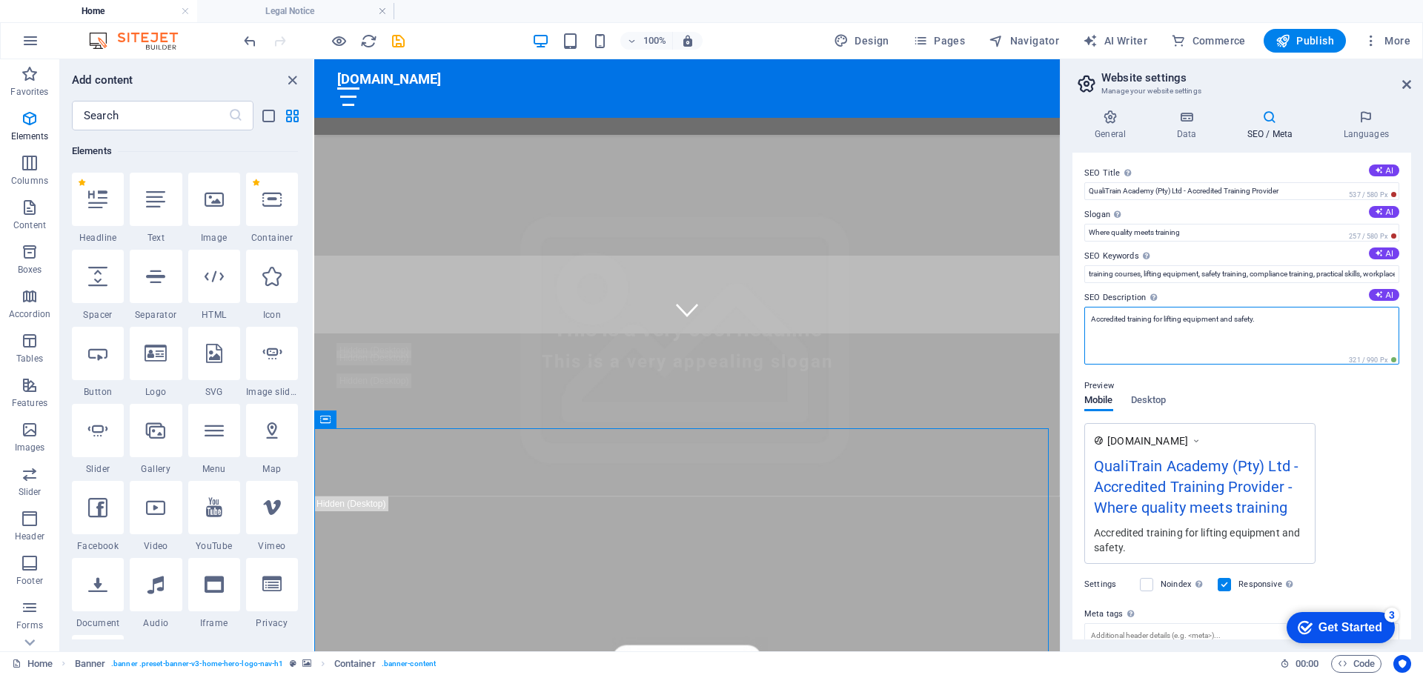
click at [1220, 319] on textarea "Accredited training for lifting equipment and safety." at bounding box center [1241, 336] width 315 height 58
click at [1222, 319] on textarea "Accredited training for lifting equipment and safety." at bounding box center [1241, 336] width 315 height 58
drag, startPoint x: 1157, startPoint y: 318, endPoint x: 1063, endPoint y: 317, distance: 93.4
click at [1063, 317] on div "General Data SEO / Meta Languages Website name qualitrainacademy.co.za Logo Dra…" at bounding box center [1241, 374] width 362 height 553
paste textarea "QualiTrain Academy (Pty) Ltd offers accredited training across South Africa. Fr…"
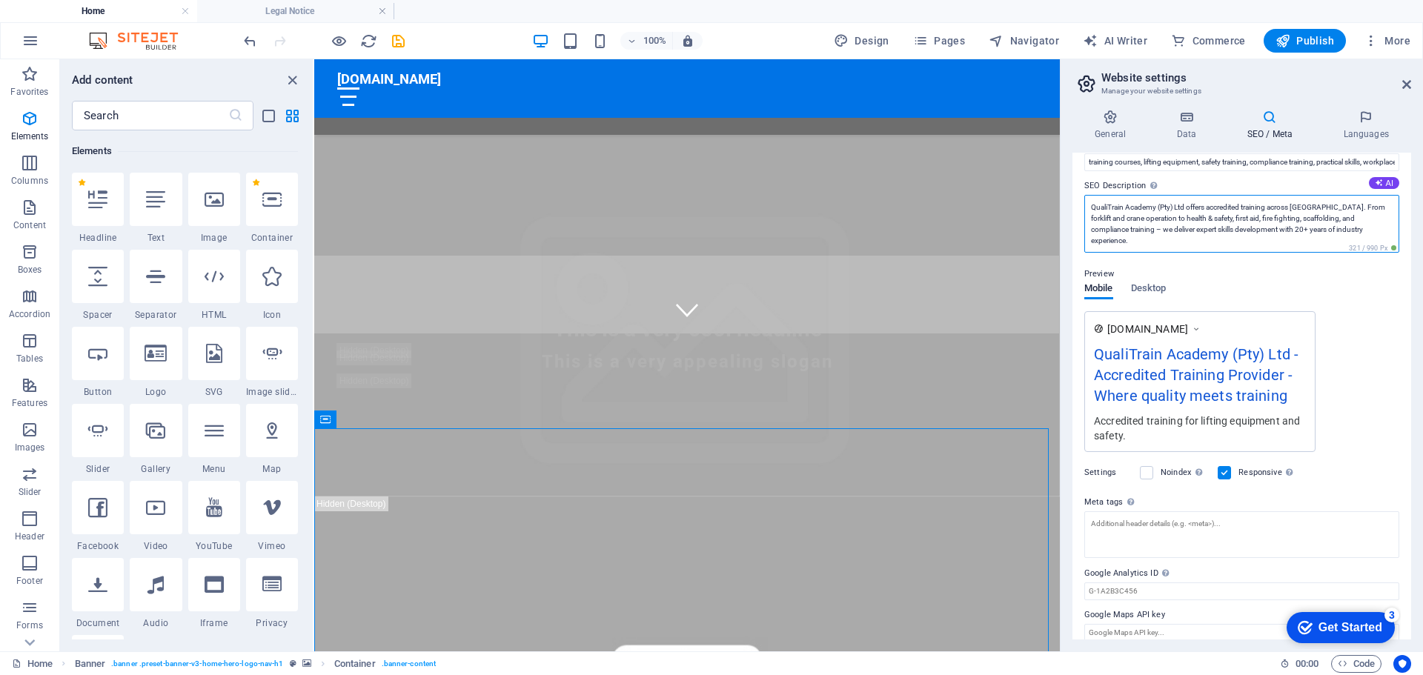
scroll to position [126, 0]
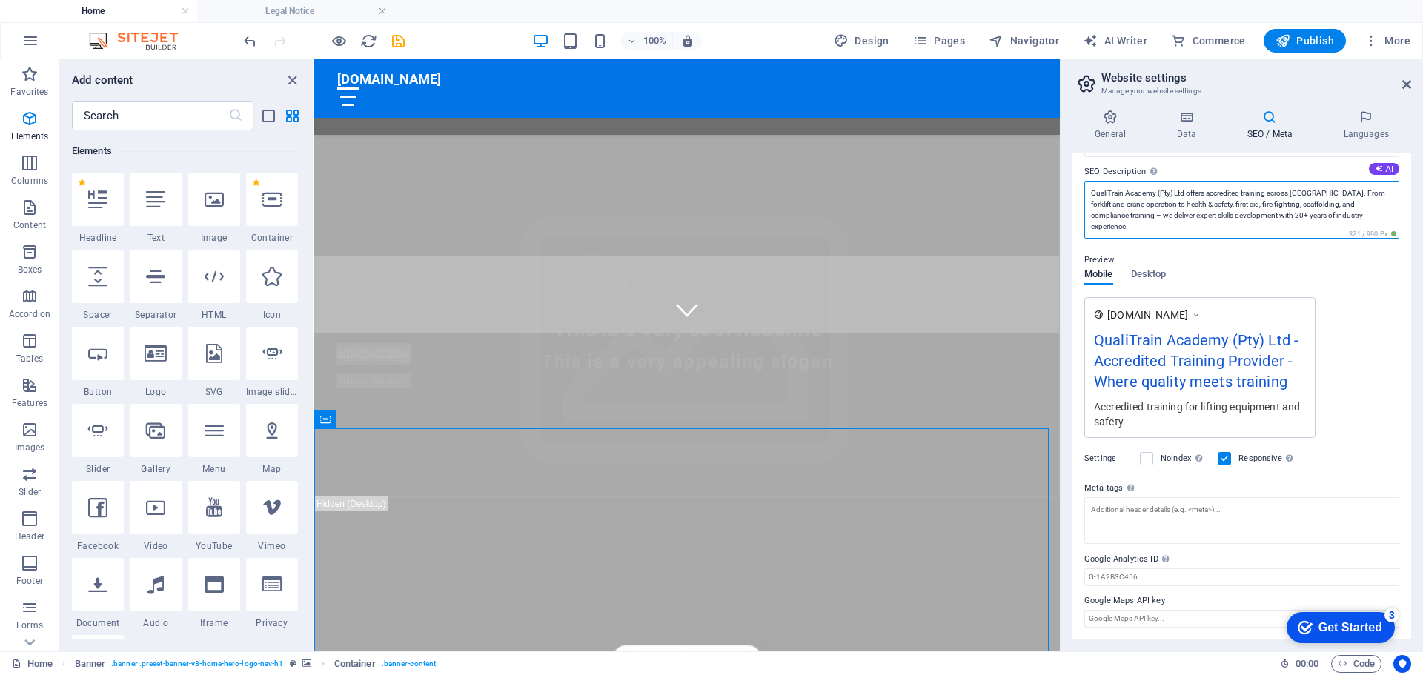
type textarea "QualiTrain Academy (Pty) Ltd offers accredited training across South Africa. Fr…"
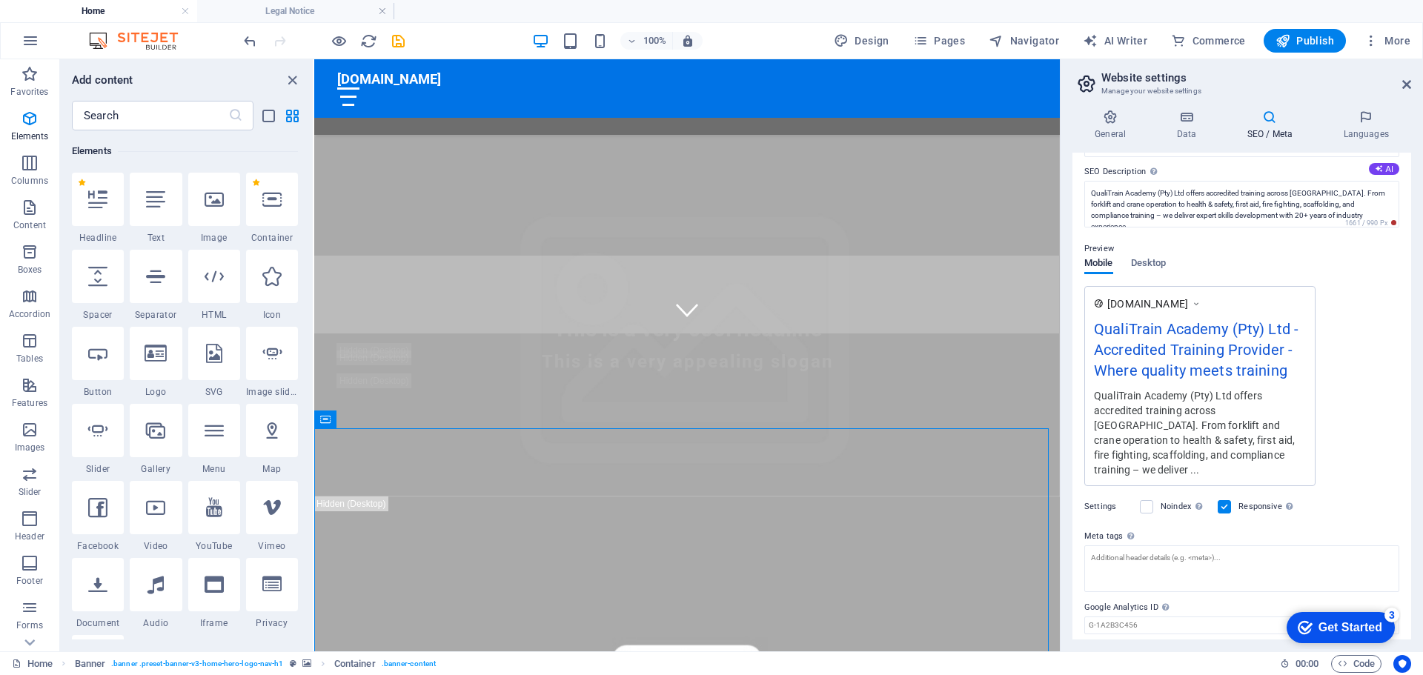
drag, startPoint x: 1414, startPoint y: 408, endPoint x: 1414, endPoint y: 244, distance: 164.5
click at [1415, 259] on div "General Data SEO / Meta Languages Website name qualitrainacademy.co.za Logo Dra…" at bounding box center [1241, 374] width 362 height 553
drag, startPoint x: 1407, startPoint y: 290, endPoint x: 1410, endPoint y: 155, distance: 135.6
click at [1410, 155] on div "SEO Title The title of your website - make it something that stands out in sear…" at bounding box center [1241, 396] width 339 height 487
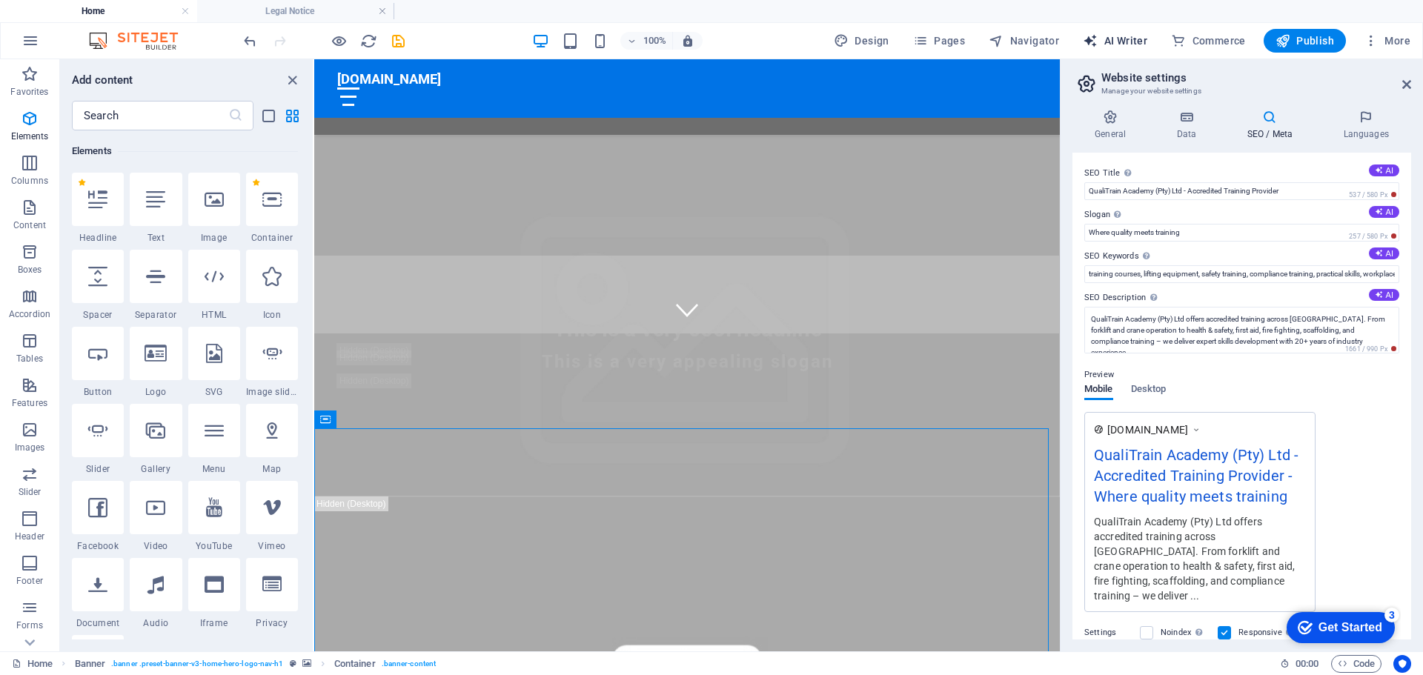
click at [1127, 39] on span "AI Writer" at bounding box center [1115, 40] width 64 height 15
select select "English"
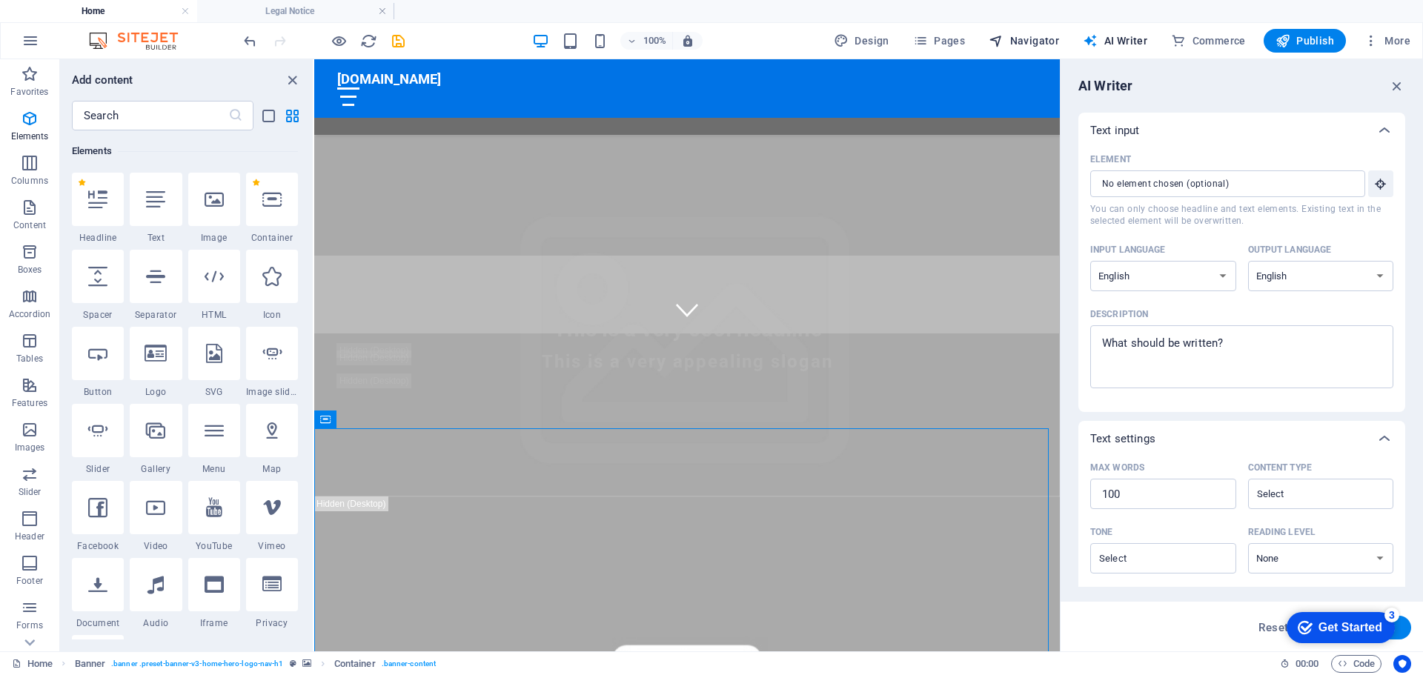
click at [1034, 39] on span "Navigator" at bounding box center [1023, 40] width 70 height 15
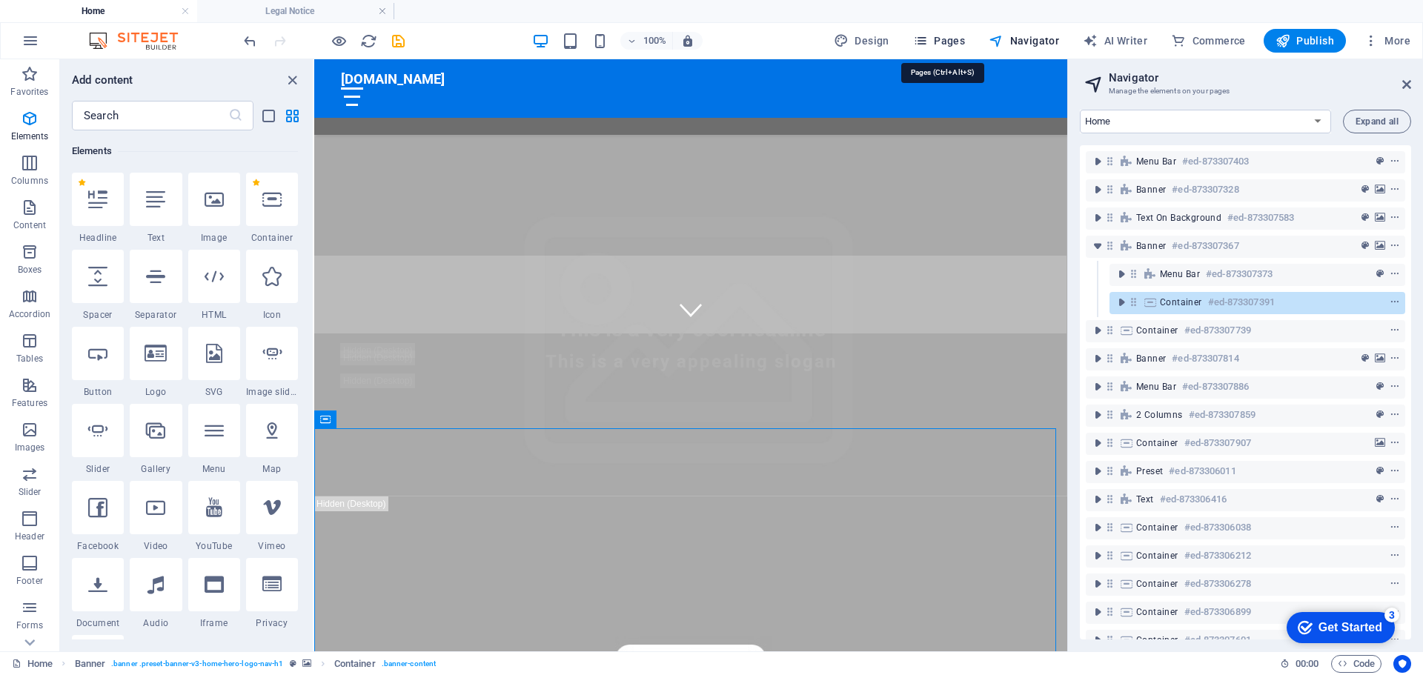
click at [947, 41] on span "Pages" at bounding box center [939, 40] width 52 height 15
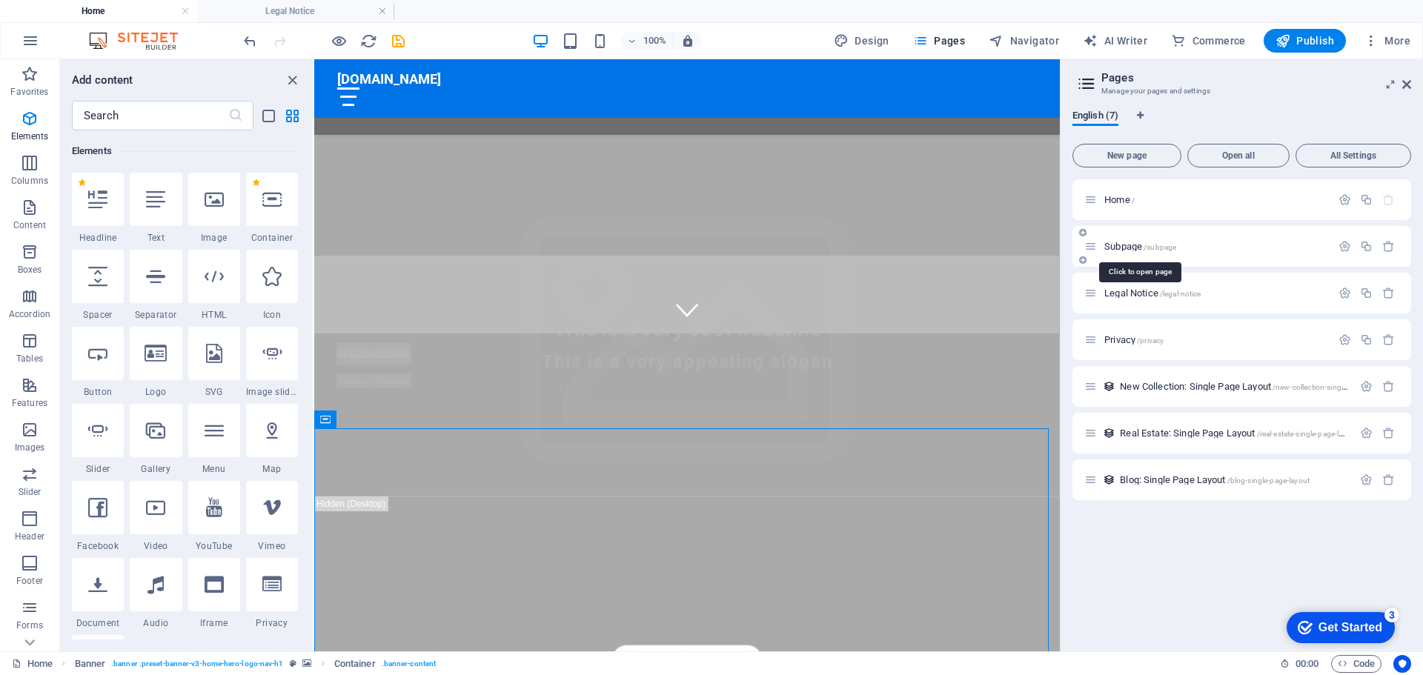
click at [1123, 246] on span "Subpage /subpage" at bounding box center [1140, 246] width 72 height 11
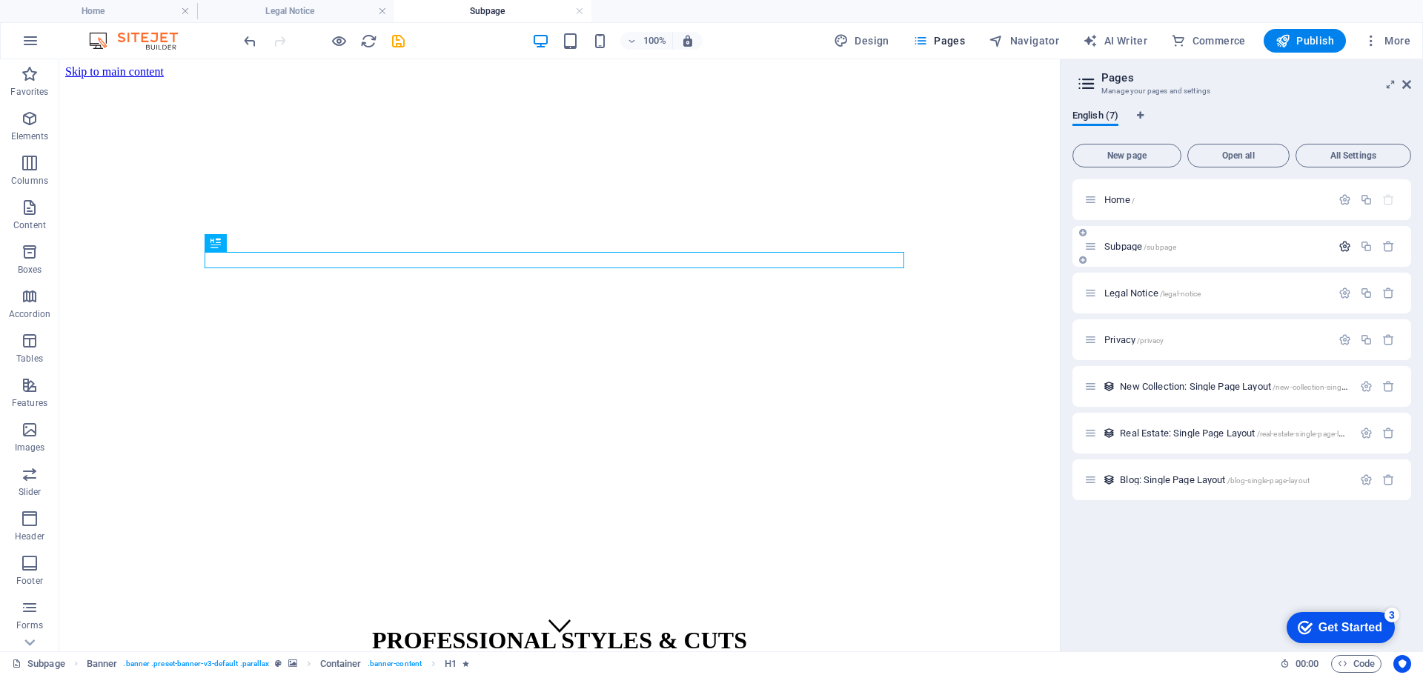
click at [1349, 244] on icon "button" at bounding box center [1344, 246] width 13 height 13
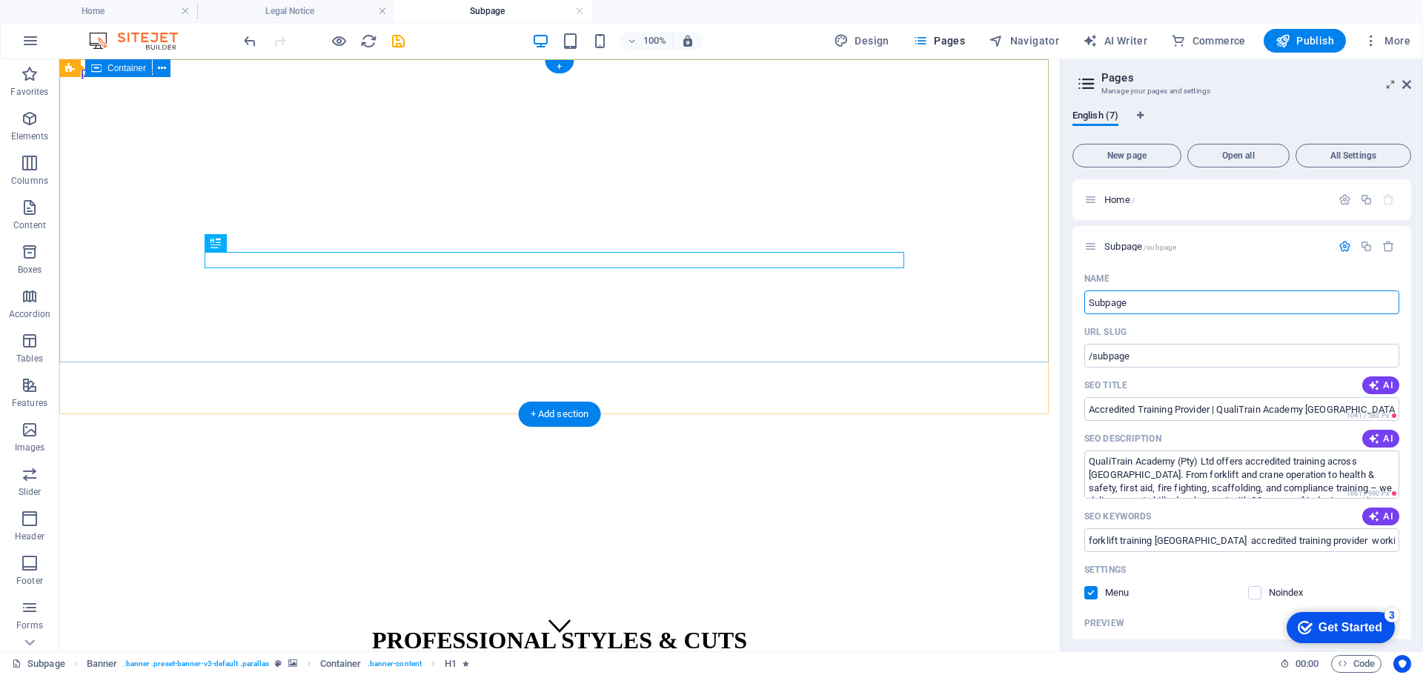
click at [919, 611] on div "PROFESSIONAL STYLES & CUTS 074 907 8105 | Johannesburg" at bounding box center [559, 668] width 988 height 115
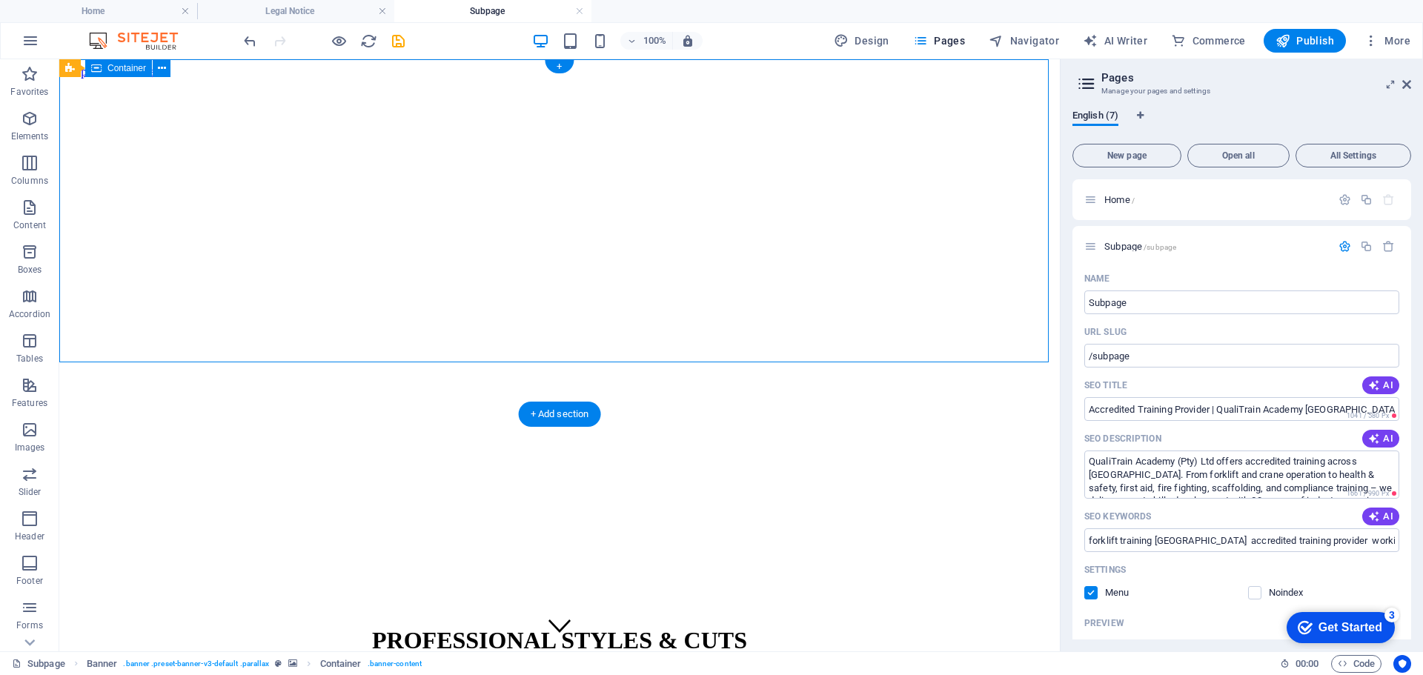
click at [905, 611] on div "PROFESSIONAL STYLES & CUTS 074 907 8105 | Johannesburg" at bounding box center [559, 668] width 988 height 115
click at [911, 611] on div "PROFESSIONAL STYLES & CUTS 074 907 8105 | Johannesburg" at bounding box center [559, 668] width 988 height 115
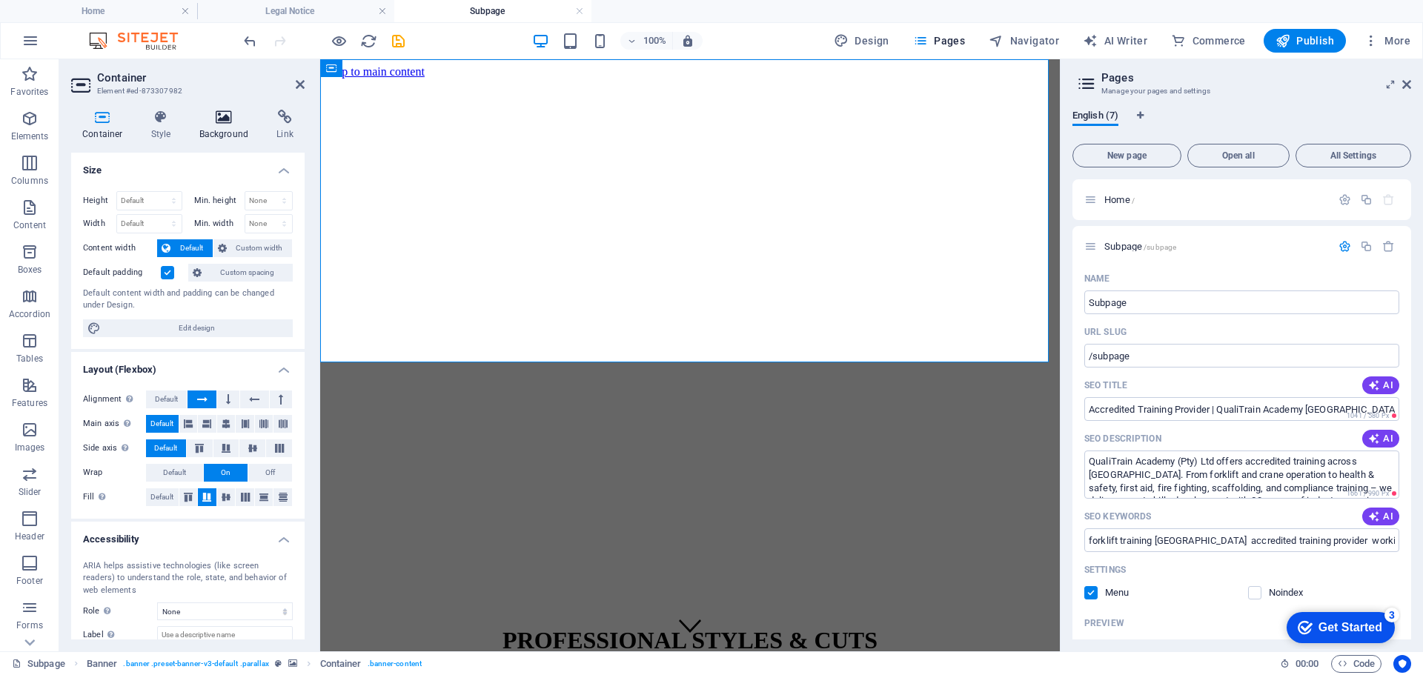
click at [219, 122] on icon at bounding box center [224, 117] width 72 height 15
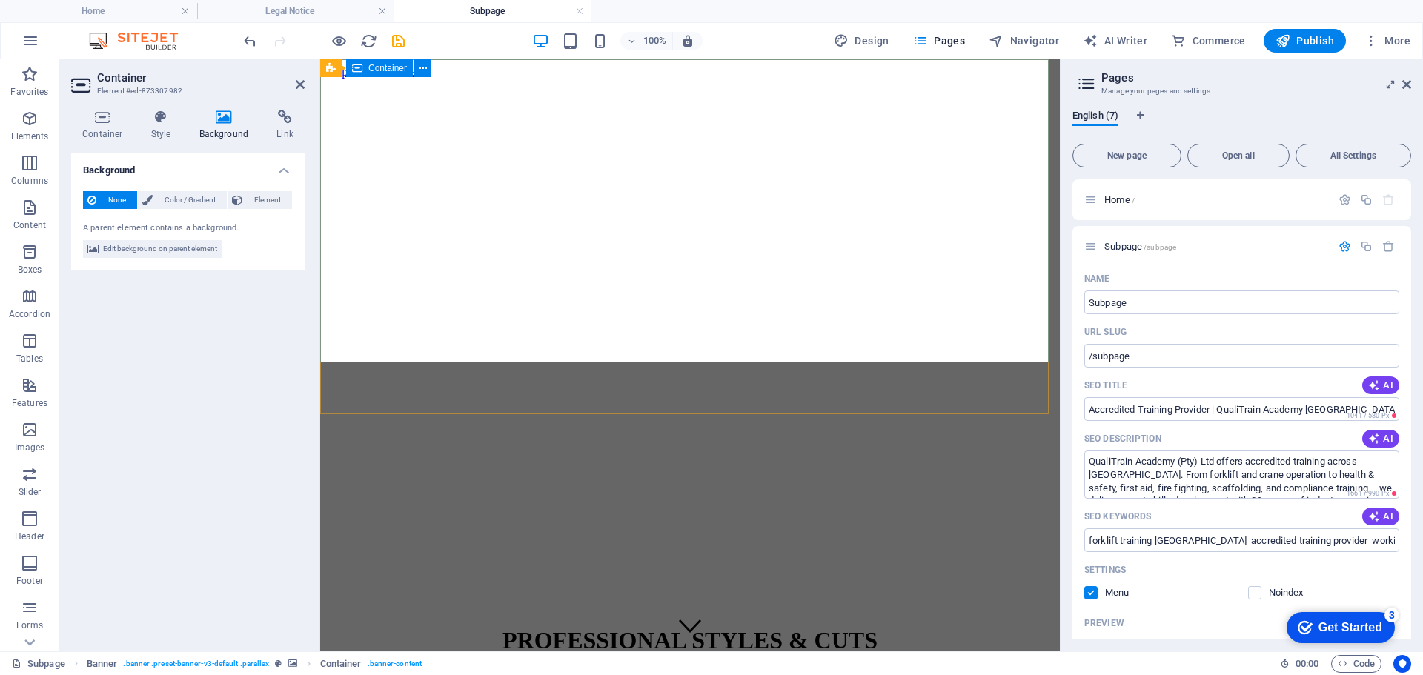
click at [594, 611] on div "PROFESSIONAL STYLES & CUTS 074 907 8105 | Johannesburg" at bounding box center [690, 668] width 728 height 115
click at [475, 611] on div "PROFESSIONAL STYLES & CUTS 074 907 8105 | Johannesburg" at bounding box center [690, 668] width 728 height 115
click at [255, 197] on span "Element" at bounding box center [267, 200] width 41 height 18
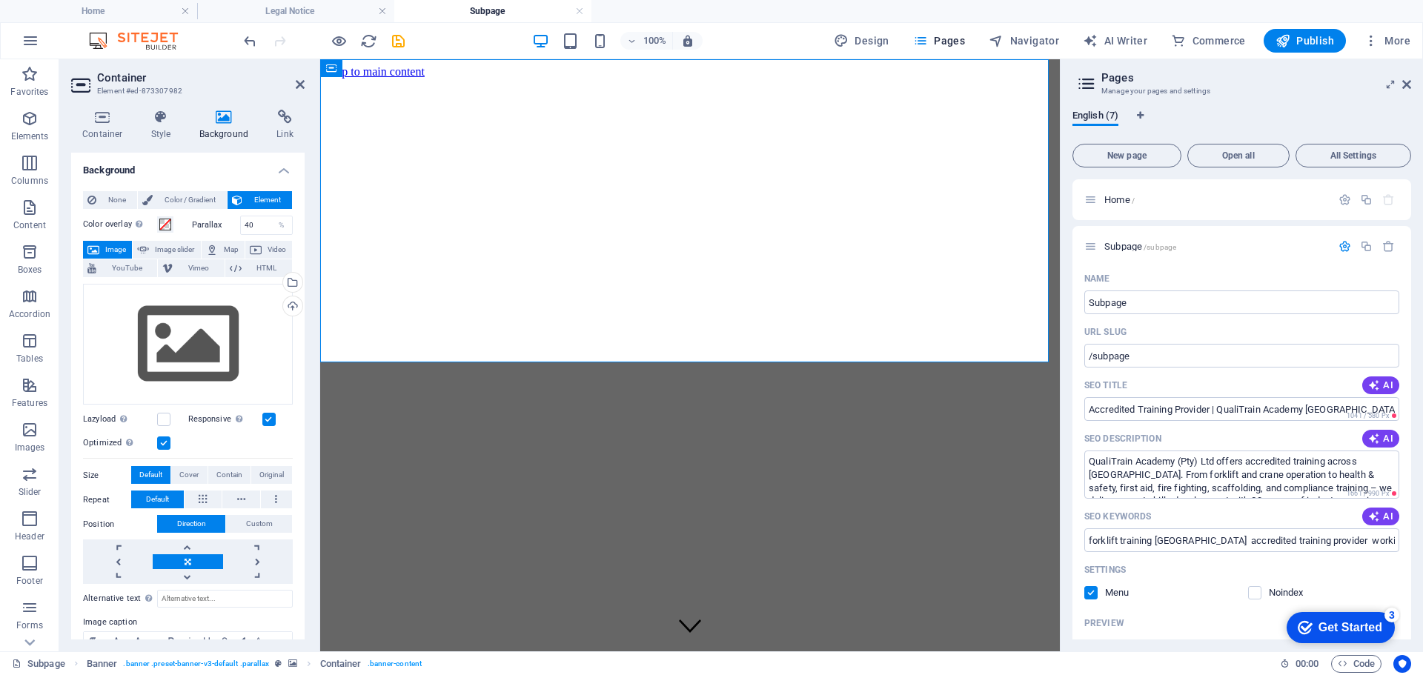
click at [255, 197] on span "Element" at bounding box center [267, 200] width 41 height 18
click at [198, 200] on span "Color / Gradient" at bounding box center [189, 200] width 65 height 18
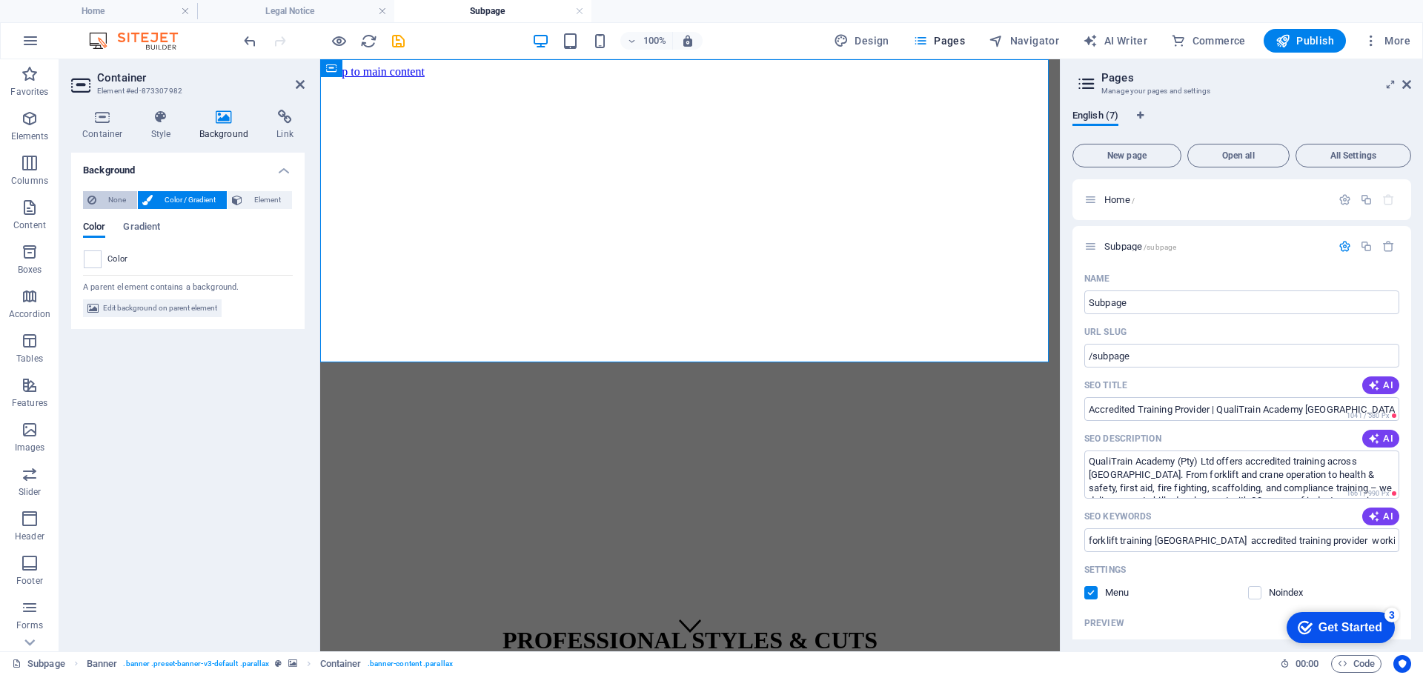
click at [113, 202] on span "None" at bounding box center [117, 200] width 32 height 18
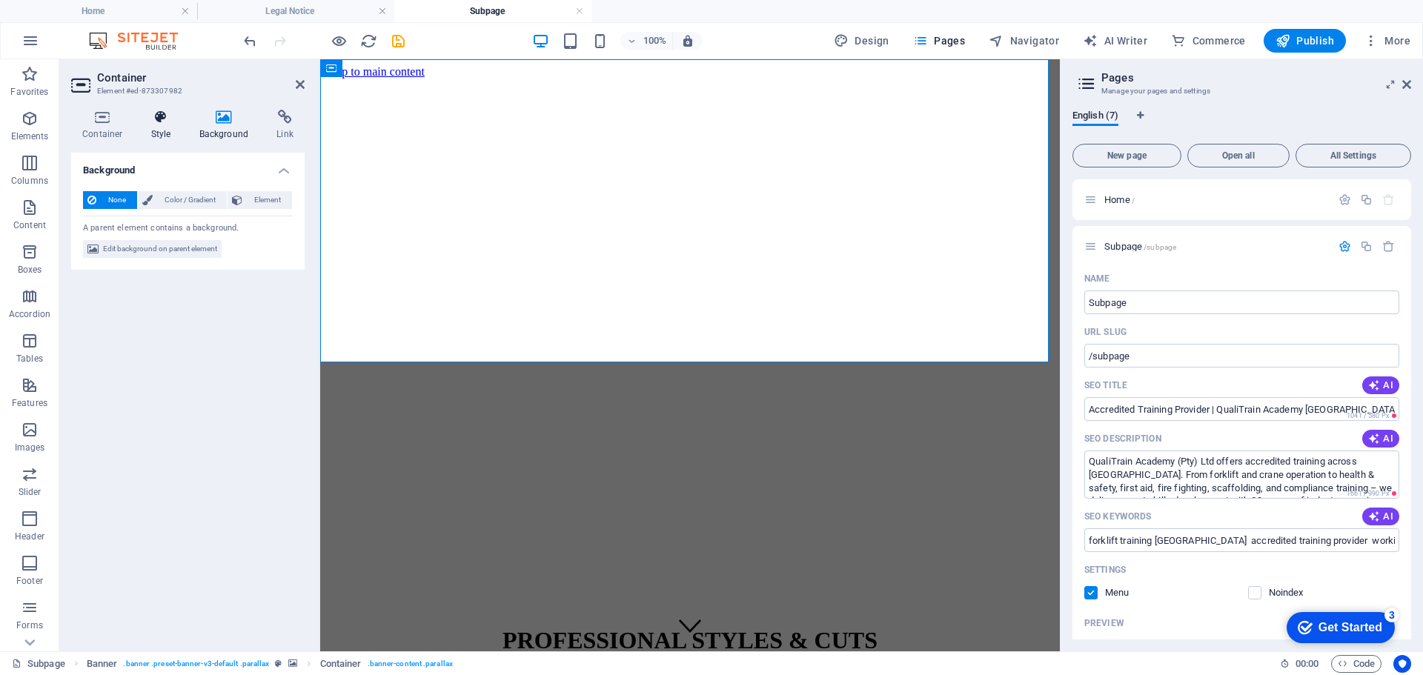
click at [162, 126] on h4 "Style" at bounding box center [164, 125] width 48 height 31
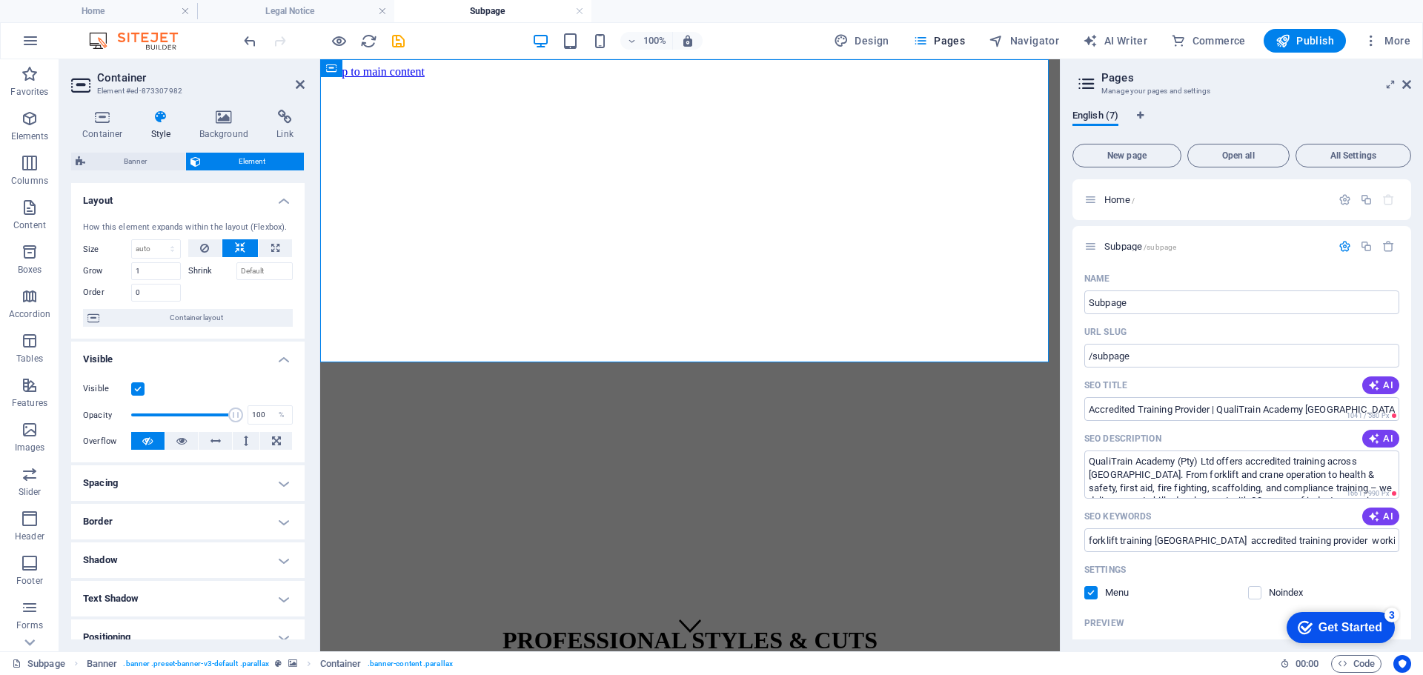
click at [282, 482] on h4 "Spacing" at bounding box center [187, 483] width 233 height 36
click at [282, 482] on h4 "Spacing" at bounding box center [187, 478] width 233 height 27
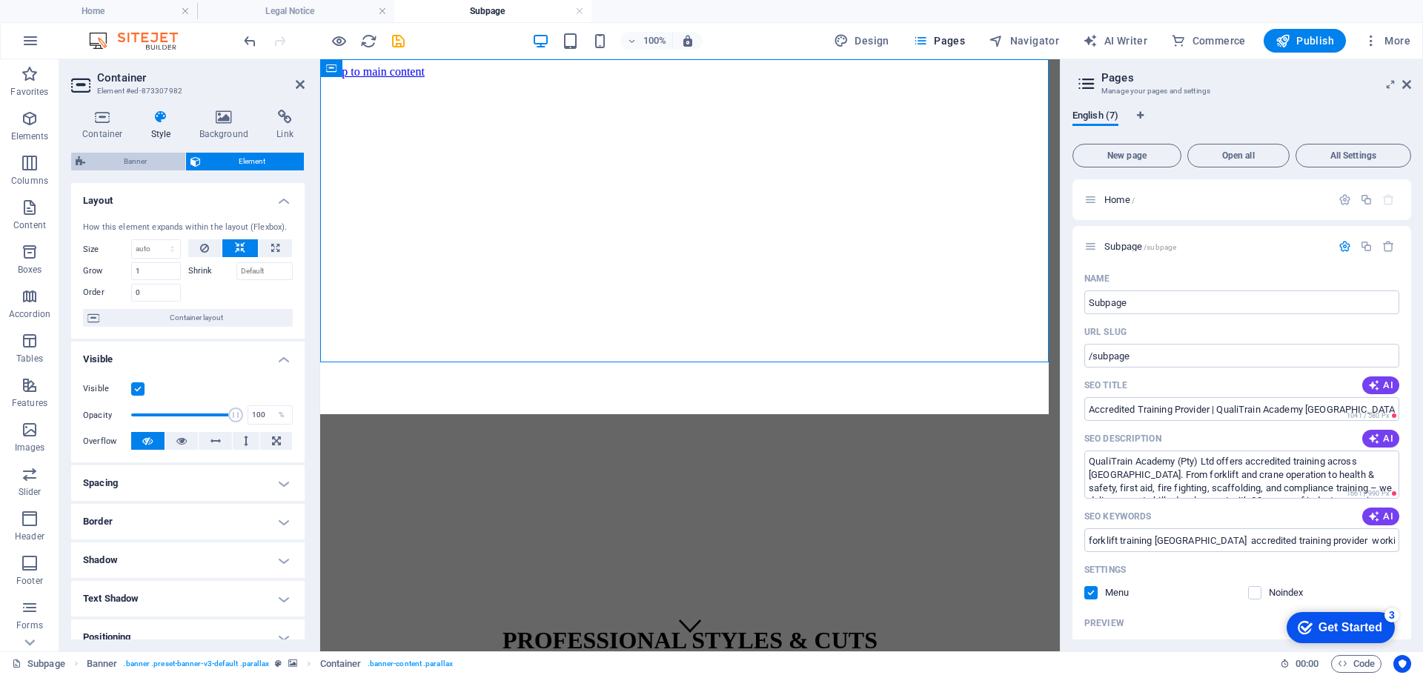
click at [142, 162] on span "Banner" at bounding box center [135, 162] width 91 height 18
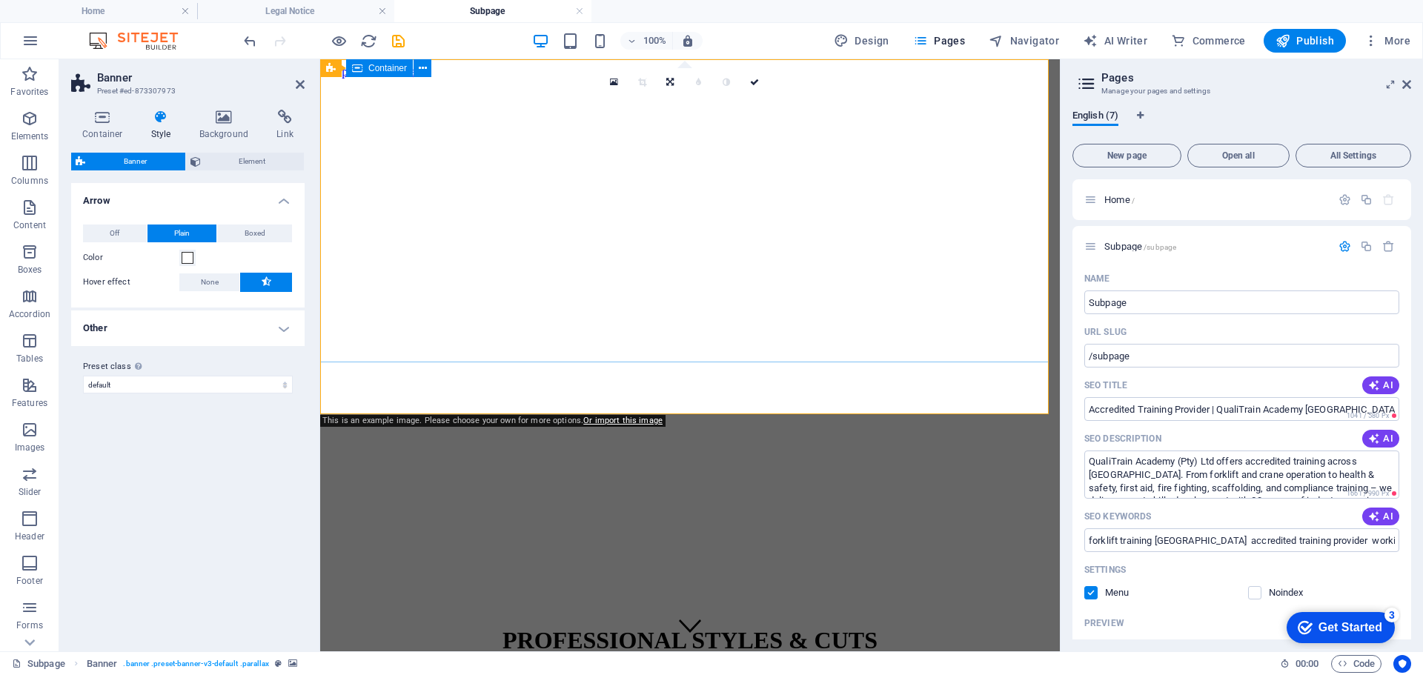
click at [444, 611] on div "PROFESSIONAL STYLES & CUTS 074 907 8105 | Johannesburg" at bounding box center [690, 668] width 728 height 115
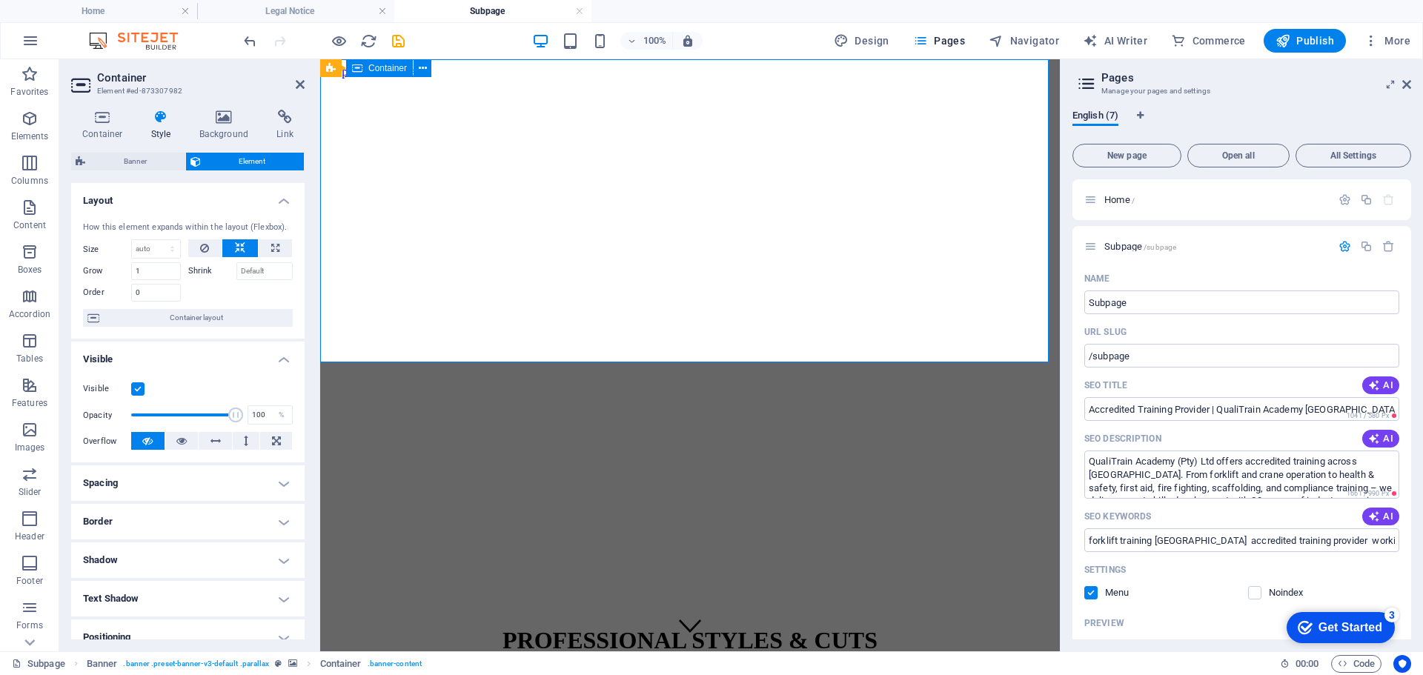
click at [444, 611] on div "PROFESSIONAL STYLES & CUTS 074 907 8105 | Johannesburg" at bounding box center [690, 668] width 728 height 115
click at [682, 627] on div "PROFESSIONAL STYLES & CUTS" at bounding box center [690, 640] width 728 height 27
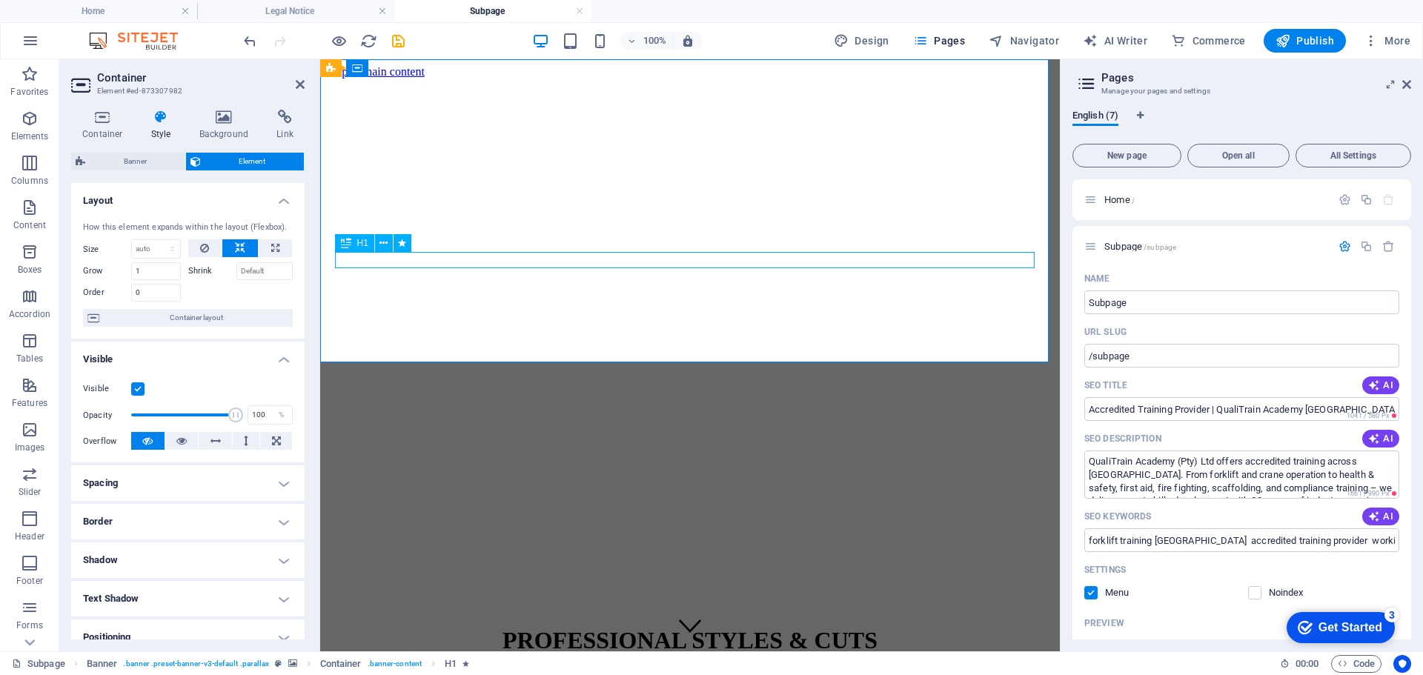
click at [682, 627] on div "PROFESSIONAL STYLES & CUTS" at bounding box center [690, 640] width 728 height 27
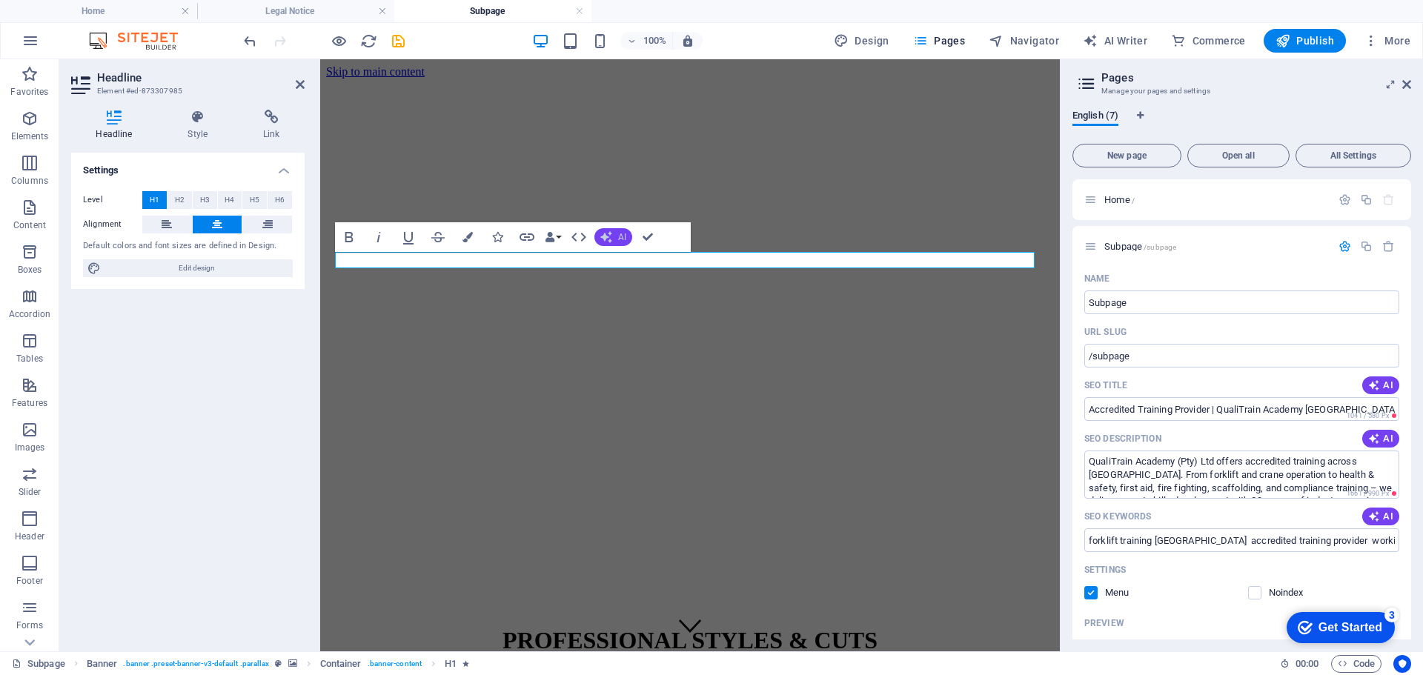
click at [611, 238] on icon "button" at bounding box center [606, 237] width 12 height 12
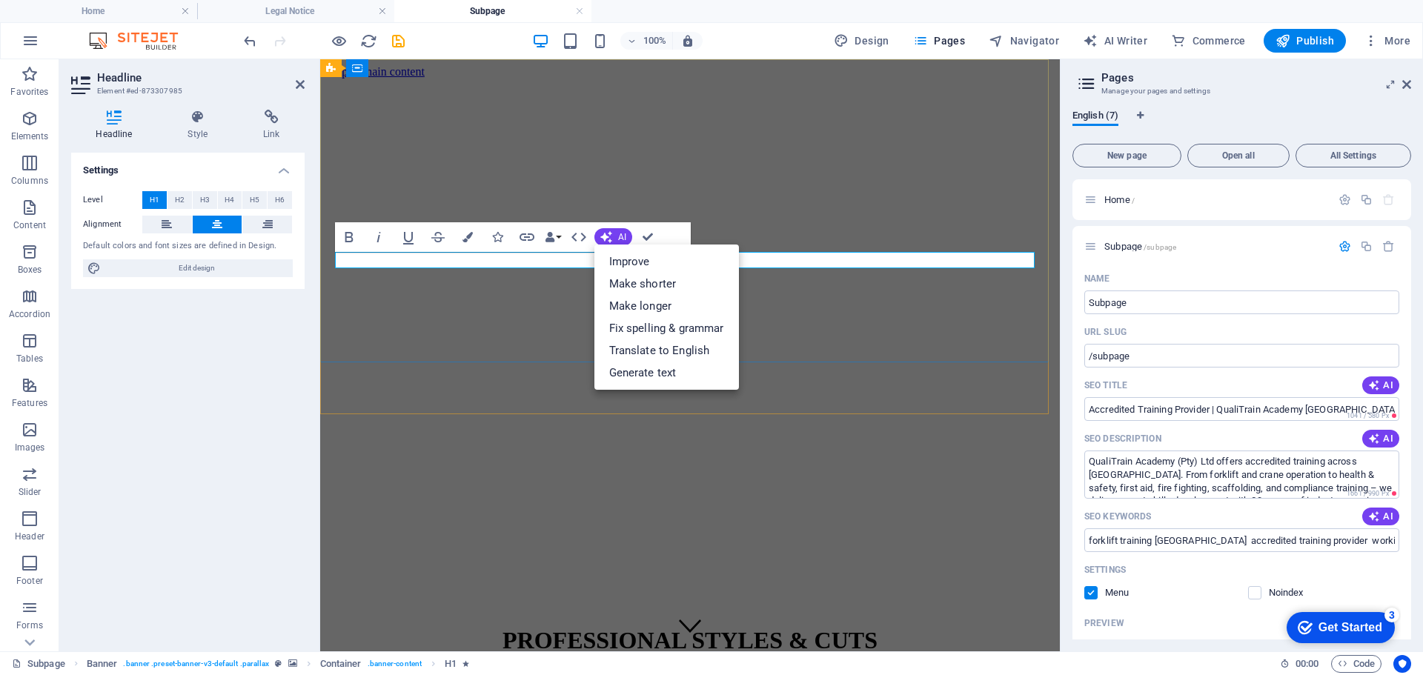
click at [804, 627] on h1 "PROFESSIONAL STYLES & CUTS" at bounding box center [690, 640] width 728 height 27
click at [819, 611] on div "PROFESSIONAL STYLES & CUTS 074 907 8105 | Johannesburg" at bounding box center [690, 668] width 728 height 115
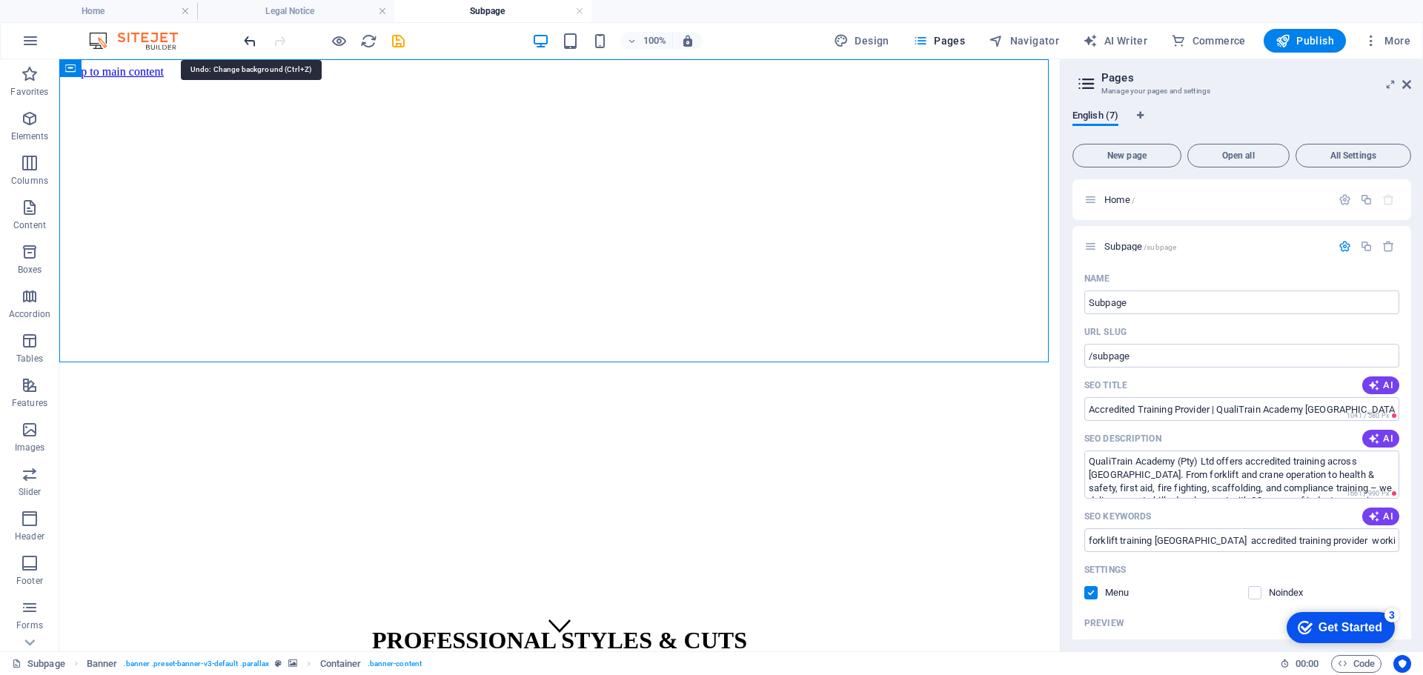
click at [247, 41] on icon "undo" at bounding box center [250, 41] width 17 height 17
click at [250, 43] on icon "undo" at bounding box center [250, 41] width 17 height 17
click at [250, 43] on div at bounding box center [324, 41] width 166 height 24
click at [1237, 253] on div "Subpage /subpage" at bounding box center [1207, 246] width 247 height 17
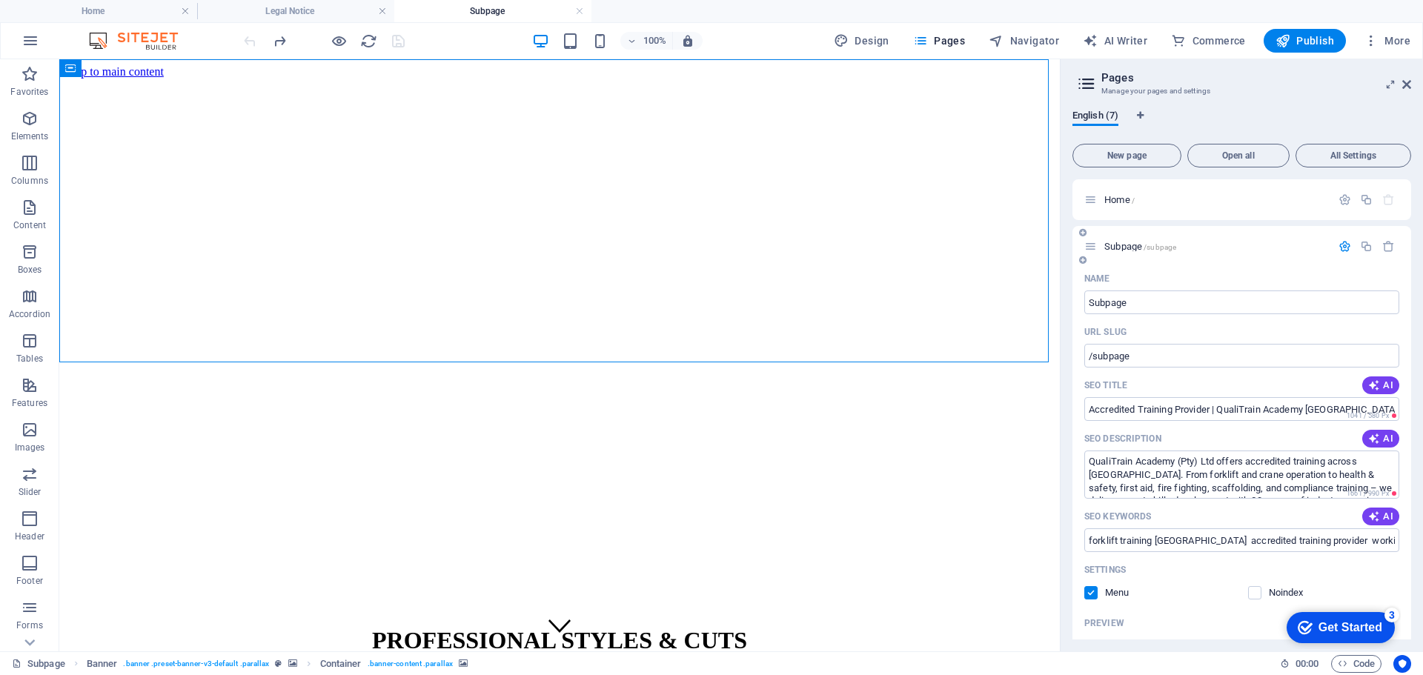
click at [1092, 250] on icon at bounding box center [1090, 246] width 13 height 13
drag, startPoint x: 1413, startPoint y: 235, endPoint x: 1403, endPoint y: 362, distance: 127.1
click at [1403, 362] on div "English (7) New page Open all All Settings Home / Subpage /subpage Name Subpage…" at bounding box center [1241, 374] width 362 height 553
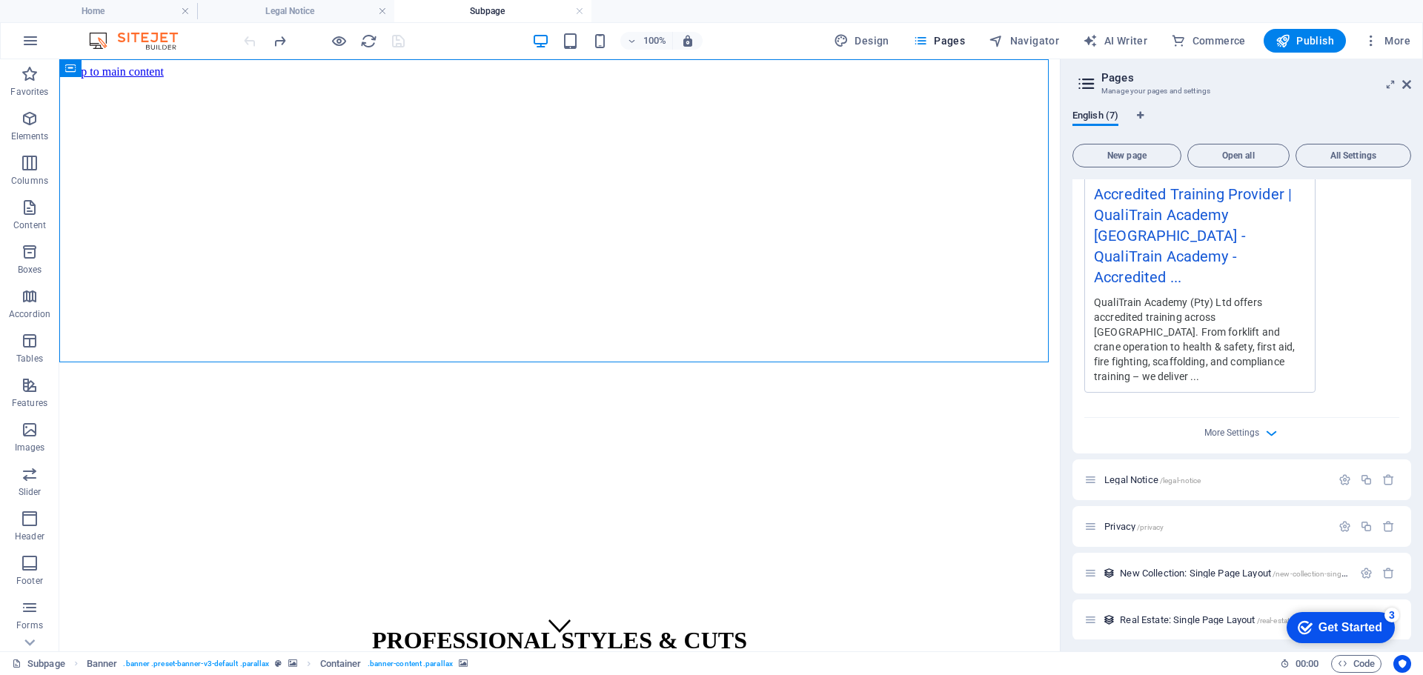
scroll to position [540, 0]
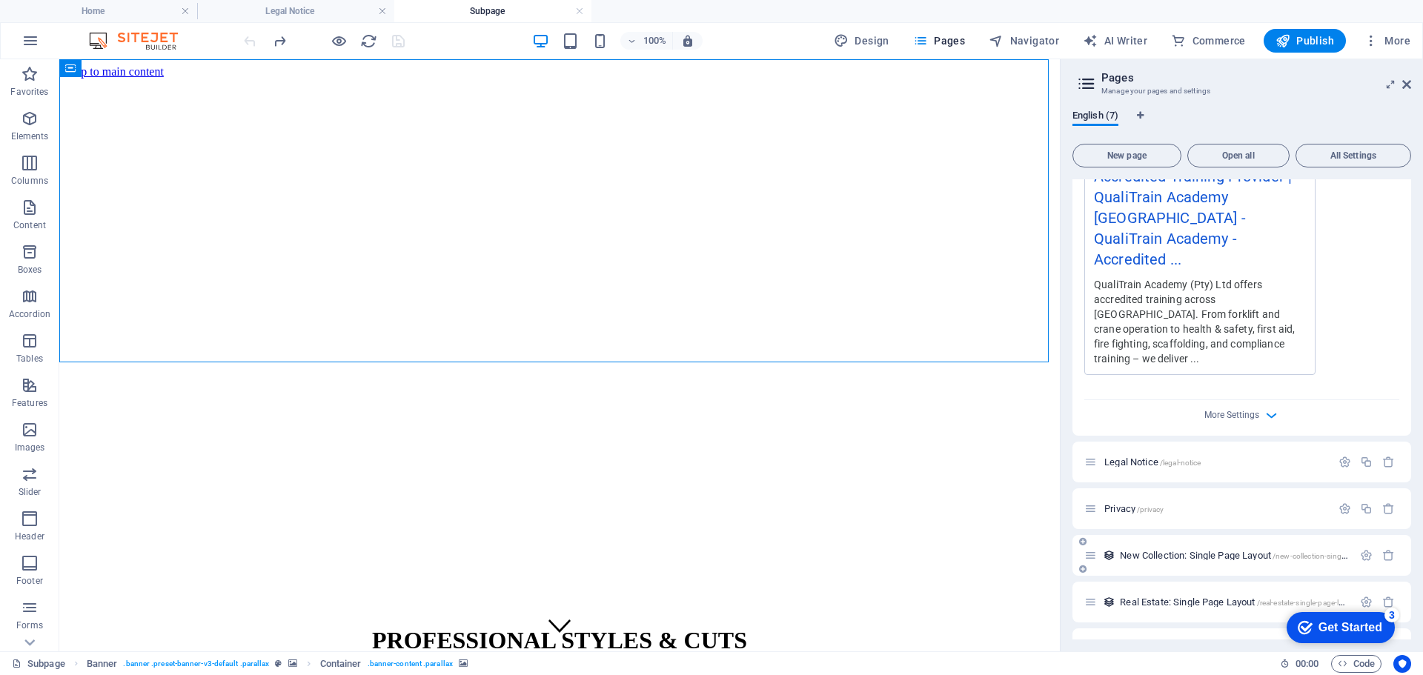
click at [1200, 550] on span "New Collection: Single Page Layout /new-collection-single-page-layout" at bounding box center [1254, 555] width 268 height 11
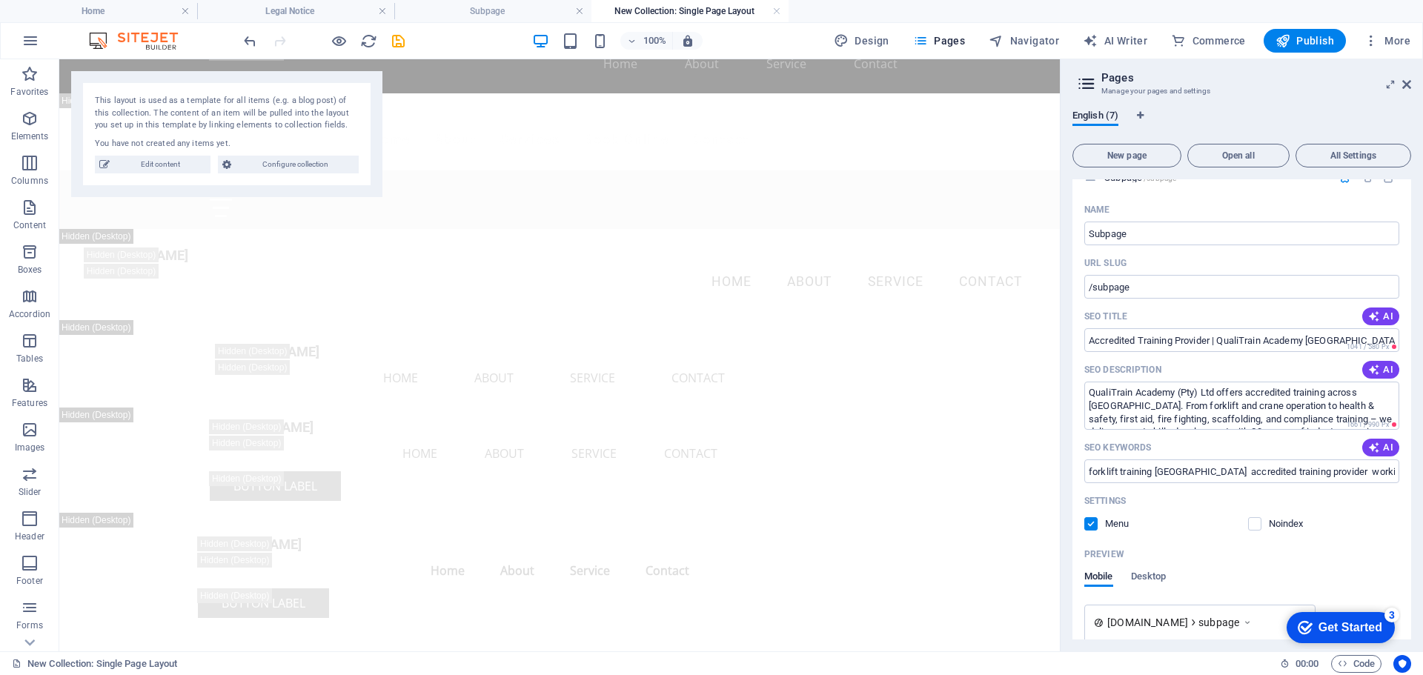
scroll to position [0, 0]
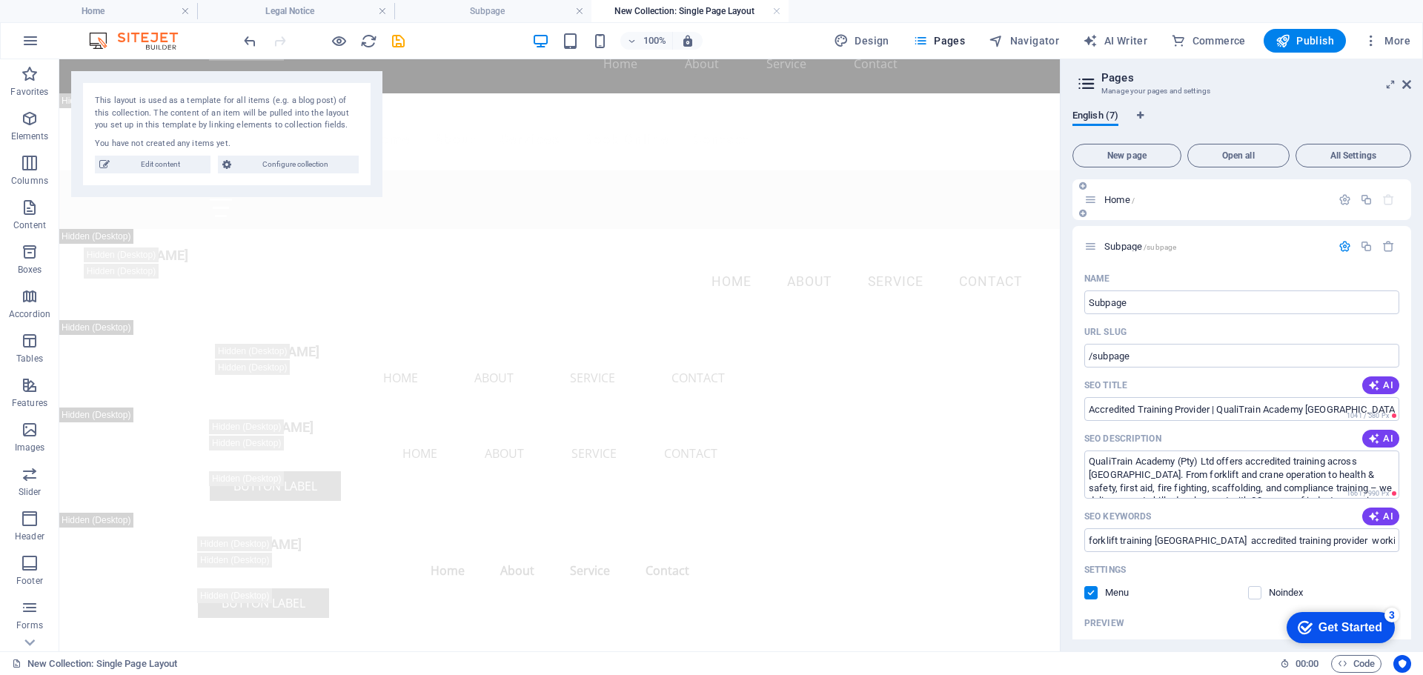
click at [1143, 203] on p "Home /" at bounding box center [1215, 200] width 222 height 10
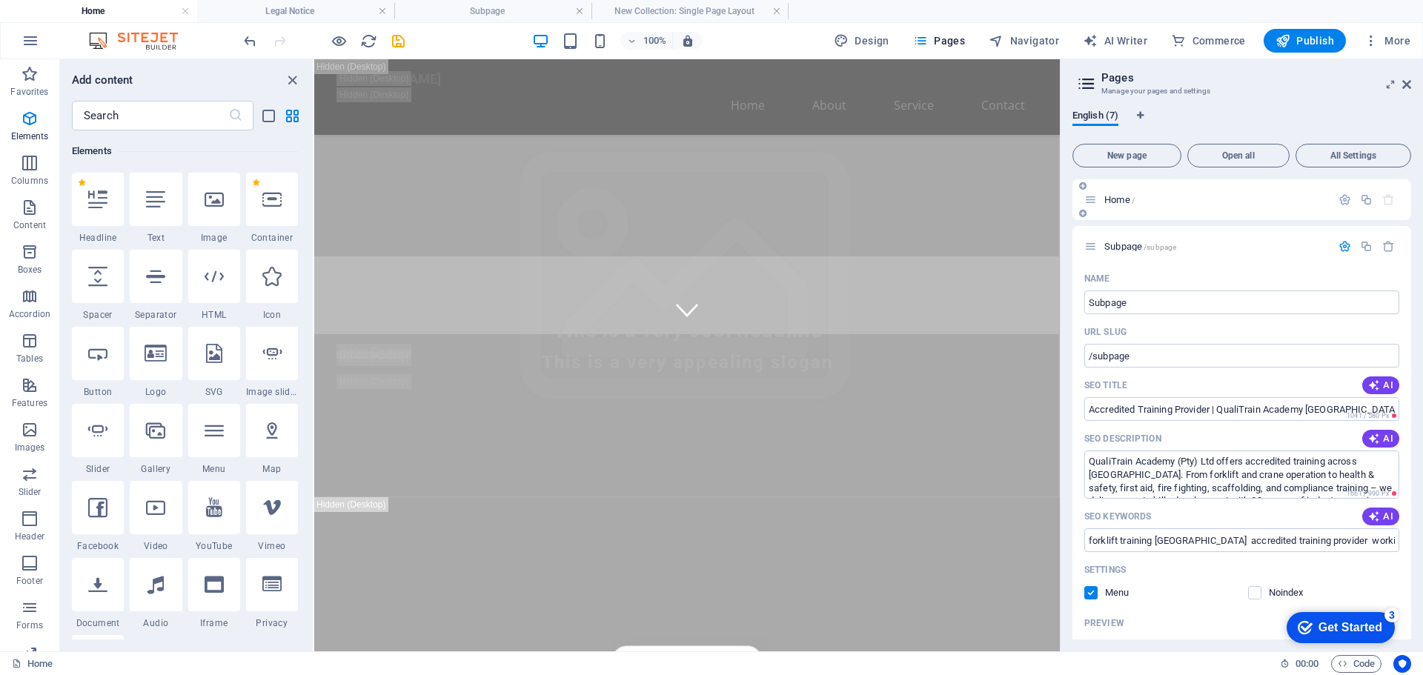
scroll to position [318, 0]
click at [945, 41] on span "Pages" at bounding box center [939, 40] width 52 height 15
click at [871, 37] on span "Design" at bounding box center [862, 40] width 56 height 15
select select "px"
select select "200"
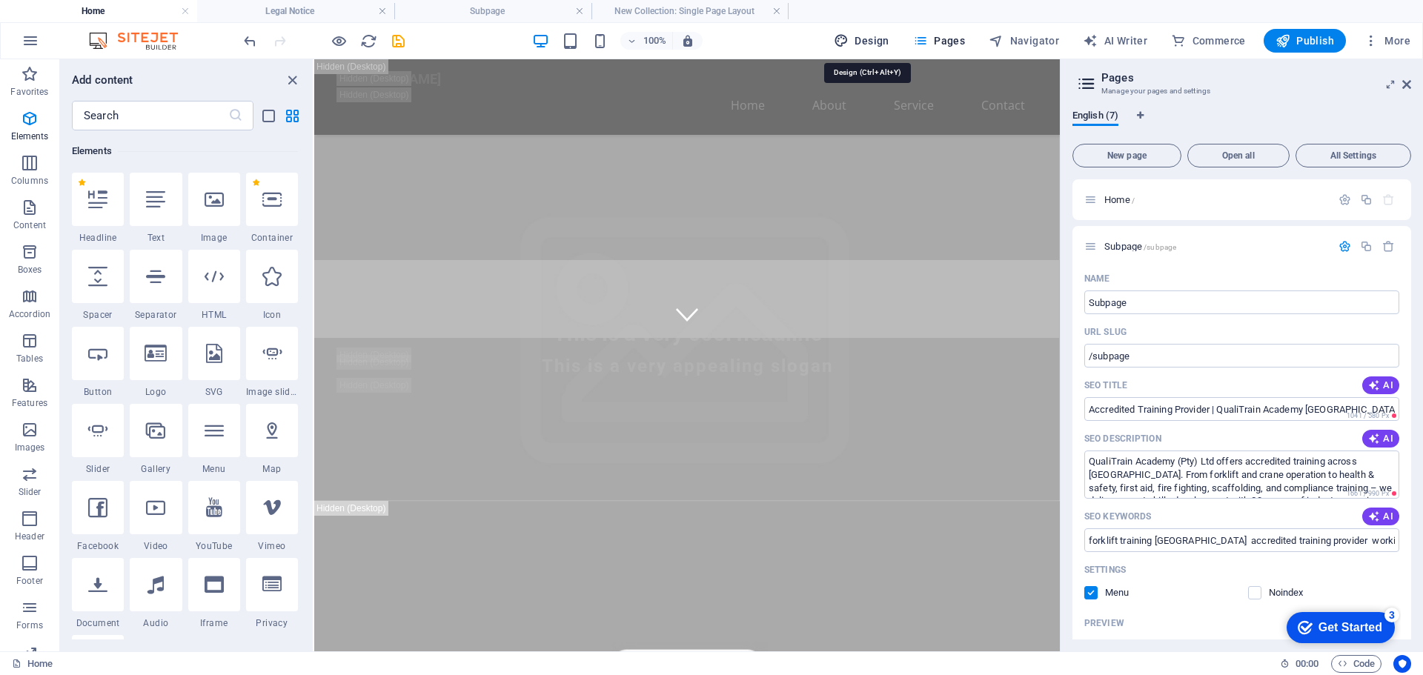
select select "px"
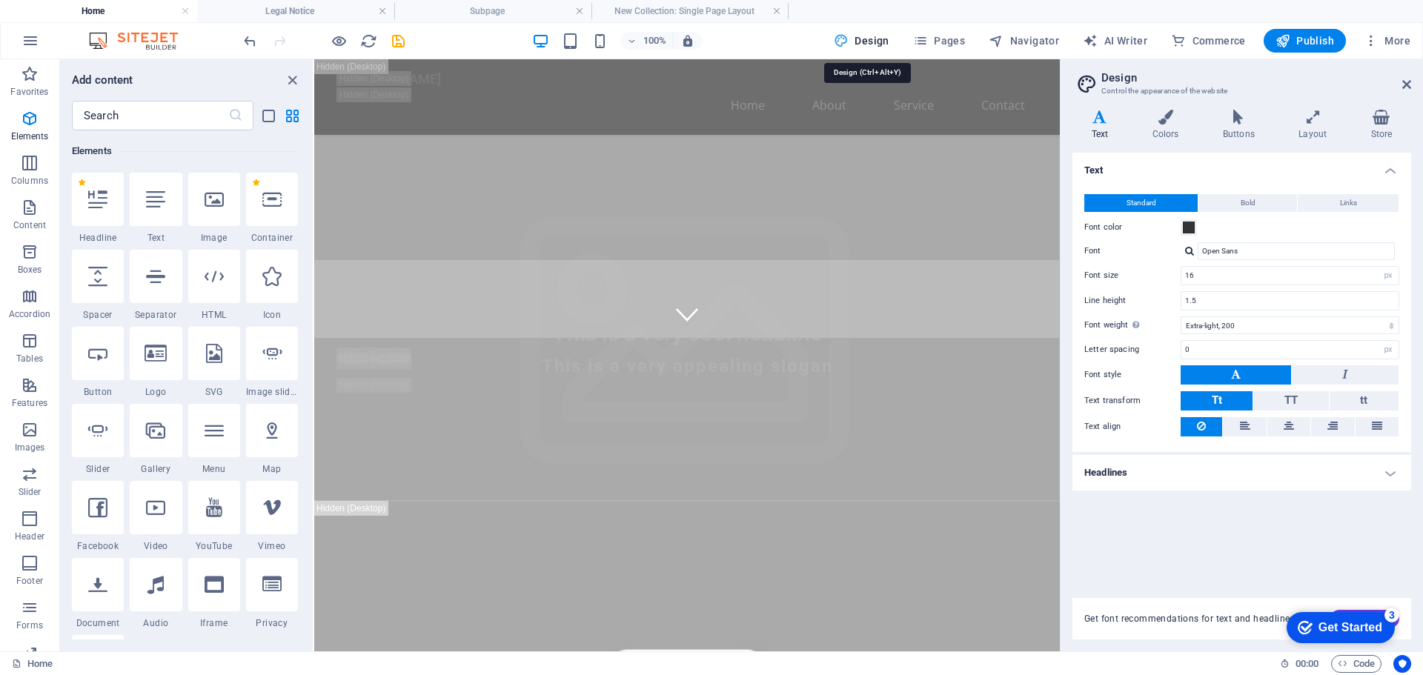
click at [871, 37] on span "Design" at bounding box center [862, 40] width 56 height 15
click at [957, 36] on span "Pages" at bounding box center [939, 40] width 52 height 15
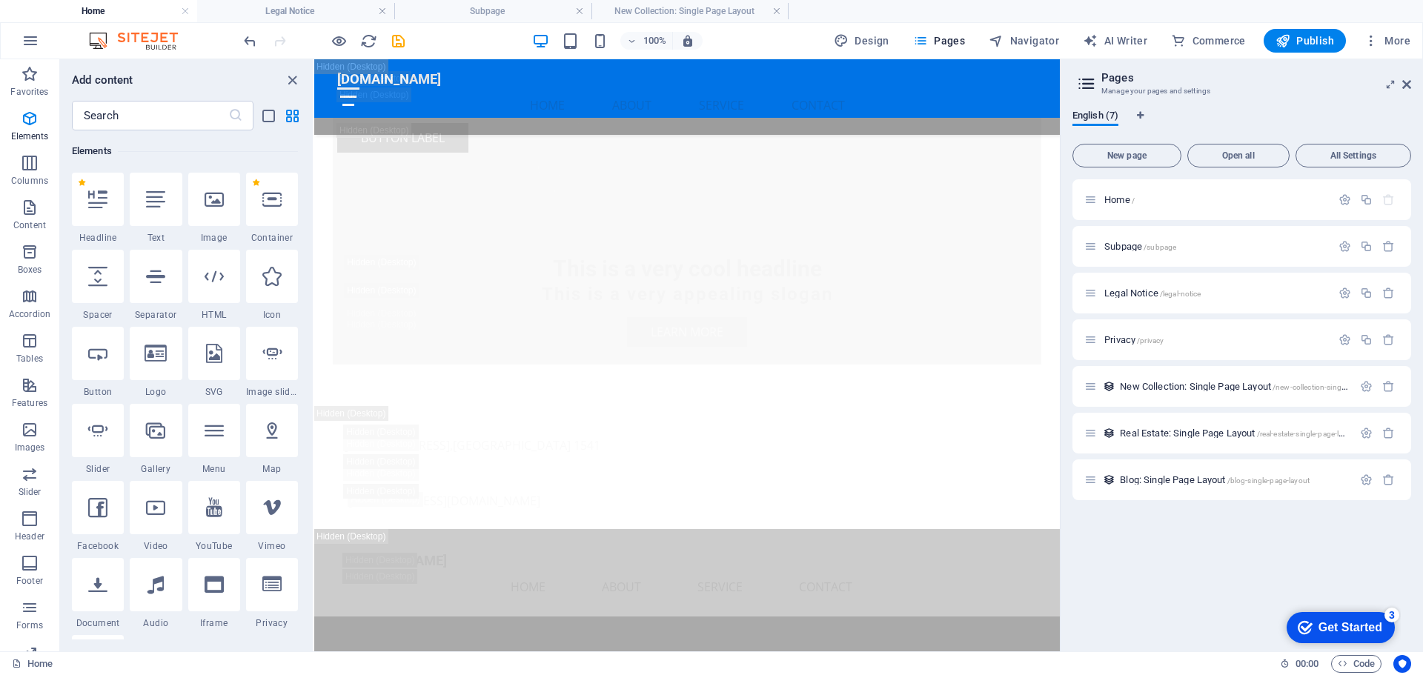
scroll to position [3045, 0]
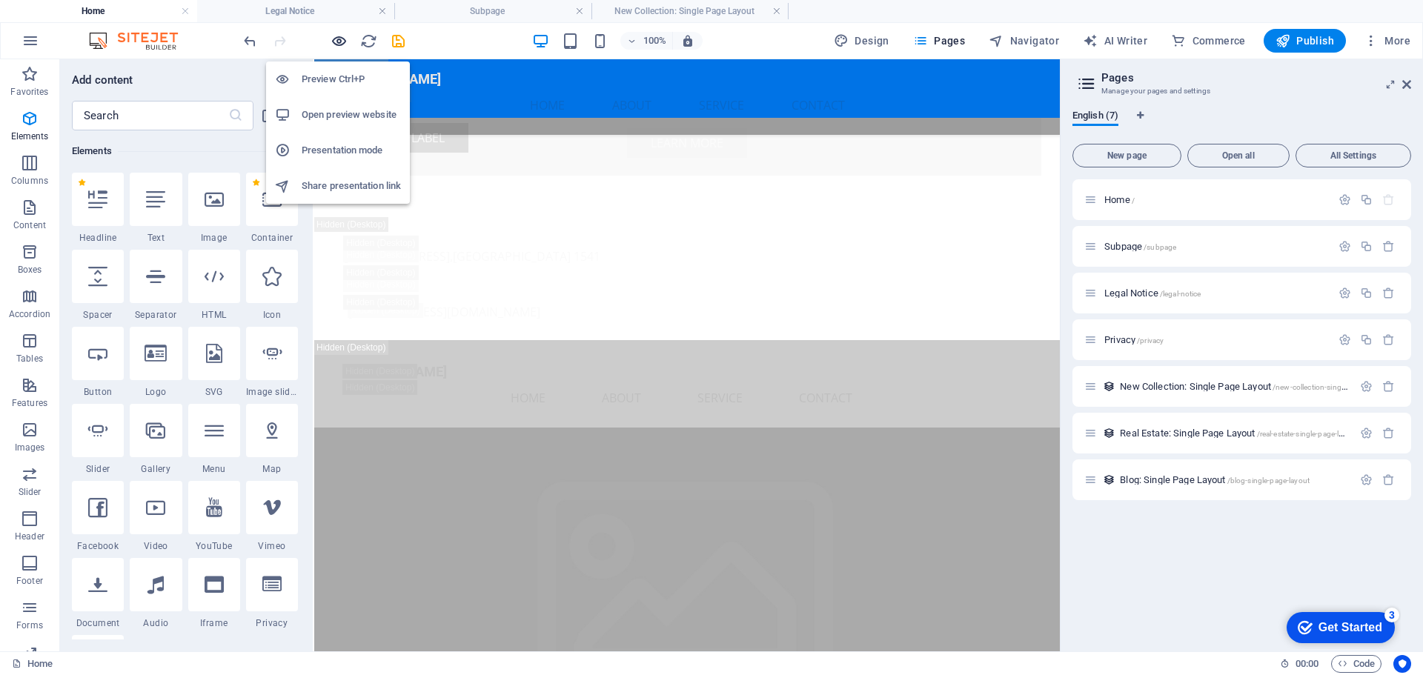
click at [336, 44] on icon "button" at bounding box center [338, 41] width 17 height 17
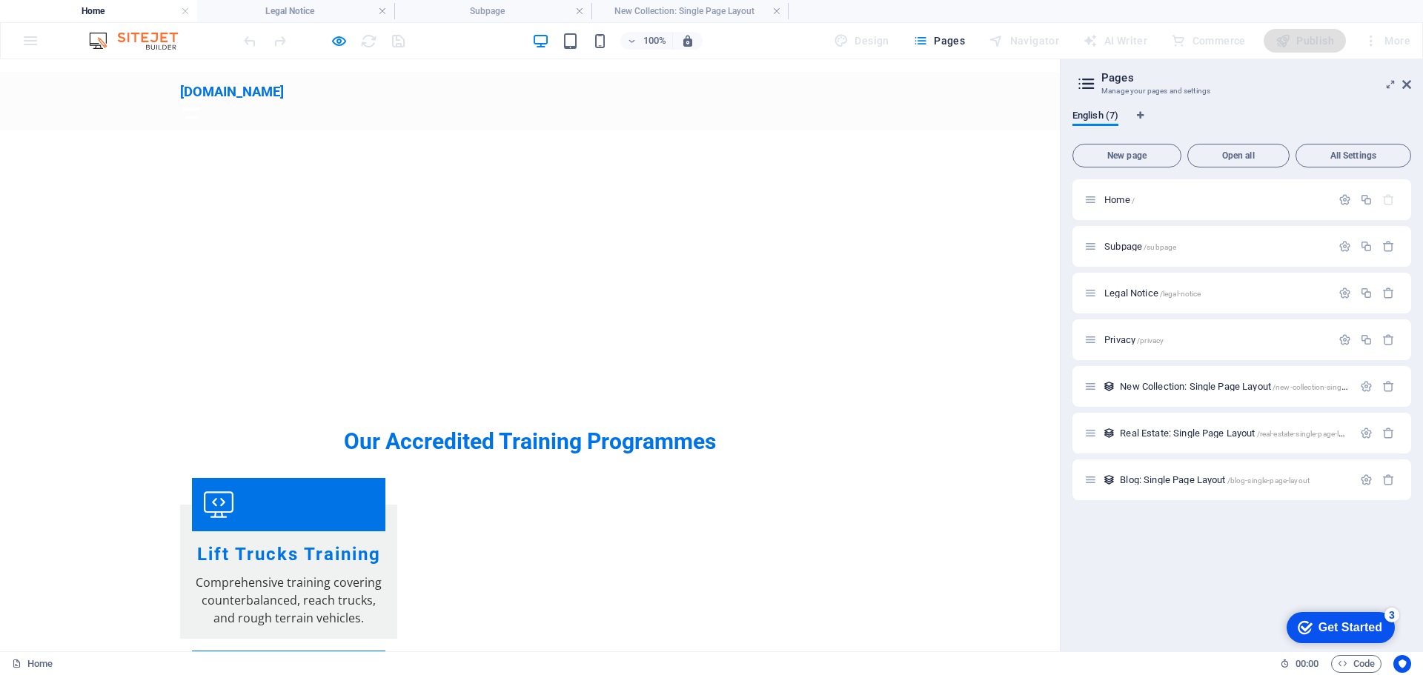
scroll to position [587, 0]
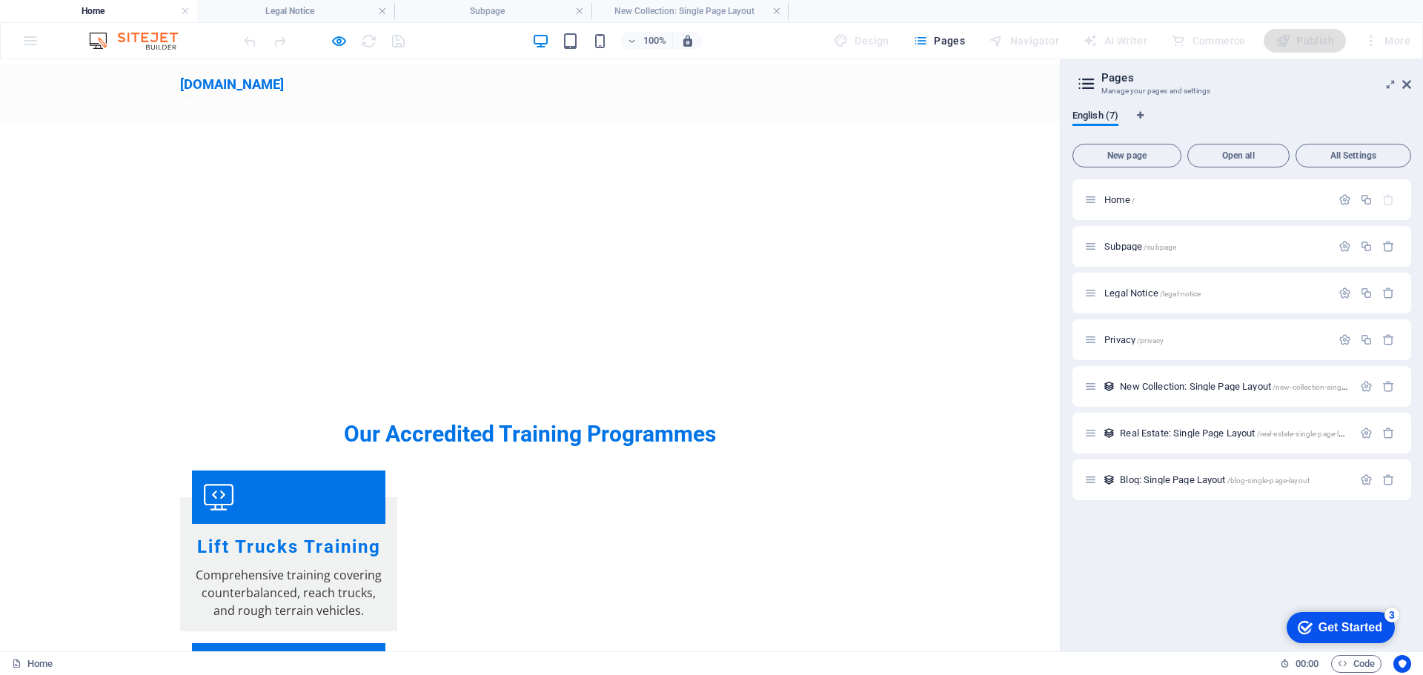
click at [285, 471] on figure at bounding box center [288, 497] width 193 height 53
click at [303, 536] on h3 "Lift Trucks Training" at bounding box center [288, 547] width 193 height 23
click at [233, 482] on icon at bounding box center [219, 497] width 30 height 30
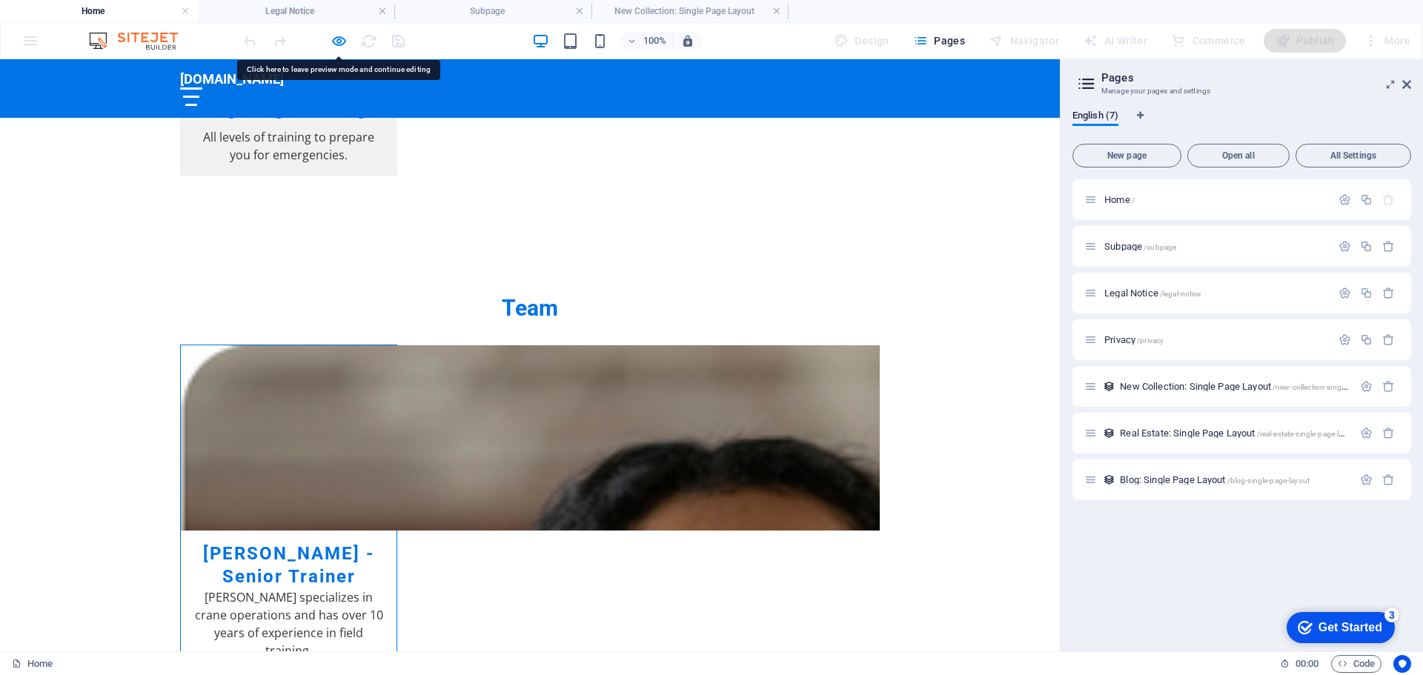
scroll to position [2123, 0]
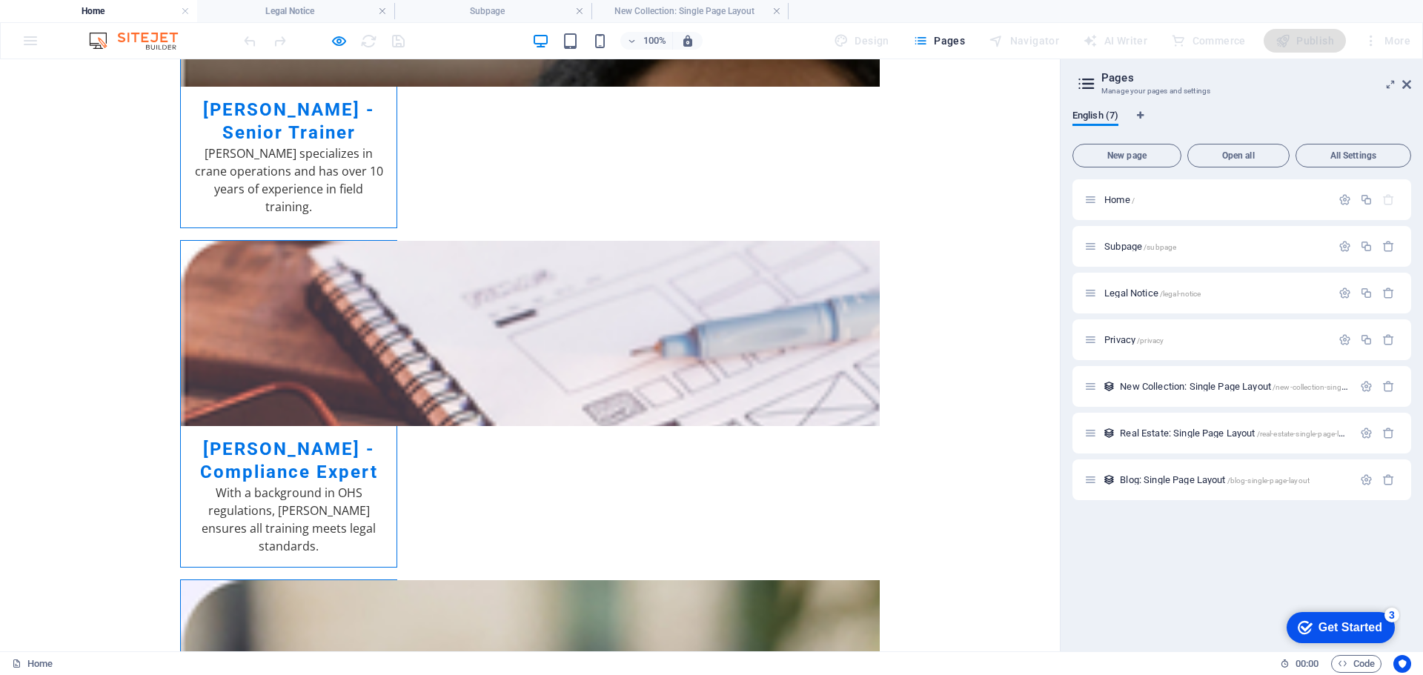
scroll to position [0, 0]
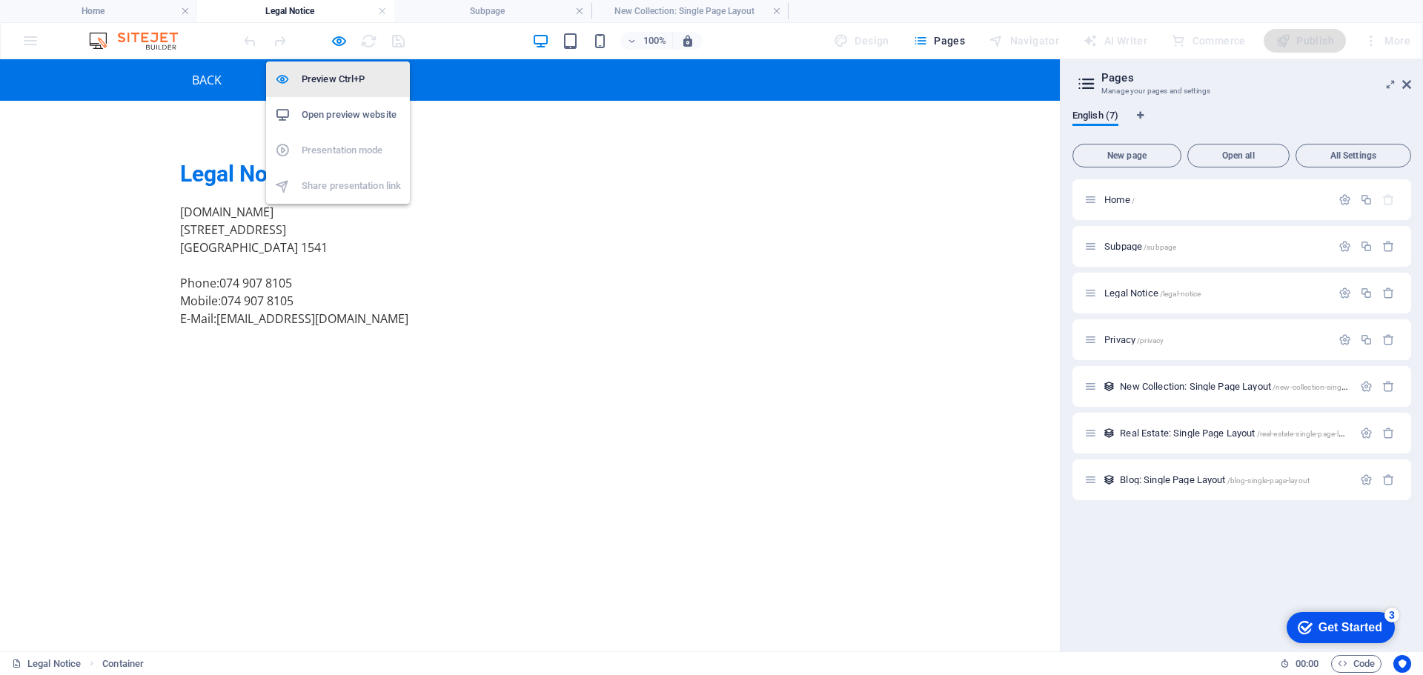
click at [325, 81] on h6 "Preview Ctrl+P" at bounding box center [351, 79] width 99 height 18
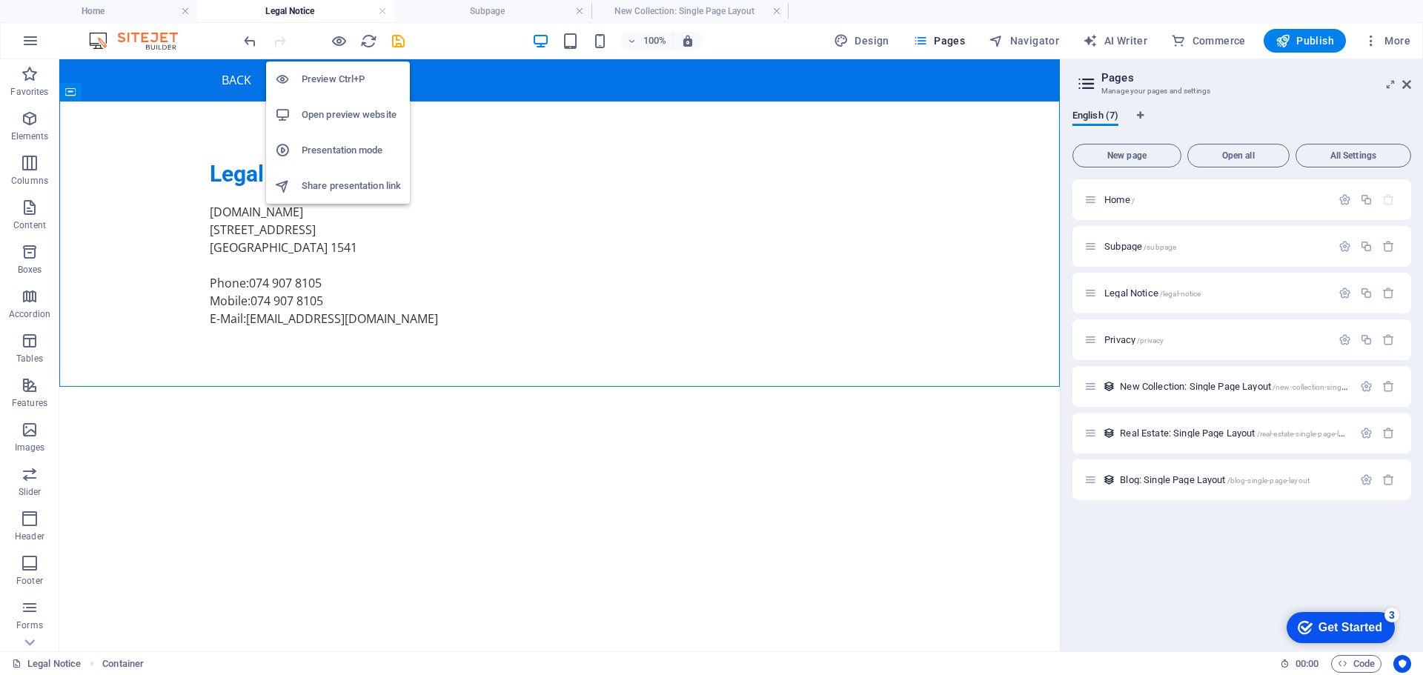
click at [325, 81] on h6 "Preview Ctrl+P" at bounding box center [351, 79] width 99 height 18
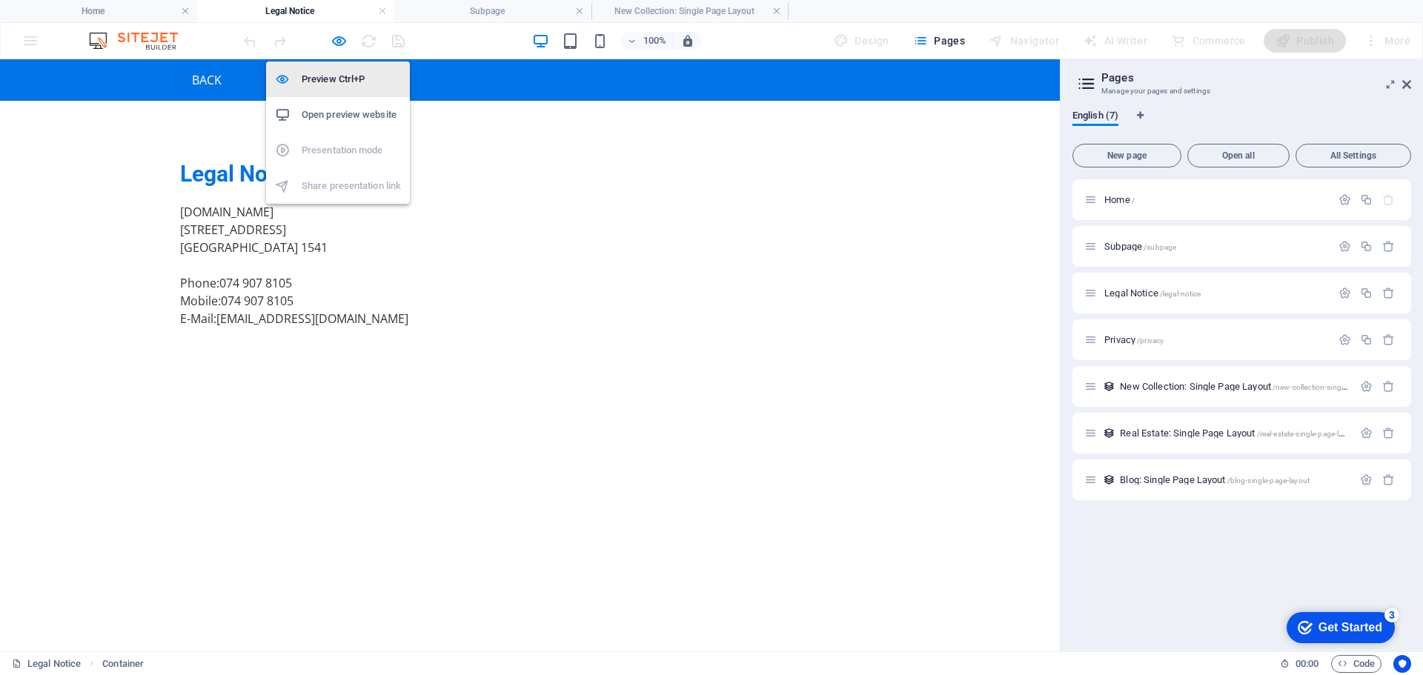
click at [325, 81] on h6 "Preview Ctrl+P" at bounding box center [351, 79] width 99 height 18
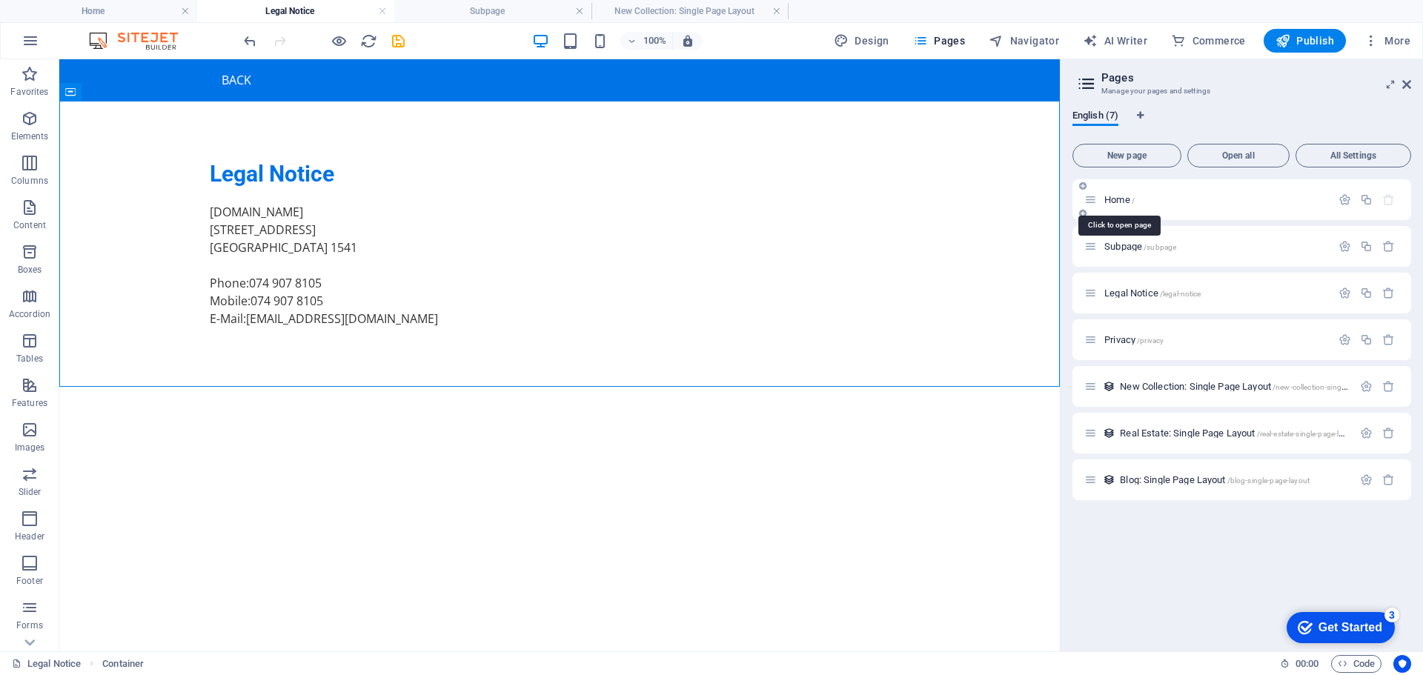
click at [1114, 196] on span "Home /" at bounding box center [1119, 199] width 30 height 11
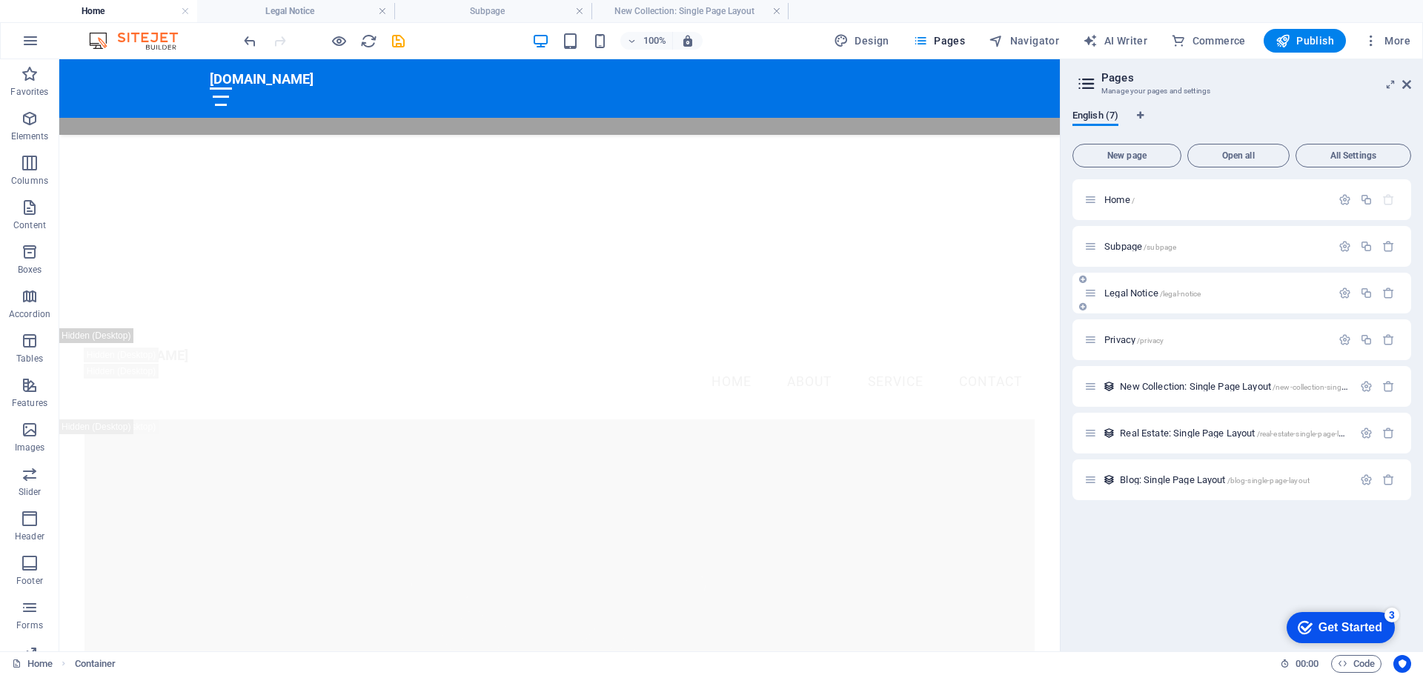
click at [1140, 289] on span "Legal Notice /legal-notice" at bounding box center [1152, 292] width 96 height 11
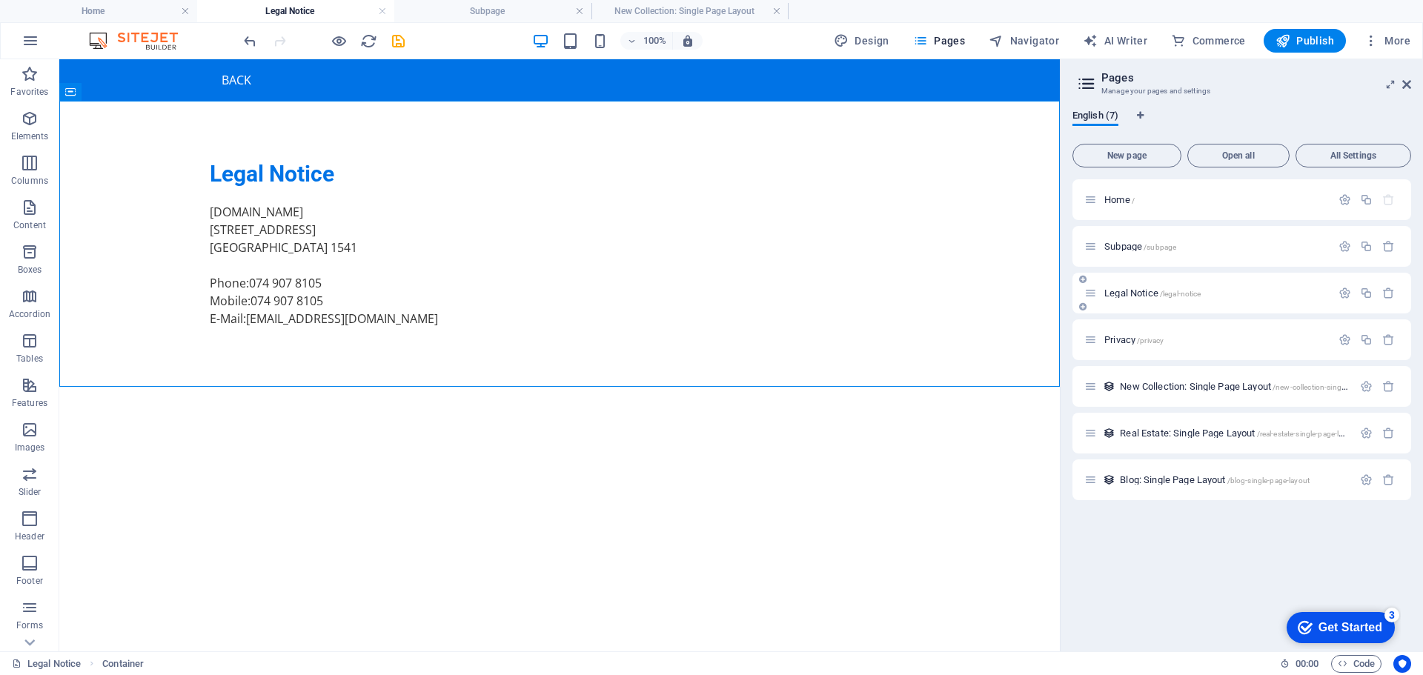
scroll to position [0, 0]
click at [312, 177] on div "Legal Notice" at bounding box center [559, 174] width 699 height 28
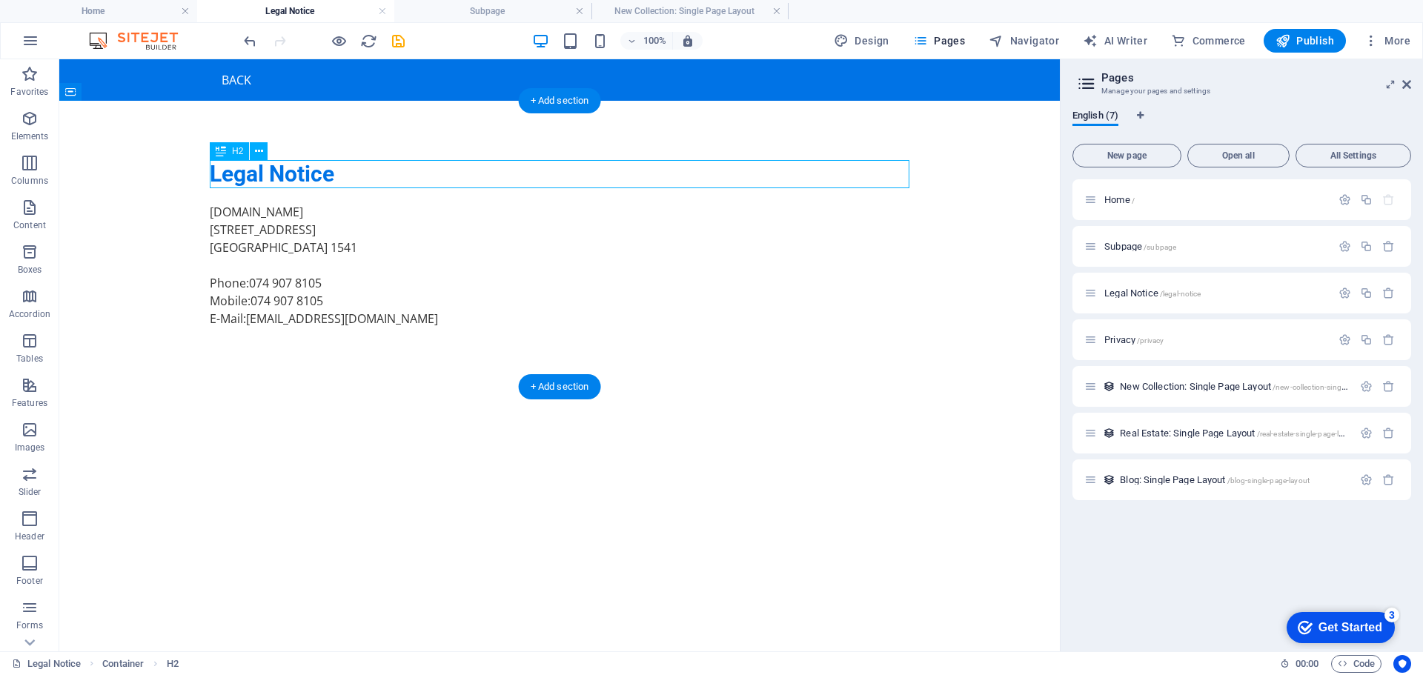
click at [312, 177] on div "Legal Notice" at bounding box center [559, 174] width 699 height 28
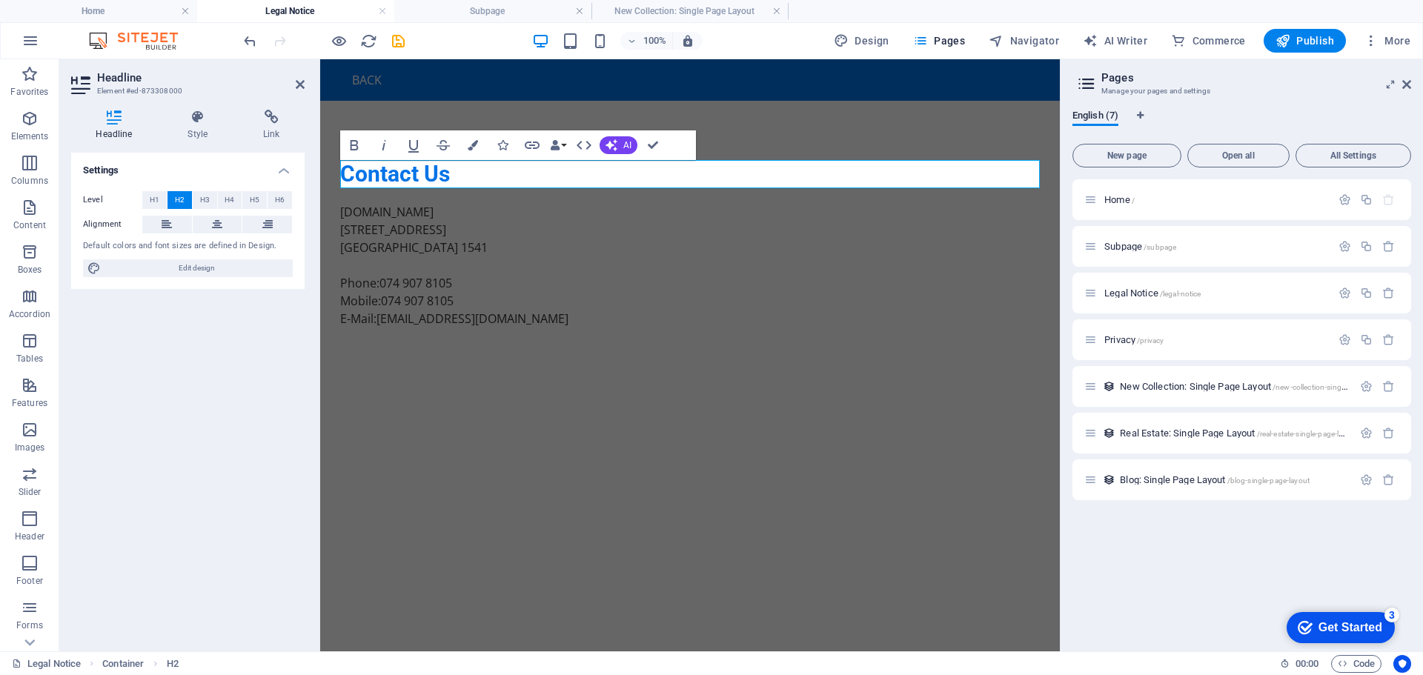
click at [1205, 539] on div "Home / Subpage /subpage Legal Notice /legal-notice Privacy /privacy New Collect…" at bounding box center [1241, 409] width 339 height 460
click at [1186, 533] on div "Home / Subpage /subpage Legal Notice /legal-notice Privacy /privacy New Collect…" at bounding box center [1241, 409] width 339 height 460
click at [1242, 251] on div "Subpage /subpage" at bounding box center [1207, 246] width 247 height 17
click at [1243, 251] on div "Subpage /subpage" at bounding box center [1207, 246] width 247 height 17
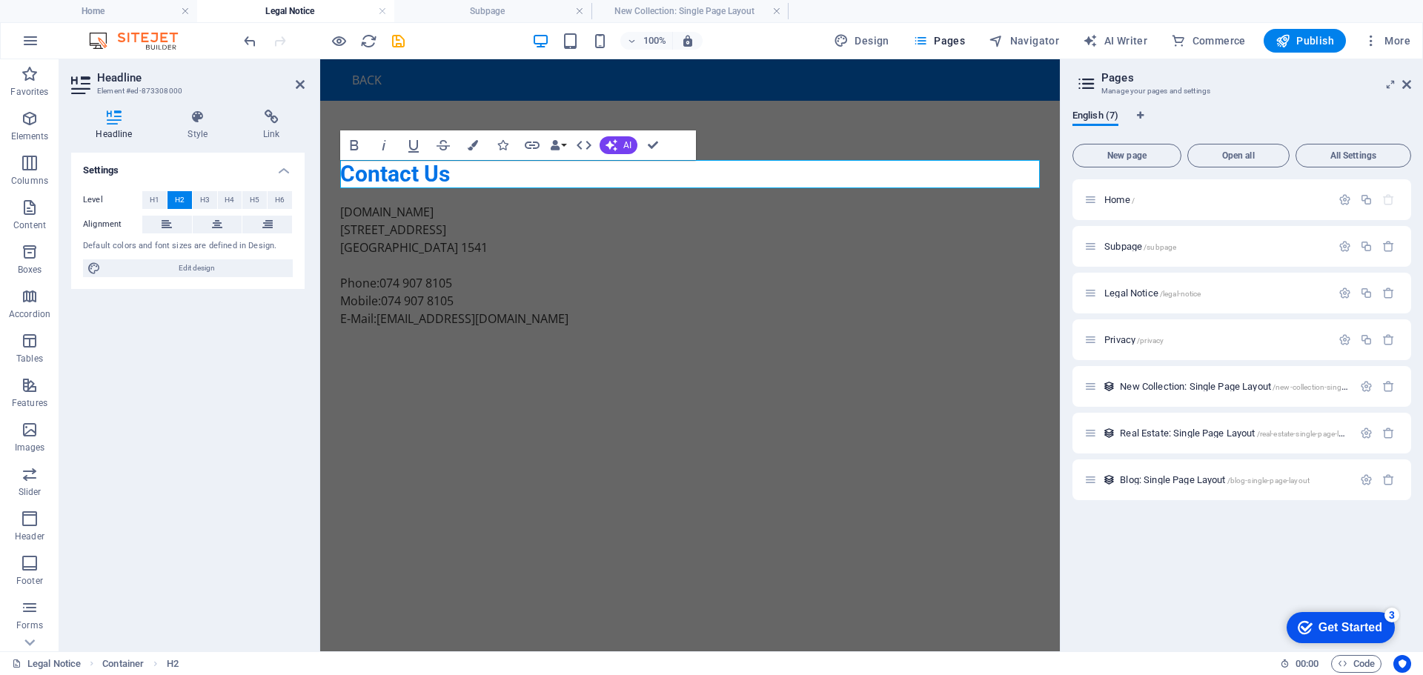
click at [1352, 626] on div "Get Started" at bounding box center [1350, 627] width 64 height 13
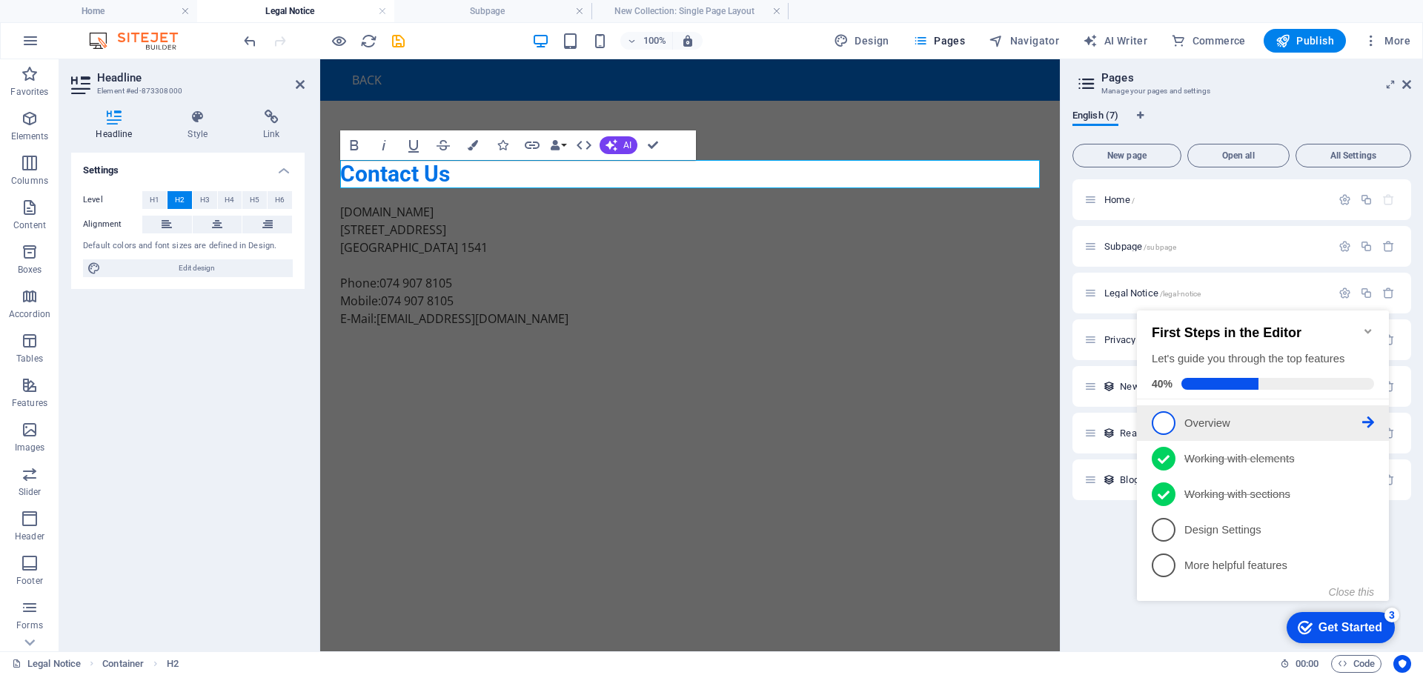
click at [1166, 421] on span "1" at bounding box center [1163, 423] width 24 height 24
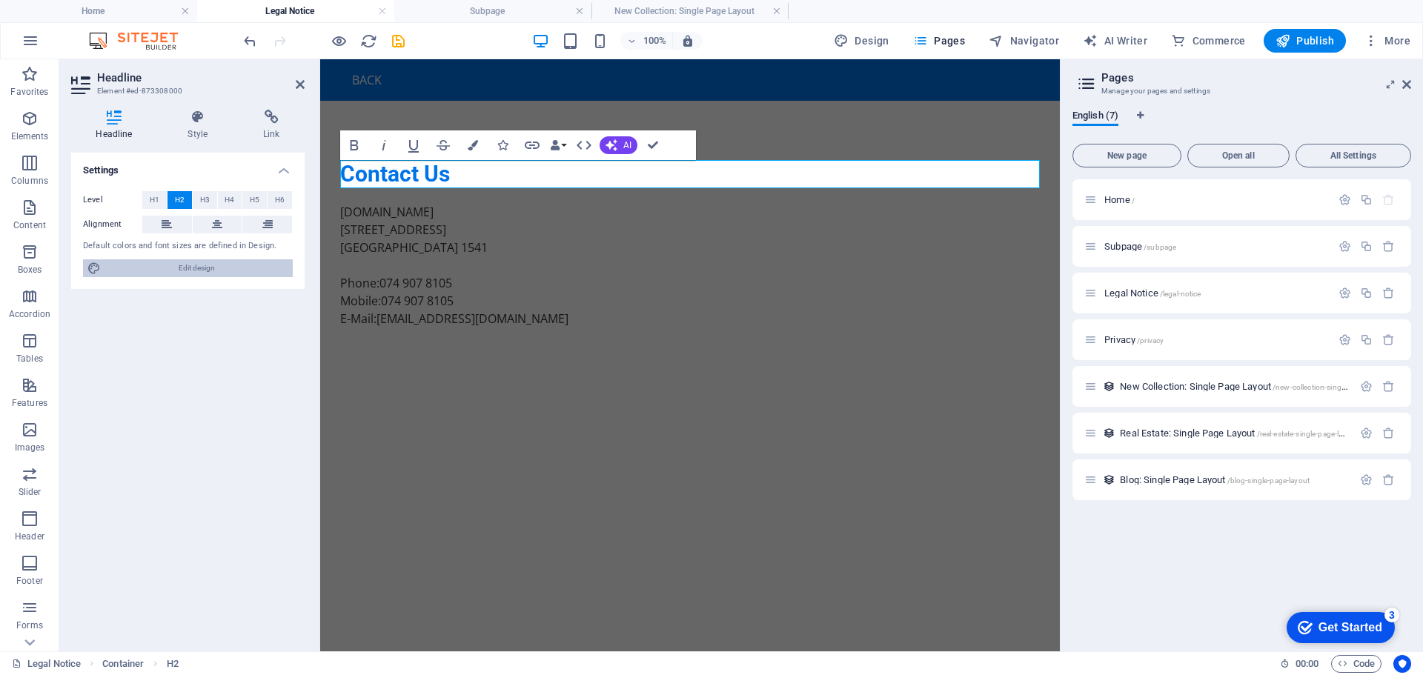
click at [186, 267] on span "Edit design" at bounding box center [196, 268] width 183 height 18
select select "px"
select select "200"
select select "px"
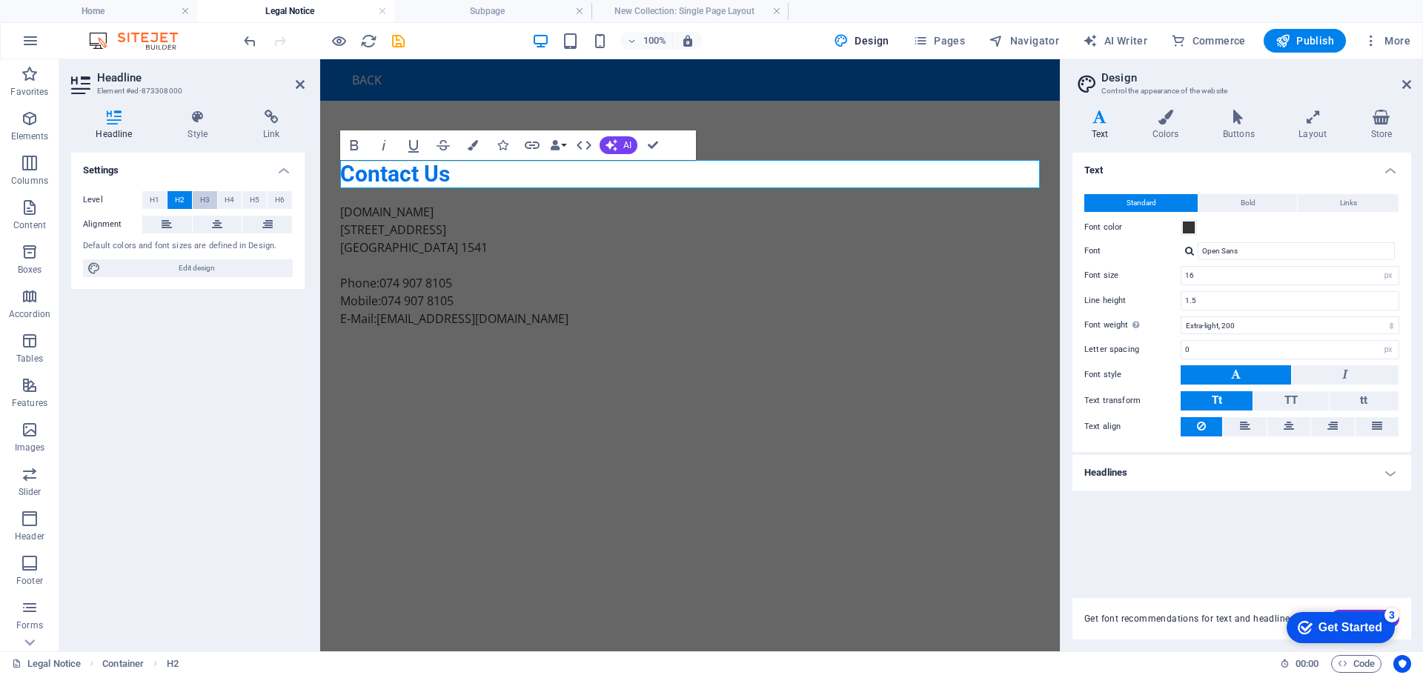
click at [199, 196] on button "H3" at bounding box center [205, 200] width 24 height 18
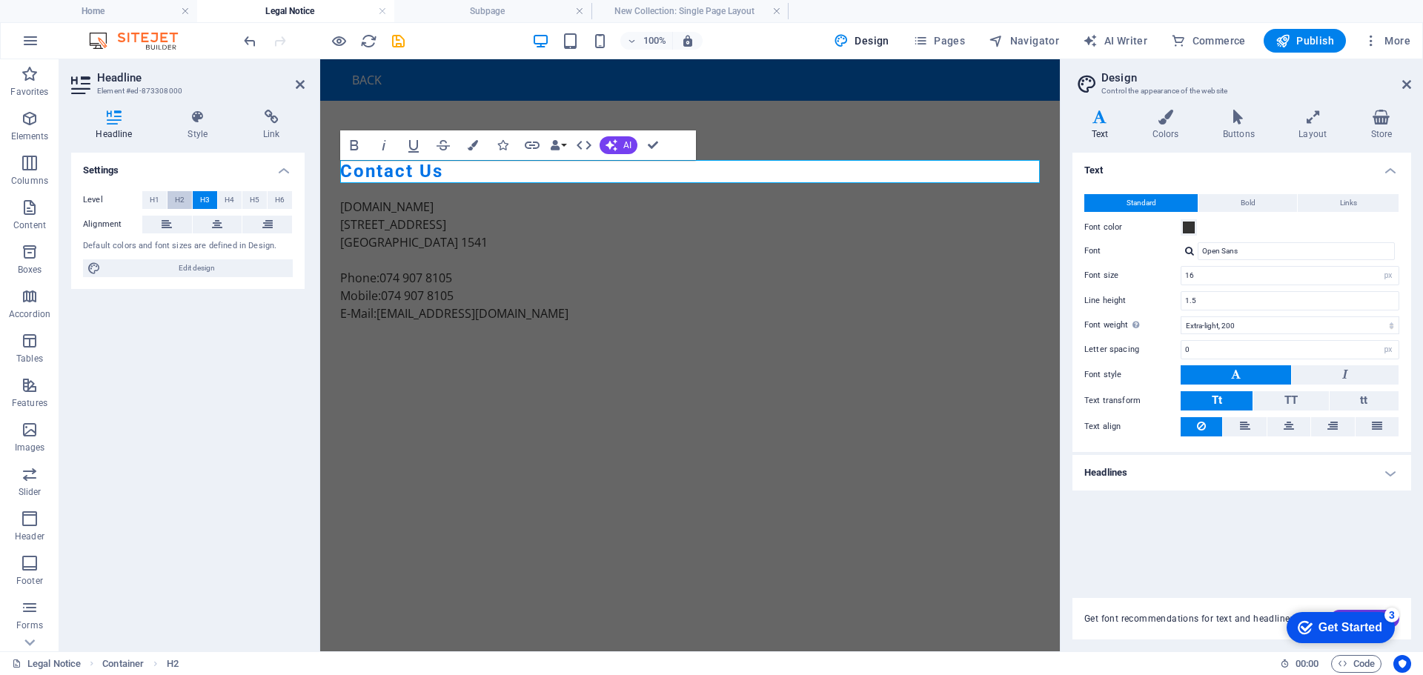
click at [172, 200] on button "H2" at bounding box center [179, 200] width 24 height 18
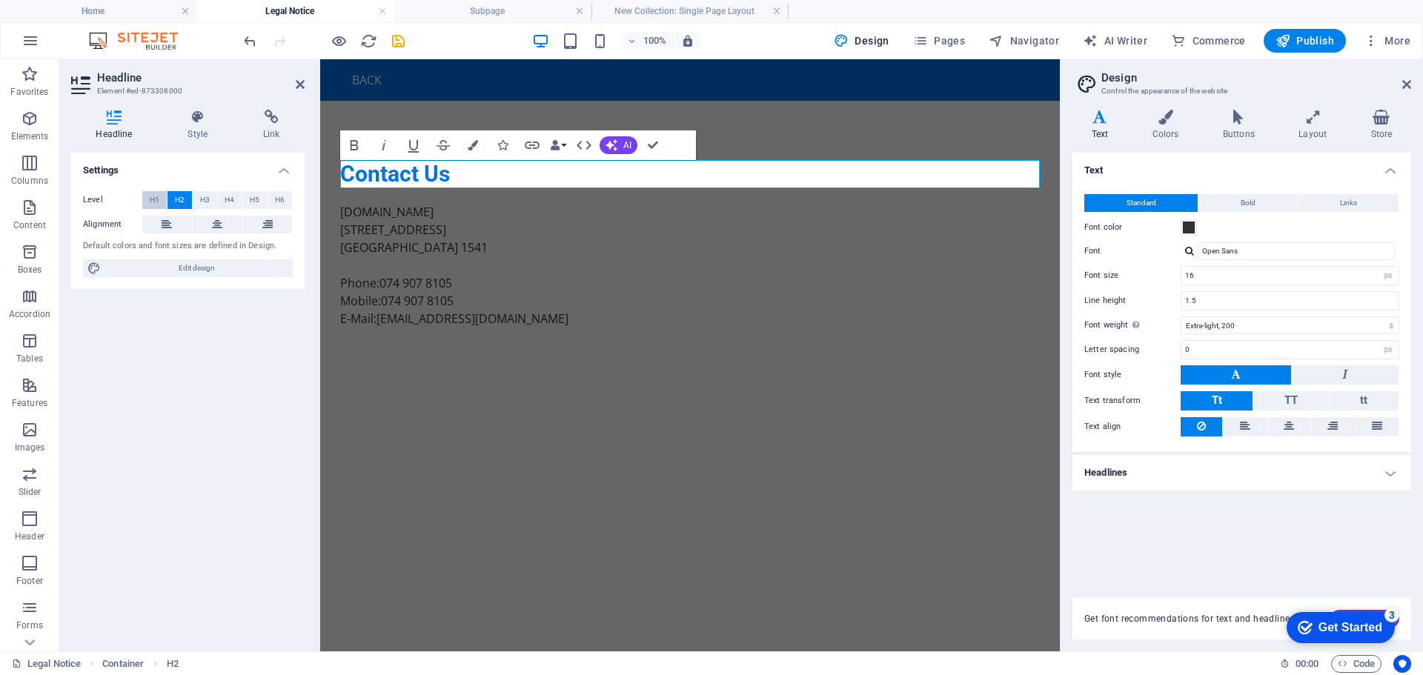
click at [149, 202] on button "H1" at bounding box center [154, 200] width 24 height 18
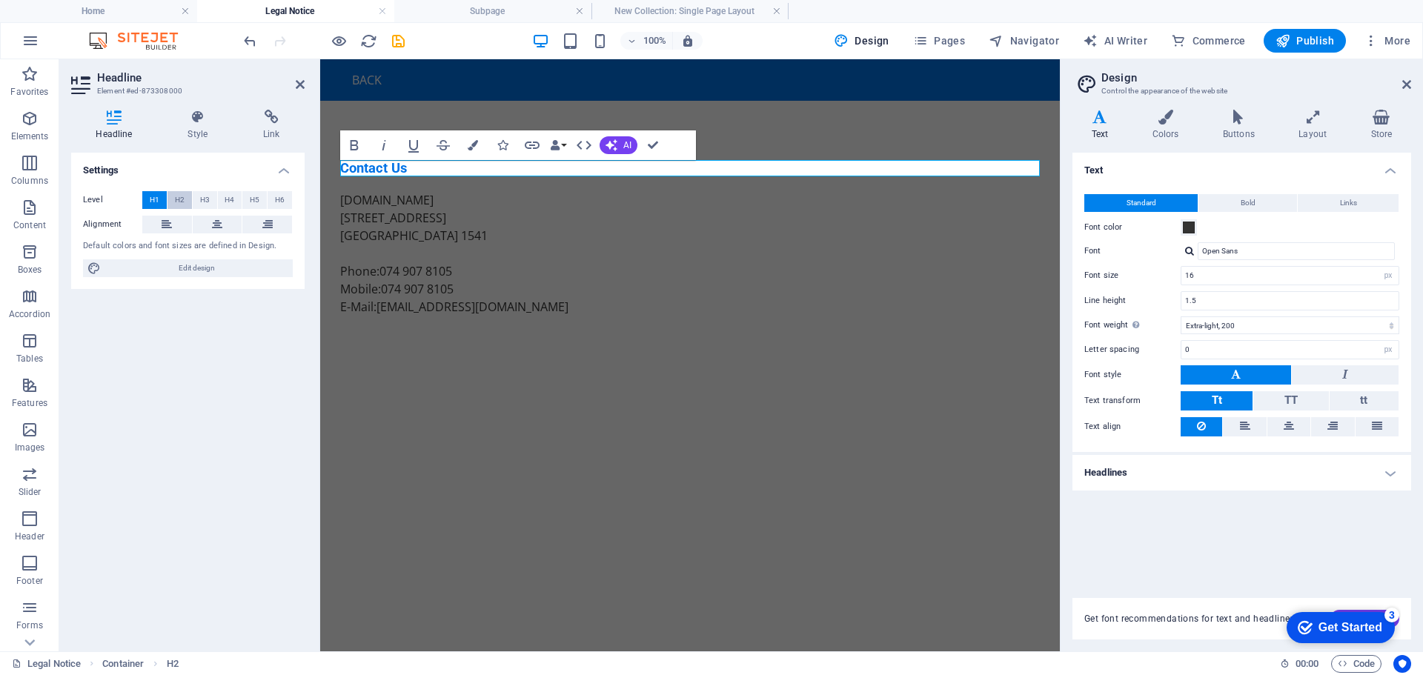
click at [181, 200] on span "H2" at bounding box center [180, 200] width 10 height 18
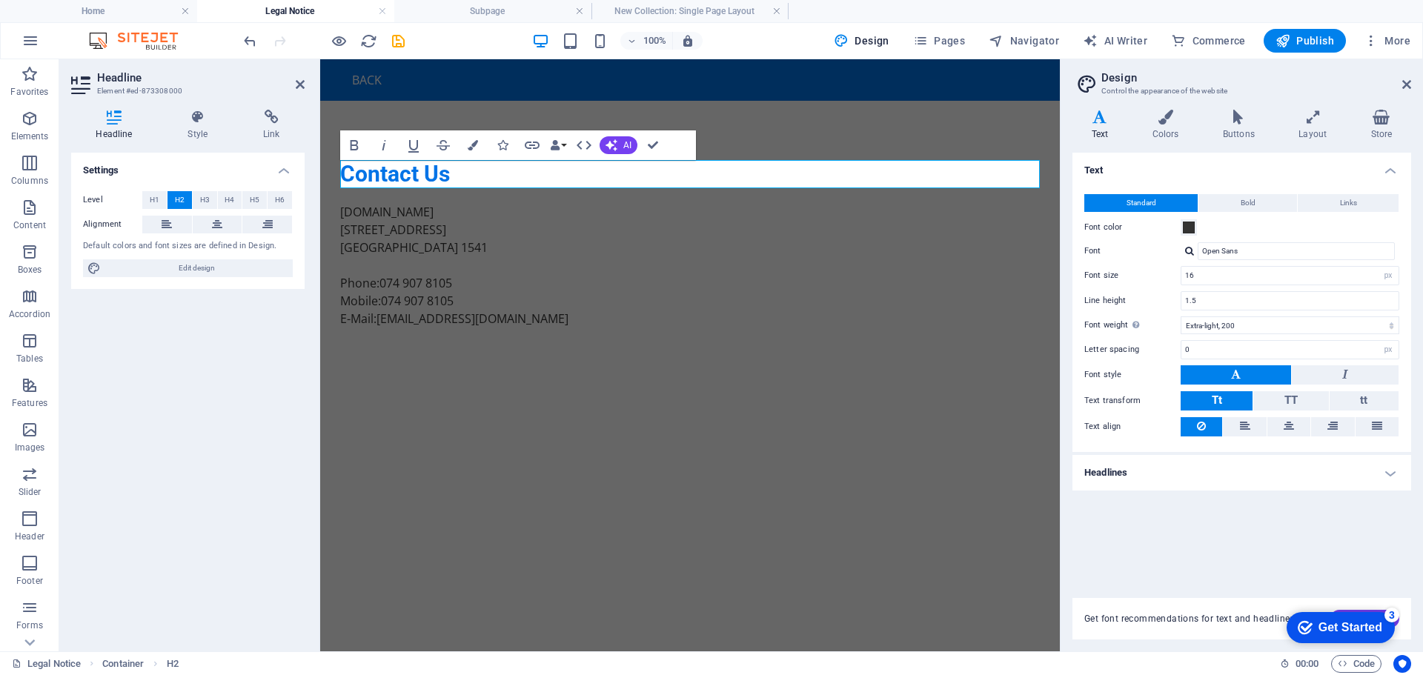
click at [217, 166] on h4 "Settings" at bounding box center [187, 166] width 233 height 27
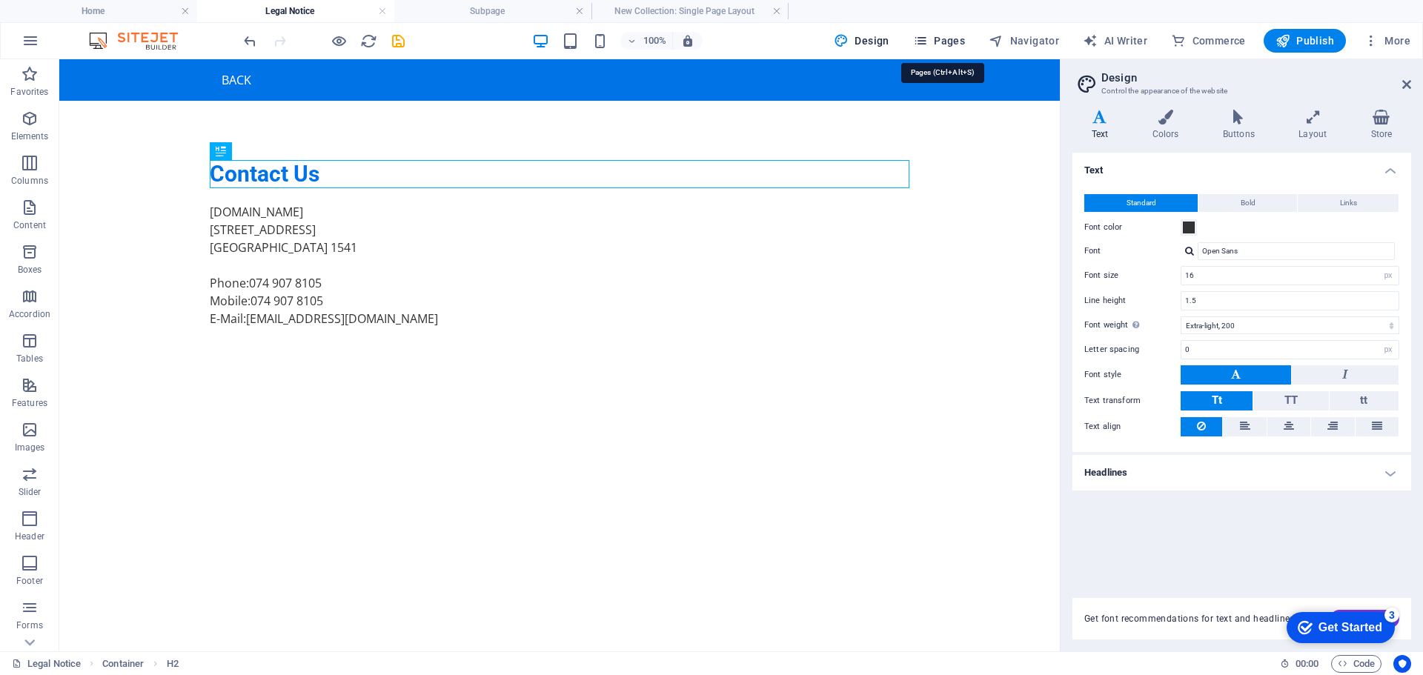
click at [922, 40] on icon "button" at bounding box center [920, 40] width 15 height 15
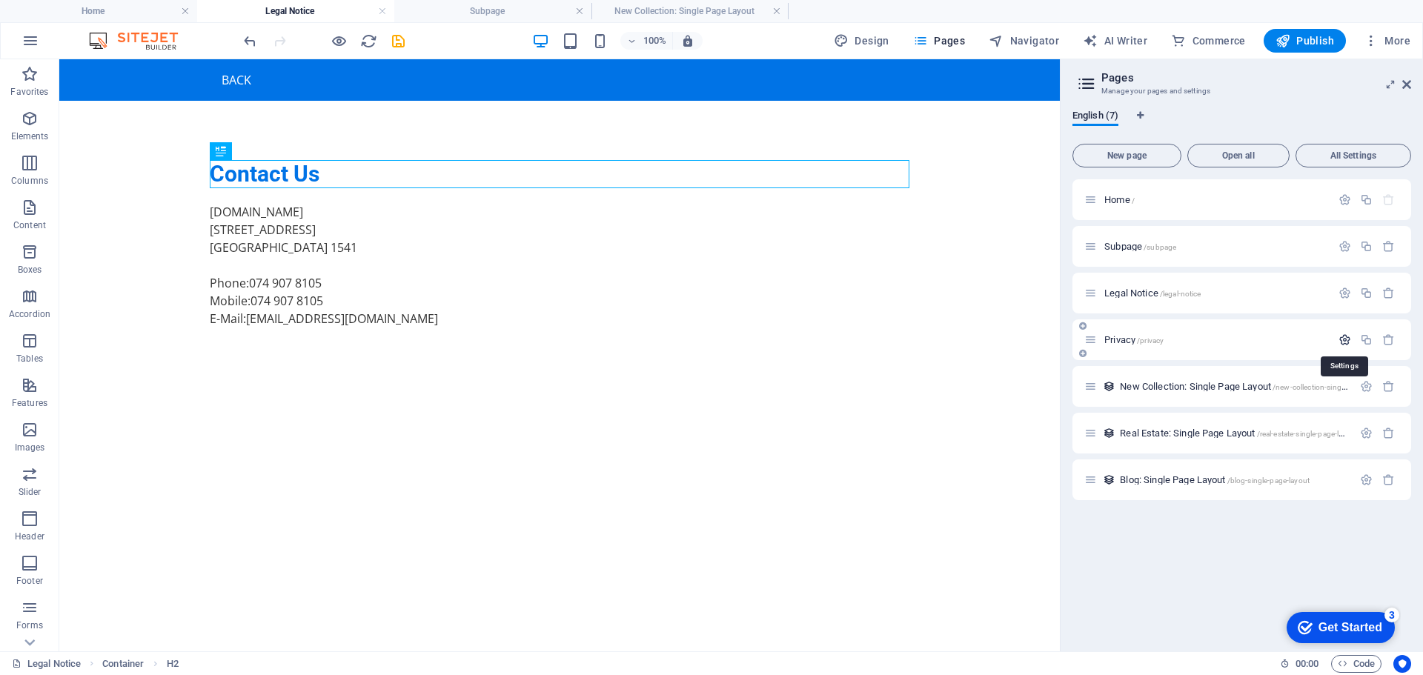
click at [1346, 341] on icon "button" at bounding box center [1344, 339] width 13 height 13
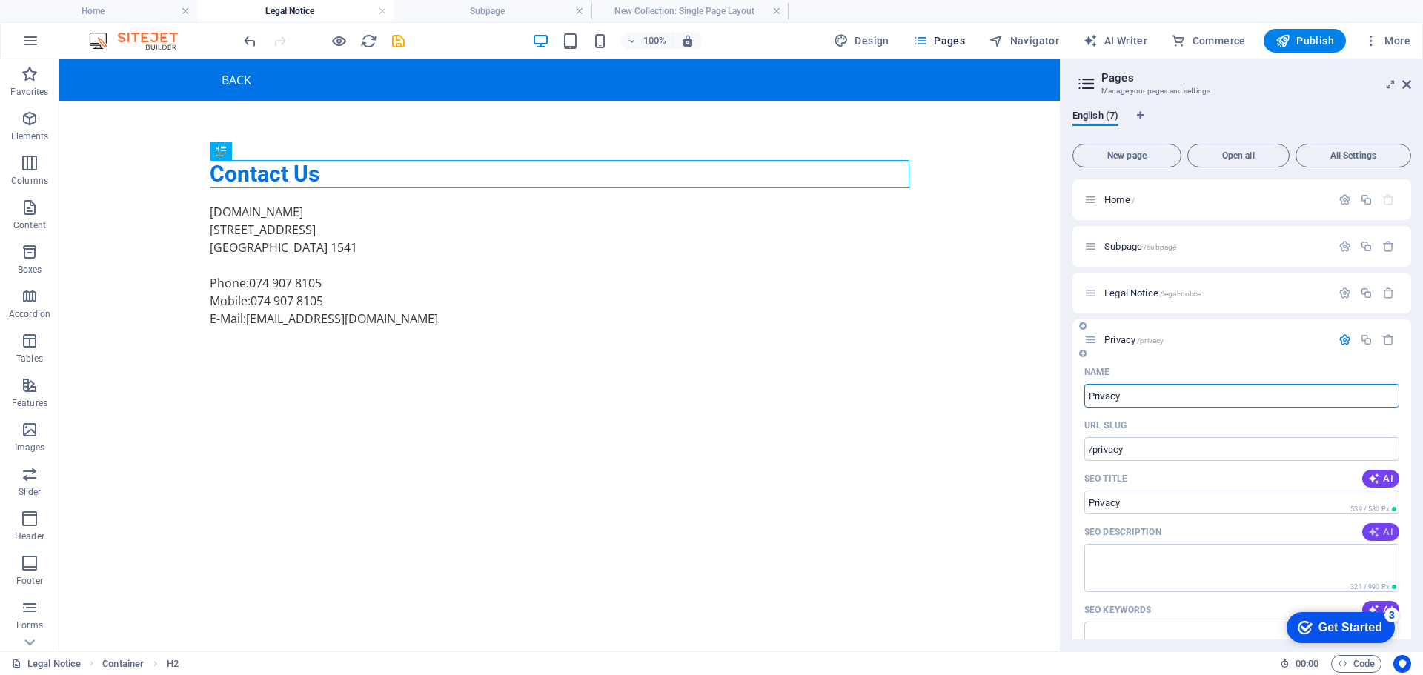
click at [1383, 533] on span "AI" at bounding box center [1380, 532] width 25 height 12
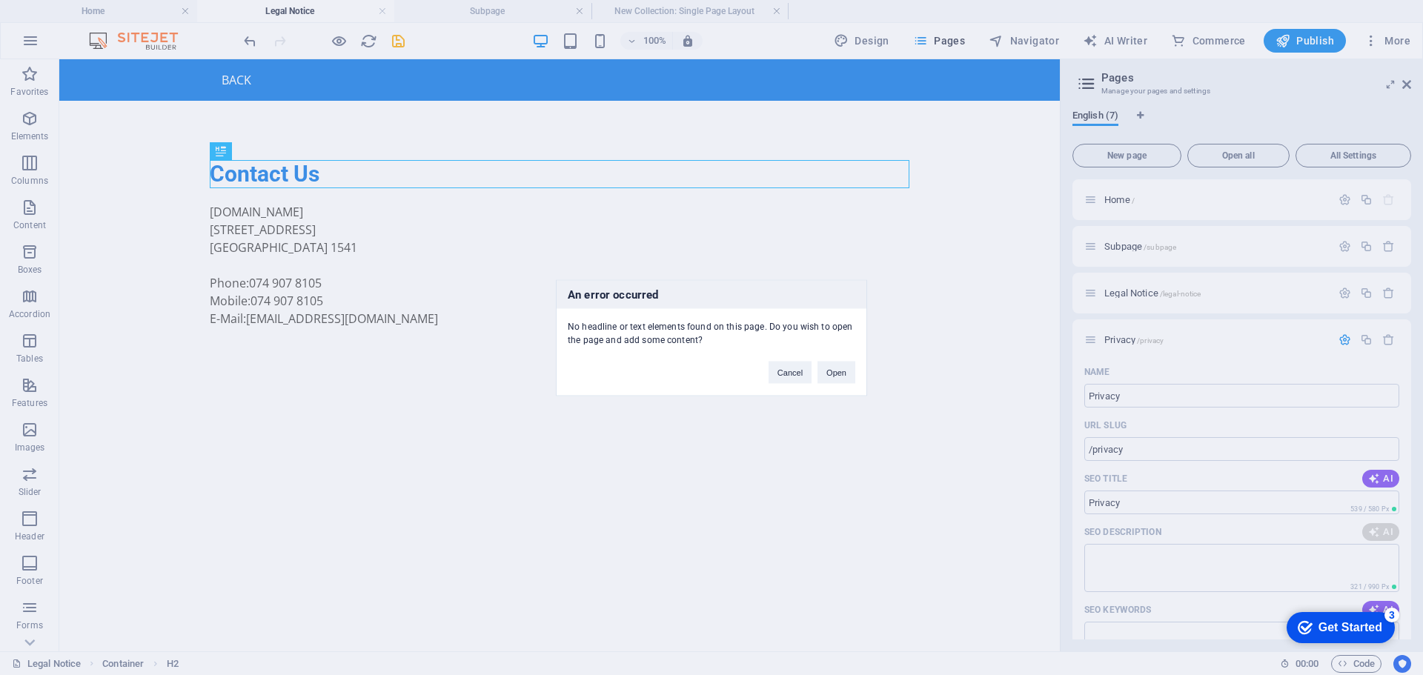
drag, startPoint x: 1409, startPoint y: 241, endPoint x: 1408, endPoint y: 303, distance: 62.2
click at [1408, 303] on div "An error occurred No headline or text elements found on this page. Do you wish …" at bounding box center [711, 337] width 1423 height 675
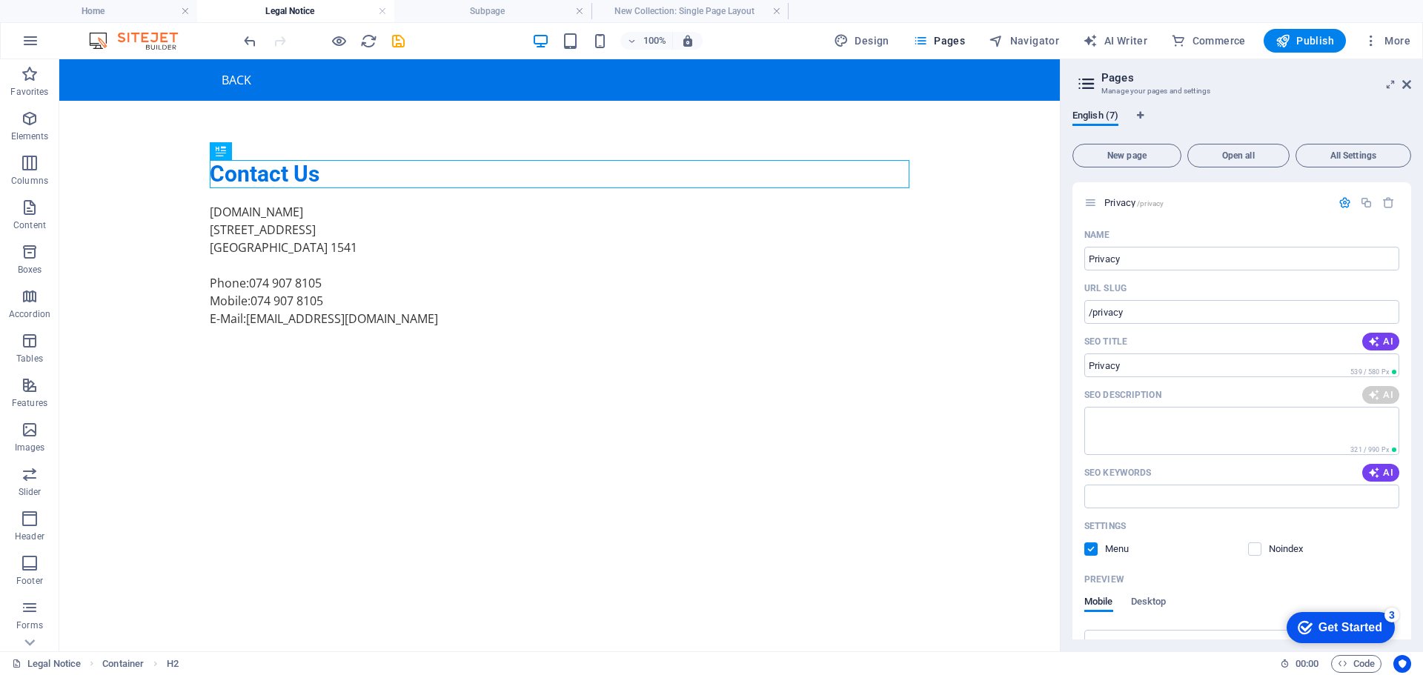
scroll to position [183, 0]
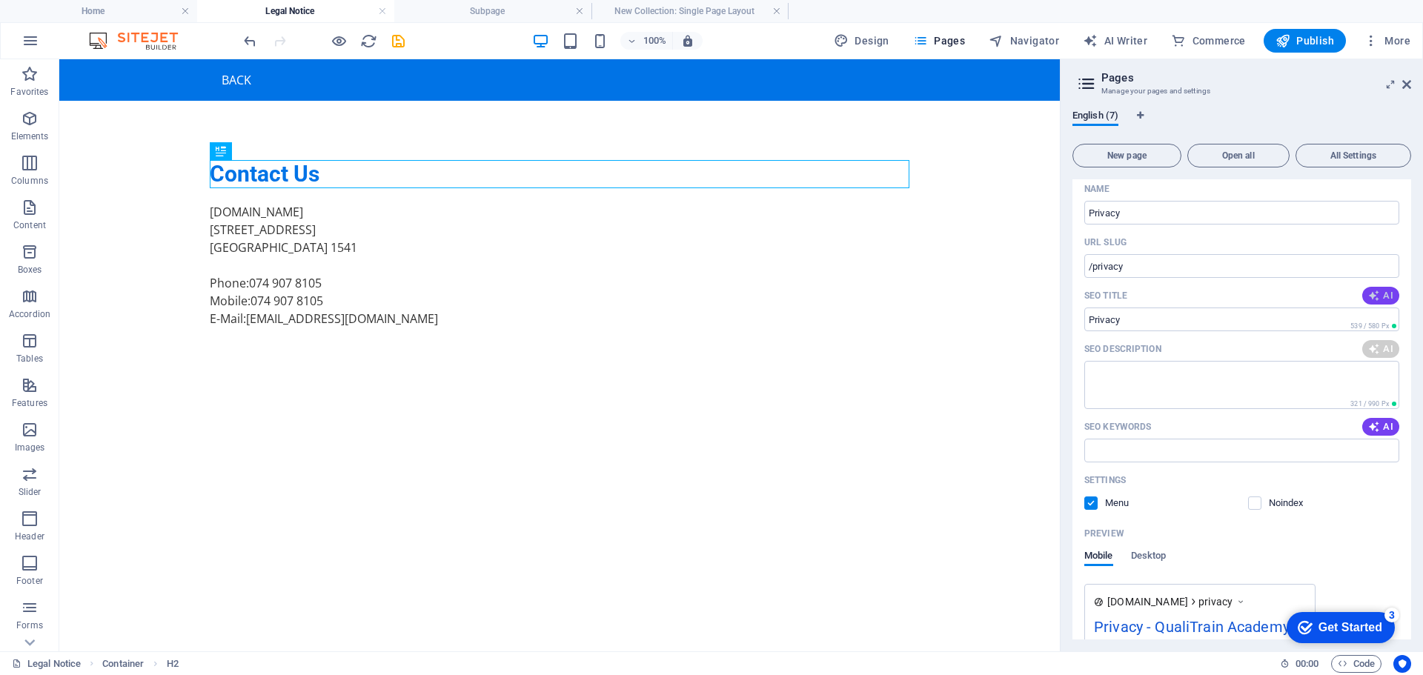
click at [1374, 290] on icon "button" at bounding box center [1374, 296] width 12 height 12
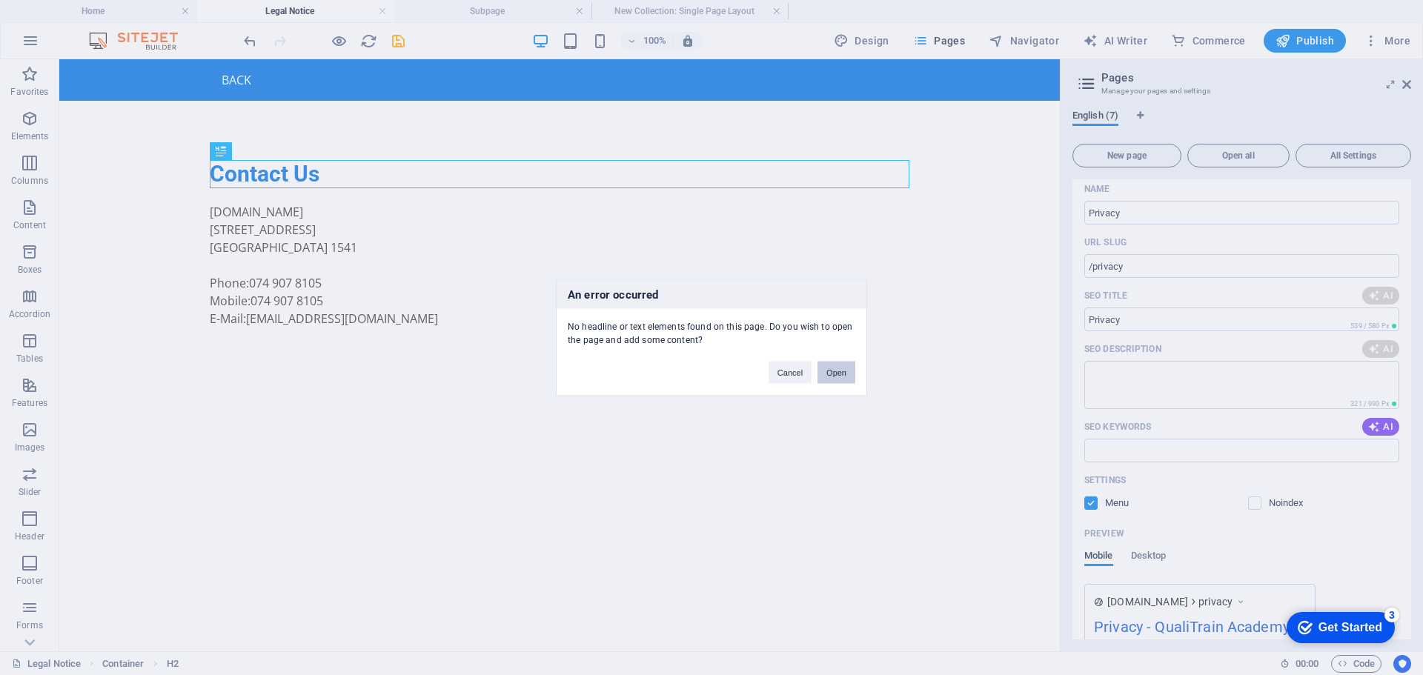
click at [833, 374] on button "Open" at bounding box center [836, 372] width 38 height 22
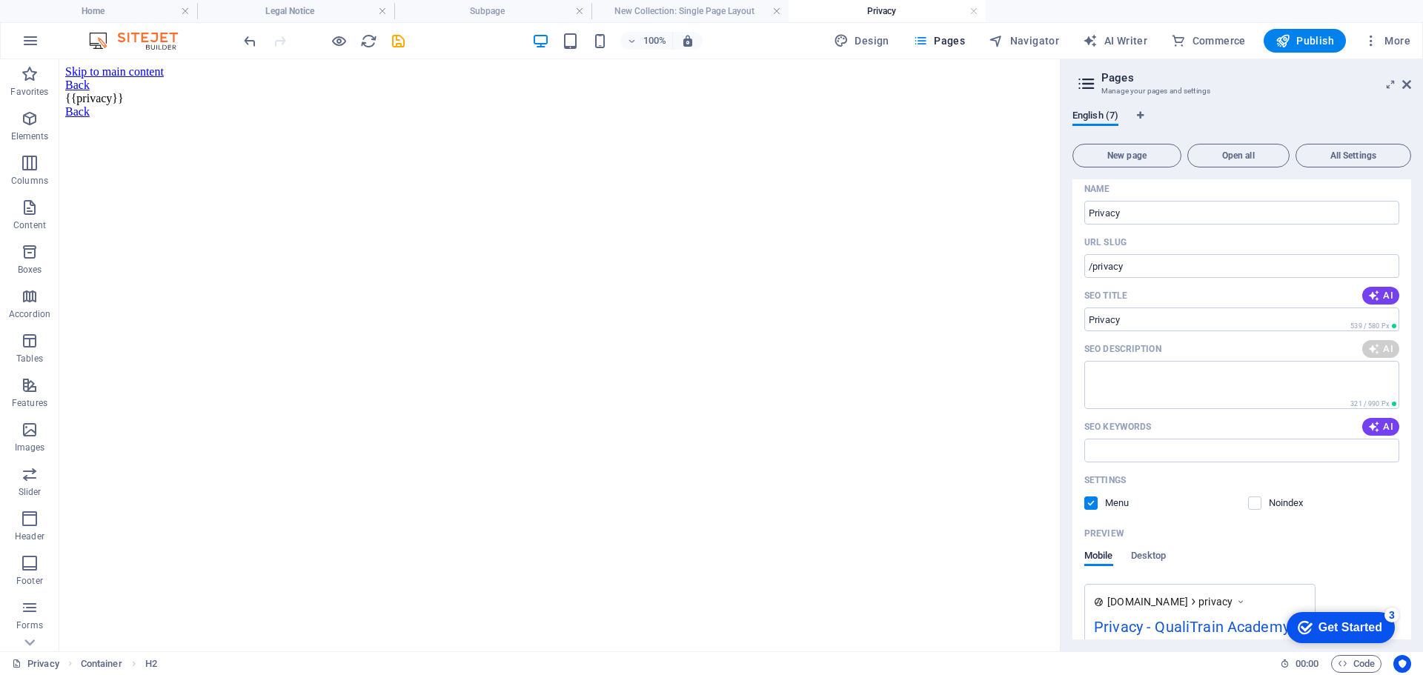
scroll to position [0, 0]
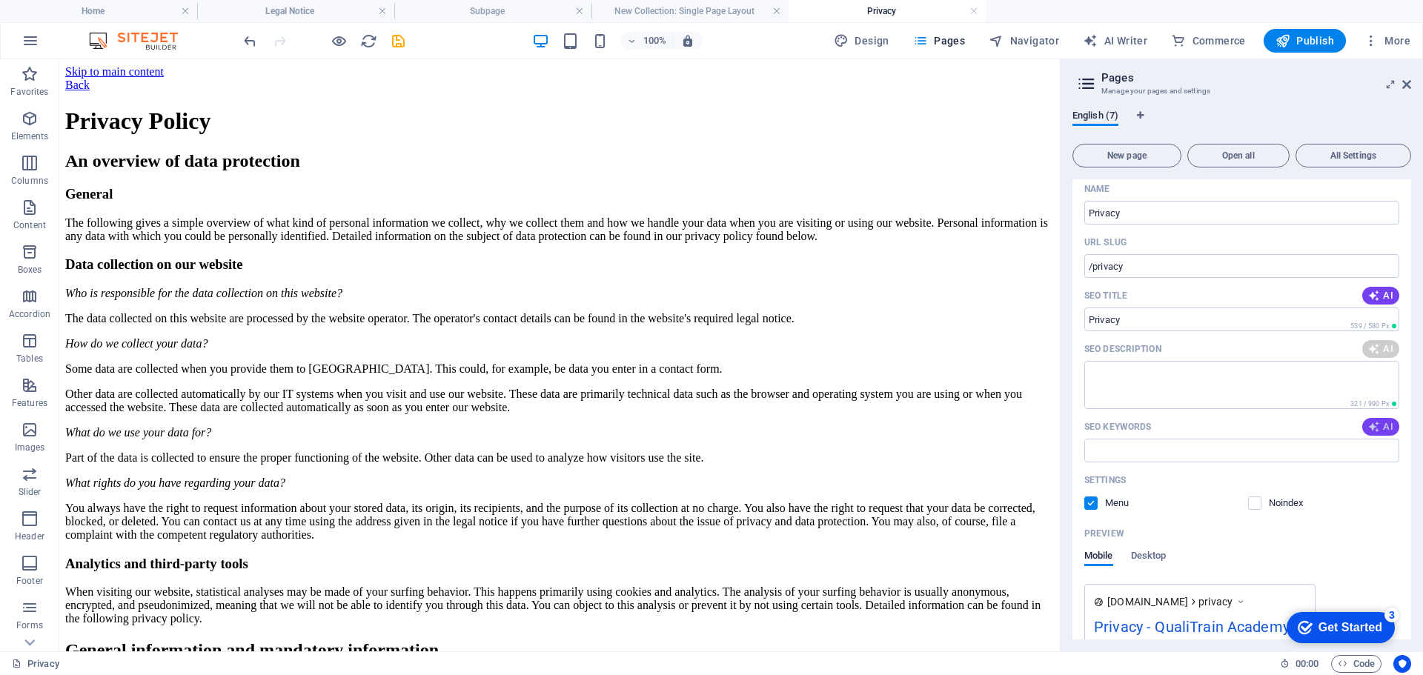
click at [1381, 424] on span "AI" at bounding box center [1380, 427] width 25 height 12
click at [1382, 295] on span "AI" at bounding box center [1380, 296] width 25 height 12
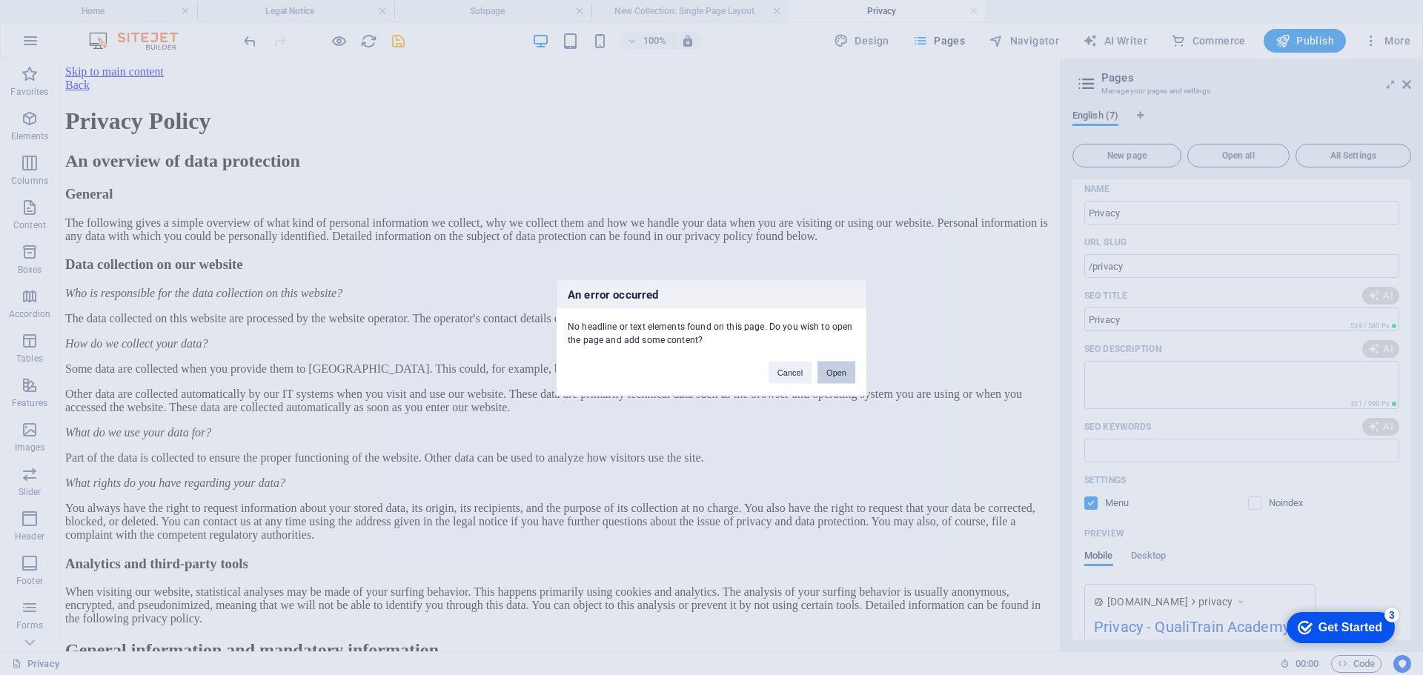
click at [836, 376] on button "Open" at bounding box center [836, 372] width 38 height 22
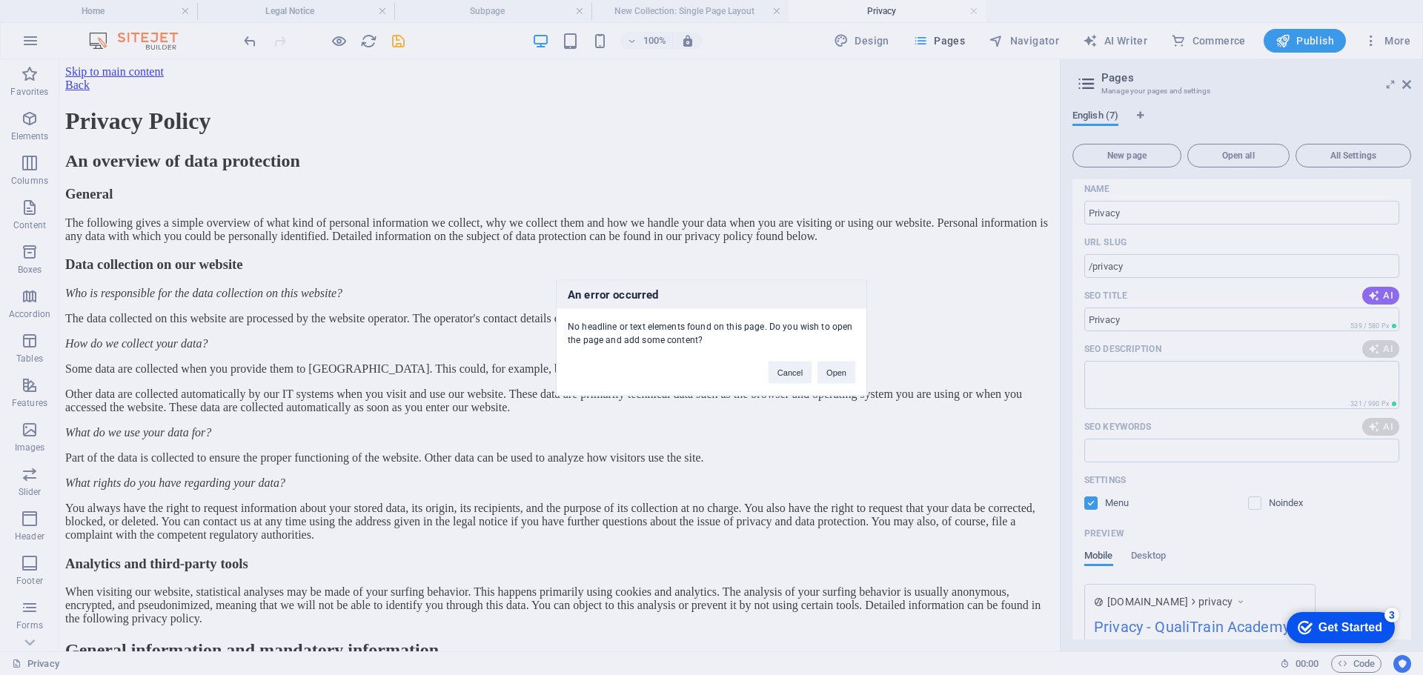
drag, startPoint x: 1054, startPoint y: 91, endPoint x: 1053, endPoint y: 166, distance: 74.8
click at [1053, 166] on div "An error occurred No headline or text elements found on this page. Do you wish …" at bounding box center [711, 337] width 1423 height 675
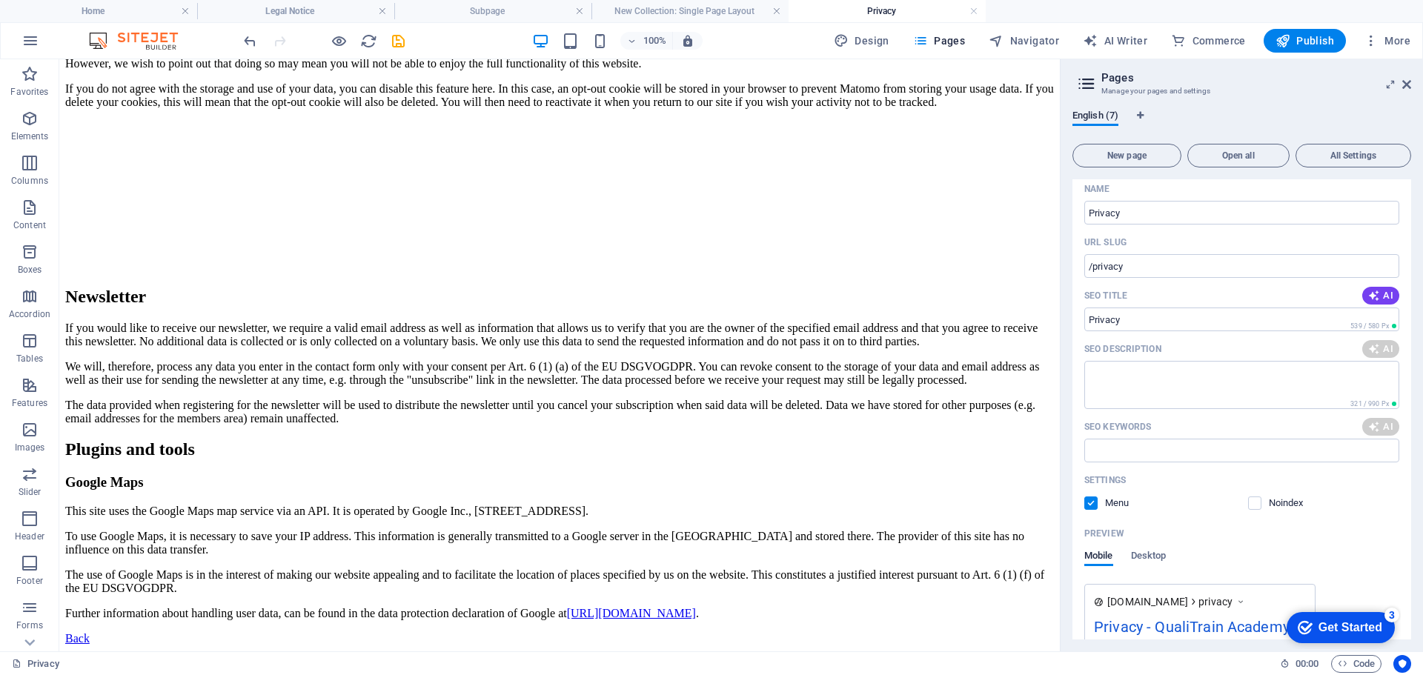
scroll to position [3881, 0]
click at [1374, 296] on icon "button" at bounding box center [1374, 296] width 12 height 12
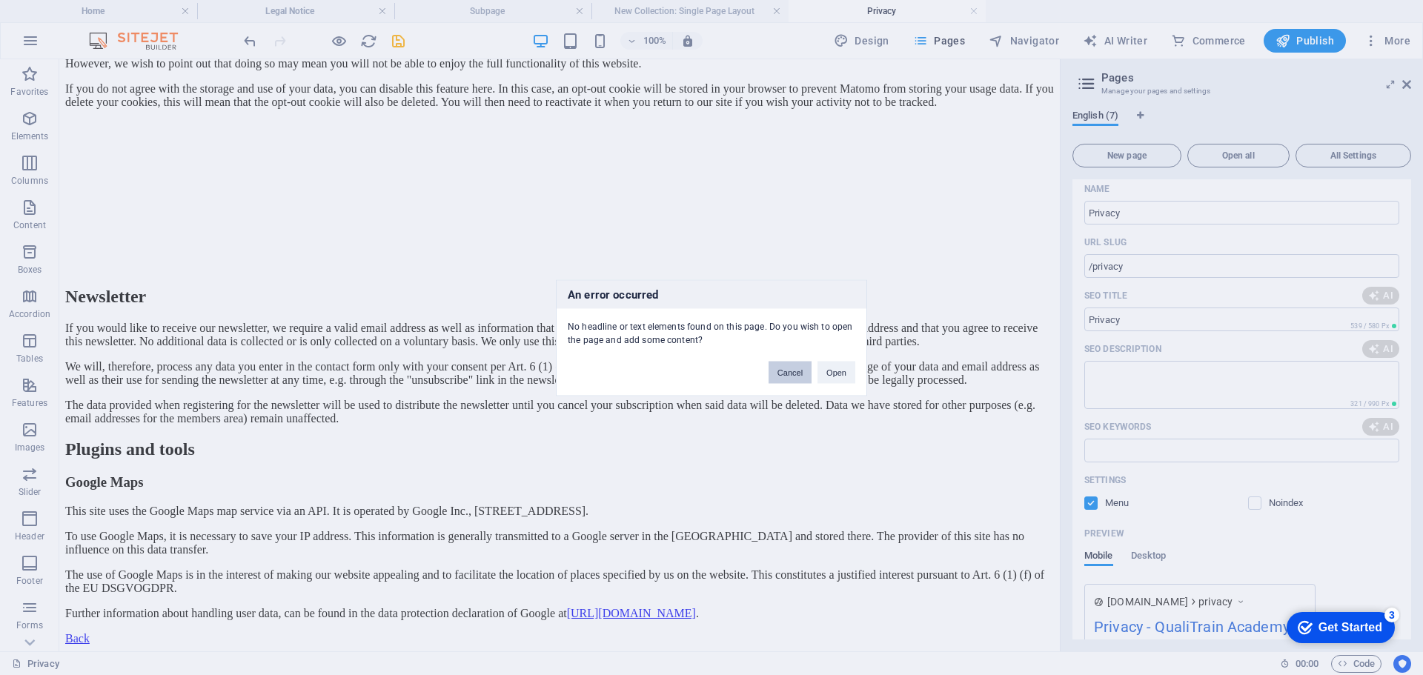
click at [801, 374] on button "Cancel" at bounding box center [789, 372] width 43 height 22
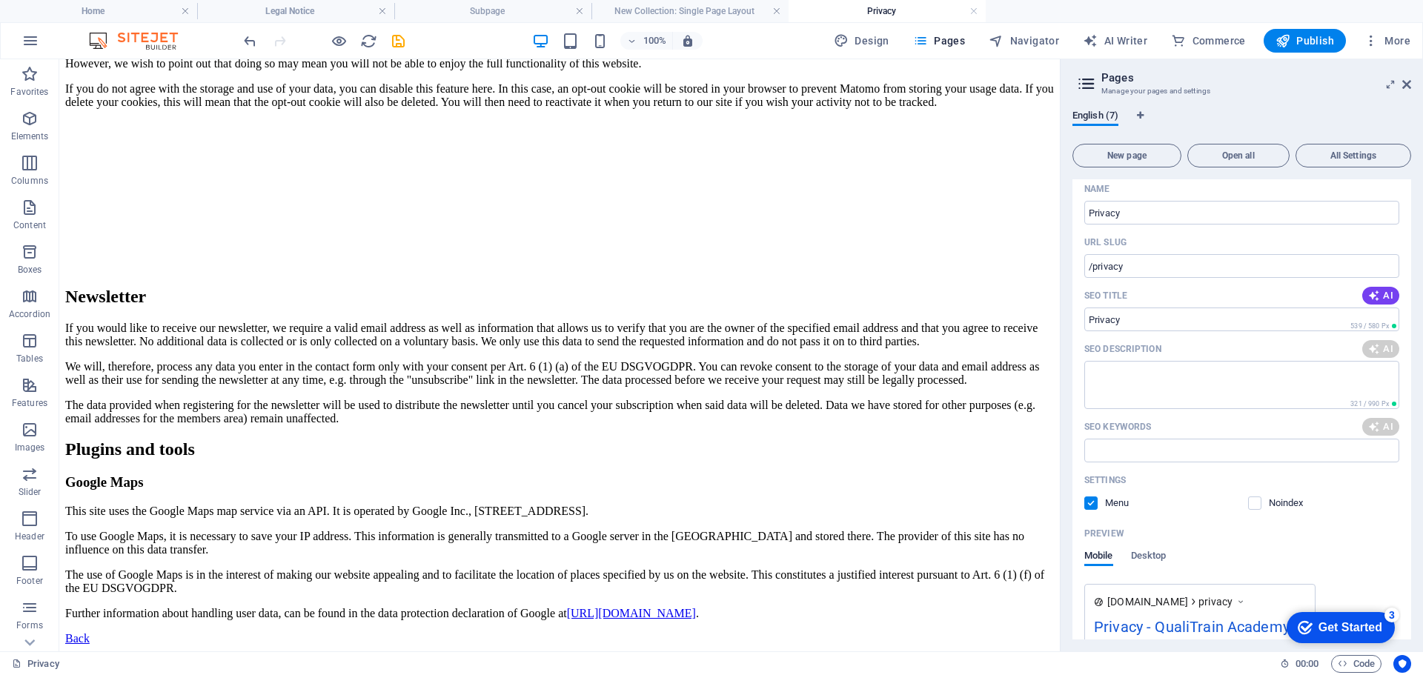
click at [1388, 350] on div "AI" at bounding box center [1380, 349] width 37 height 18
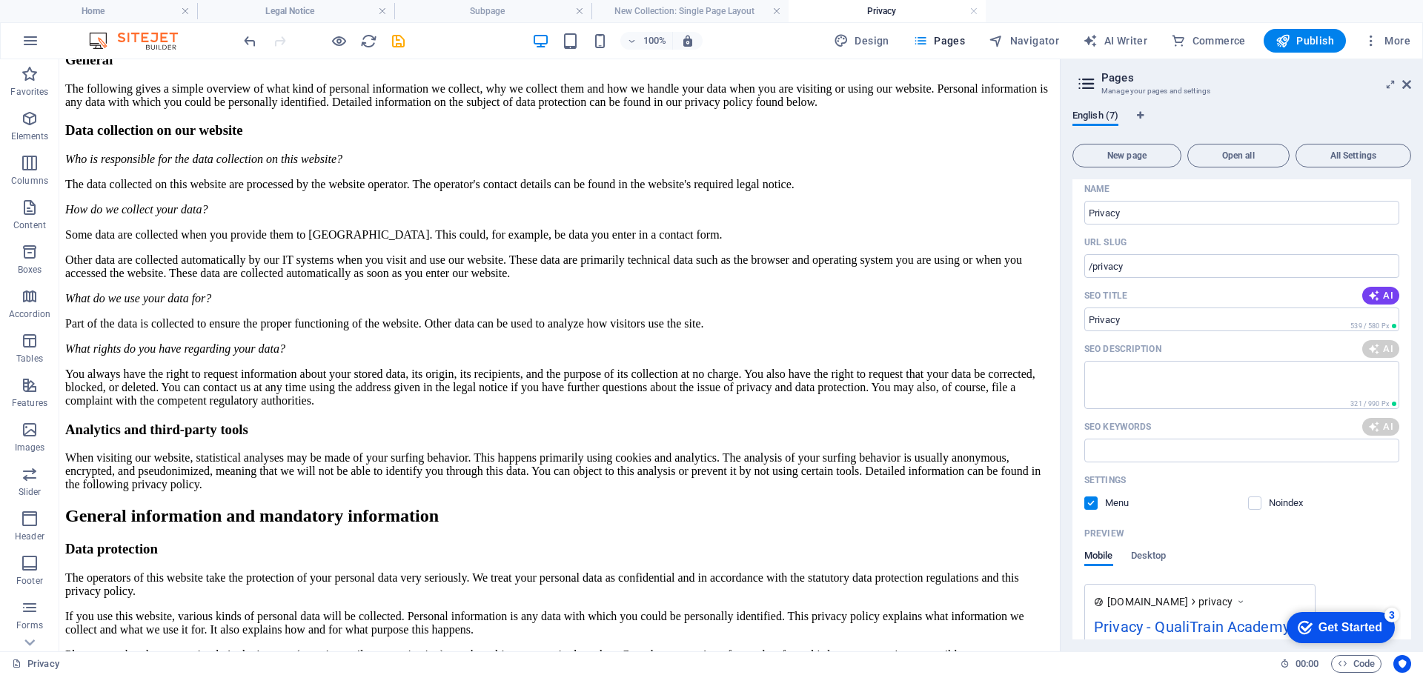
scroll to position [0, 0]
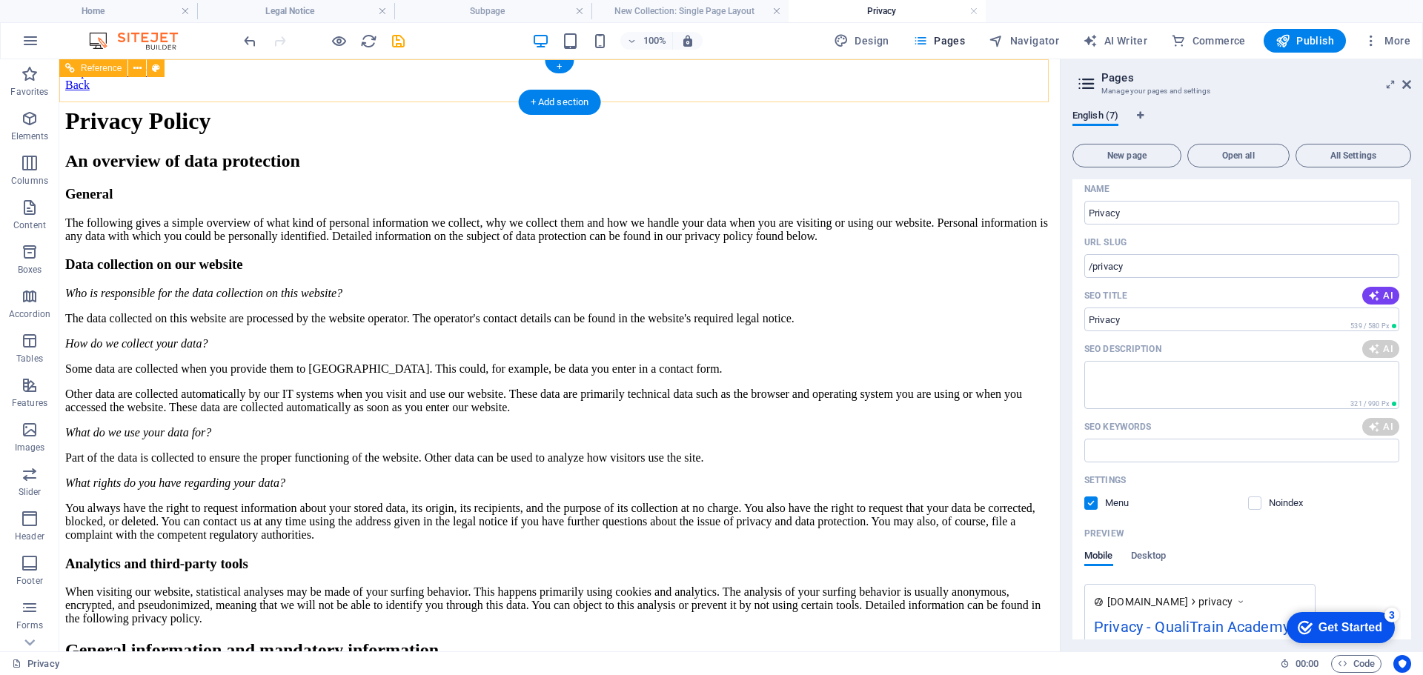
click at [221, 80] on div "Back" at bounding box center [559, 85] width 988 height 13
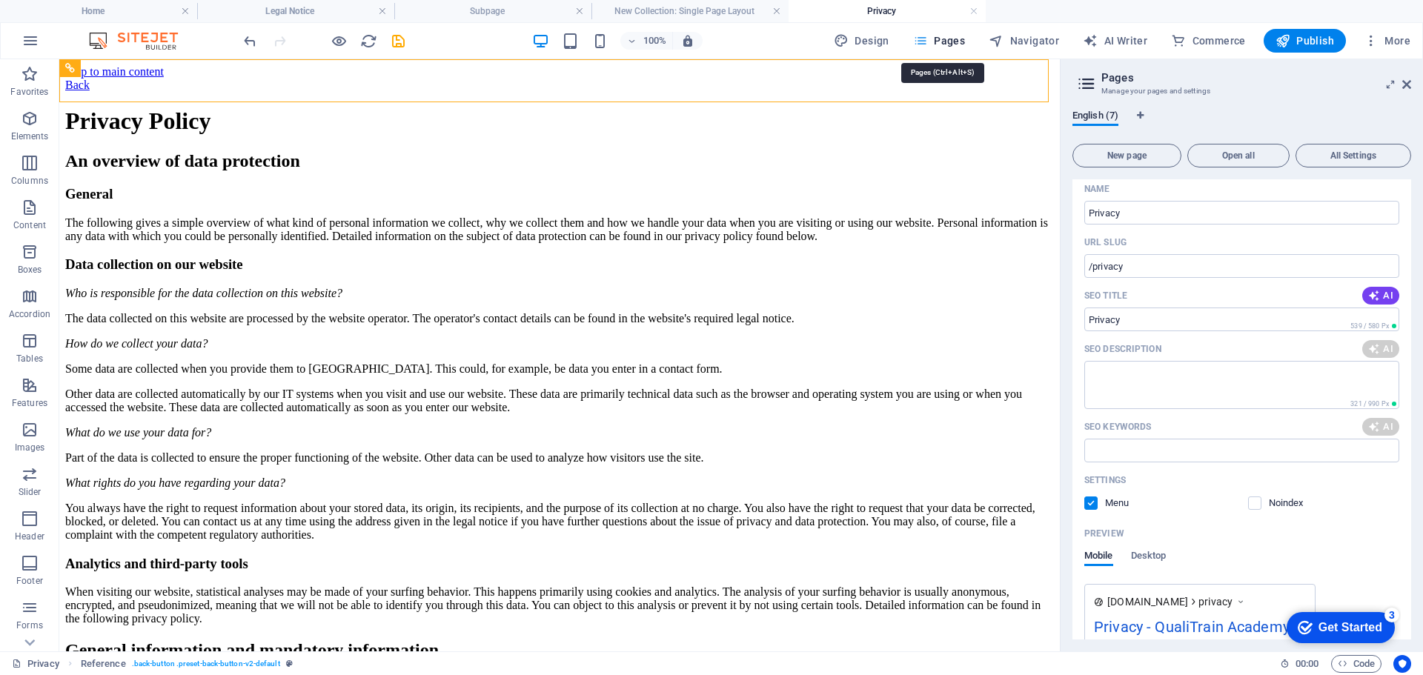
click at [922, 39] on icon "button" at bounding box center [920, 40] width 15 height 15
click at [946, 41] on span "Pages" at bounding box center [939, 40] width 52 height 15
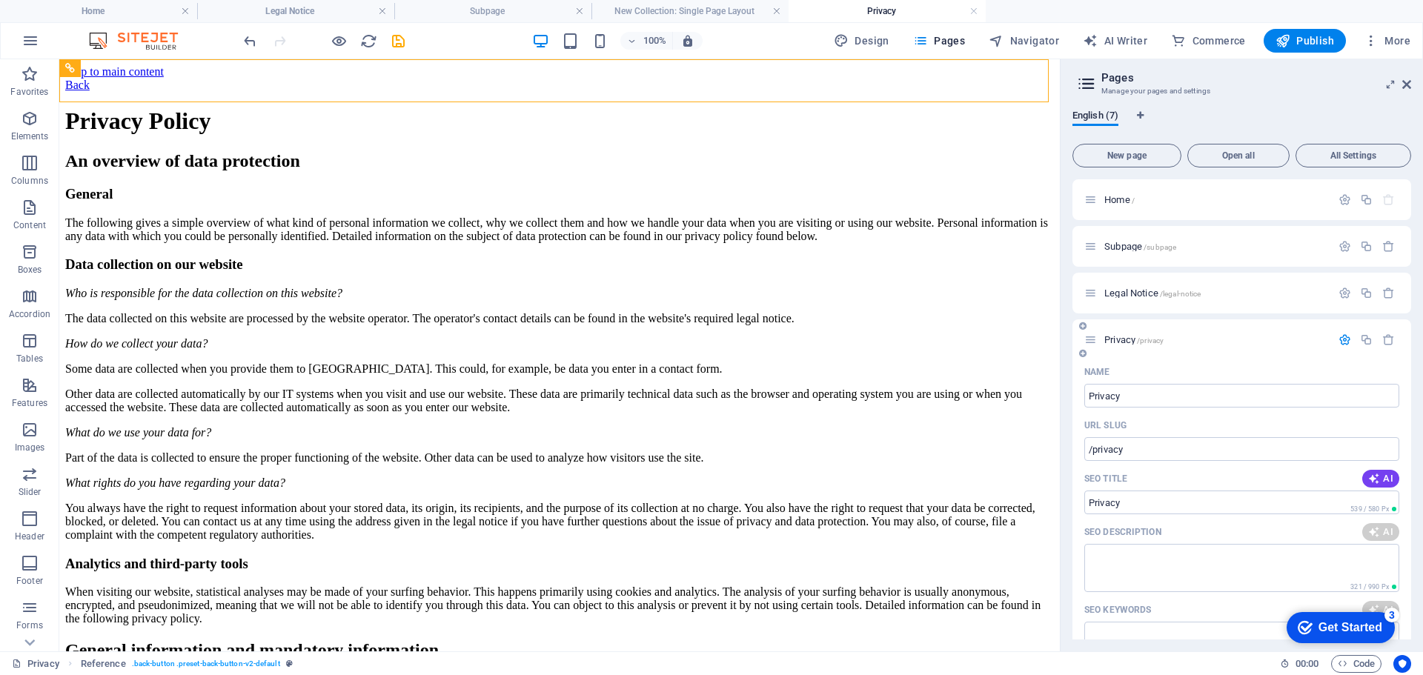
click at [1088, 336] on icon at bounding box center [1090, 339] width 13 height 13
click at [1132, 341] on span "Privacy /privacy" at bounding box center [1133, 339] width 59 height 11
click at [1227, 291] on p "Legal Notice /legal-notice" at bounding box center [1215, 293] width 222 height 10
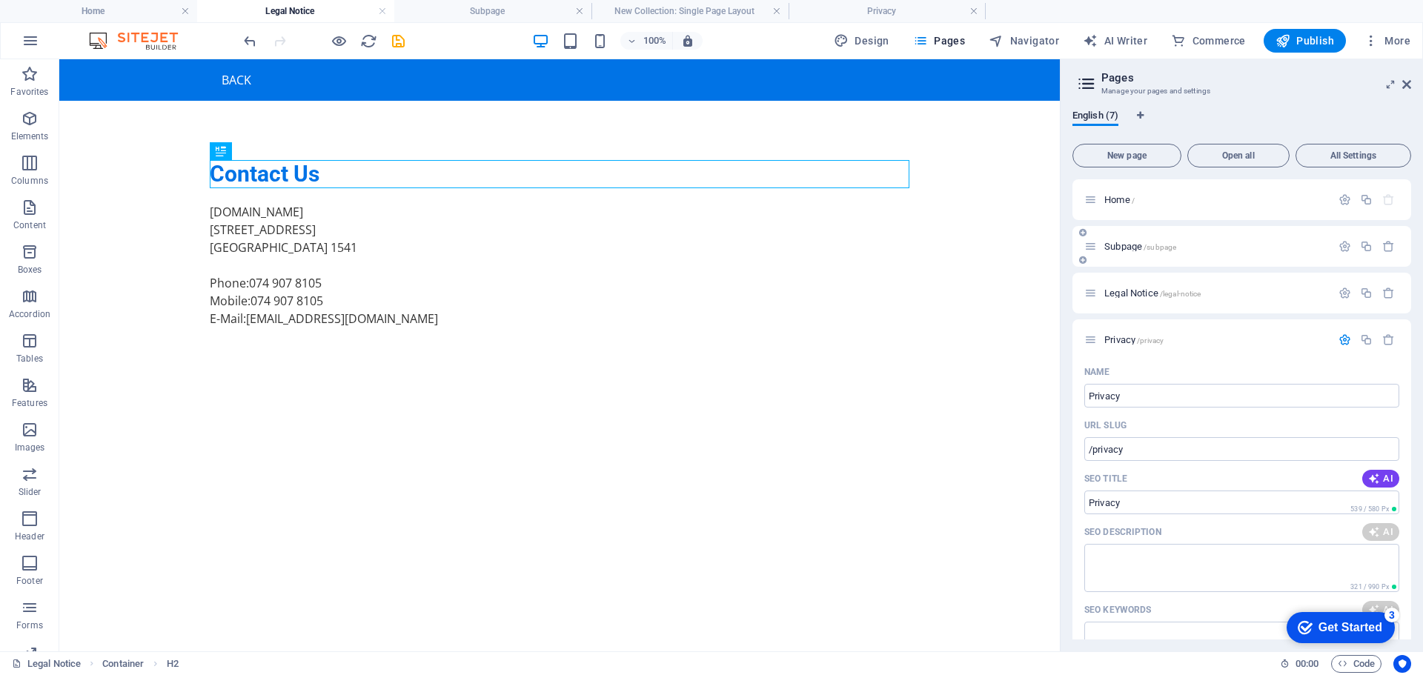
click at [1221, 256] on div "Subpage /subpage" at bounding box center [1241, 246] width 339 height 41
click at [1201, 247] on p "Subpage /subpage" at bounding box center [1215, 247] width 222 height 10
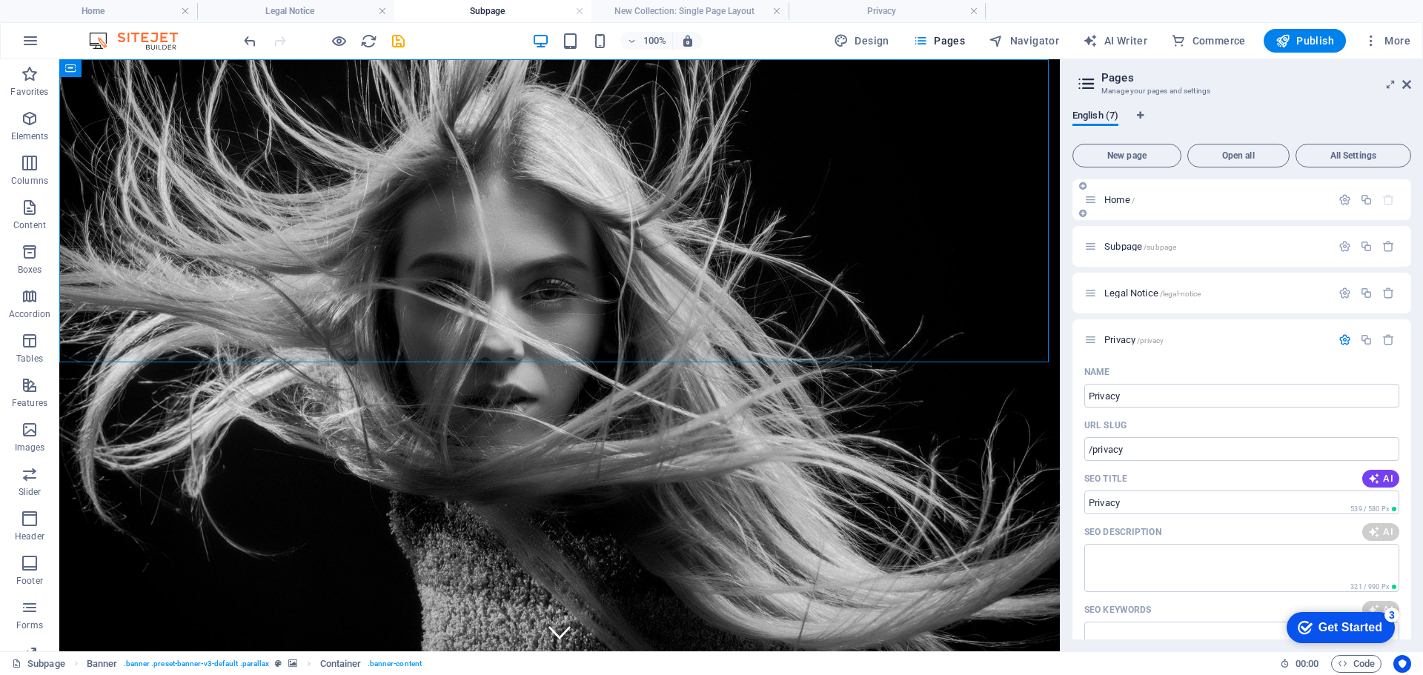
click at [1198, 203] on p "Home /" at bounding box center [1215, 200] width 222 height 10
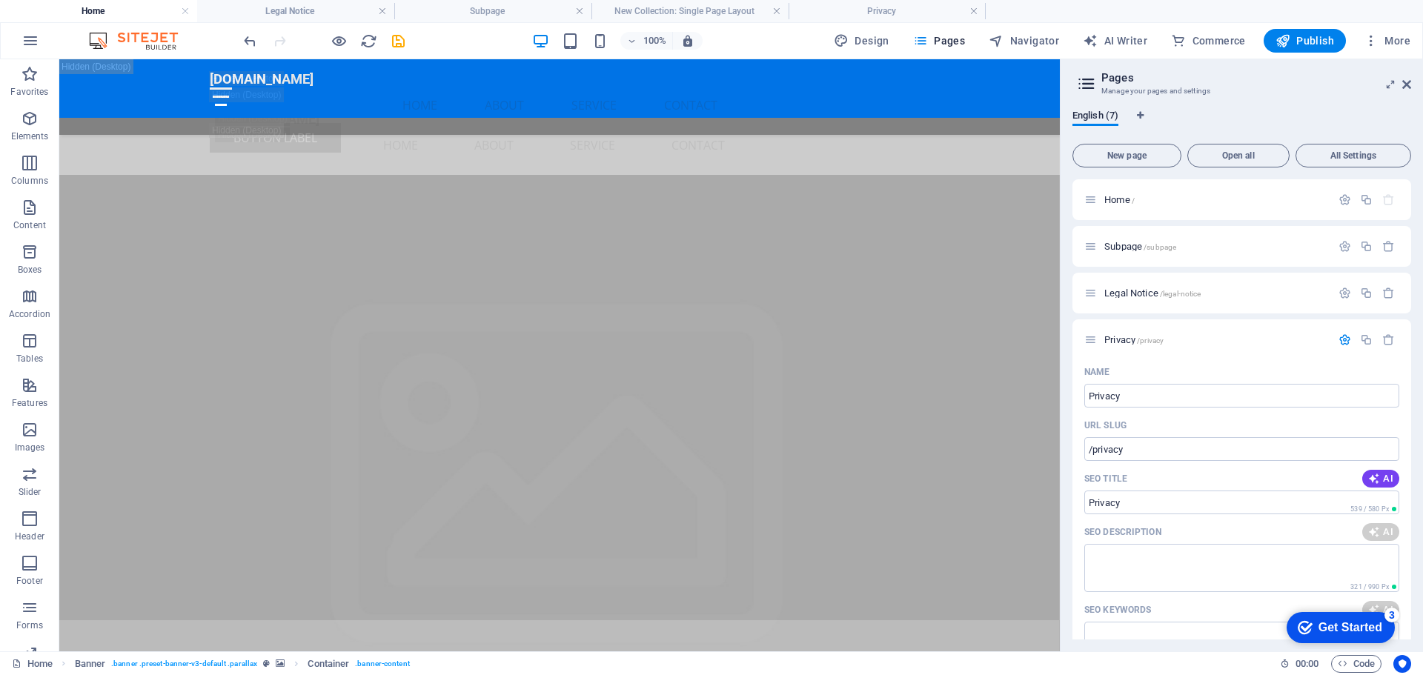
scroll to position [3525, 0]
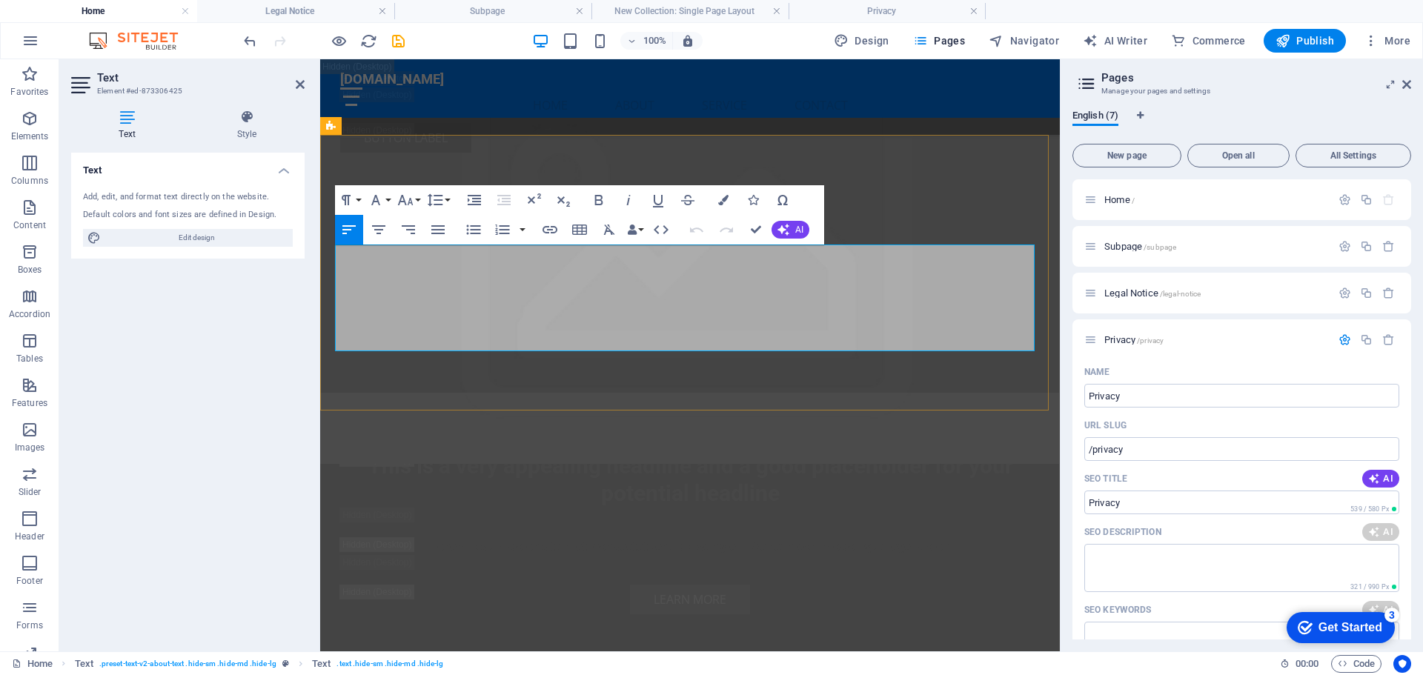
click at [790, 225] on button "AI" at bounding box center [790, 230] width 38 height 18
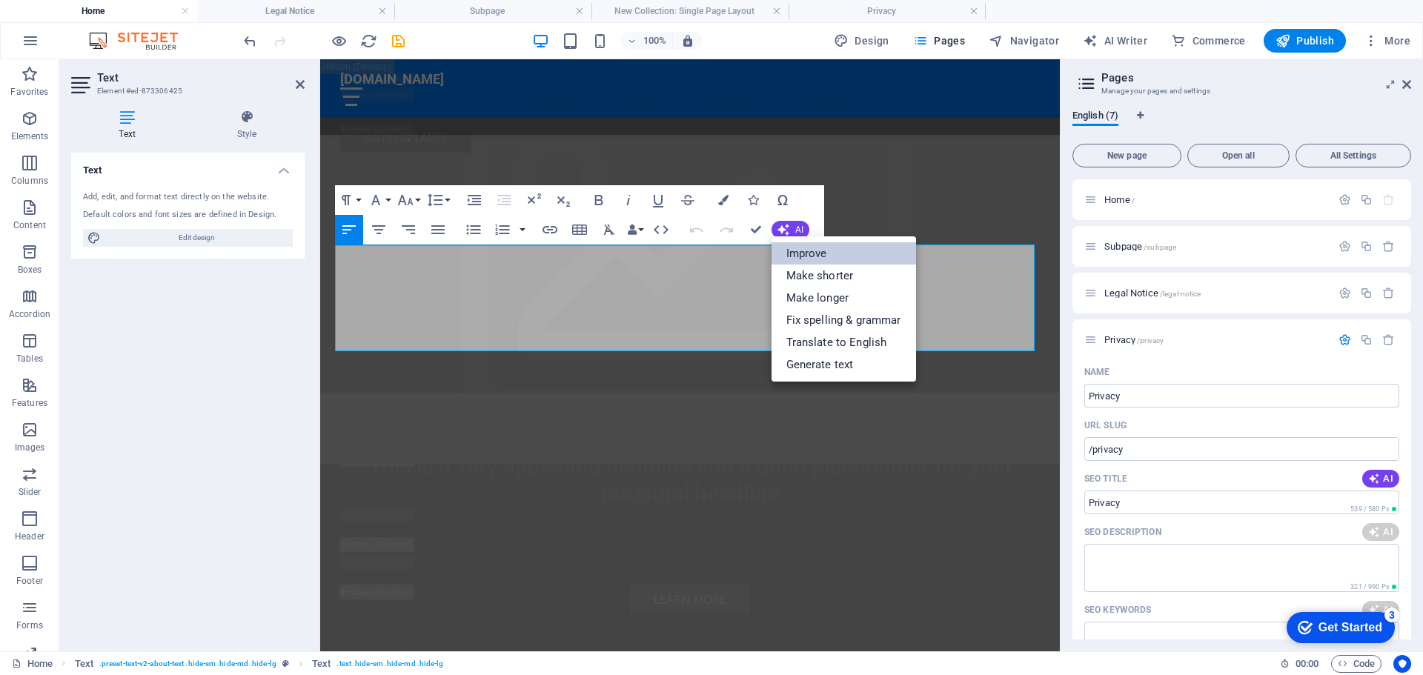
click at [799, 247] on link "Improve" at bounding box center [843, 253] width 144 height 22
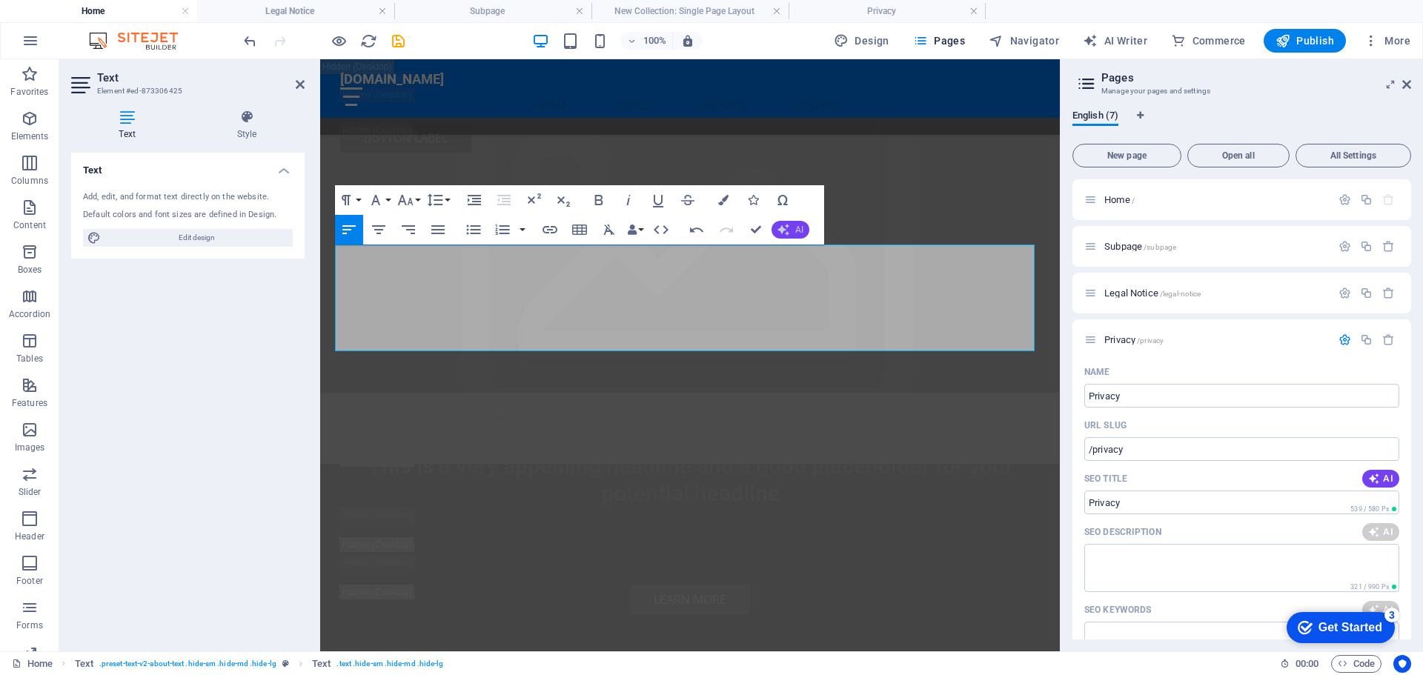
click at [795, 233] on span "AI" at bounding box center [799, 229] width 8 height 9
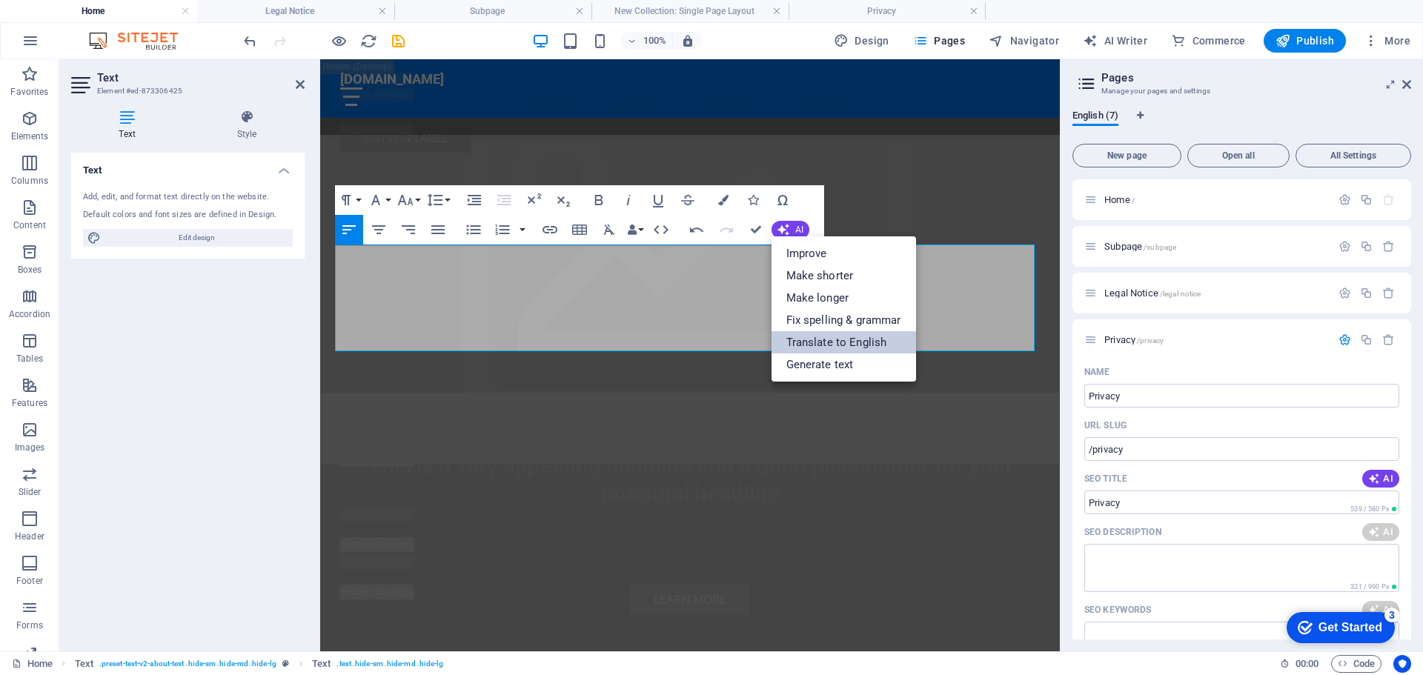
click at [817, 340] on link "Translate to English" at bounding box center [843, 342] width 144 height 22
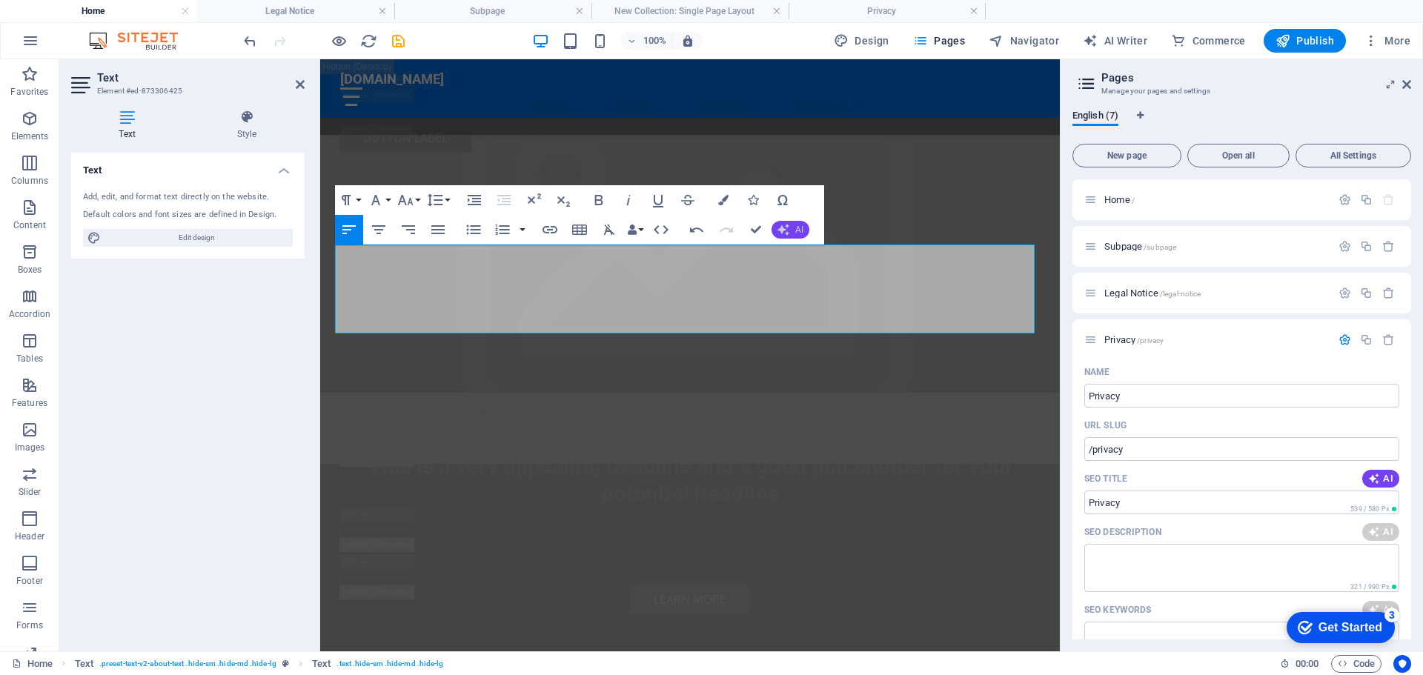
click at [788, 228] on icon "button" at bounding box center [783, 230] width 12 height 12
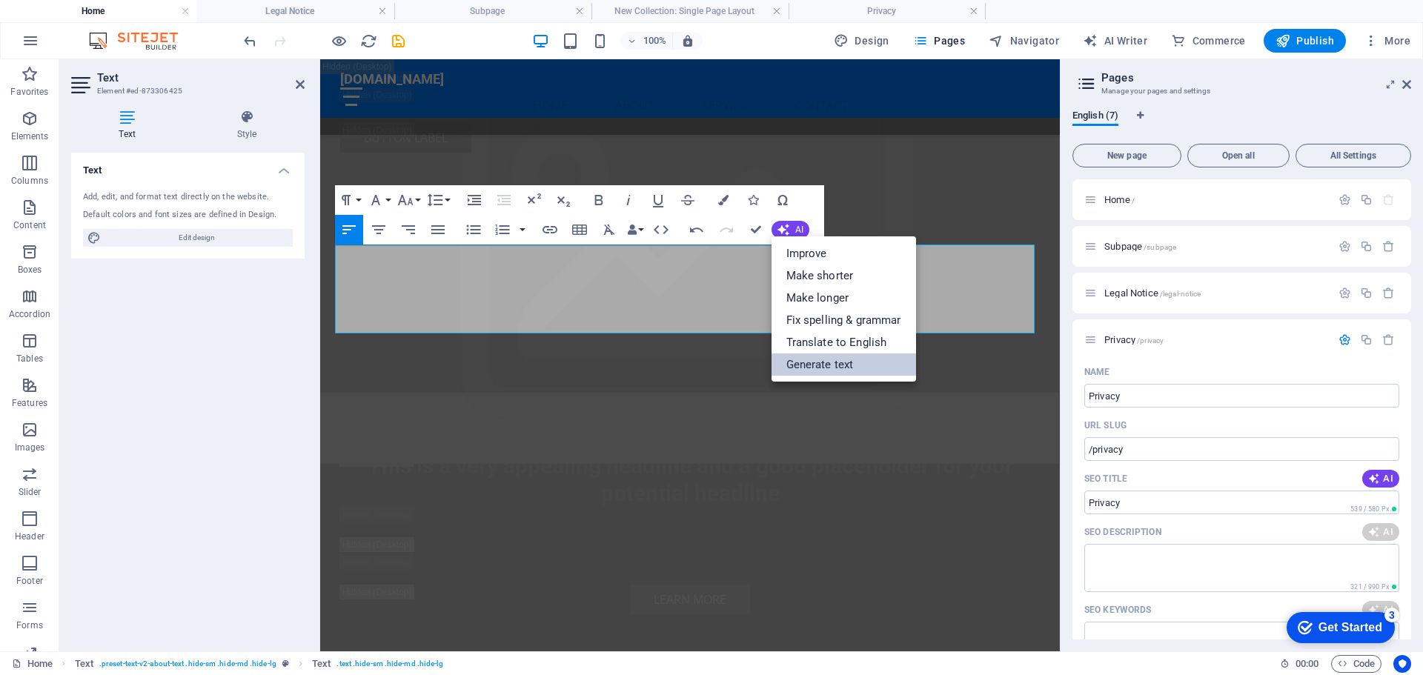
click at [815, 369] on link "Generate text" at bounding box center [843, 364] width 144 height 22
select select "English"
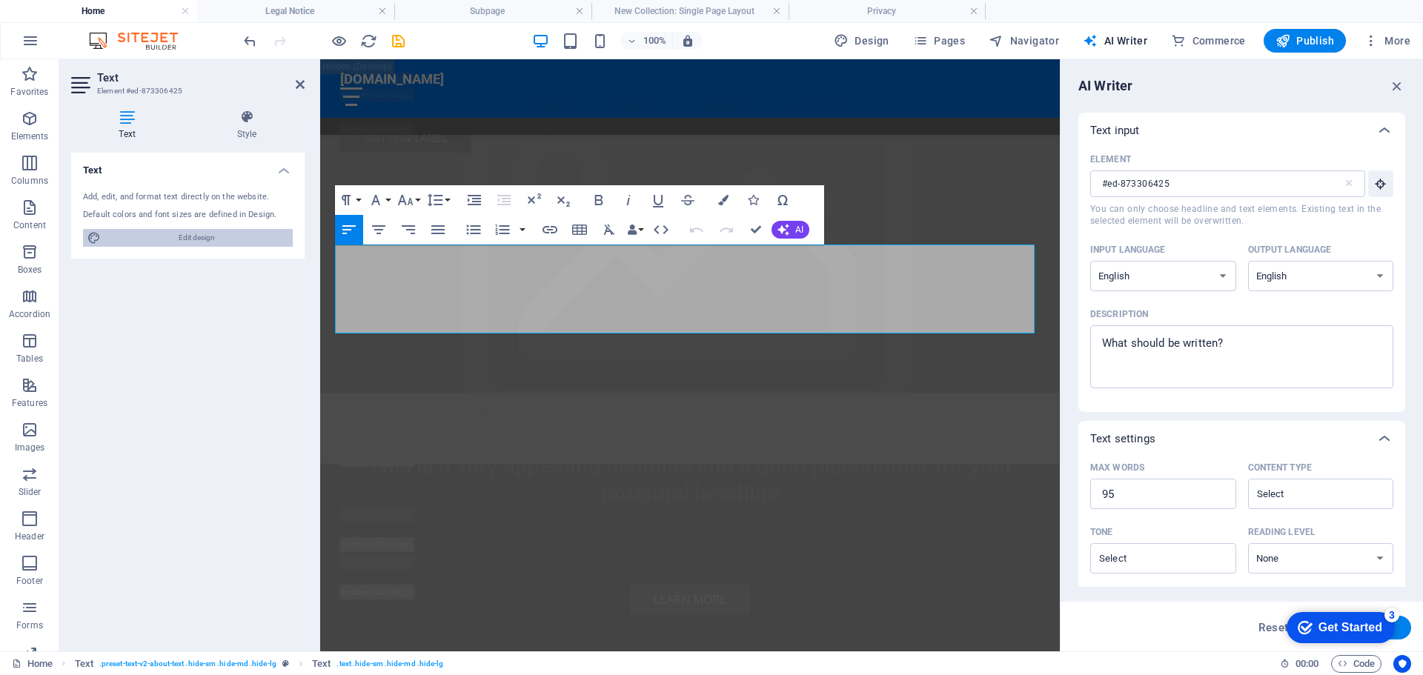
click at [215, 237] on span "Edit design" at bounding box center [196, 238] width 183 height 18
select select "px"
select select "200"
select select "px"
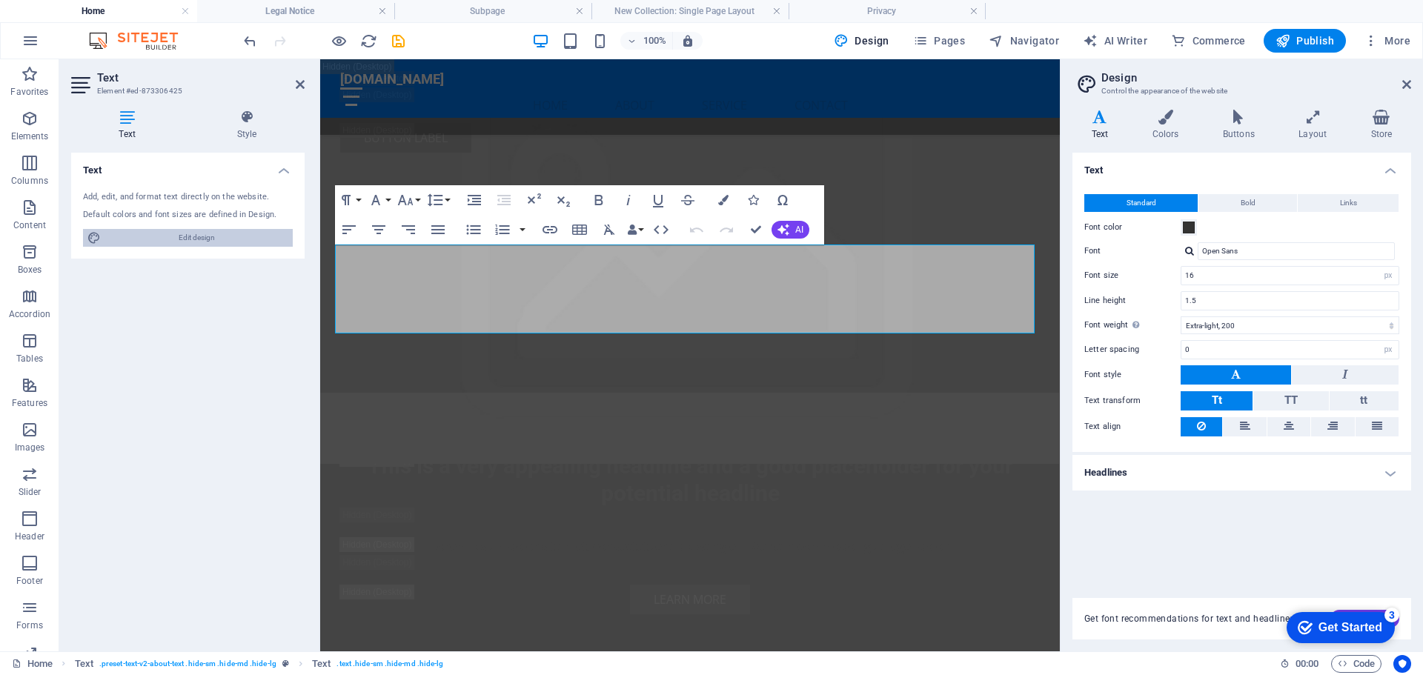
click at [192, 240] on span "Edit design" at bounding box center [196, 238] width 183 height 18
click at [196, 238] on span "Edit design" at bounding box center [196, 238] width 183 height 18
click at [247, 123] on icon at bounding box center [247, 117] width 116 height 15
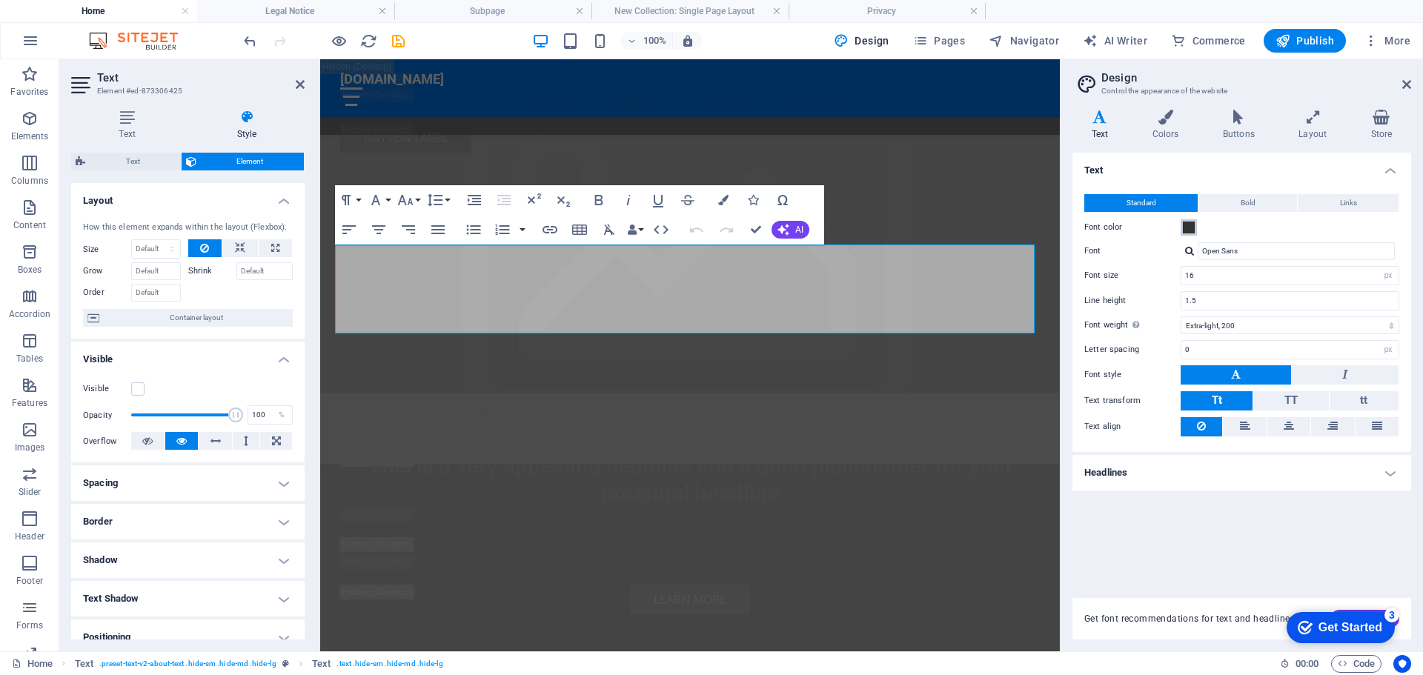
click at [1190, 227] on span at bounding box center [1189, 228] width 12 height 12
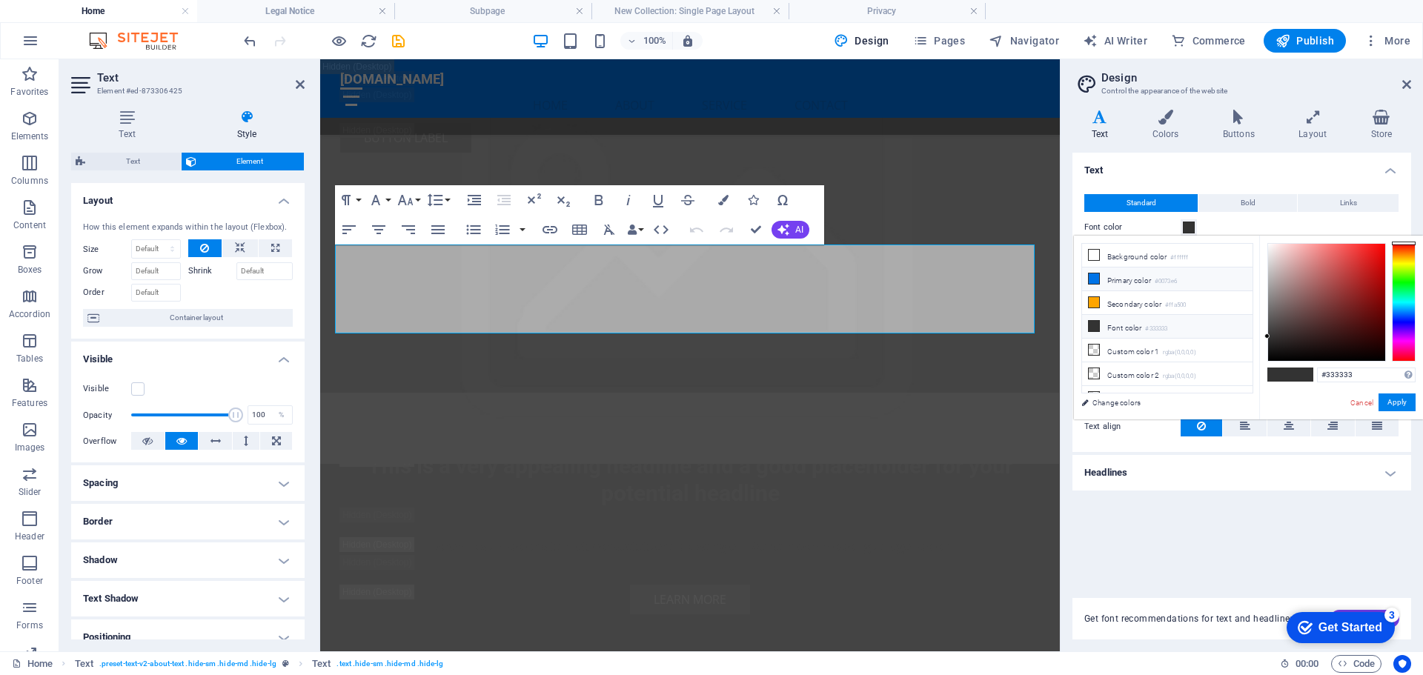
click at [1091, 275] on icon at bounding box center [1093, 278] width 10 height 10
type input "#0073e6"
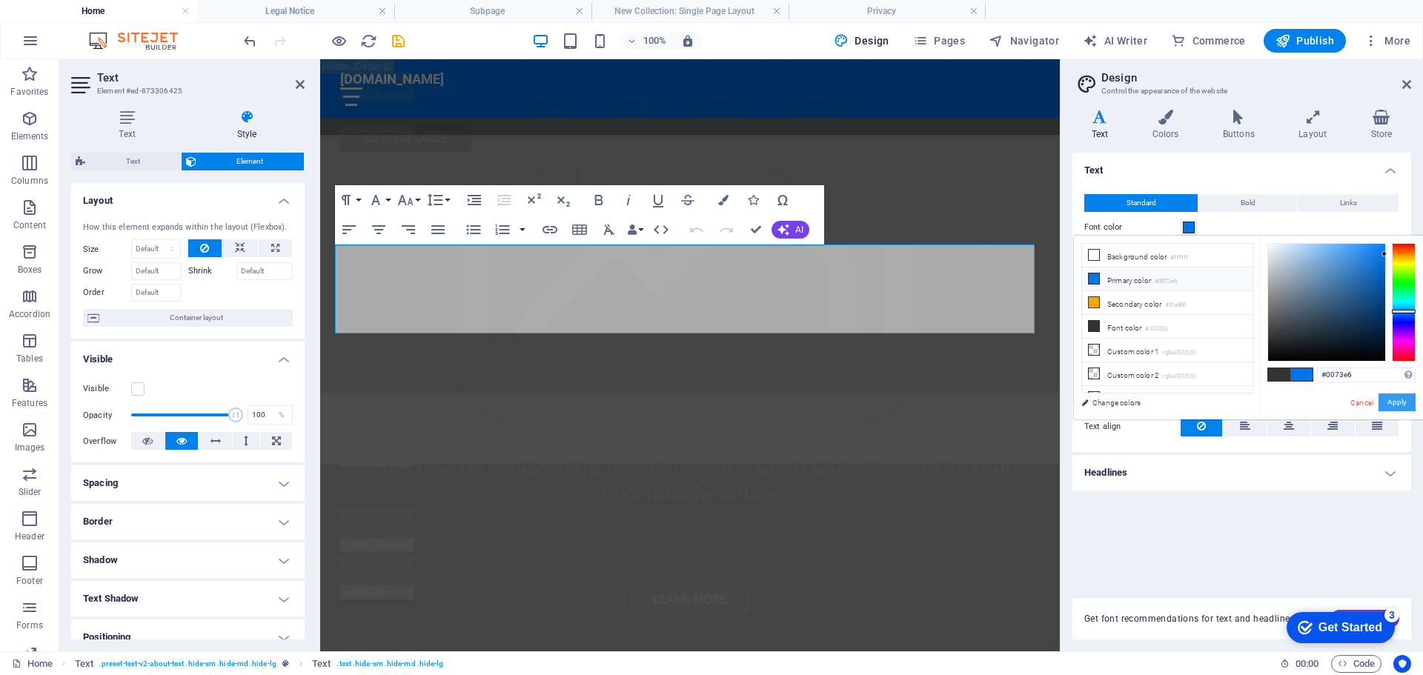
click at [1394, 400] on button "Apply" at bounding box center [1396, 402] width 37 height 18
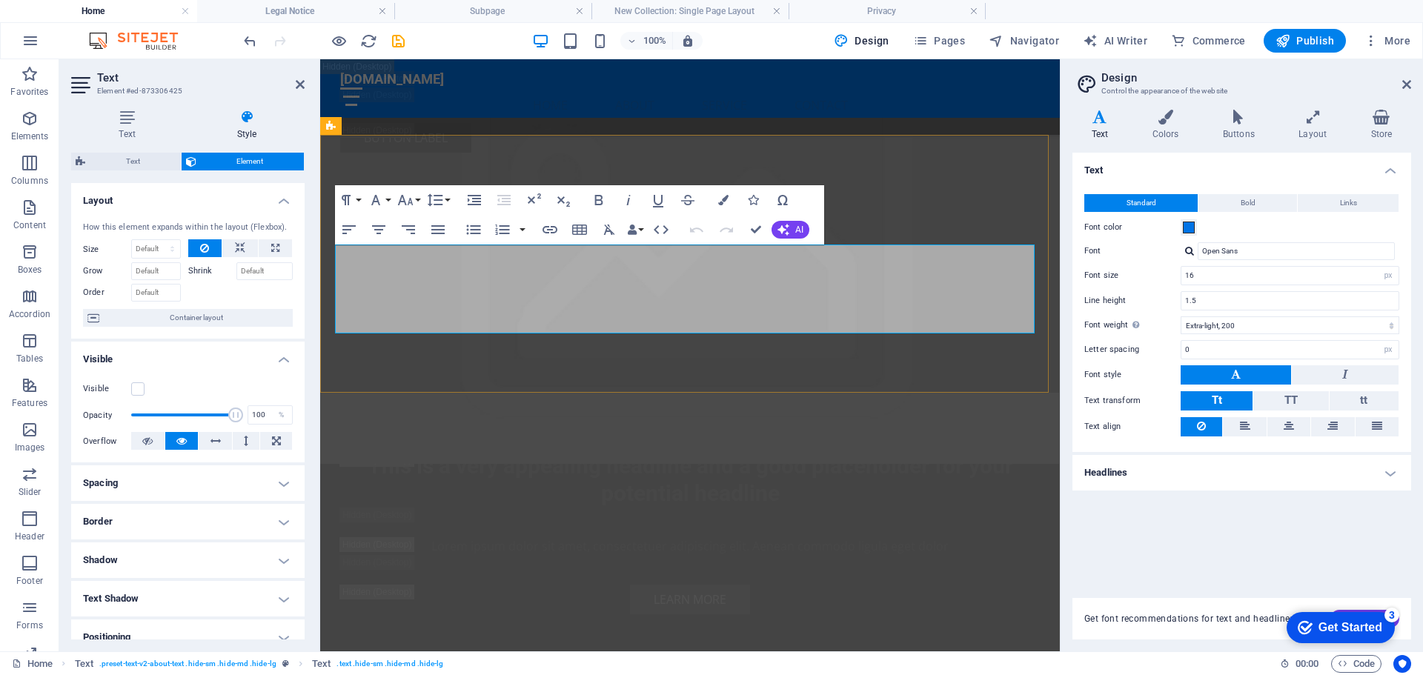
click at [213, 482] on h4 "Spacing" at bounding box center [187, 483] width 233 height 36
click at [243, 482] on h4 "Spacing" at bounding box center [187, 478] width 233 height 27
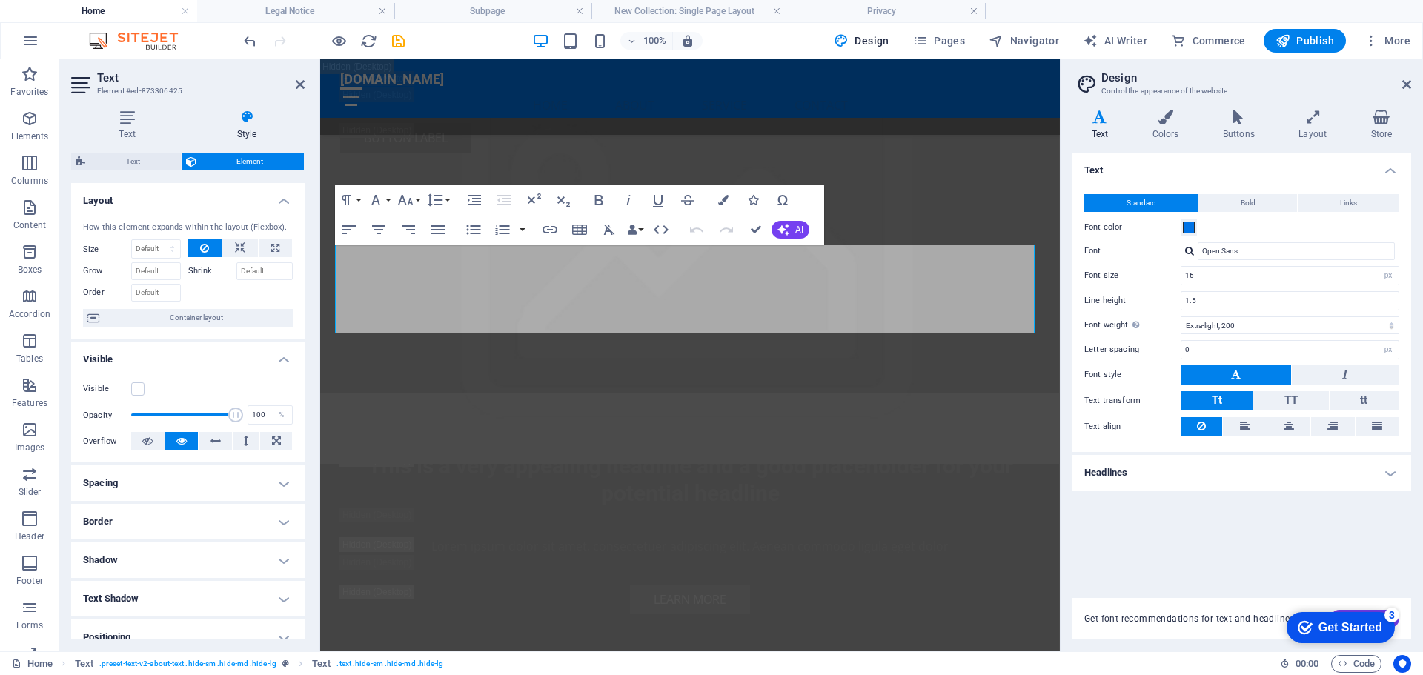
drag, startPoint x: 301, startPoint y: 262, endPoint x: 299, endPoint y: 544, distance: 282.3
click at [299, 543] on ul "Layout How this element expands within the layout (Flexbox). Size Default auto …" at bounding box center [187, 496] width 233 height 627
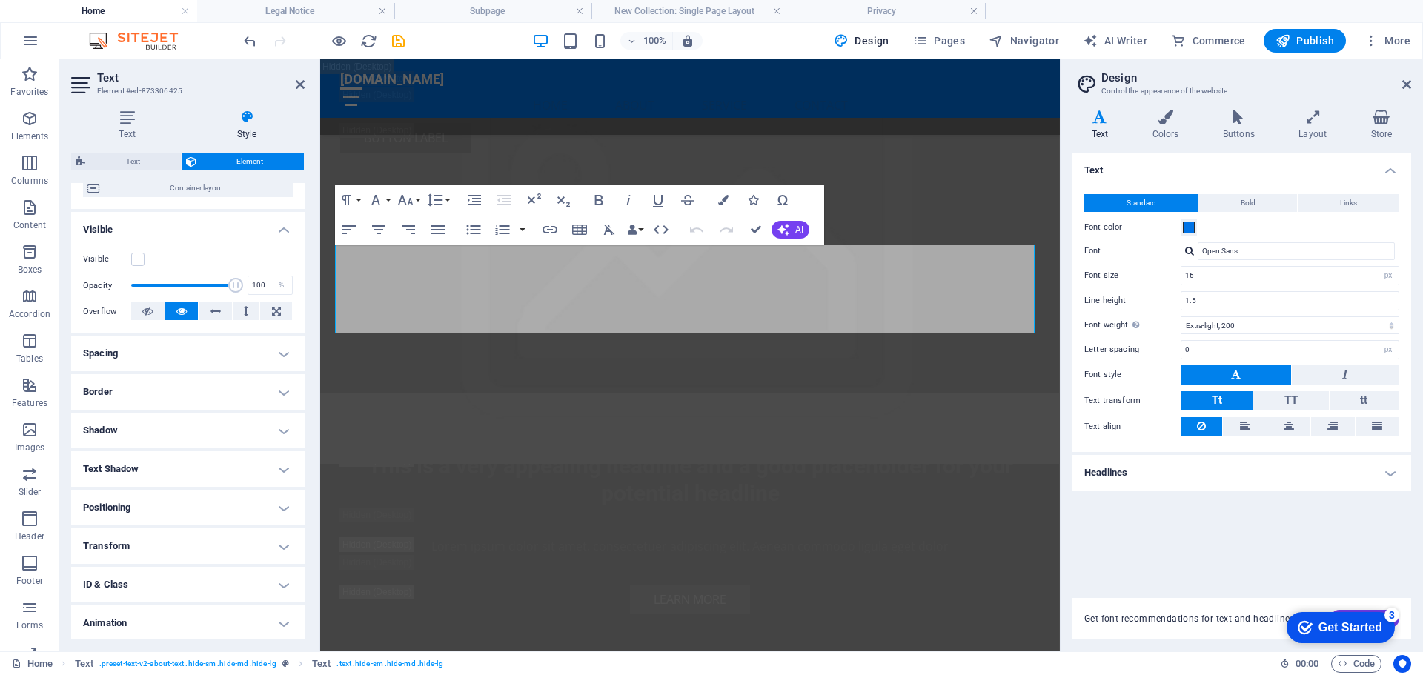
scroll to position [170, 0]
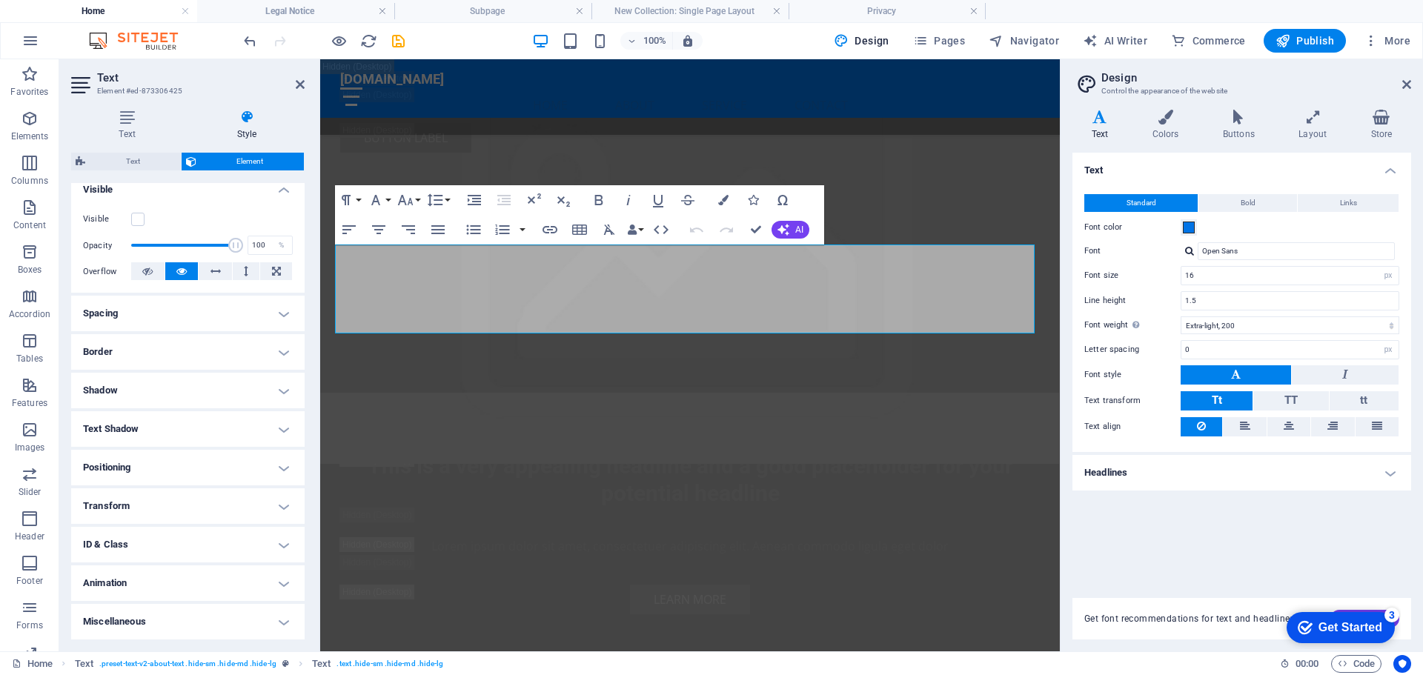
drag, startPoint x: 305, startPoint y: 362, endPoint x: 302, endPoint y: 354, distance: 8.0
click at [302, 354] on div "Text Style Text Add, edit, and format text directly on the website. Default col…" at bounding box center [187, 374] width 257 height 553
click at [299, 84] on icon at bounding box center [300, 85] width 9 height 12
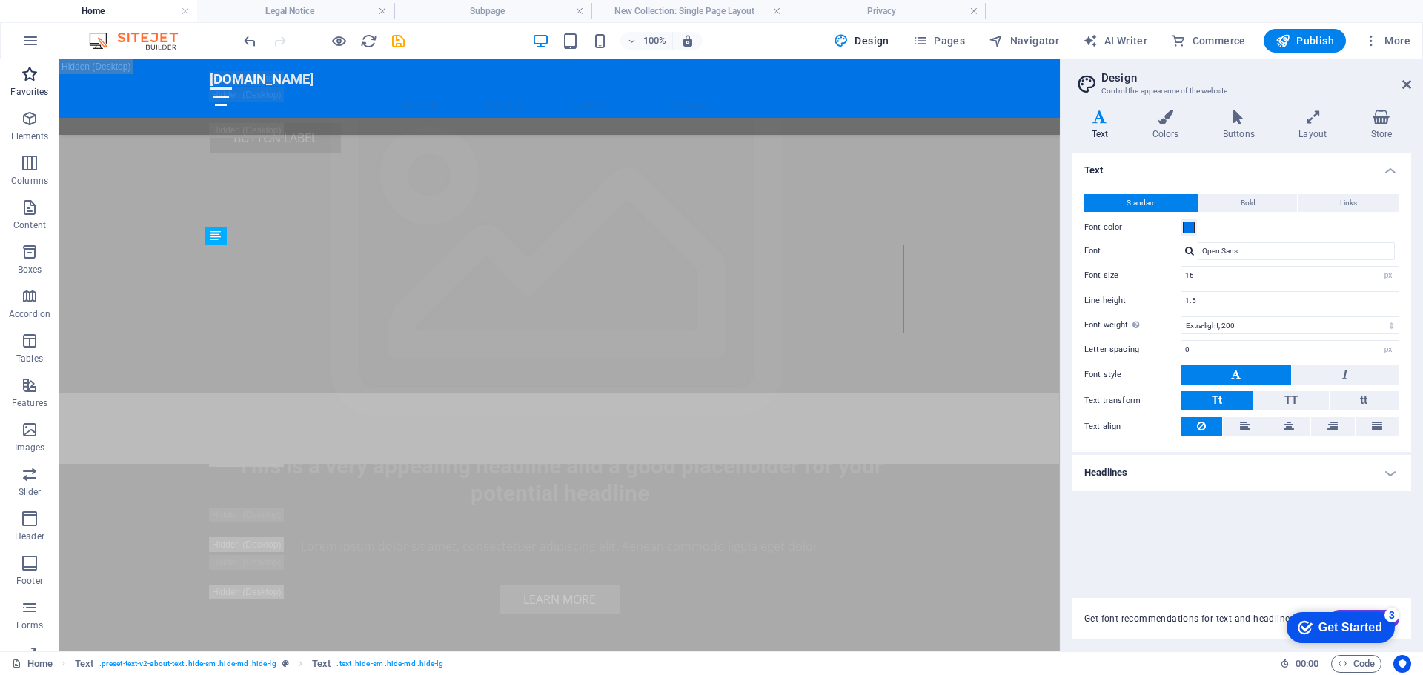
click at [27, 79] on icon "button" at bounding box center [30, 74] width 18 height 18
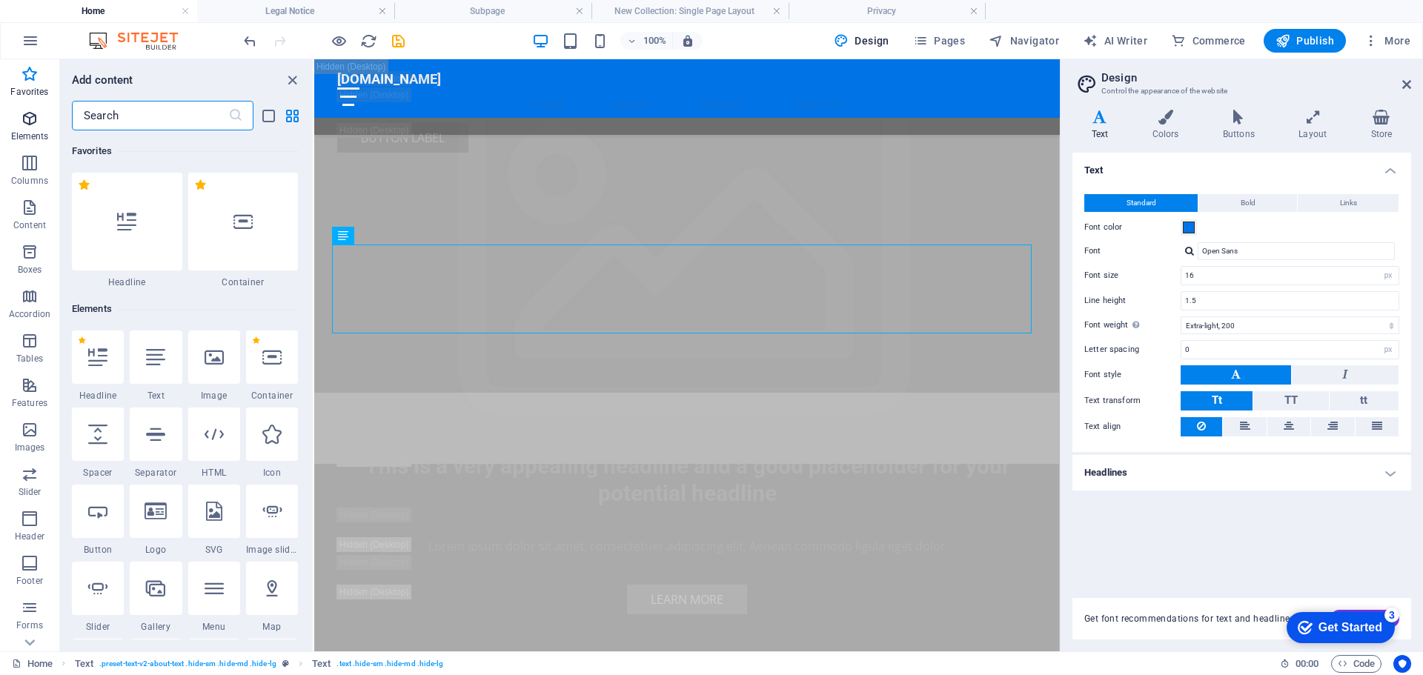
click at [30, 119] on icon "button" at bounding box center [30, 119] width 18 height 18
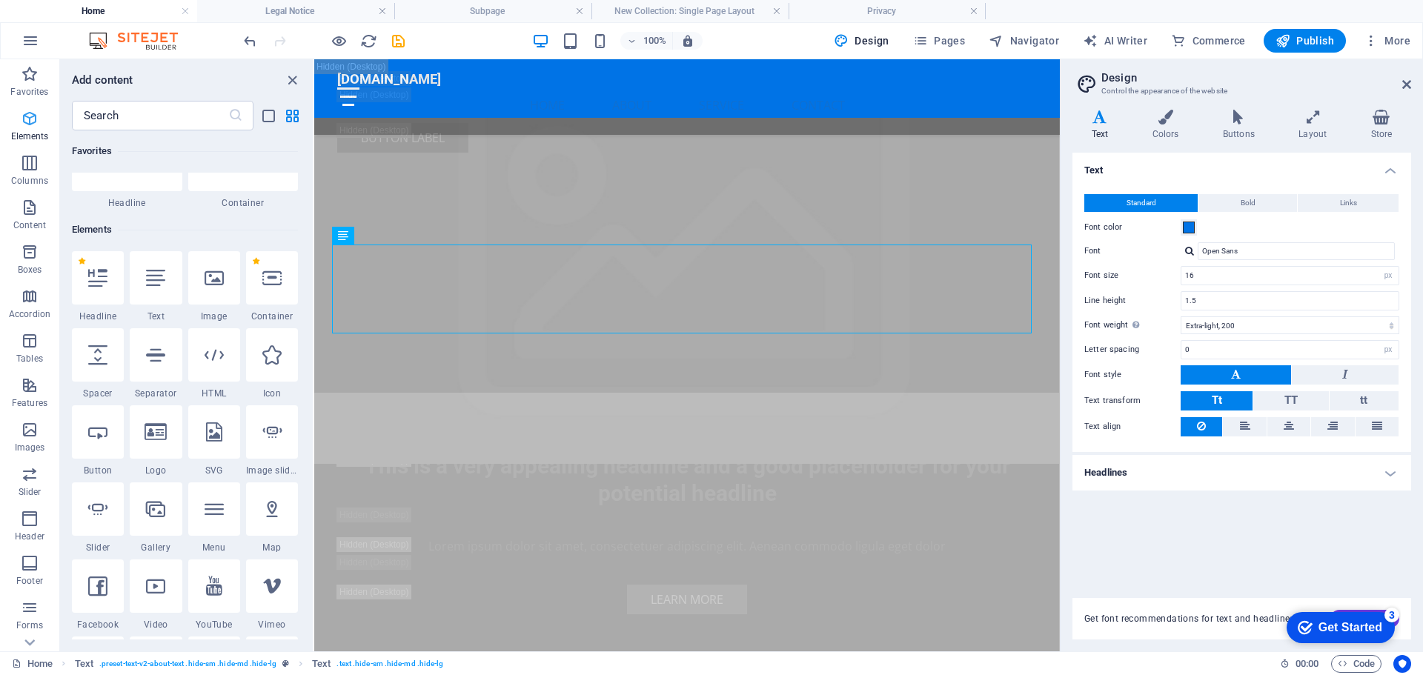
scroll to position [158, 0]
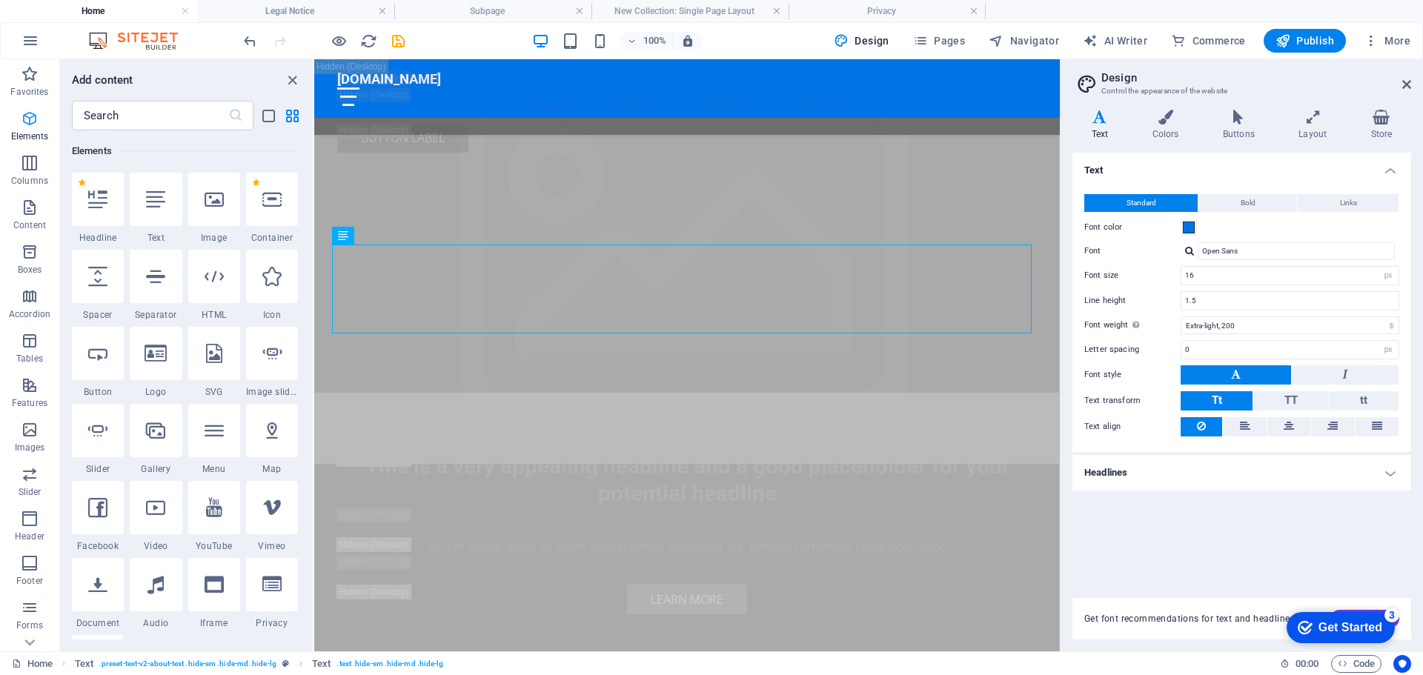
click at [26, 126] on icon "button" at bounding box center [30, 119] width 18 height 18
click at [30, 171] on icon "button" at bounding box center [30, 163] width 18 height 18
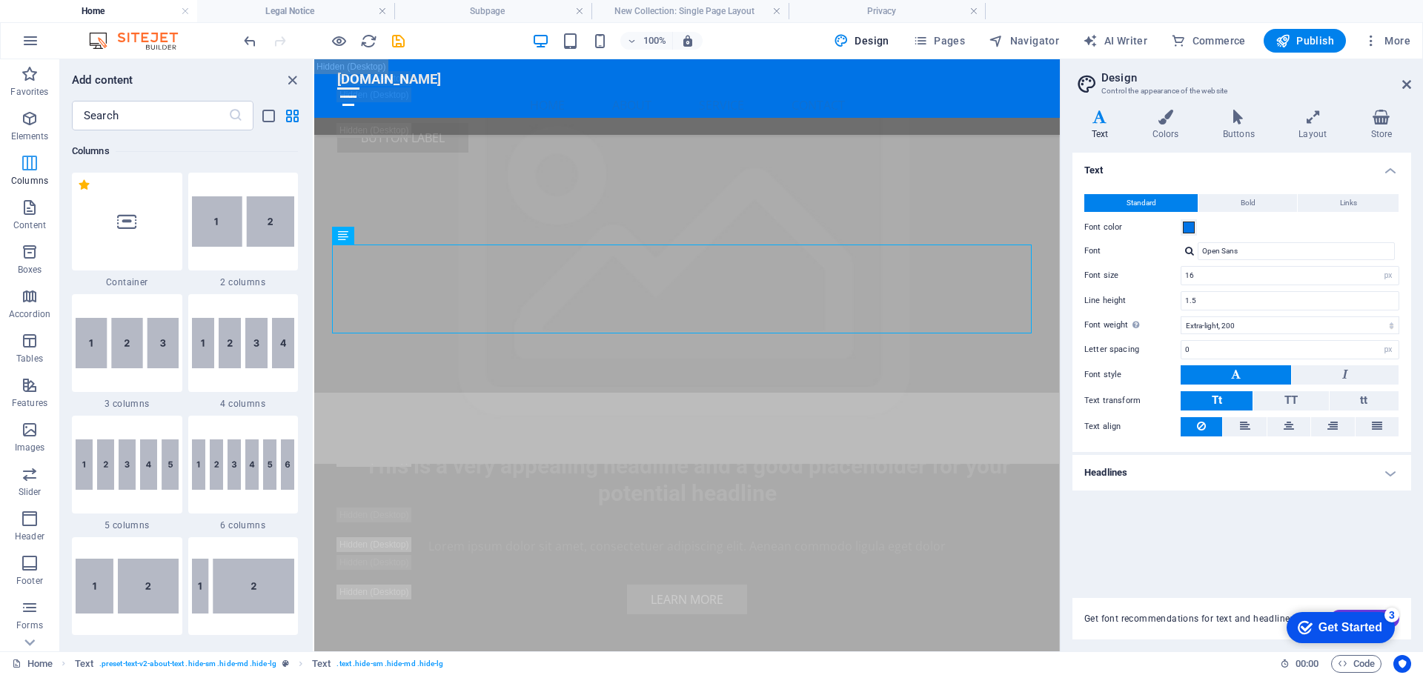
scroll to position [734, 0]
click at [124, 362] on img at bounding box center [127, 343] width 103 height 50
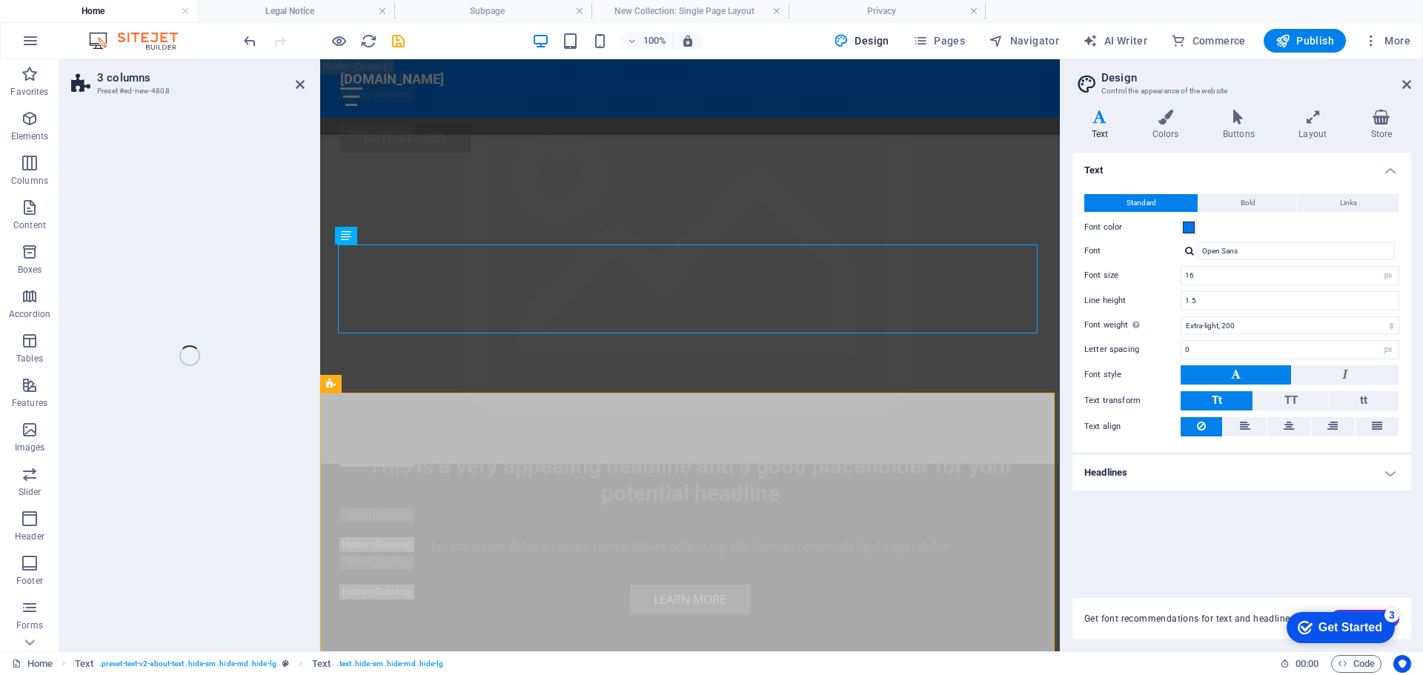
click at [239, 359] on div "3 columns Preset #ed-new-4808 Drag here to replace the existing content. Press …" at bounding box center [559, 355] width 1000 height 592
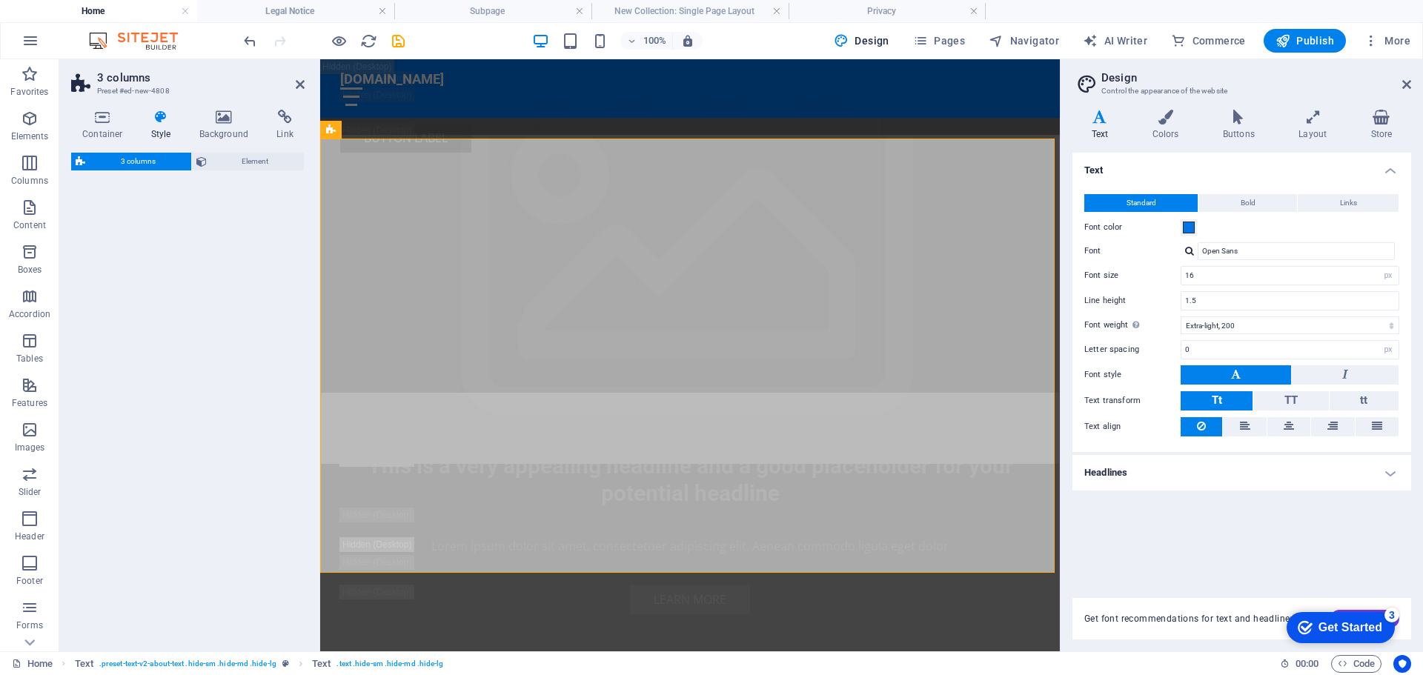
scroll to position [3779, 0]
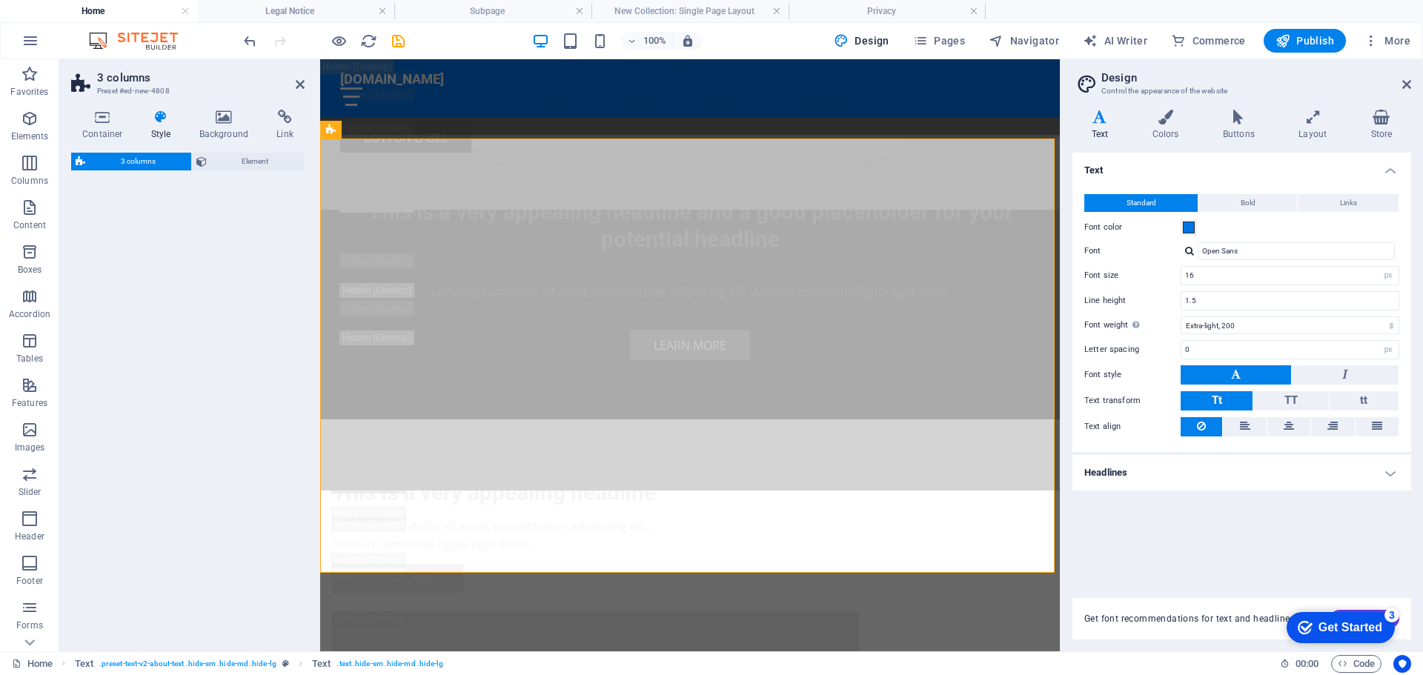
select select "rem"
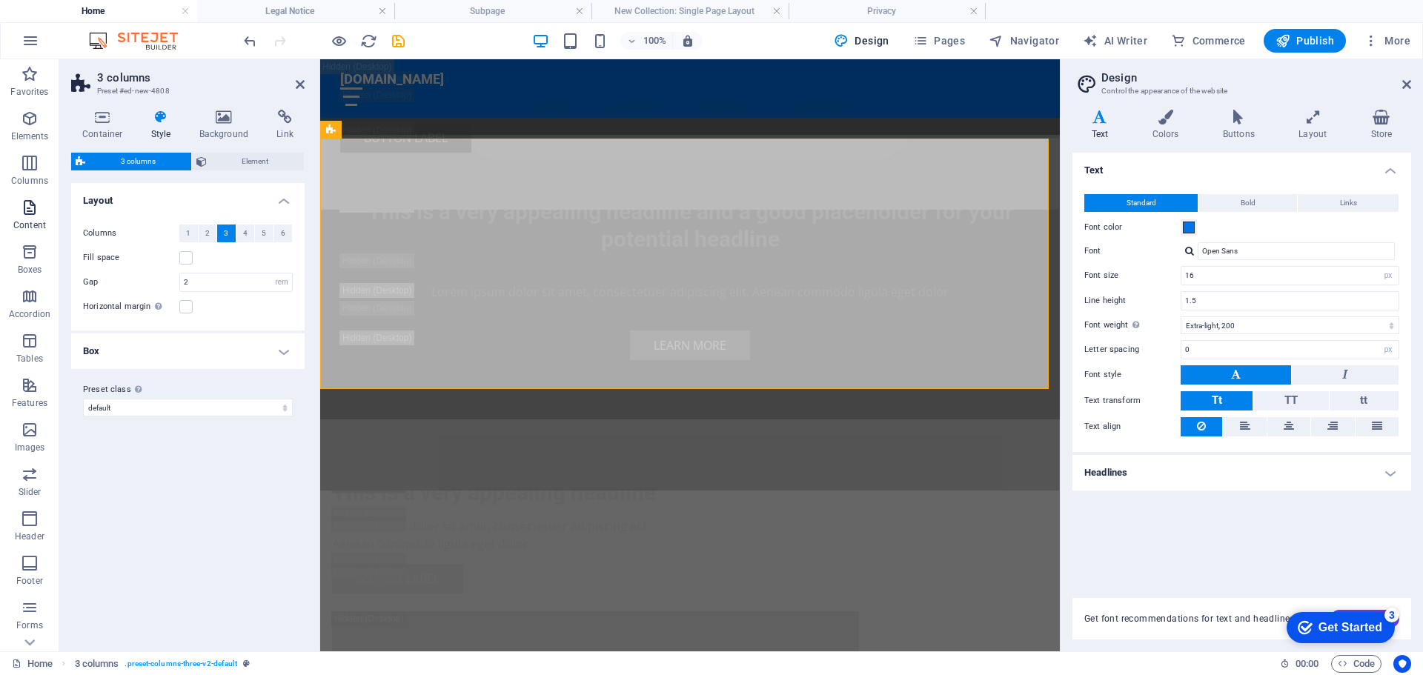
click at [30, 210] on icon "button" at bounding box center [30, 208] width 18 height 18
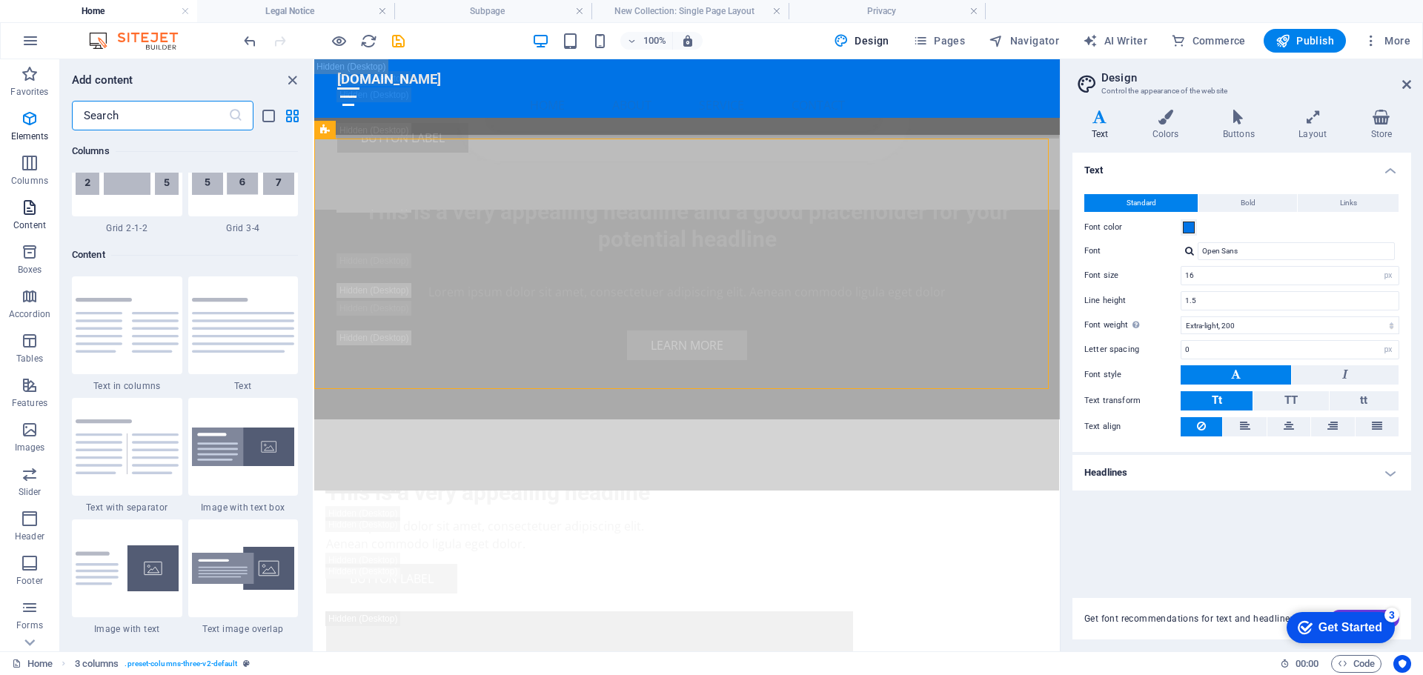
scroll to position [2593, 0]
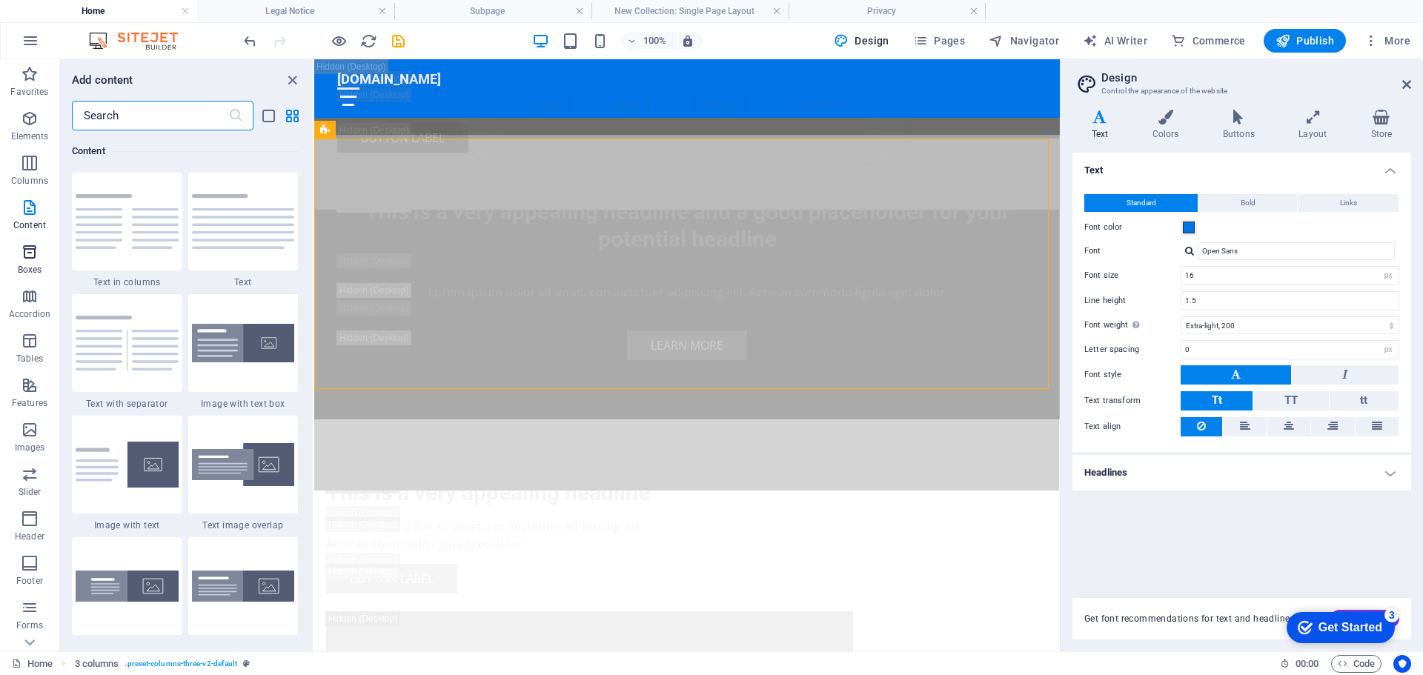
click at [30, 259] on icon "button" at bounding box center [30, 252] width 18 height 18
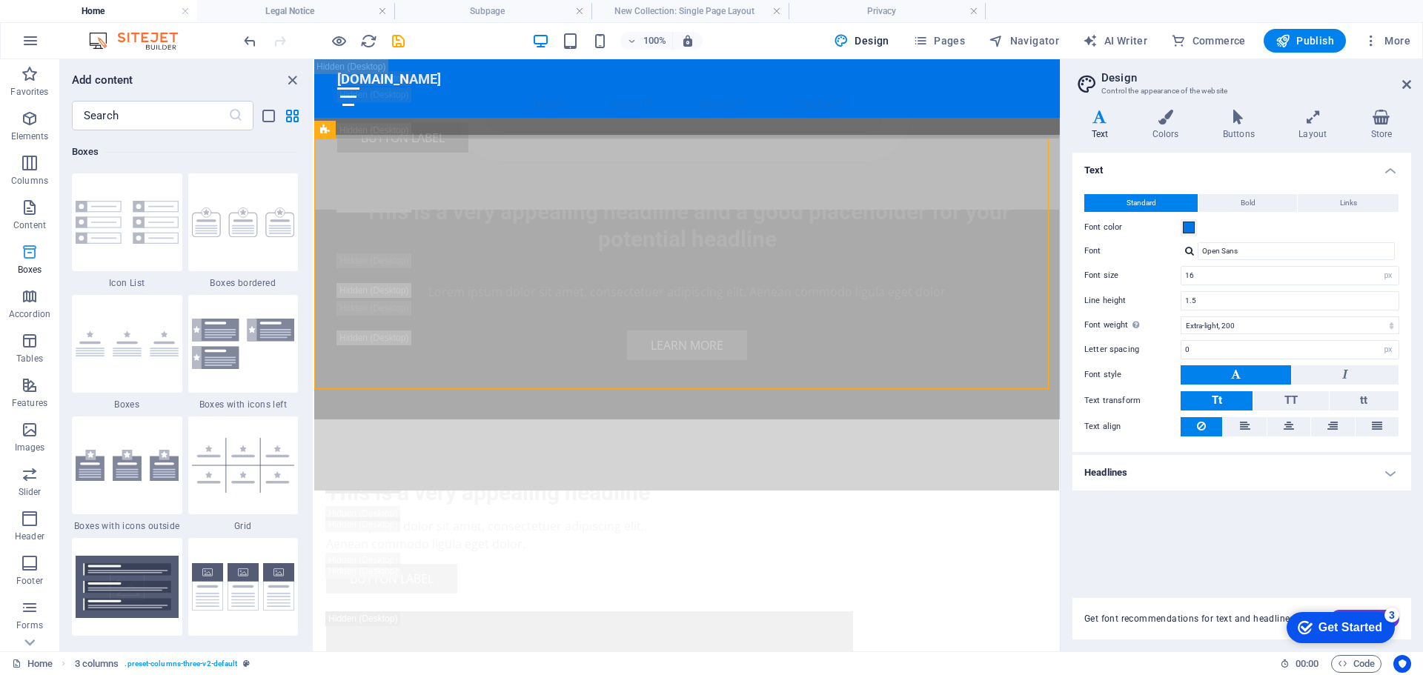
scroll to position [4087, 0]
click at [29, 294] on icon "button" at bounding box center [30, 296] width 18 height 18
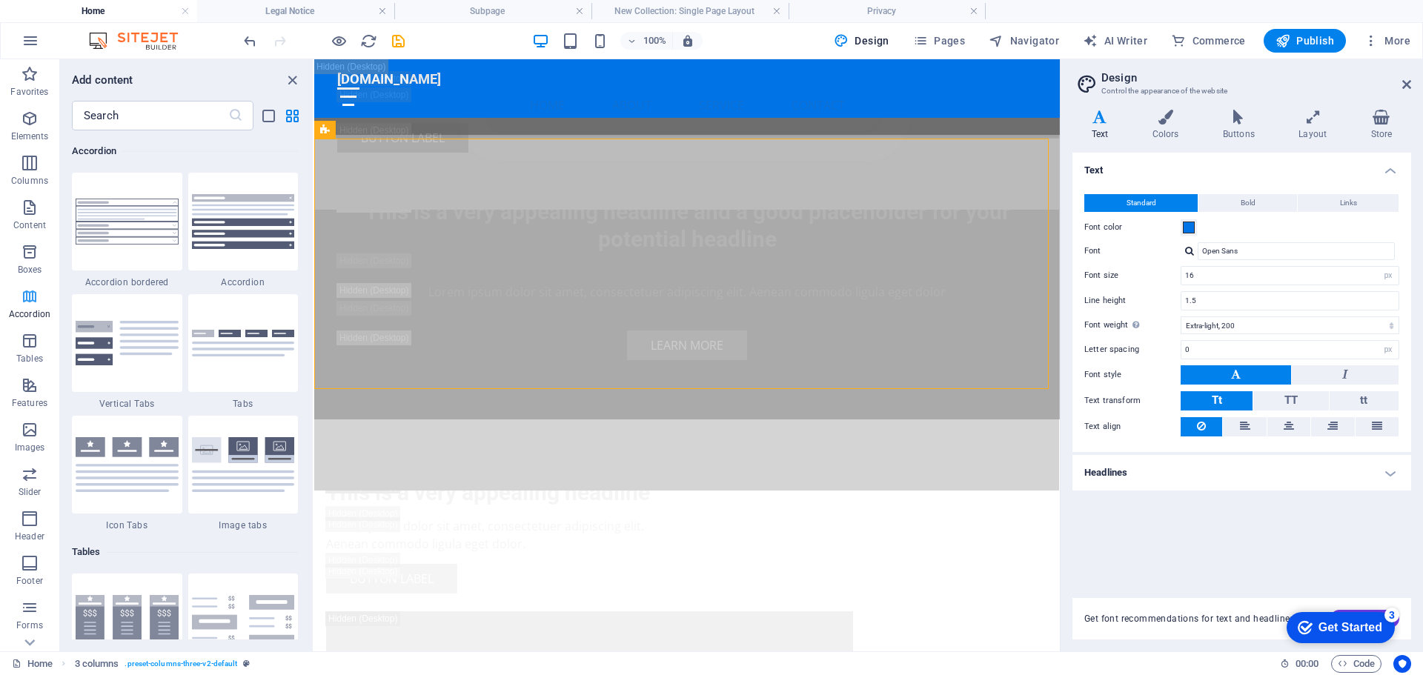
scroll to position [4731, 0]
click at [27, 352] on span "Tables" at bounding box center [29, 350] width 59 height 36
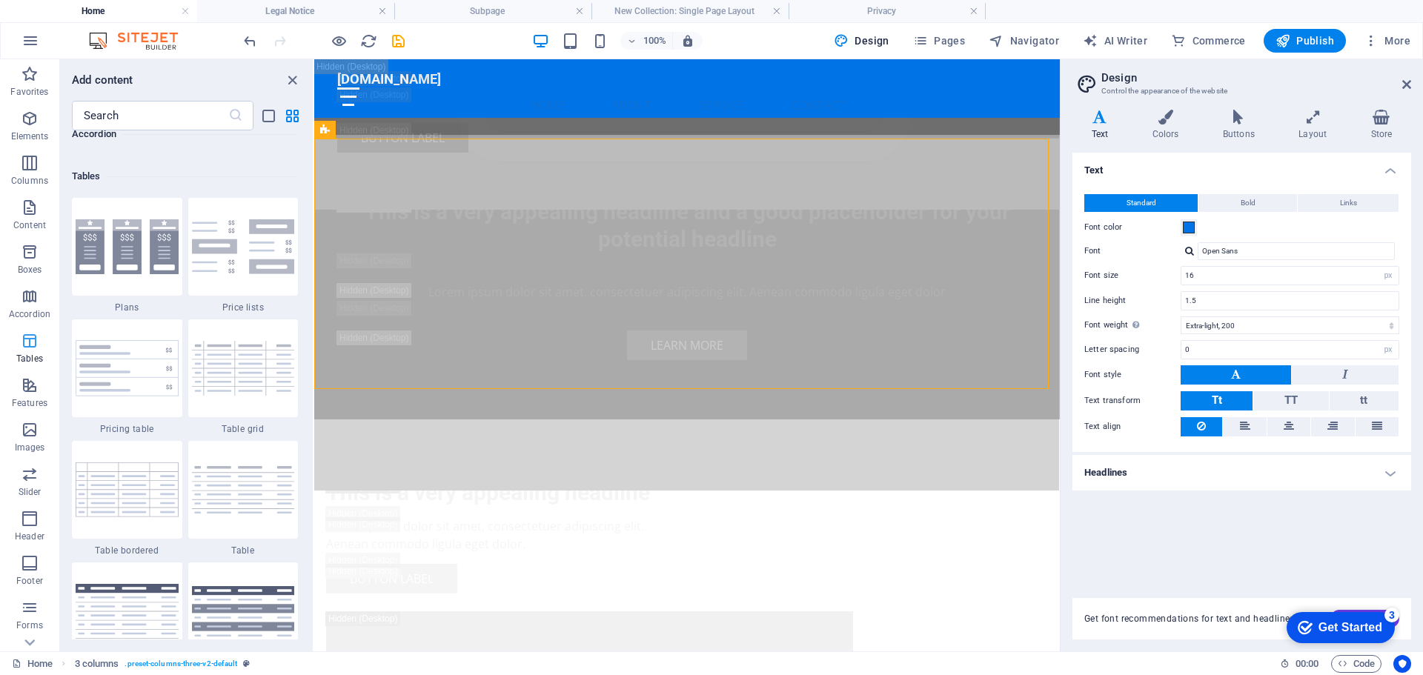
scroll to position [5132, 0]
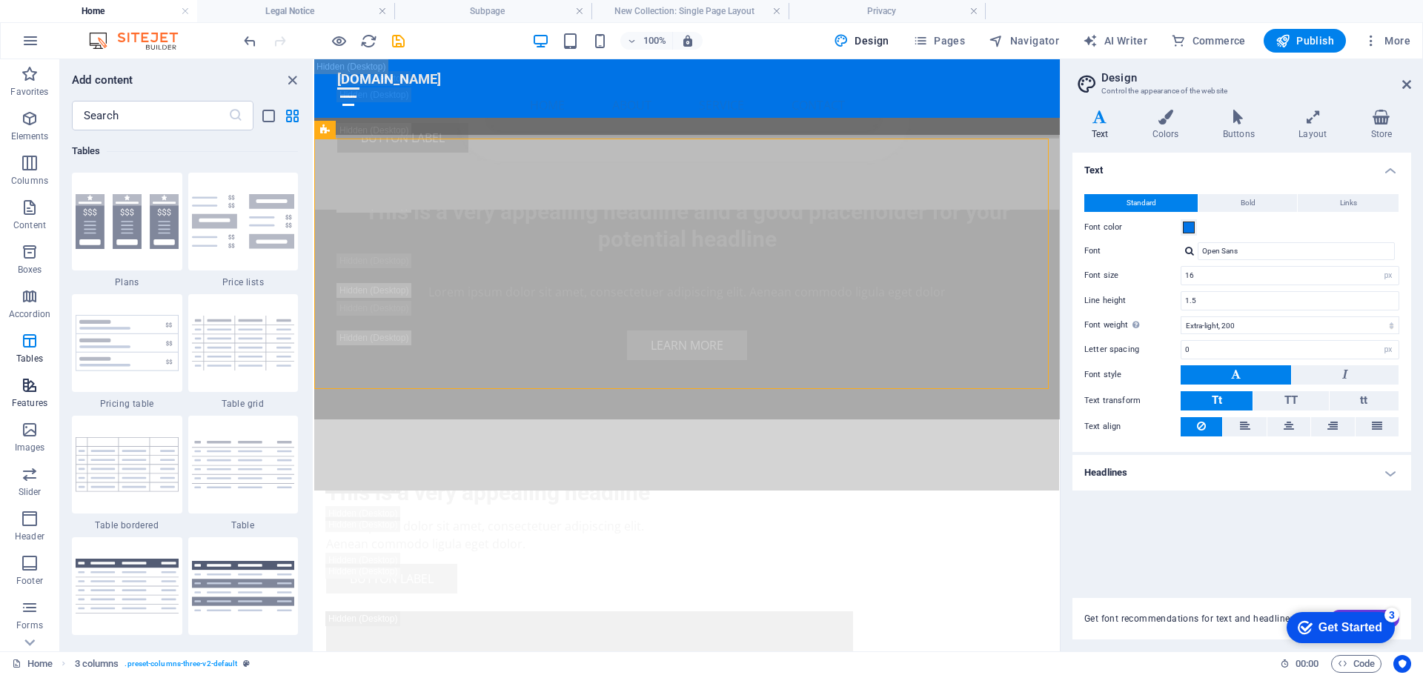
click at [29, 387] on icon "button" at bounding box center [30, 385] width 18 height 18
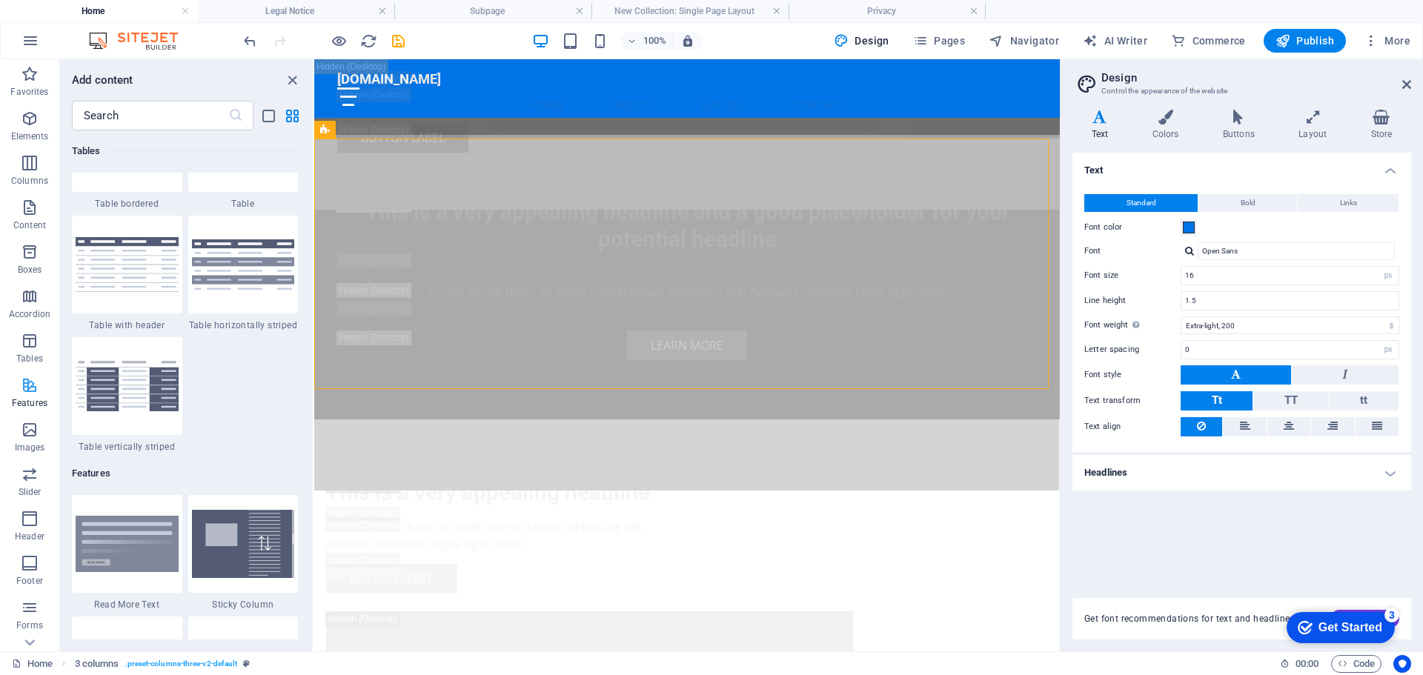
scroll to position [5776, 0]
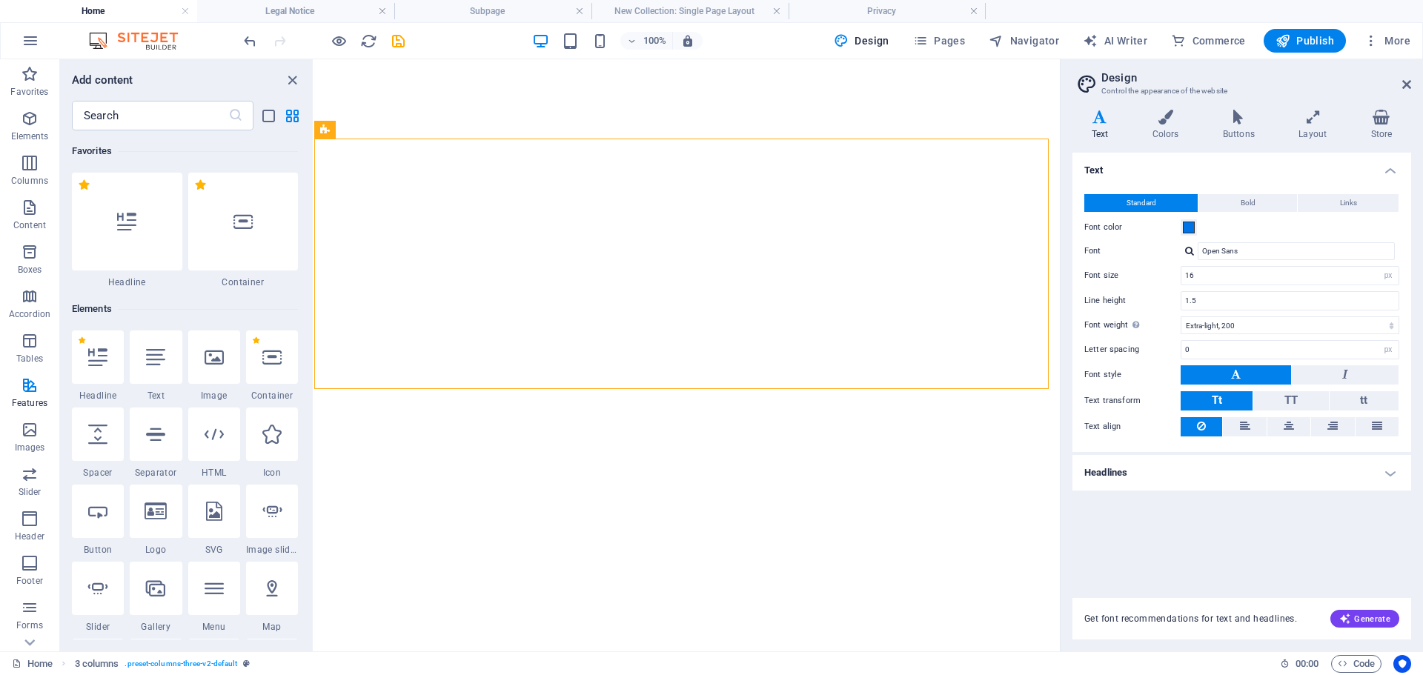
select select "px"
select select "200"
select select "px"
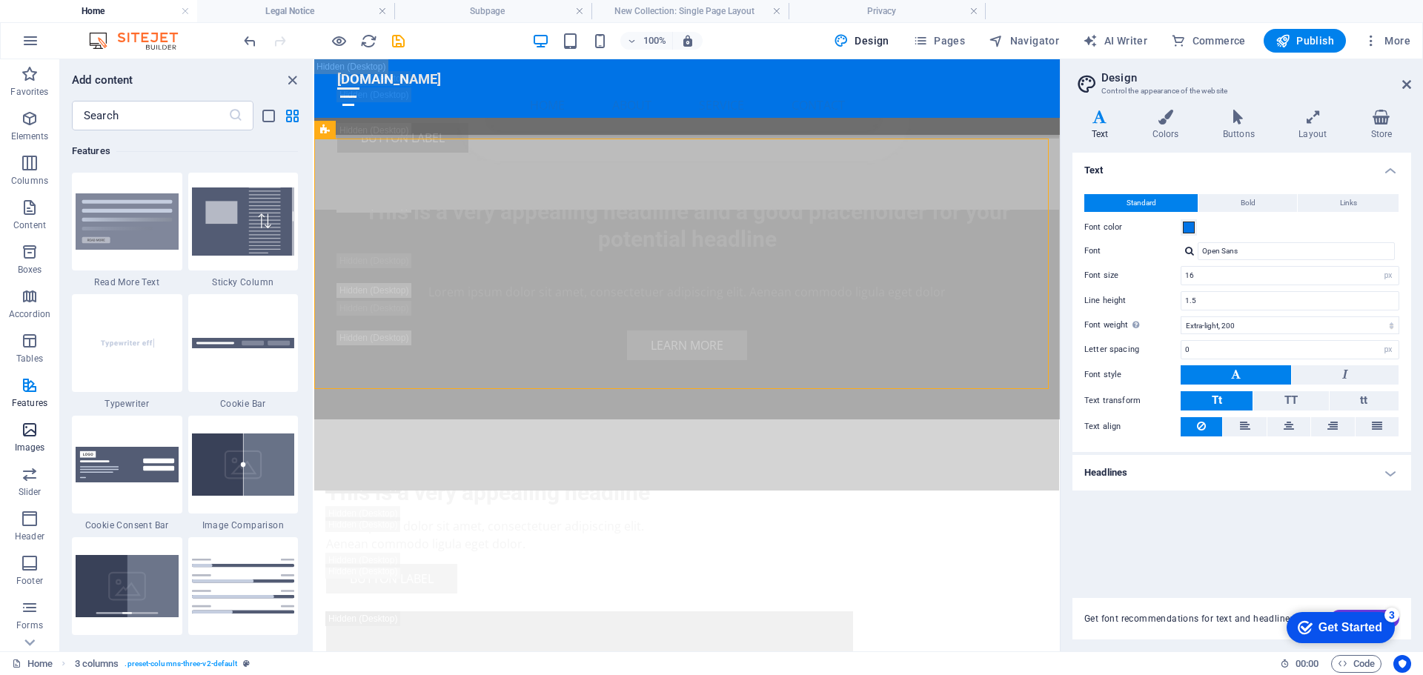
click at [29, 438] on icon "button" at bounding box center [30, 430] width 18 height 18
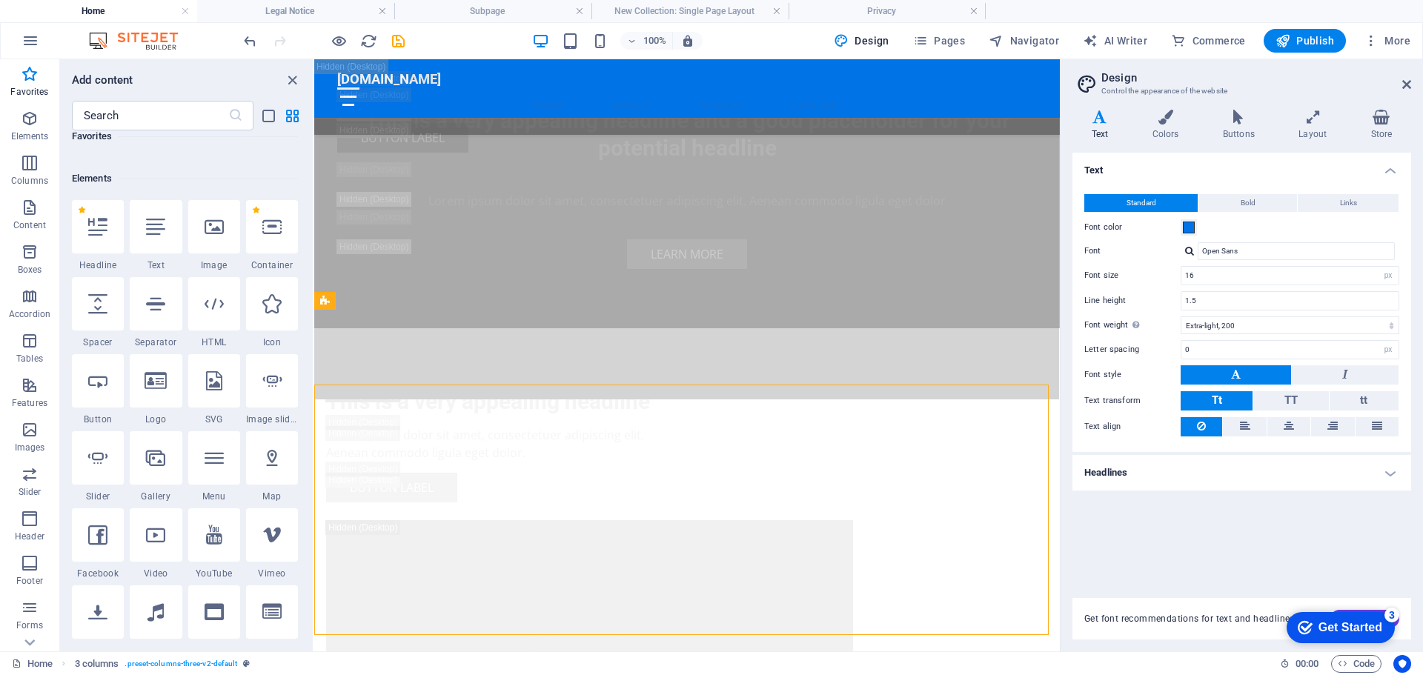
scroll to position [2237, 0]
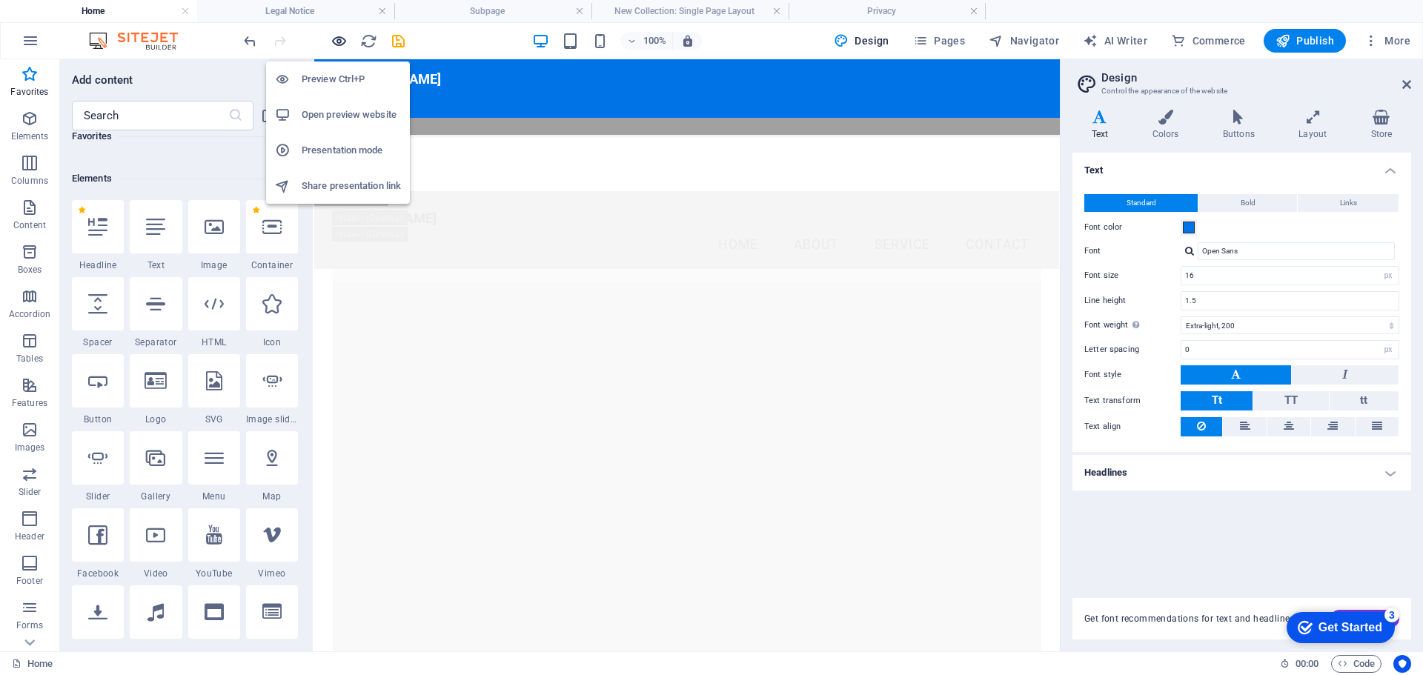
click at [339, 41] on icon "button" at bounding box center [338, 41] width 17 height 17
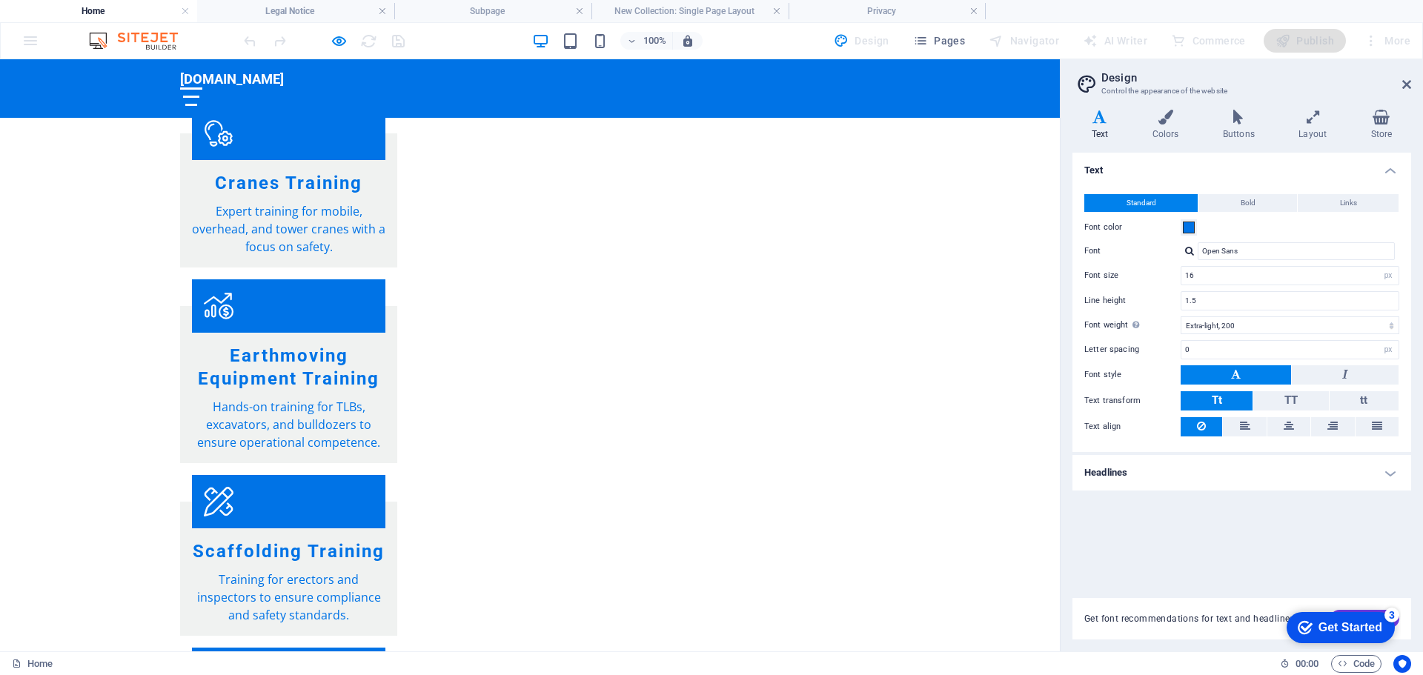
scroll to position [1279, 0]
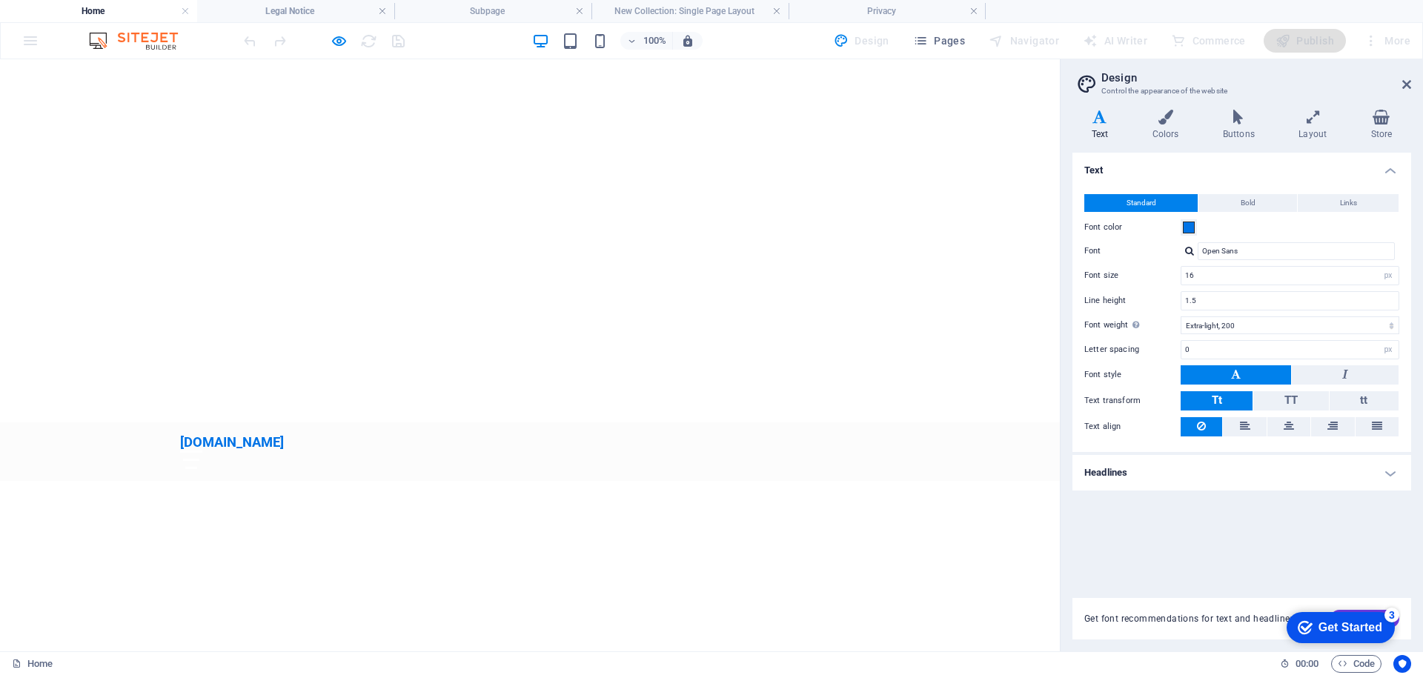
scroll to position [478, 0]
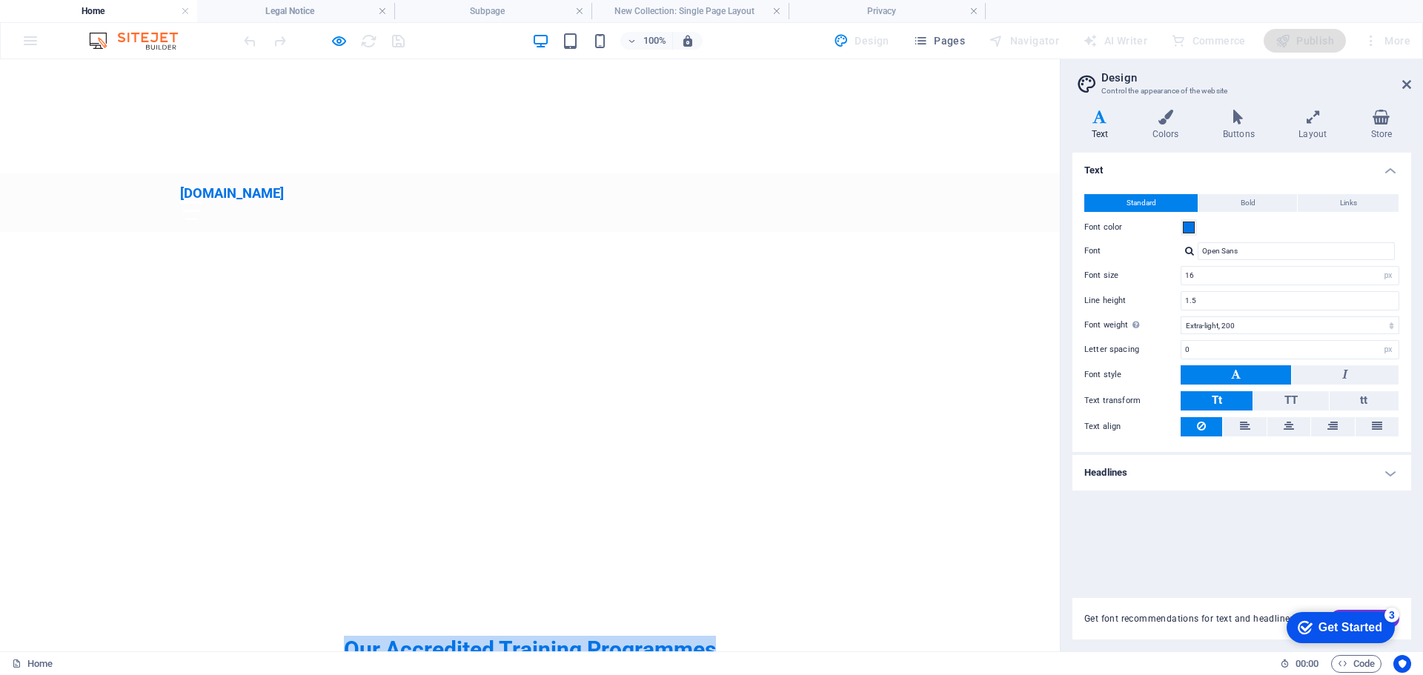
drag, startPoint x: 1043, startPoint y: 229, endPoint x: 1037, endPoint y: 294, distance: 65.5
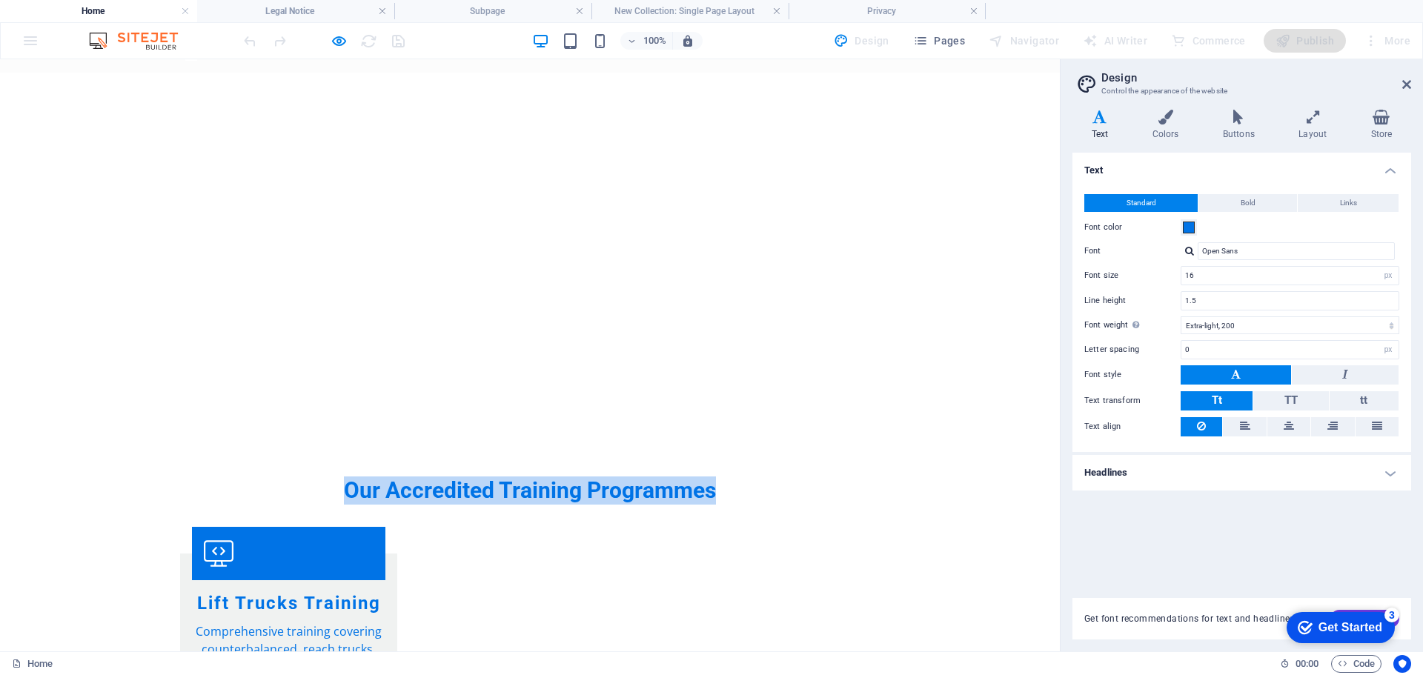
scroll to position [685, 0]
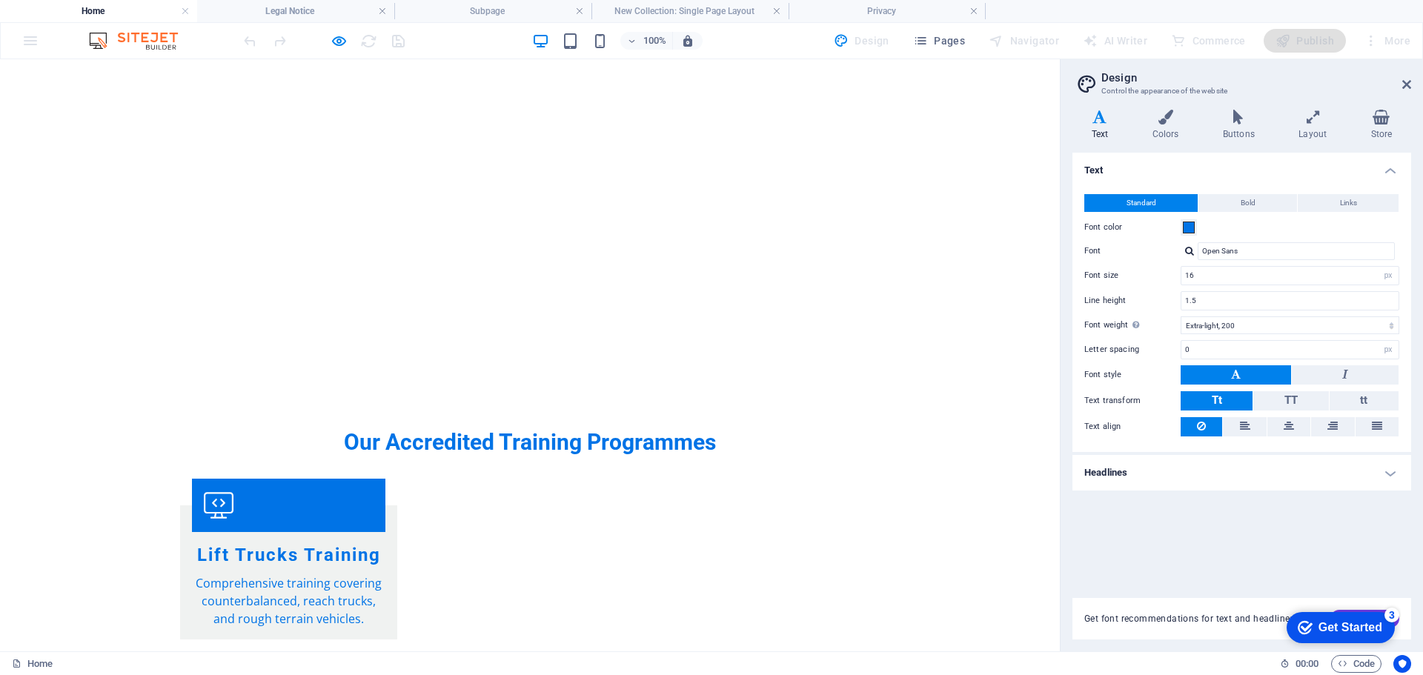
click at [310, 544] on h3 "Lift Trucks Training" at bounding box center [288, 555] width 193 height 23
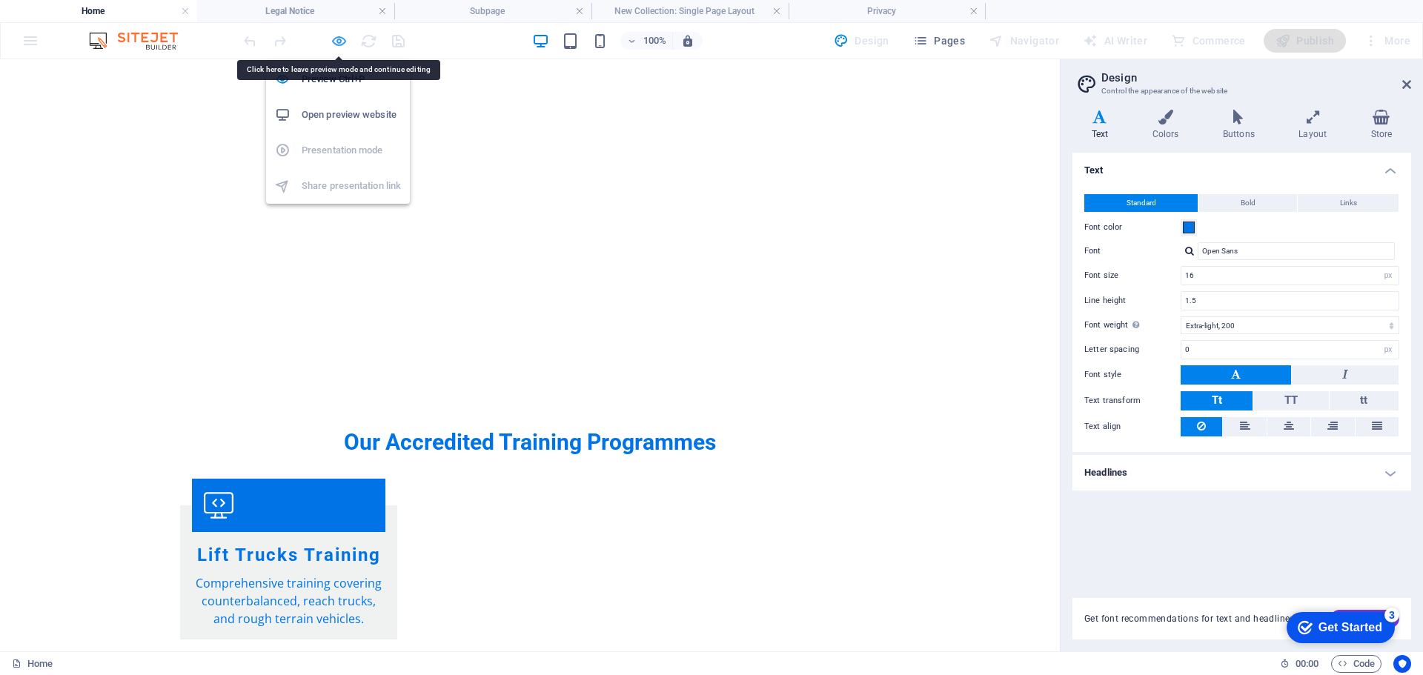
click at [336, 39] on icon "button" at bounding box center [338, 41] width 17 height 17
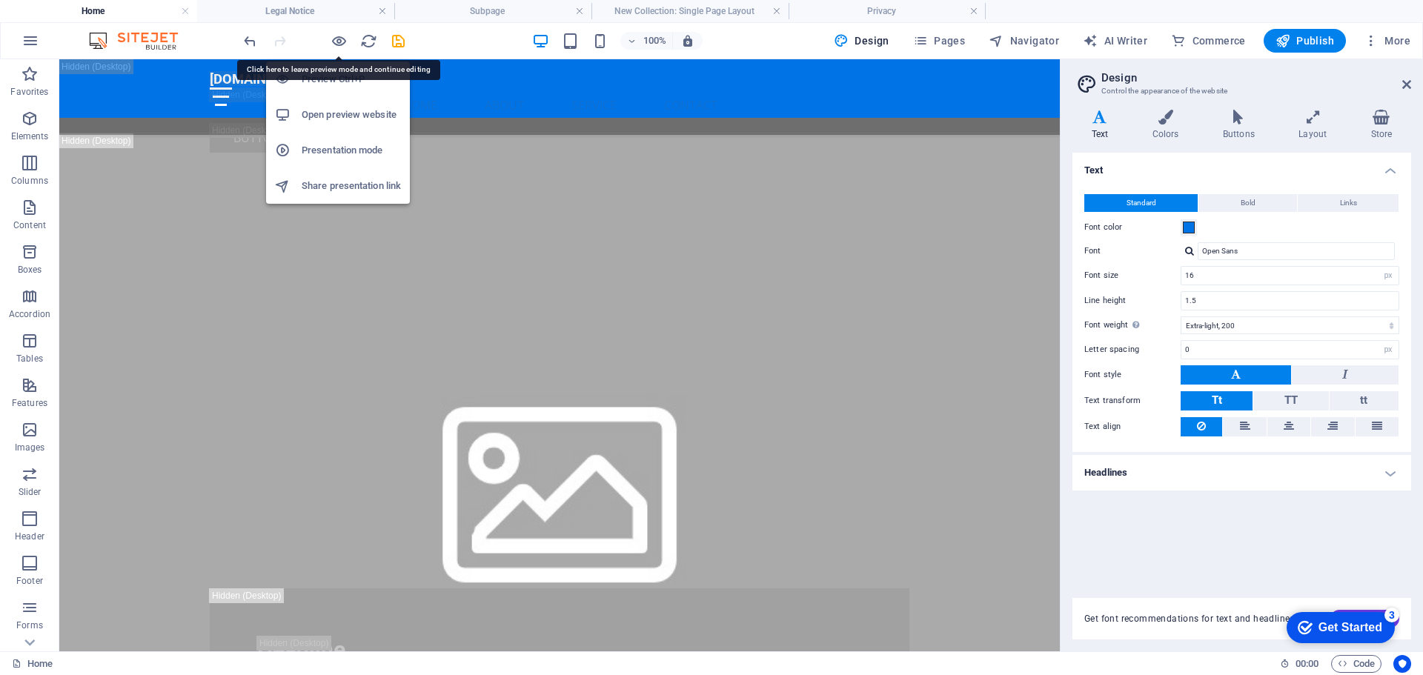
scroll to position [4011, 0]
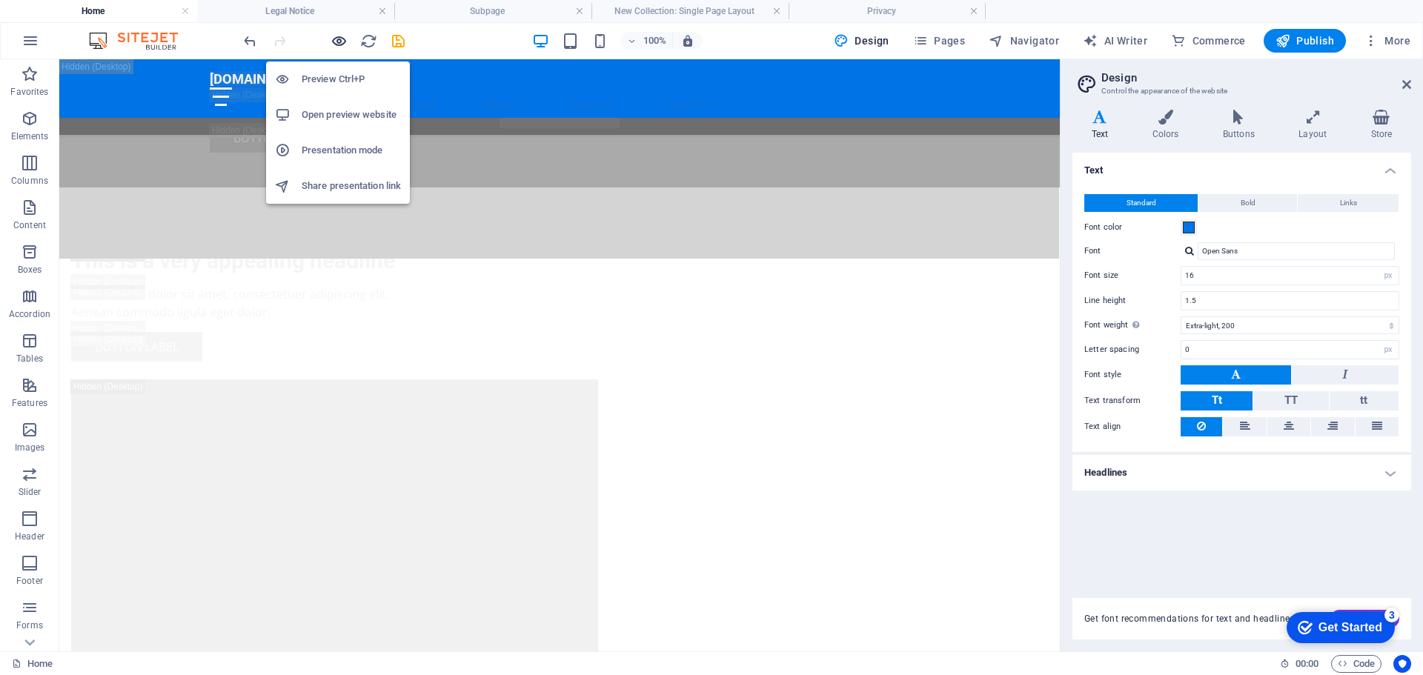
click at [336, 43] on icon "button" at bounding box center [338, 41] width 17 height 17
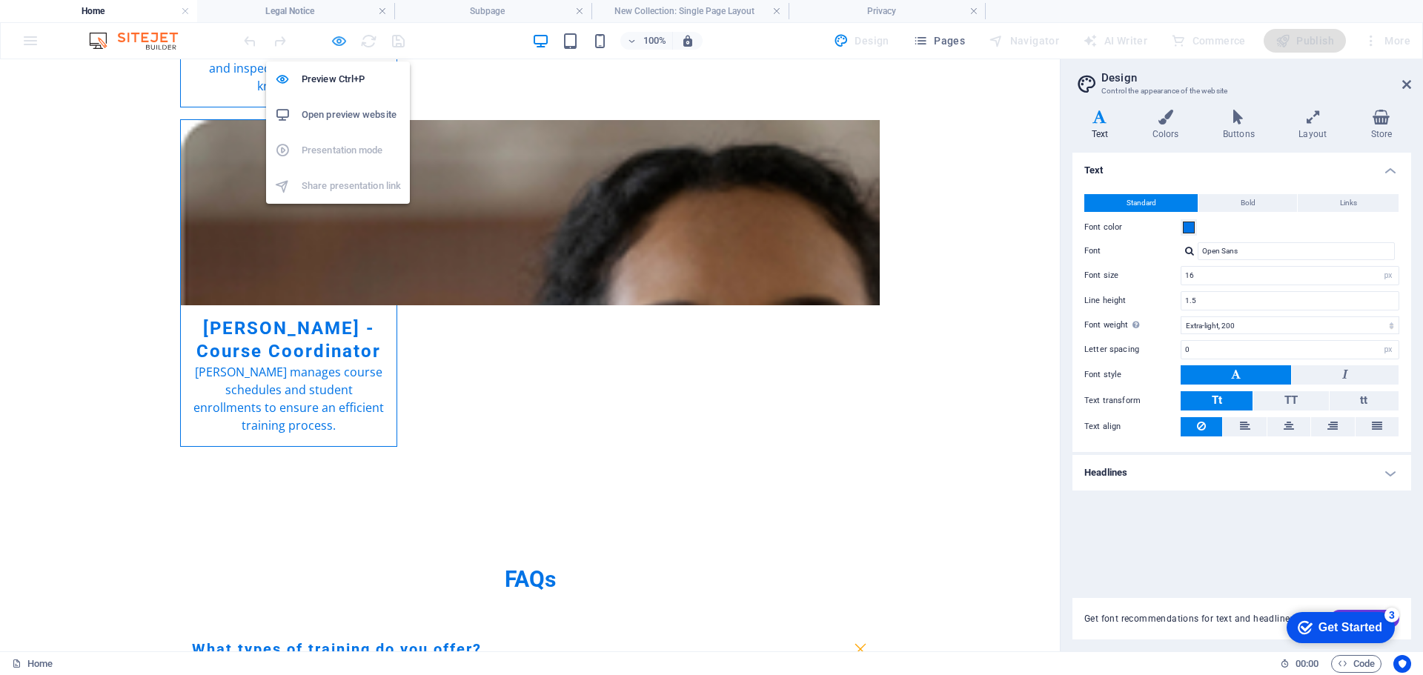
scroll to position [745, 0]
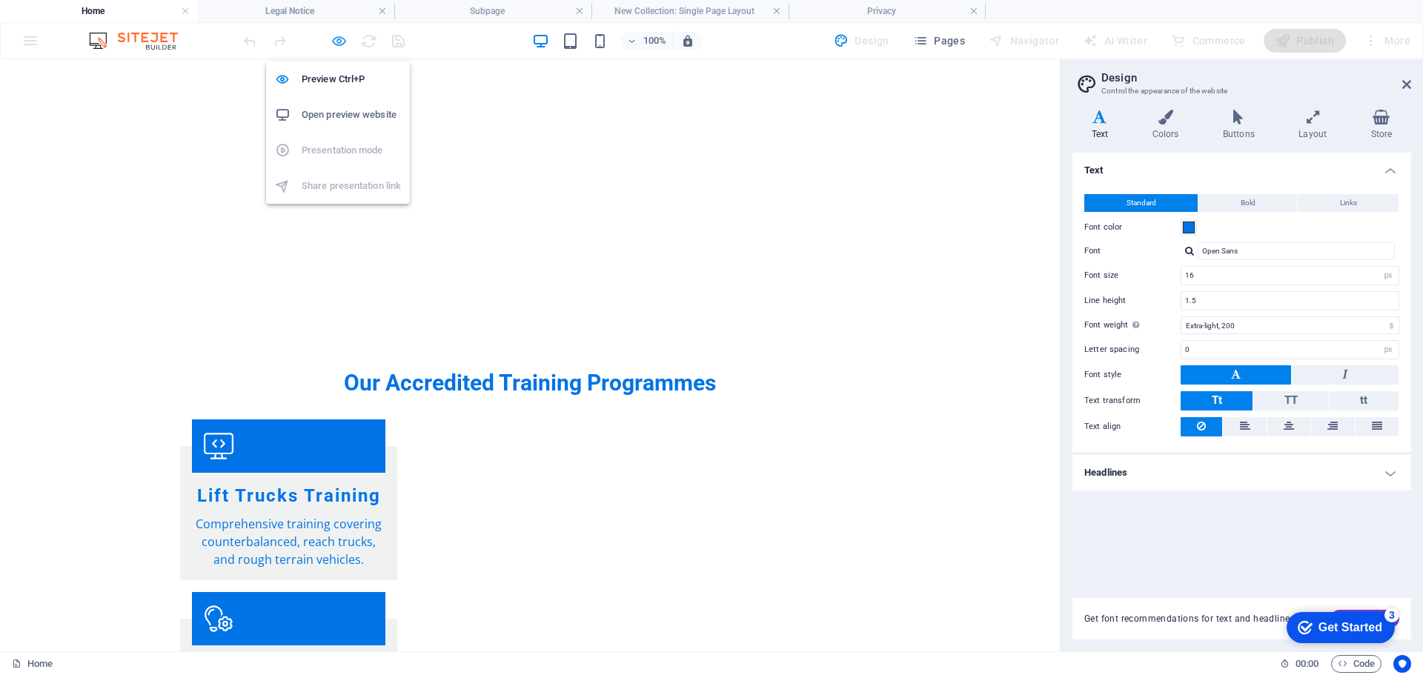
click at [336, 39] on icon "button" at bounding box center [338, 41] width 17 height 17
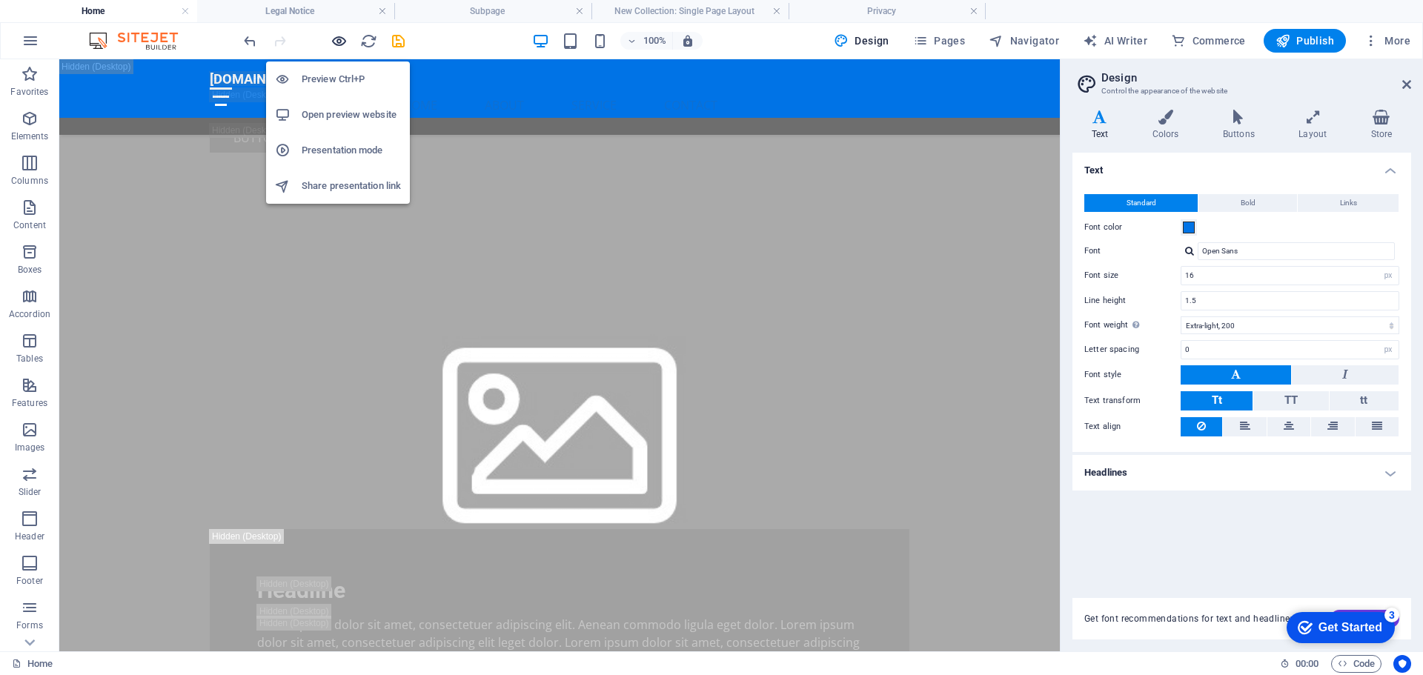
scroll to position [4011, 0]
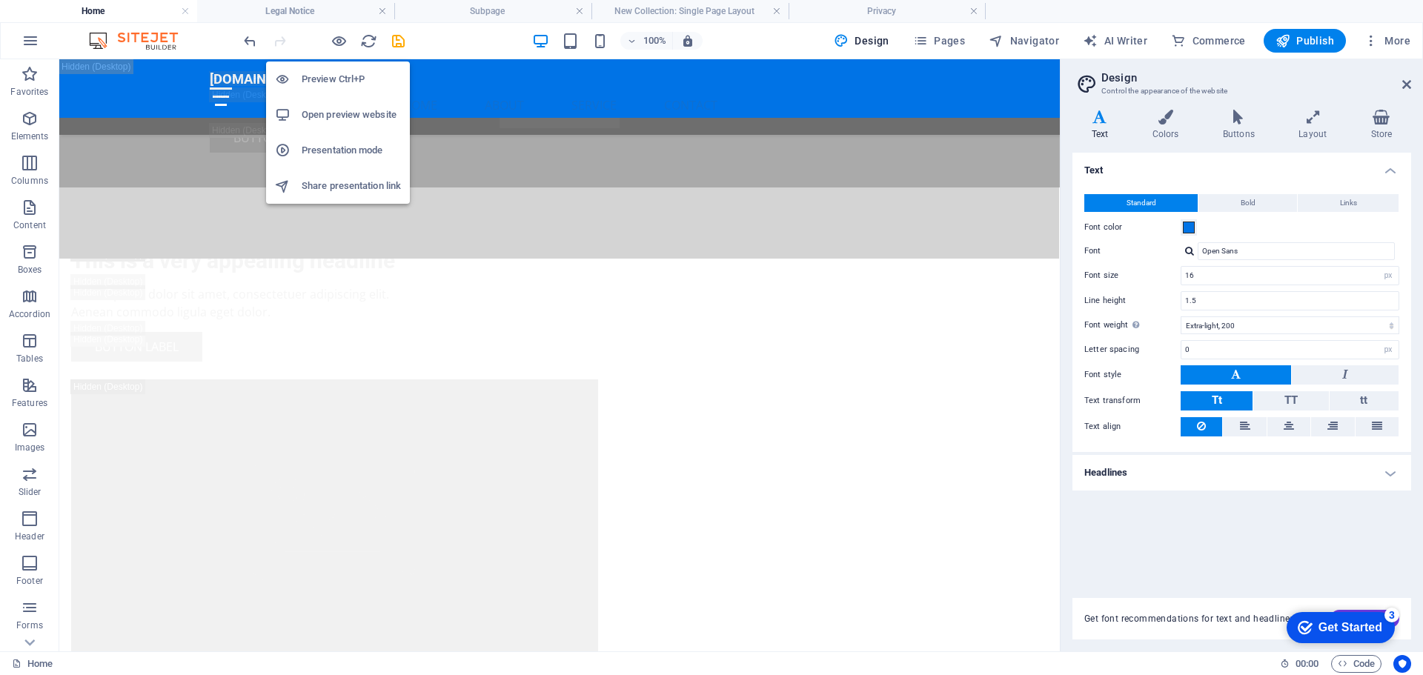
click at [351, 116] on h6 "Open preview website" at bounding box center [351, 115] width 99 height 18
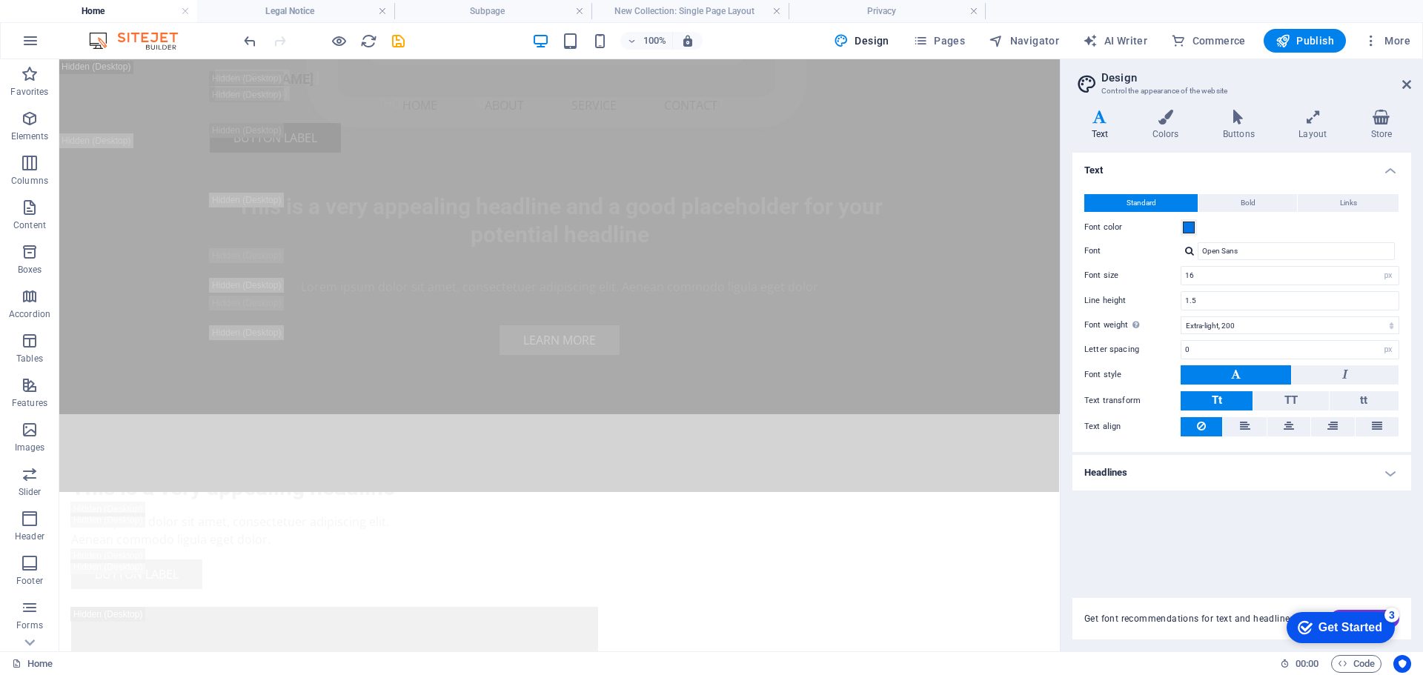
scroll to position [0, 0]
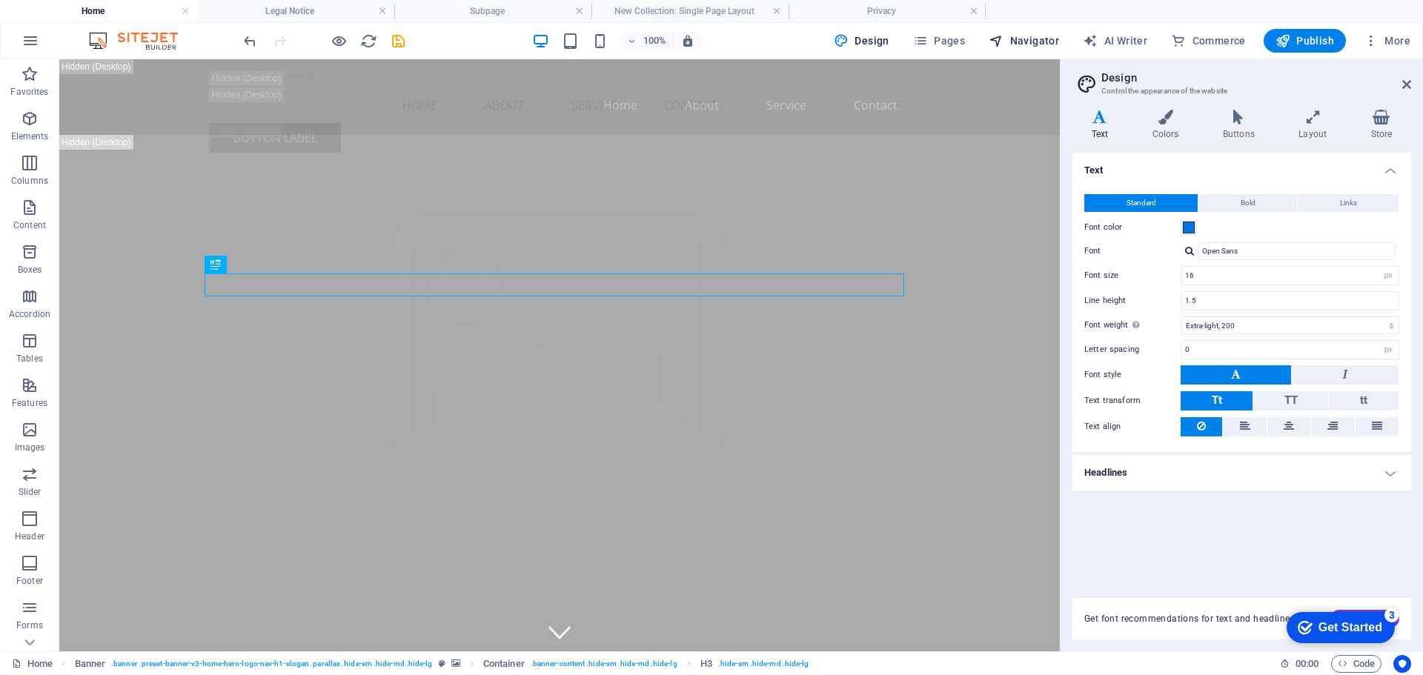
click at [1024, 40] on span "Navigator" at bounding box center [1023, 40] width 70 height 15
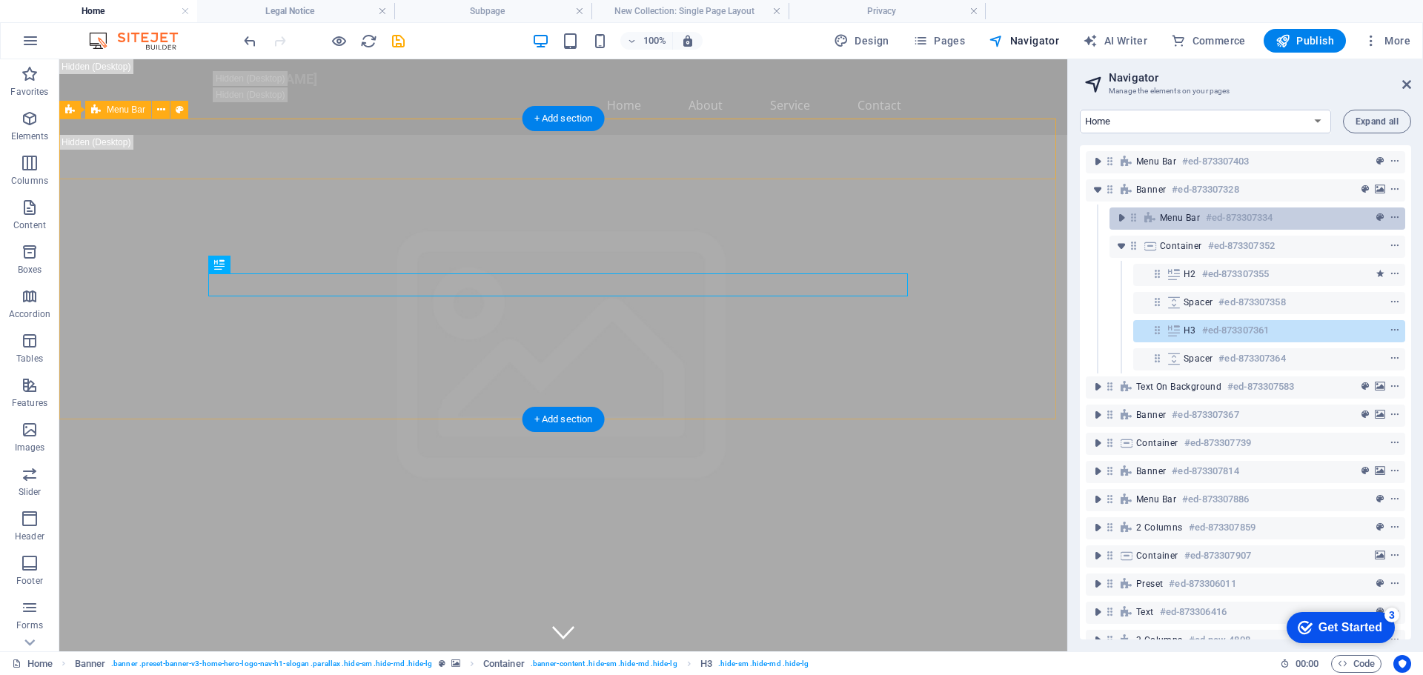
click at [1178, 218] on span "Menu Bar" at bounding box center [1180, 218] width 40 height 12
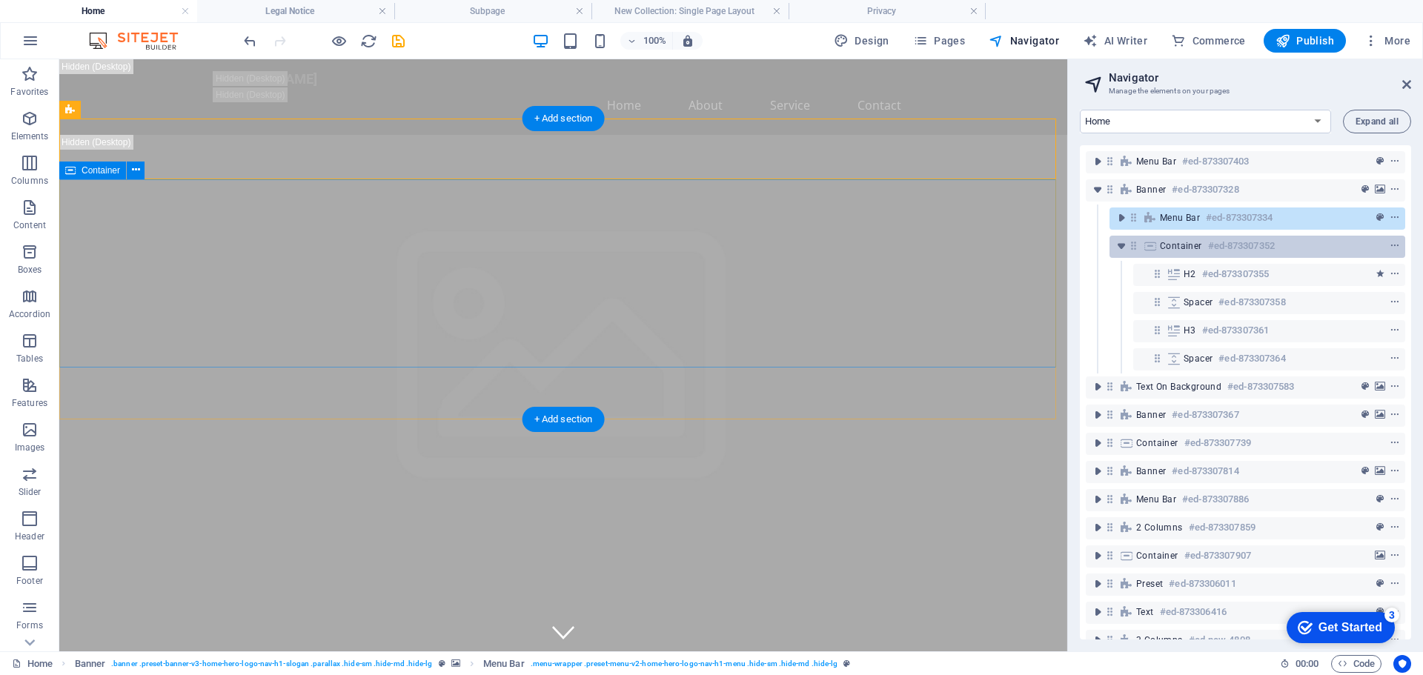
click at [1180, 248] on span "Container" at bounding box center [1181, 246] width 42 height 12
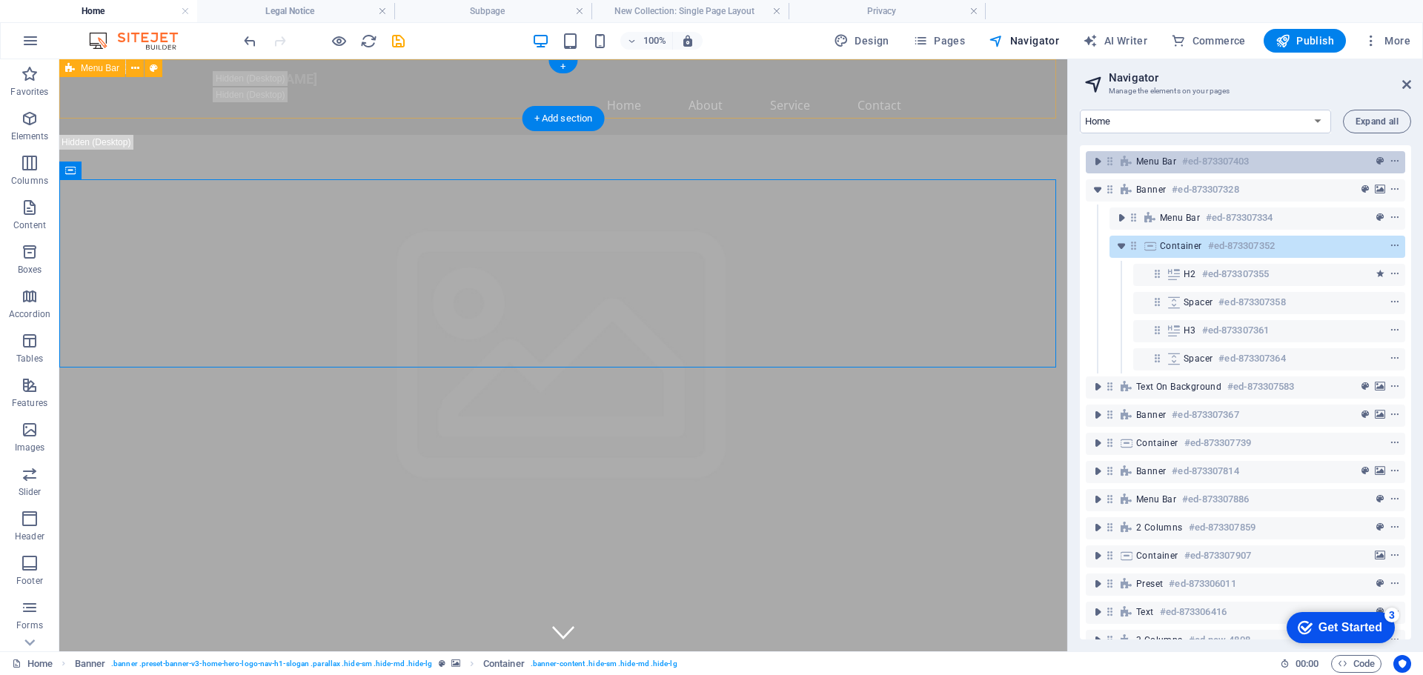
click at [1169, 159] on span "Menu Bar" at bounding box center [1156, 162] width 40 height 12
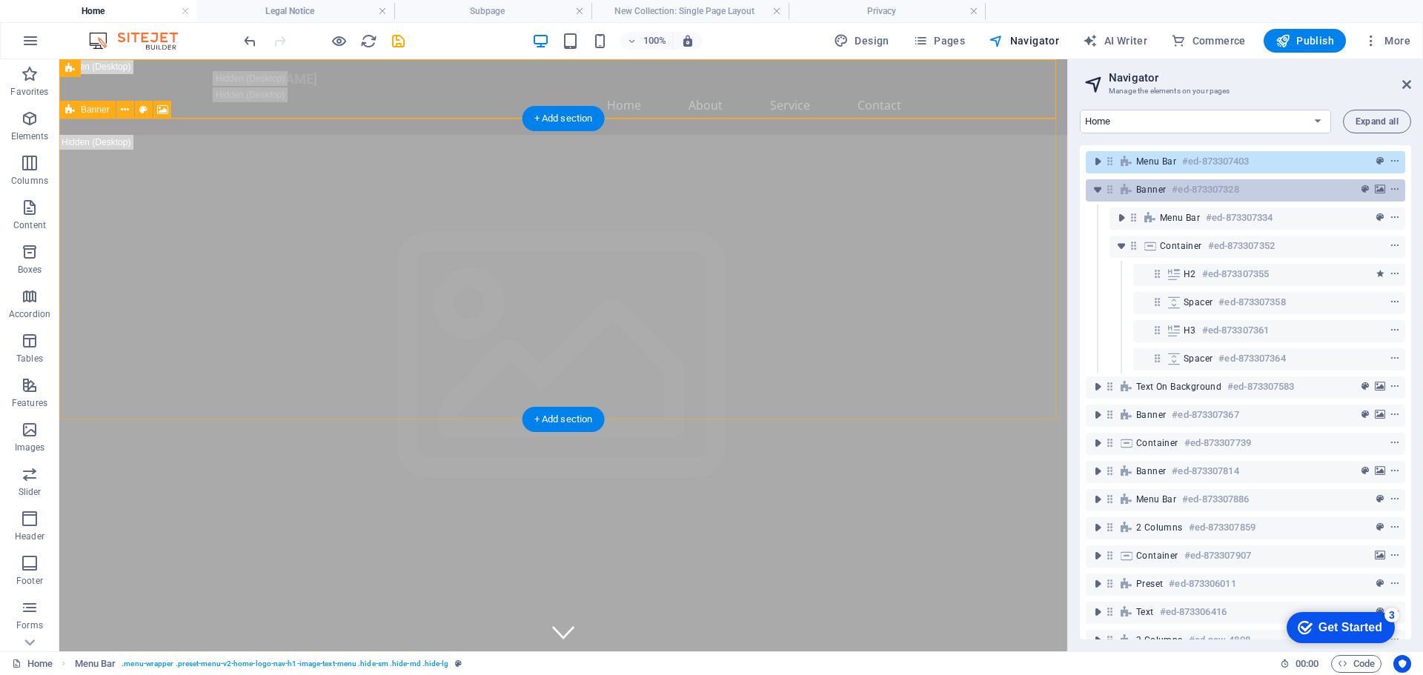
click at [1320, 186] on div "Banner #ed-873307328" at bounding box center [1233, 190] width 195 height 18
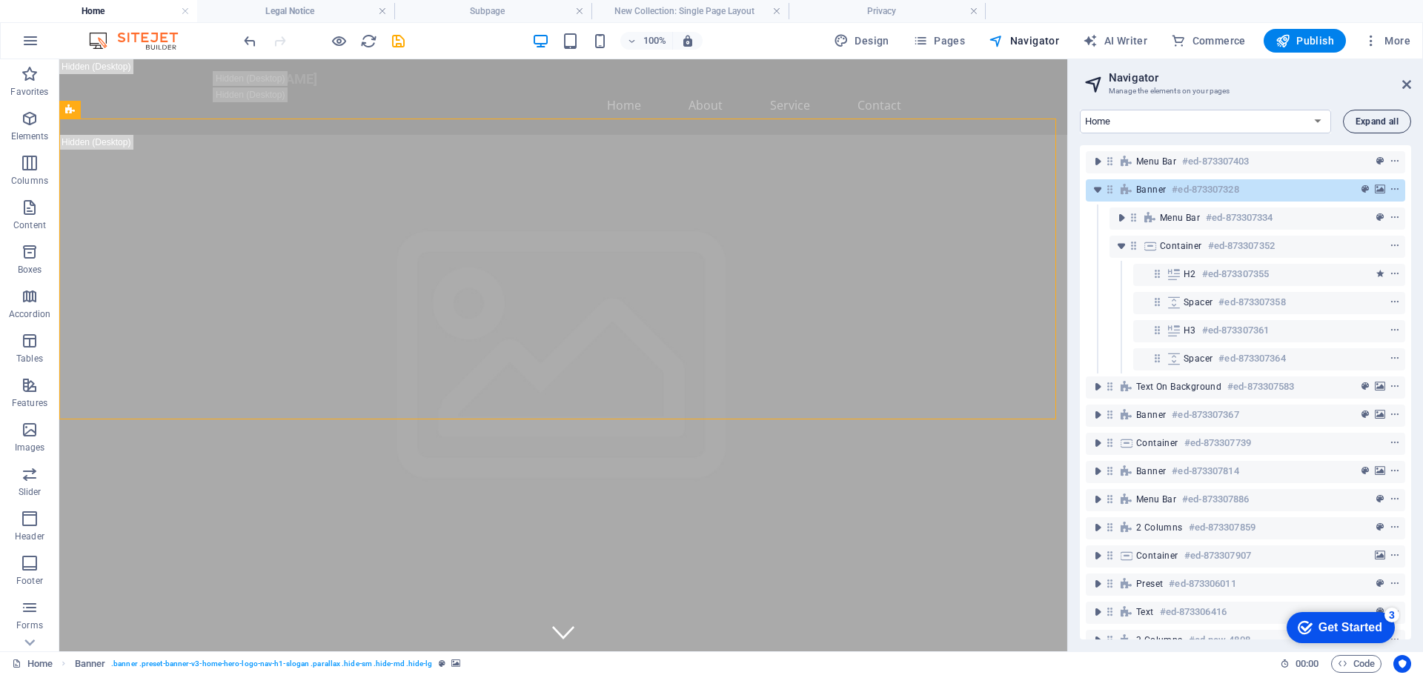
click at [1377, 117] on span "Expand all" at bounding box center [1376, 121] width 43 height 9
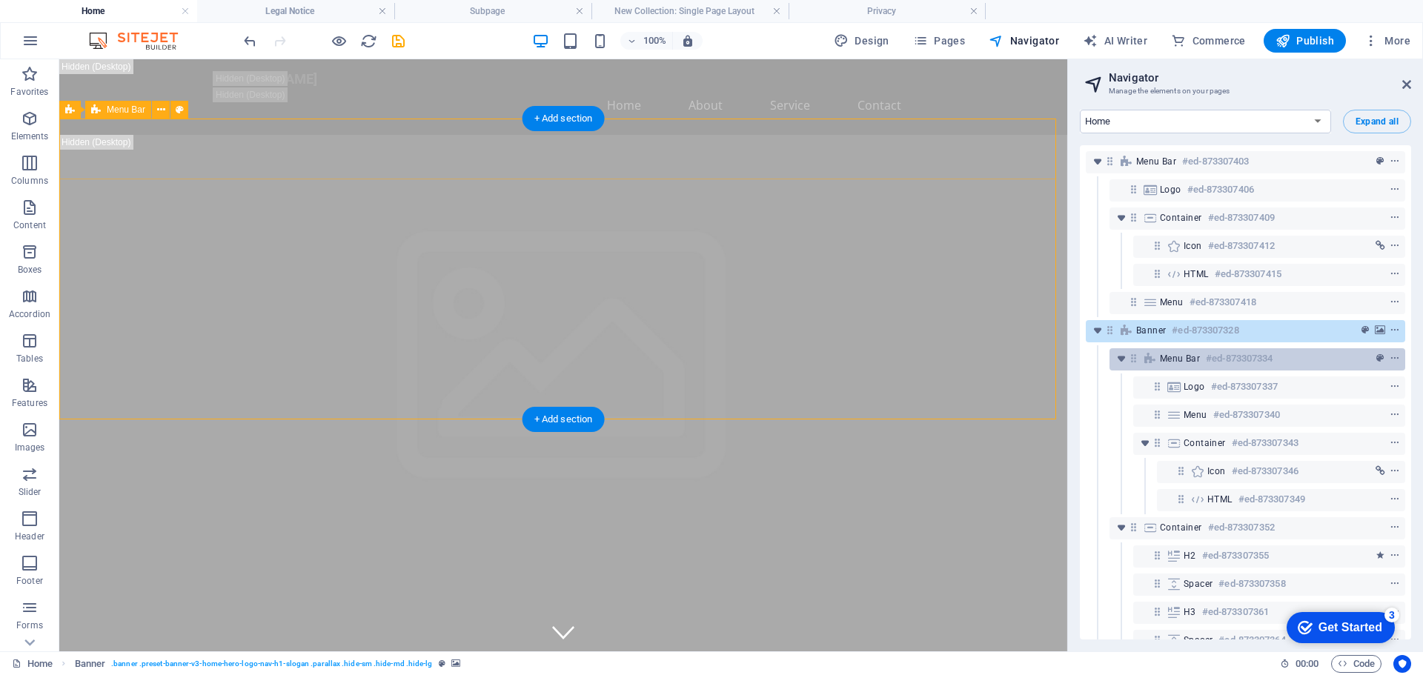
click at [1172, 361] on span "Menu Bar" at bounding box center [1180, 359] width 40 height 12
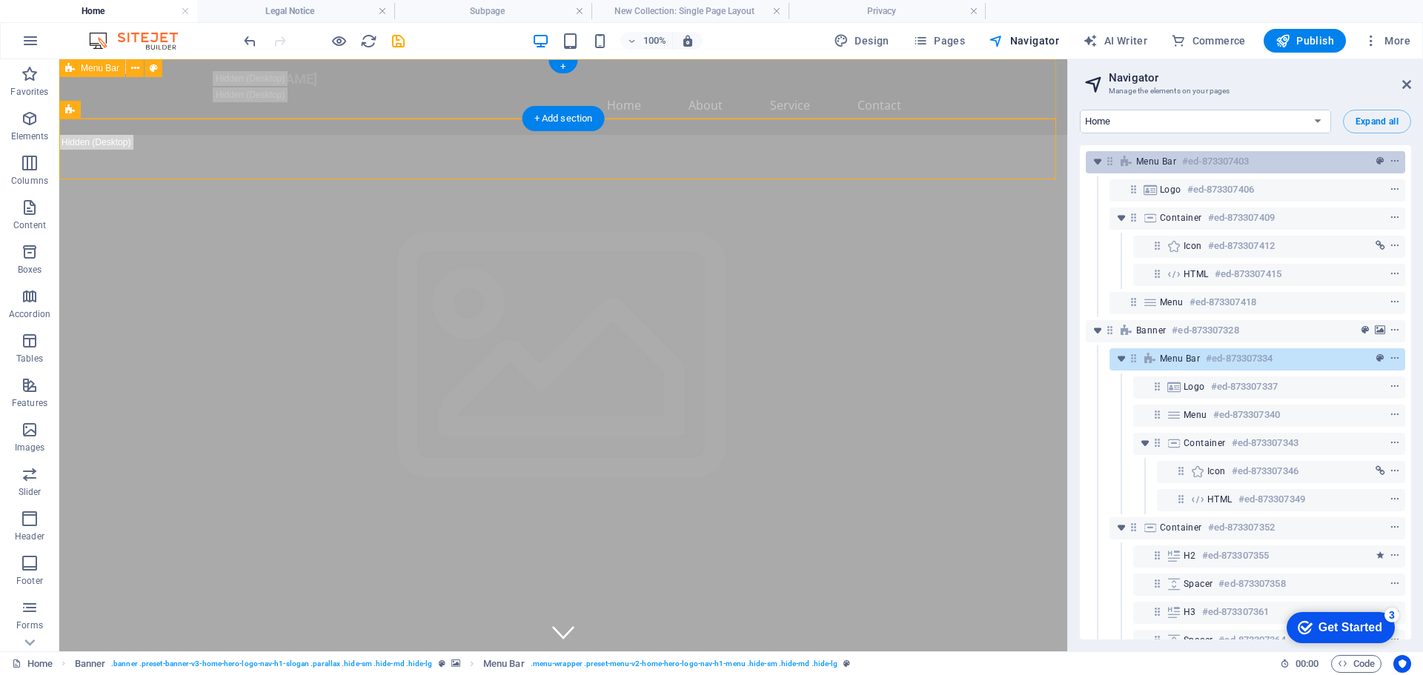
click at [1157, 162] on span "Menu Bar" at bounding box center [1156, 162] width 40 height 12
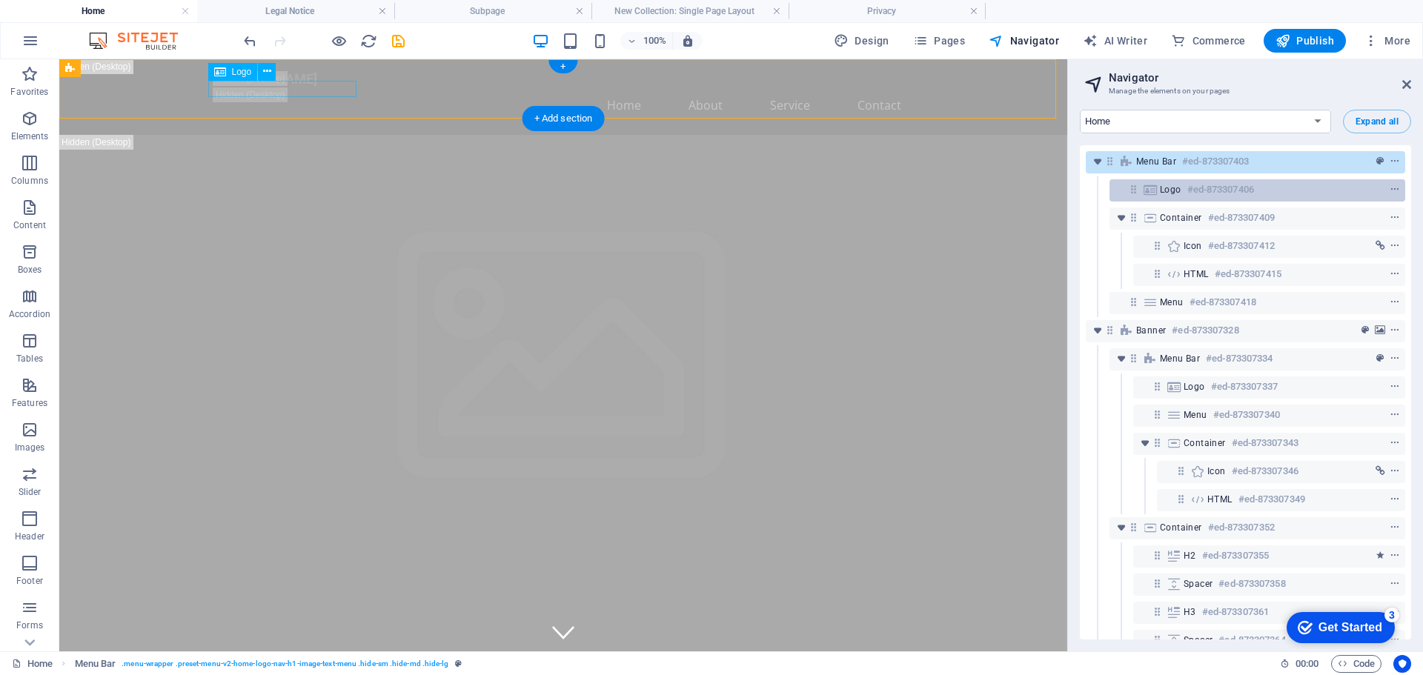
click at [1176, 197] on div "Logo #ed-873307406" at bounding box center [1245, 190] width 171 height 18
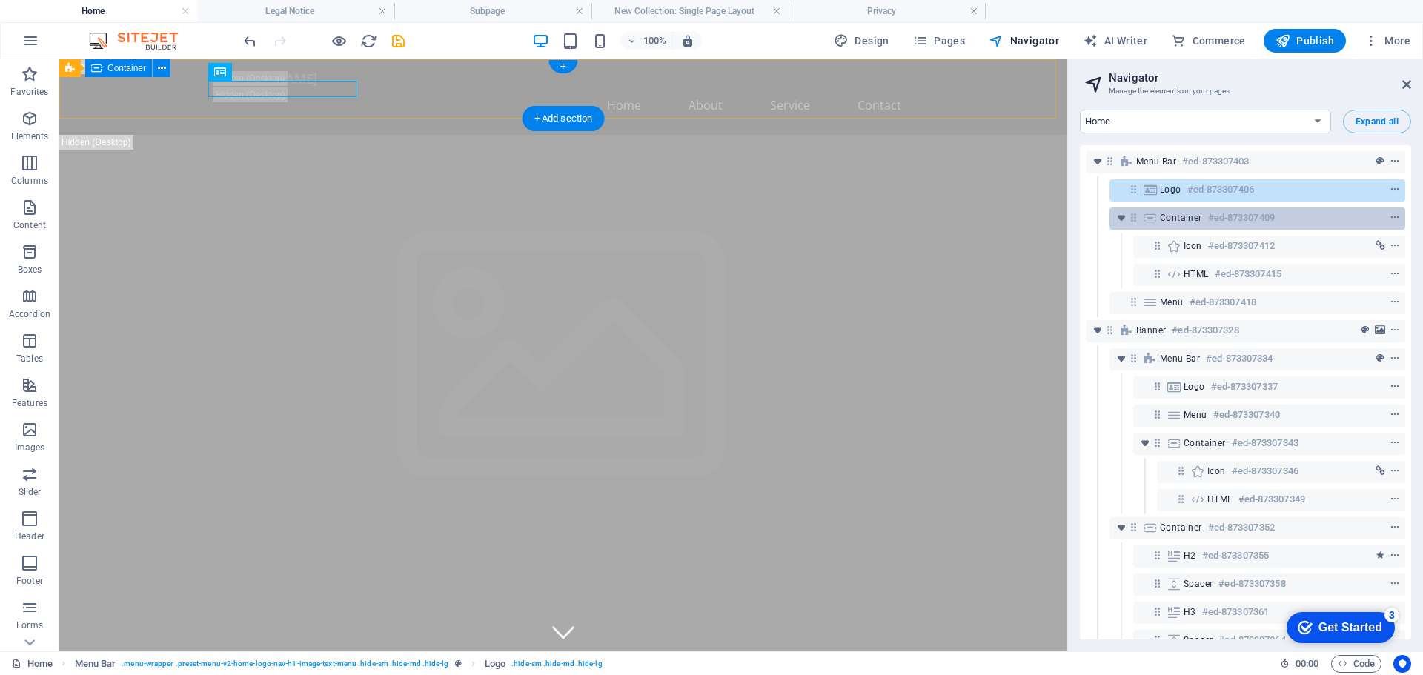
click at [1186, 216] on span "Container" at bounding box center [1181, 218] width 42 height 12
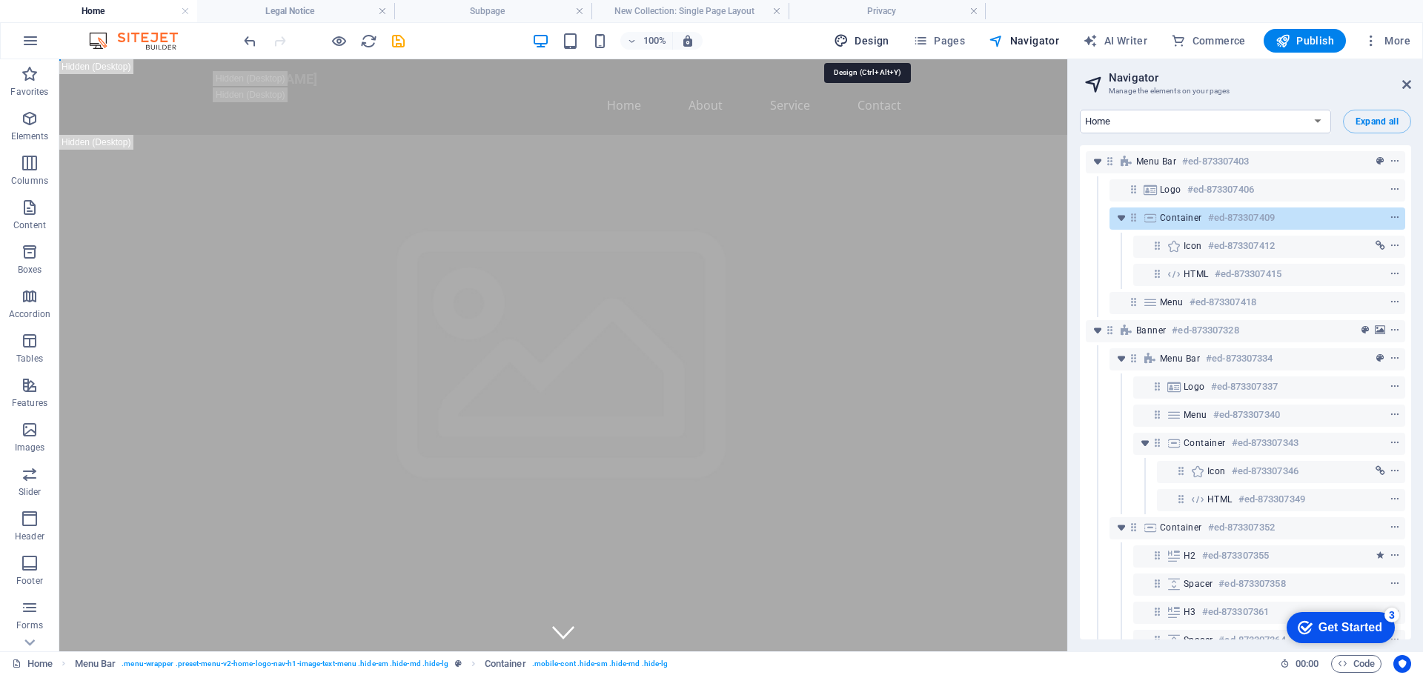
click at [880, 40] on span "Design" at bounding box center [862, 40] width 56 height 15
select select "px"
select select "200"
select select "px"
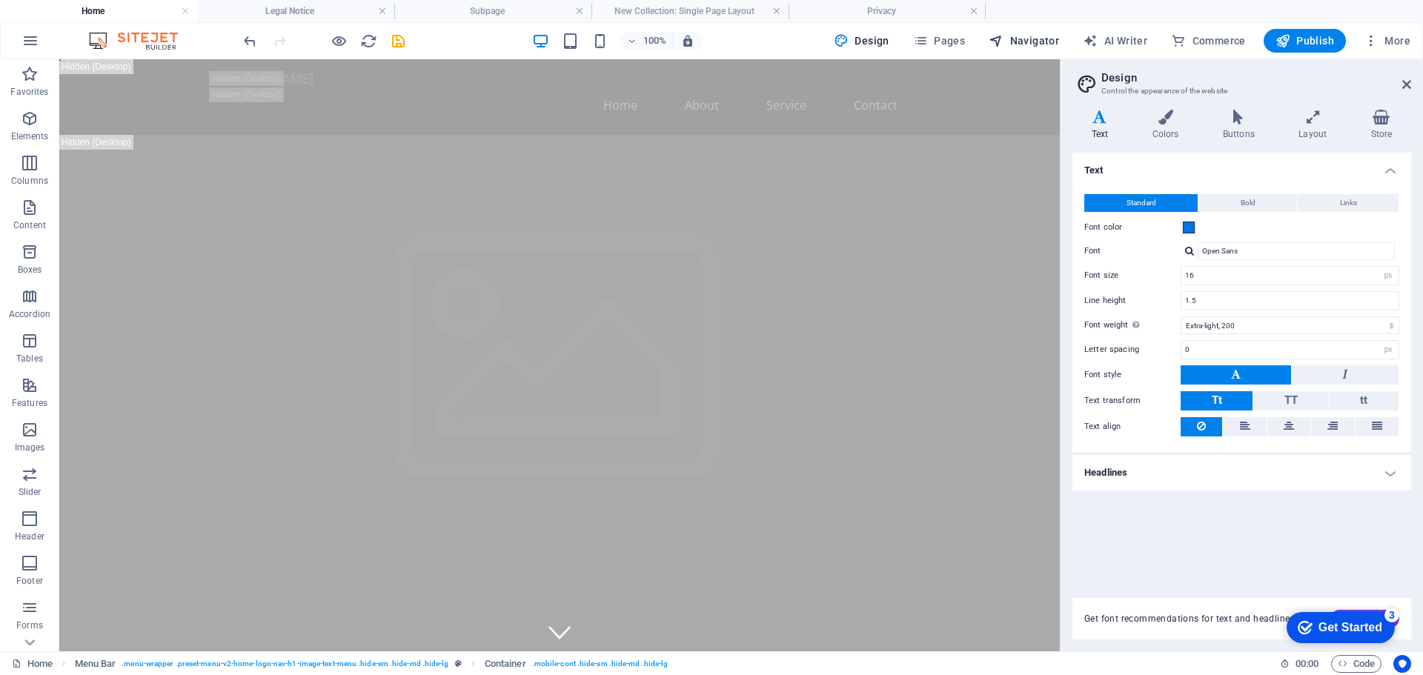
click at [1035, 45] on span "Navigator" at bounding box center [1023, 40] width 70 height 15
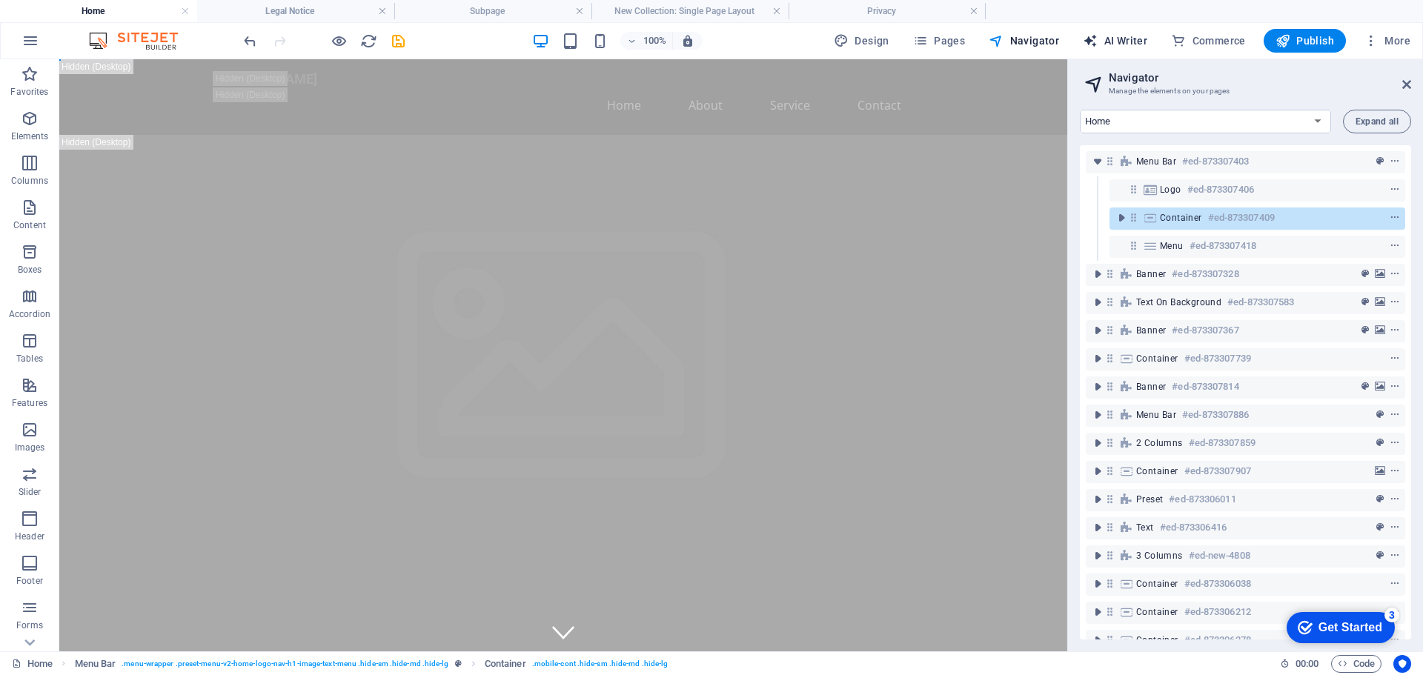
click at [1128, 39] on span "AI Writer" at bounding box center [1115, 40] width 64 height 15
select select "English"
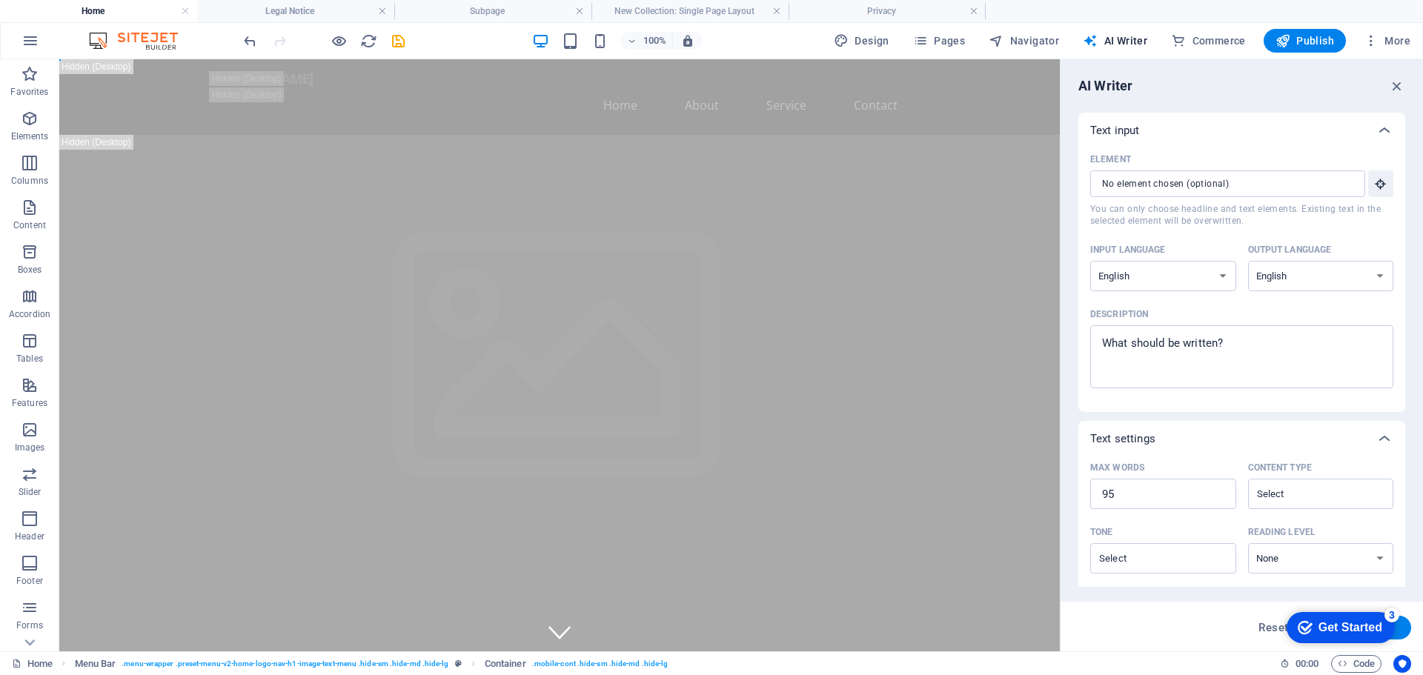
click at [1343, 631] on div "Get Started" at bounding box center [1350, 627] width 64 height 13
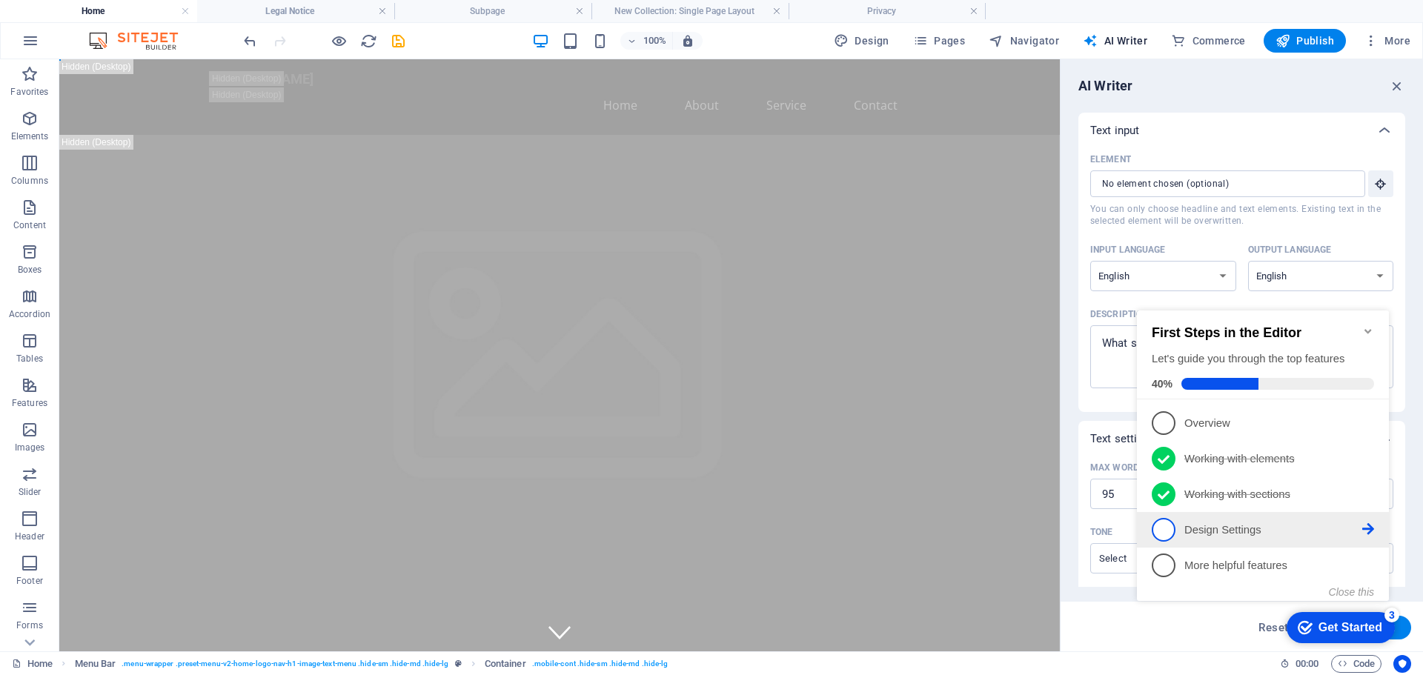
click at [1224, 530] on p "Design Settings - incomplete" at bounding box center [1273, 530] width 178 height 16
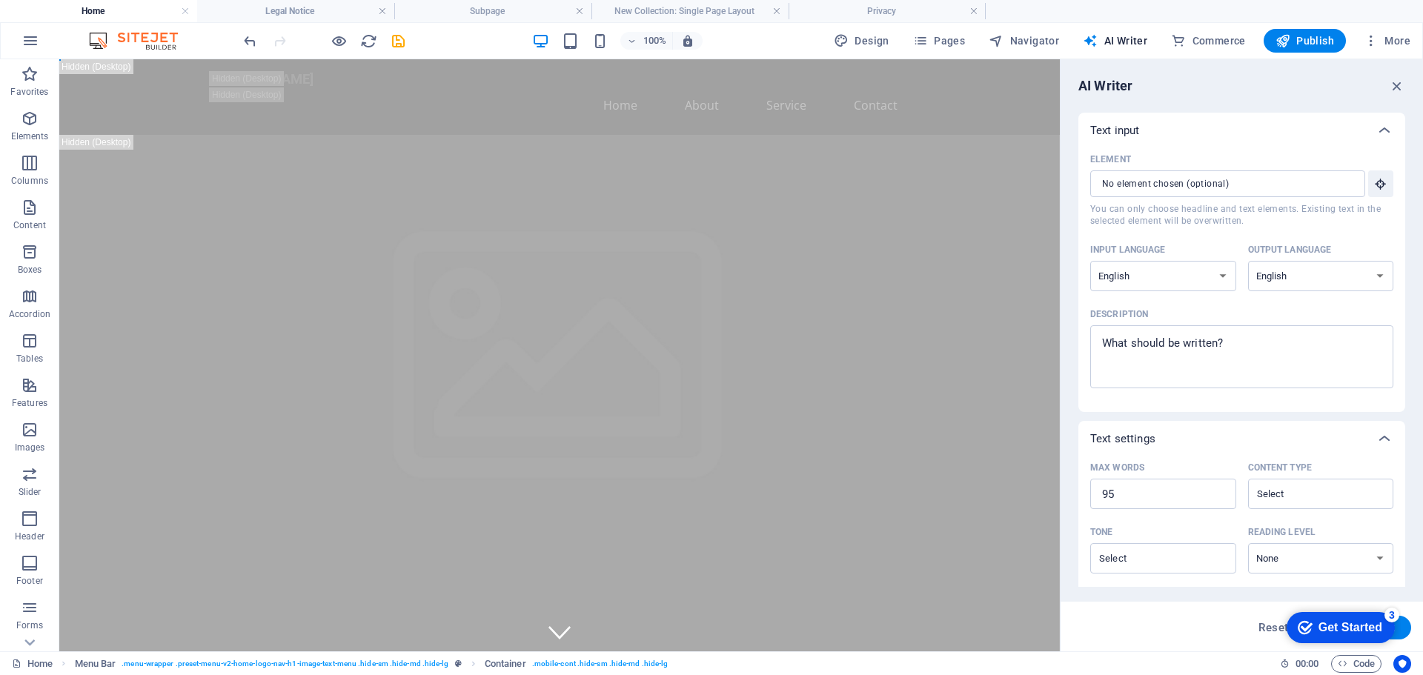
click at [1351, 621] on div "Get Started" at bounding box center [1350, 627] width 64 height 13
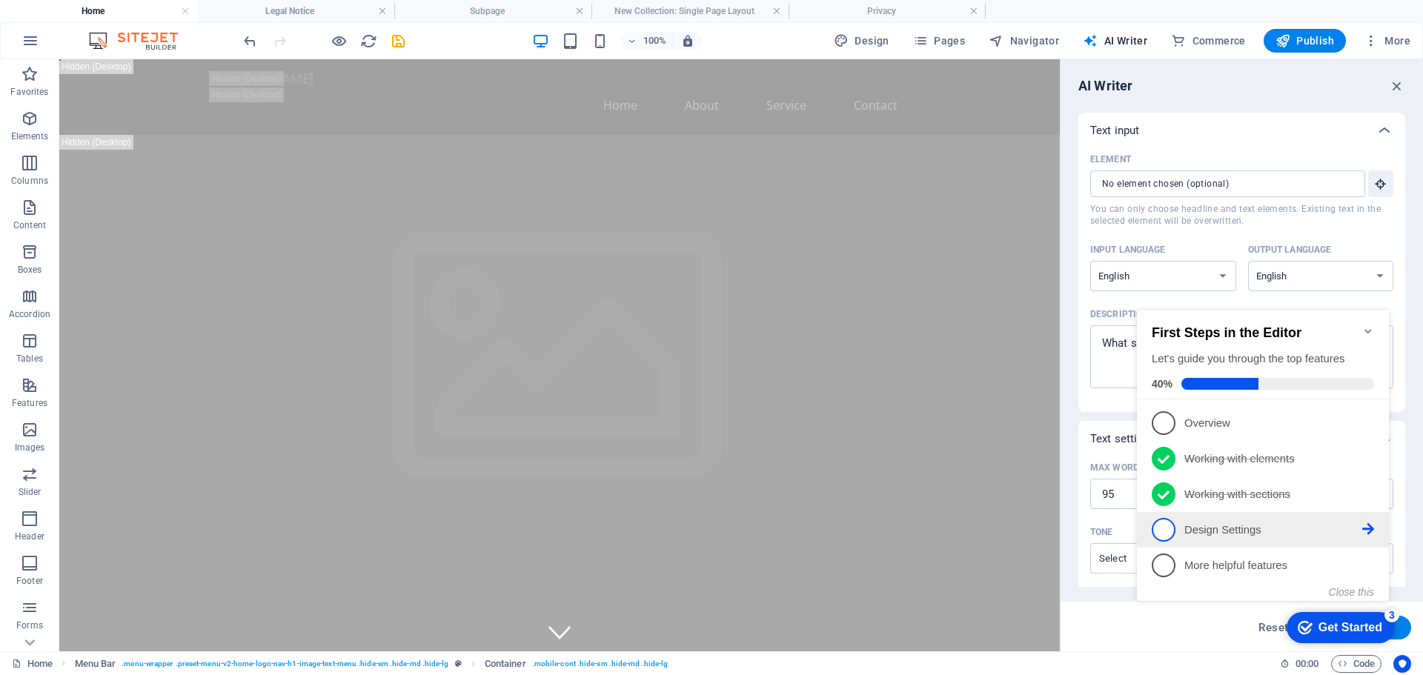
click at [1369, 525] on icon at bounding box center [1368, 529] width 12 height 12
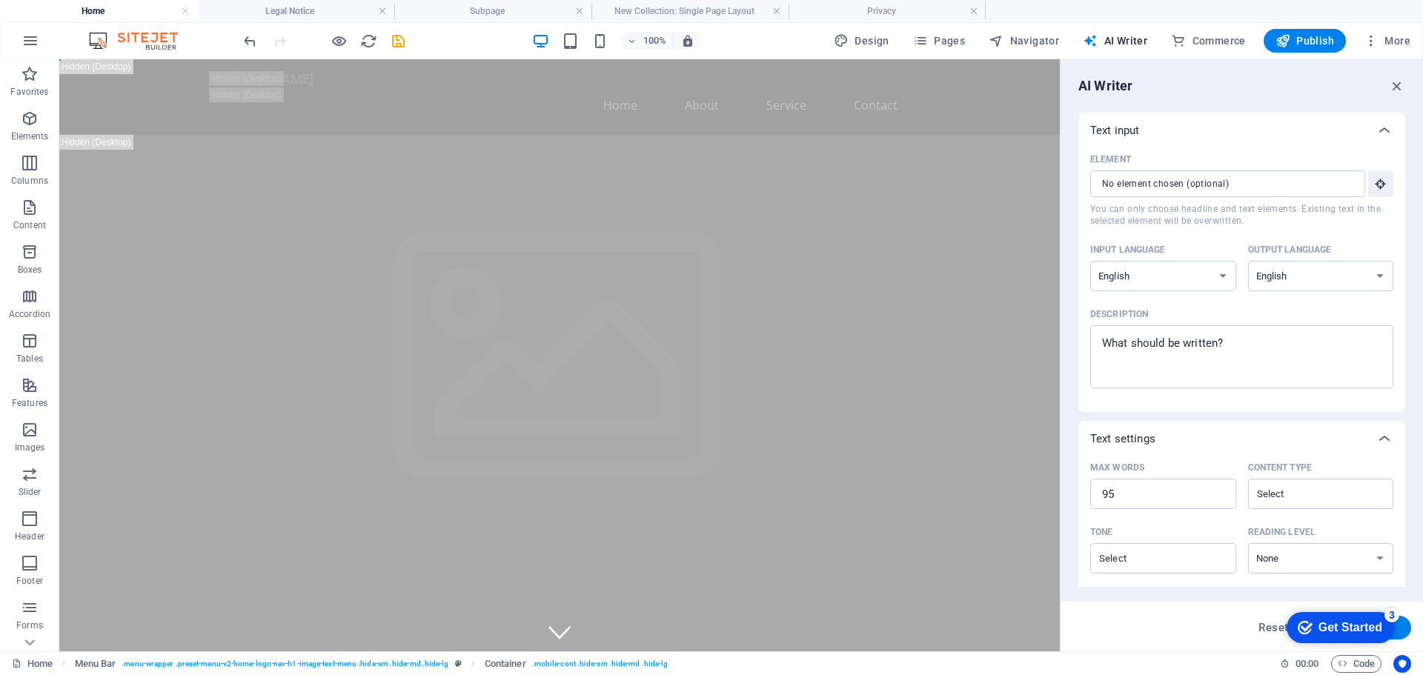
click at [1352, 625] on div "Get Started" at bounding box center [1350, 627] width 64 height 13
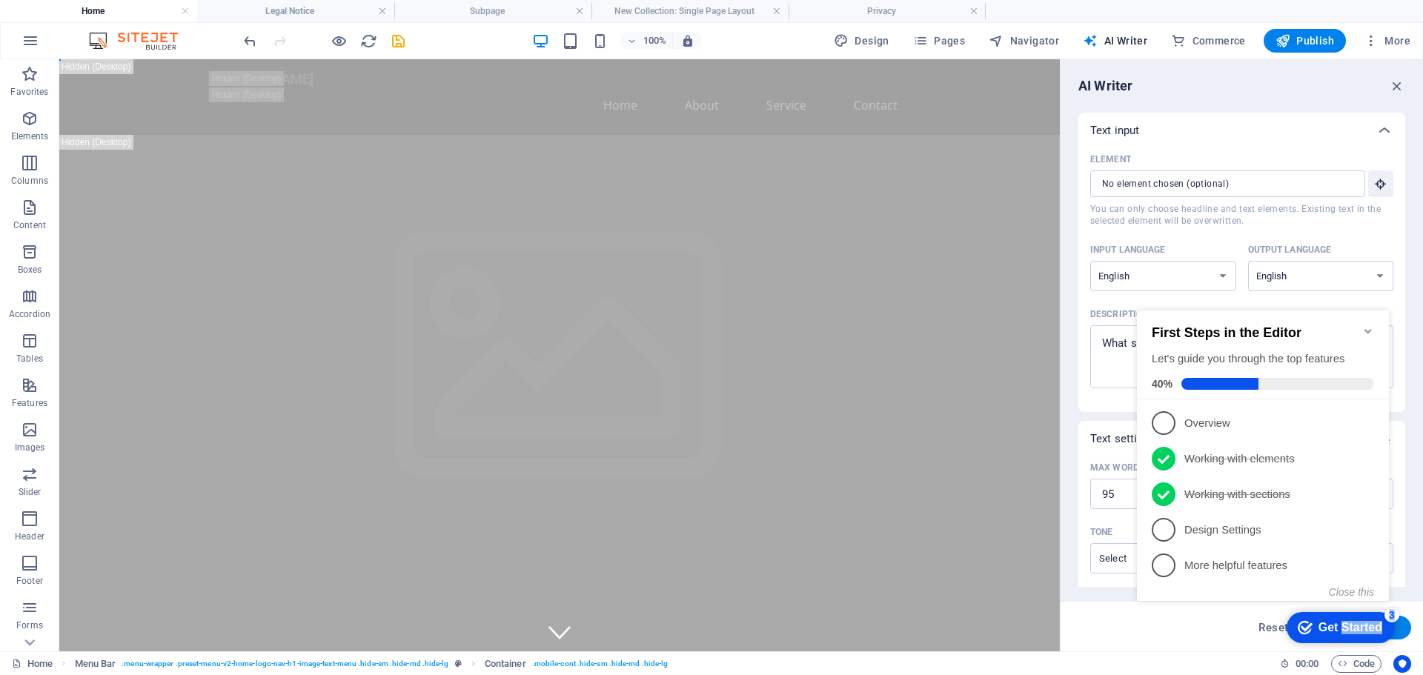
click at [1352, 625] on div "Get Started" at bounding box center [1350, 627] width 64 height 13
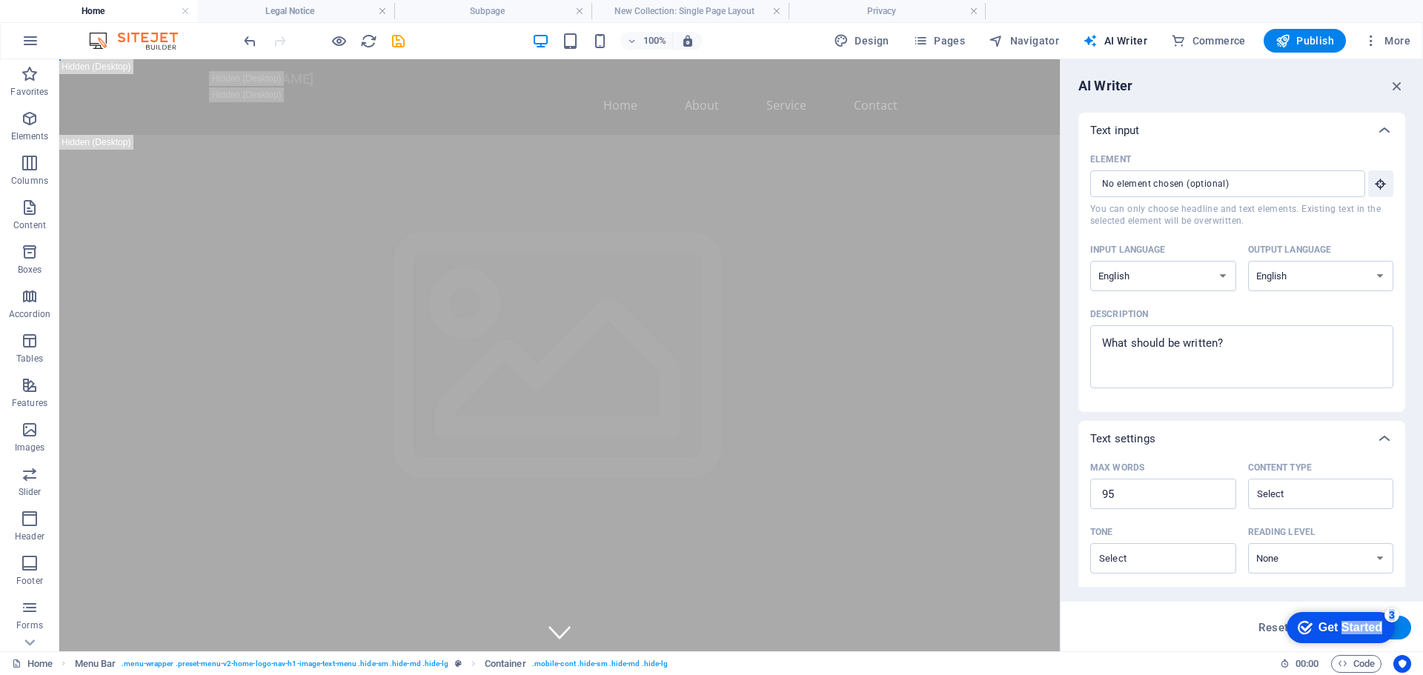
click at [1382, 634] on div "Get Started" at bounding box center [1350, 627] width 64 height 13
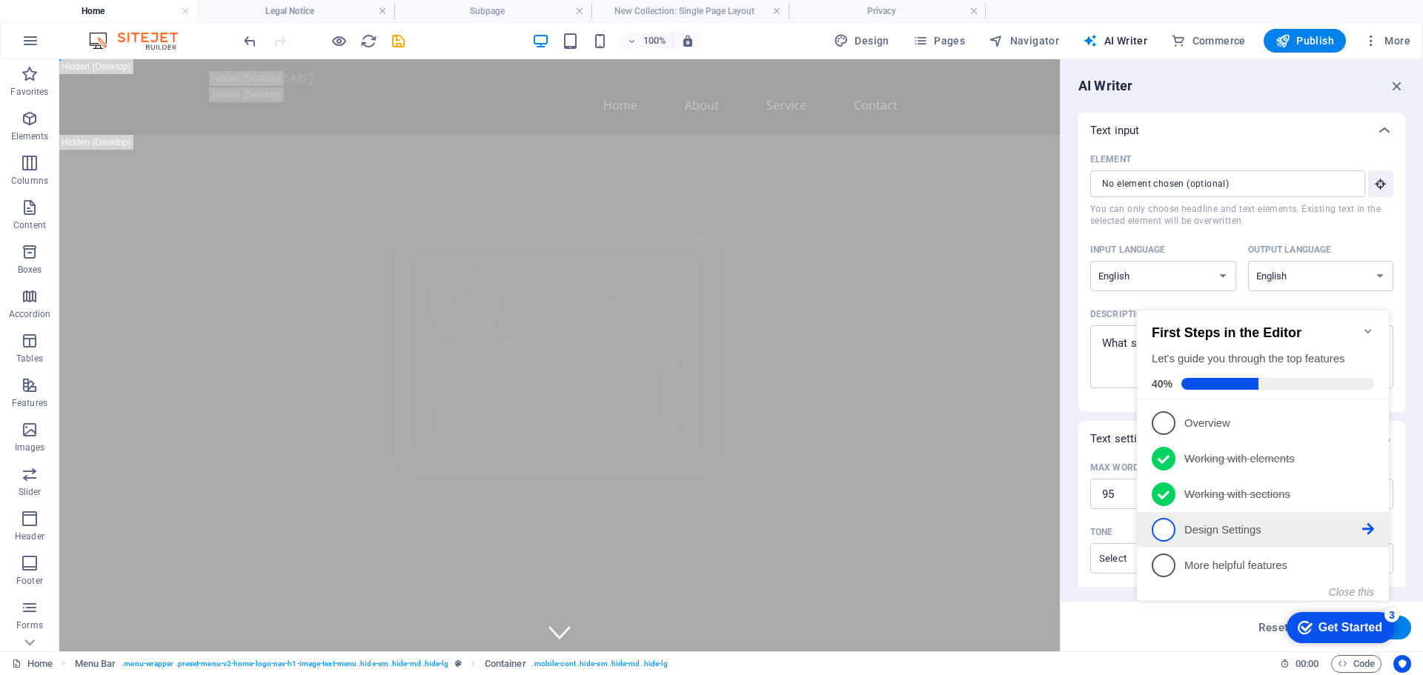
click at [1219, 528] on p "Design Settings - incomplete" at bounding box center [1273, 530] width 178 height 16
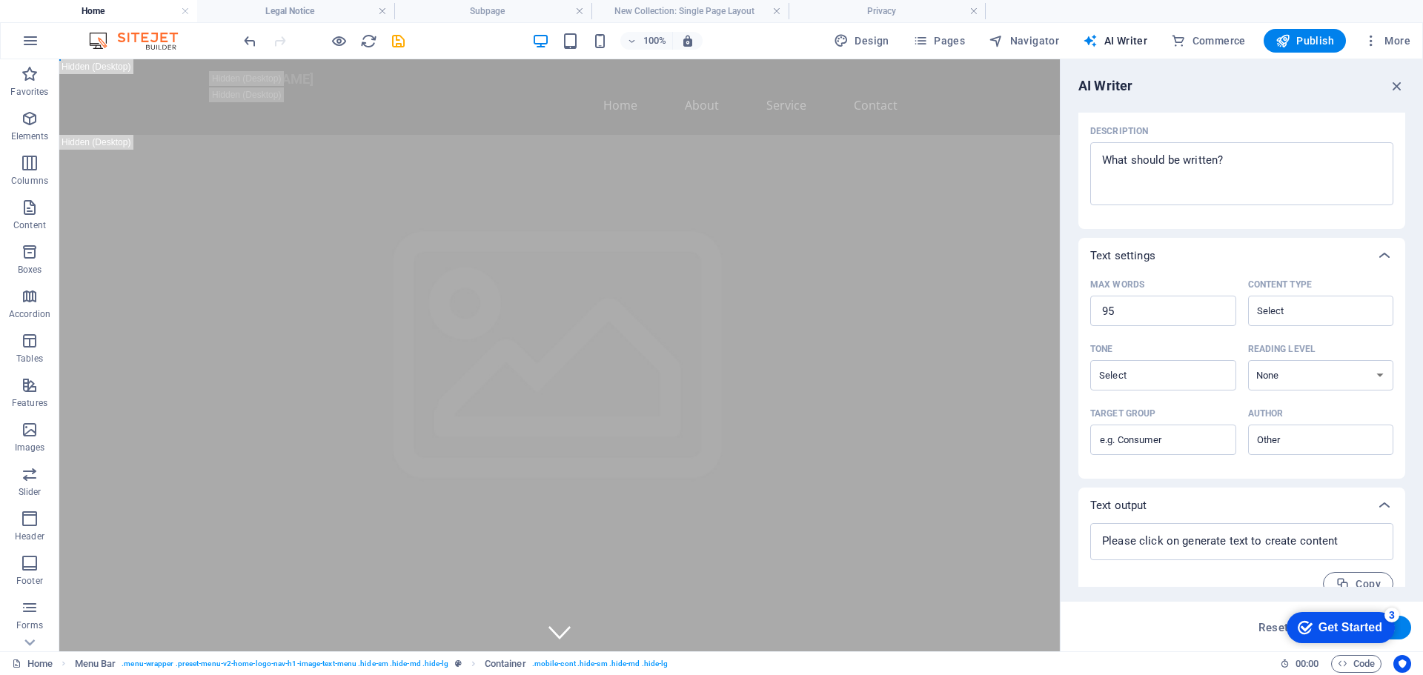
scroll to position [204, 0]
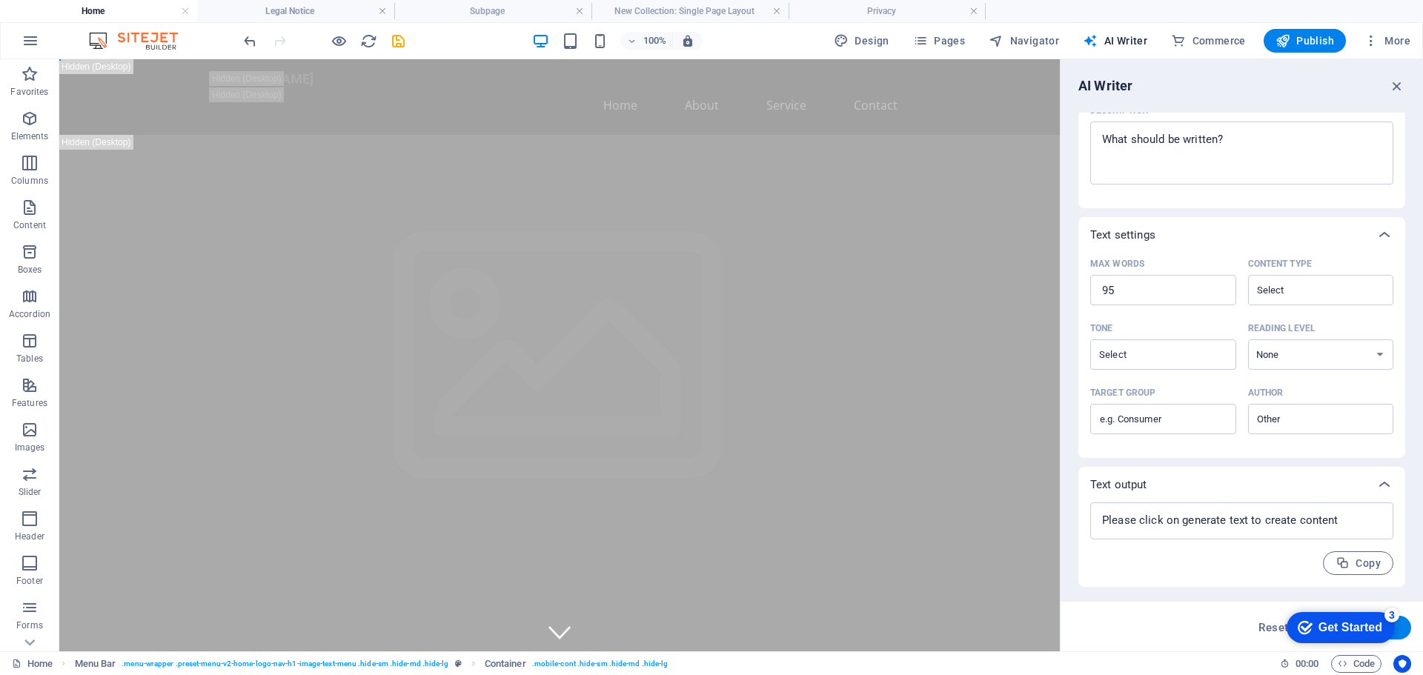
drag, startPoint x: 1406, startPoint y: 494, endPoint x: 1414, endPoint y: 606, distance: 112.2
click at [1422, 606] on div "AI Writer Text input Element ​ You can only choose headline and text elements. …" at bounding box center [1241, 355] width 362 height 592
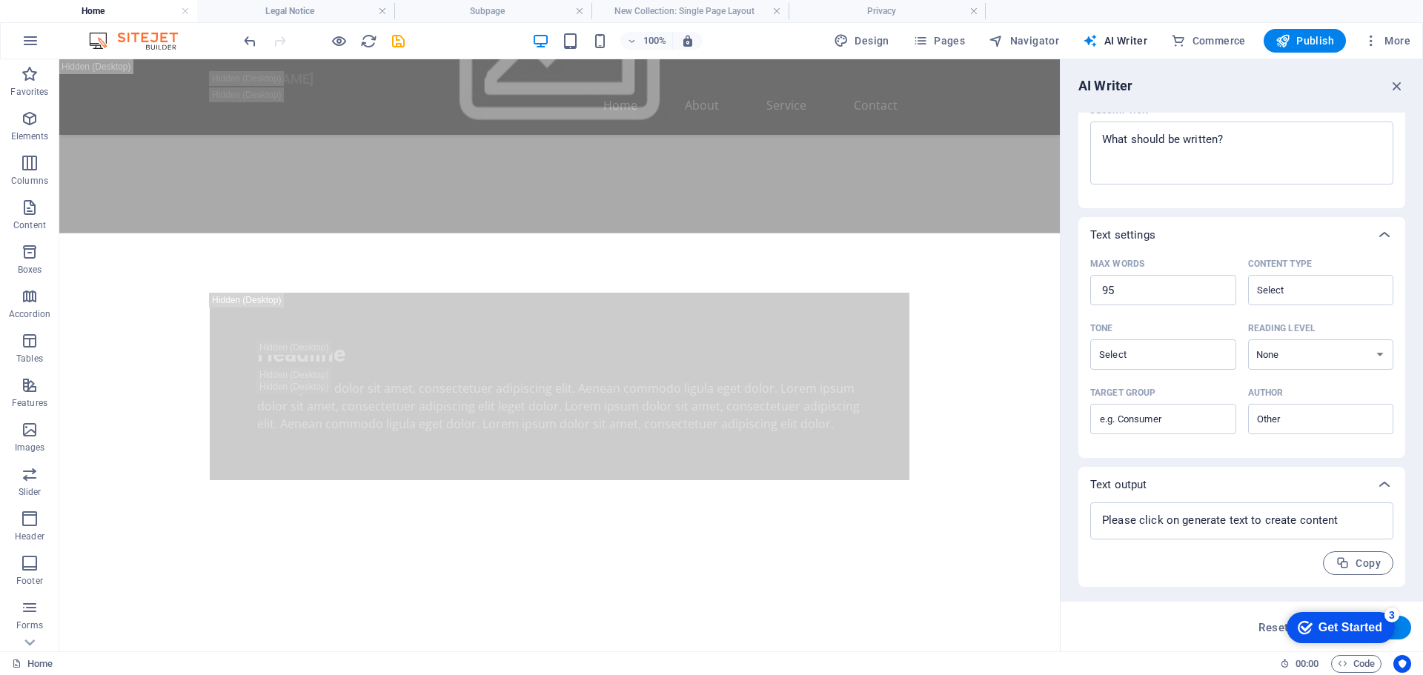
scroll to position [694, 0]
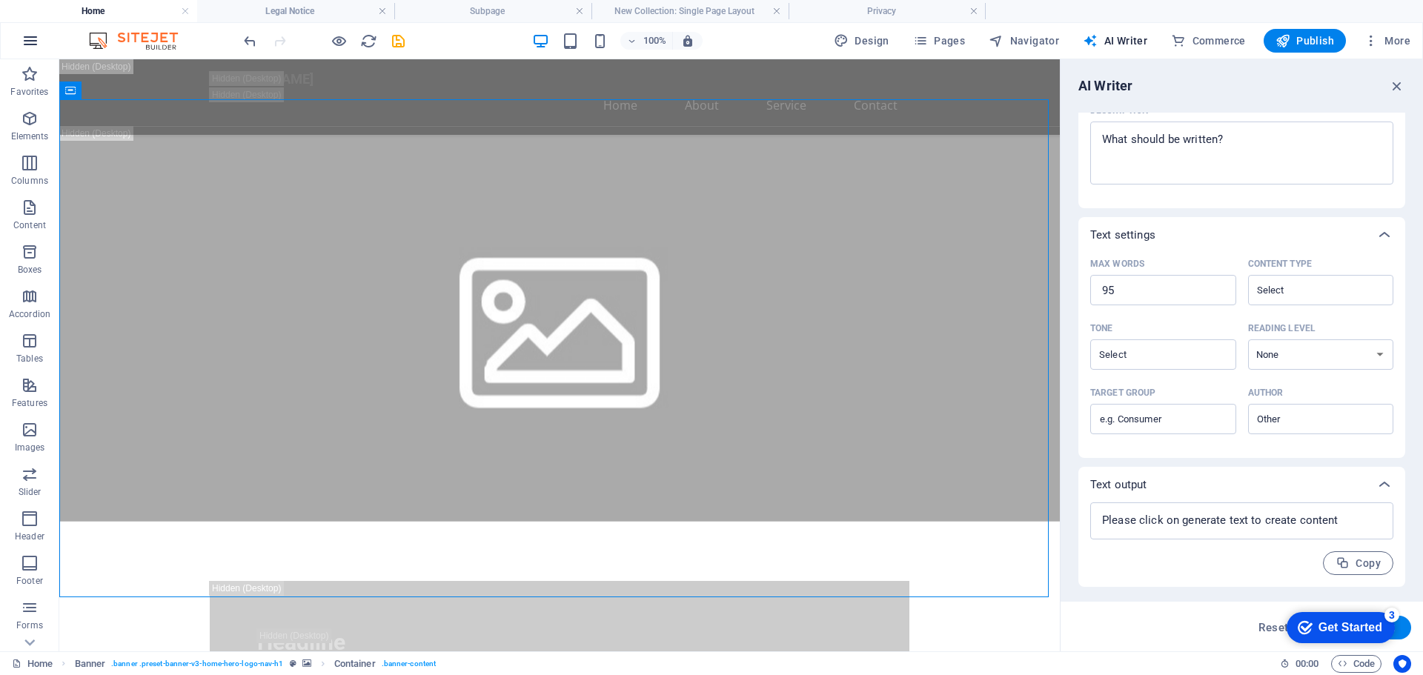
click at [33, 39] on icon "button" at bounding box center [30, 41] width 18 height 18
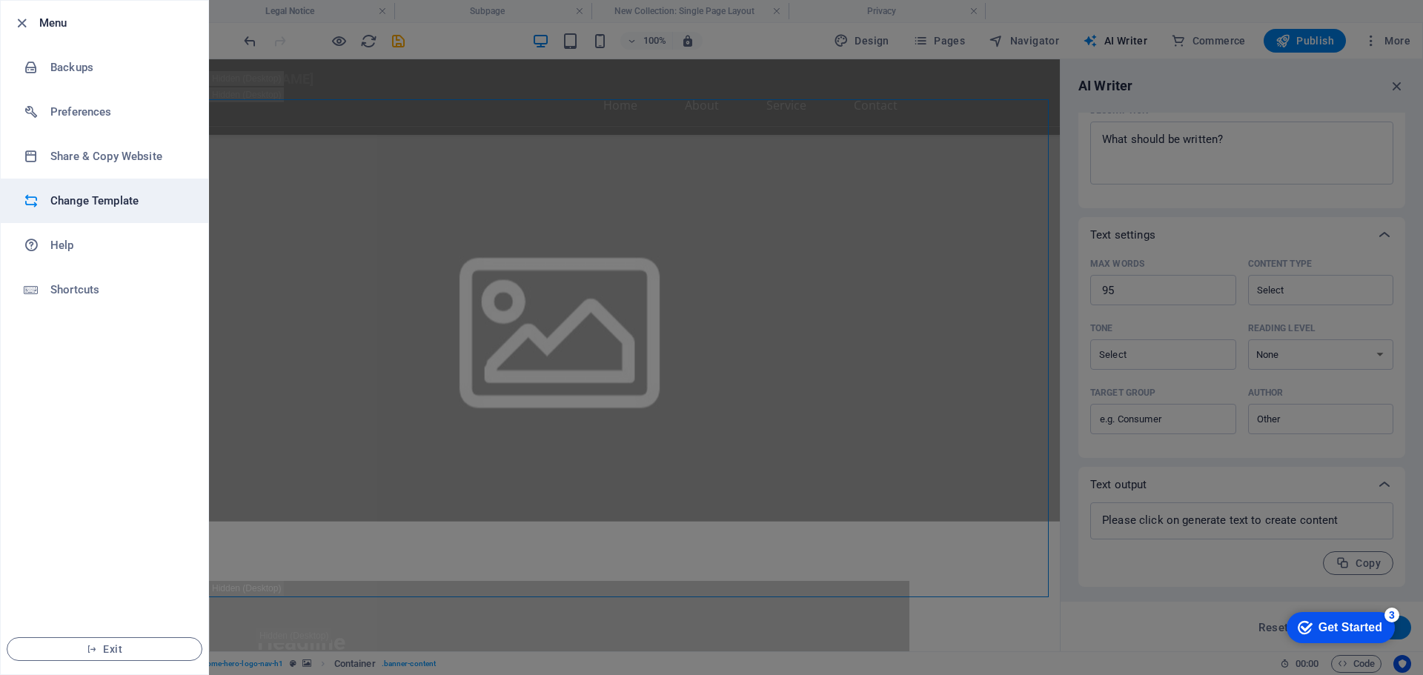
click at [88, 206] on h6 "Change Template" at bounding box center [118, 201] width 137 height 18
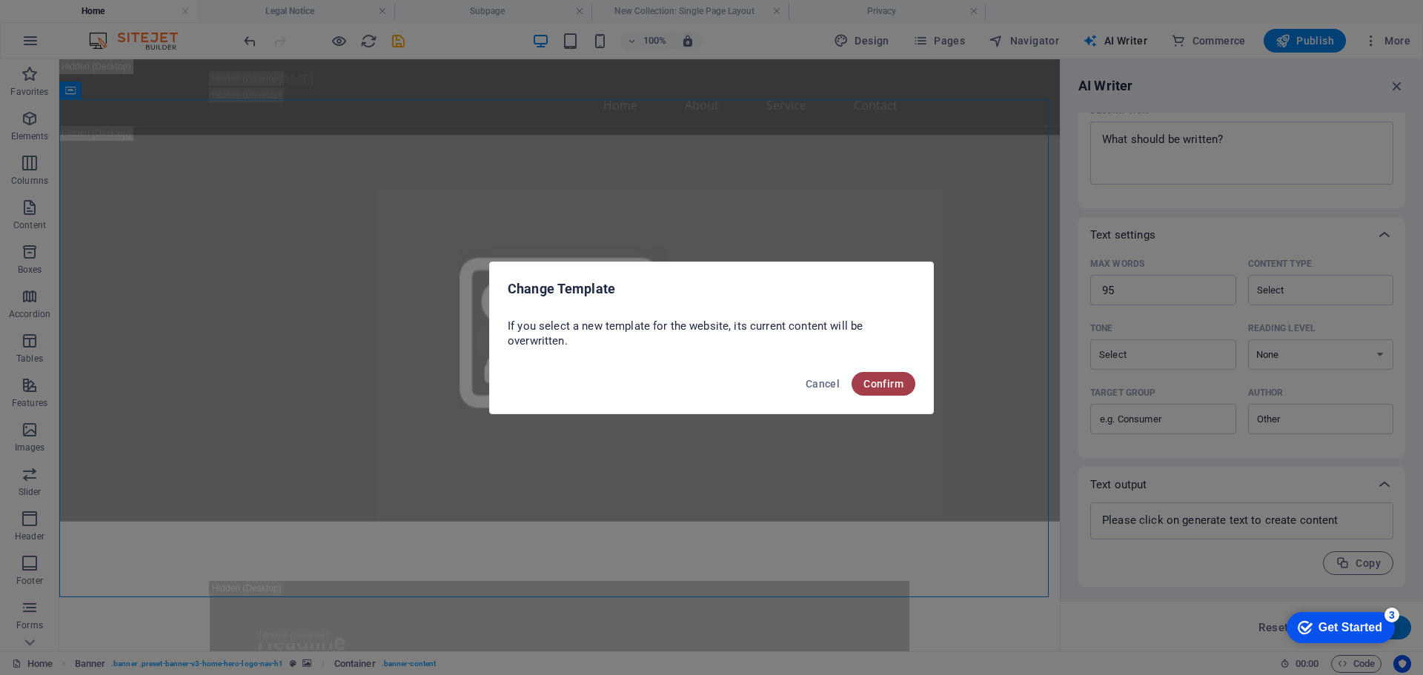
click at [886, 385] on span "Confirm" at bounding box center [883, 384] width 40 height 12
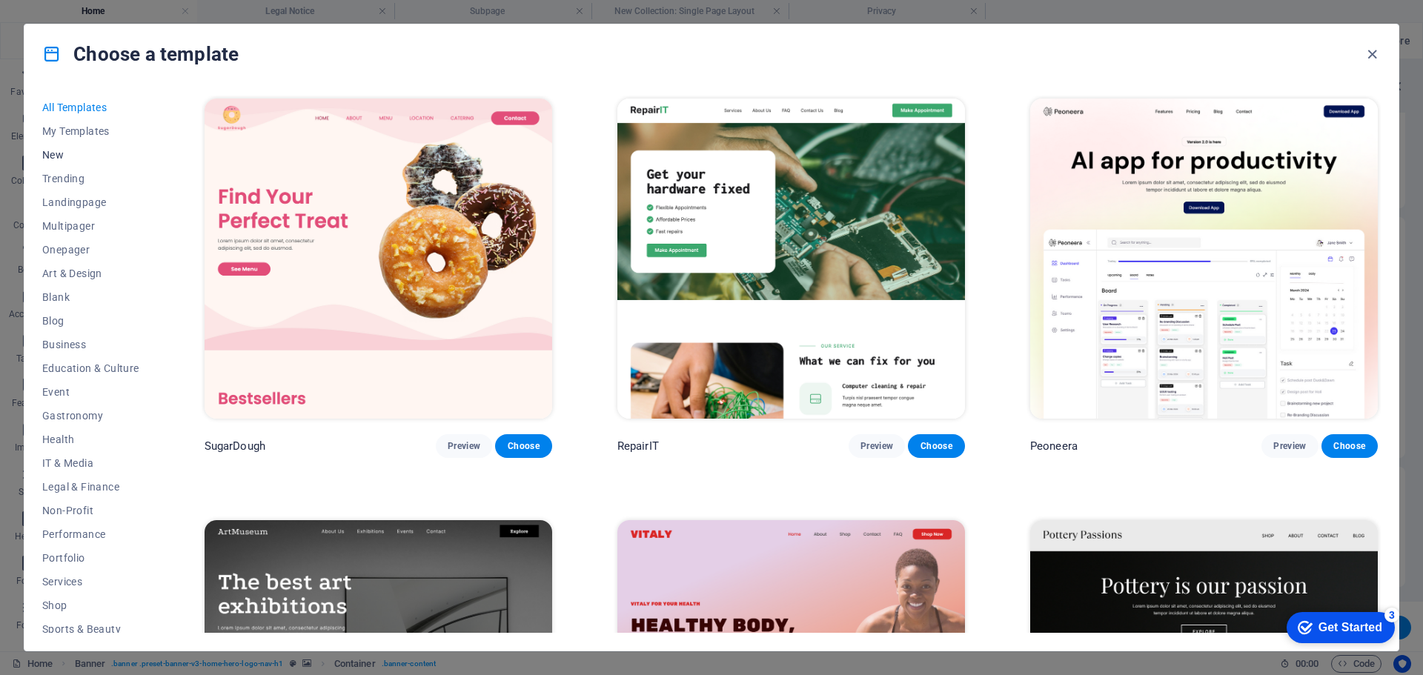
click at [51, 154] on span "New" at bounding box center [90, 155] width 97 height 12
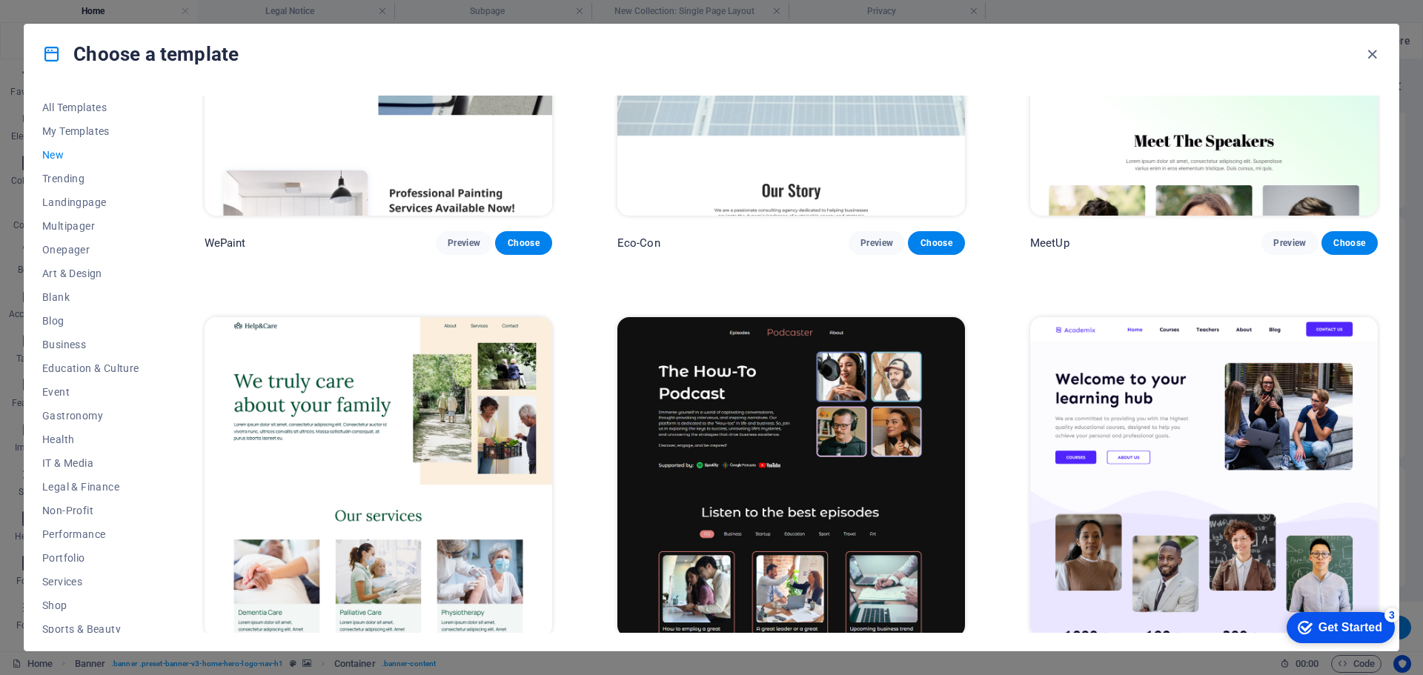
scroll to position [1924, 0]
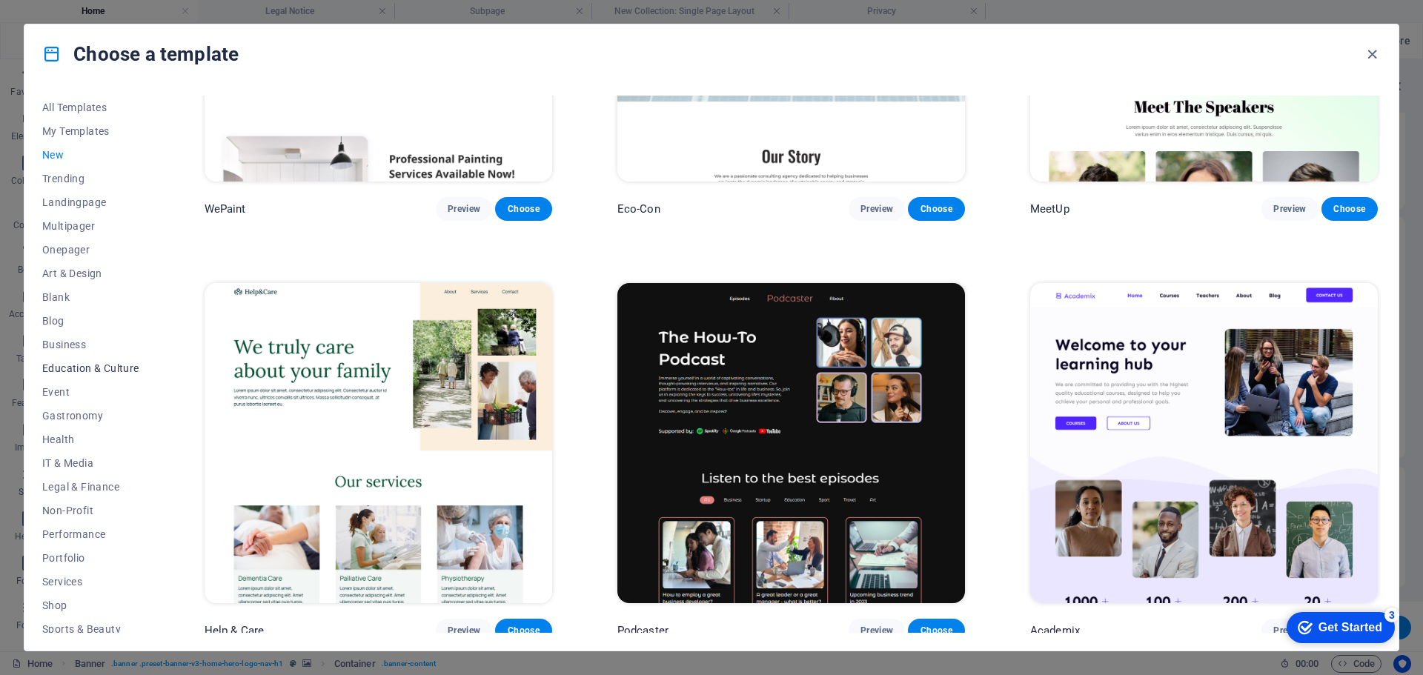
click at [69, 365] on span "Education & Culture" at bounding box center [90, 368] width 97 height 12
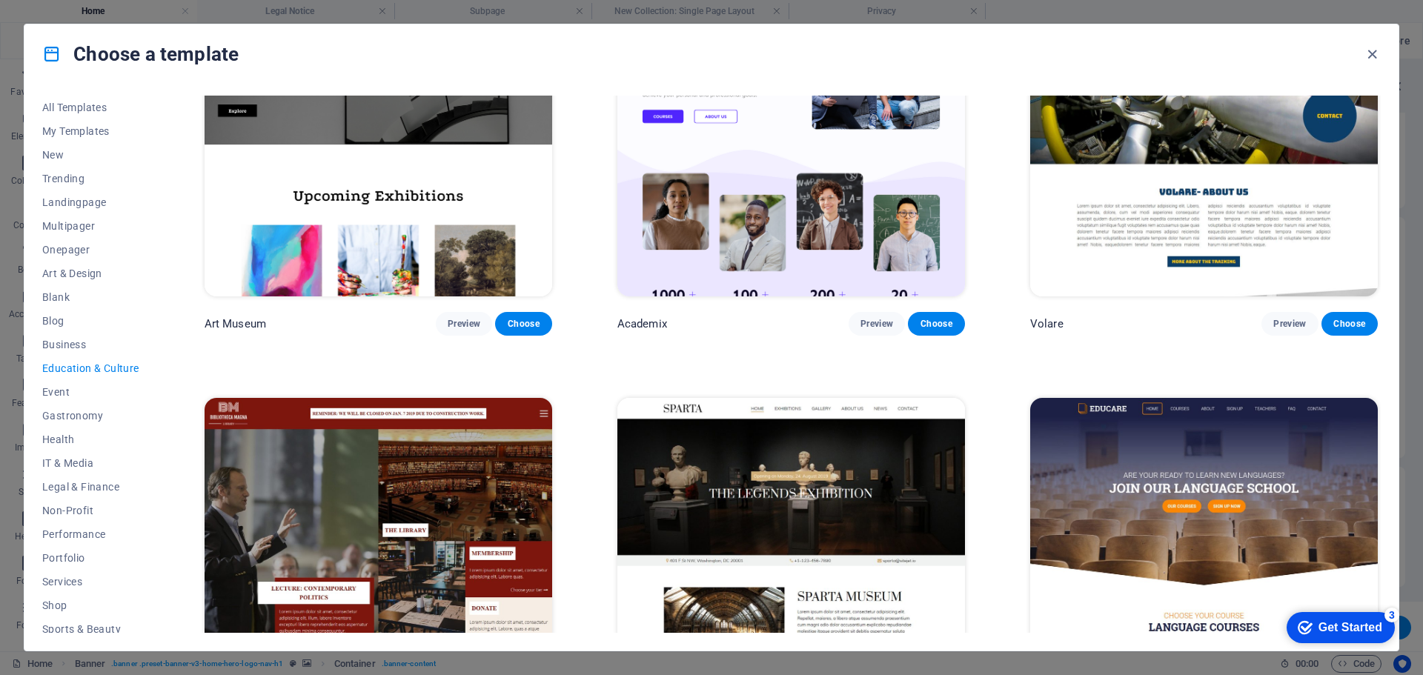
scroll to position [0, 0]
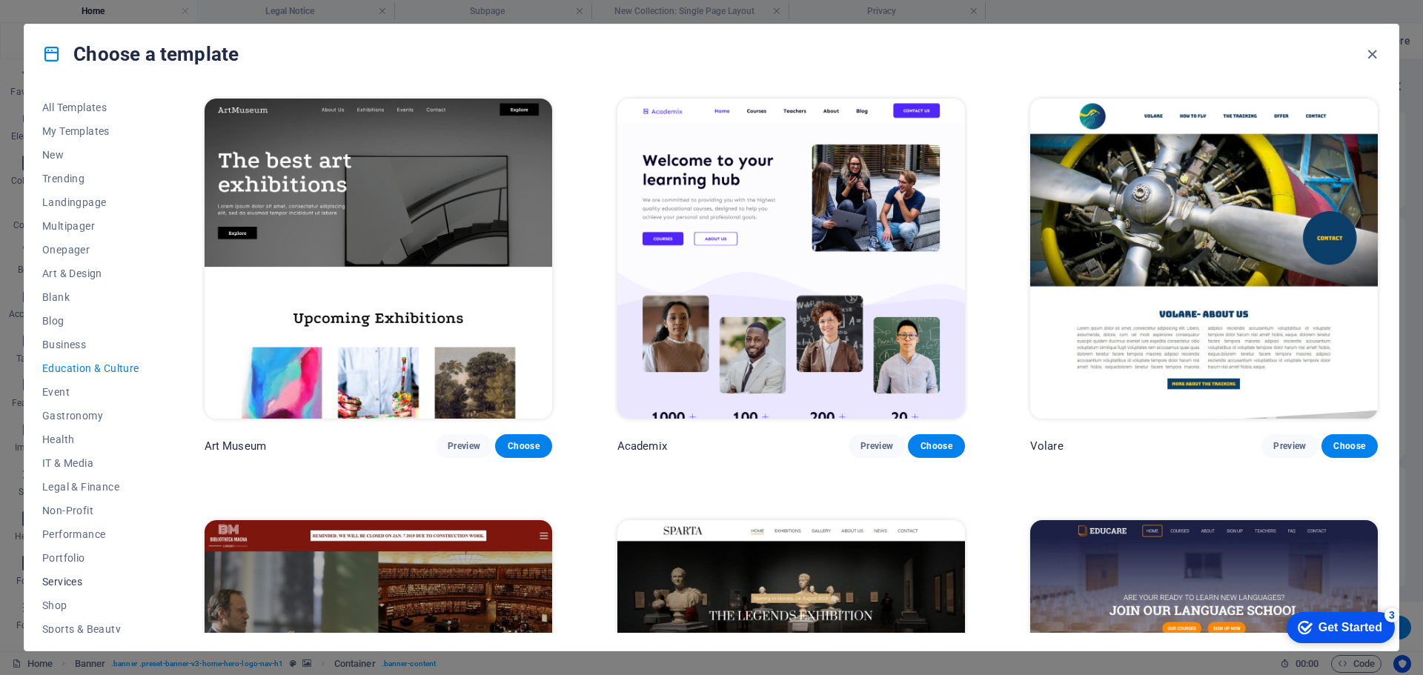
click at [63, 580] on span "Services" at bounding box center [90, 582] width 97 height 12
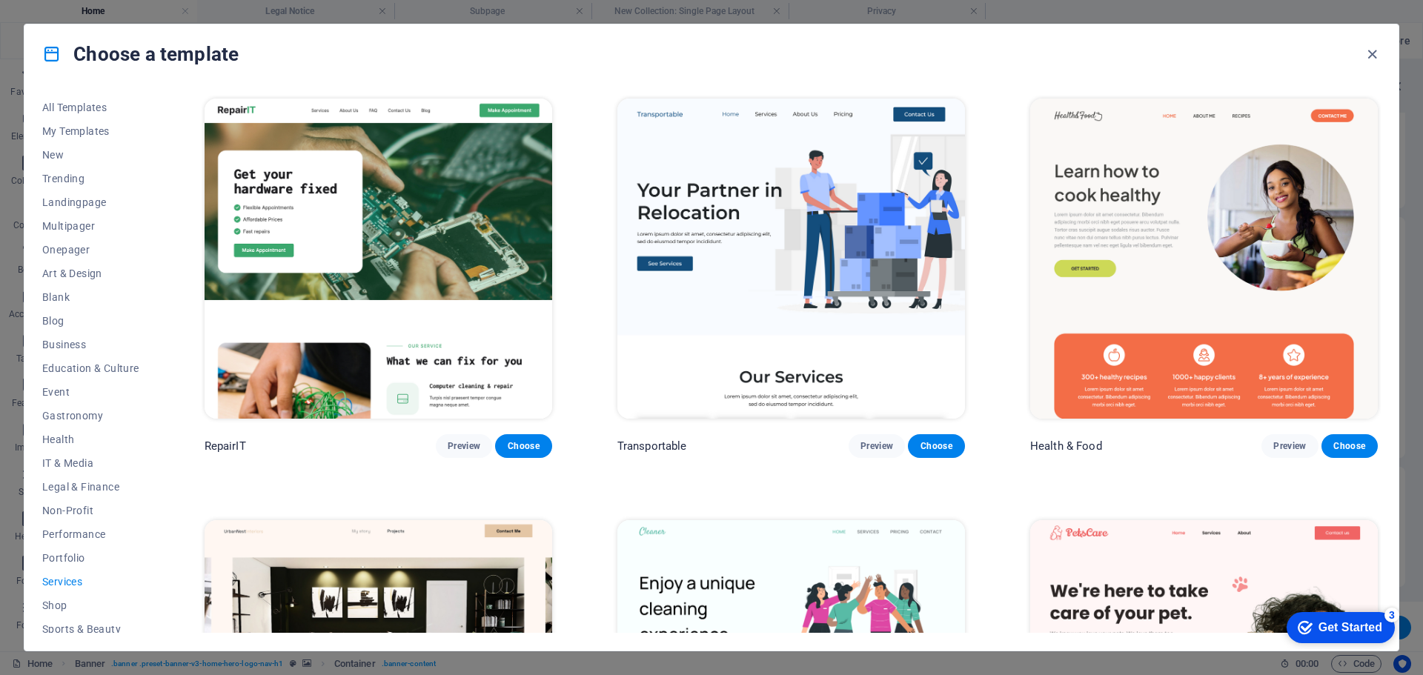
click at [754, 173] on img at bounding box center [791, 259] width 348 height 320
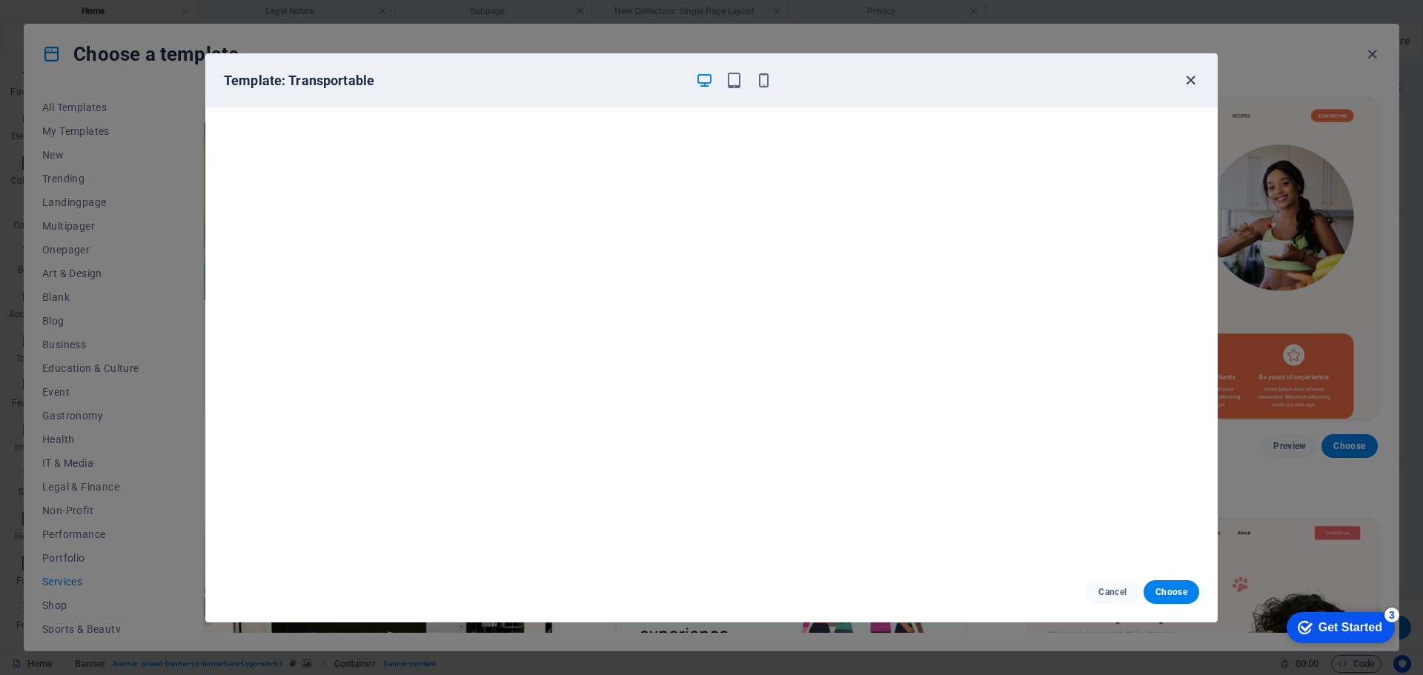
click at [1188, 82] on icon "button" at bounding box center [1190, 80] width 17 height 17
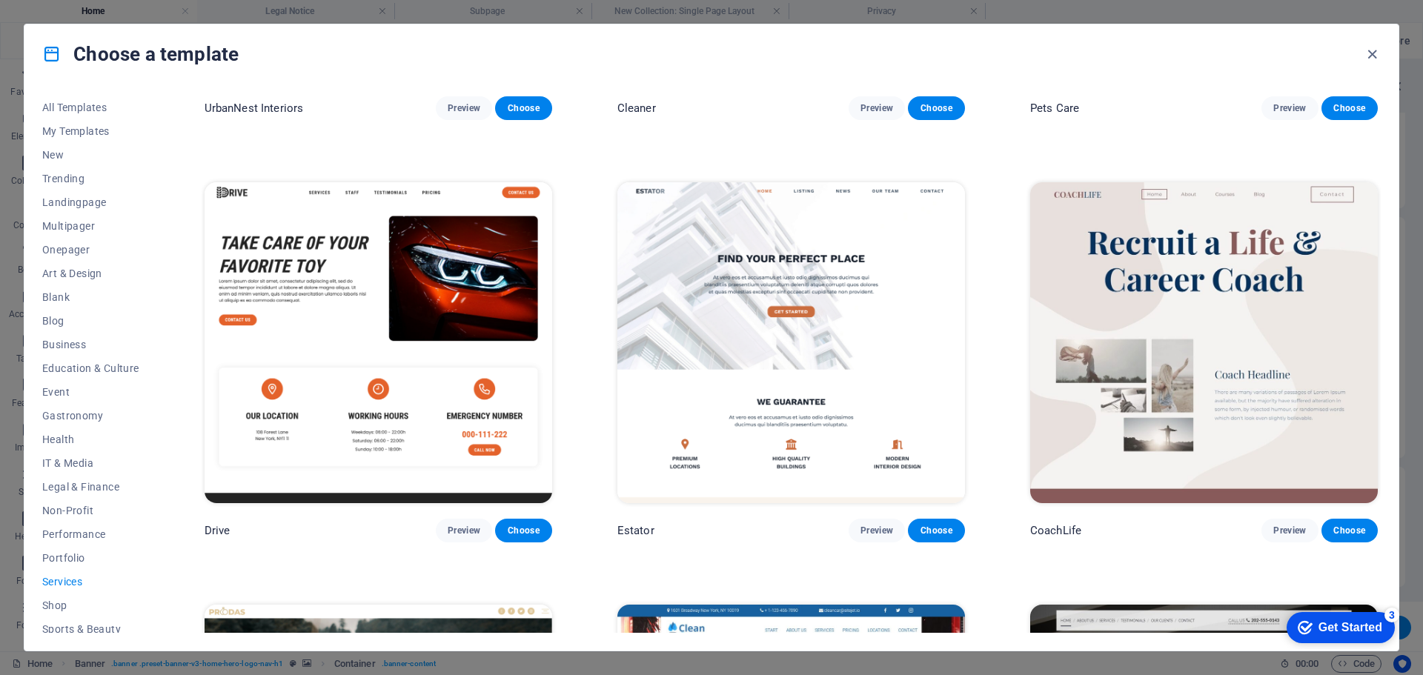
scroll to position [794, 0]
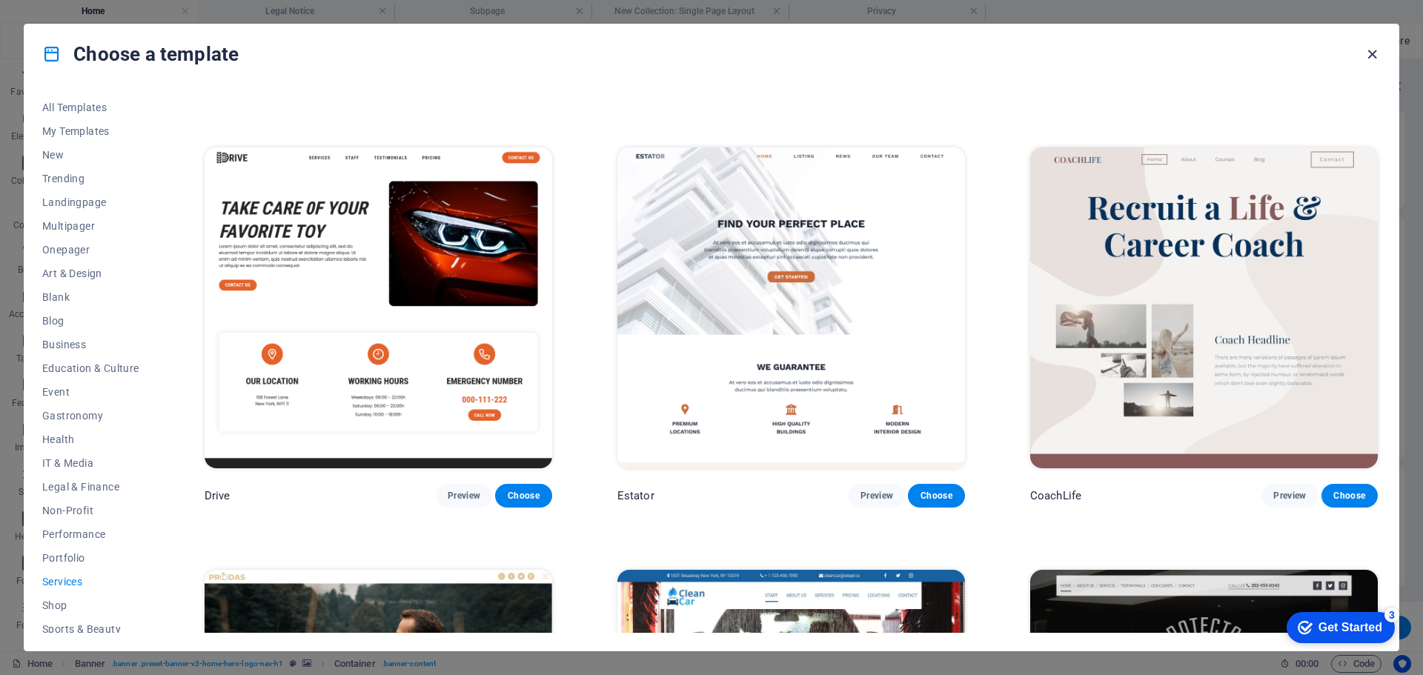
click at [1372, 51] on icon "button" at bounding box center [1371, 54] width 17 height 17
